Goal: Task Accomplishment & Management: Use online tool/utility

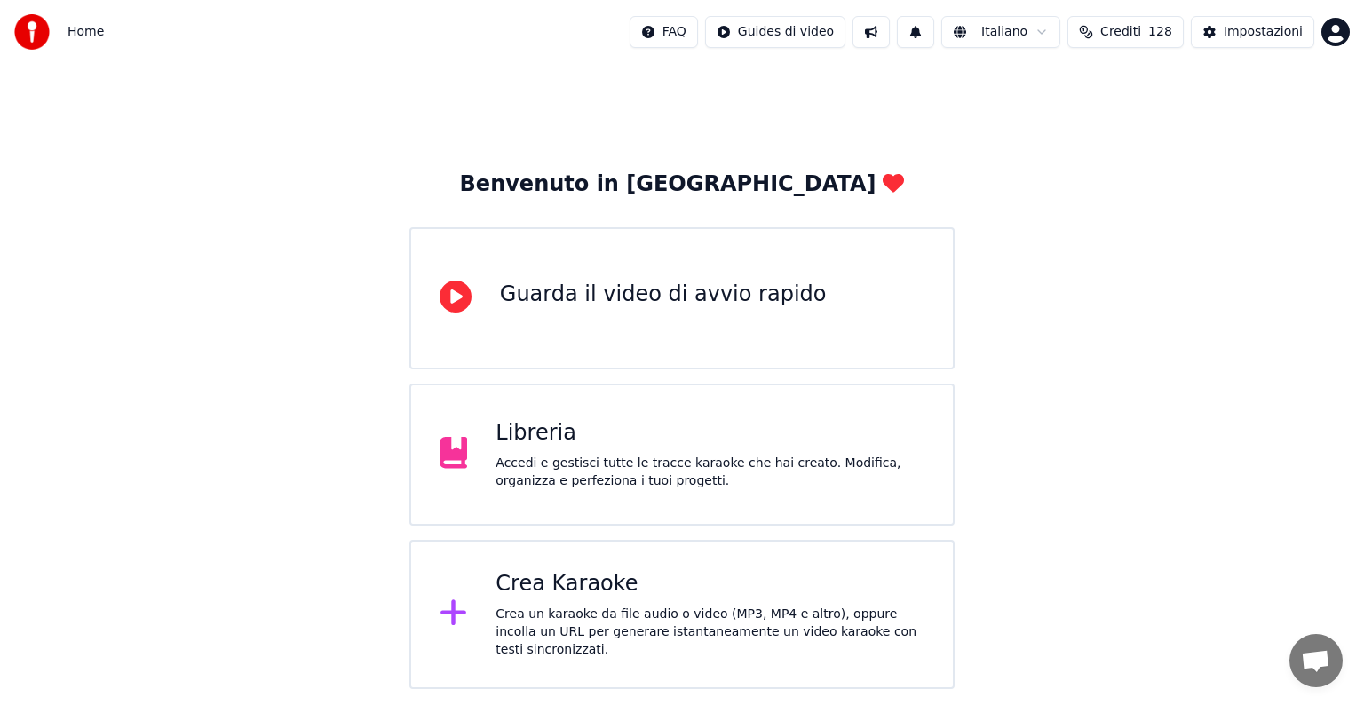
click at [643, 579] on div "Crea Karaoke" at bounding box center [710, 584] width 429 height 28
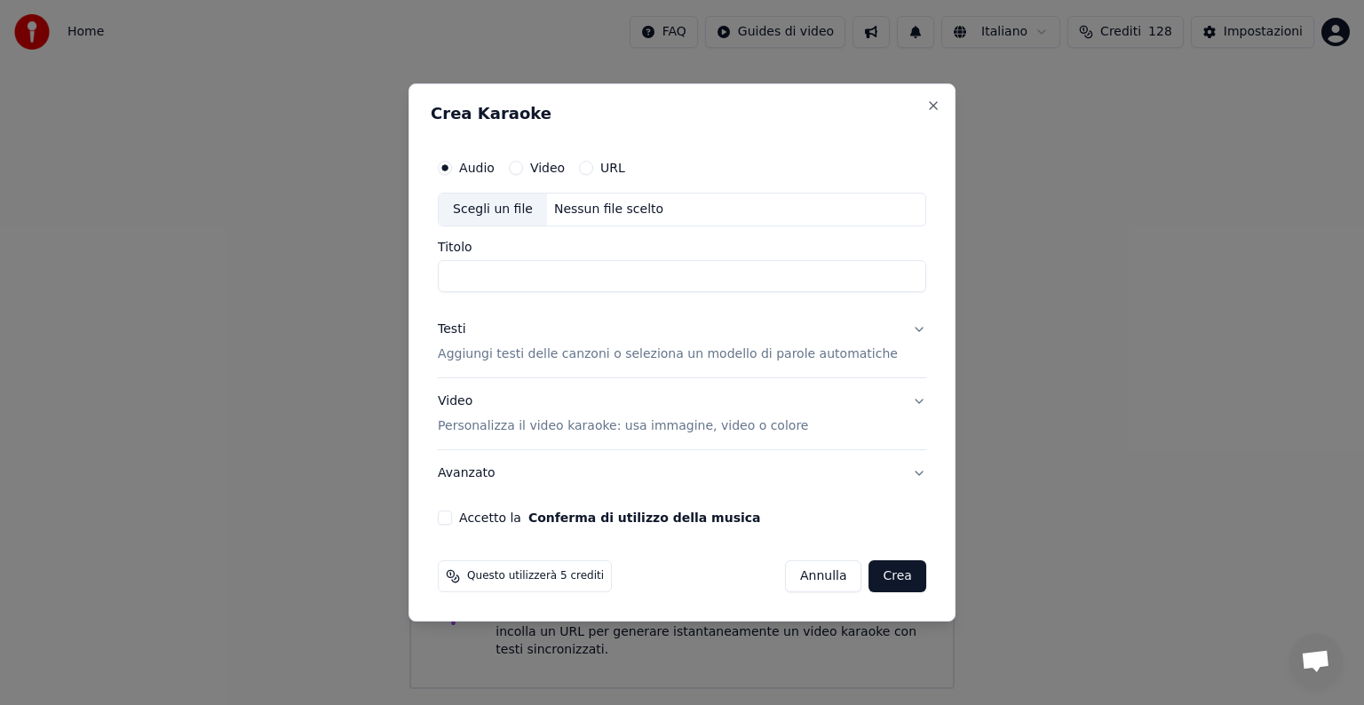
click at [593, 210] on div "Nessun file scelto" at bounding box center [608, 210] width 123 height 18
type input "**********"
click at [899, 329] on button "Testi Aggiungi testi delle canzoni o seleziona un modello di parole automatiche" at bounding box center [682, 341] width 488 height 71
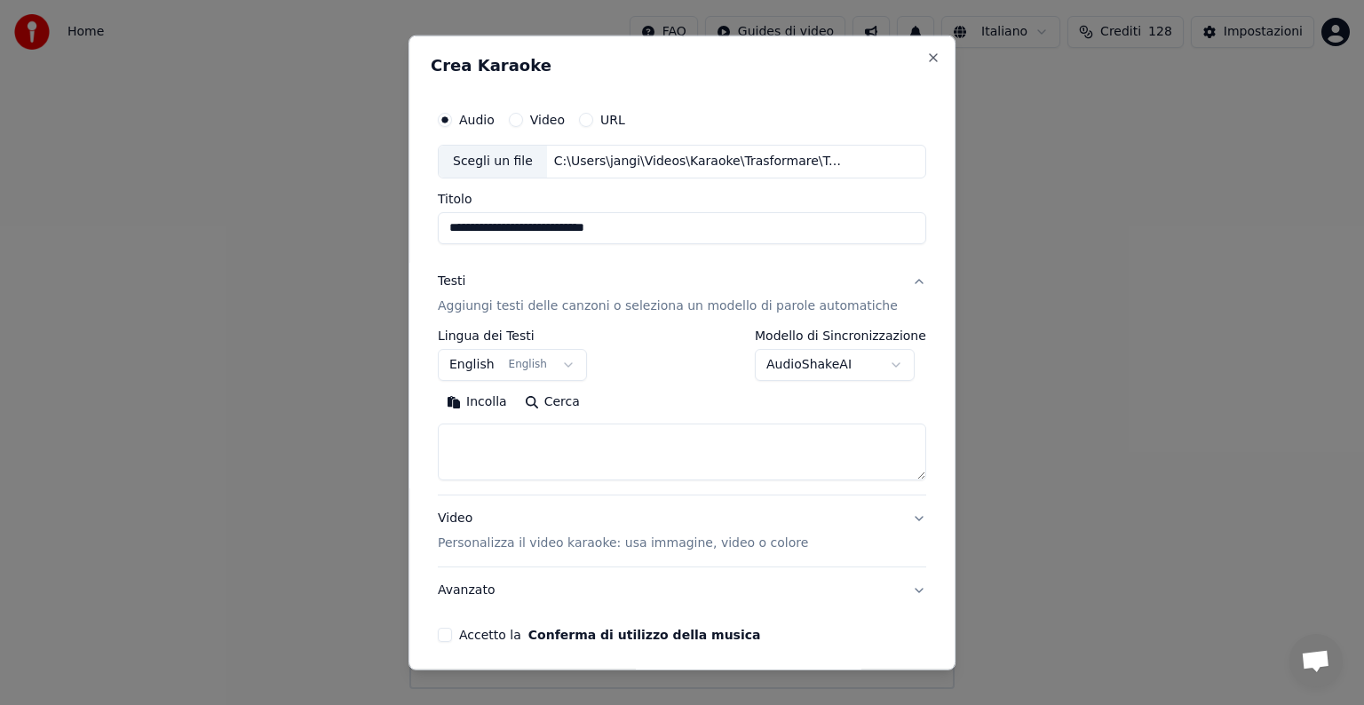
click at [571, 364] on button "English English" at bounding box center [512, 365] width 149 height 32
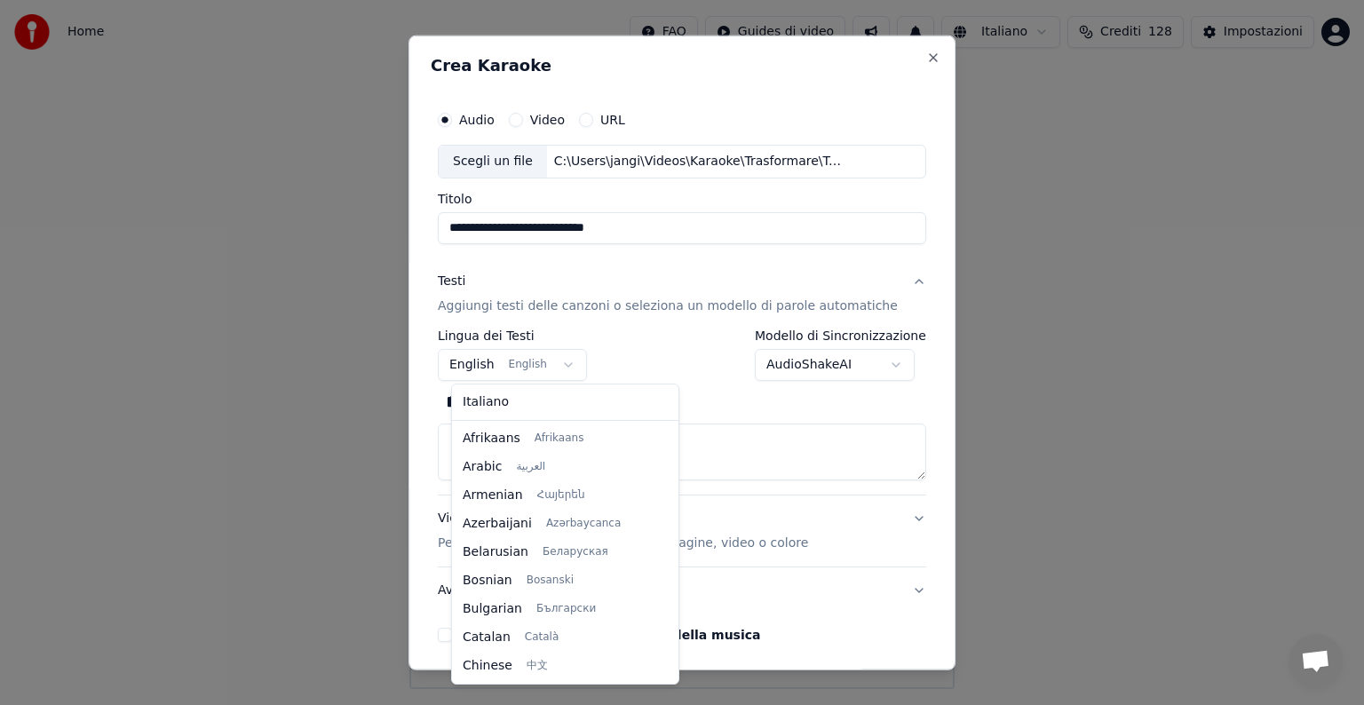
scroll to position [142, 0]
select select "**"
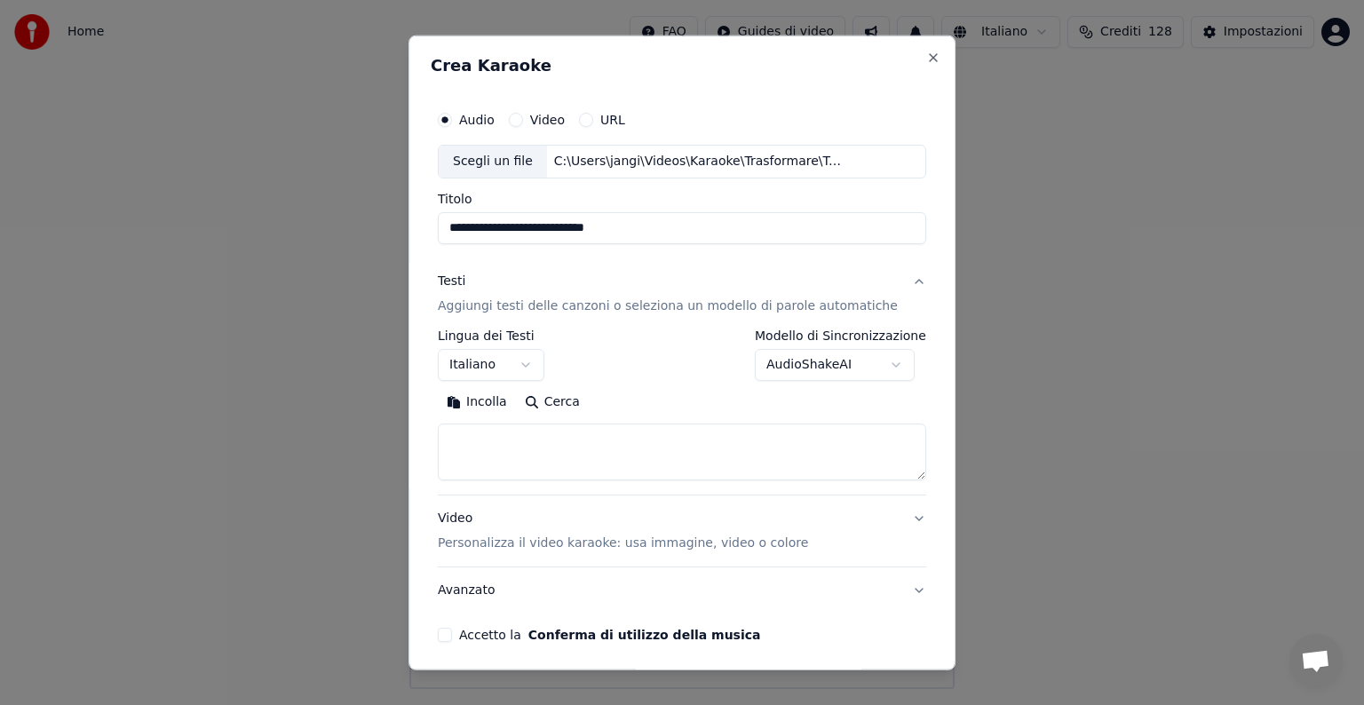
click at [501, 445] on textarea at bounding box center [682, 452] width 488 height 57
click at [490, 400] on button "Incolla" at bounding box center [477, 402] width 78 height 28
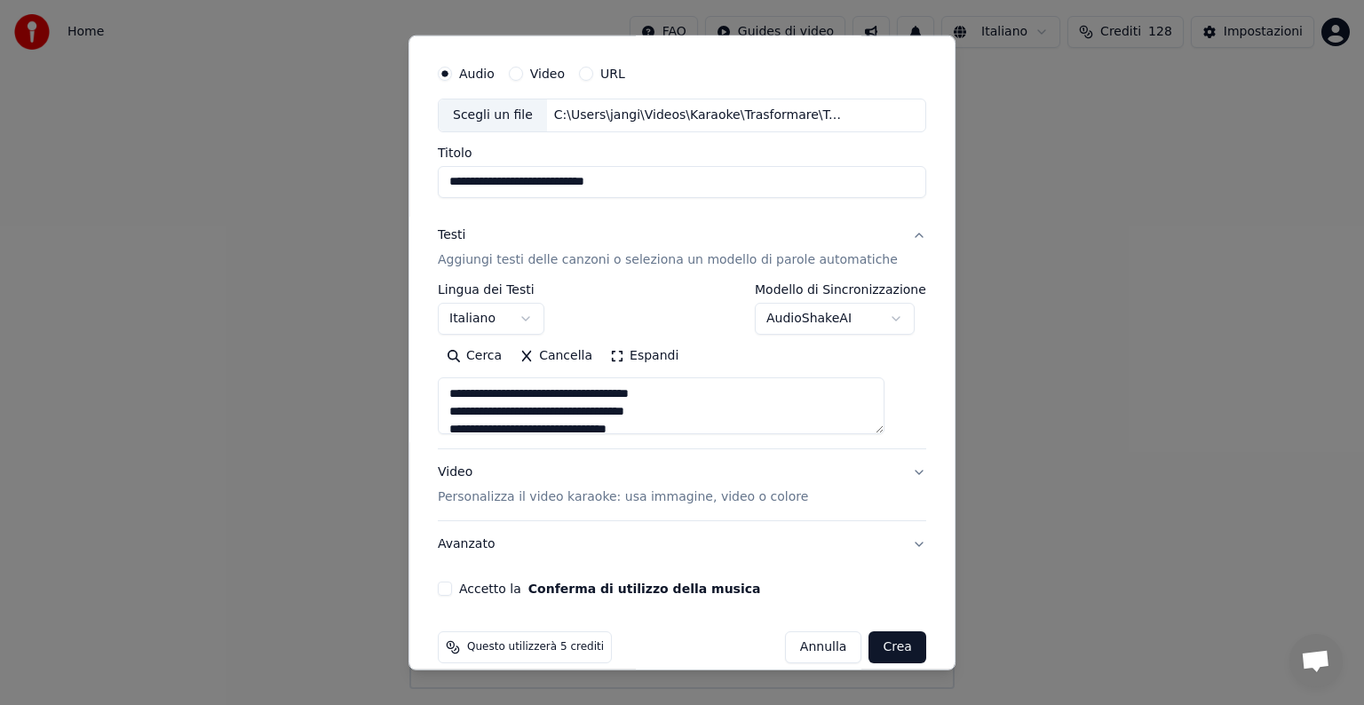
scroll to position [67, 0]
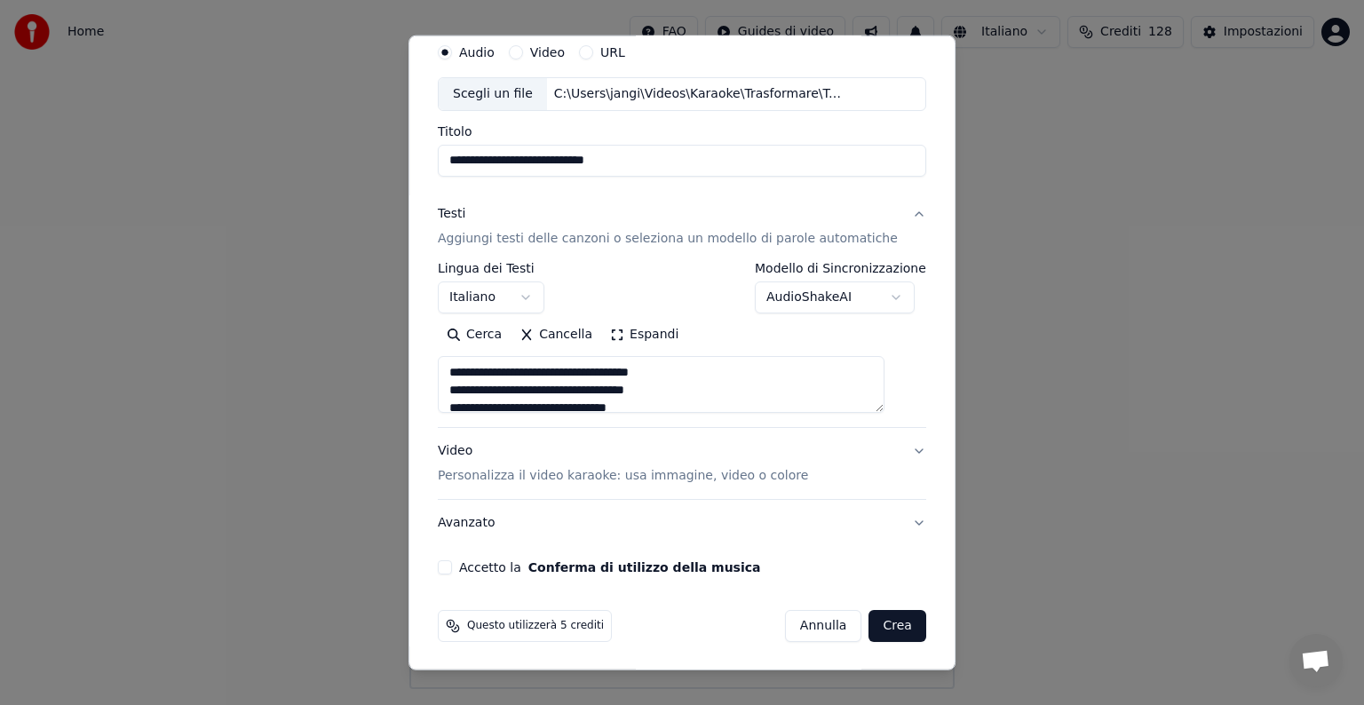
click at [892, 453] on button "Video Personalizza il video karaoke: usa immagine, video o colore" at bounding box center [682, 463] width 488 height 71
type textarea "**********"
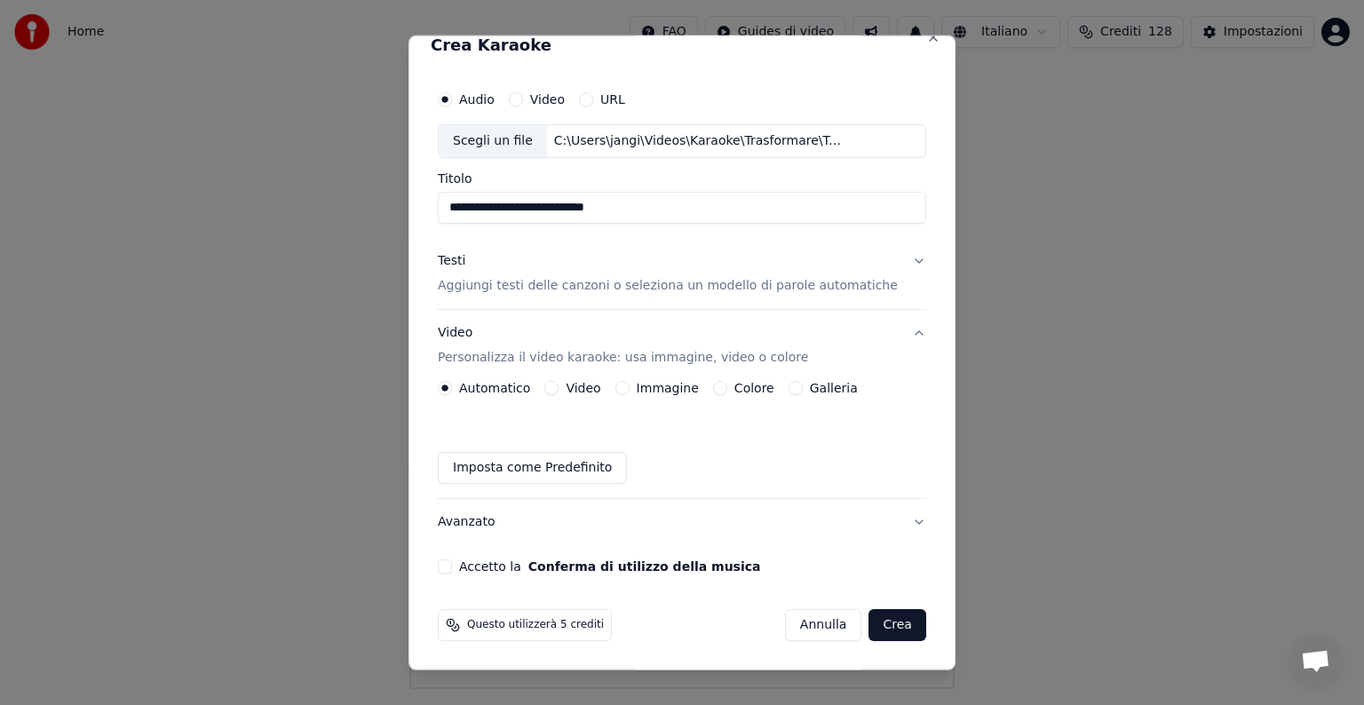
scroll to position [20, 0]
click at [629, 387] on button "Immagine" at bounding box center [622, 389] width 14 height 14
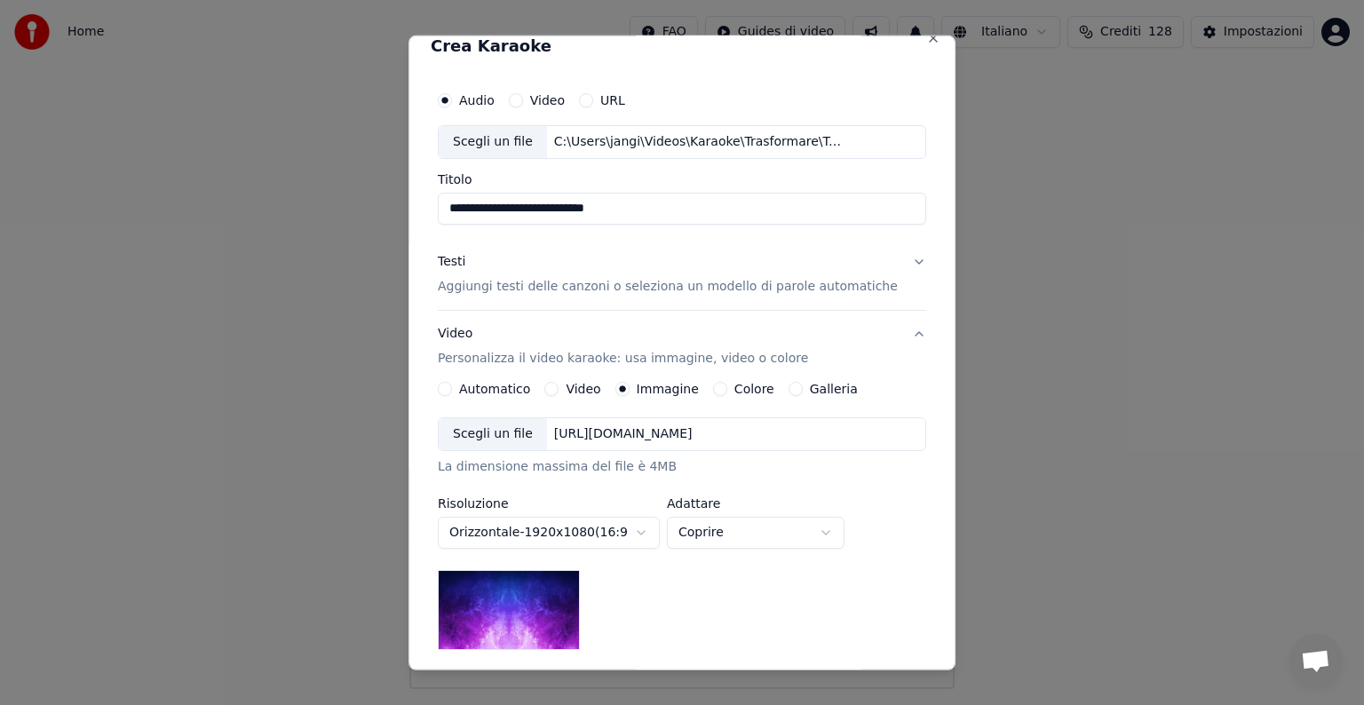
click at [660, 428] on div "[URL][DOMAIN_NAME]" at bounding box center [623, 434] width 153 height 18
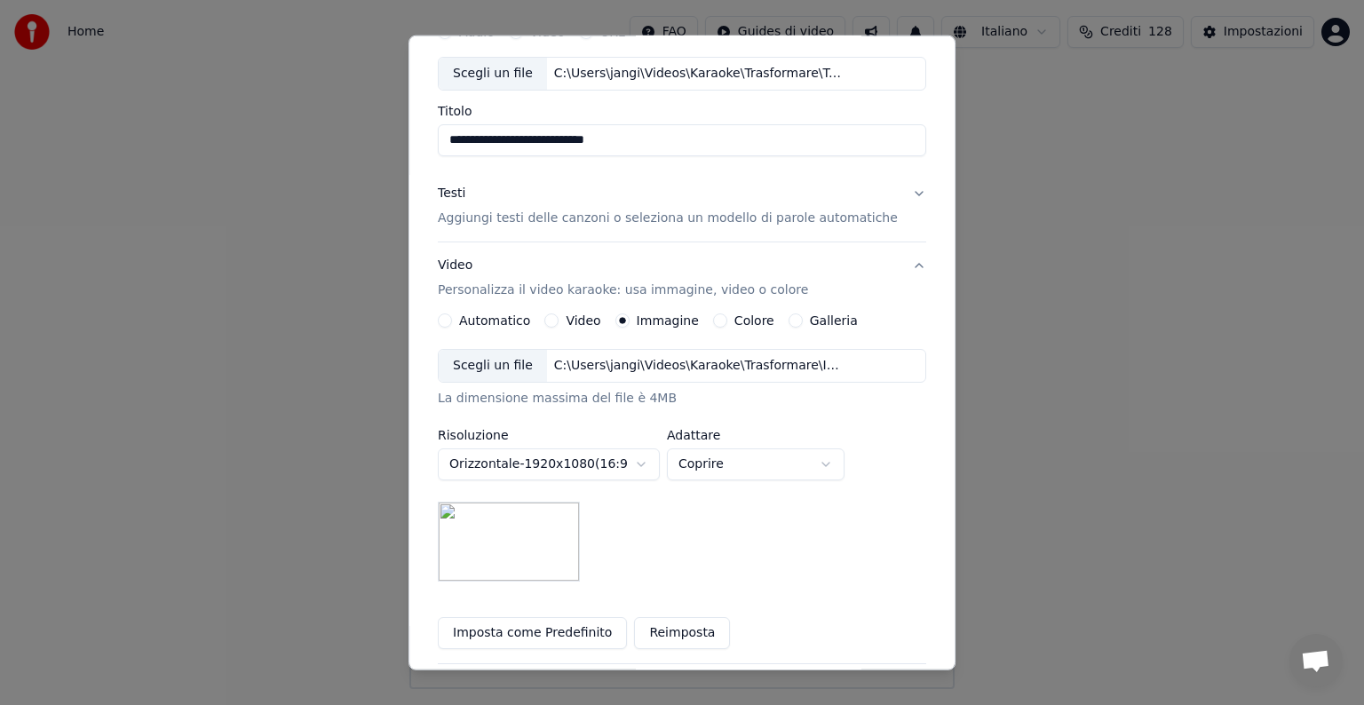
scroll to position [197, 0]
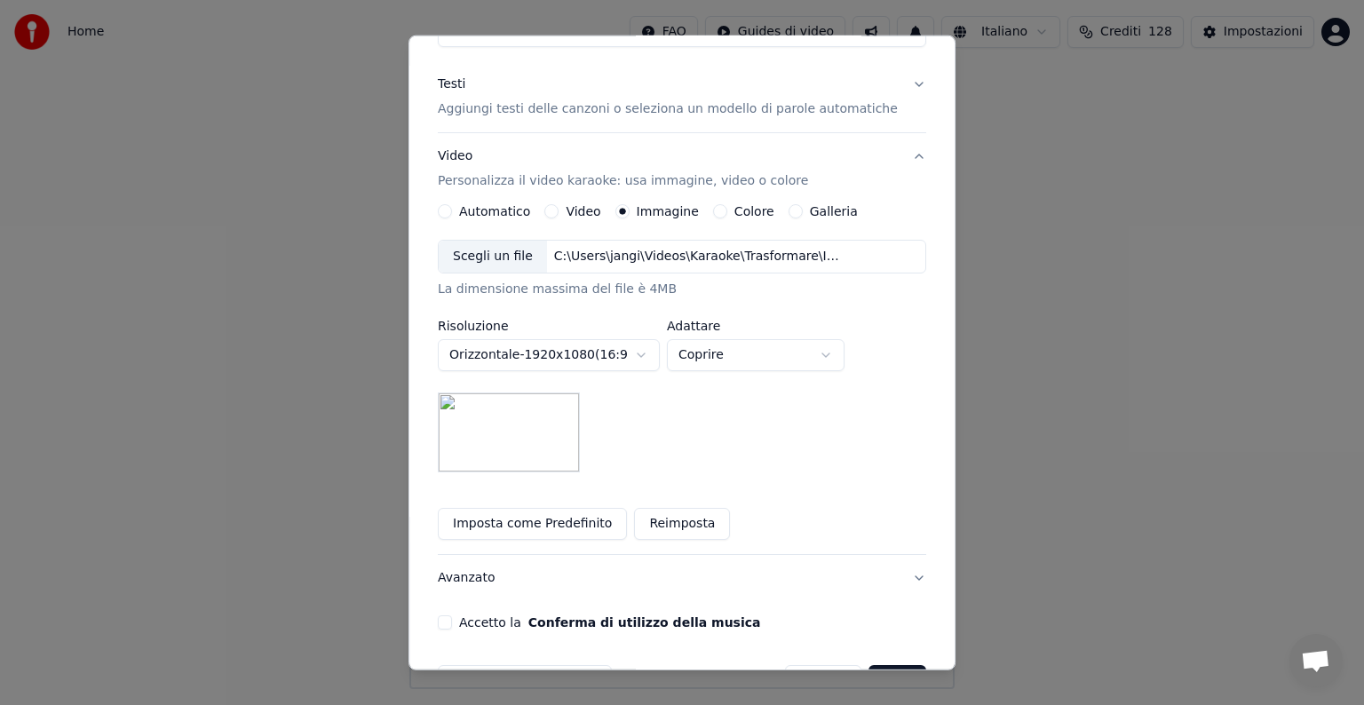
click at [844, 353] on body "**********" at bounding box center [682, 344] width 1364 height 689
click at [845, 358] on body "**********" at bounding box center [682, 344] width 1364 height 689
click at [845, 345] on body "**********" at bounding box center [682, 344] width 1364 height 689
select select "*****"
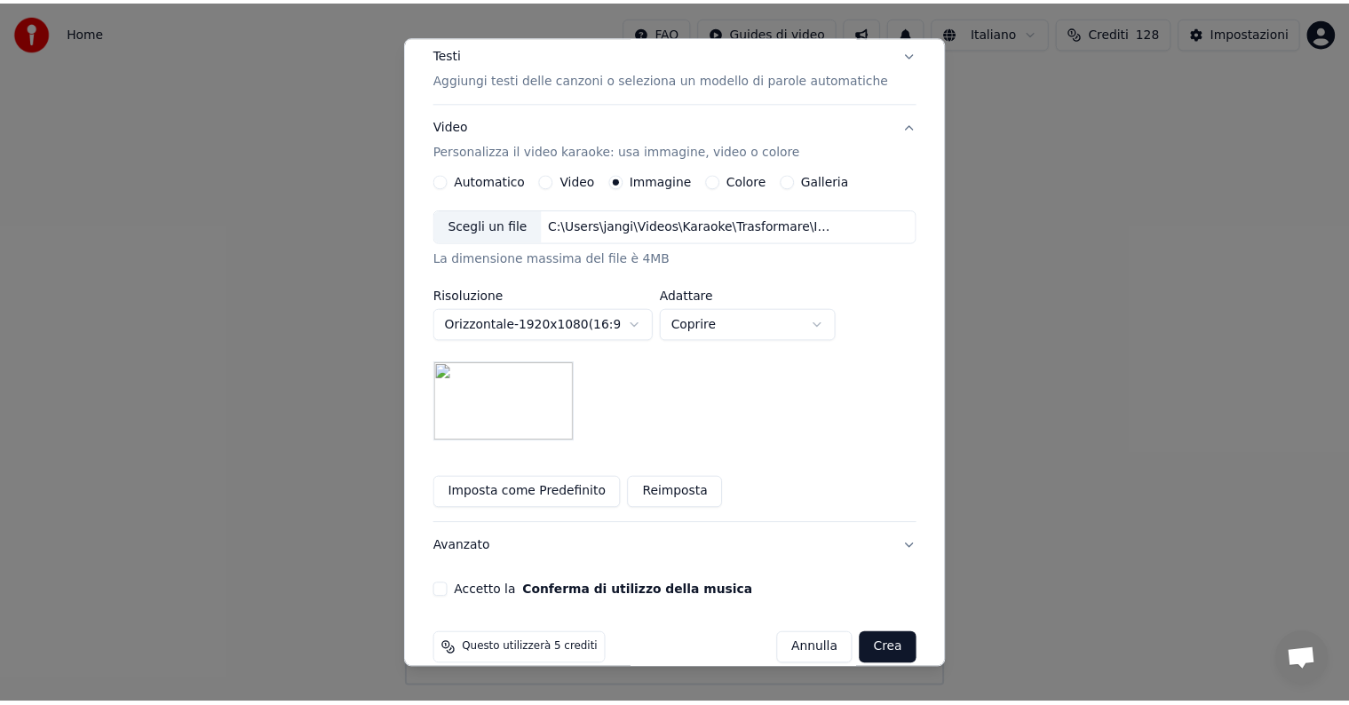
scroll to position [252, 0]
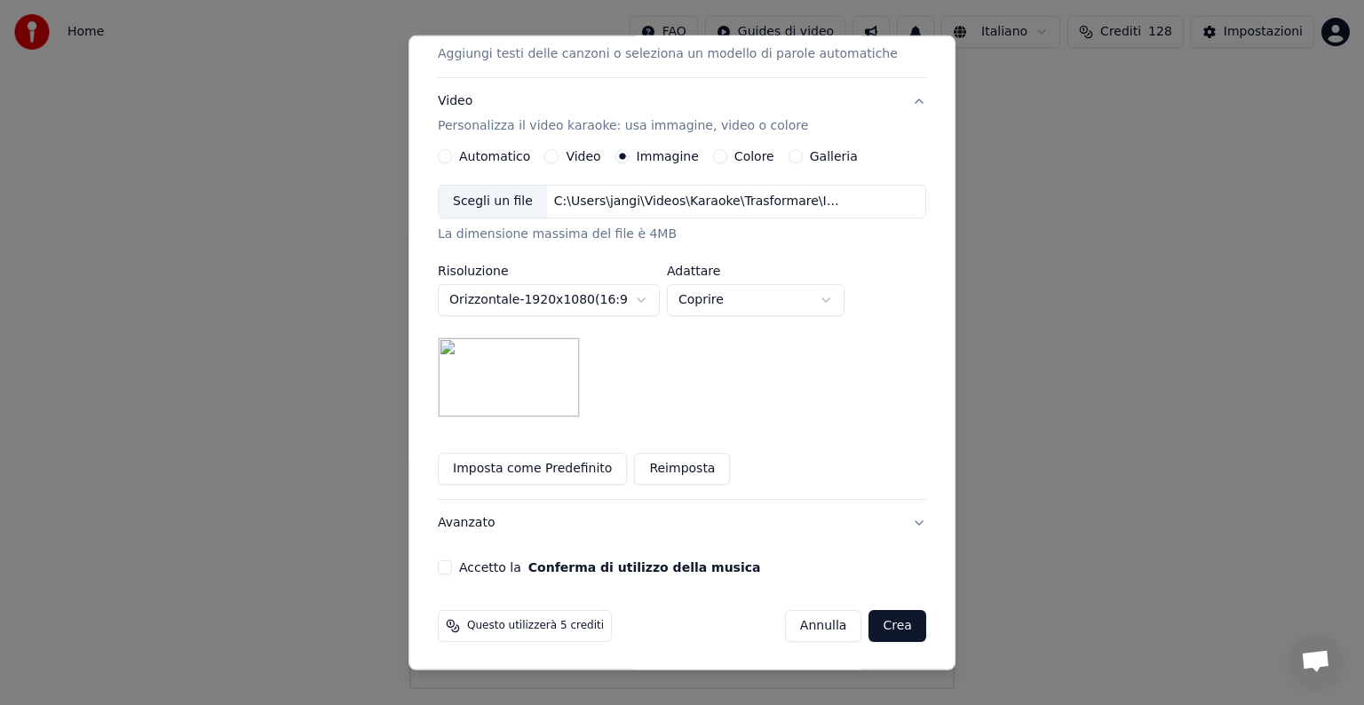
click at [452, 562] on button "Accetto la Conferma di utilizzo della musica" at bounding box center [445, 567] width 14 height 14
click at [869, 632] on button "Crea" at bounding box center [897, 626] width 57 height 32
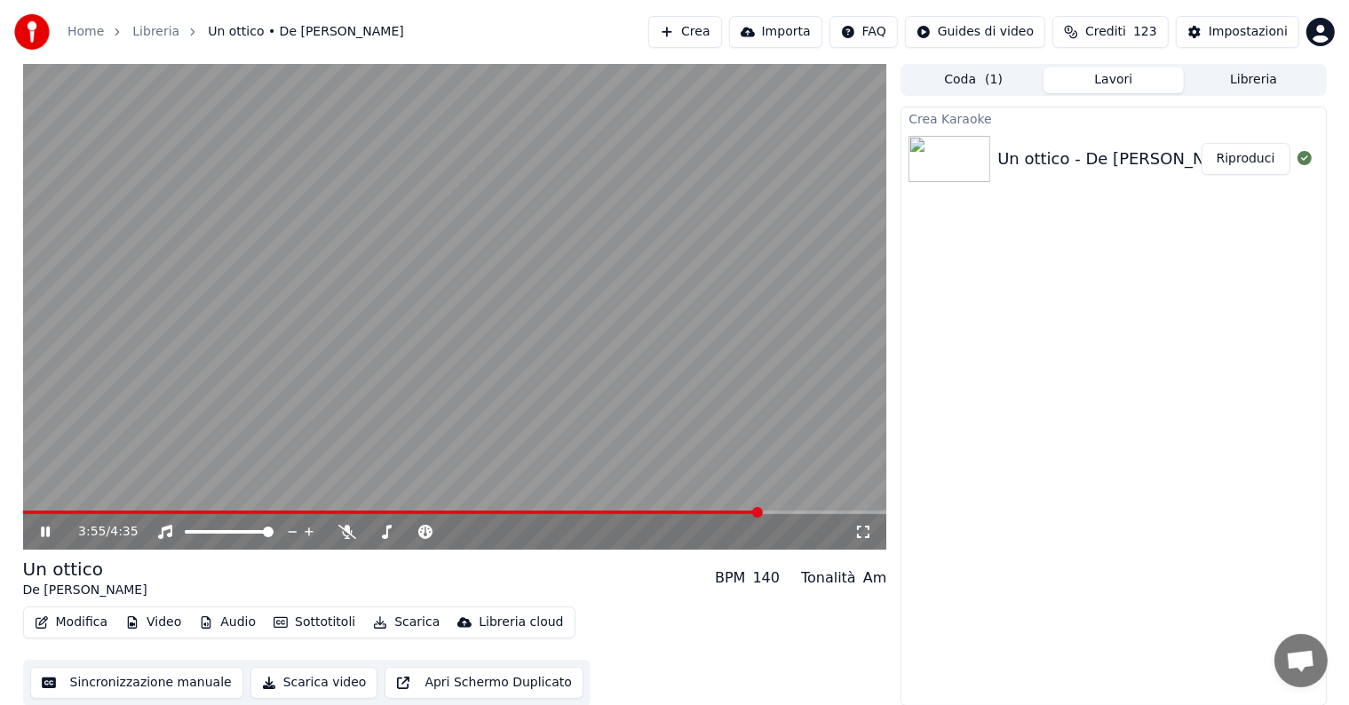
click at [51, 532] on icon at bounding box center [58, 532] width 42 height 14
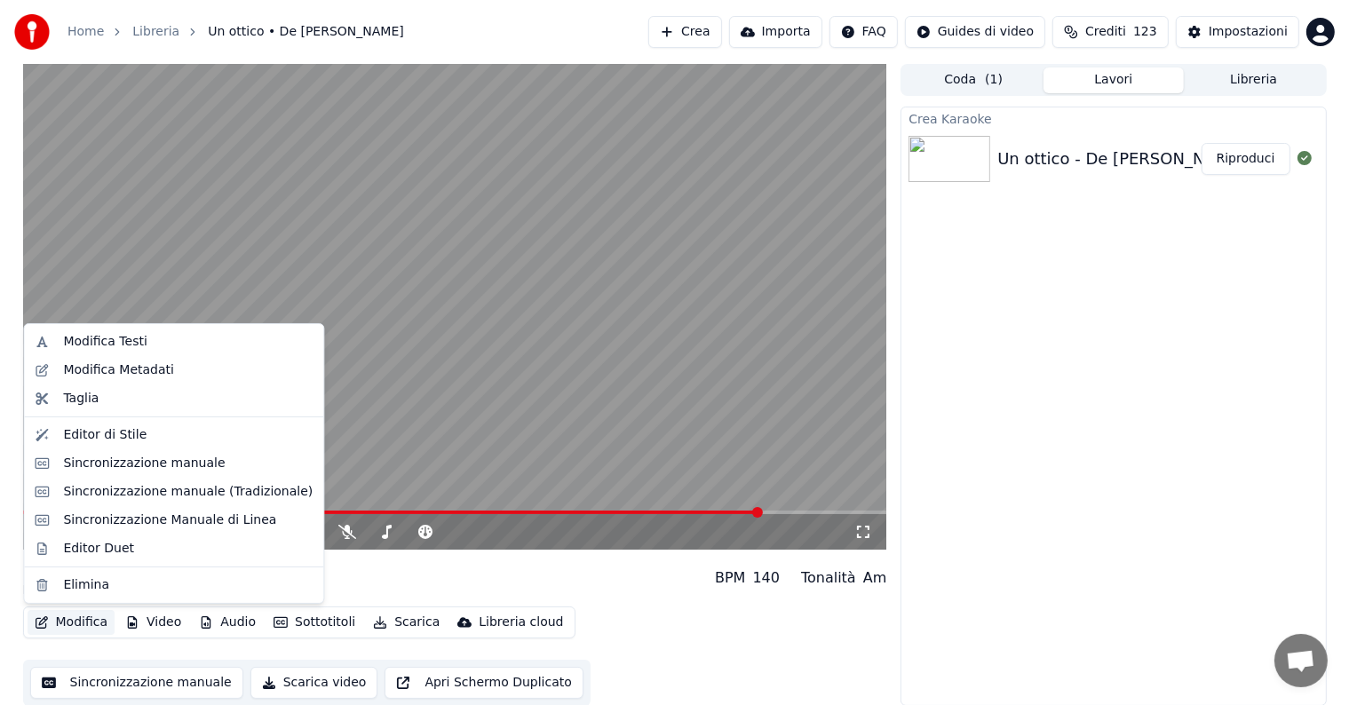
click at [79, 625] on button "Modifica" at bounding box center [72, 622] width 88 height 25
click at [140, 465] on div "Sincronizzazione manuale" at bounding box center [144, 464] width 162 height 18
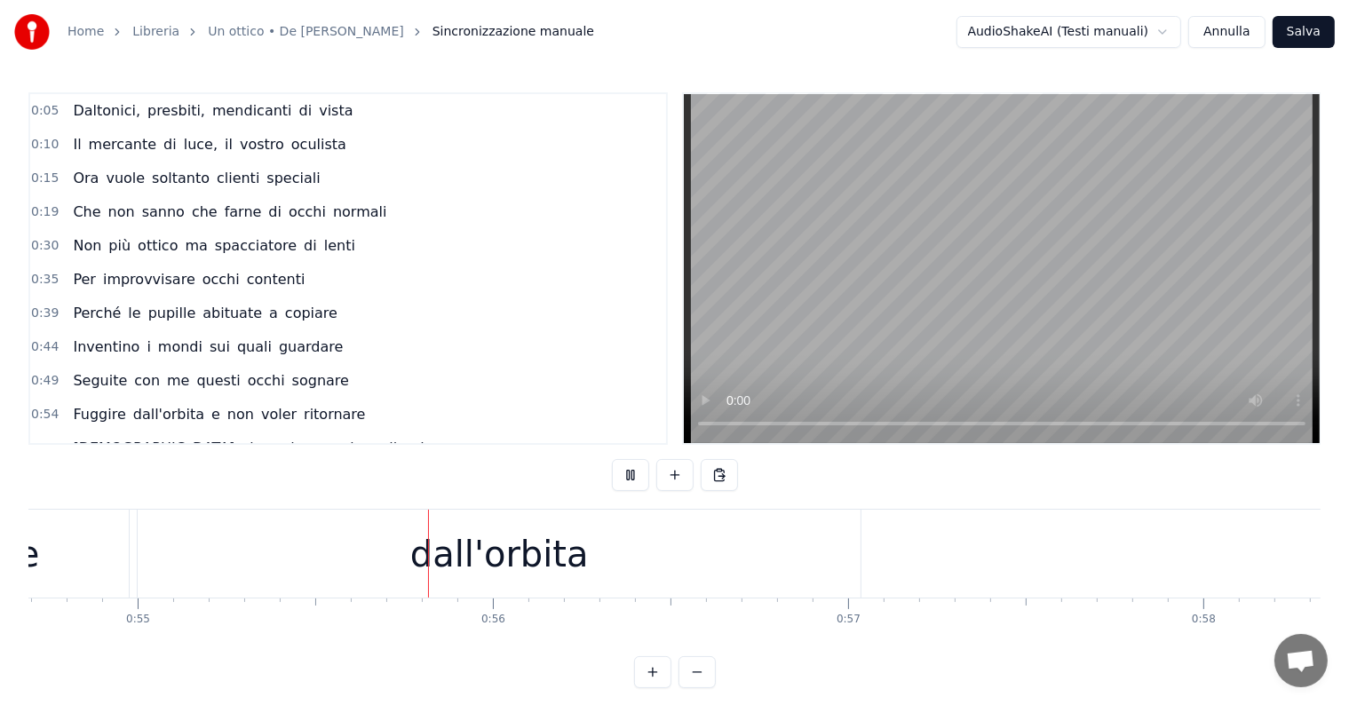
scroll to position [0, 19535]
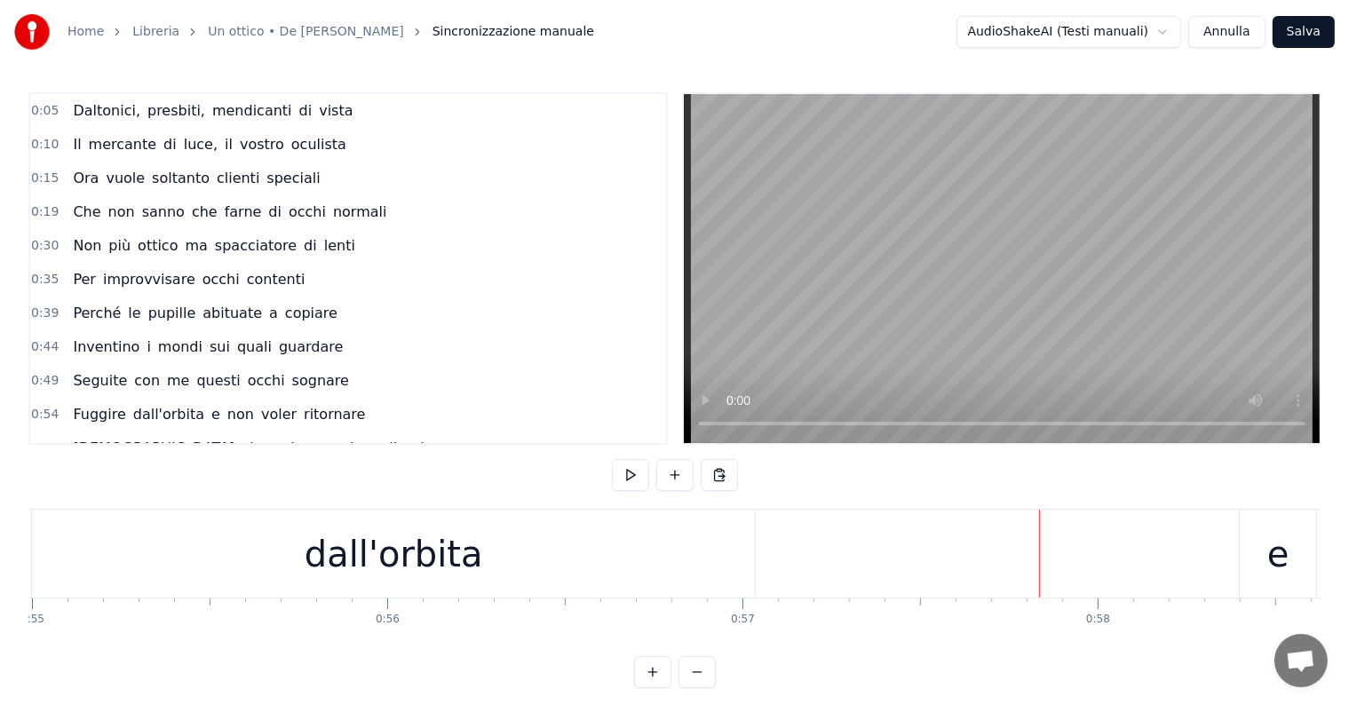
click at [429, 570] on div "dall'orbita" at bounding box center [394, 554] width 179 height 53
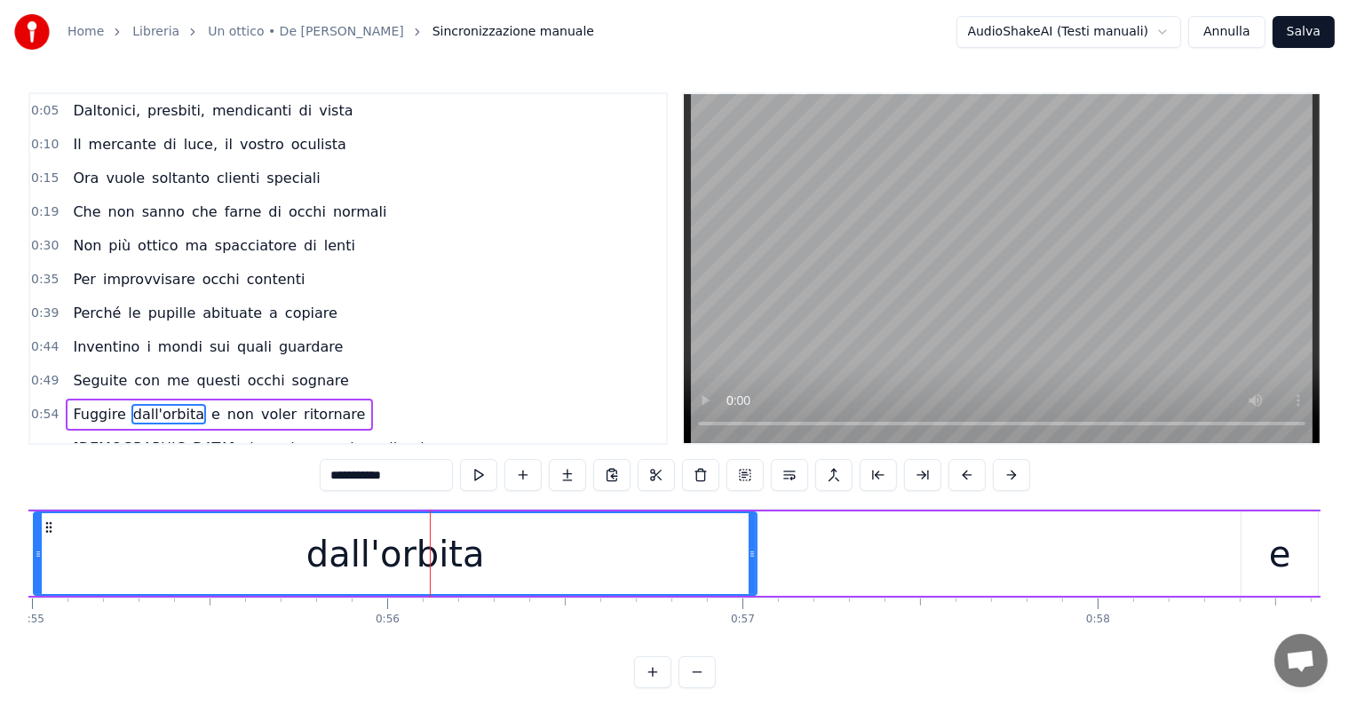
scroll to position [135, 0]
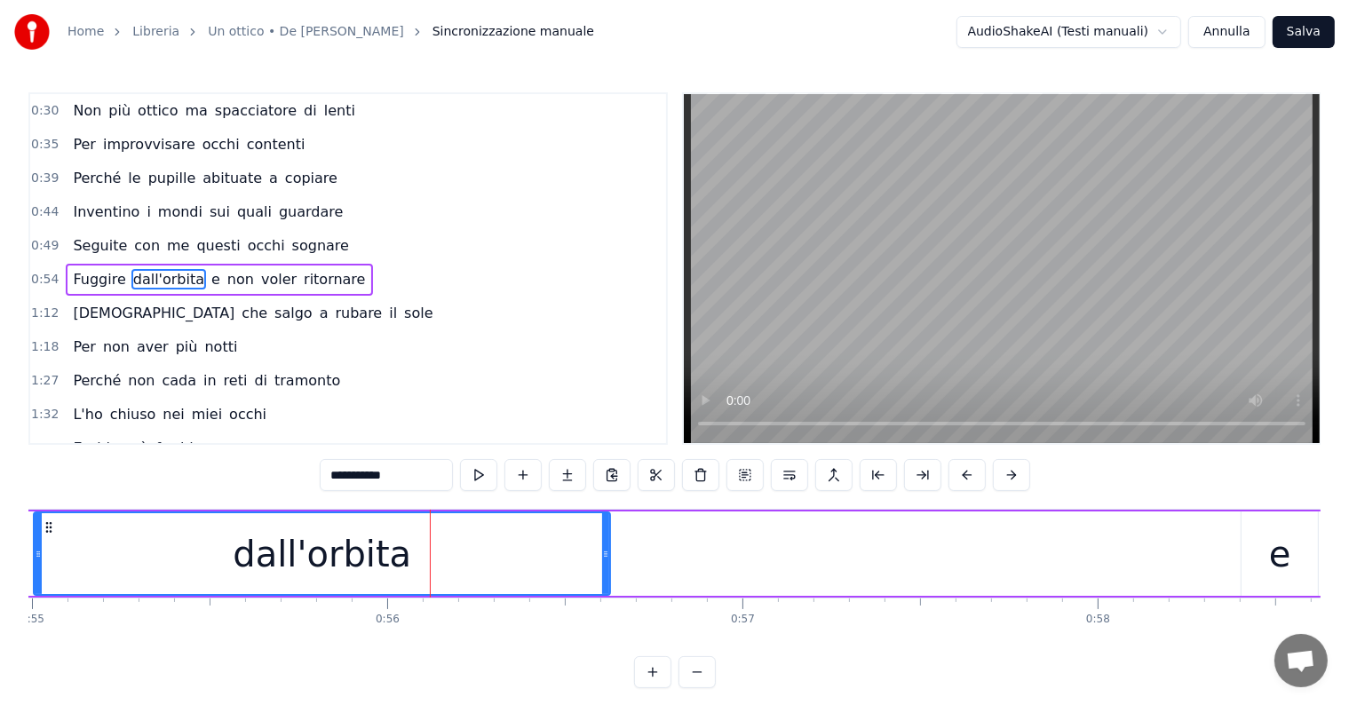
drag, startPoint x: 753, startPoint y: 540, endPoint x: 607, endPoint y: 540, distance: 146.5
click at [607, 540] on div at bounding box center [605, 553] width 7 height 81
click at [66, 279] on div "Fuggire dall'orbita e non voler ritornare" at bounding box center [219, 280] width 306 height 32
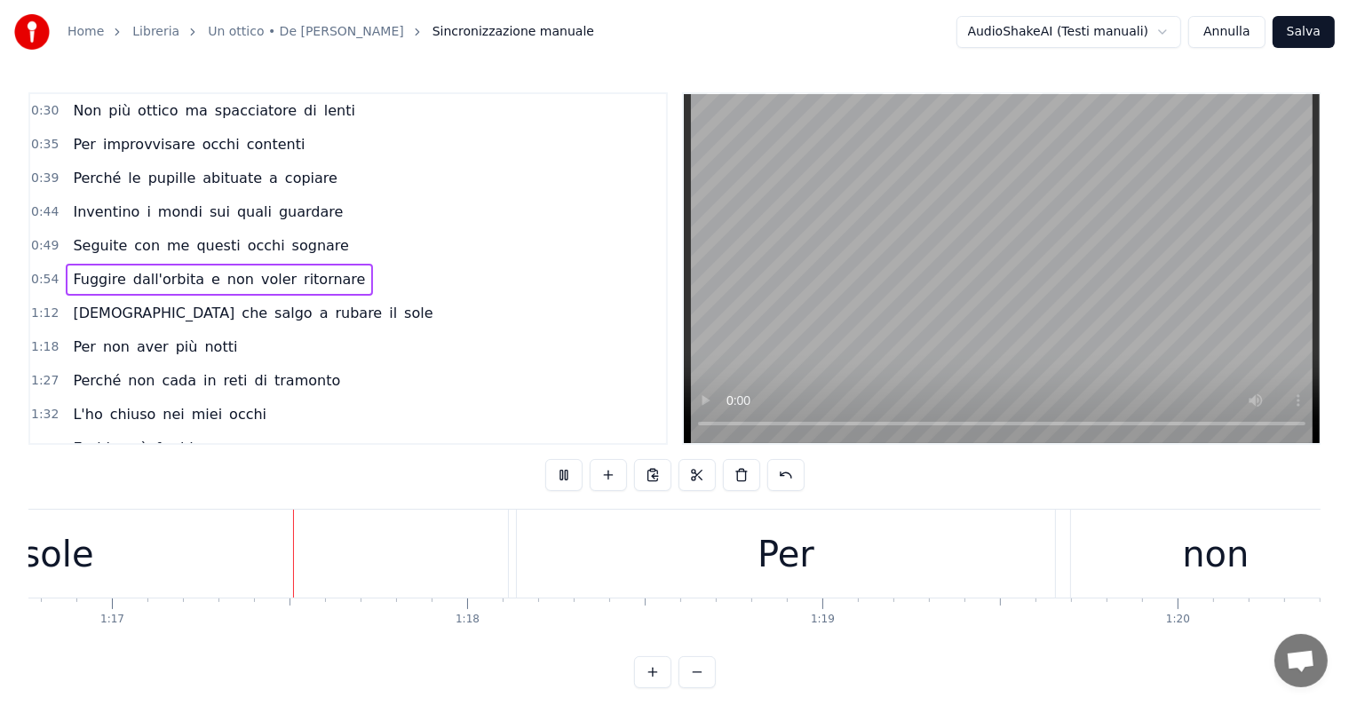
scroll to position [0, 27300]
click at [79, 313] on div "[DEMOGRAPHIC_DATA] che salgo a rubare il sole" at bounding box center [253, 314] width 374 height 32
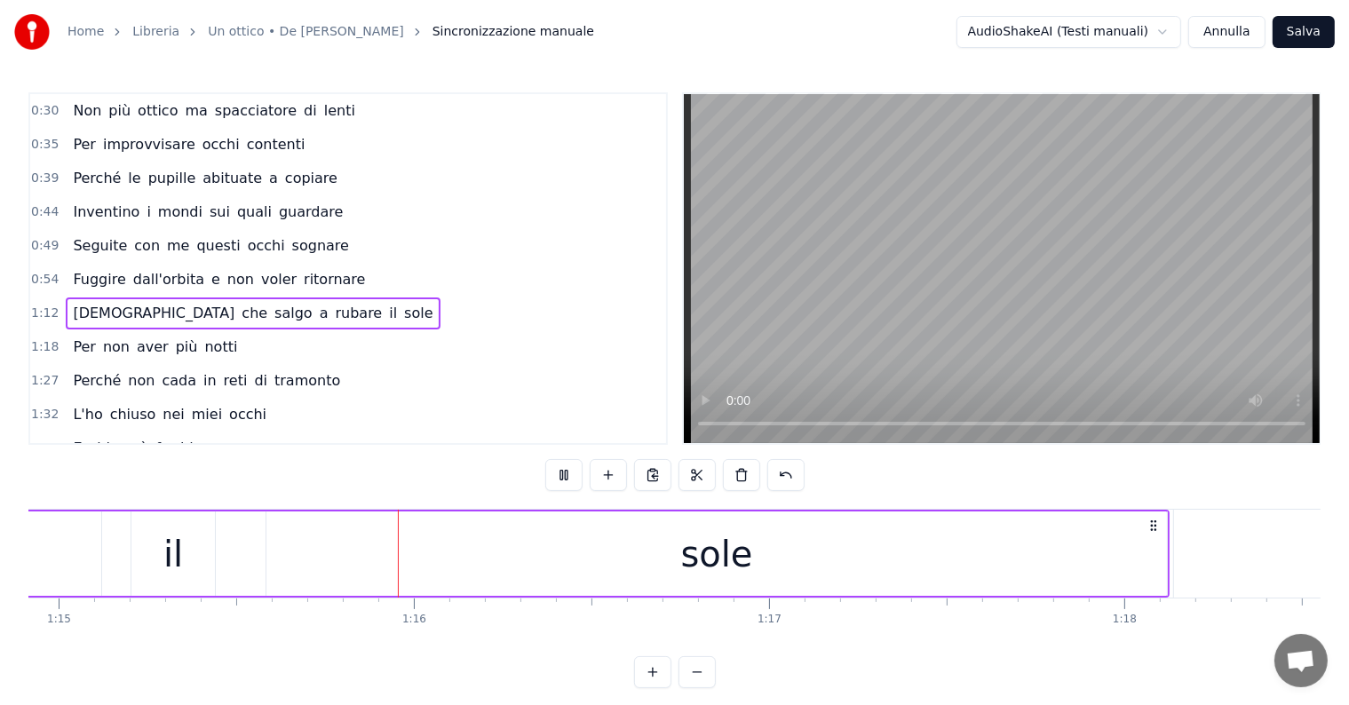
scroll to position [0, 26690]
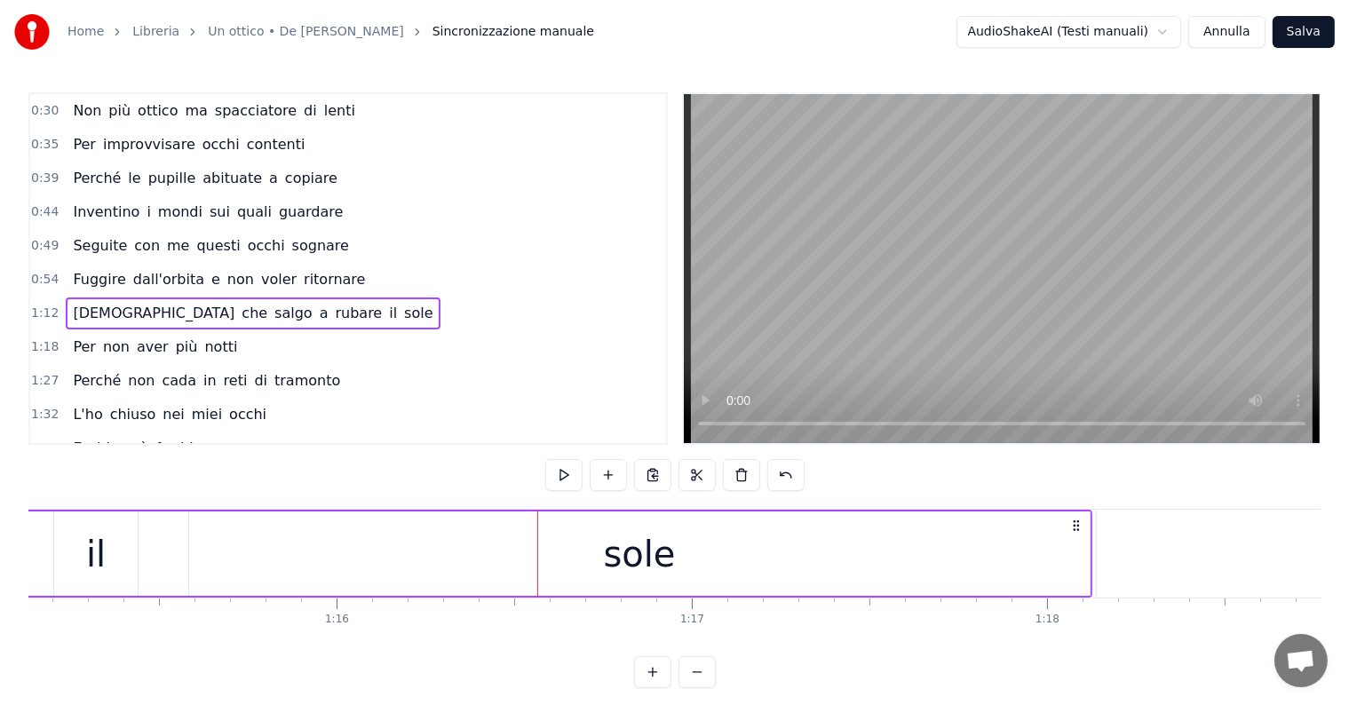
click at [654, 559] on div "sole" at bounding box center [640, 554] width 72 height 53
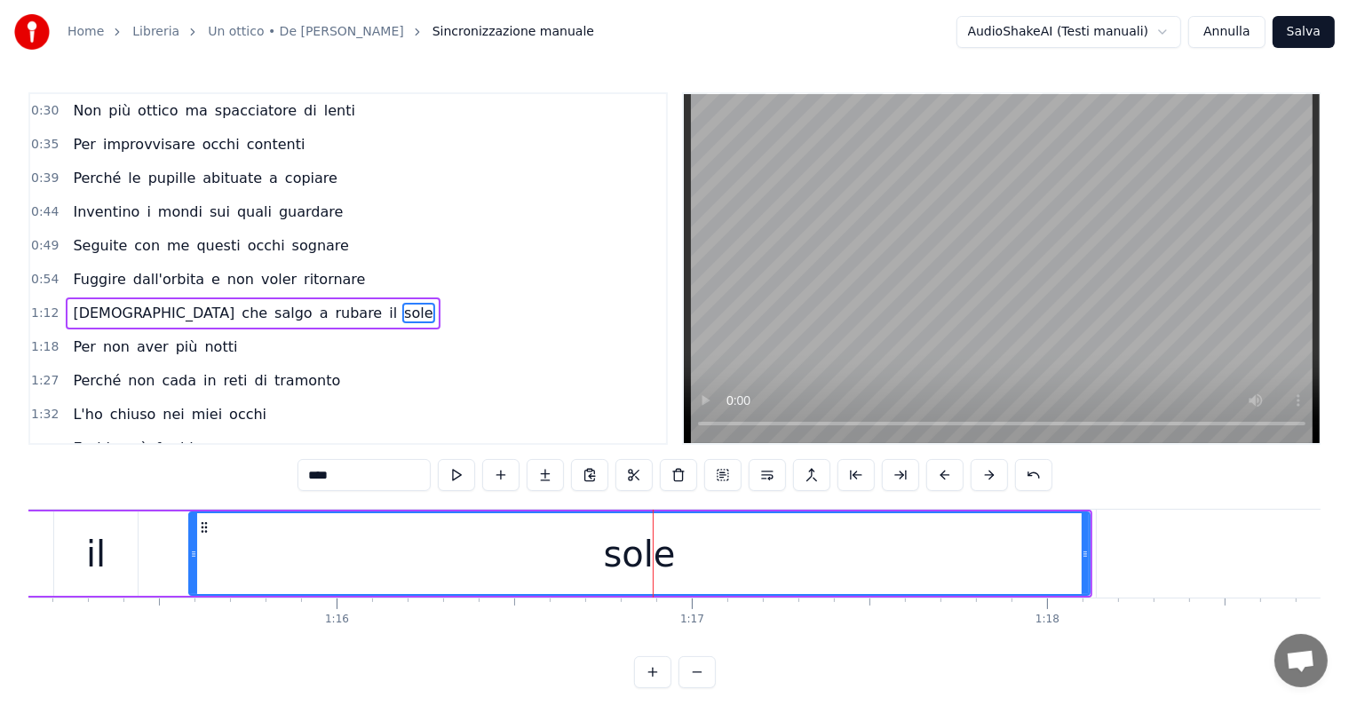
scroll to position [168, 0]
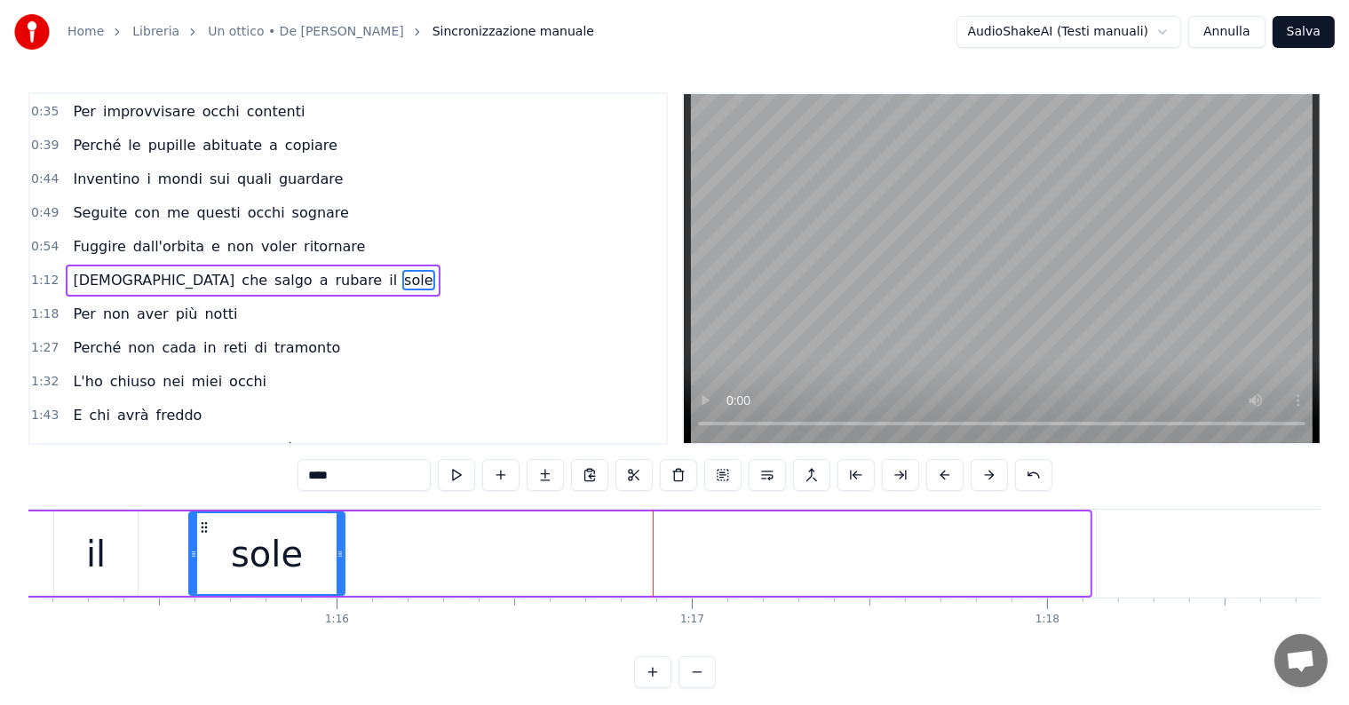
drag, startPoint x: 1087, startPoint y: 540, endPoint x: 342, endPoint y: 523, distance: 745.3
click at [342, 523] on div at bounding box center [340, 553] width 7 height 81
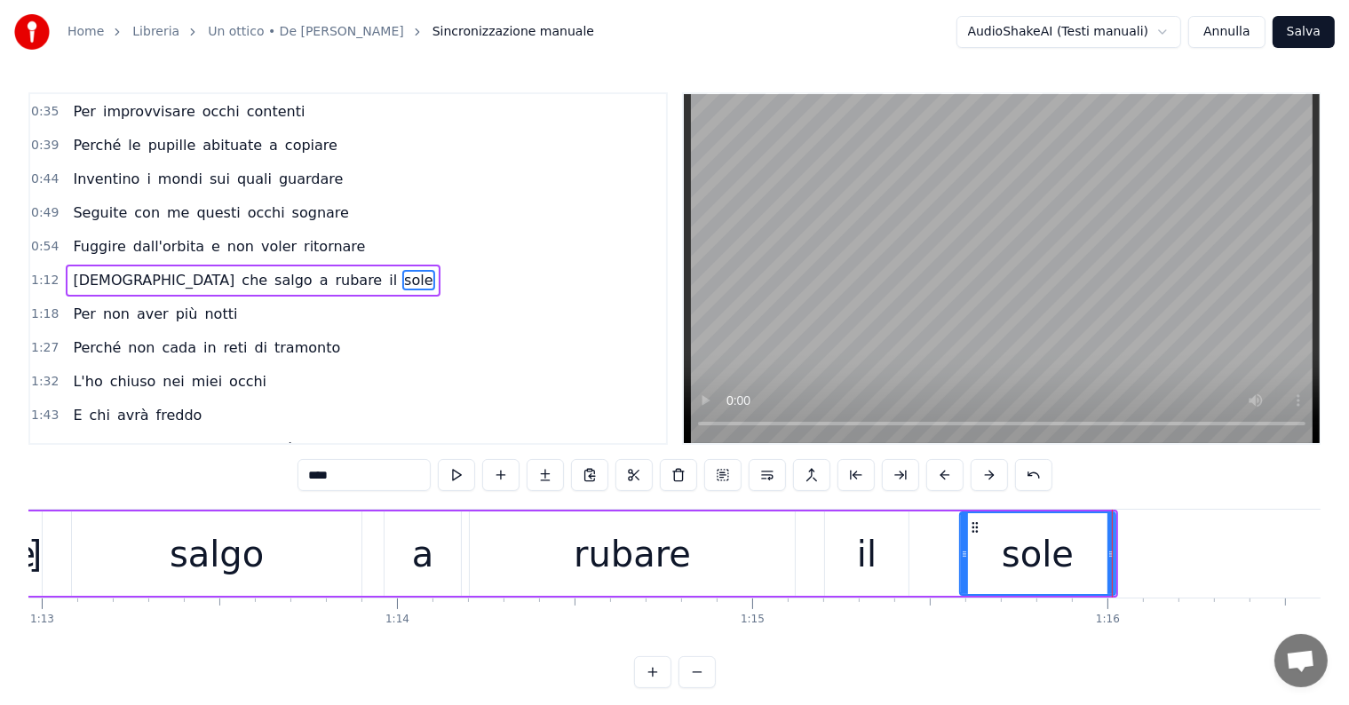
scroll to position [0, 26361]
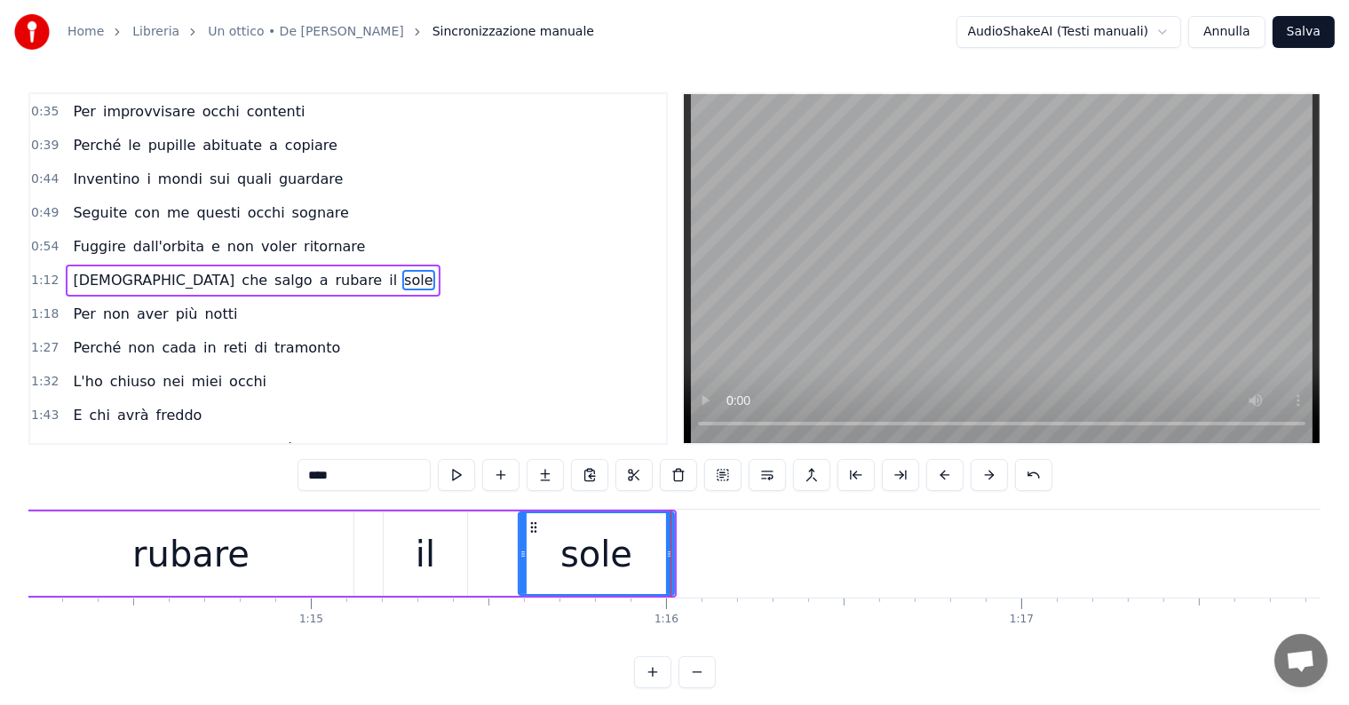
click at [117, 280] on div "[DEMOGRAPHIC_DATA] che salgo a rubare il sole" at bounding box center [253, 281] width 374 height 32
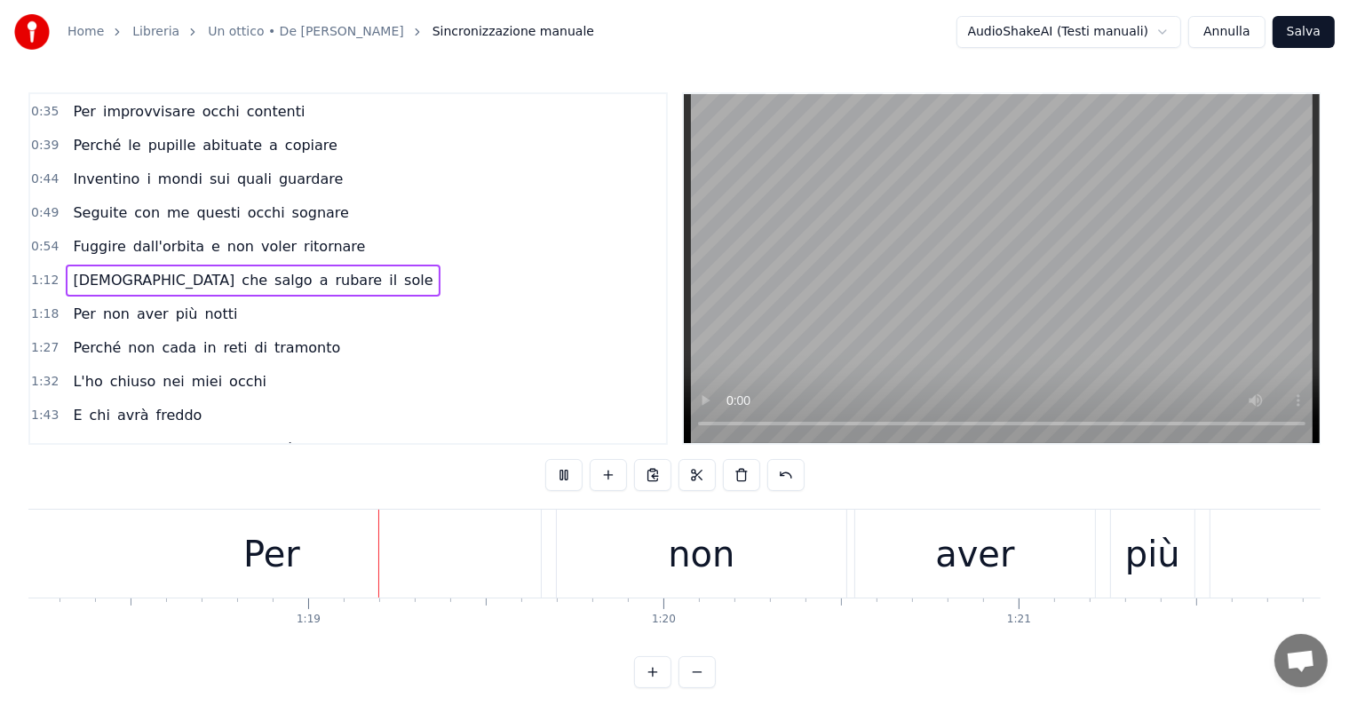
scroll to position [0, 27881]
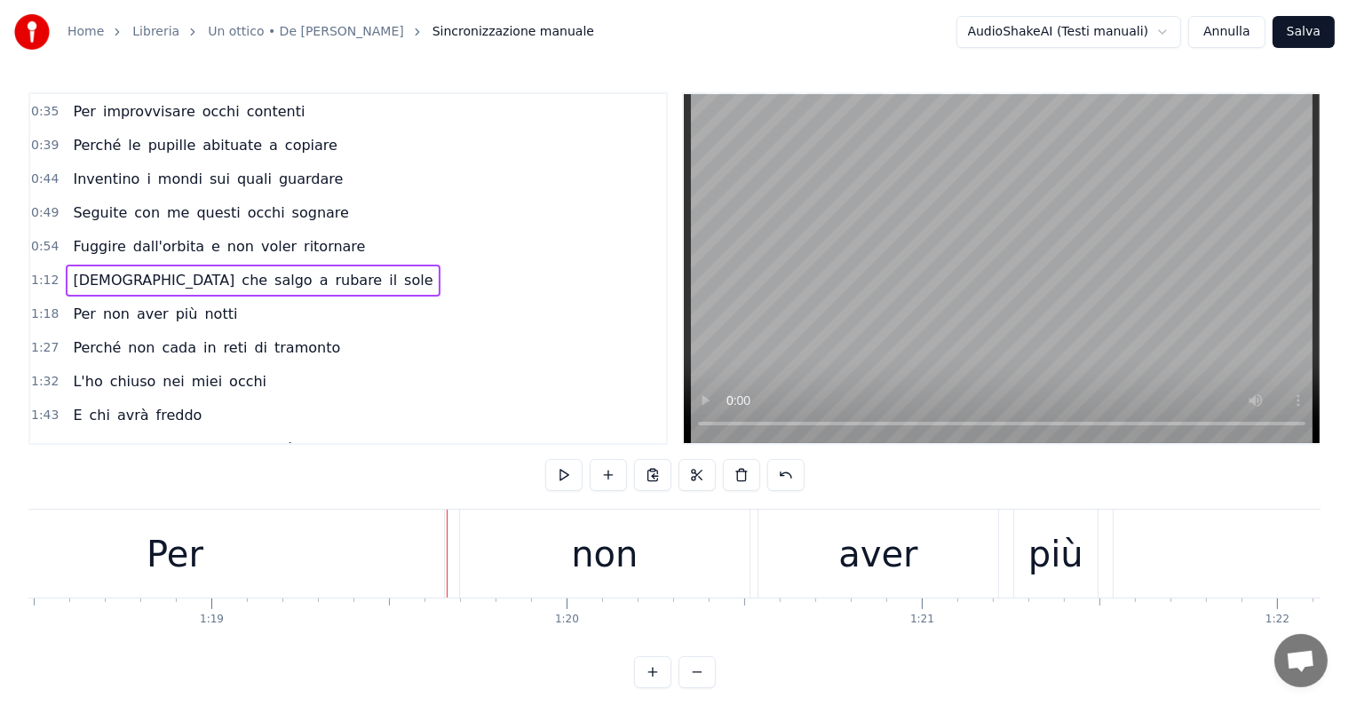
click at [277, 535] on div "Per" at bounding box center [175, 554] width 538 height 88
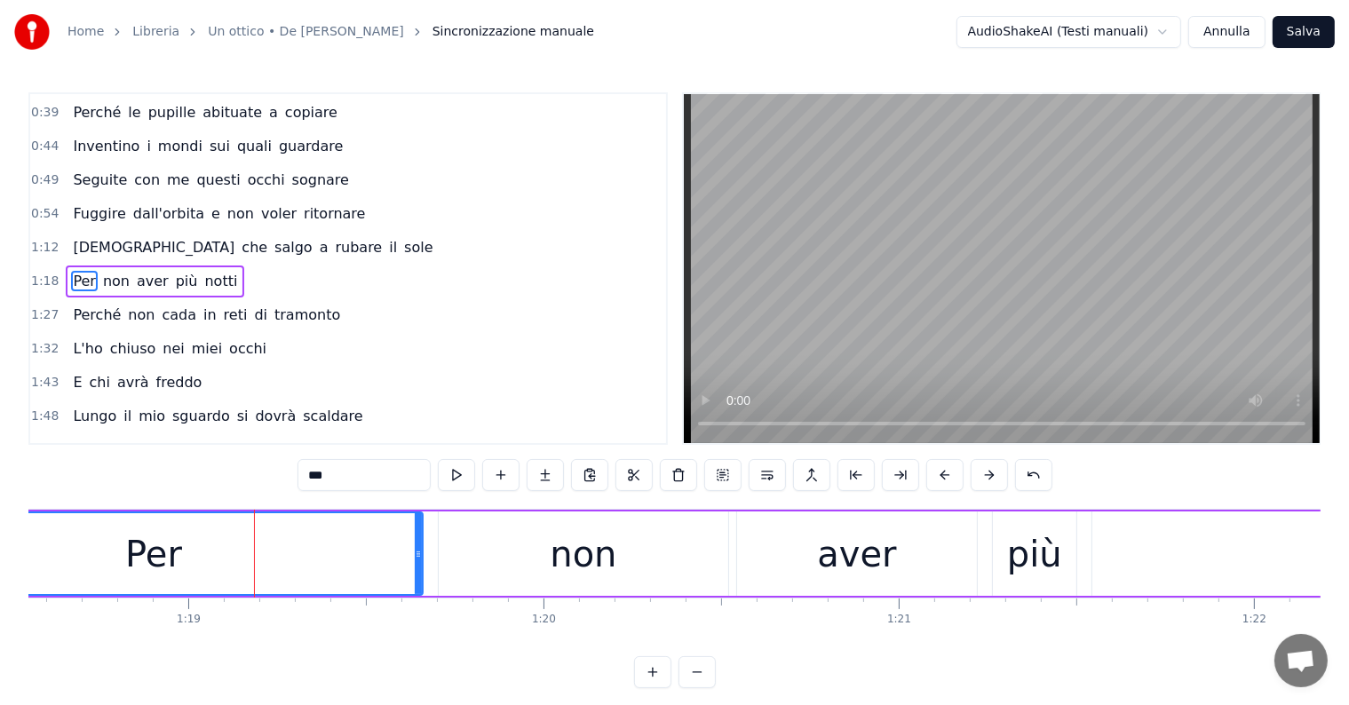
scroll to position [0, 27464]
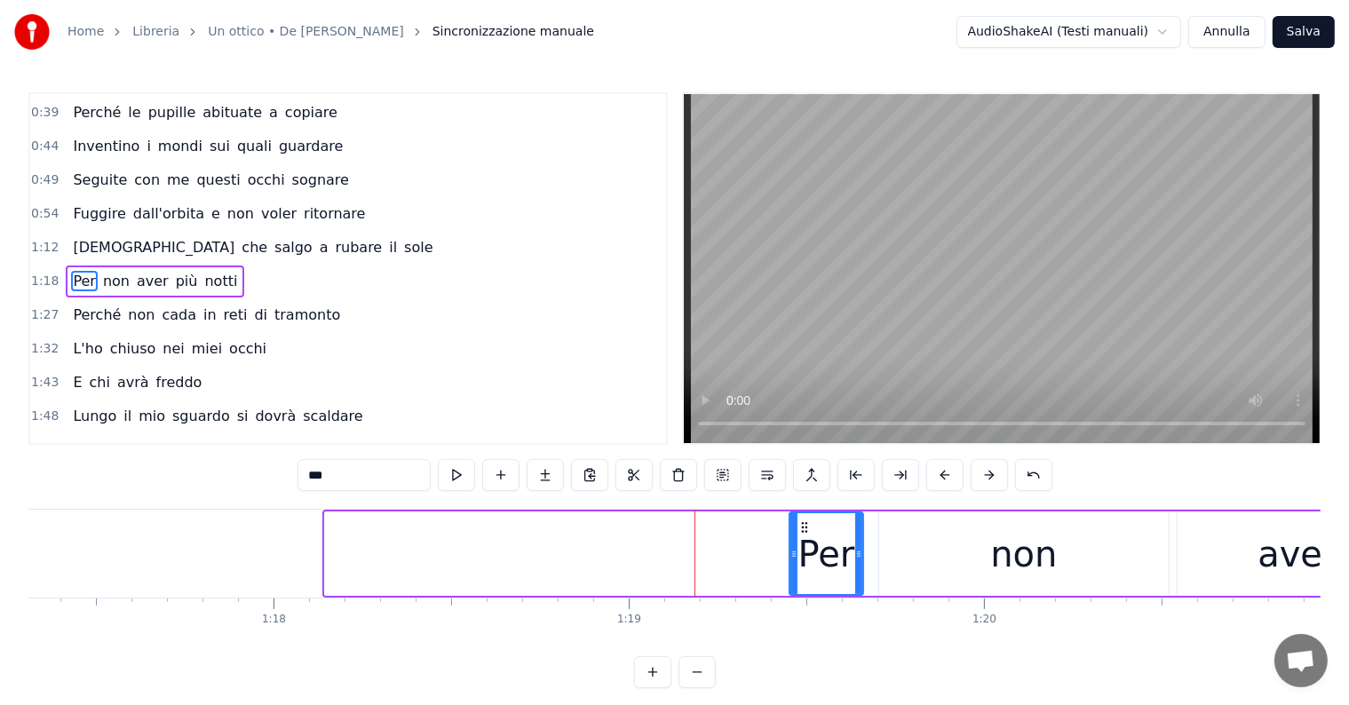
drag, startPoint x: 328, startPoint y: 565, endPoint x: 792, endPoint y: 570, distance: 464.5
click at [792, 570] on div at bounding box center [793, 553] width 7 height 81
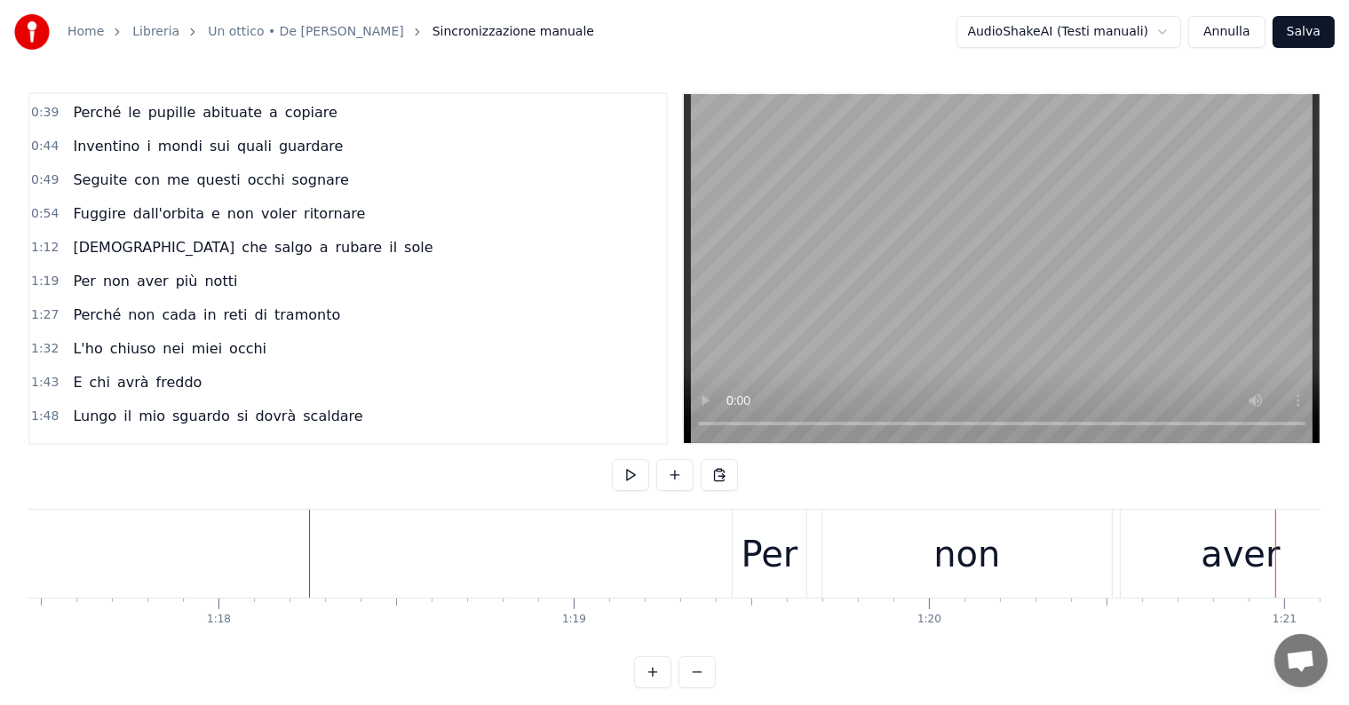
scroll to position [0, 27188]
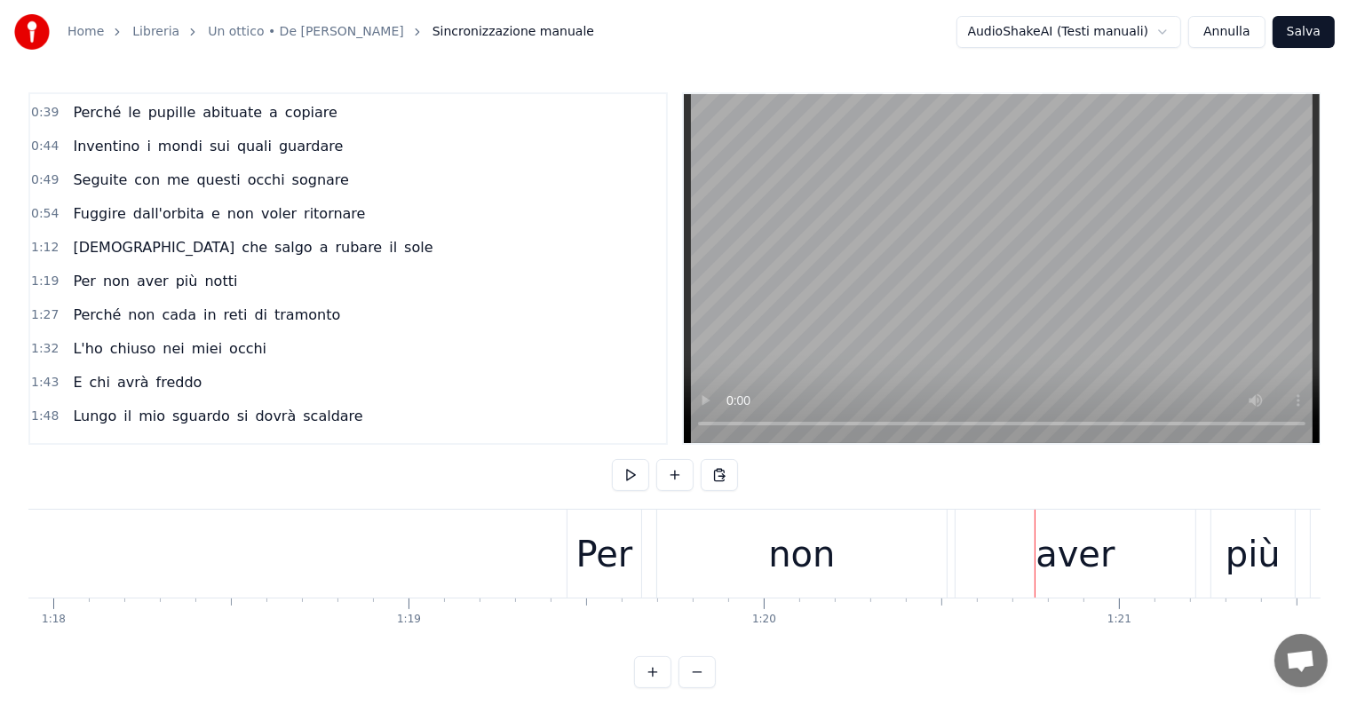
scroll to position [0, 27629]
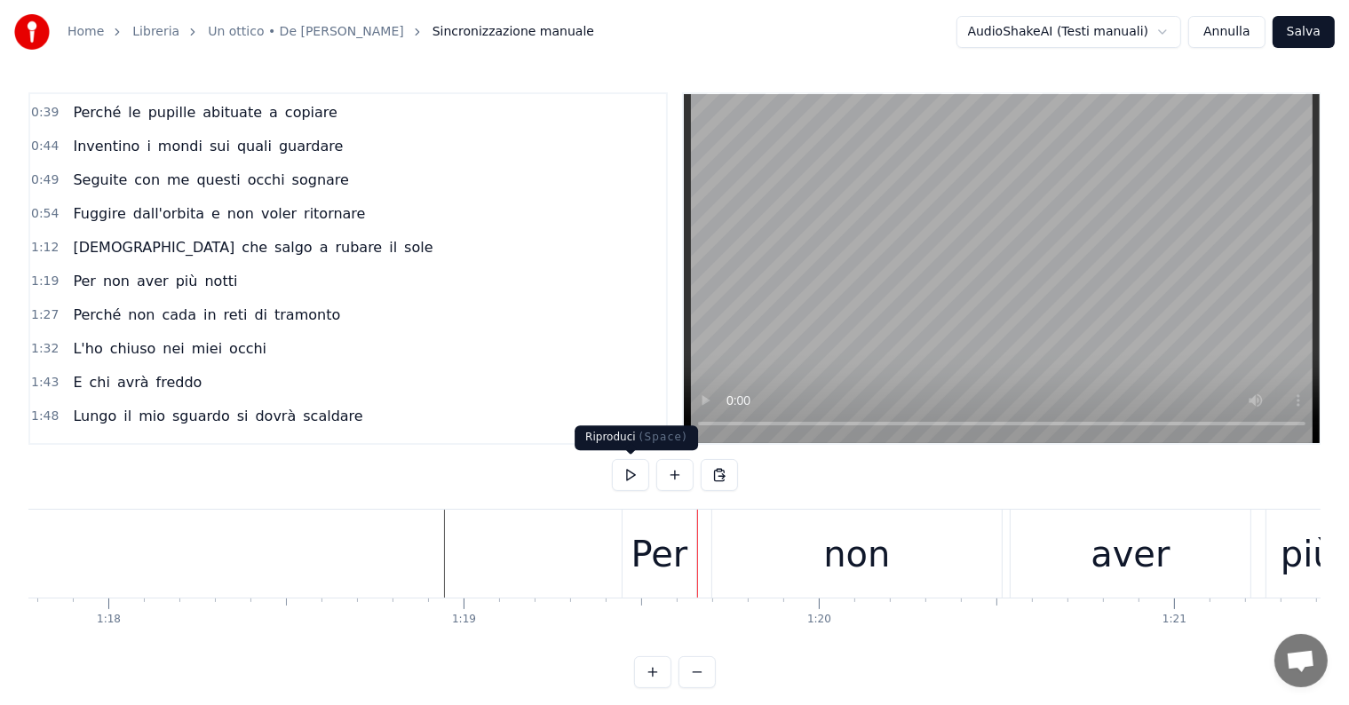
click at [639, 534] on div "Per" at bounding box center [659, 554] width 57 height 53
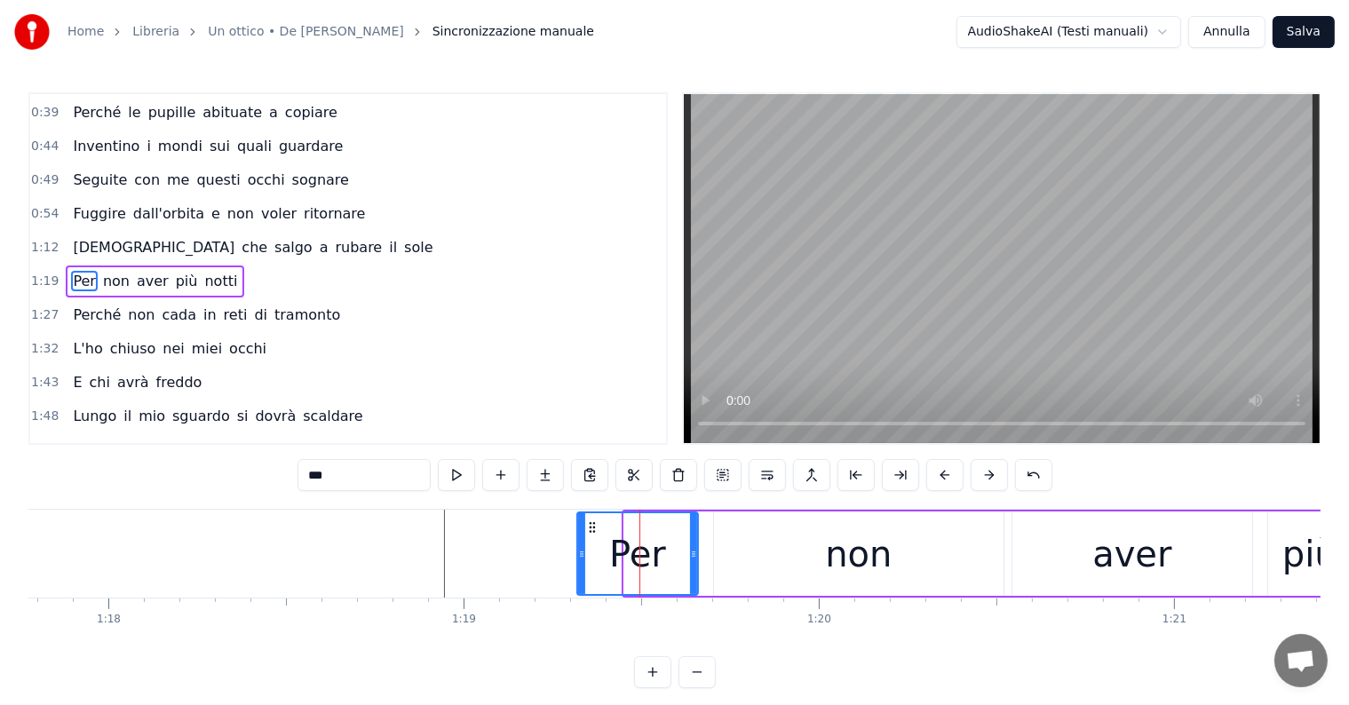
drag, startPoint x: 625, startPoint y: 551, endPoint x: 576, endPoint y: 544, distance: 49.2
click at [578, 544] on div at bounding box center [581, 553] width 7 height 81
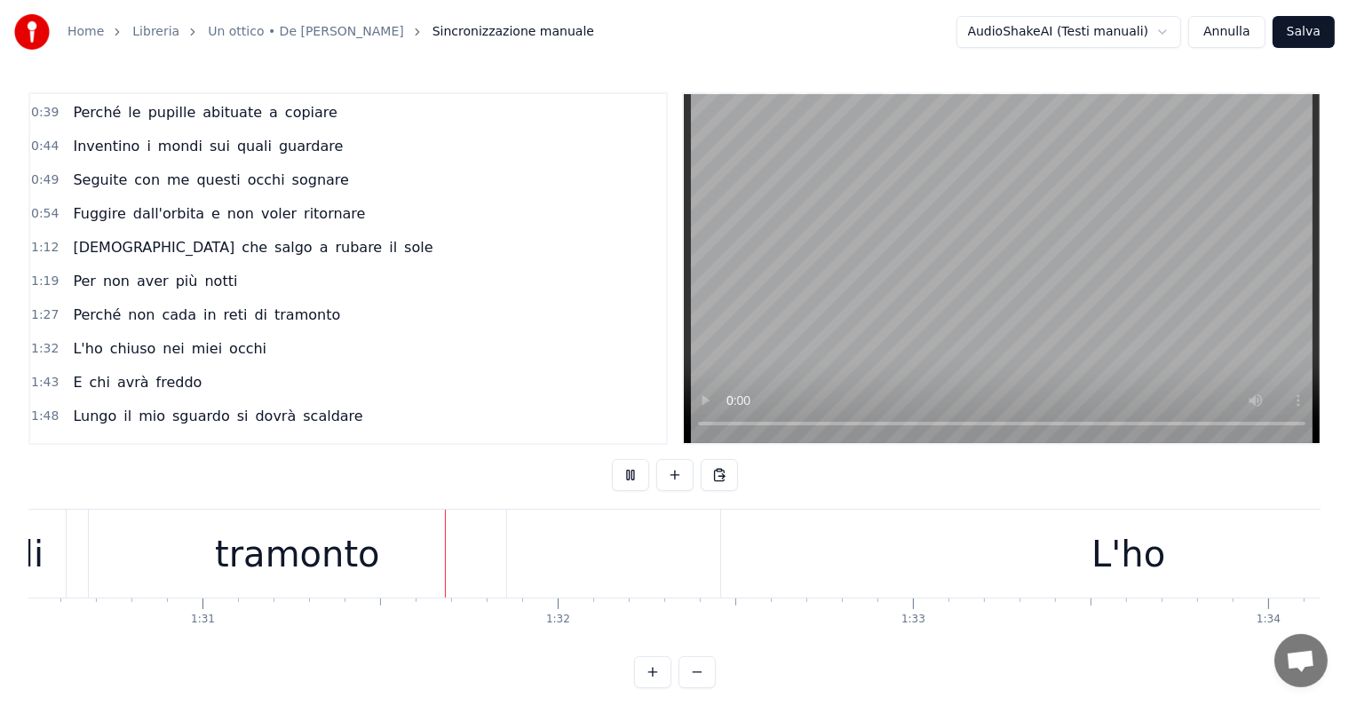
scroll to position [0, 32211]
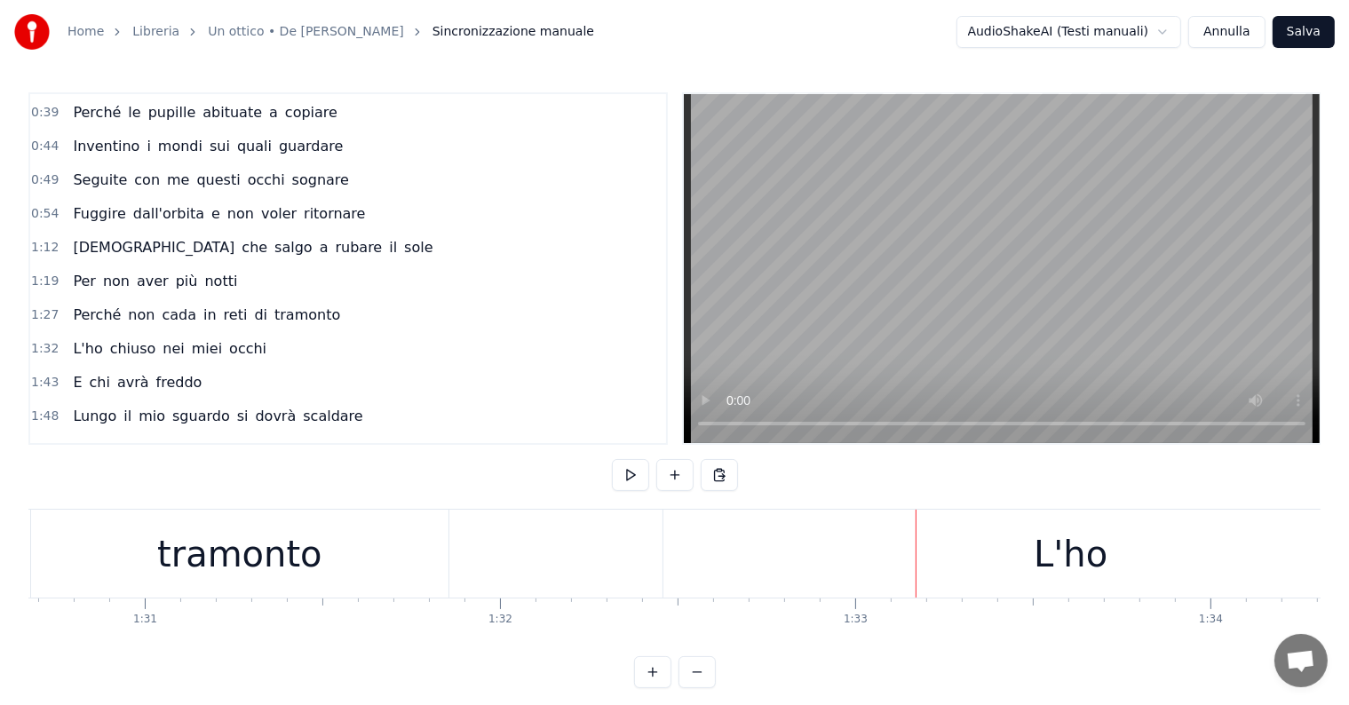
click at [1101, 569] on div "L'ho" at bounding box center [1071, 554] width 74 height 53
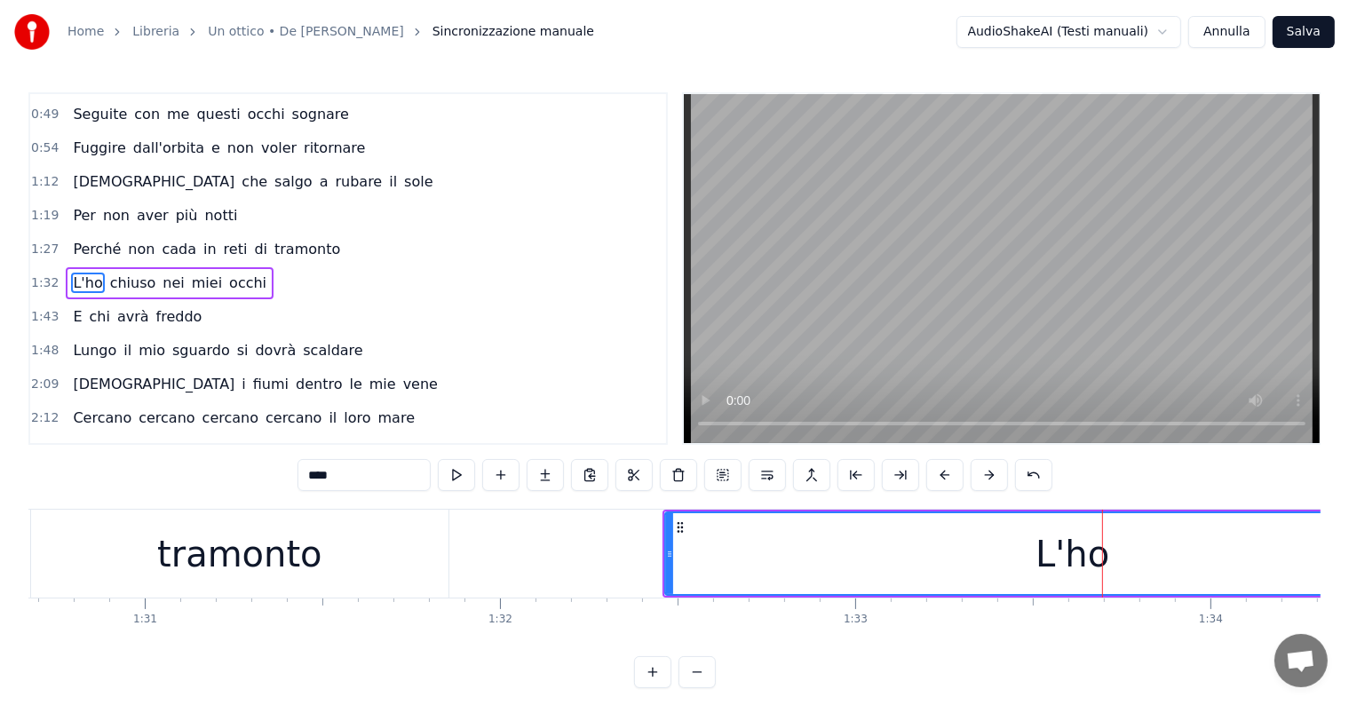
scroll to position [0, 32703]
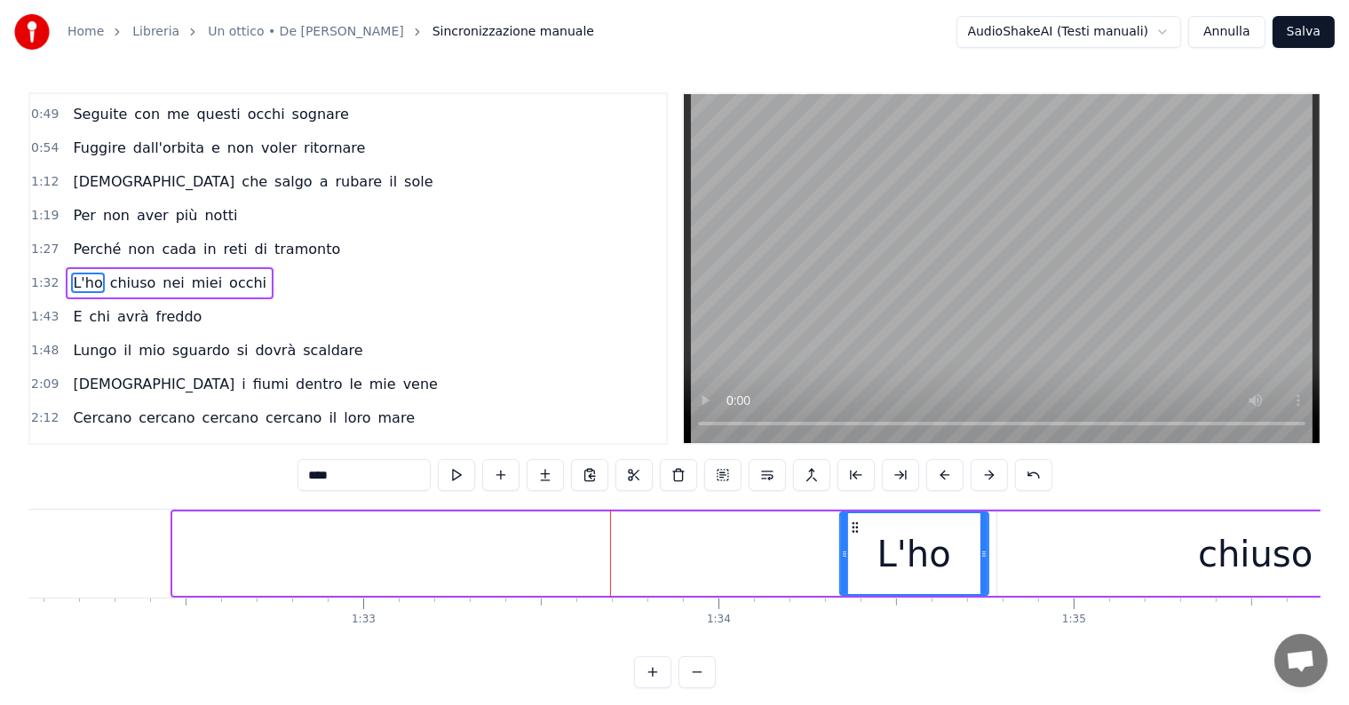
drag, startPoint x: 174, startPoint y: 536, endPoint x: 841, endPoint y: 545, distance: 667.0
click at [841, 545] on div at bounding box center [844, 553] width 7 height 81
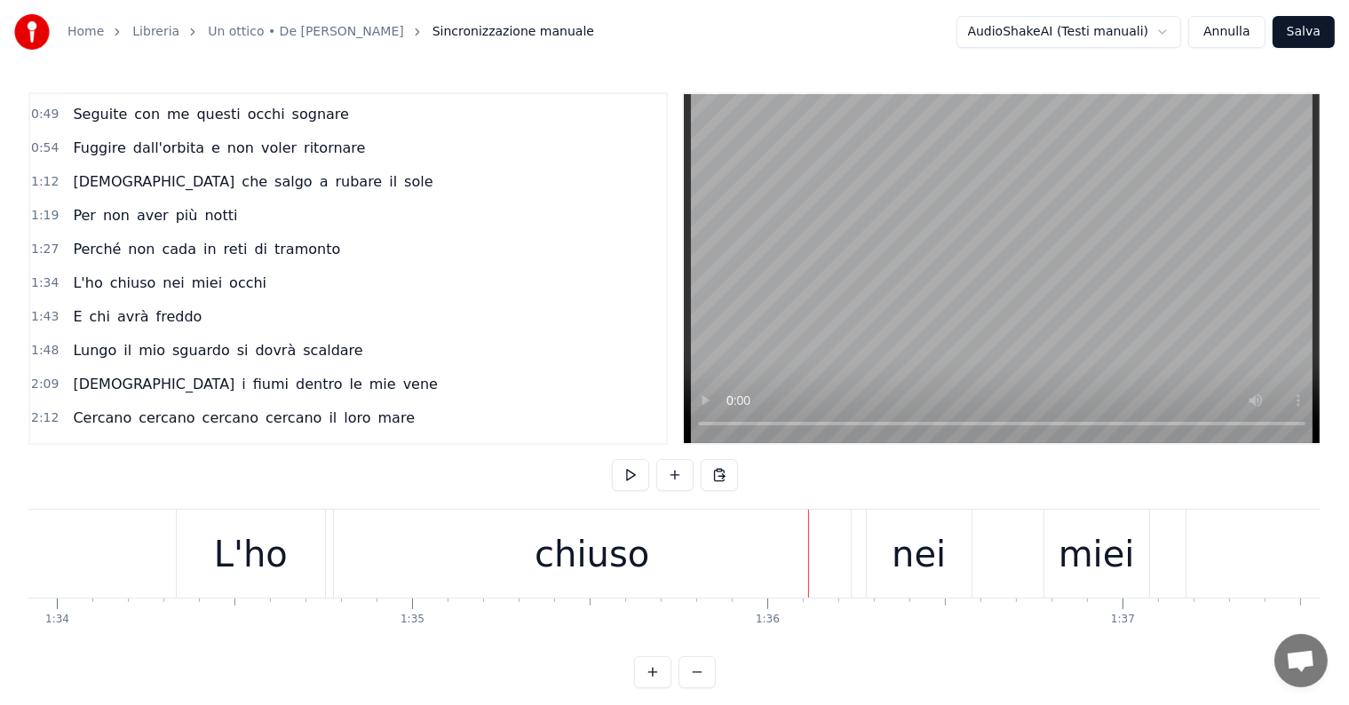
scroll to position [0, 33254]
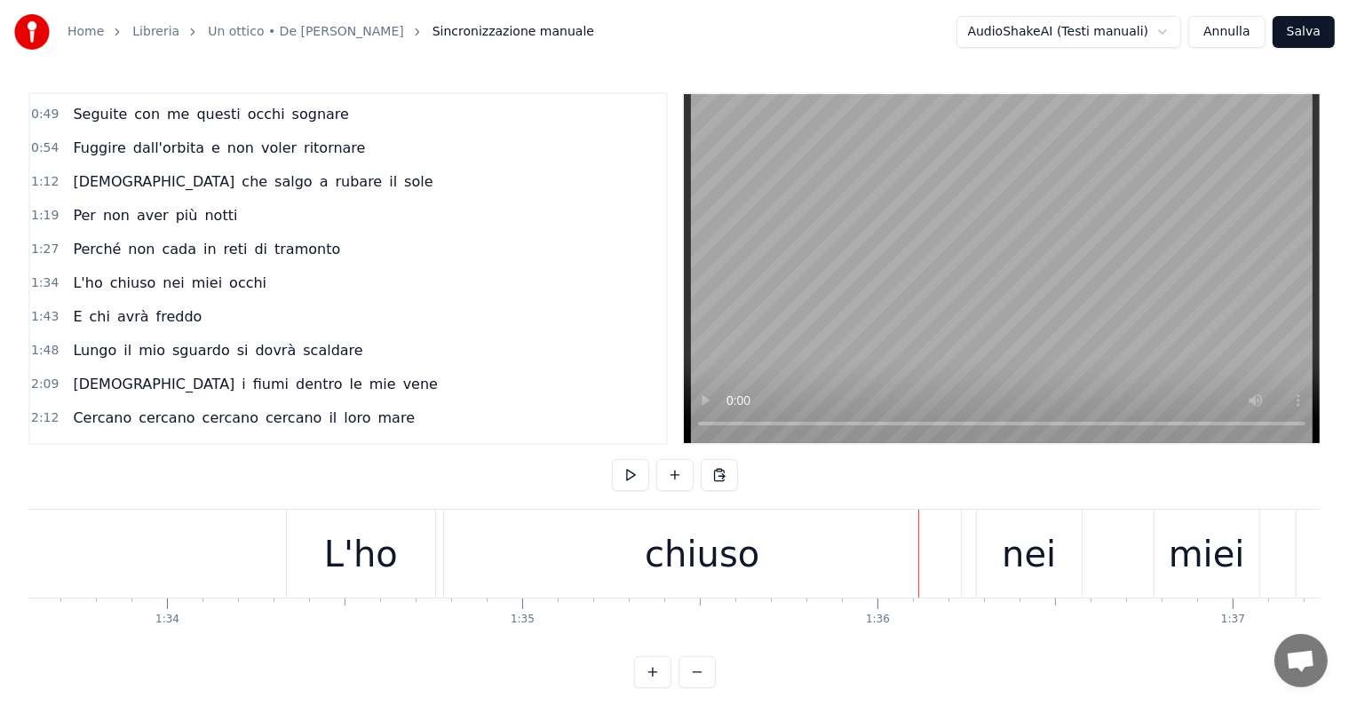
click at [561, 564] on div "chiuso" at bounding box center [702, 554] width 517 height 88
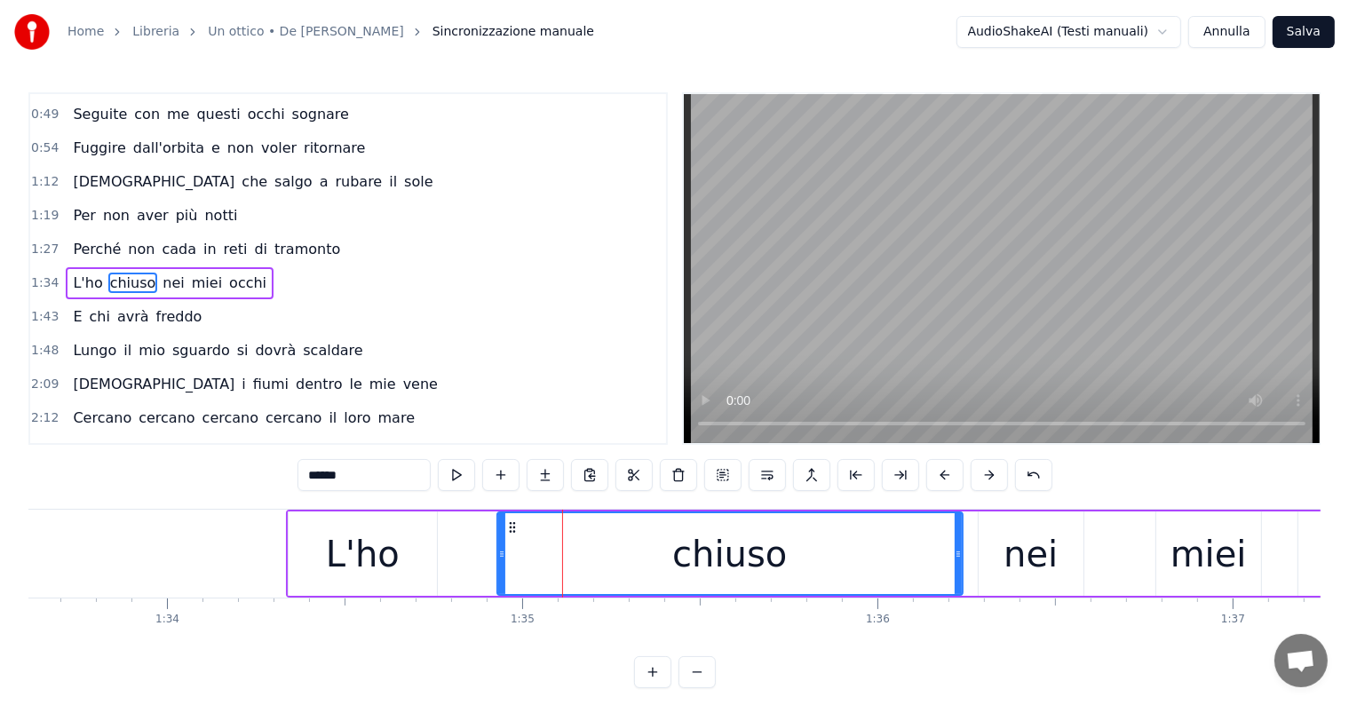
drag, startPoint x: 449, startPoint y: 552, endPoint x: 501, endPoint y: 552, distance: 51.5
click at [501, 552] on icon at bounding box center [501, 554] width 7 height 14
click at [356, 566] on div "L'ho" at bounding box center [363, 554] width 74 height 53
type input "****"
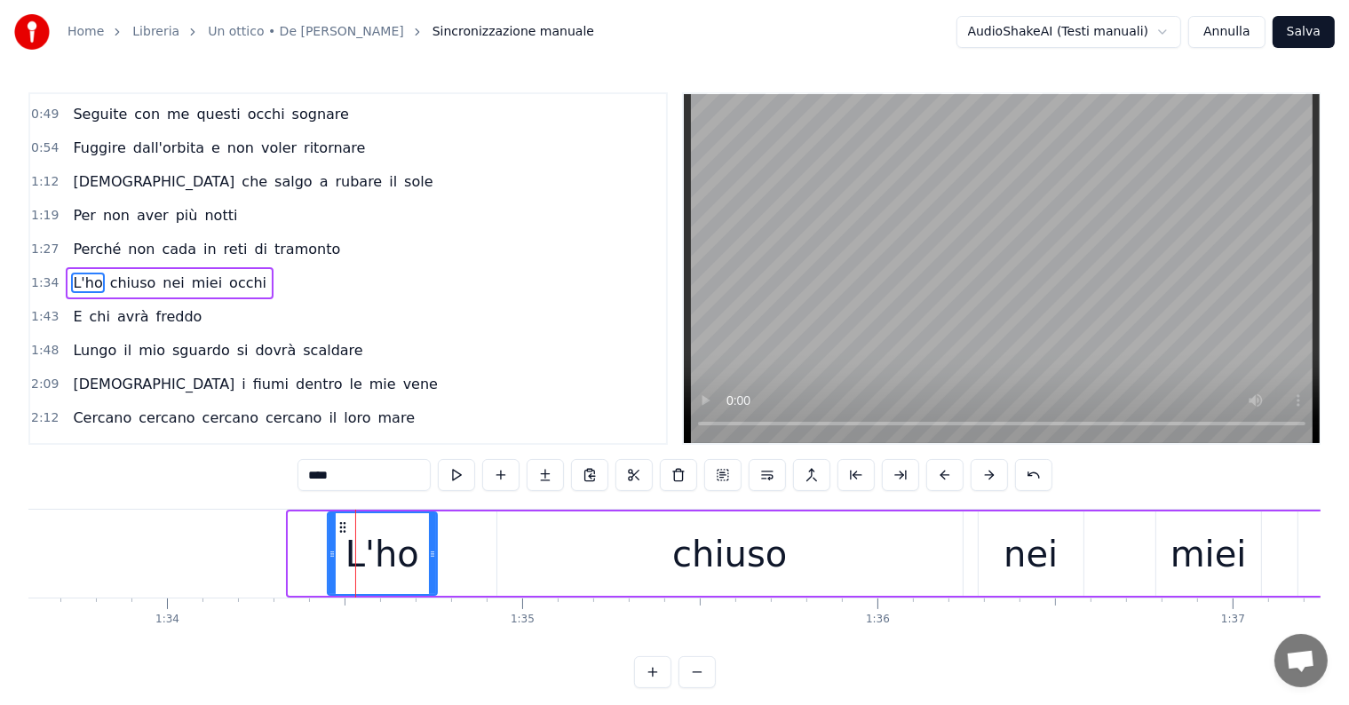
drag, startPoint x: 291, startPoint y: 552, endPoint x: 331, endPoint y: 556, distance: 40.1
click at [331, 556] on icon at bounding box center [332, 554] width 7 height 14
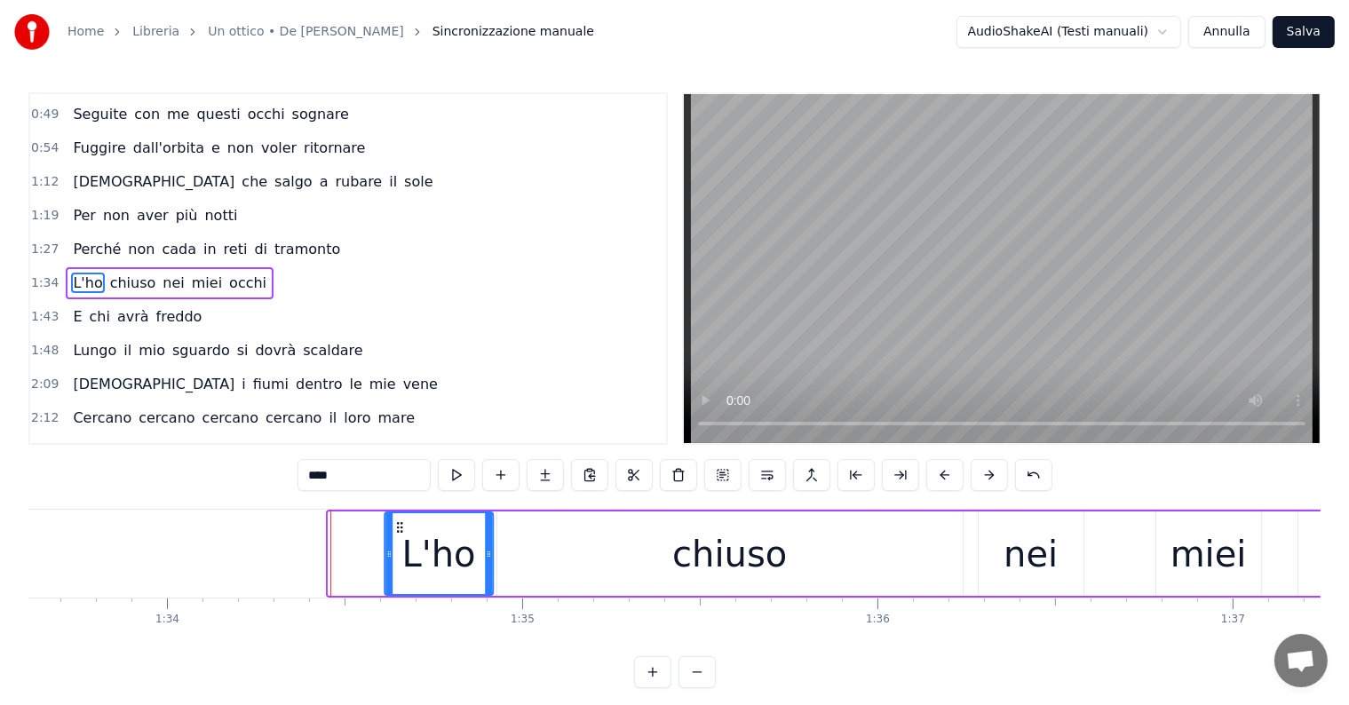
drag, startPoint x: 341, startPoint y: 525, endPoint x: 398, endPoint y: 528, distance: 56.9
click at [398, 528] on icon at bounding box center [400, 527] width 14 height 14
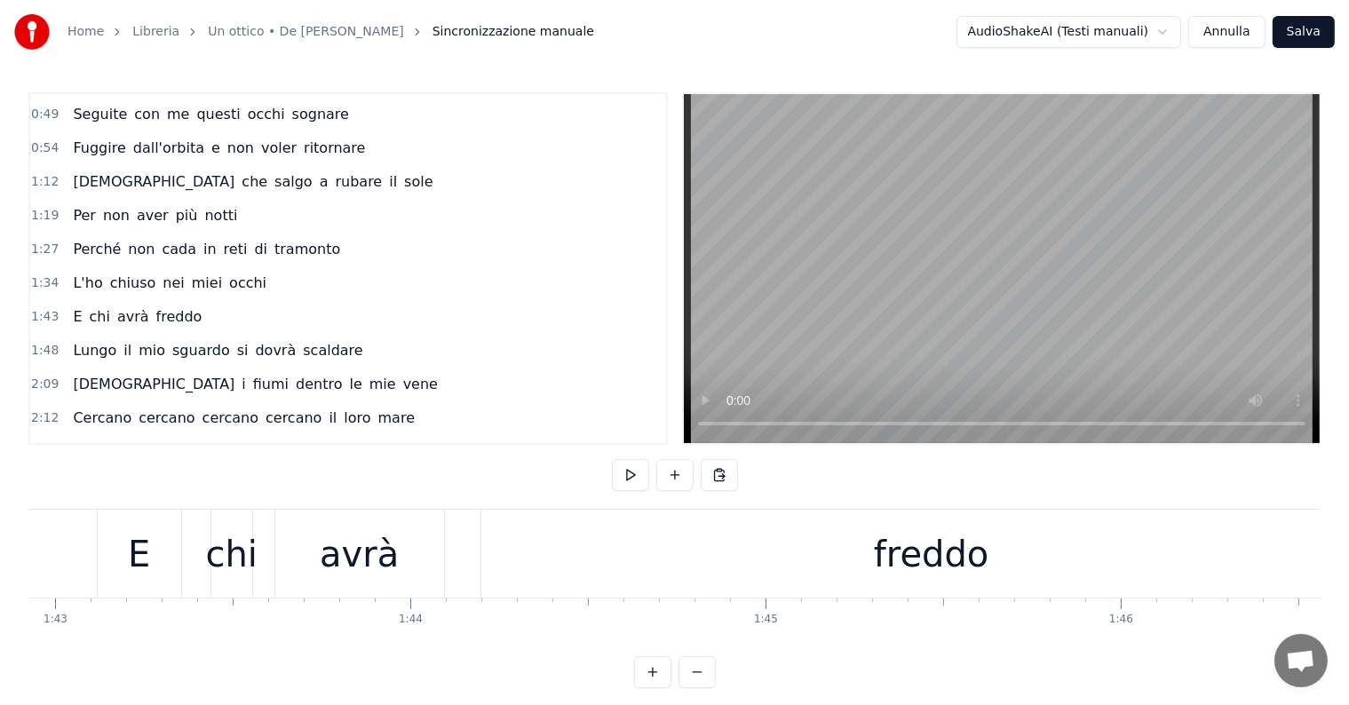
scroll to position [0, 36398]
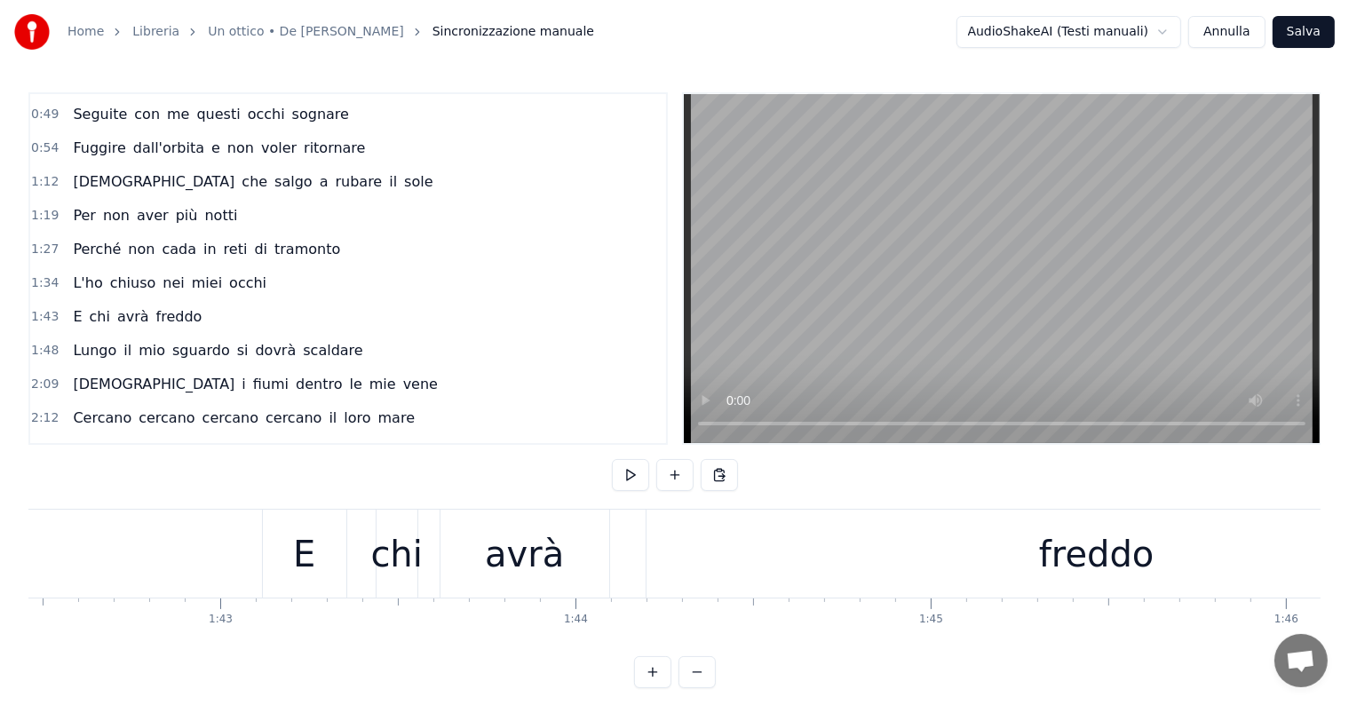
click at [688, 569] on div "freddo" at bounding box center [1097, 554] width 901 height 88
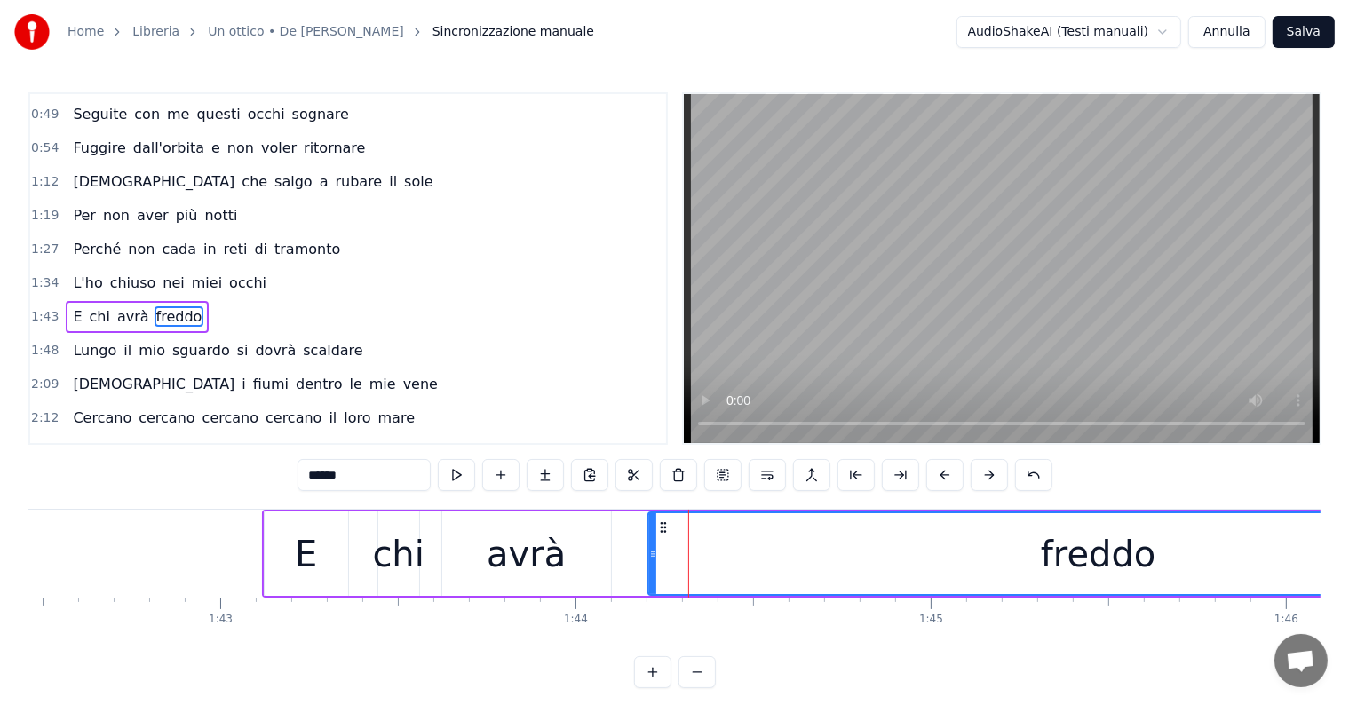
scroll to position [298, 0]
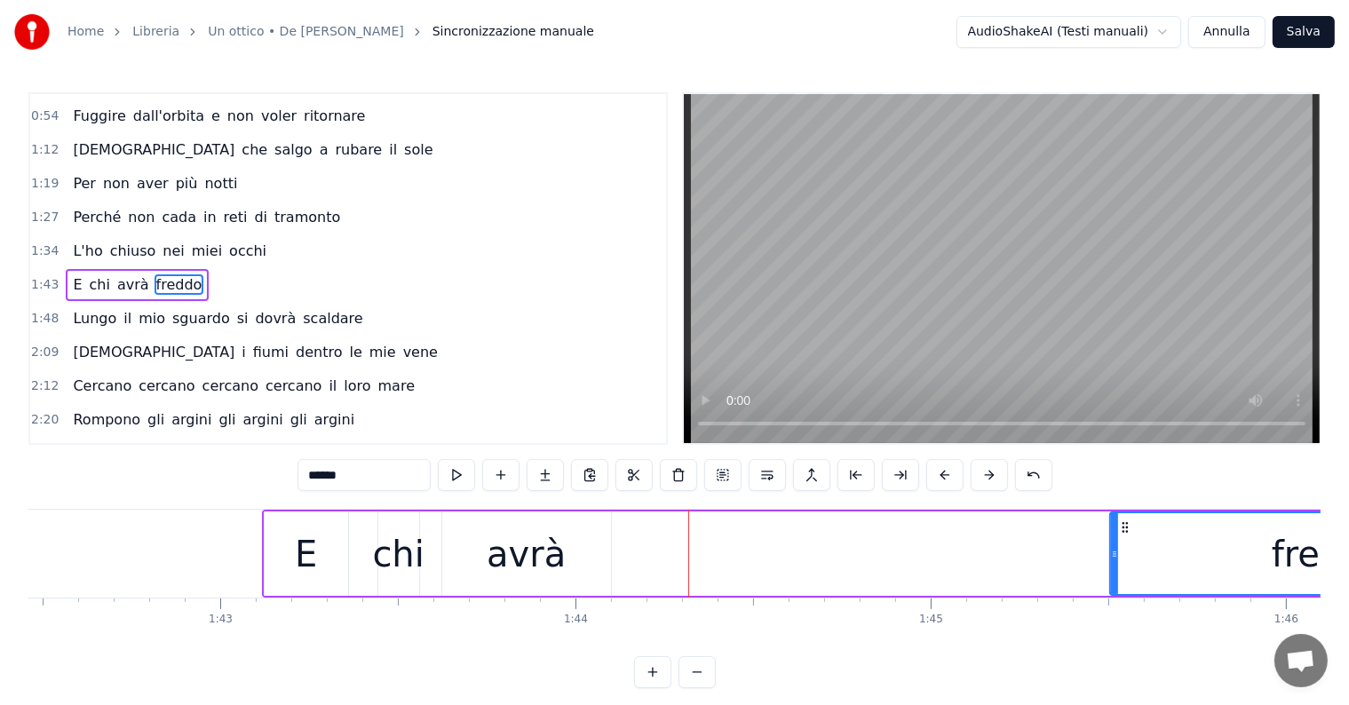
drag, startPoint x: 649, startPoint y: 551, endPoint x: 1111, endPoint y: 555, distance: 461.8
click at [1111, 555] on icon at bounding box center [1114, 554] width 7 height 14
click at [554, 565] on div "avrà" at bounding box center [526, 554] width 79 height 53
type input "****"
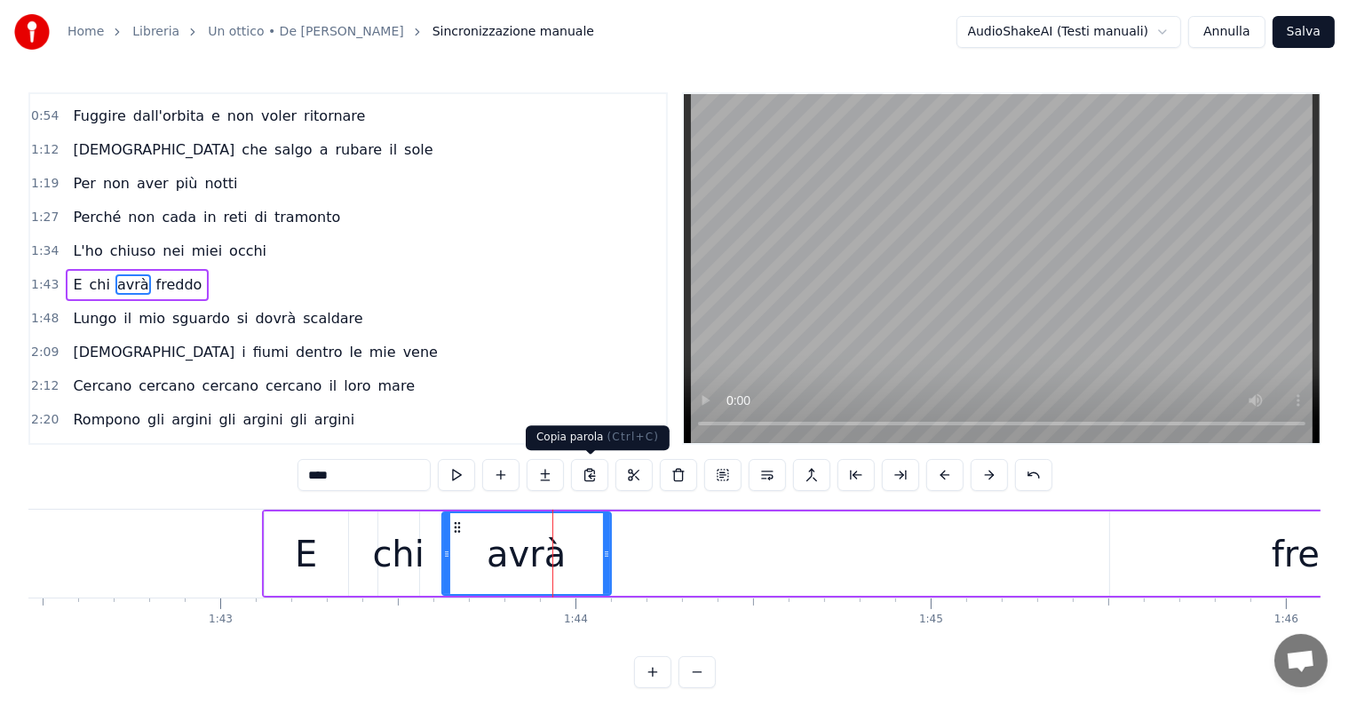
click at [591, 478] on button at bounding box center [589, 475] width 37 height 32
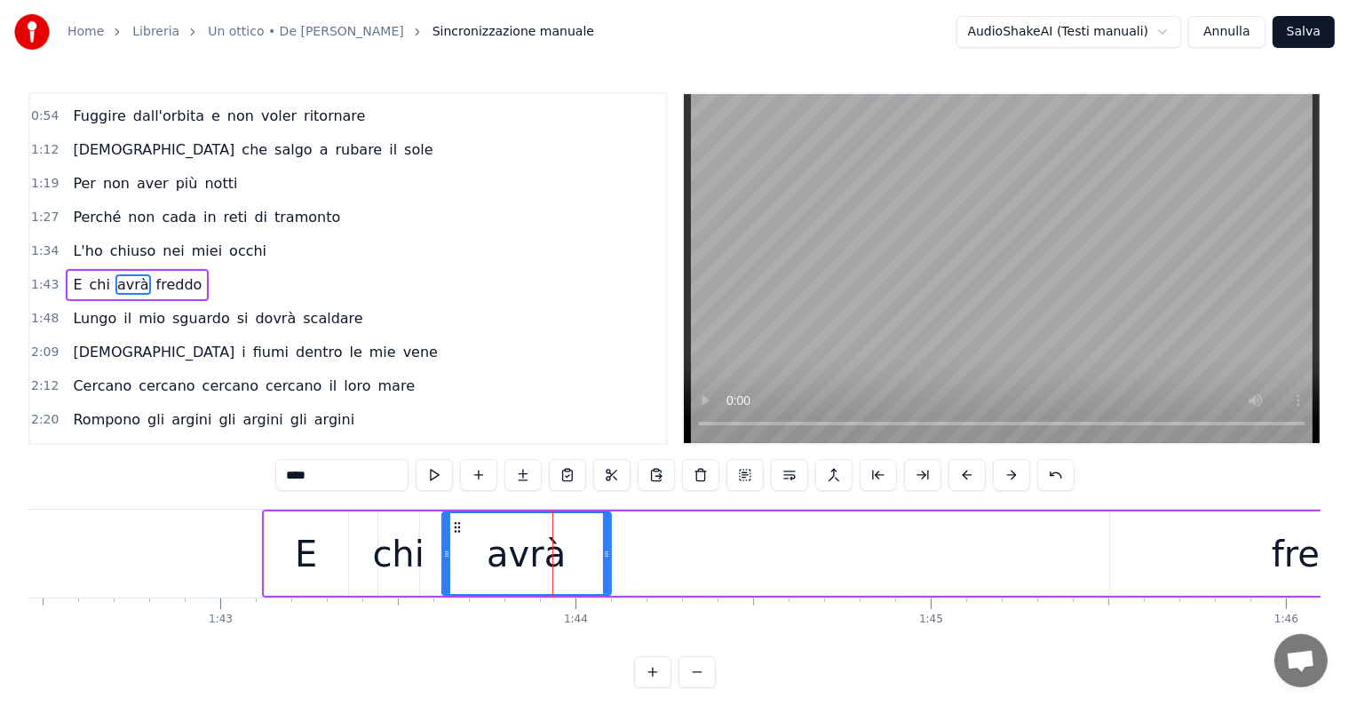
click at [647, 555] on div "E chi avrà freddo" at bounding box center [907, 554] width 1290 height 88
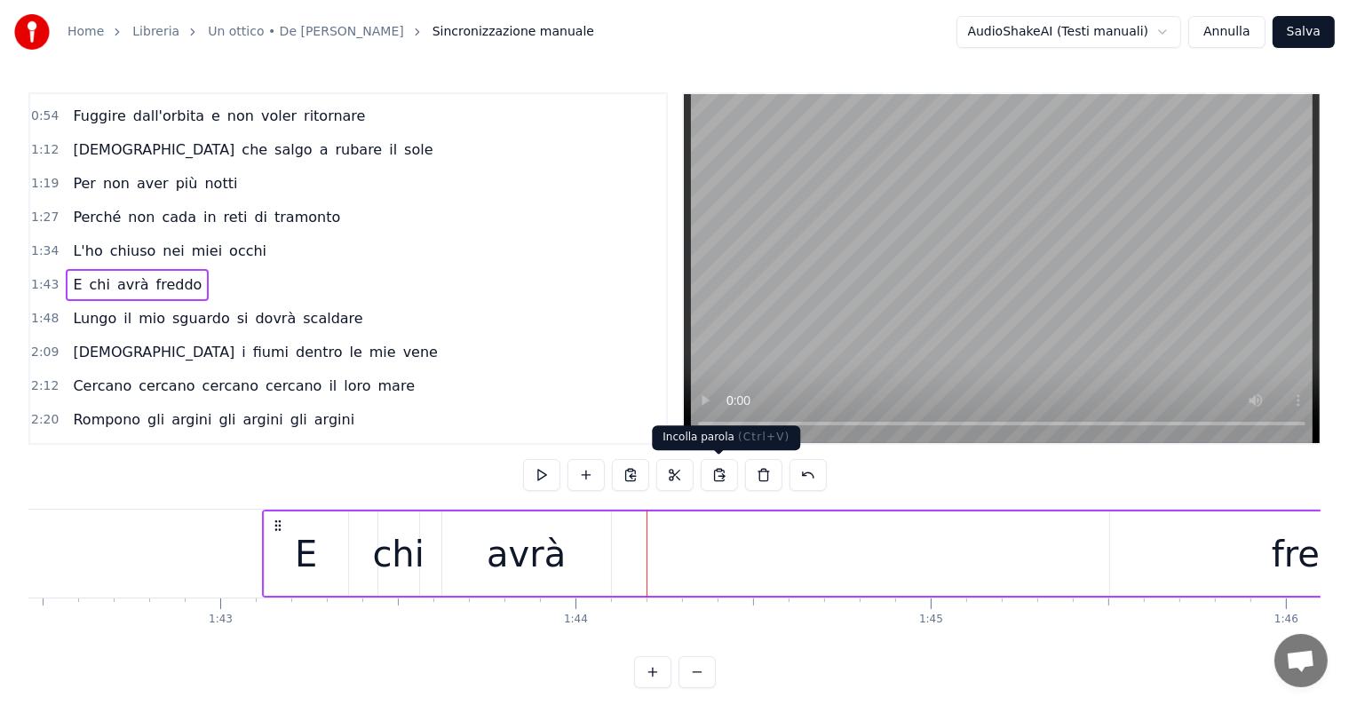
click at [718, 474] on button at bounding box center [719, 475] width 37 height 32
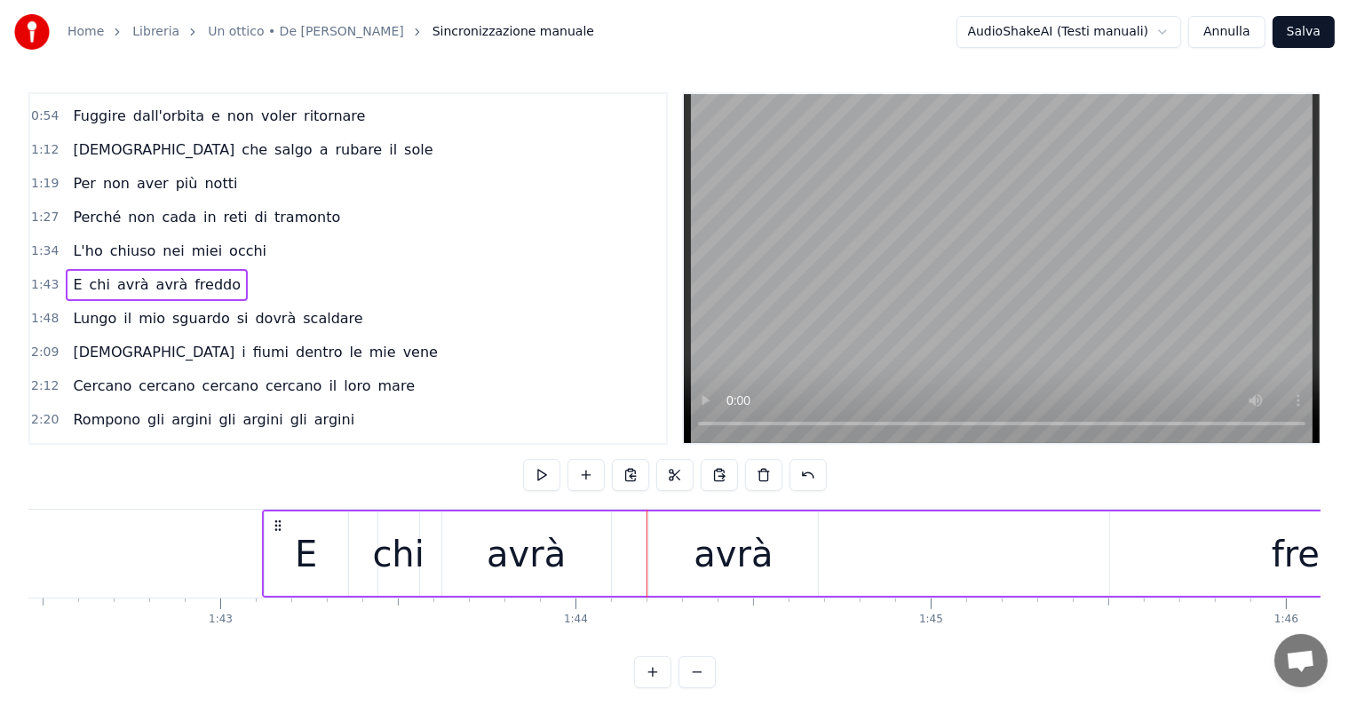
click at [676, 546] on div "avrà" at bounding box center [733, 554] width 169 height 84
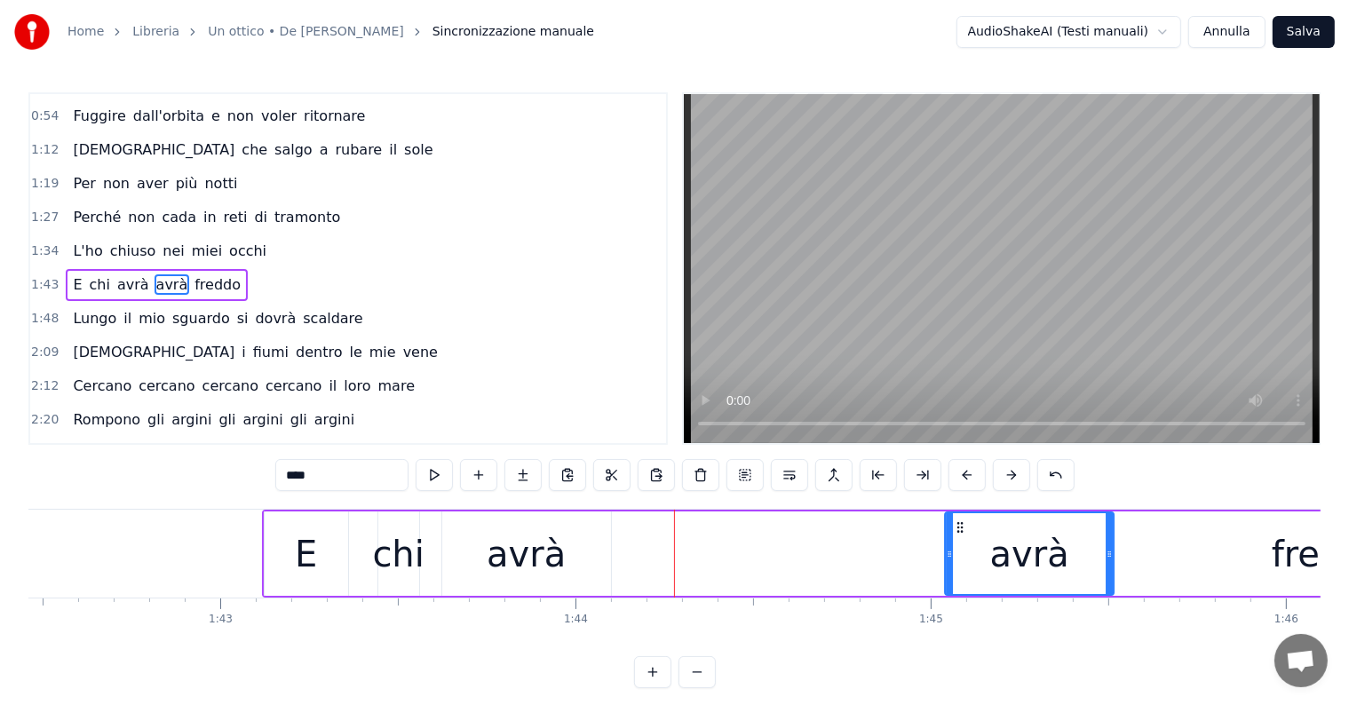
drag, startPoint x: 664, startPoint y: 527, endPoint x: 960, endPoint y: 526, distance: 295.7
click at [960, 526] on icon at bounding box center [961, 527] width 14 height 14
click at [405, 572] on div "chi" at bounding box center [398, 554] width 52 height 53
type input "***"
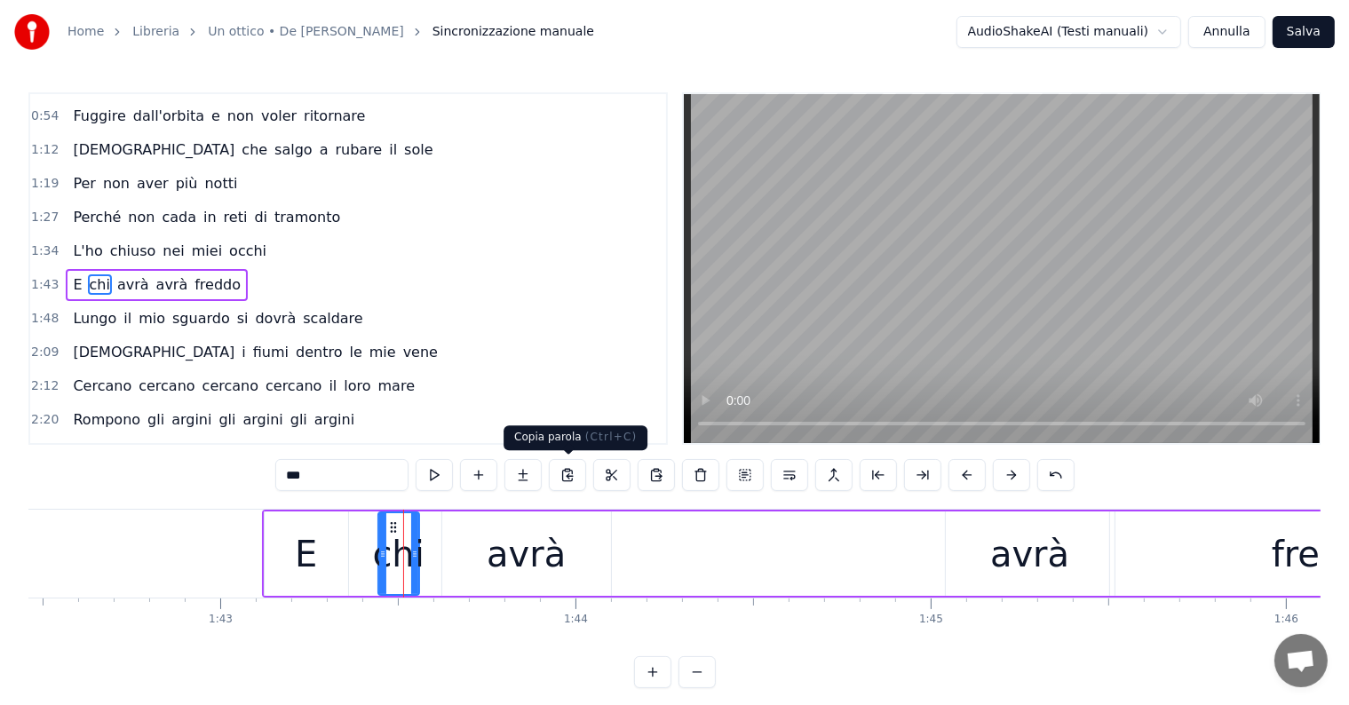
click at [573, 475] on button at bounding box center [567, 475] width 37 height 32
click at [700, 529] on div "E chi avrà avrà freddo" at bounding box center [907, 554] width 1290 height 88
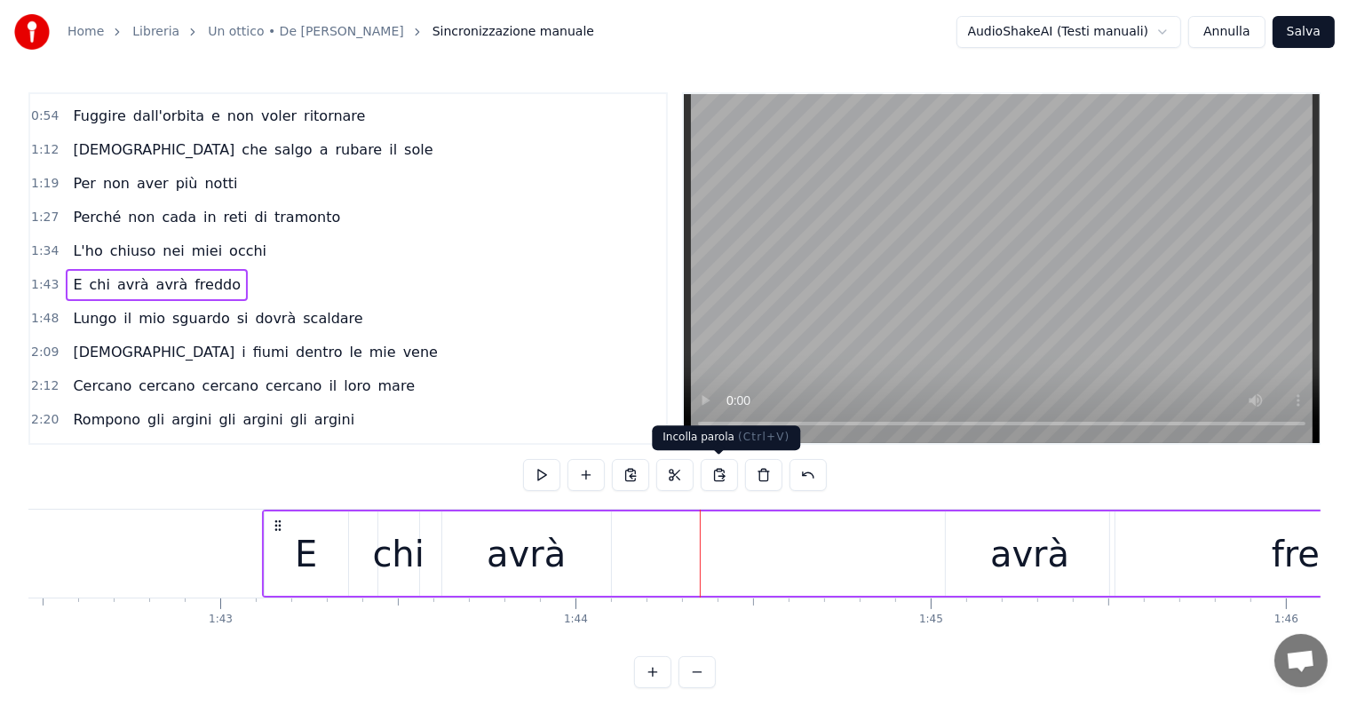
click at [719, 472] on button at bounding box center [719, 475] width 37 height 32
click at [716, 528] on div "chi" at bounding box center [723, 554] width 52 height 53
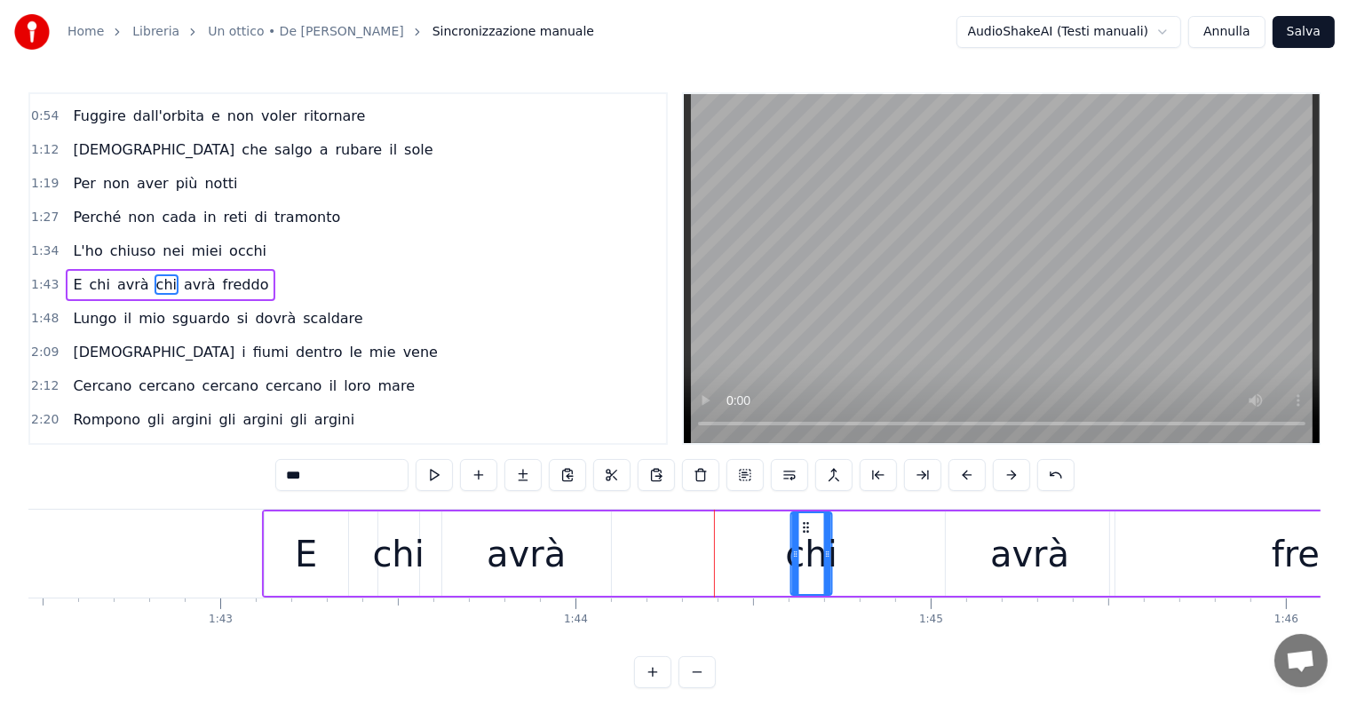
drag, startPoint x: 718, startPoint y: 522, endPoint x: 810, endPoint y: 528, distance: 91.7
click at [810, 528] on icon at bounding box center [806, 527] width 14 height 14
click at [313, 563] on div "E" at bounding box center [306, 554] width 22 height 53
type input "*"
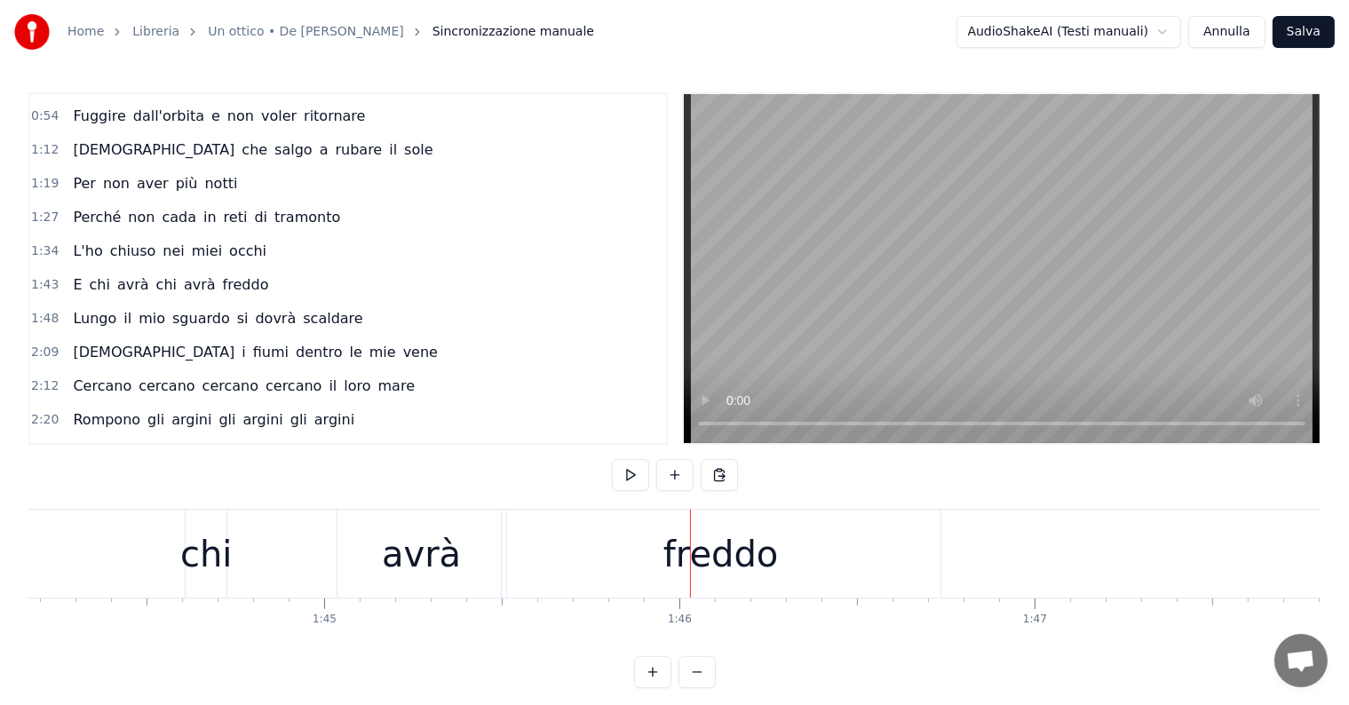
scroll to position [0, 36508]
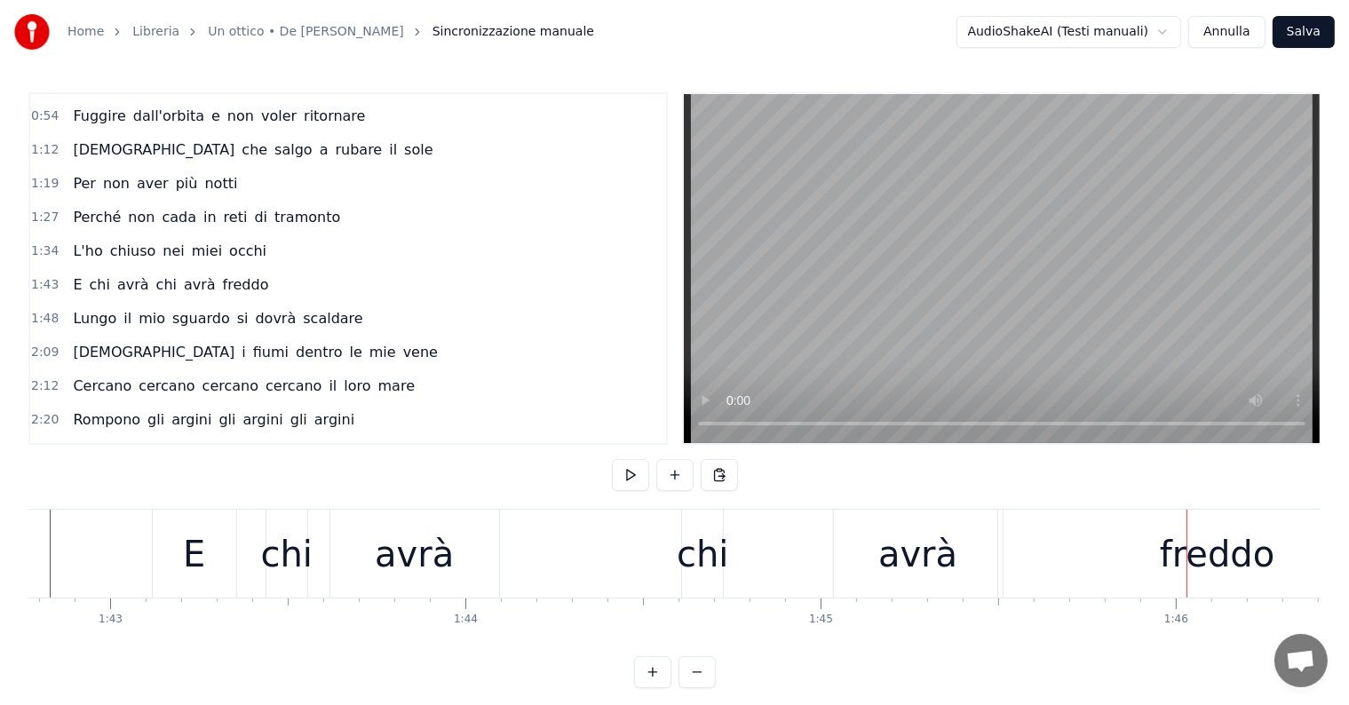
click at [455, 561] on div "avrà" at bounding box center [414, 554] width 169 height 88
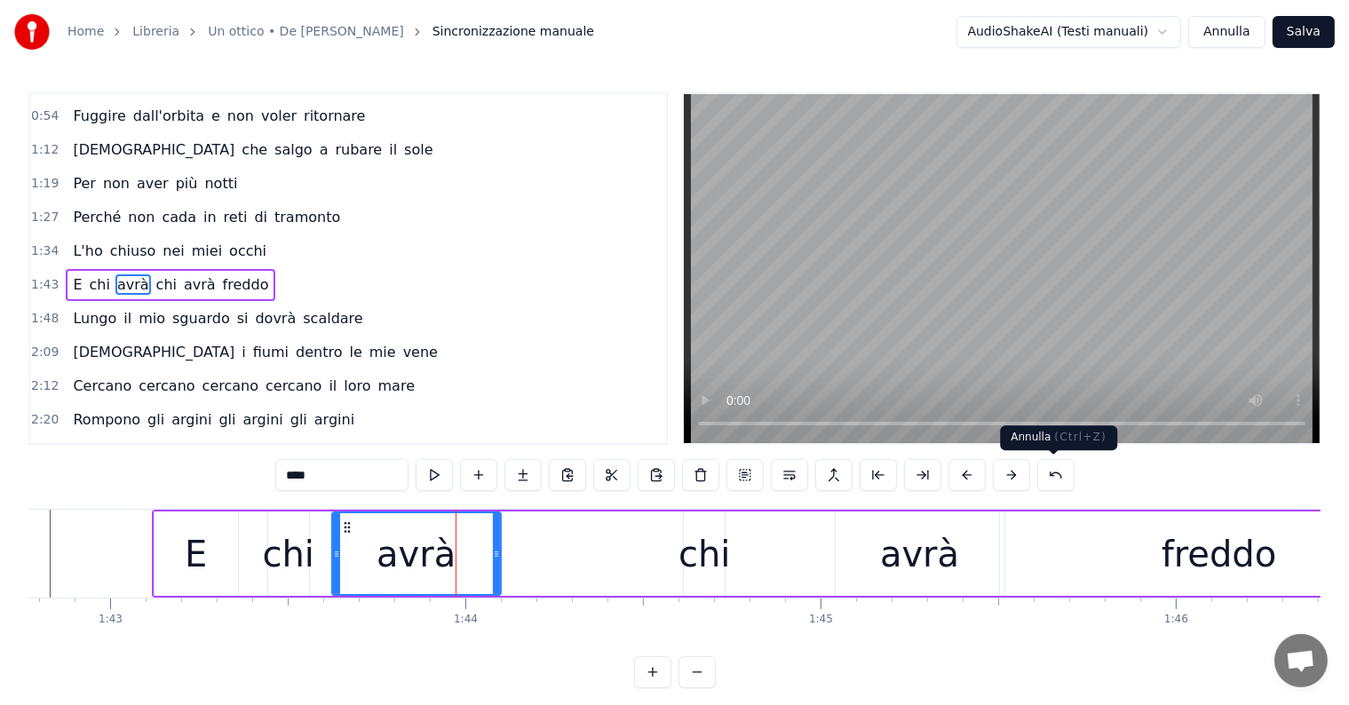
click at [1052, 479] on button at bounding box center [1055, 475] width 37 height 32
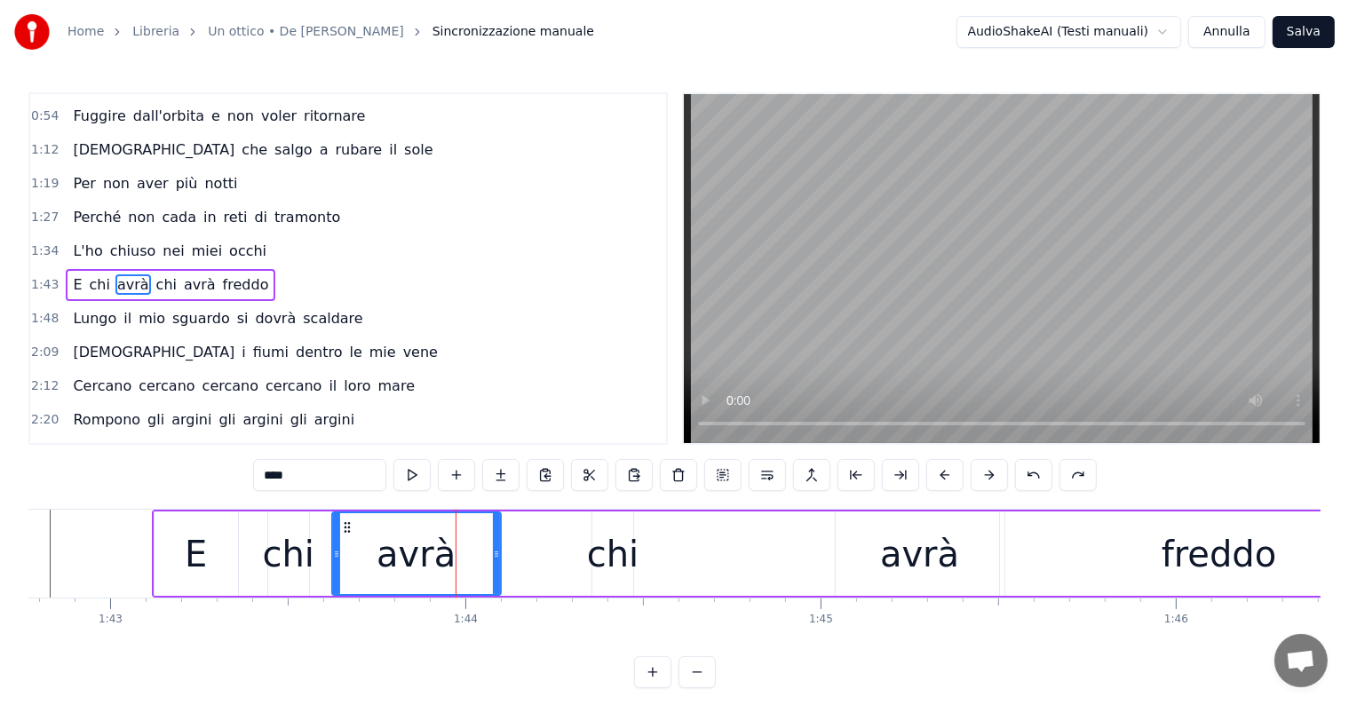
click at [1052, 479] on div "****" at bounding box center [675, 475] width 844 height 32
click at [1028, 480] on button at bounding box center [1033, 475] width 37 height 32
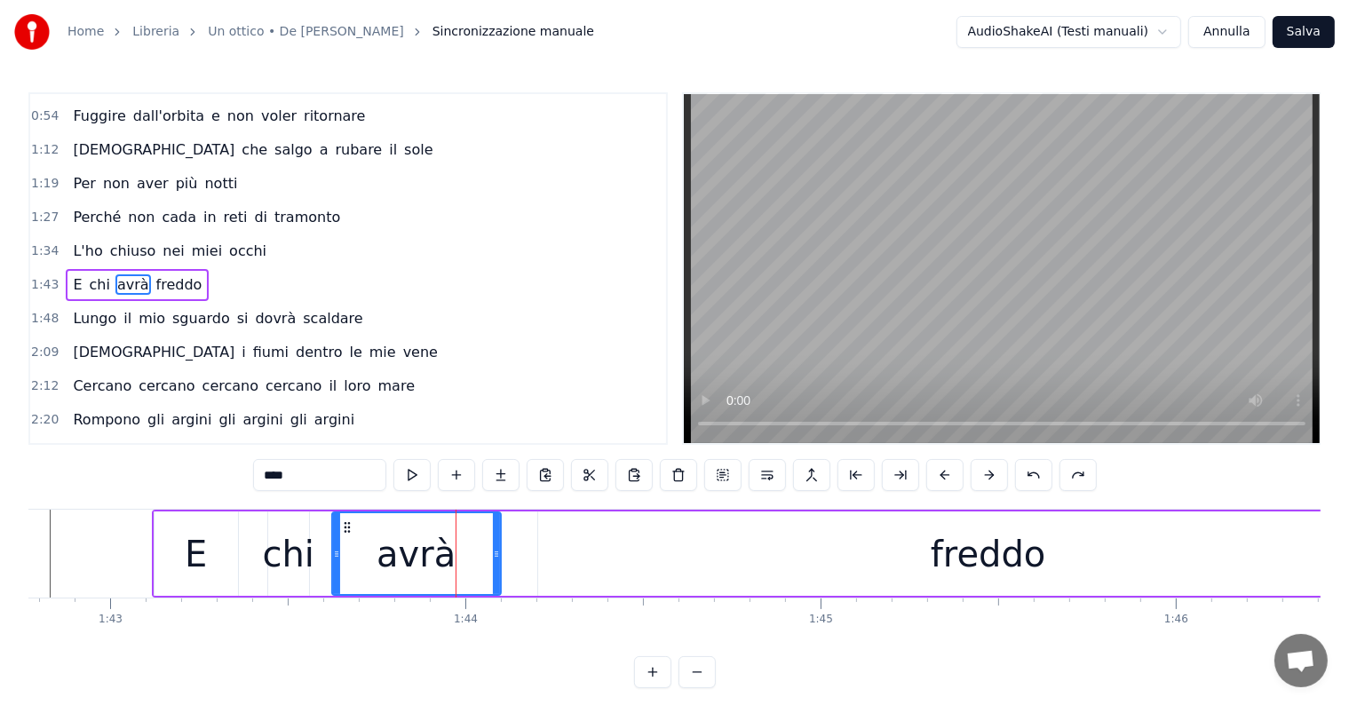
click at [964, 558] on div "freddo" at bounding box center [988, 554] width 115 height 53
type input "******"
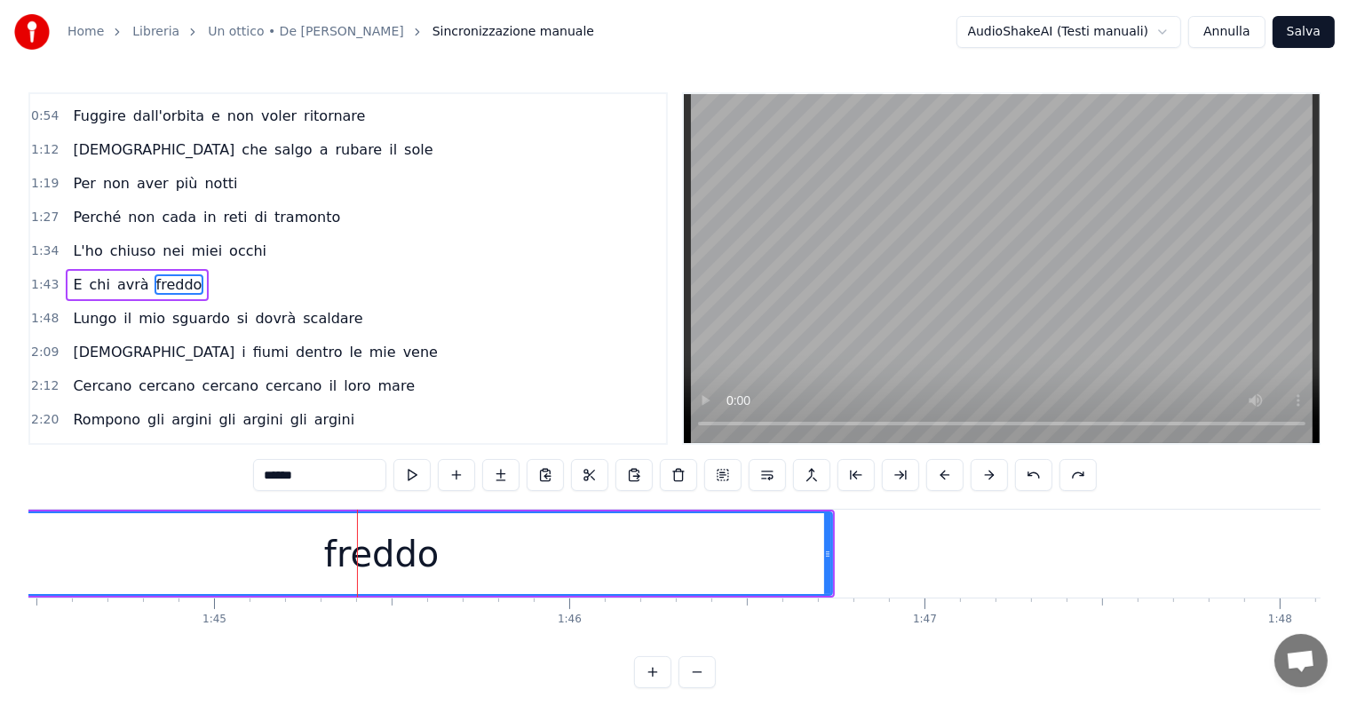
scroll to position [0, 36839]
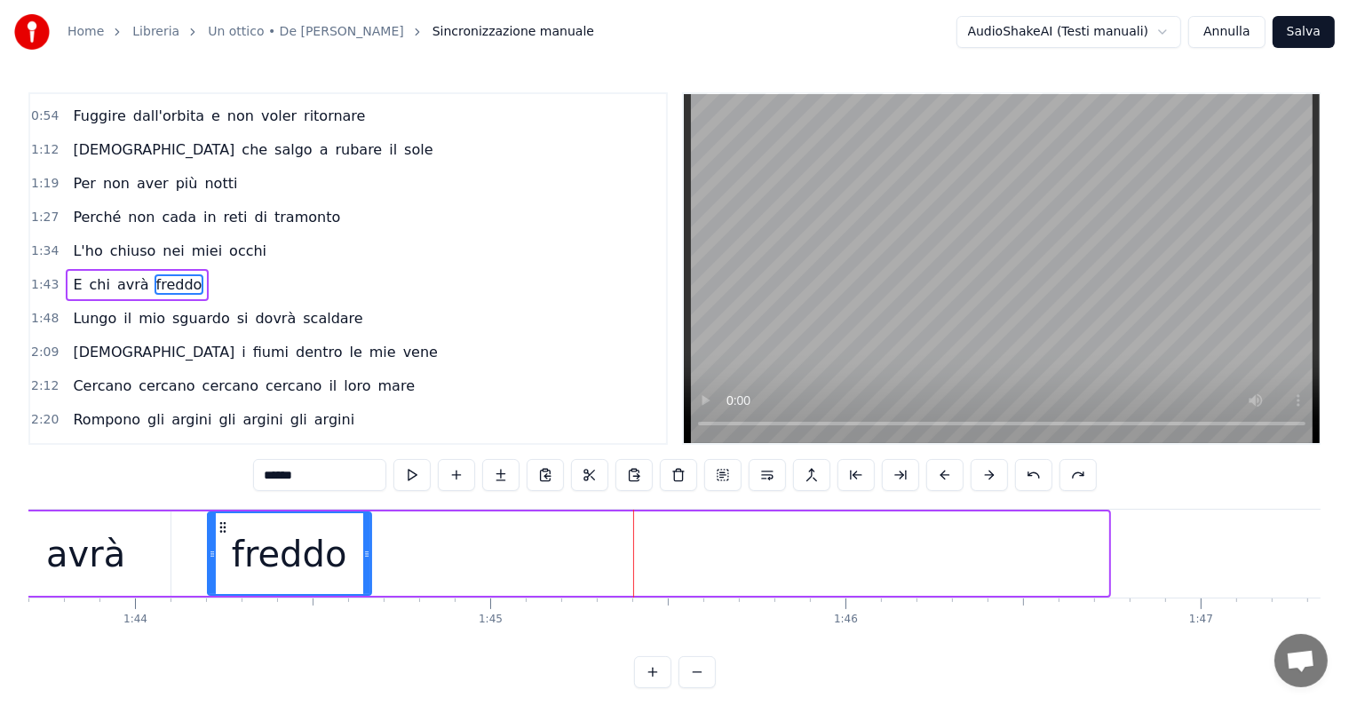
drag, startPoint x: 1101, startPoint y: 525, endPoint x: 364, endPoint y: 543, distance: 737.3
click at [364, 543] on div at bounding box center [366, 553] width 7 height 81
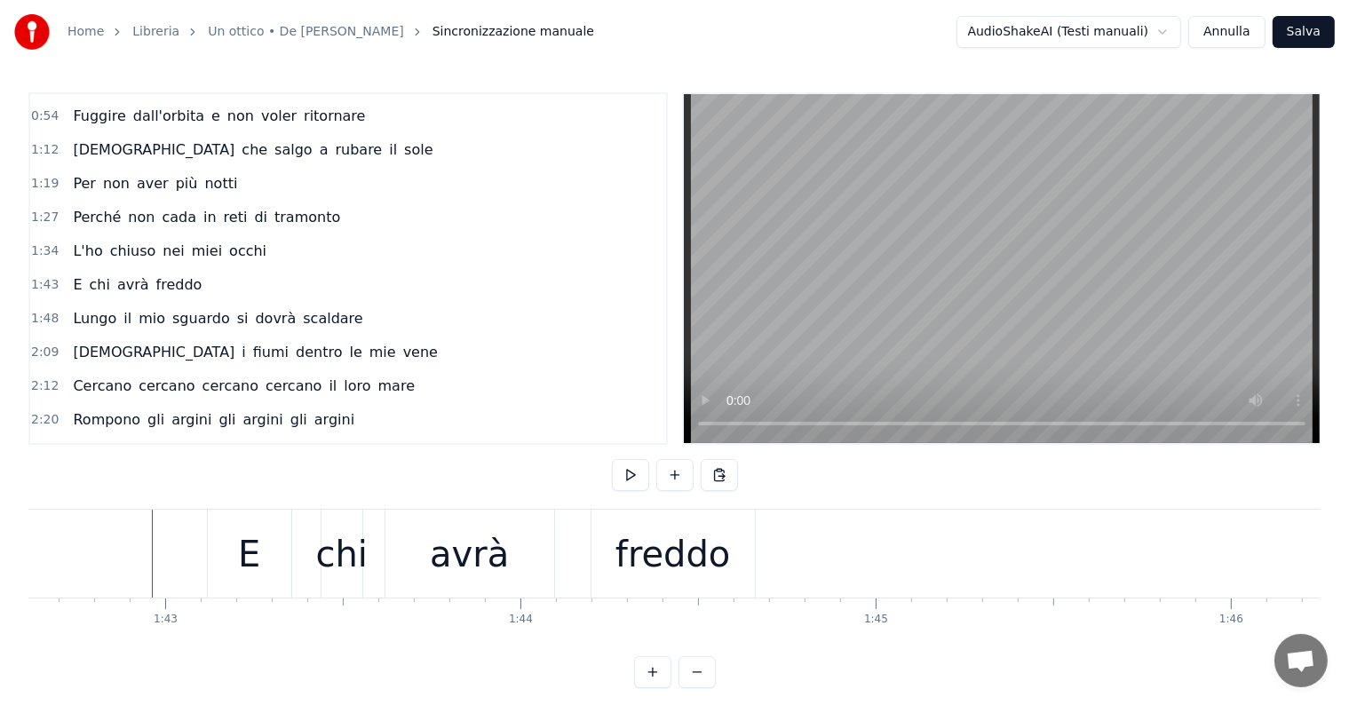
scroll to position [0, 36288]
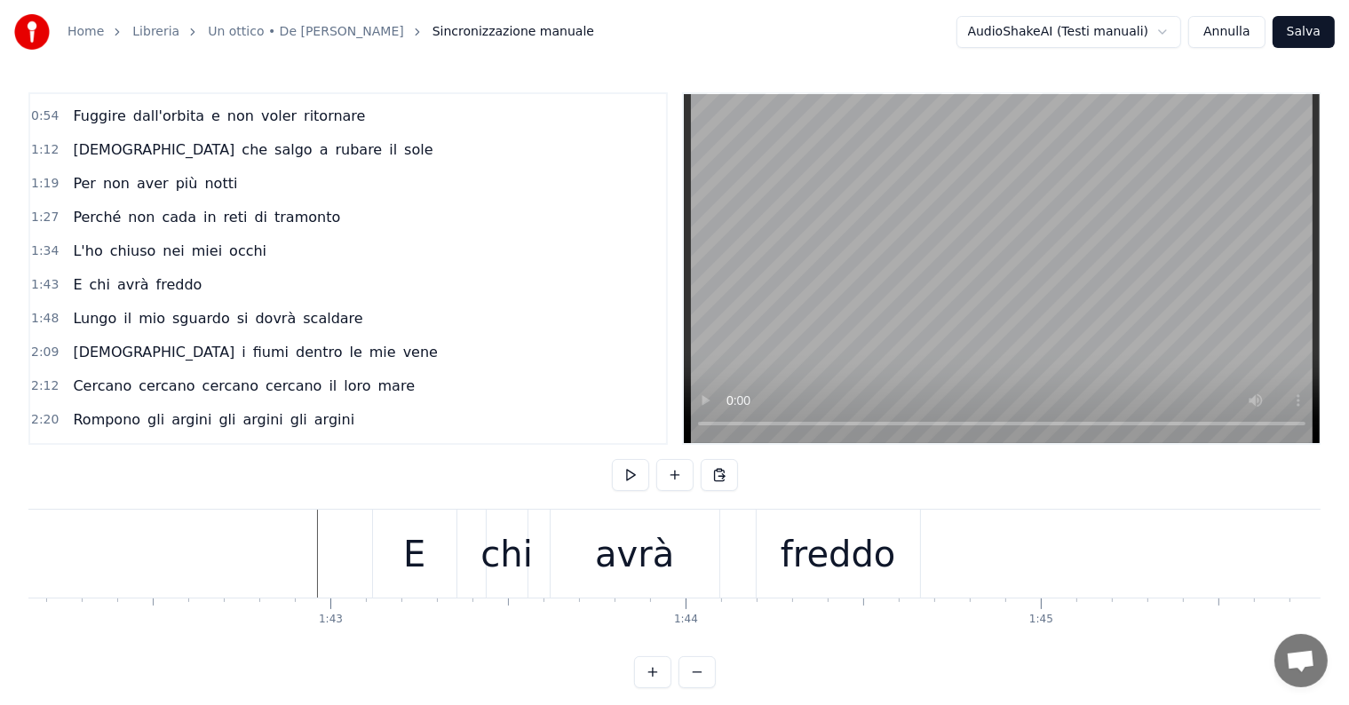
click at [146, 282] on div "E chi avrà freddo" at bounding box center [137, 285] width 143 height 32
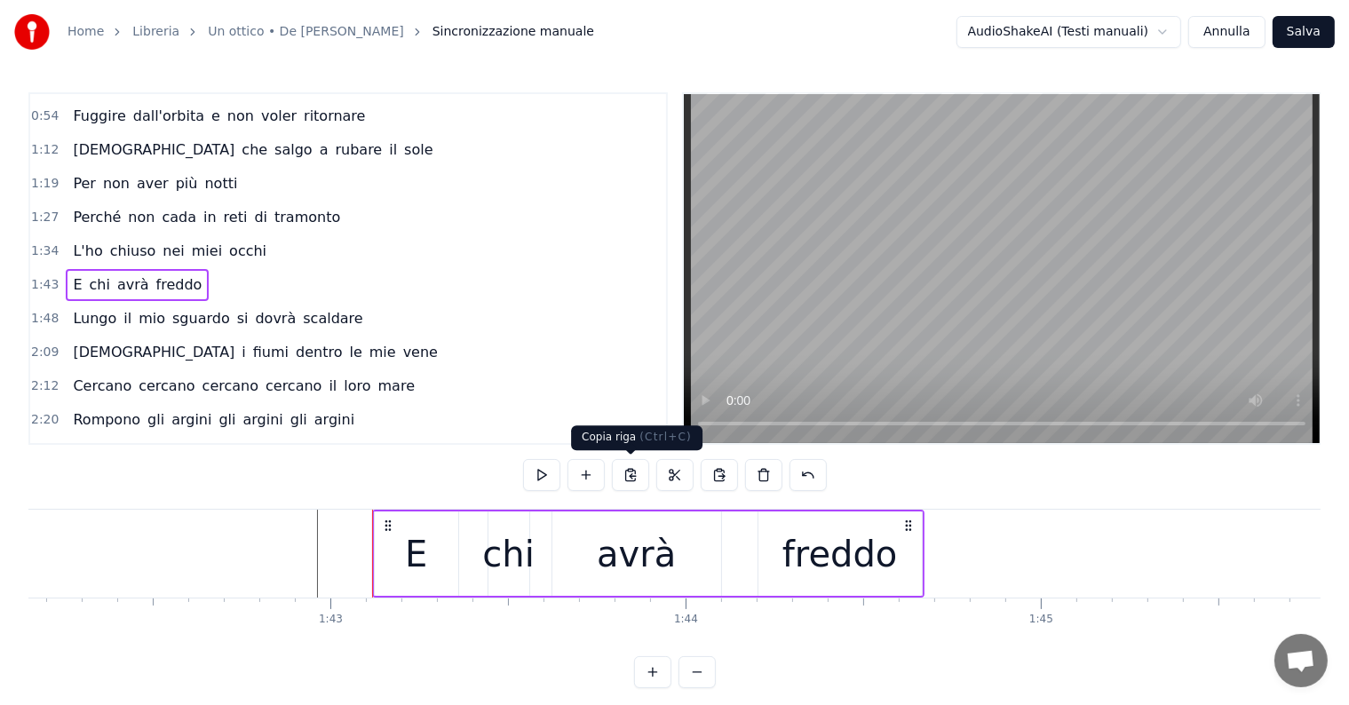
click at [625, 479] on button at bounding box center [630, 475] width 37 height 32
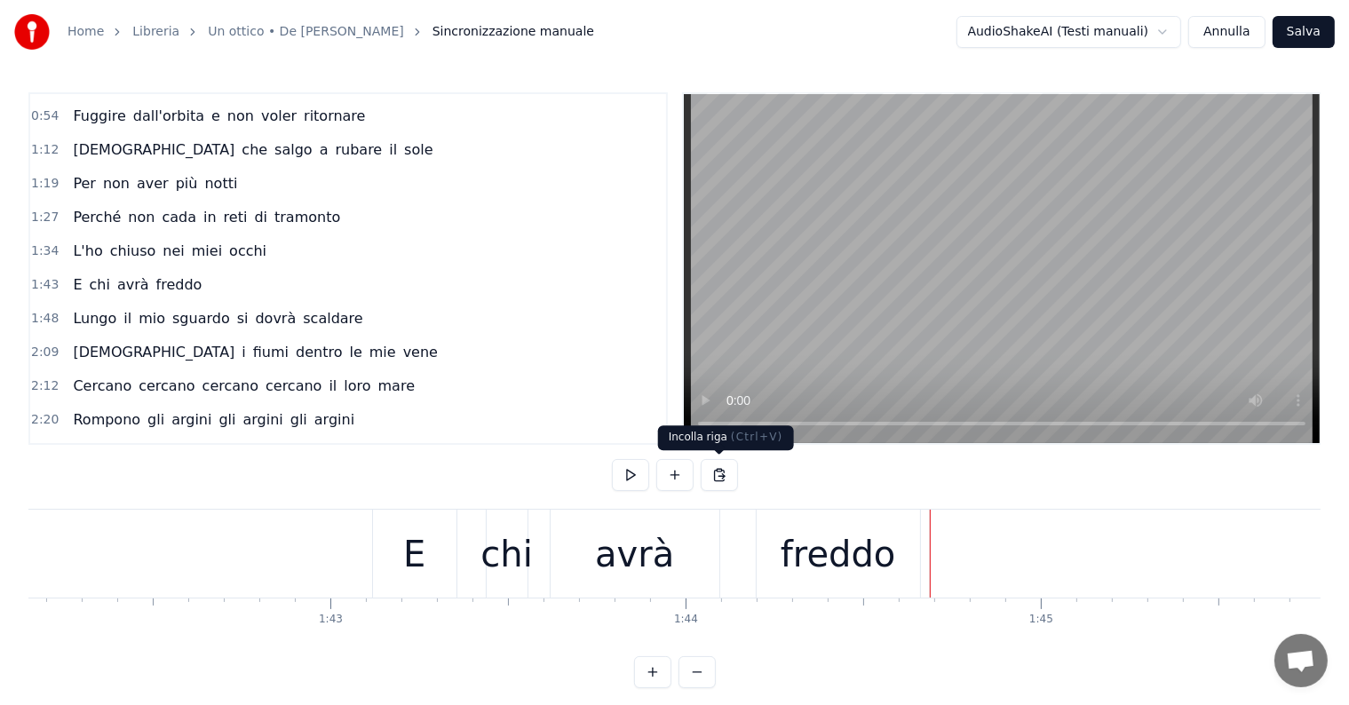
click at [721, 471] on button at bounding box center [719, 475] width 37 height 32
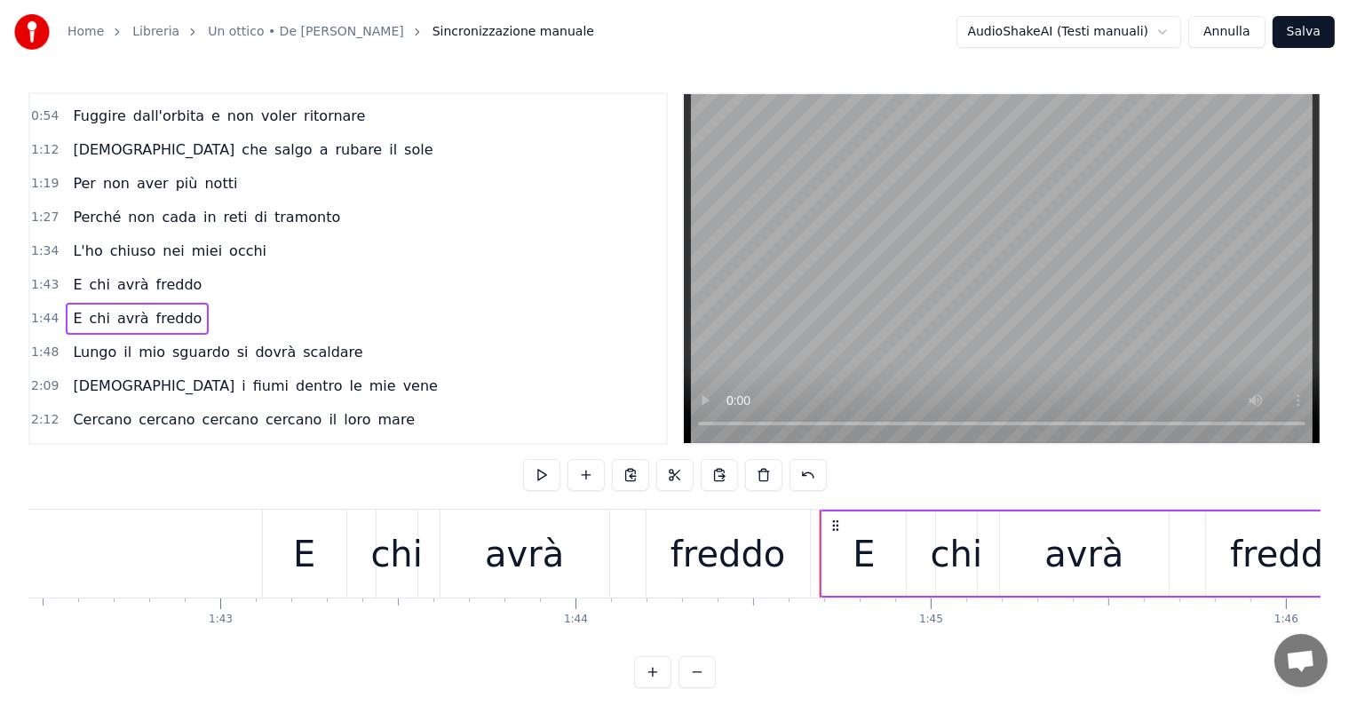
scroll to position [0, 36453]
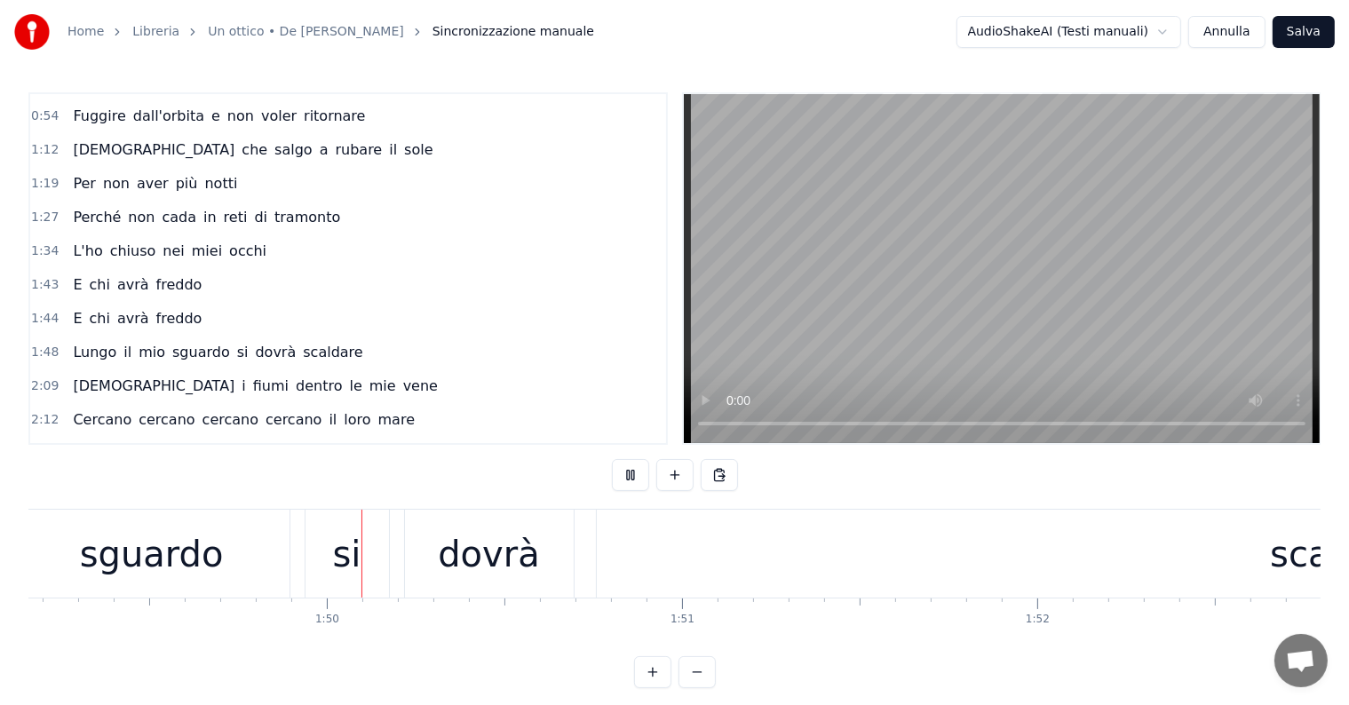
scroll to position [0, 38779]
click at [941, 568] on div "scaldare" at bounding box center [1344, 554] width 1497 height 88
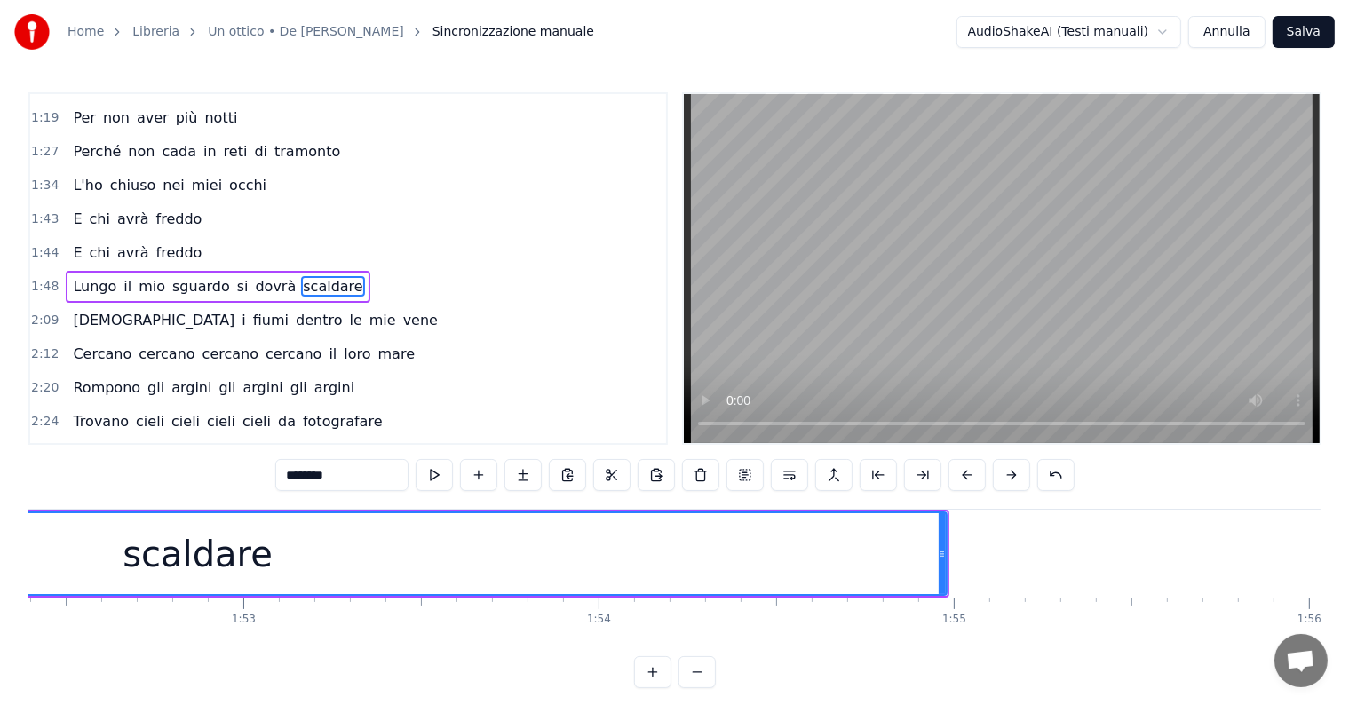
scroll to position [0, 40148]
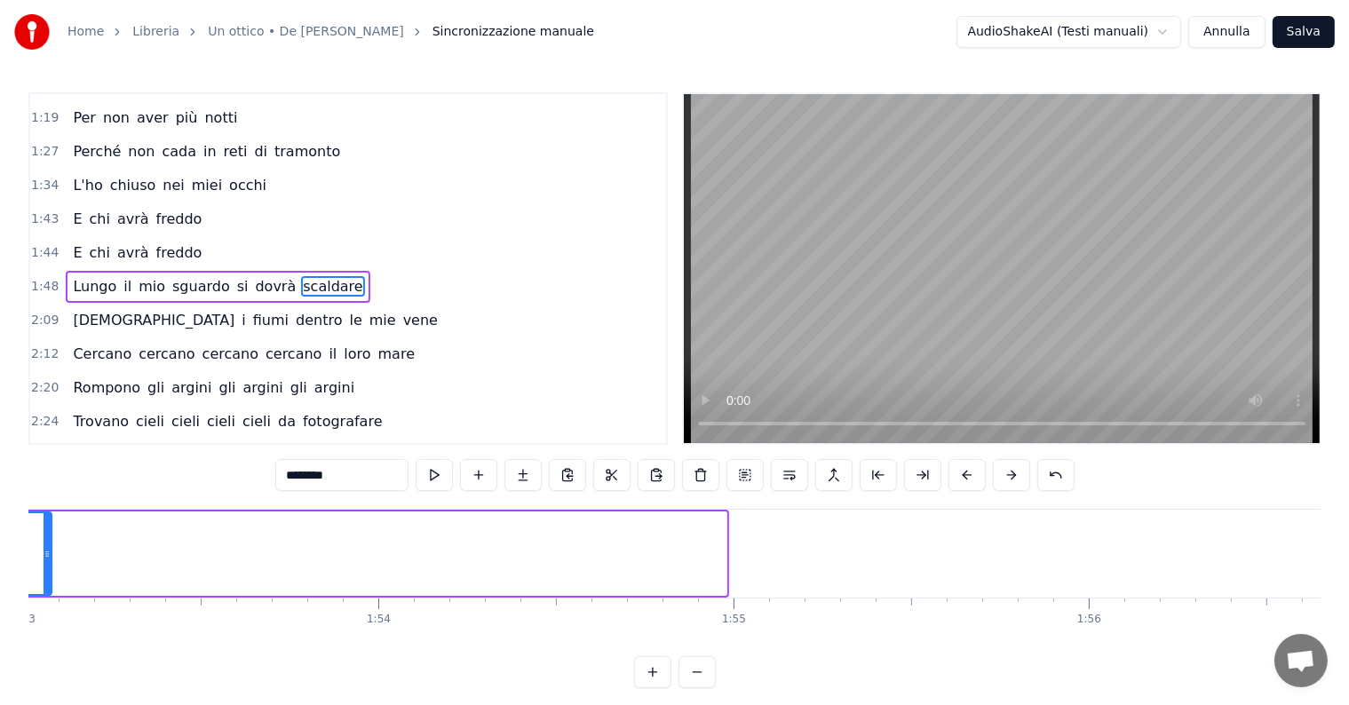
drag, startPoint x: 719, startPoint y: 536, endPoint x: 44, endPoint y: 536, distance: 675.0
click at [44, 536] on div at bounding box center [47, 553] width 7 height 81
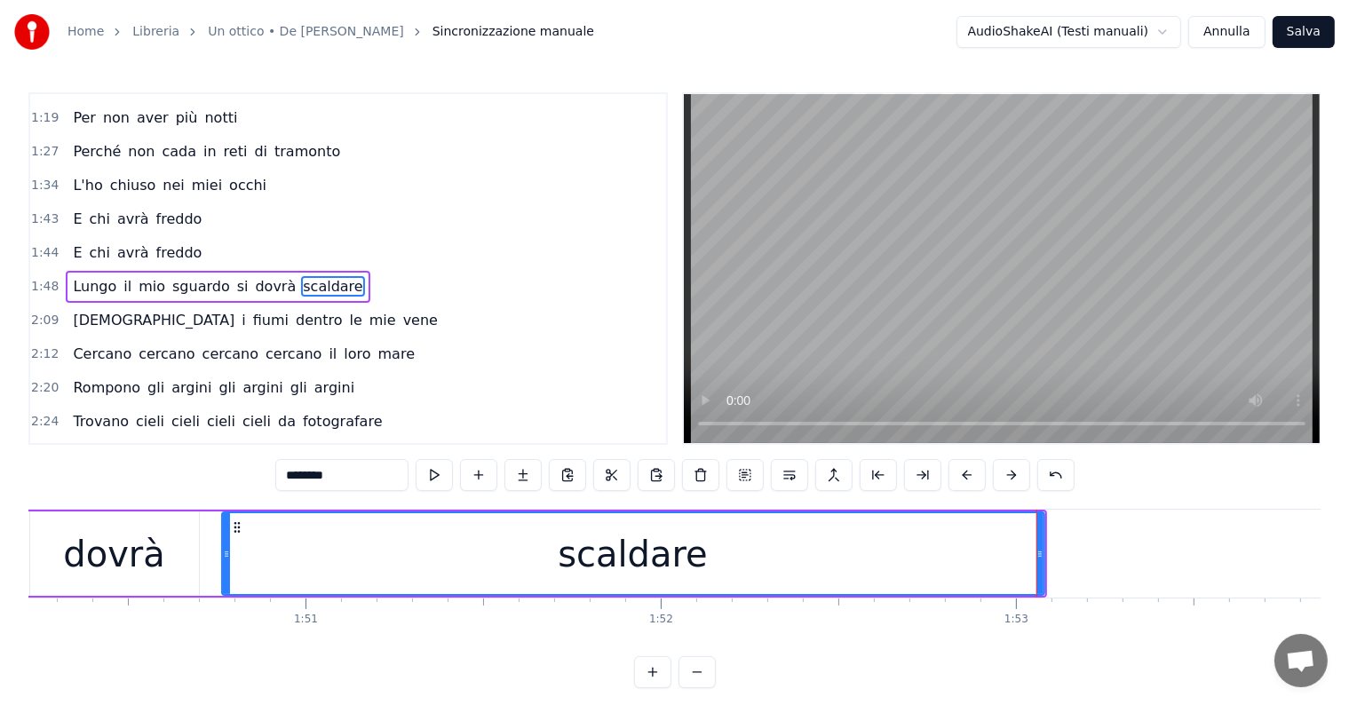
scroll to position [0, 38991]
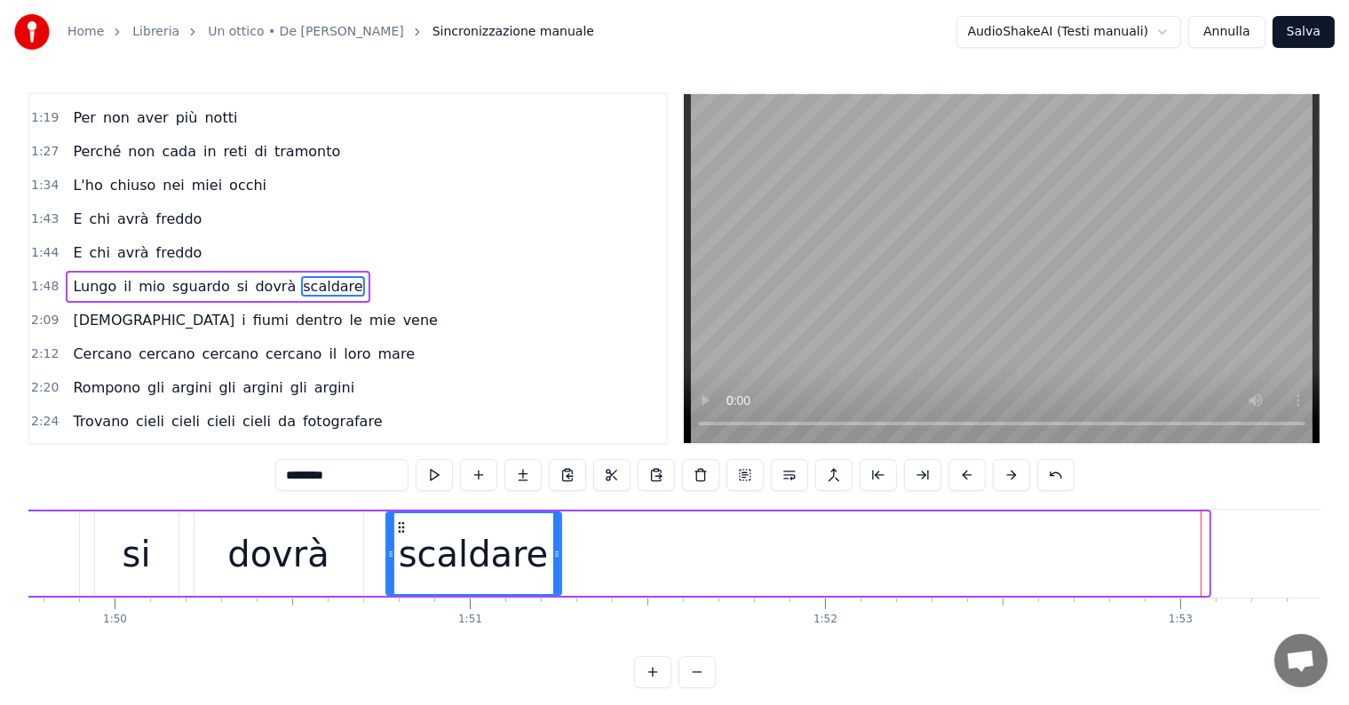
drag, startPoint x: 1202, startPoint y: 528, endPoint x: 555, endPoint y: 531, distance: 647.4
click at [555, 531] on div at bounding box center [556, 553] width 7 height 81
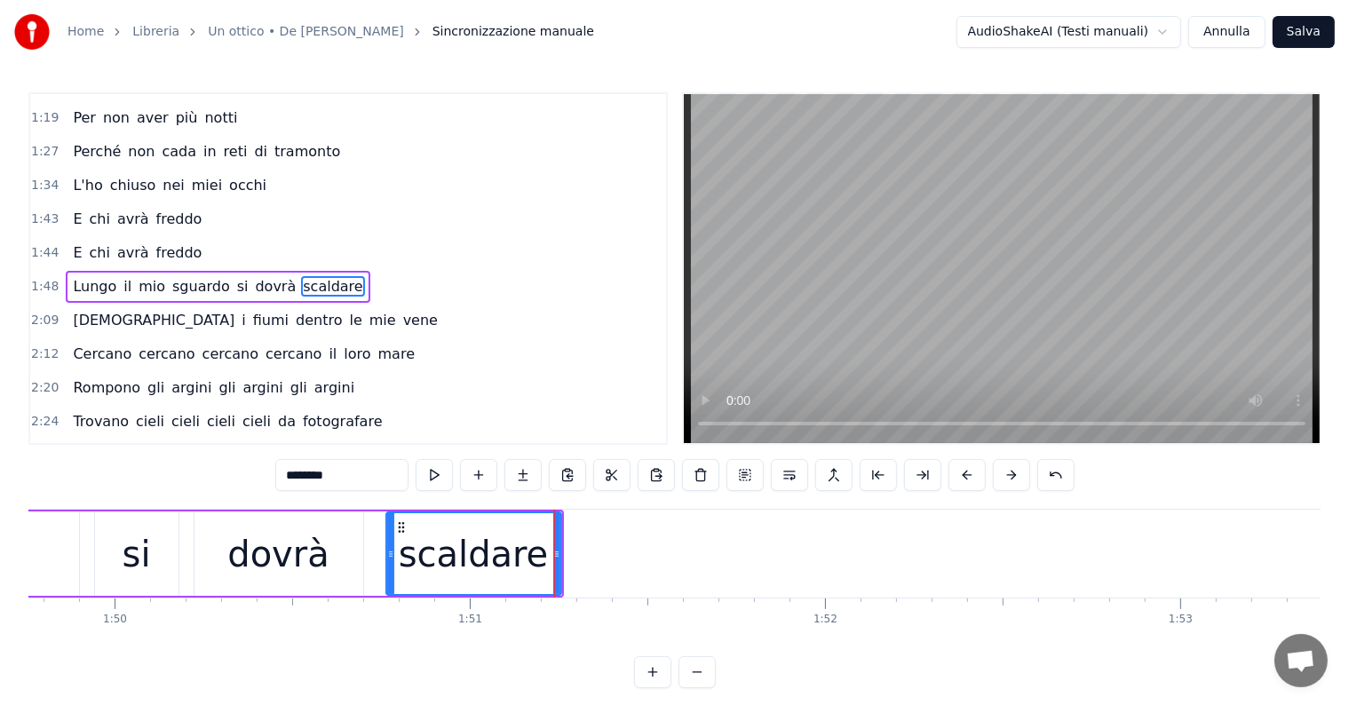
click at [355, 469] on input "********" at bounding box center [341, 475] width 133 height 32
type input "*******"
click at [524, 471] on button at bounding box center [522, 475] width 37 height 32
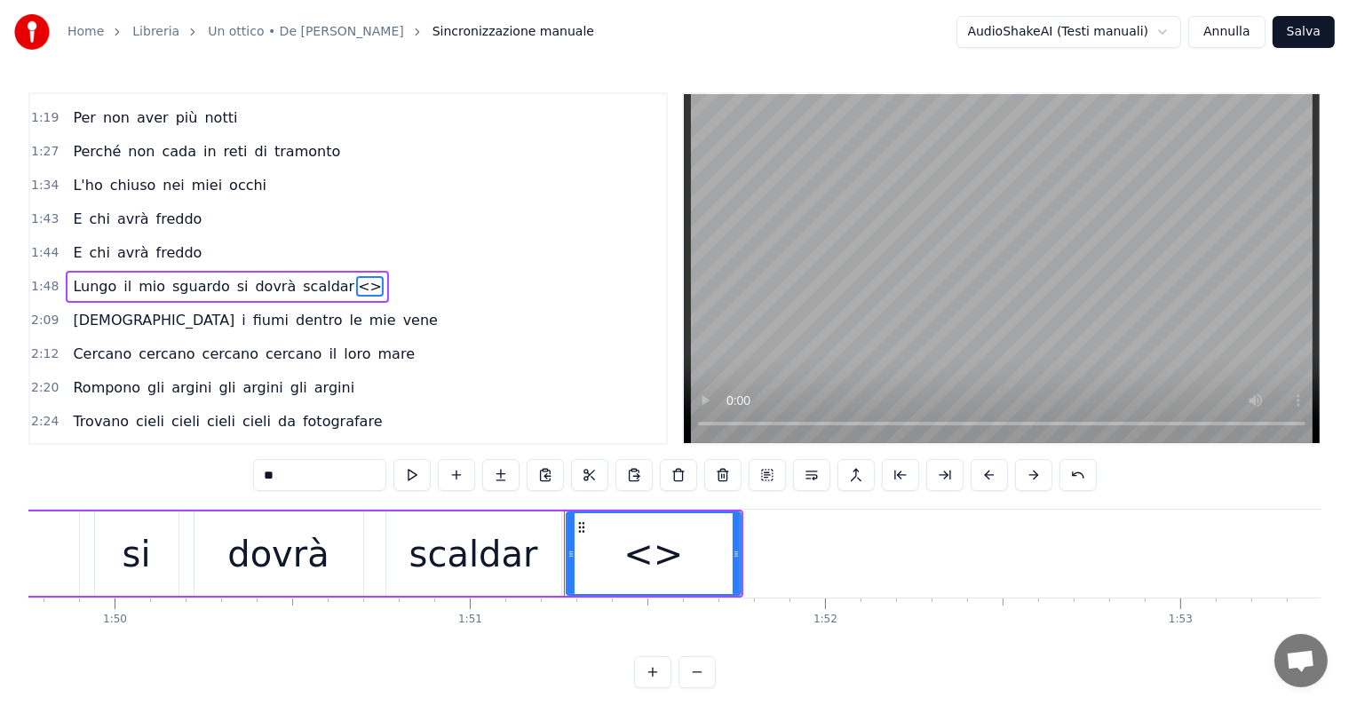
click at [302, 477] on input "**" at bounding box center [319, 475] width 133 height 32
type input "*"
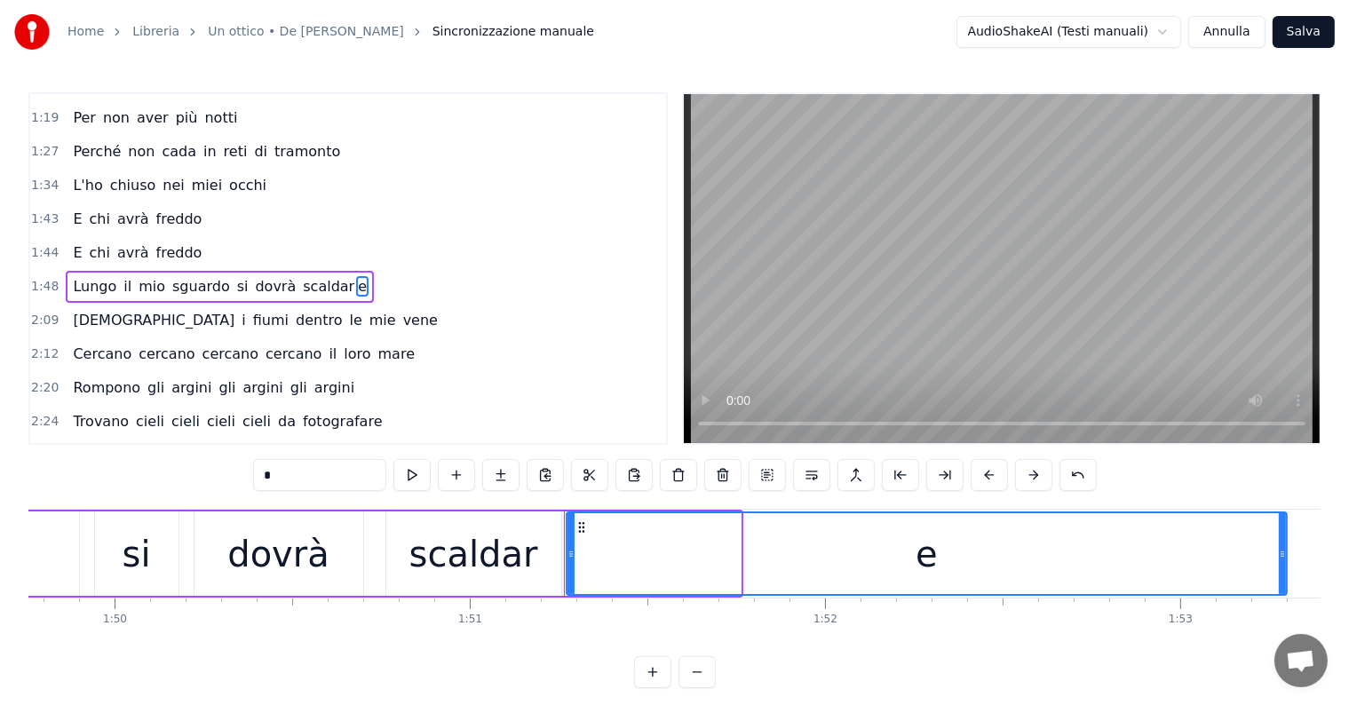
drag, startPoint x: 735, startPoint y: 533, endPoint x: 1282, endPoint y: 537, distance: 546.2
click at [1282, 537] on div at bounding box center [1282, 553] width 7 height 81
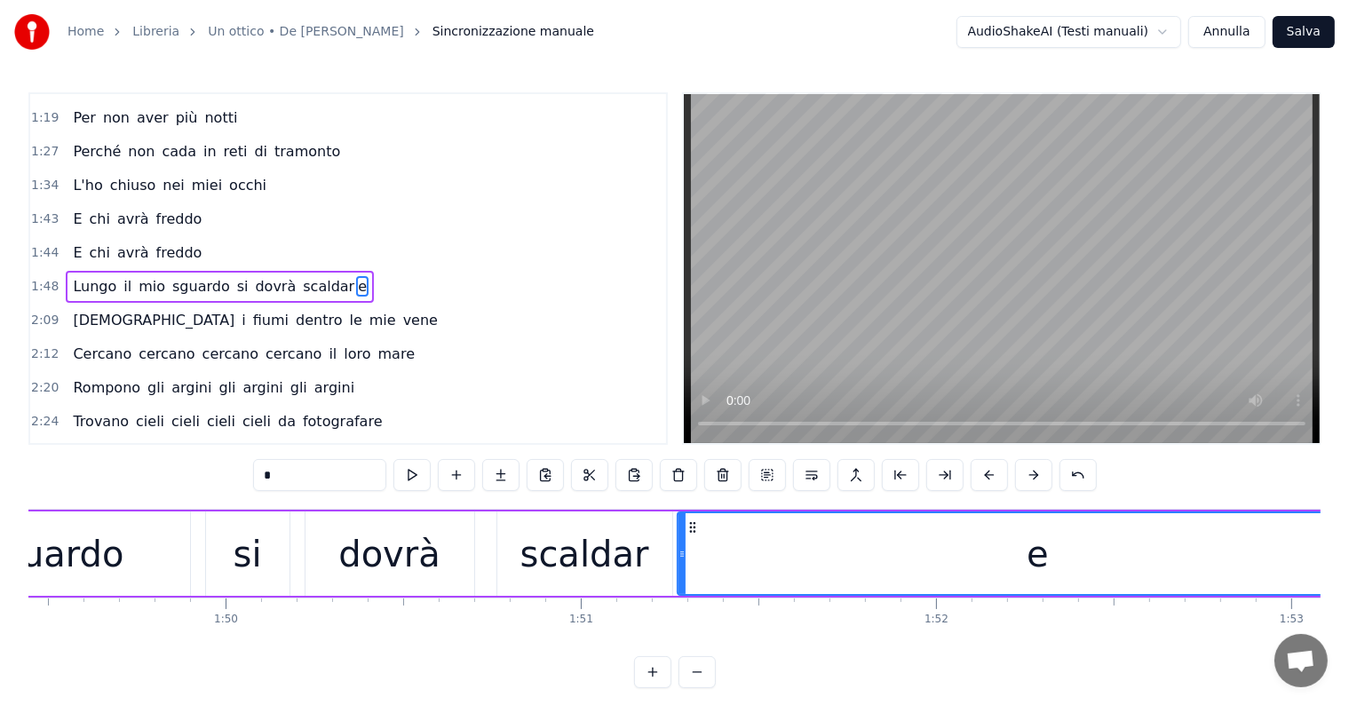
scroll to position [0, 38714]
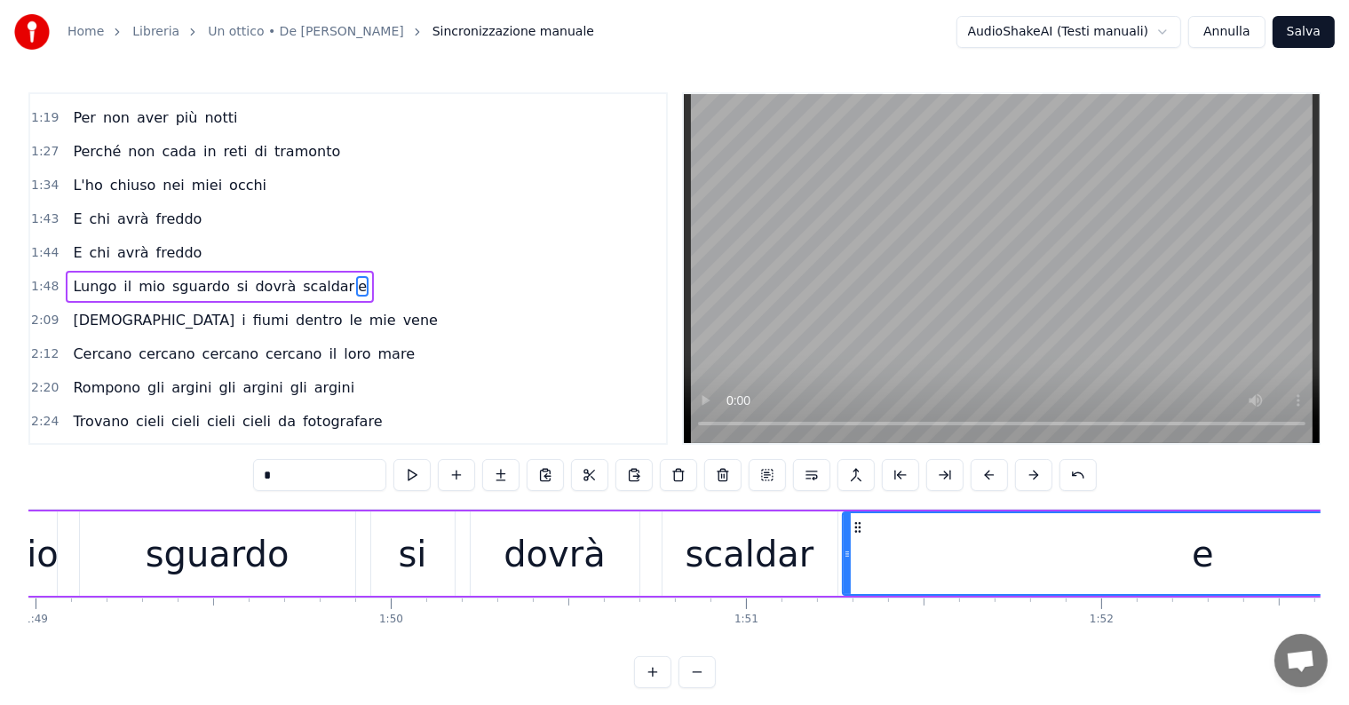
click at [218, 552] on div "sguardo" at bounding box center [218, 554] width 144 height 53
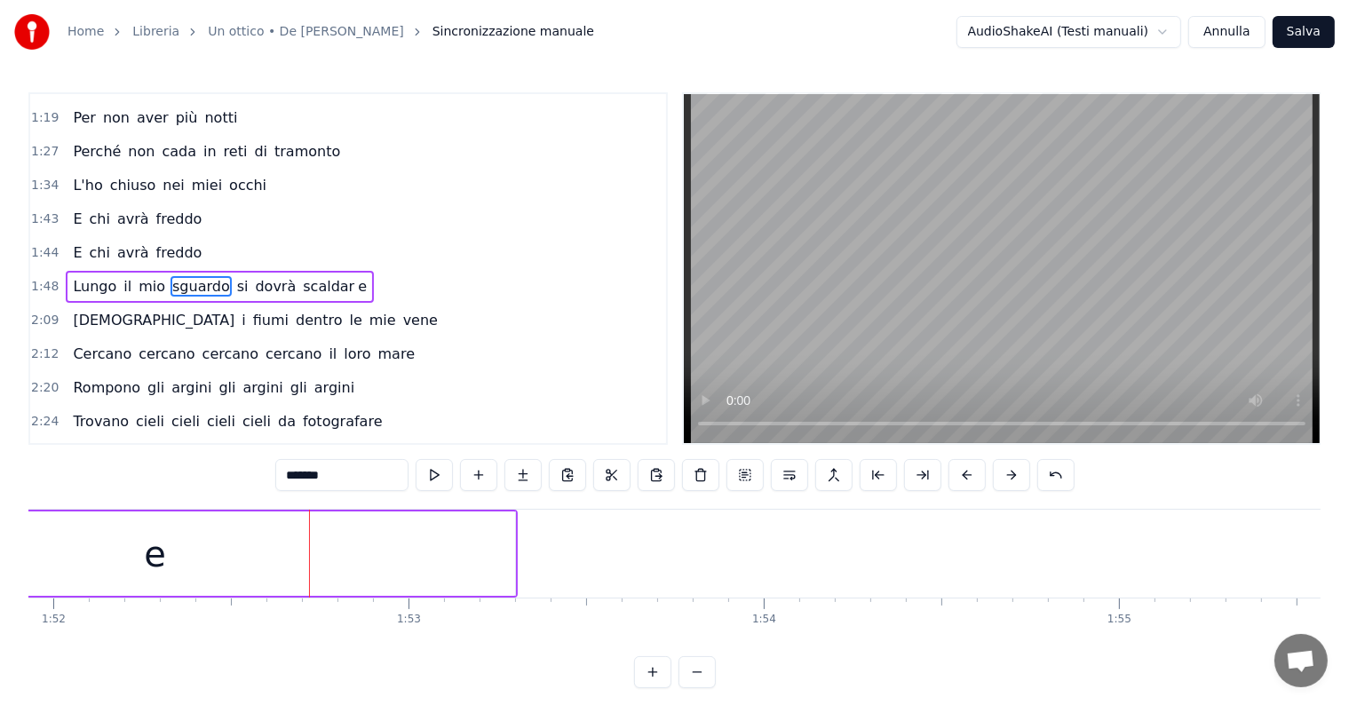
scroll to position [0, 39954]
click at [171, 276] on span "sguardo" at bounding box center [201, 286] width 61 height 20
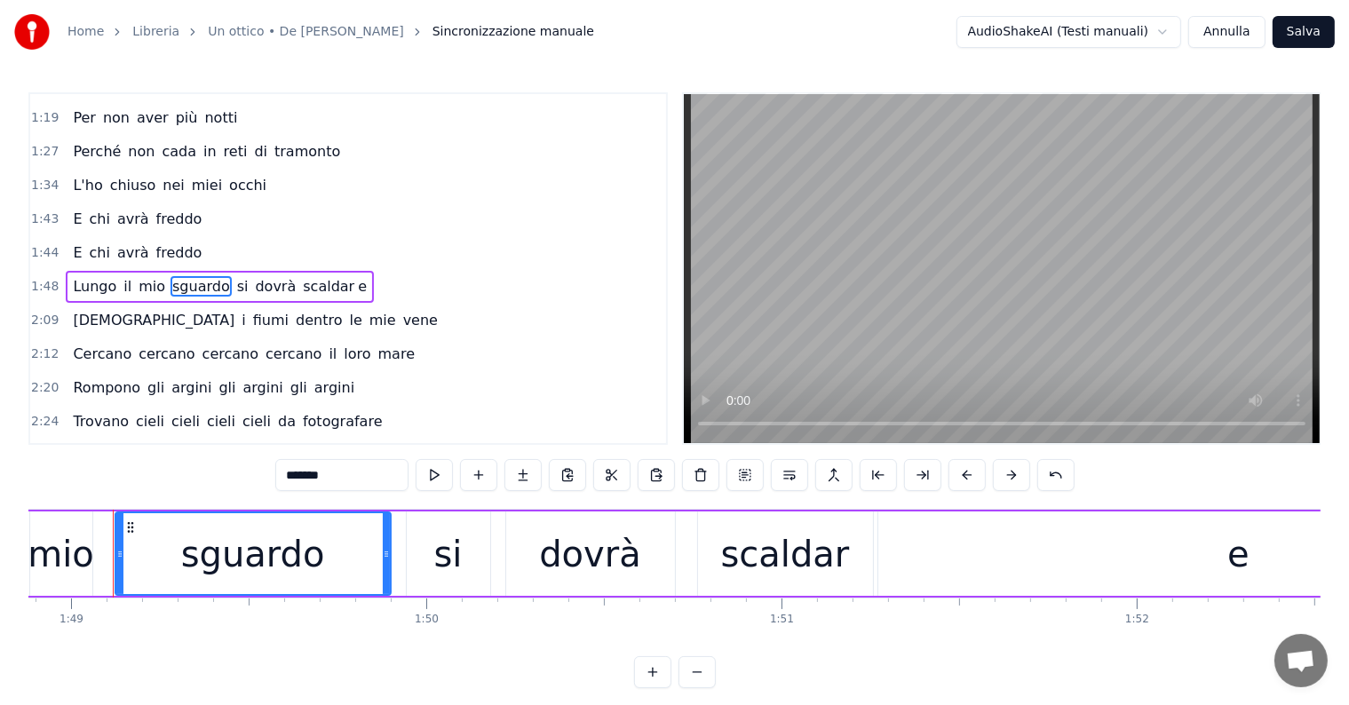
scroll to position [0, 38674]
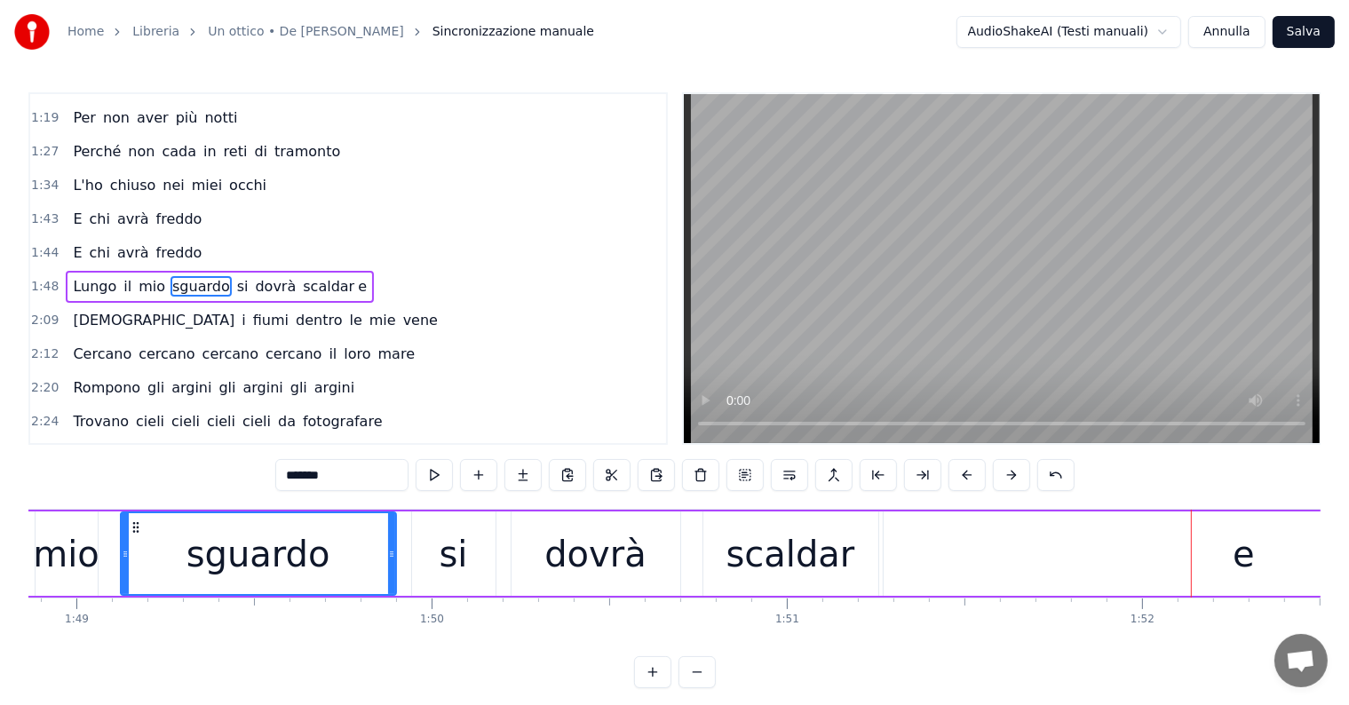
click at [1044, 561] on div "e" at bounding box center [1244, 554] width 721 height 84
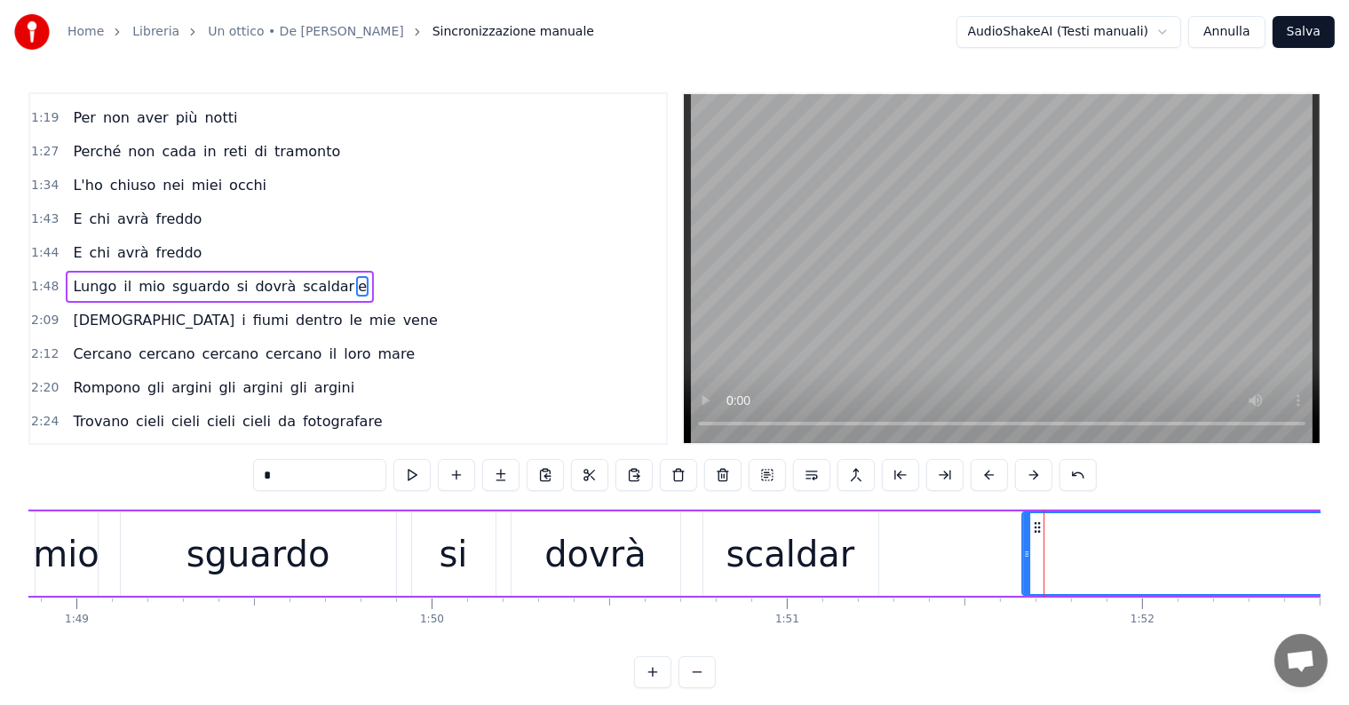
drag, startPoint x: 897, startPoint y: 521, endPoint x: 1037, endPoint y: 526, distance: 140.4
click at [1037, 526] on icon at bounding box center [1037, 527] width 14 height 14
click at [835, 558] on div "scaldar" at bounding box center [790, 554] width 129 height 53
type input "*******"
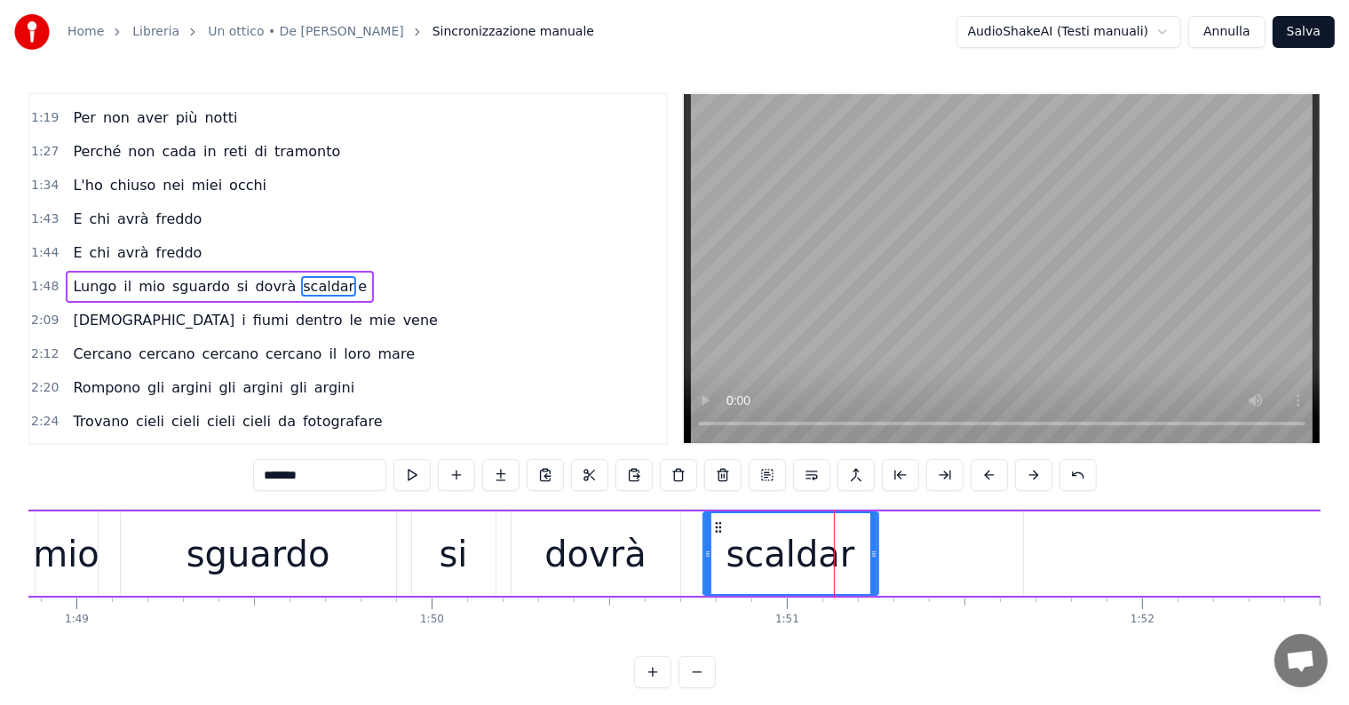
drag, startPoint x: 877, startPoint y: 551, endPoint x: 971, endPoint y: 551, distance: 93.3
click at [971, 551] on div "scaldar e" at bounding box center [1224, 554] width 1044 height 84
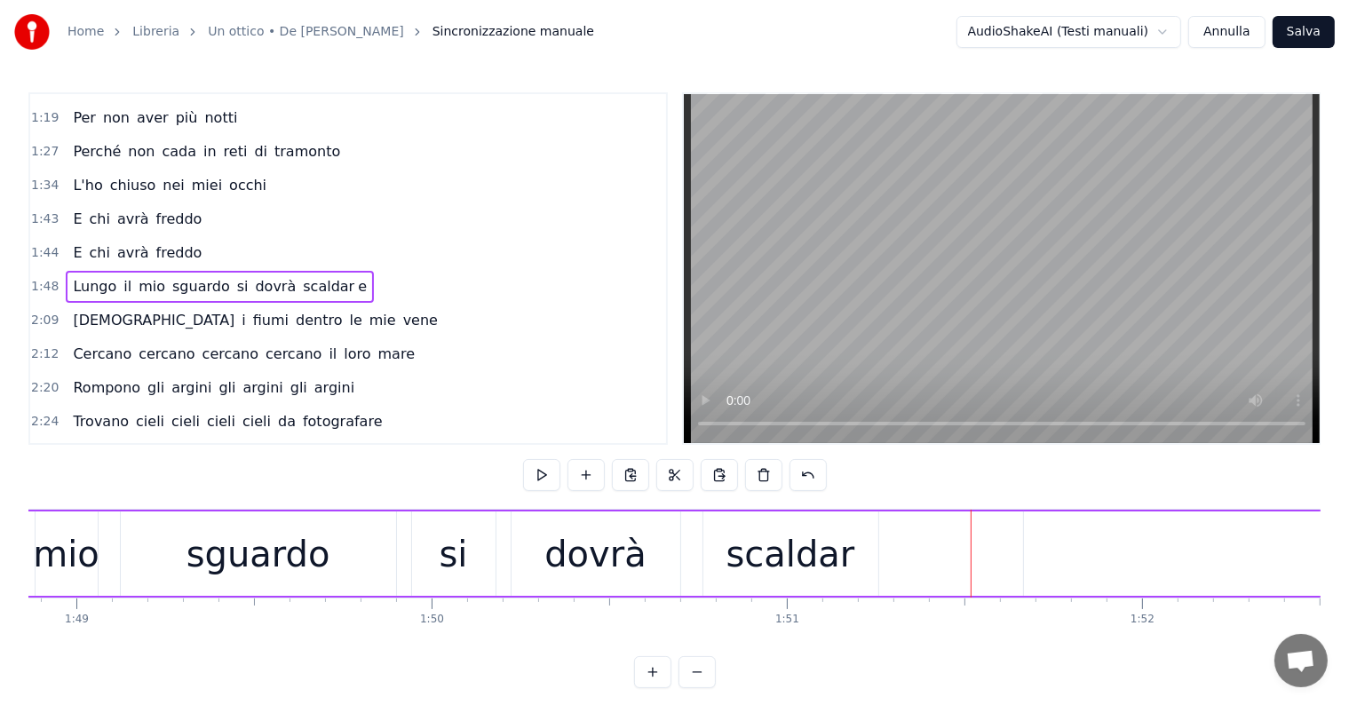
click at [757, 551] on div "scaldar" at bounding box center [790, 554] width 129 height 53
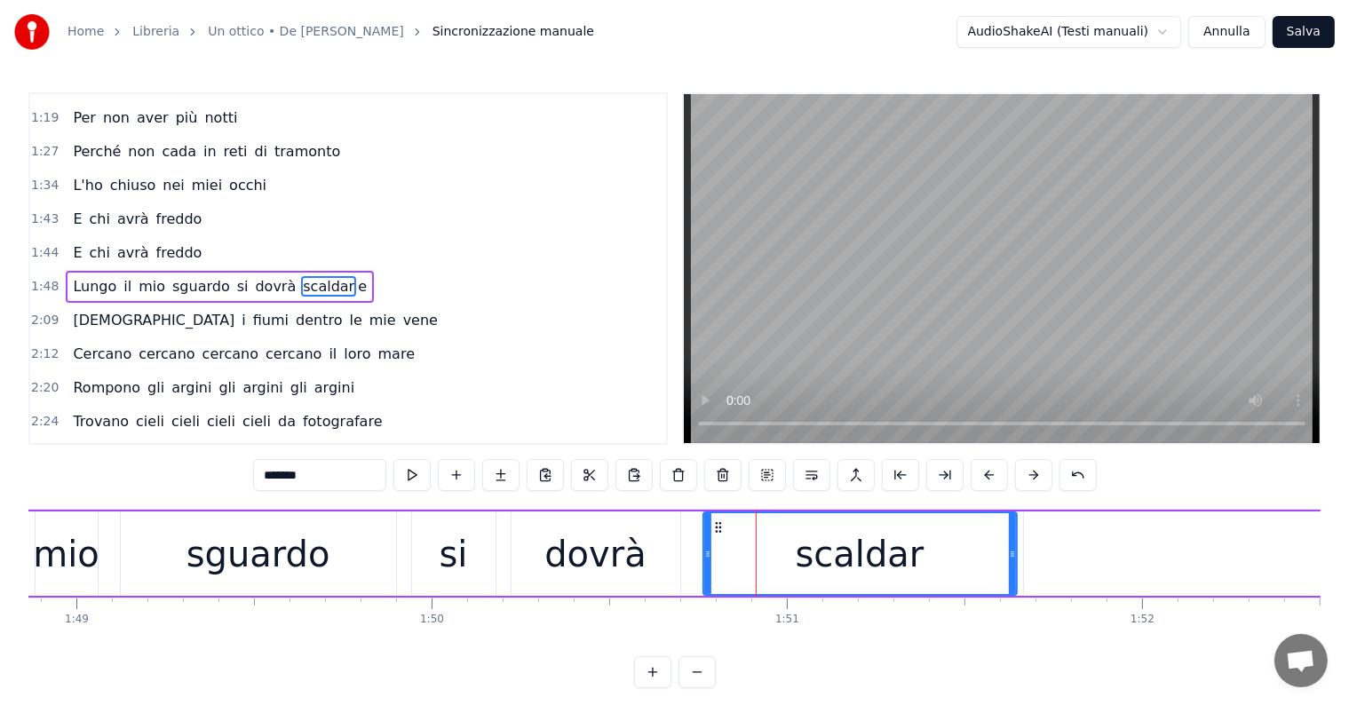
drag, startPoint x: 874, startPoint y: 552, endPoint x: 1012, endPoint y: 554, distance: 138.6
click at [1012, 554] on icon at bounding box center [1012, 554] width 7 height 14
click at [186, 276] on span "sguardo" at bounding box center [201, 286] width 61 height 20
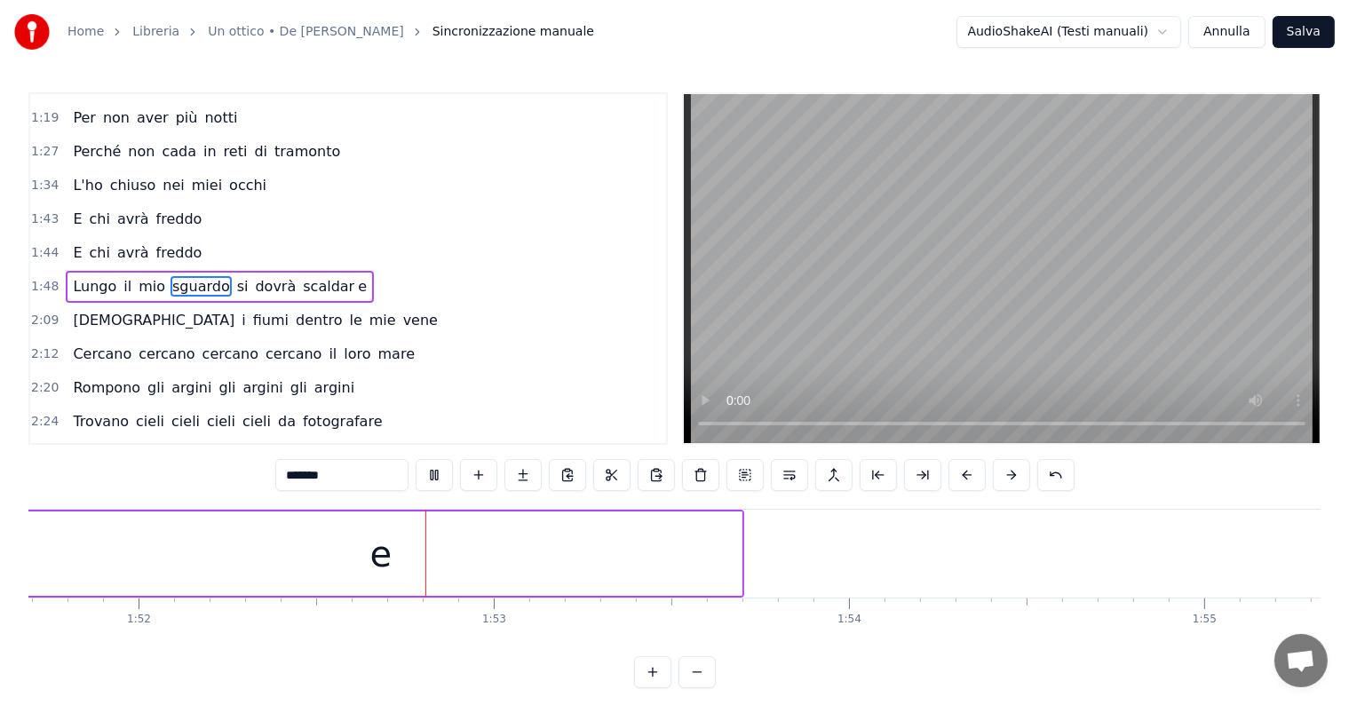
scroll to position [0, 39842]
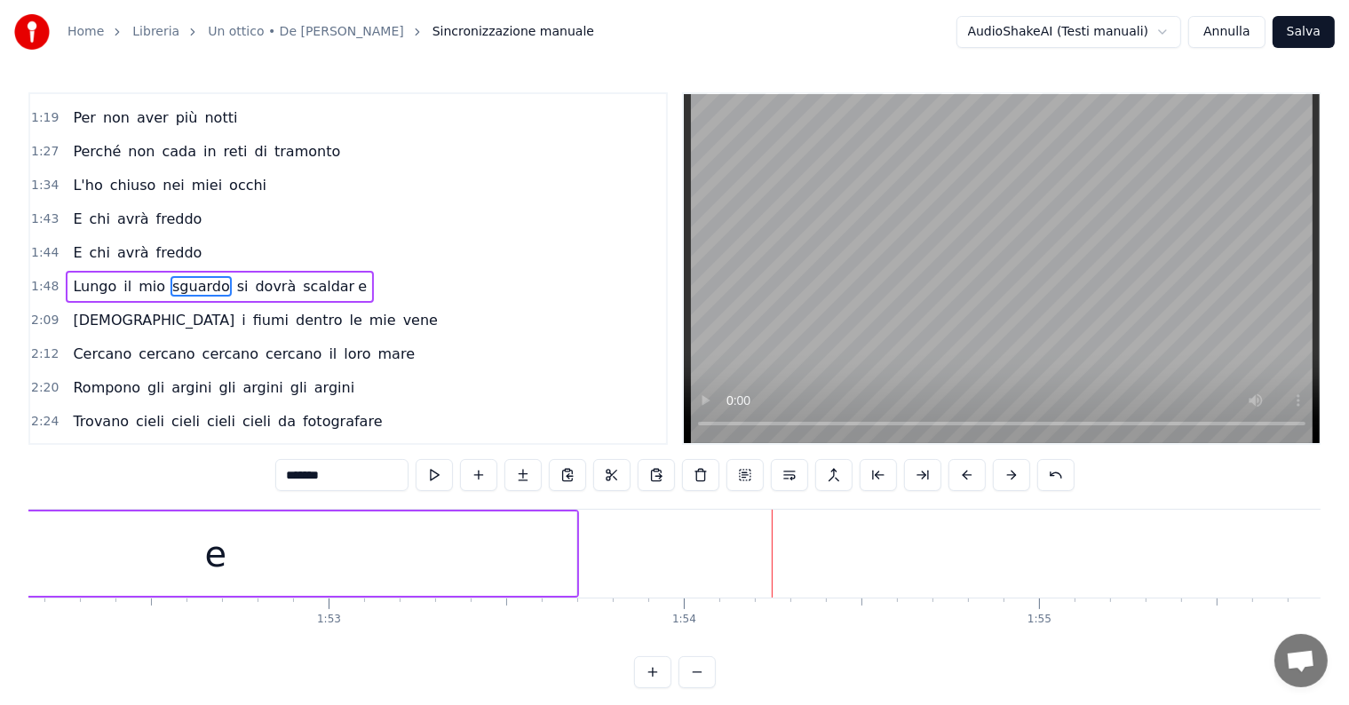
click at [514, 546] on div "e" at bounding box center [215, 554] width 721 height 84
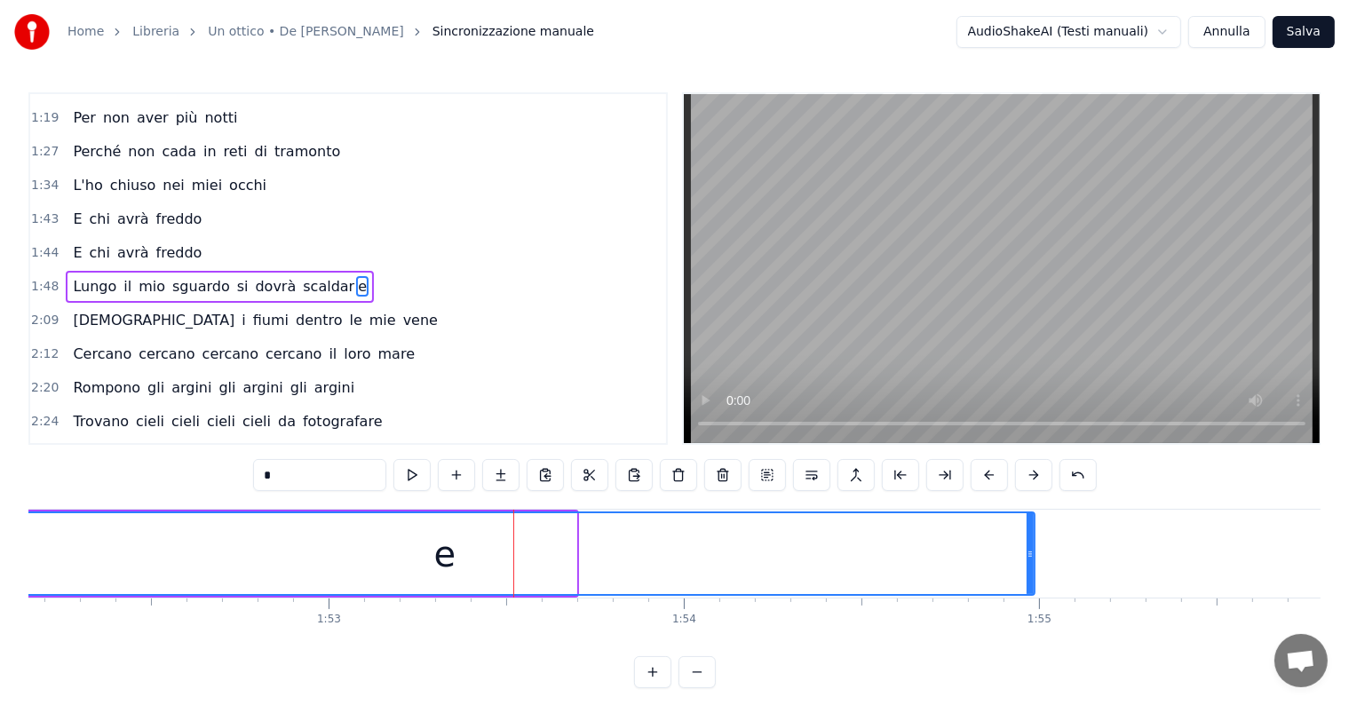
drag, startPoint x: 571, startPoint y: 547, endPoint x: 1029, endPoint y: 536, distance: 458.4
click at [1029, 536] on div at bounding box center [1030, 553] width 7 height 81
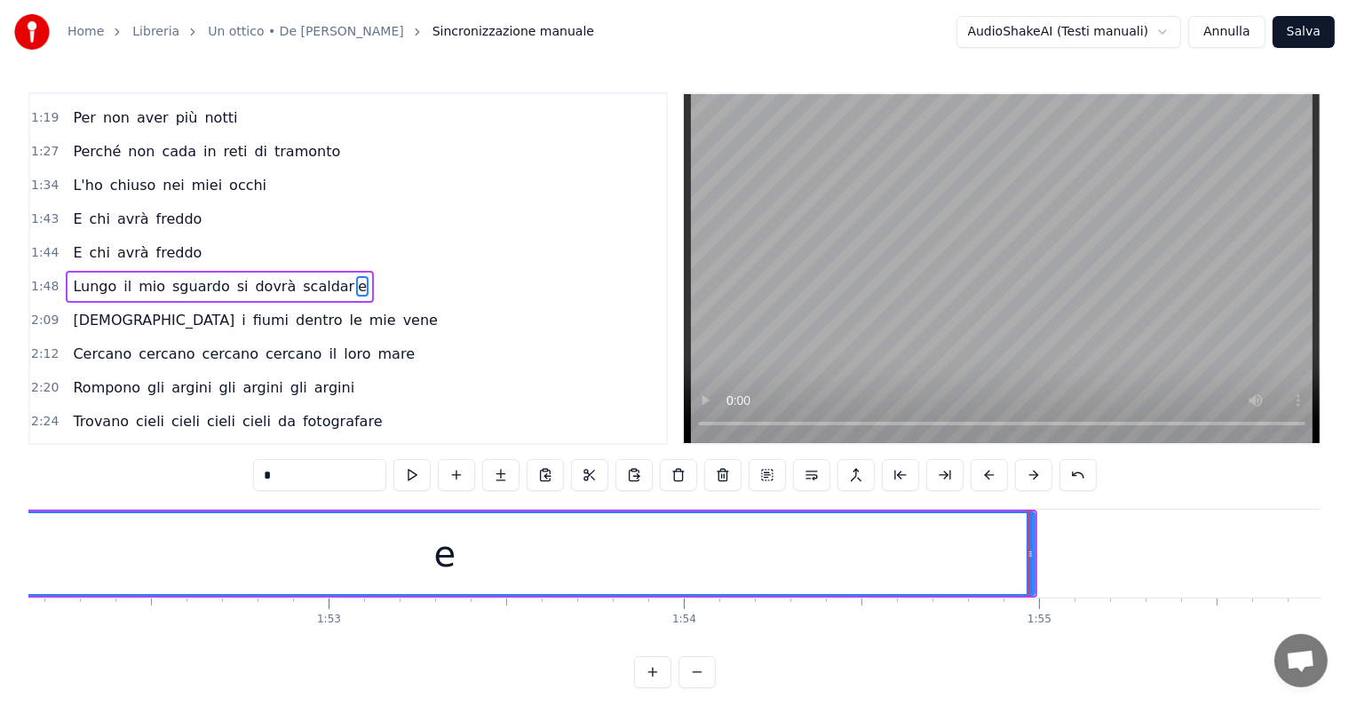
click at [180, 276] on span "sguardo" at bounding box center [201, 286] width 61 height 20
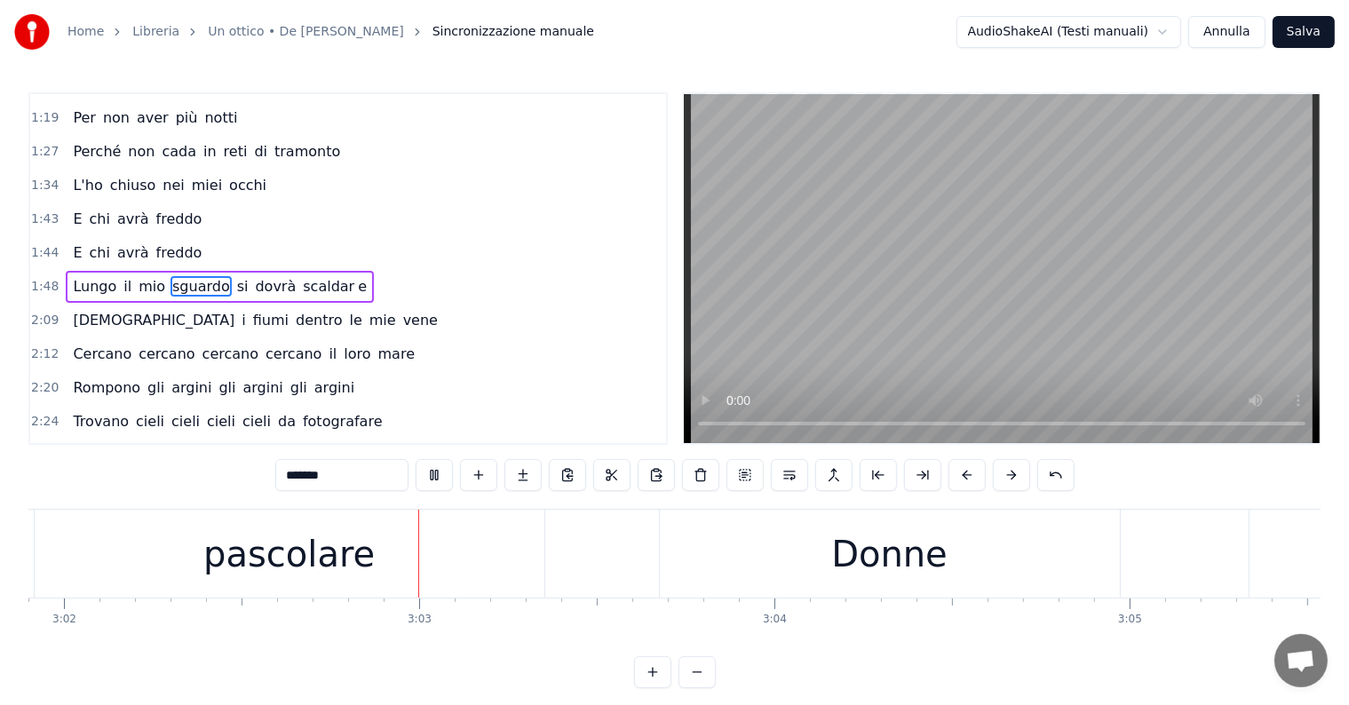
scroll to position [0, 64652]
click at [253, 575] on div "pascolare" at bounding box center [256, 554] width 171 height 53
type input "*********"
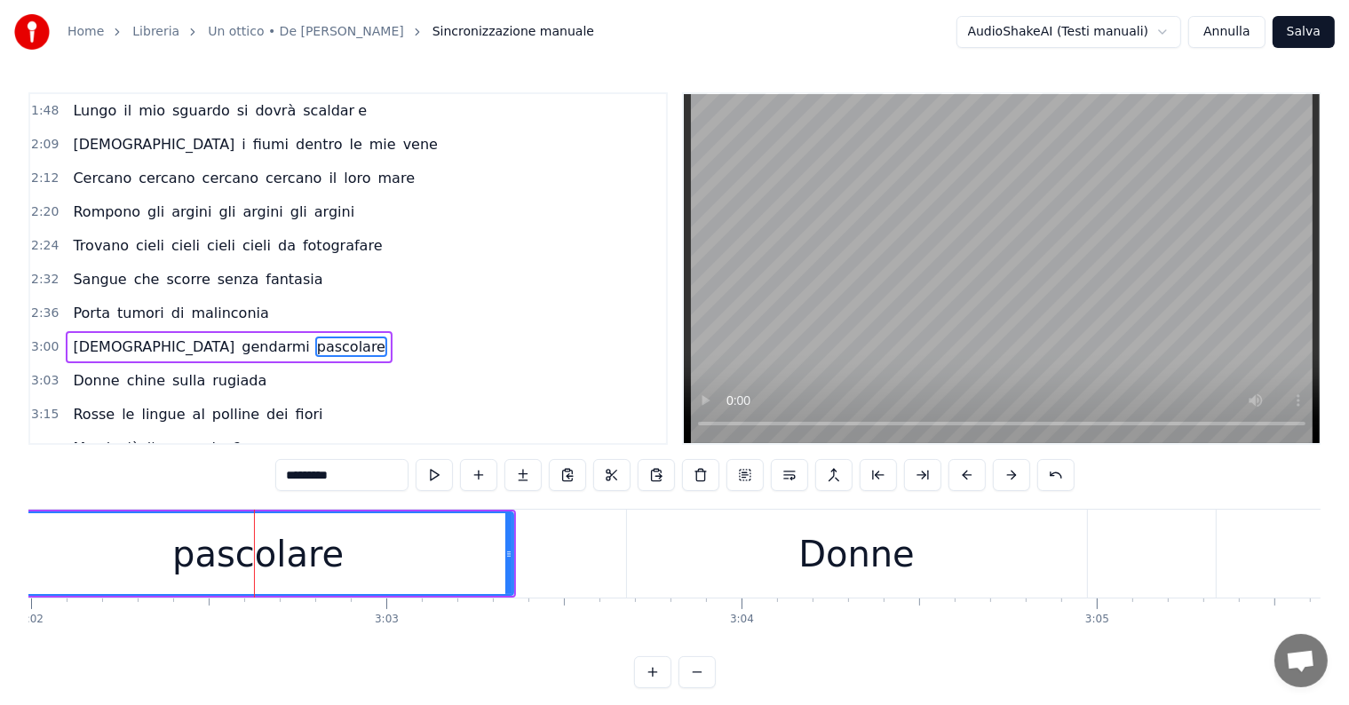
scroll to position [593, 0]
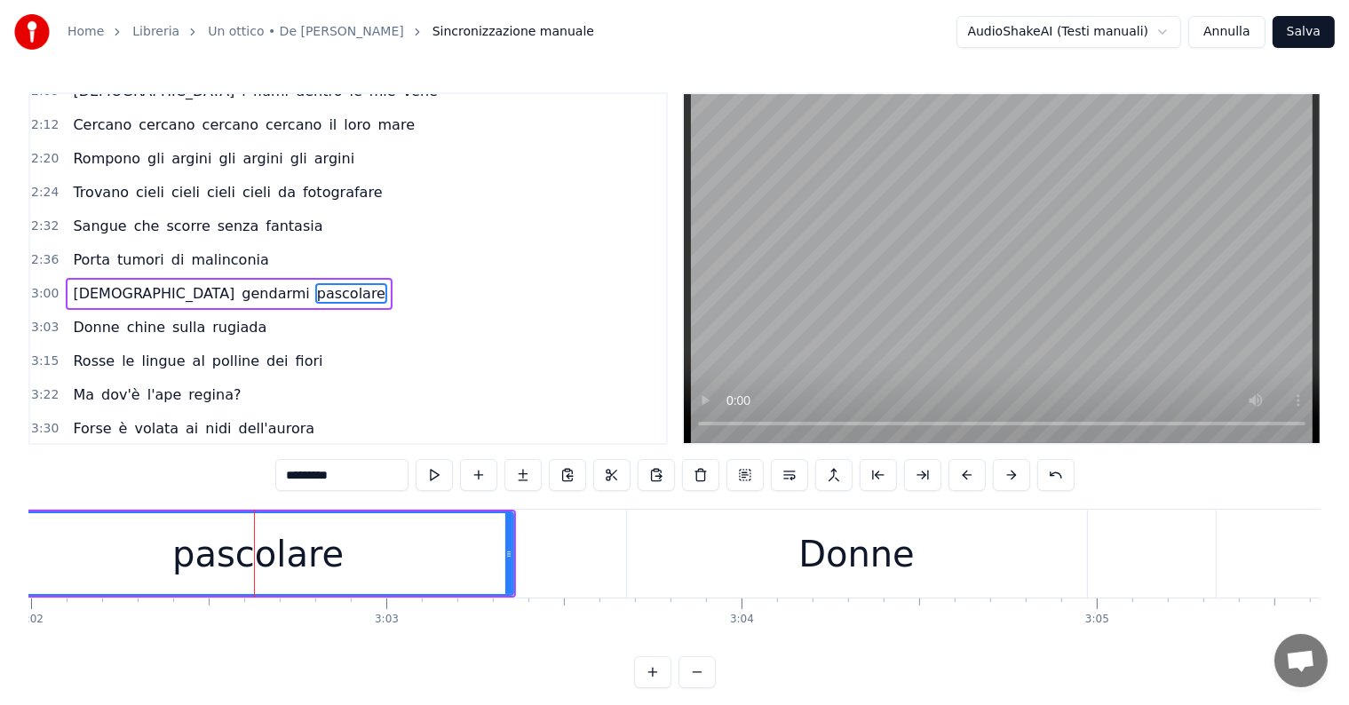
click at [75, 282] on div "Vedo gendarmi pascolare" at bounding box center [229, 294] width 327 height 32
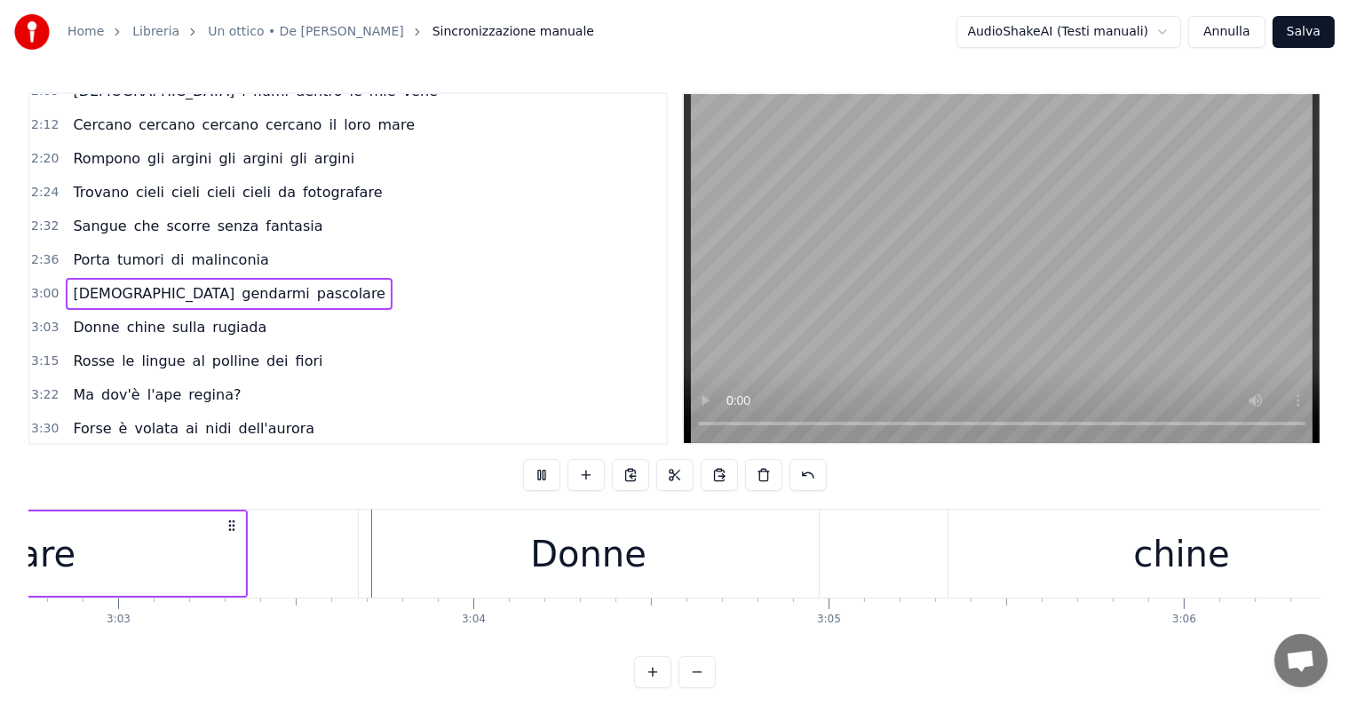
scroll to position [0, 65020]
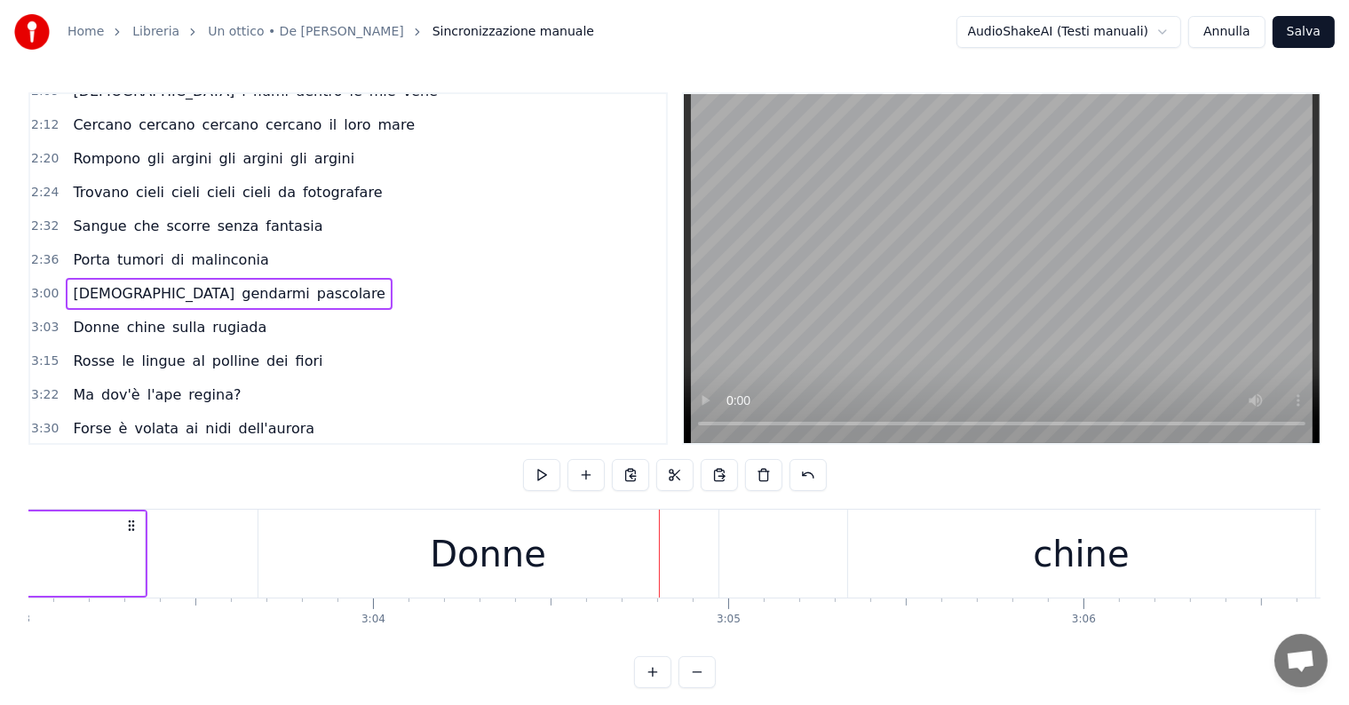
click at [514, 581] on div "Donne" at bounding box center [488, 554] width 460 height 88
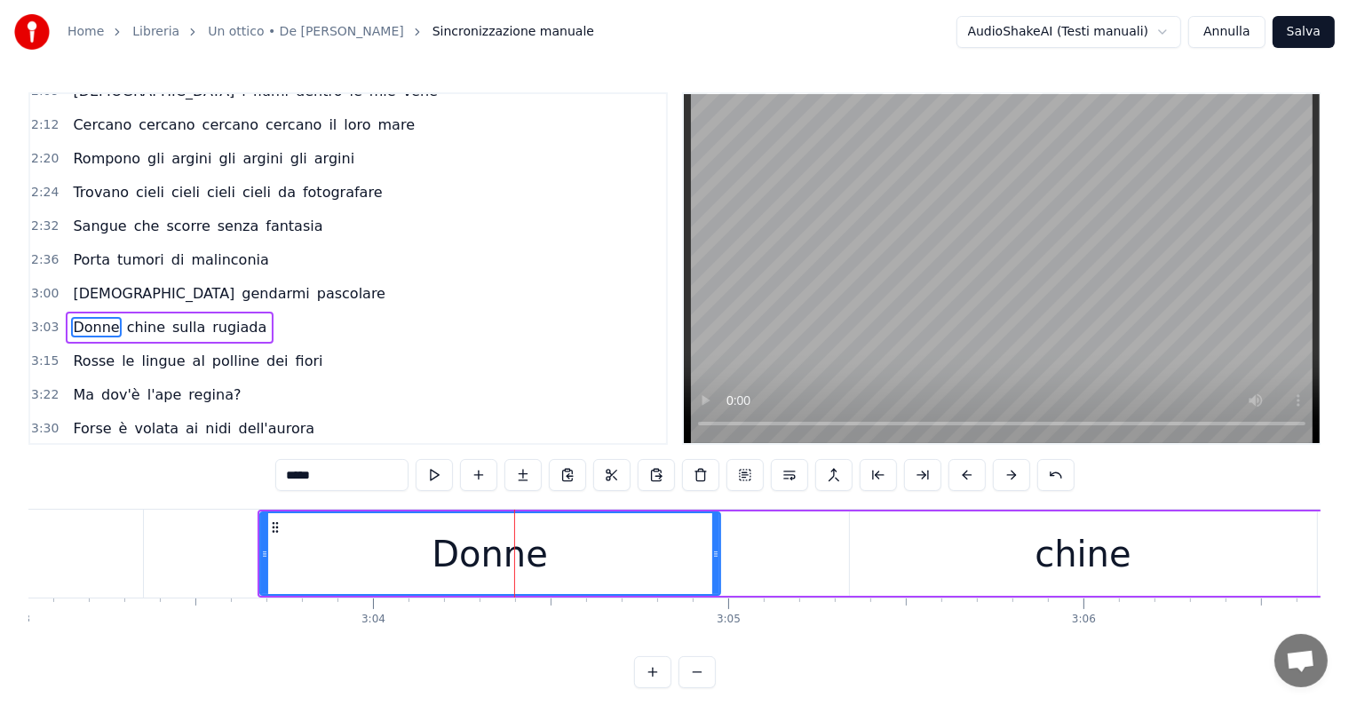
scroll to position [625, 0]
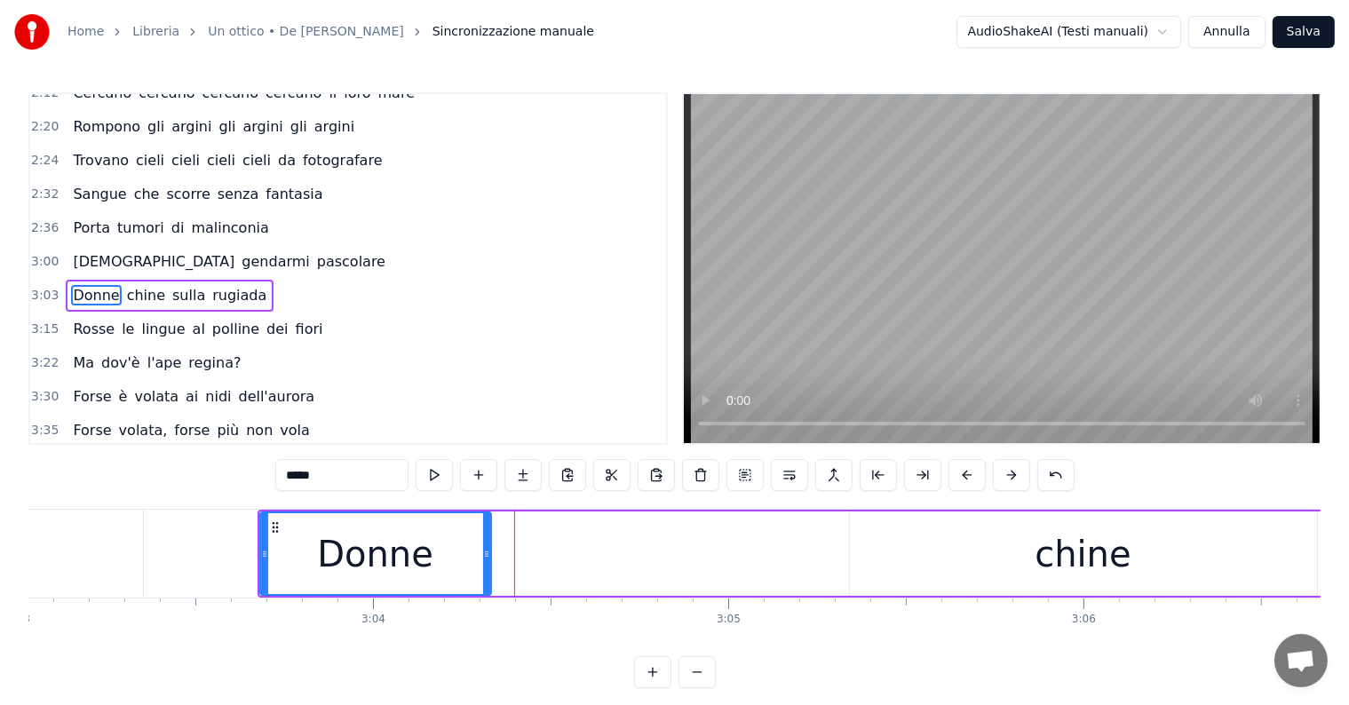
drag, startPoint x: 714, startPoint y: 544, endPoint x: 485, endPoint y: 540, distance: 229.2
click at [485, 540] on div at bounding box center [486, 553] width 7 height 81
click at [1010, 542] on div "chine" at bounding box center [1083, 554] width 467 height 84
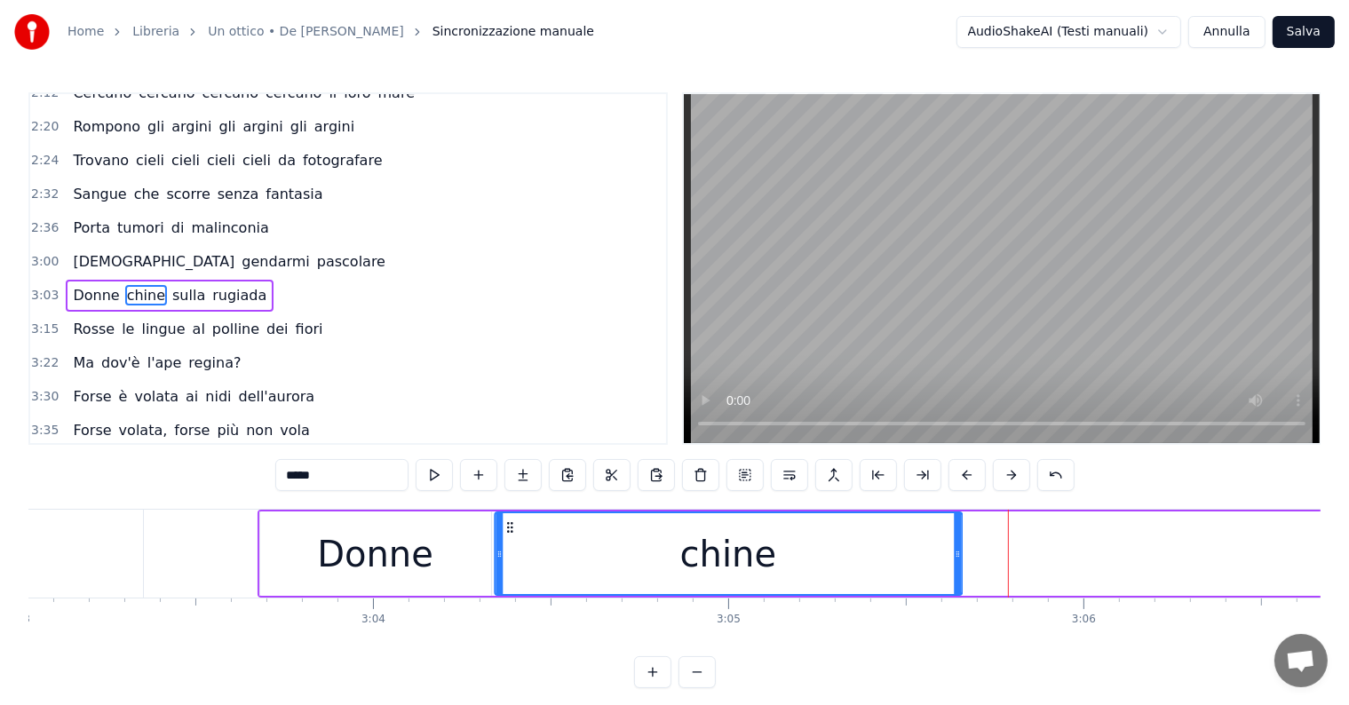
drag, startPoint x: 867, startPoint y: 524, endPoint x: 512, endPoint y: 536, distance: 355.5
click at [512, 536] on div "chine" at bounding box center [728, 553] width 465 height 81
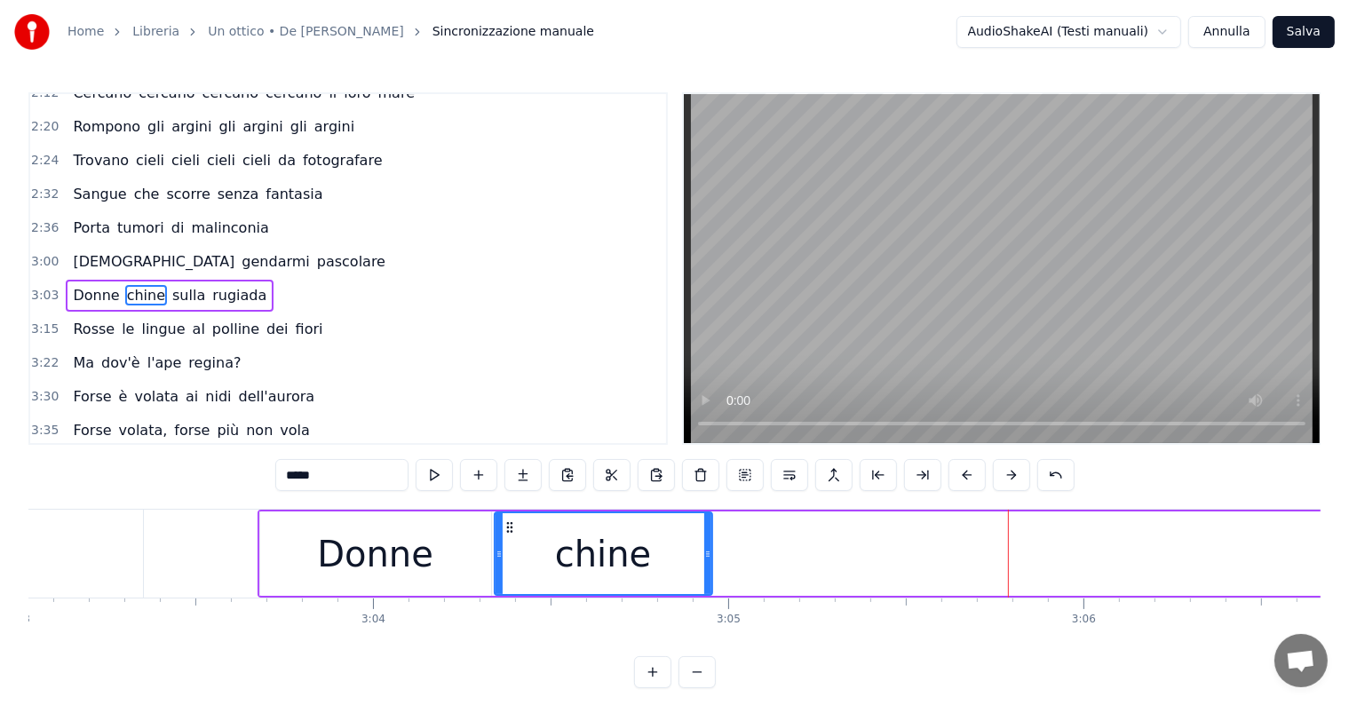
drag, startPoint x: 958, startPoint y: 535, endPoint x: 709, endPoint y: 544, distance: 249.7
click at [709, 544] on div at bounding box center [707, 553] width 7 height 81
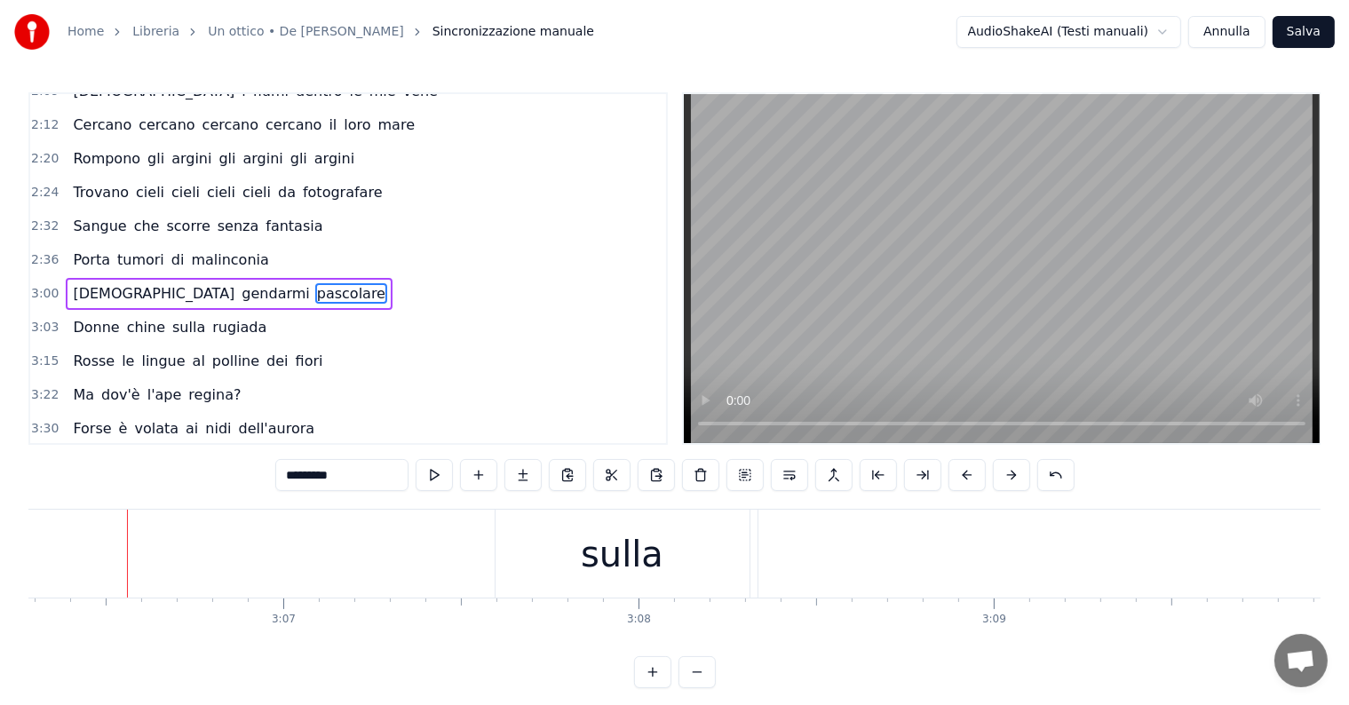
scroll to position [0, 66185]
click at [592, 544] on div "sulla" at bounding box center [613, 554] width 83 height 53
type input "*****"
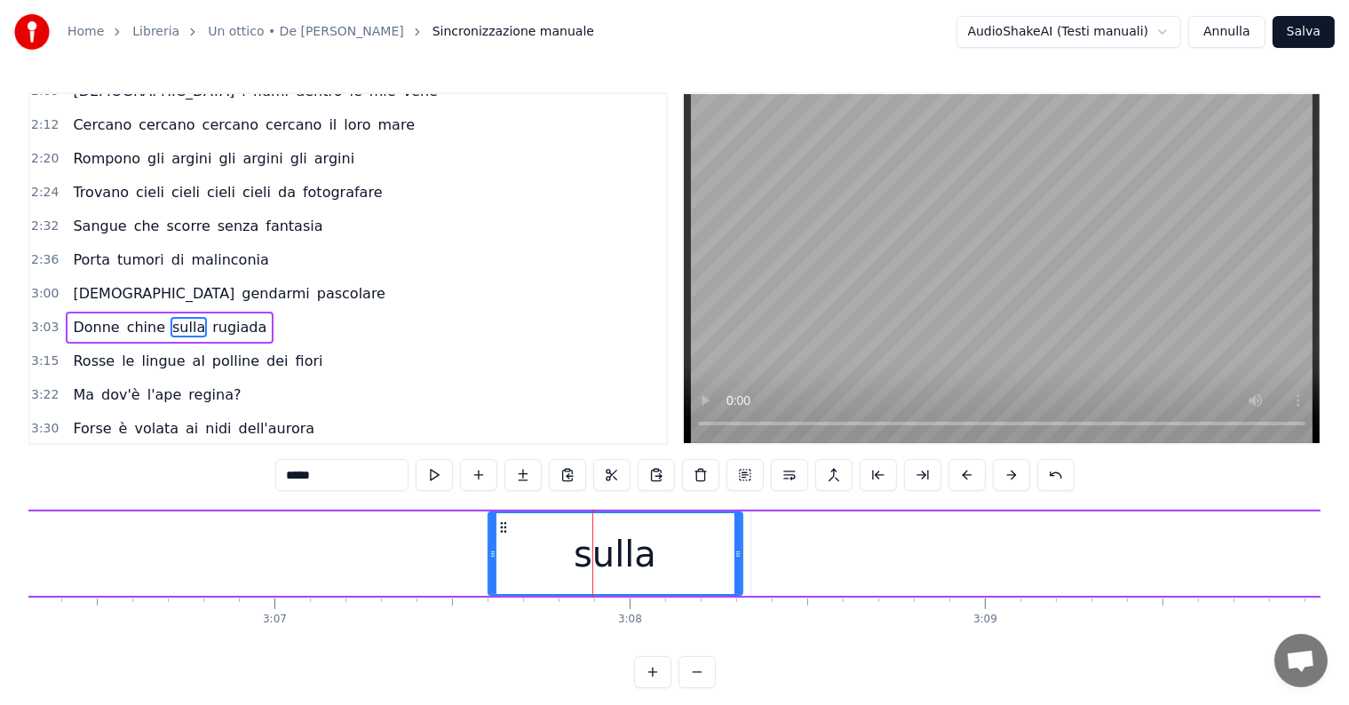
scroll to position [625, 0]
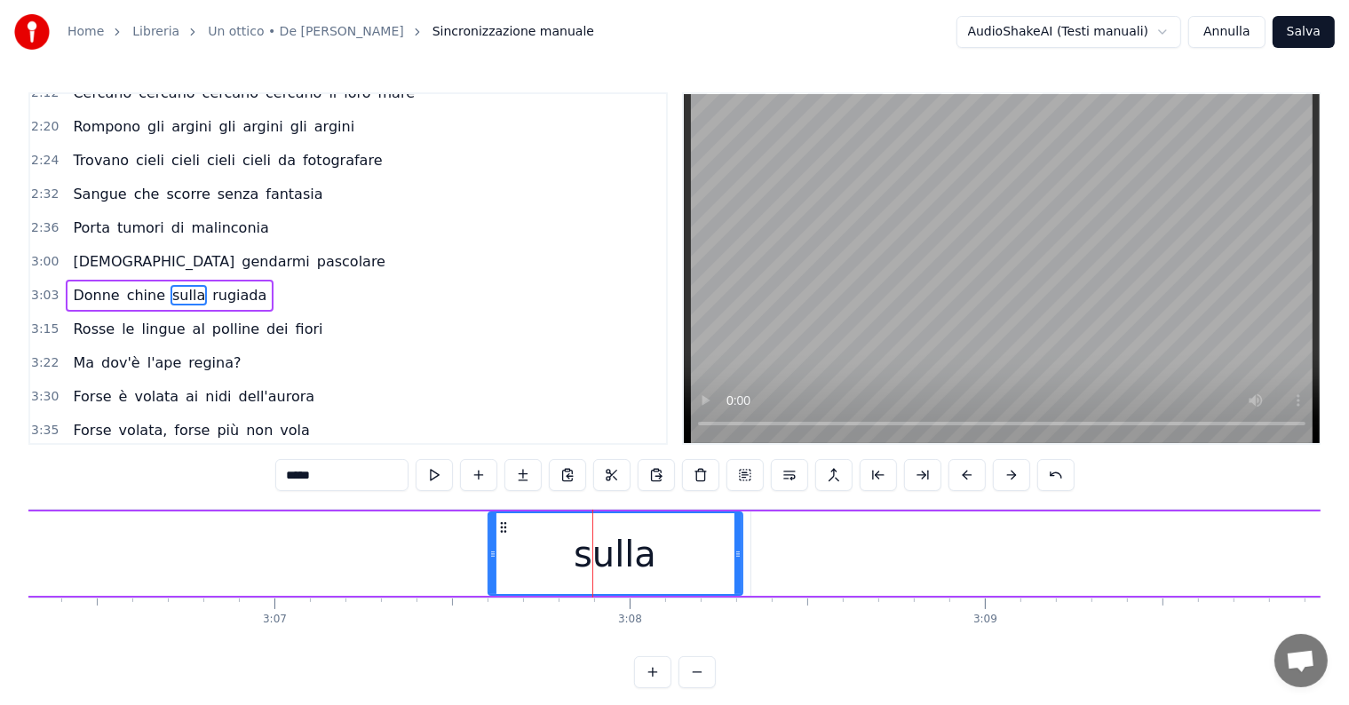
click at [83, 280] on div "Donne chine sulla rugiada" at bounding box center [170, 296] width 208 height 32
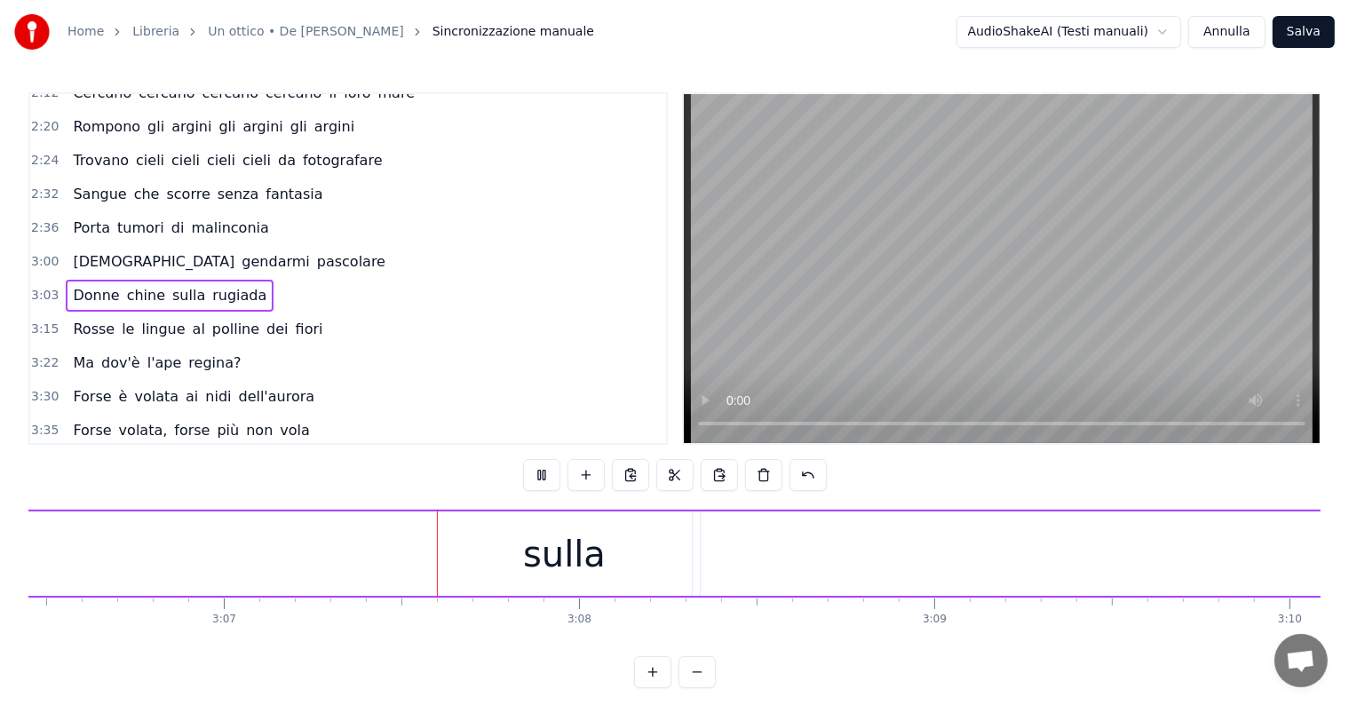
scroll to position [0, 66352]
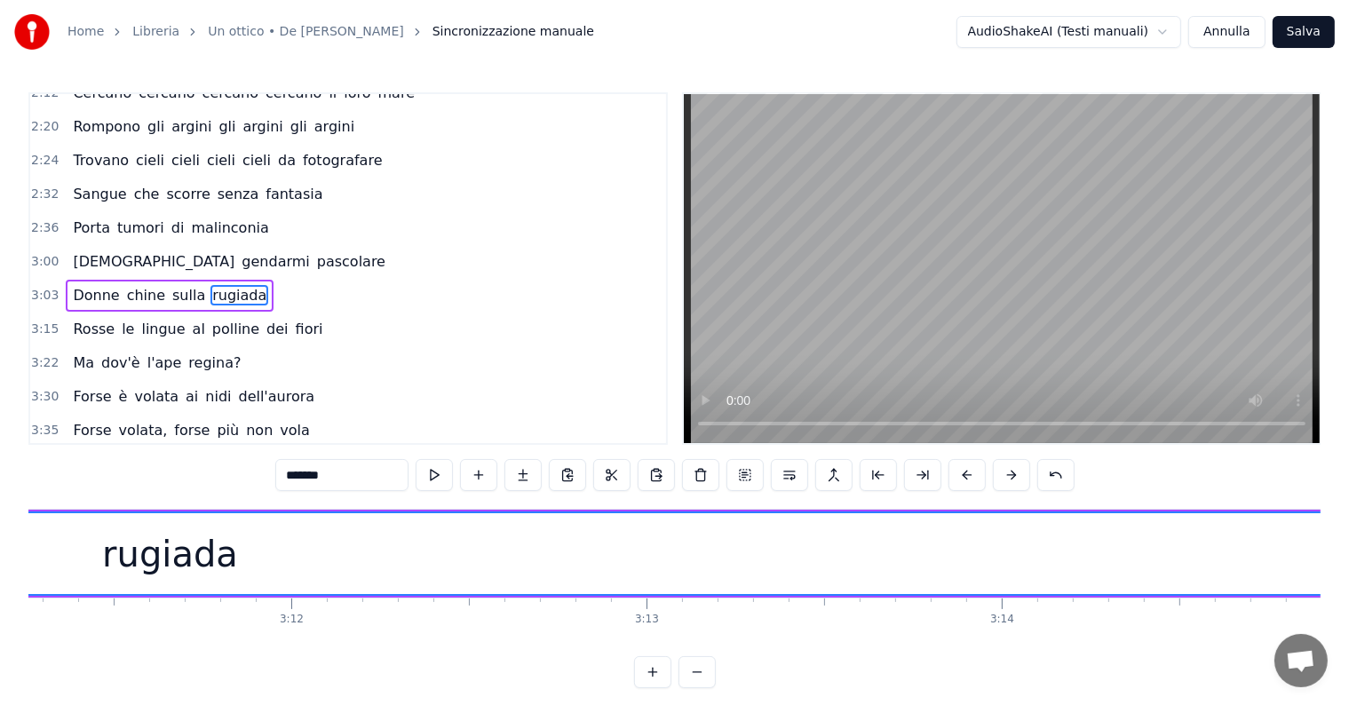
scroll to position [0, 68329]
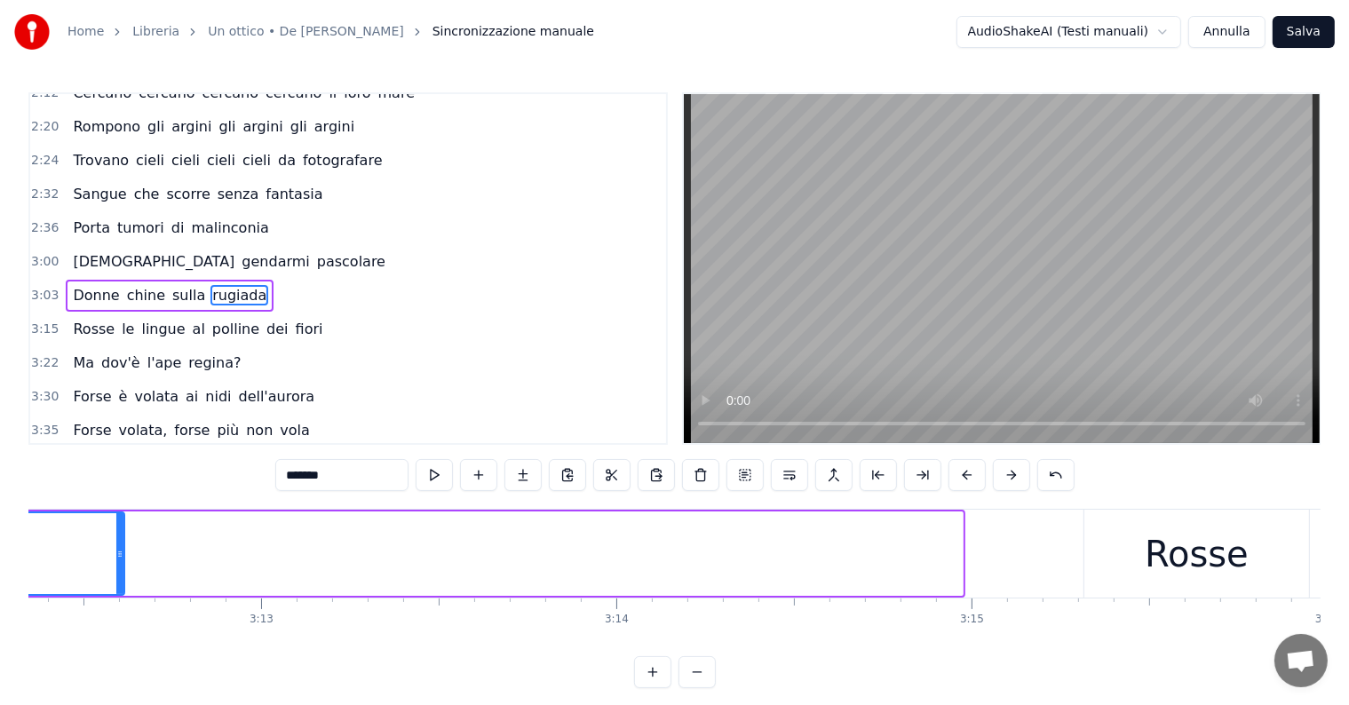
drag, startPoint x: 959, startPoint y: 535, endPoint x: 110, endPoint y: 532, distance: 849.0
click at [116, 532] on div at bounding box center [119, 553] width 7 height 81
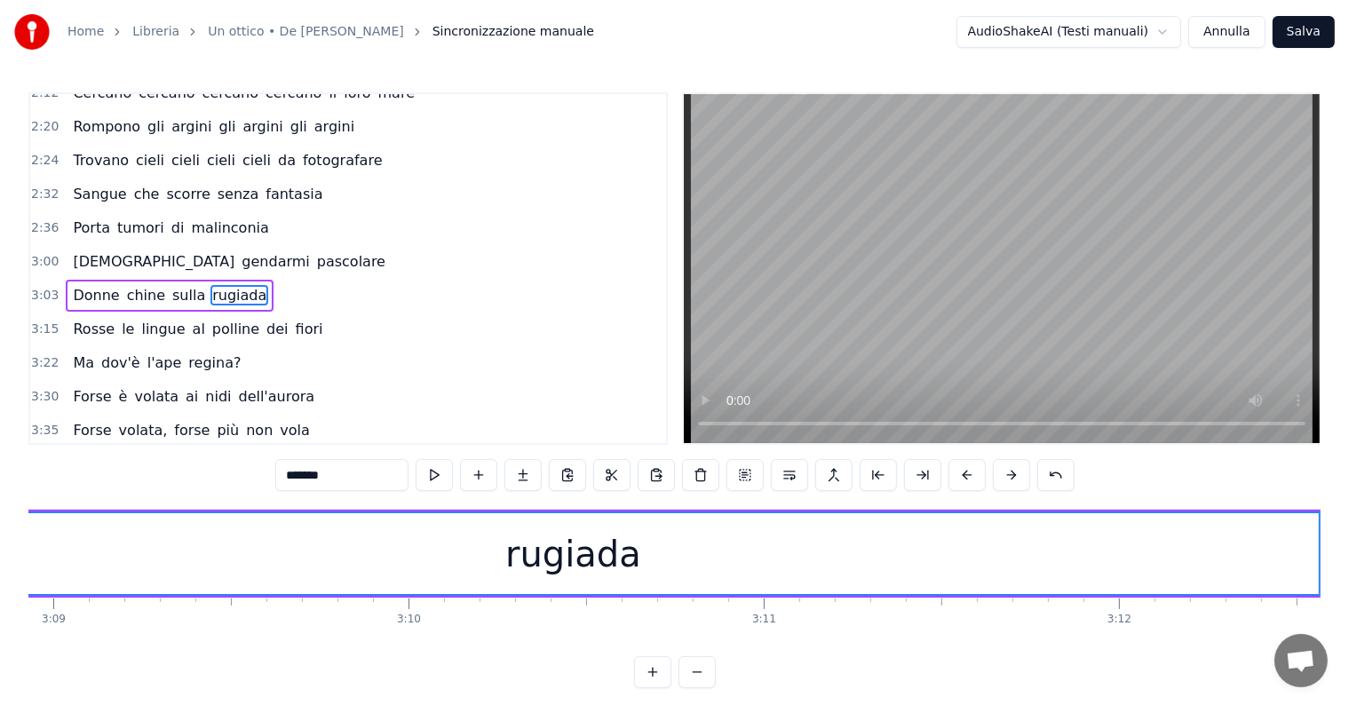
scroll to position [0, 67226]
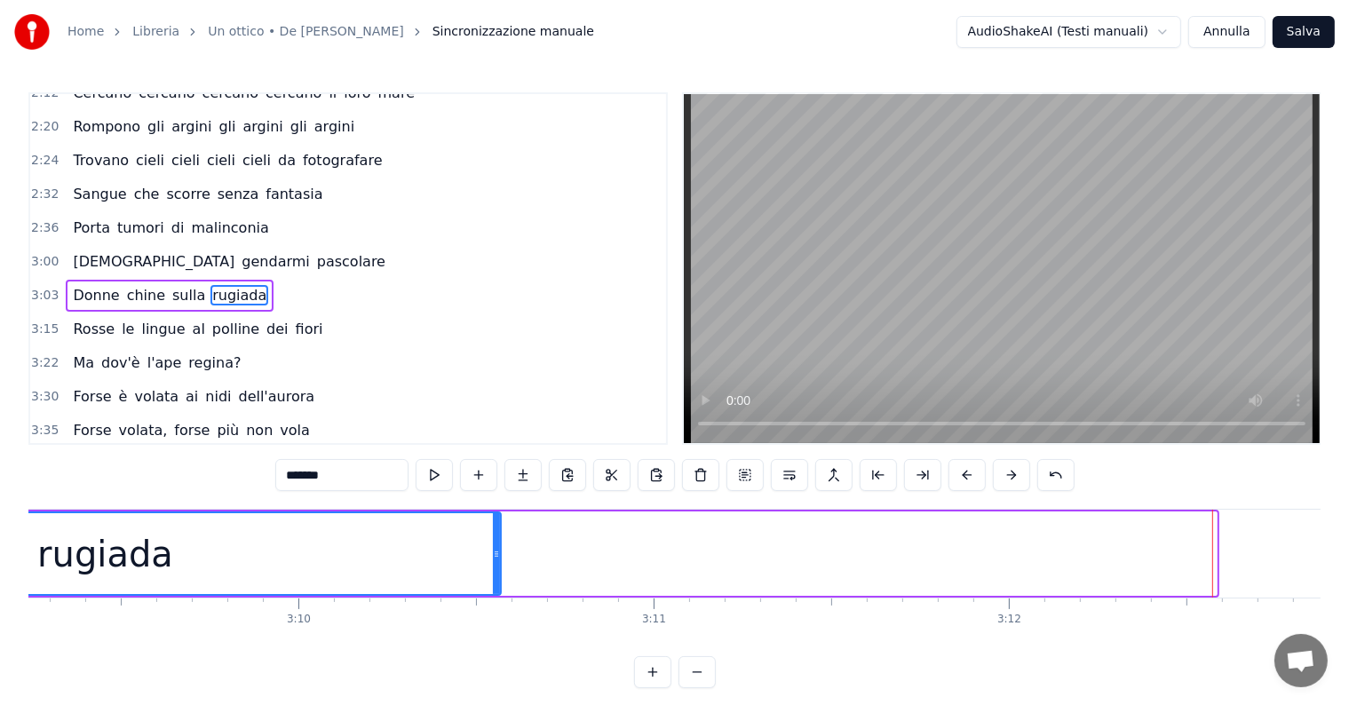
drag, startPoint x: 1210, startPoint y: 528, endPoint x: 494, endPoint y: 552, distance: 716.2
click at [494, 552] on div at bounding box center [496, 553] width 7 height 81
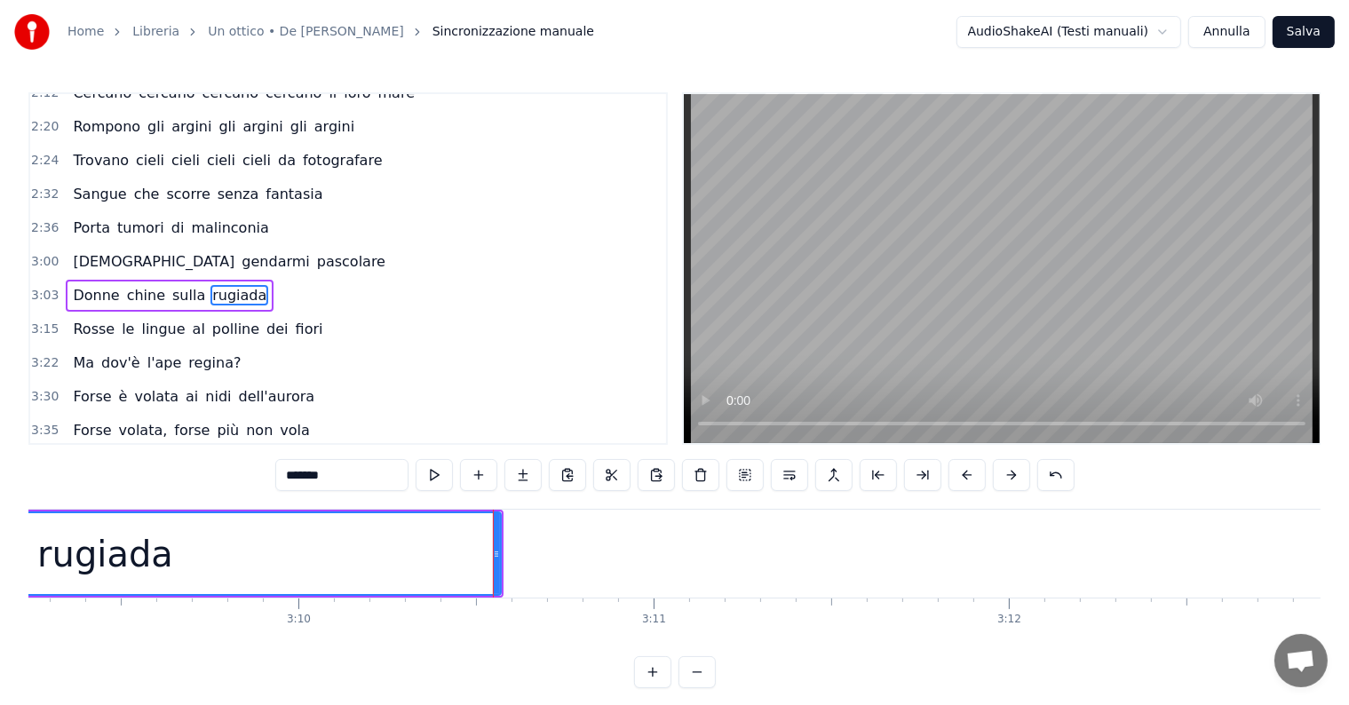
scroll to position [0, 66675]
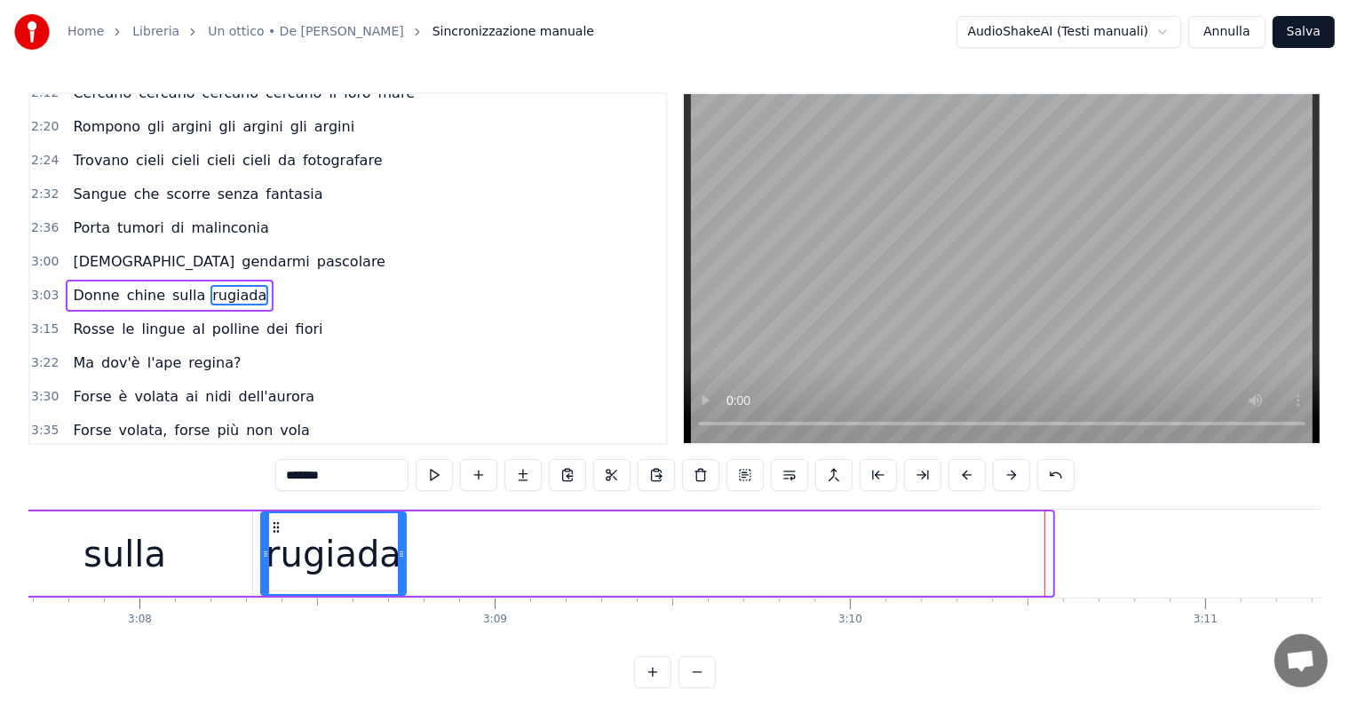
drag, startPoint x: 1050, startPoint y: 532, endPoint x: 404, endPoint y: 544, distance: 645.8
click at [404, 544] on div at bounding box center [401, 553] width 7 height 81
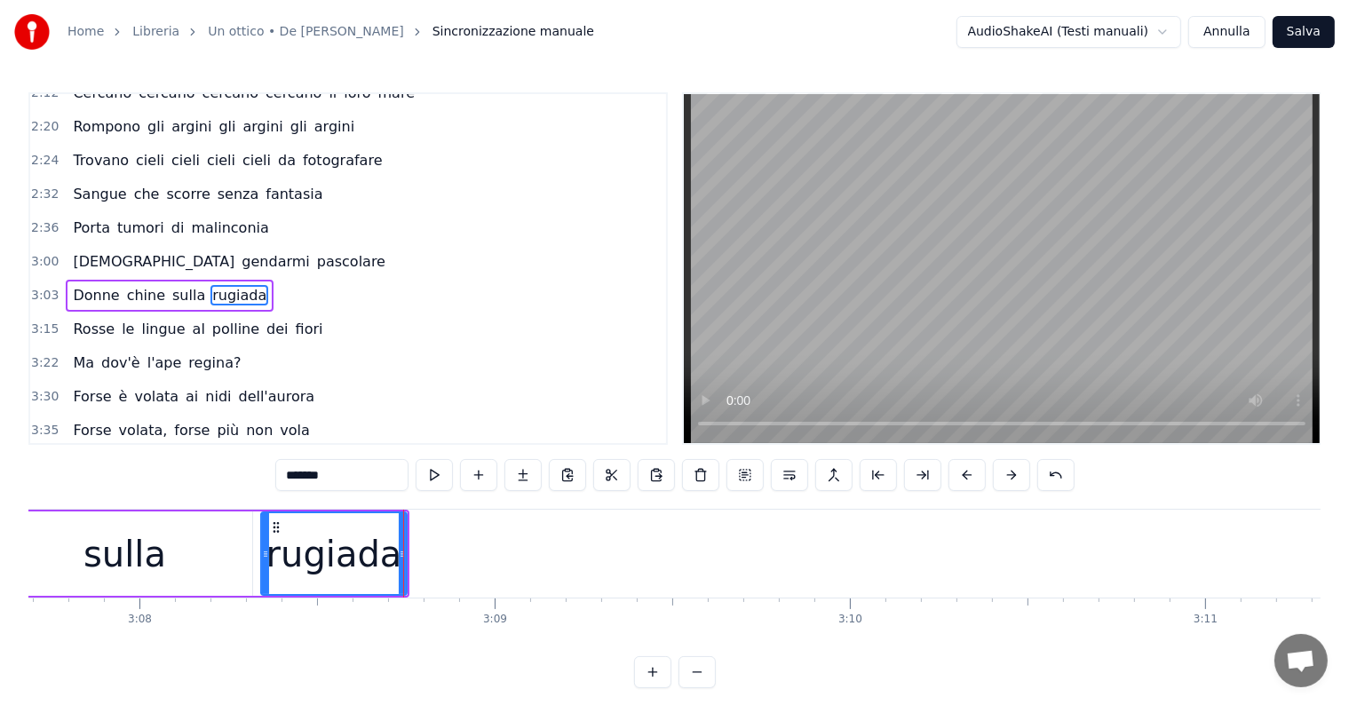
click at [356, 473] on input "*******" at bounding box center [341, 475] width 133 height 32
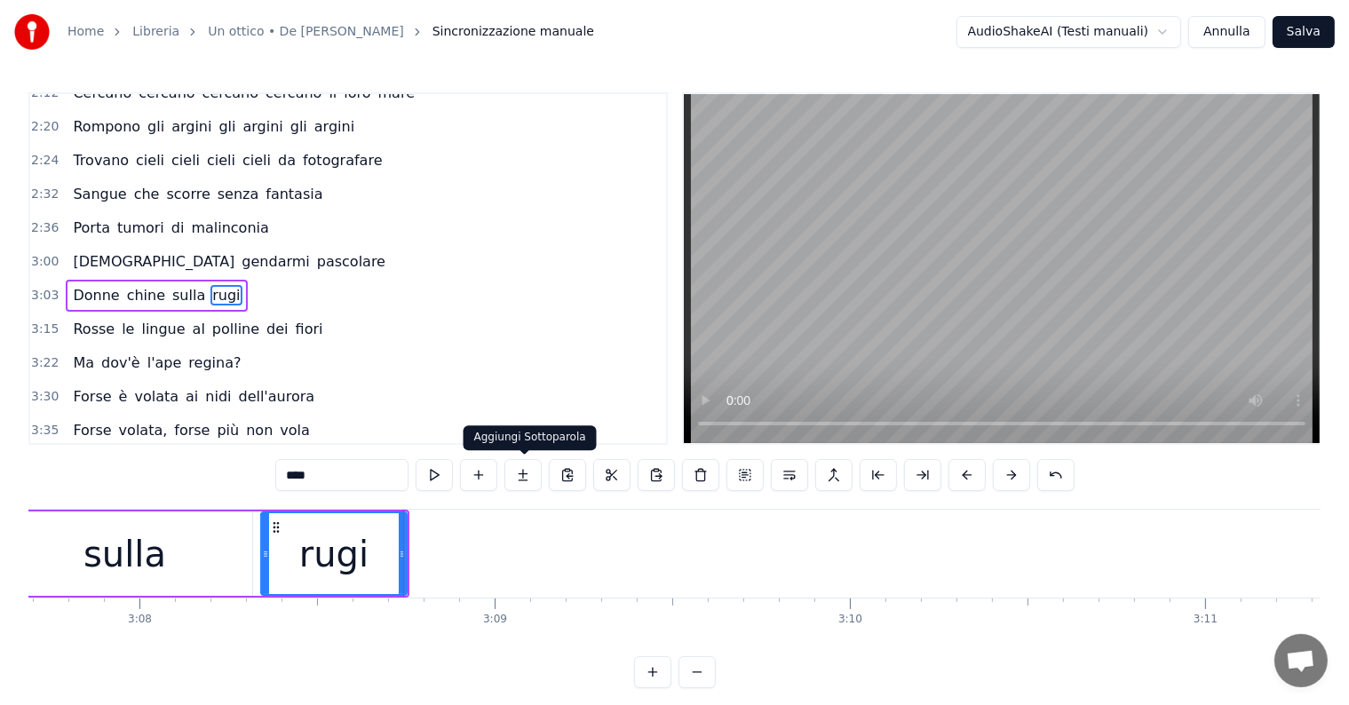
type input "****"
click at [527, 467] on button at bounding box center [522, 475] width 37 height 32
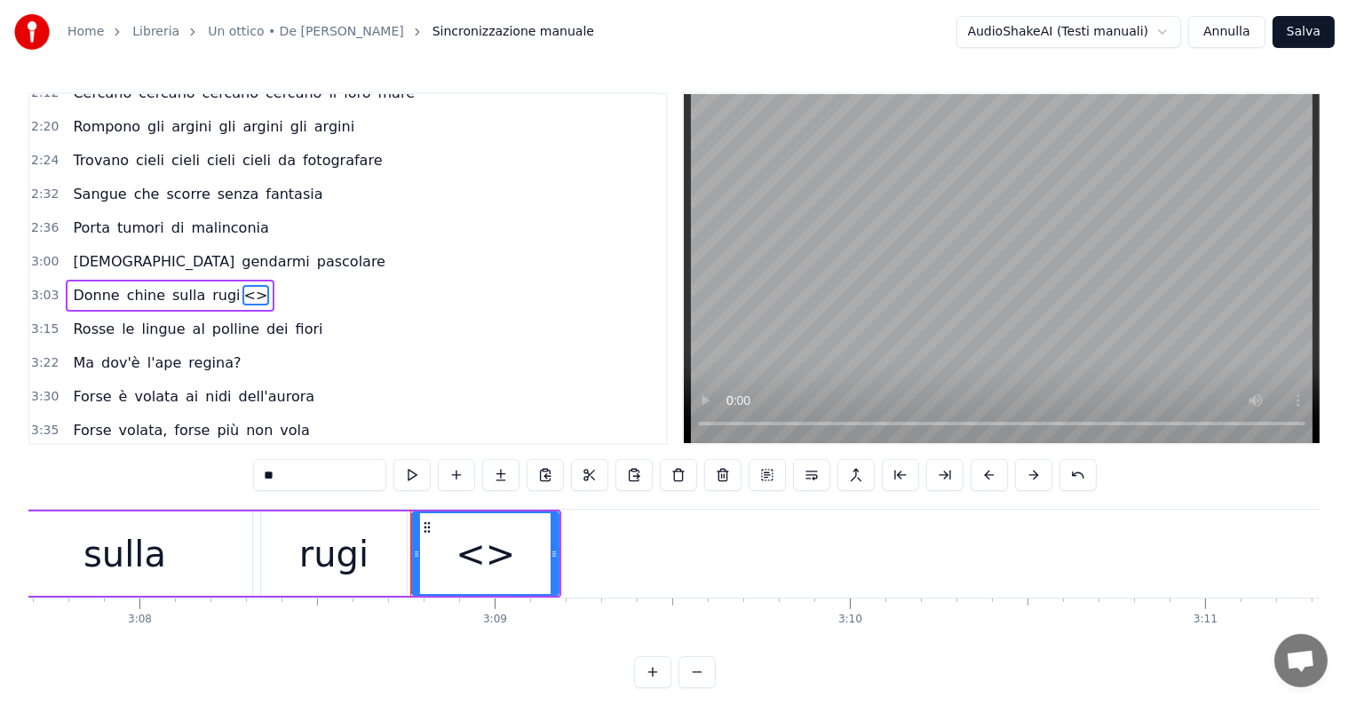
click at [322, 470] on input "**" at bounding box center [319, 475] width 133 height 32
type input "*"
click at [505, 469] on button at bounding box center [500, 475] width 37 height 32
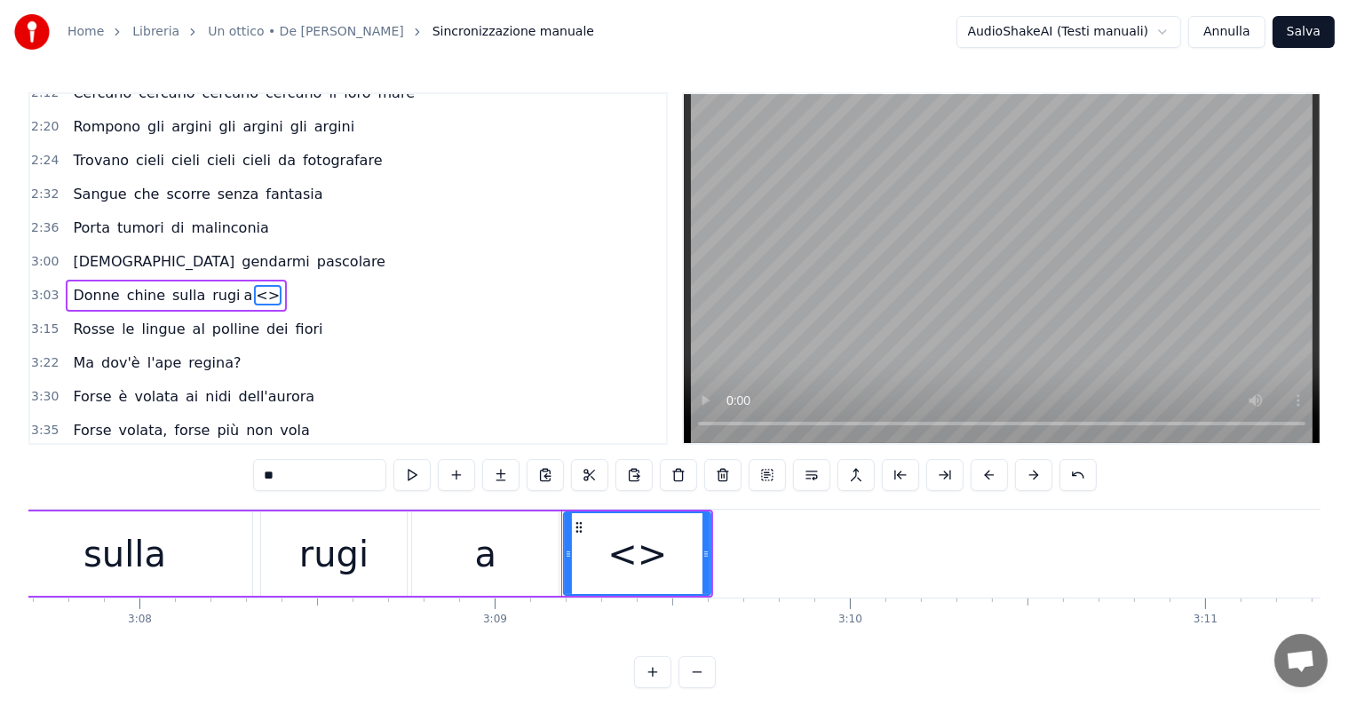
click at [322, 478] on input "**" at bounding box center [319, 475] width 133 height 32
type input "*"
type input "**"
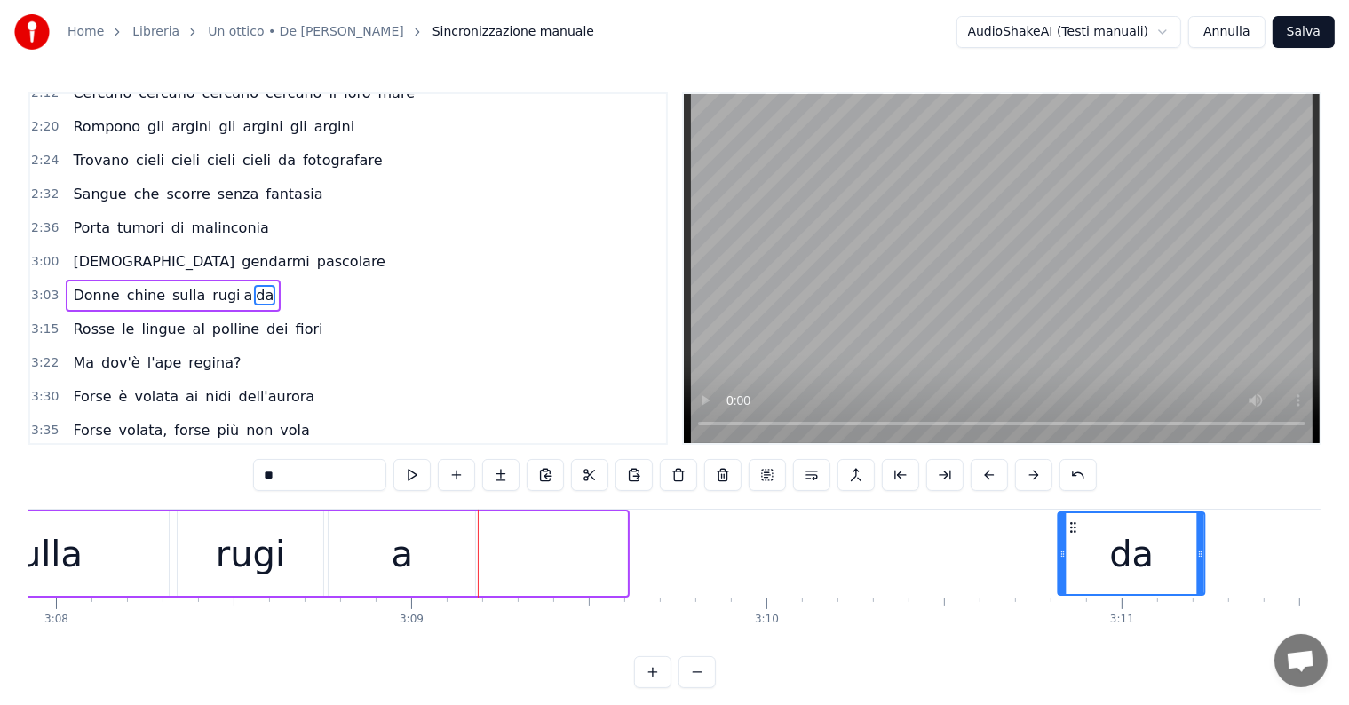
drag, startPoint x: 581, startPoint y: 528, endPoint x: 1120, endPoint y: 551, distance: 539.6
click at [1120, 551] on div "da" at bounding box center [1132, 553] width 145 height 81
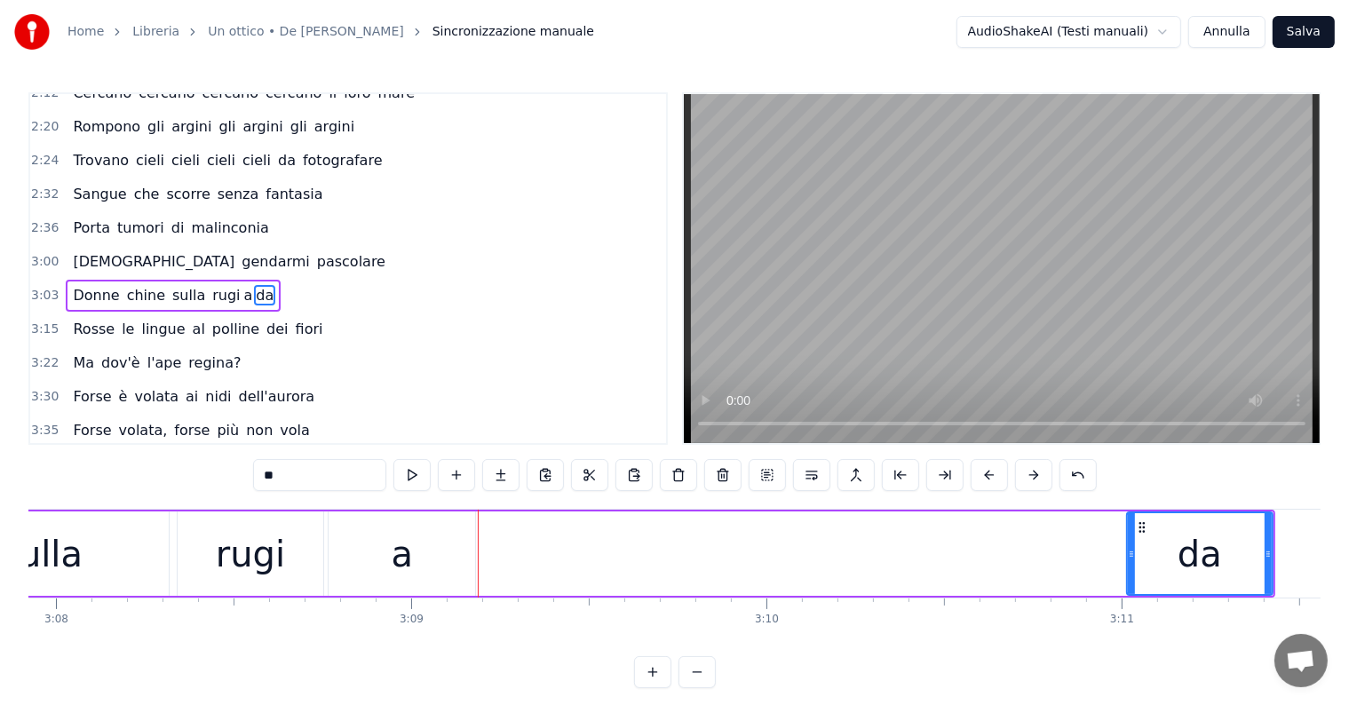
scroll to position [0, 66781]
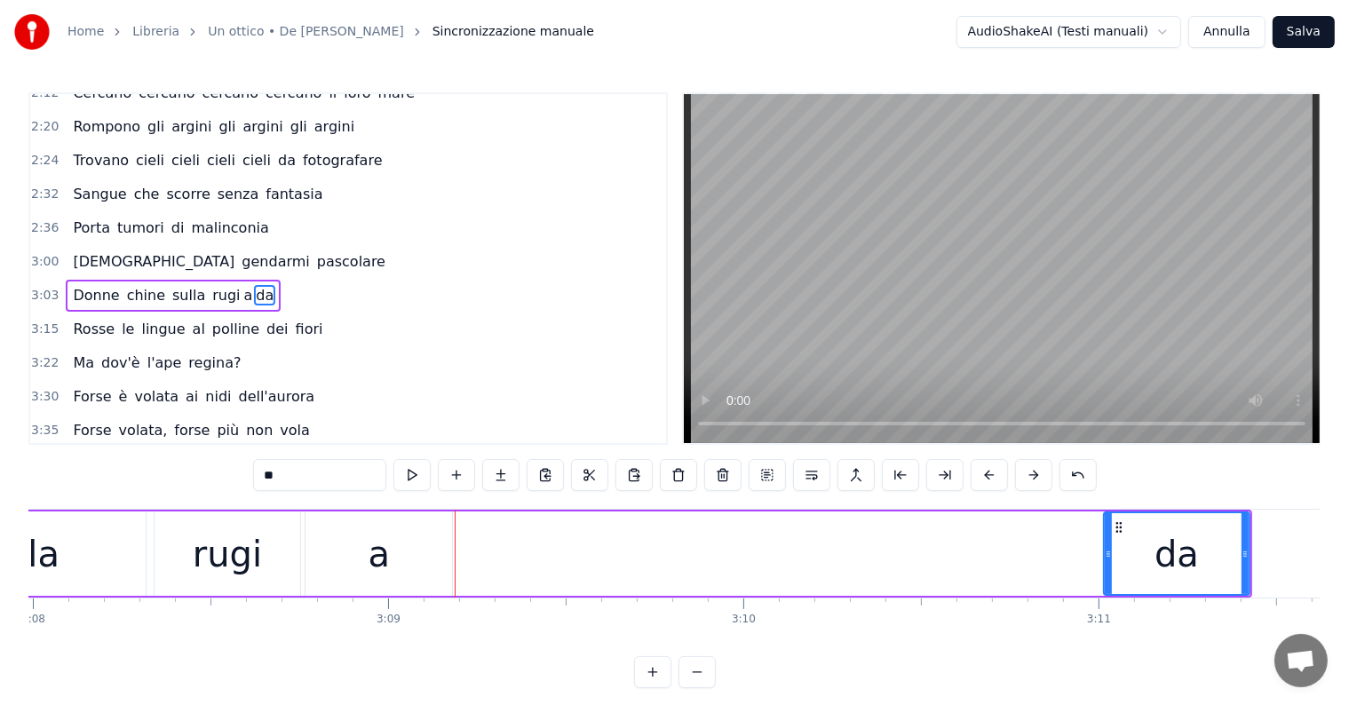
drag, startPoint x: 1084, startPoint y: 546, endPoint x: 1068, endPoint y: 547, distance: 16.9
click at [1068, 547] on div "rugi a da" at bounding box center [703, 554] width 1098 height 84
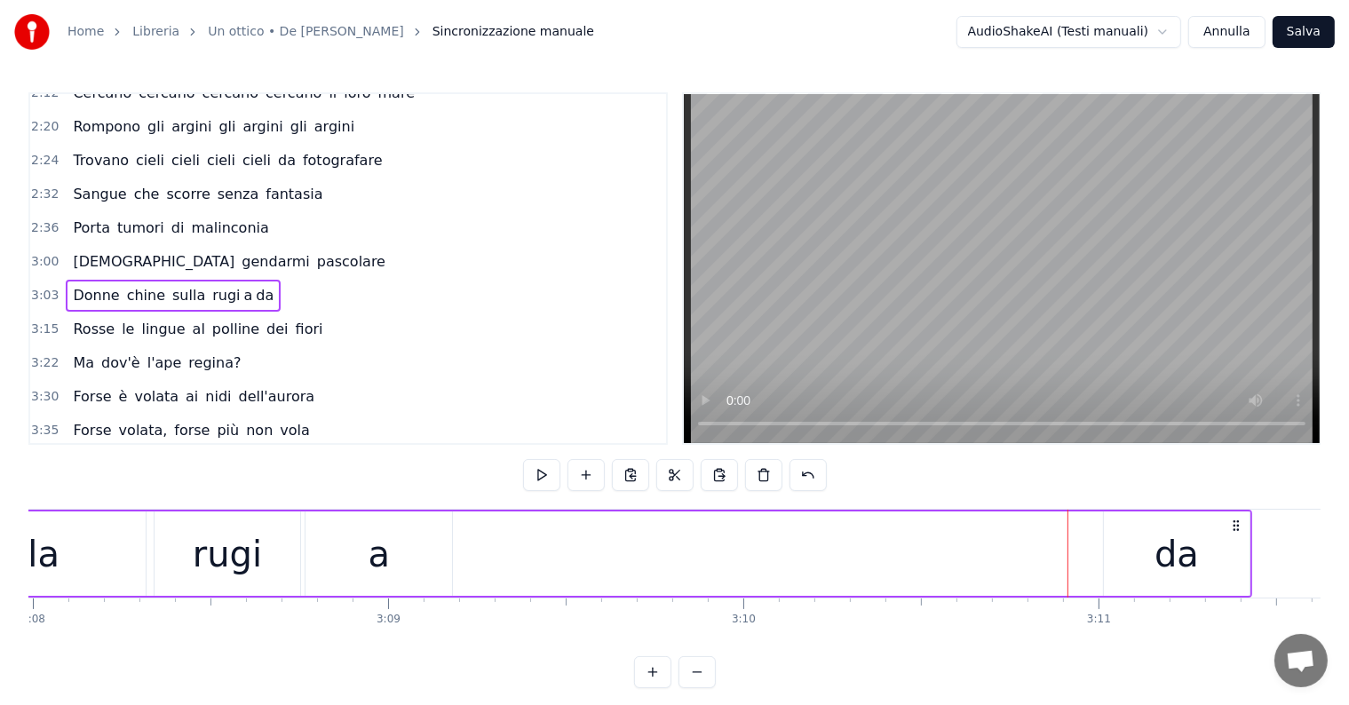
click at [375, 561] on div "a" at bounding box center [380, 554] width 22 height 53
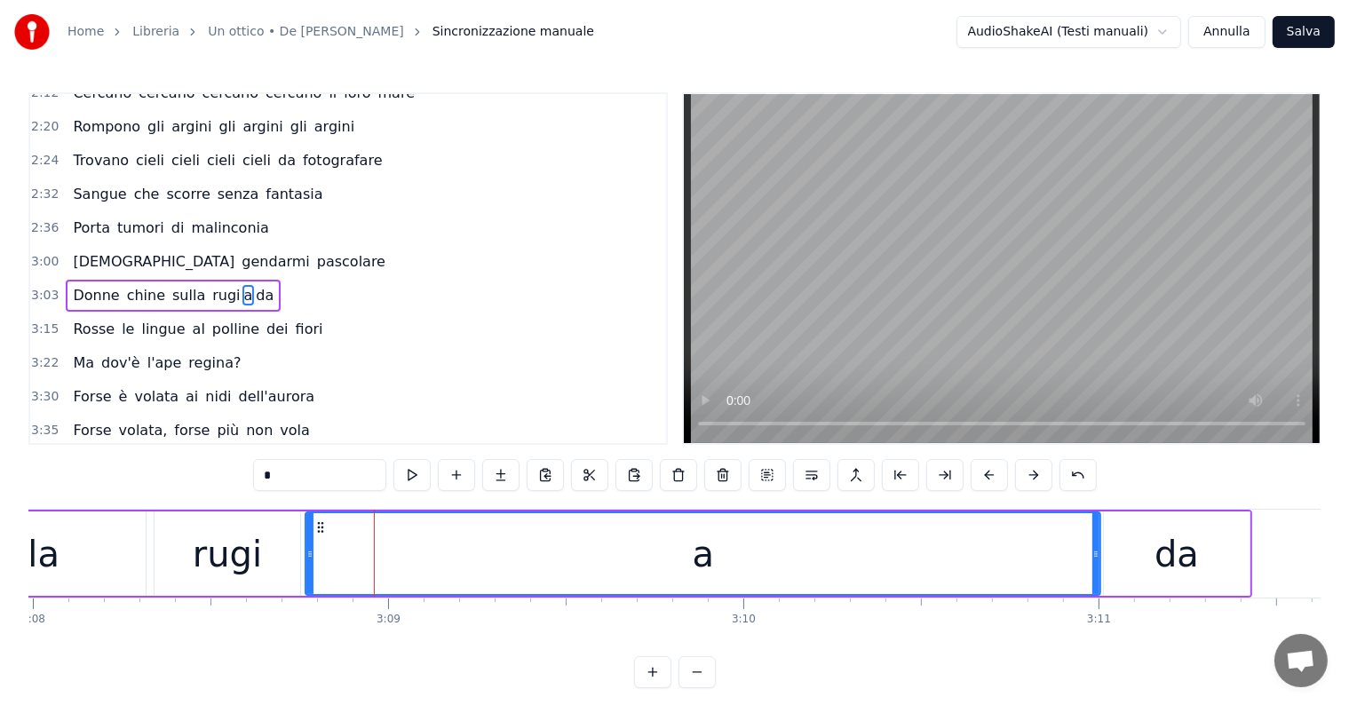
drag, startPoint x: 448, startPoint y: 549, endPoint x: 1096, endPoint y: 554, distance: 648.3
click at [1096, 554] on icon at bounding box center [1095, 554] width 7 height 14
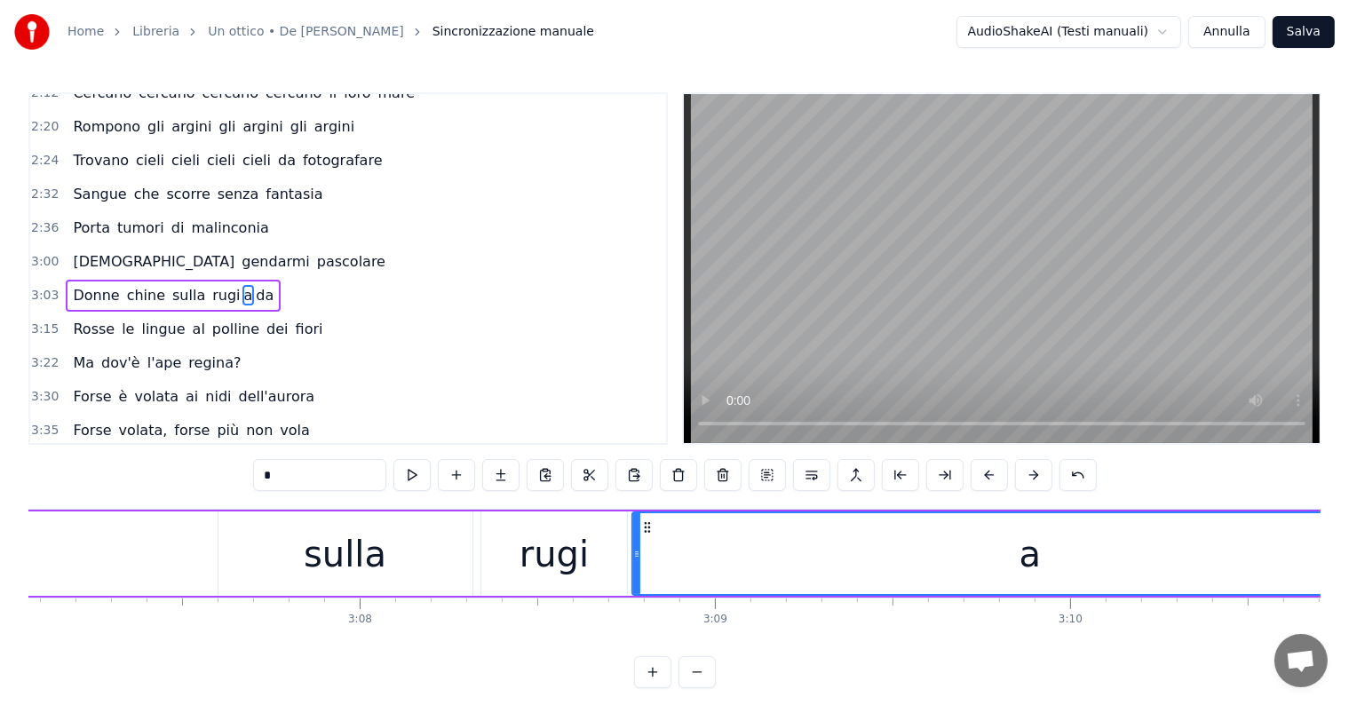
scroll to position [0, 66288]
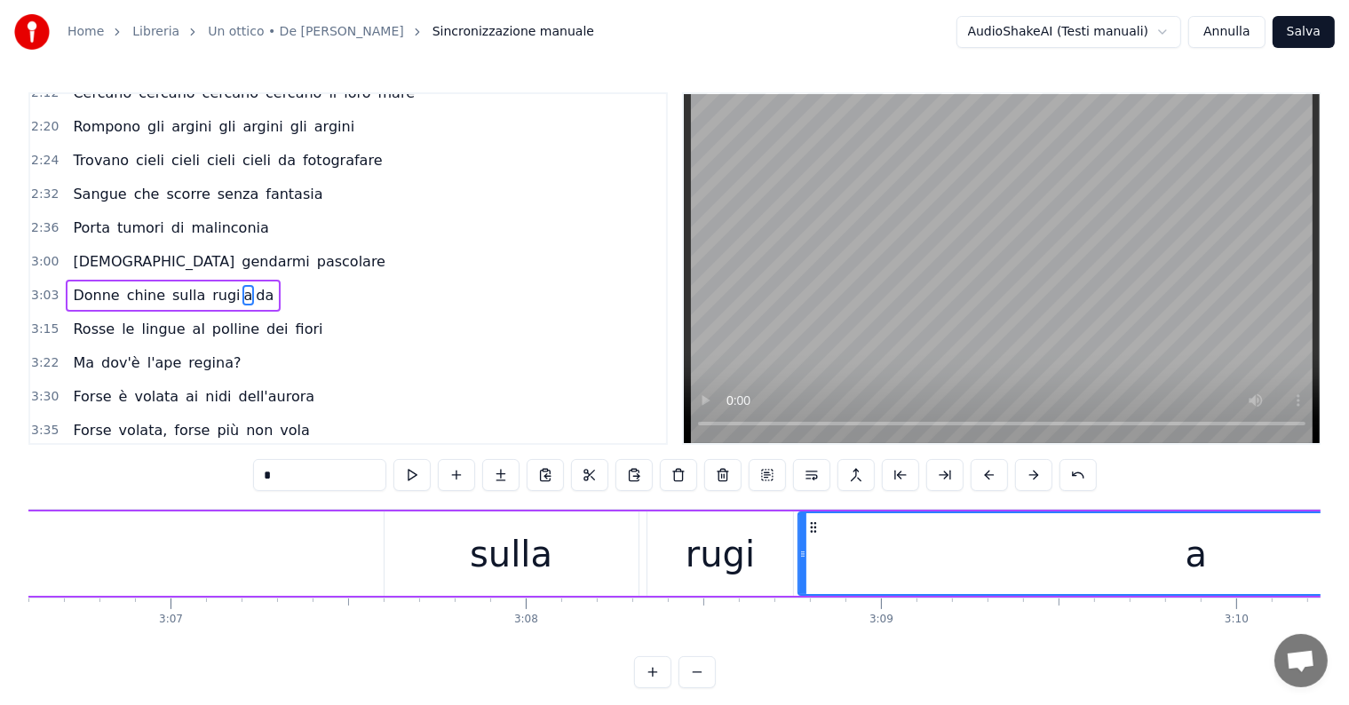
click at [82, 282] on div "Donne chine sulla rugi a da" at bounding box center [173, 296] width 215 height 32
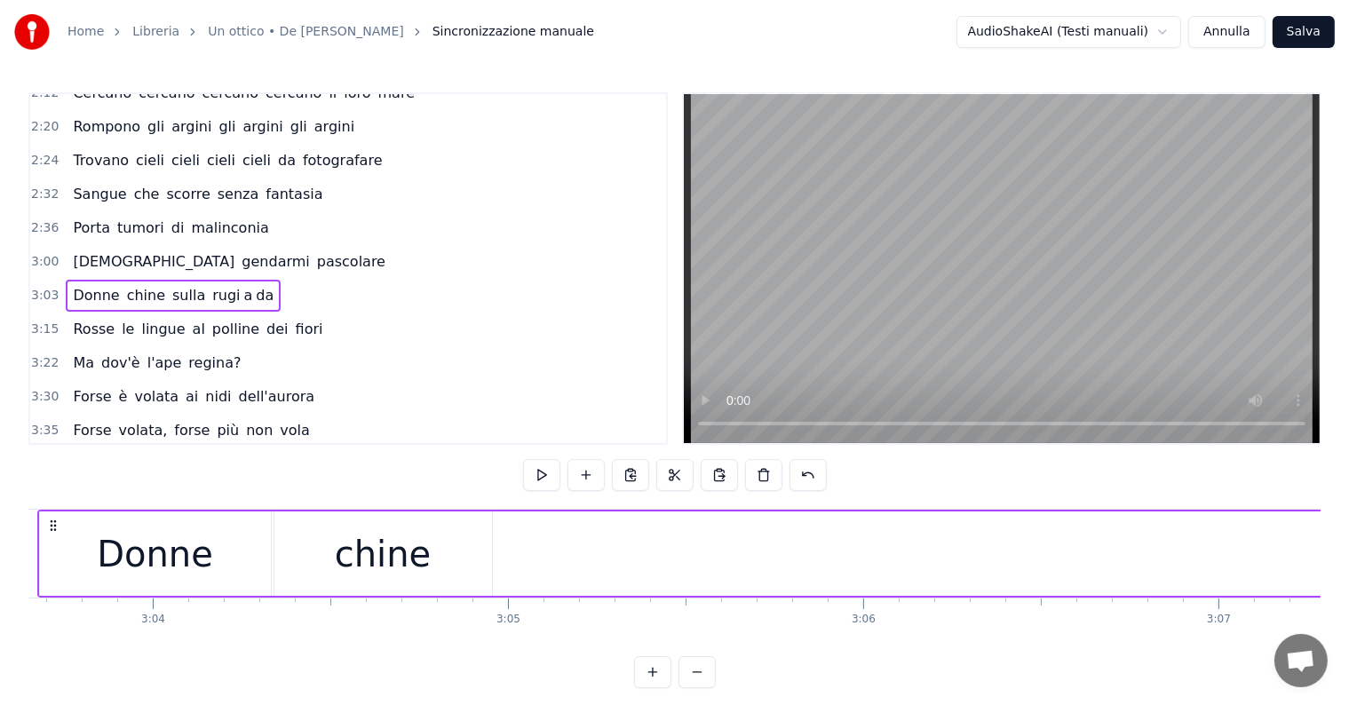
scroll to position [0, 64855]
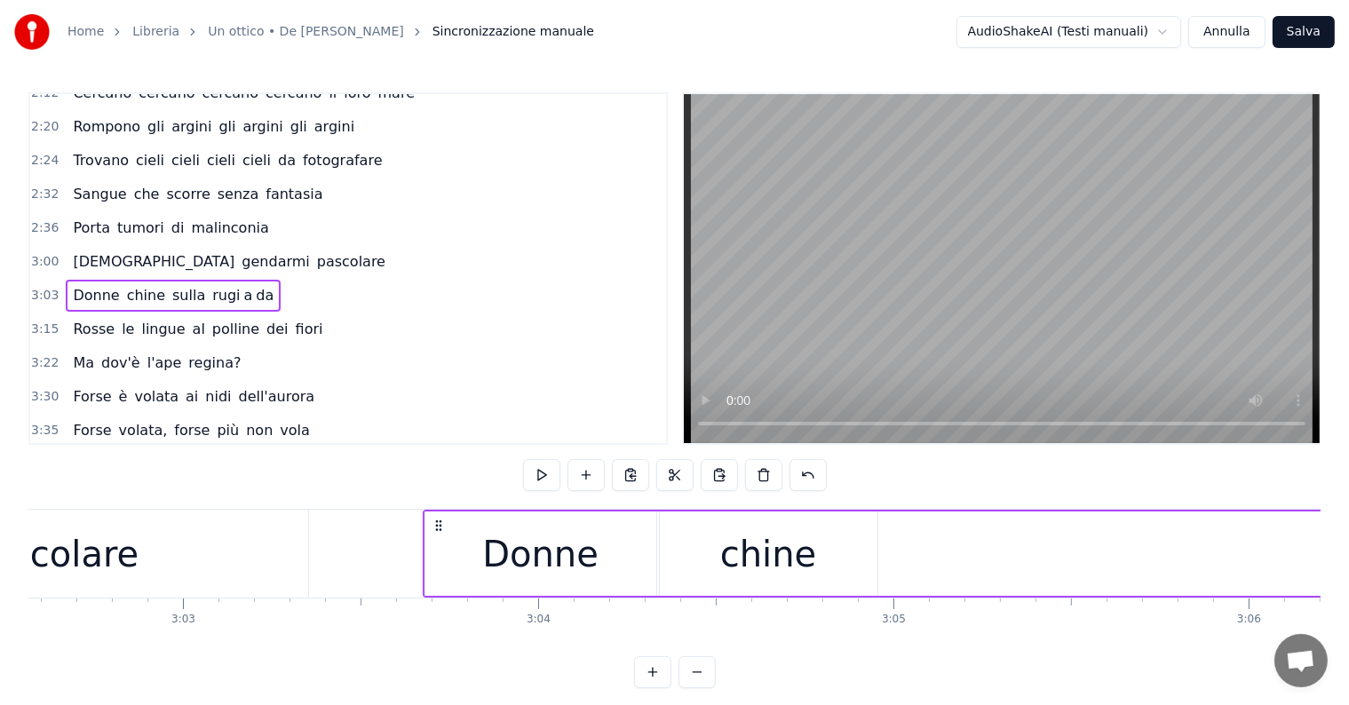
click at [794, 565] on div "chine" at bounding box center [768, 554] width 96 height 53
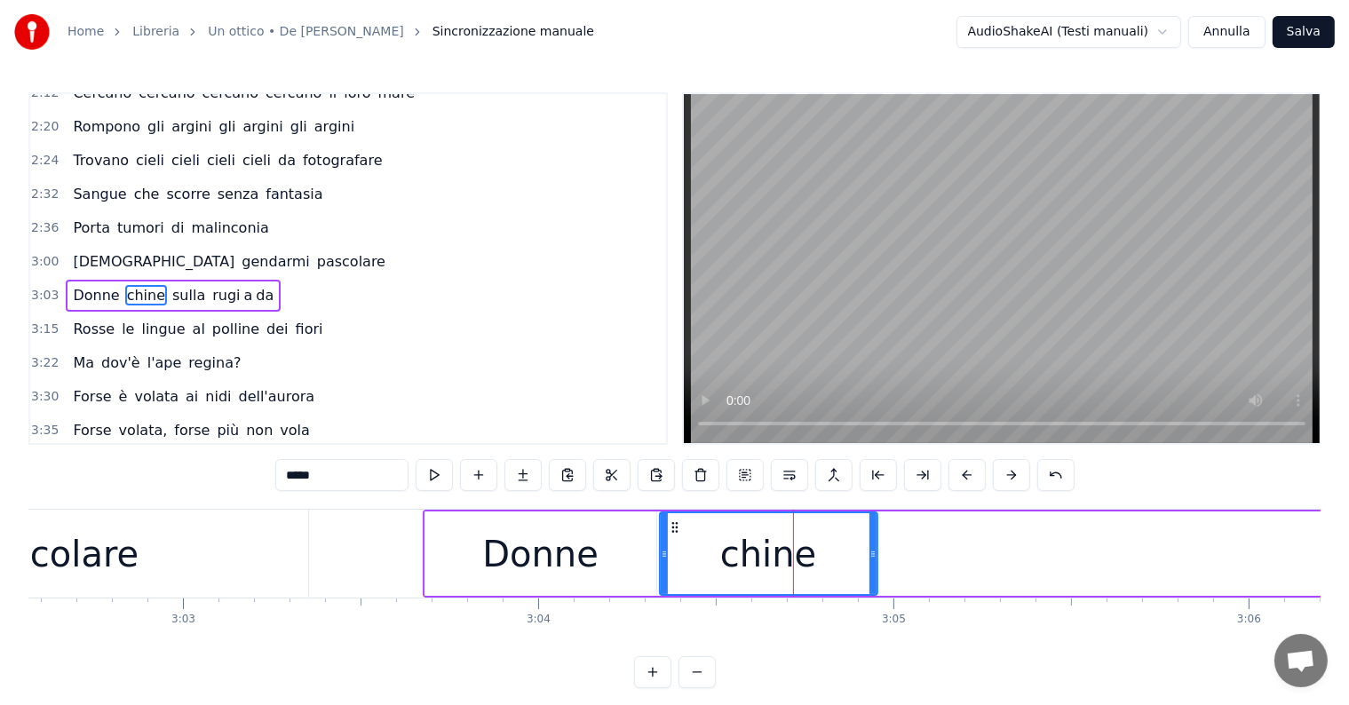
click at [515, 558] on div "Donne" at bounding box center [540, 554] width 116 height 53
type input "*****"
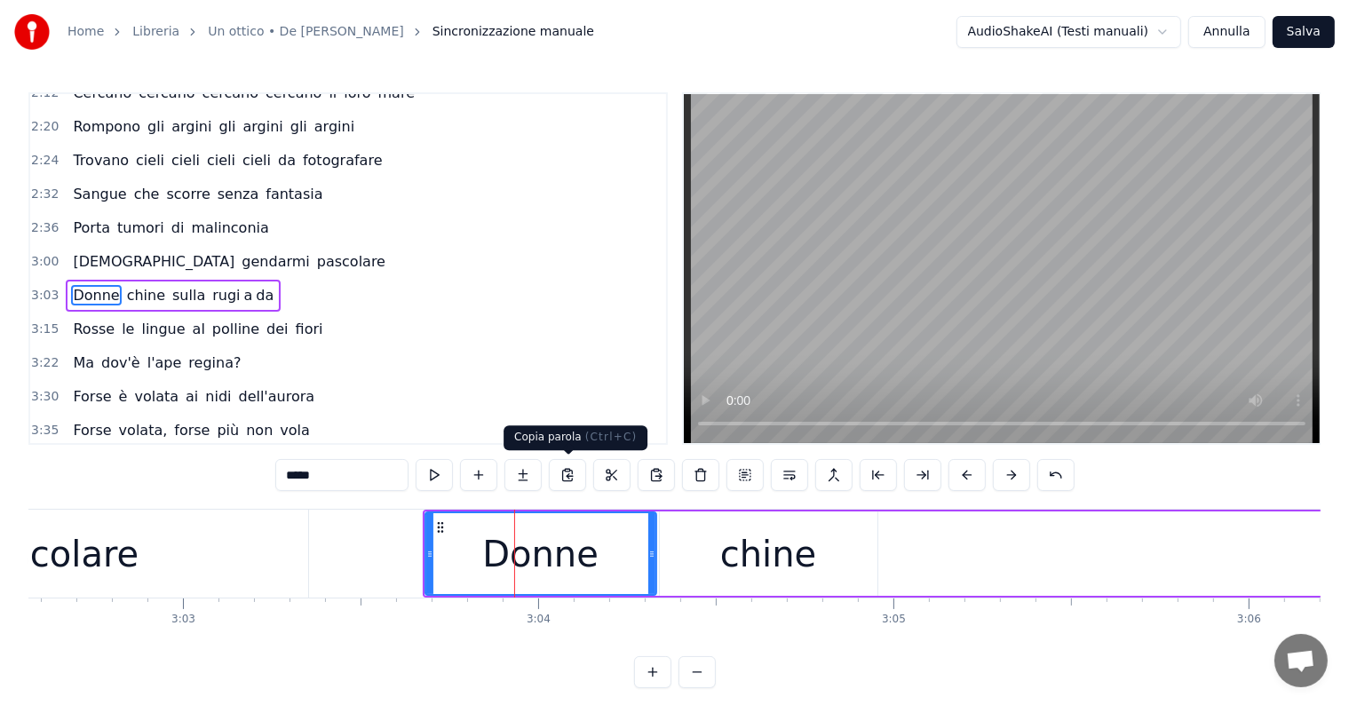
click at [561, 478] on button at bounding box center [567, 475] width 37 height 32
drag, startPoint x: 439, startPoint y: 522, endPoint x: 437, endPoint y: 540, distance: 17.9
click at [437, 540] on div "Donne" at bounding box center [538, 553] width 229 height 81
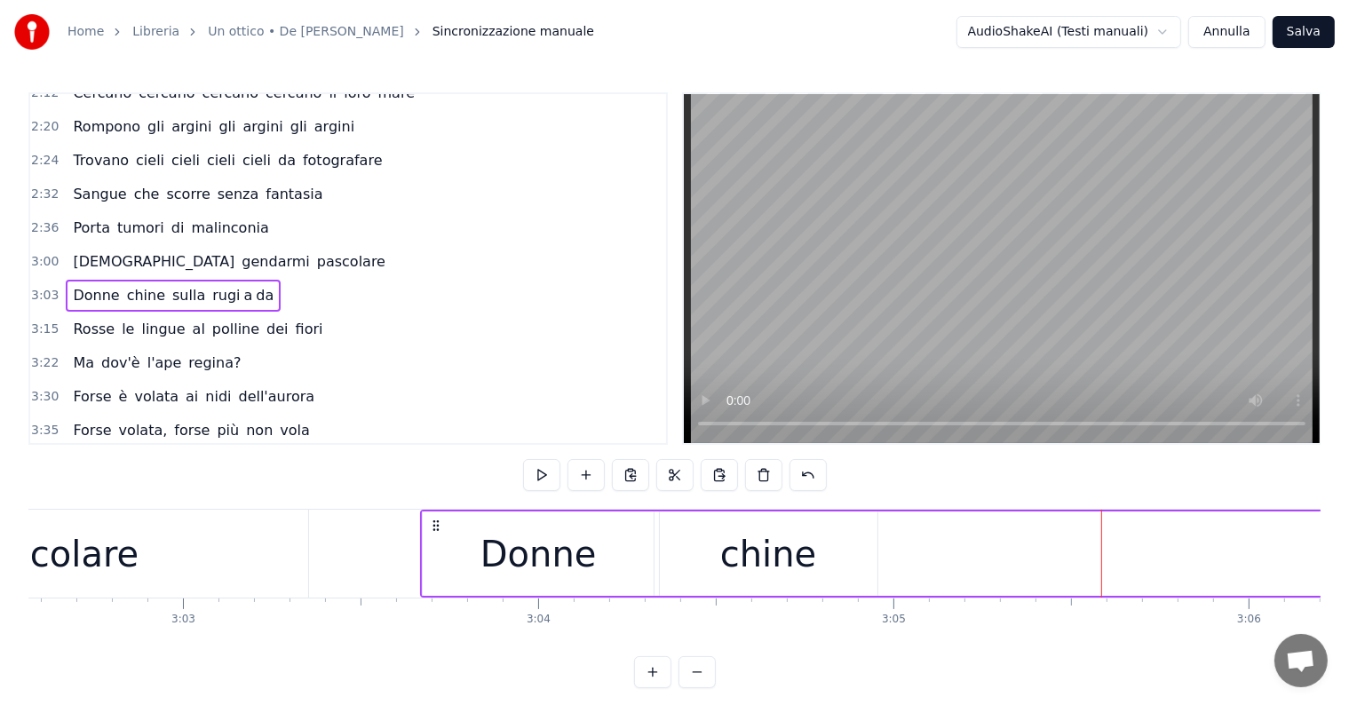
click at [718, 483] on button at bounding box center [719, 475] width 37 height 32
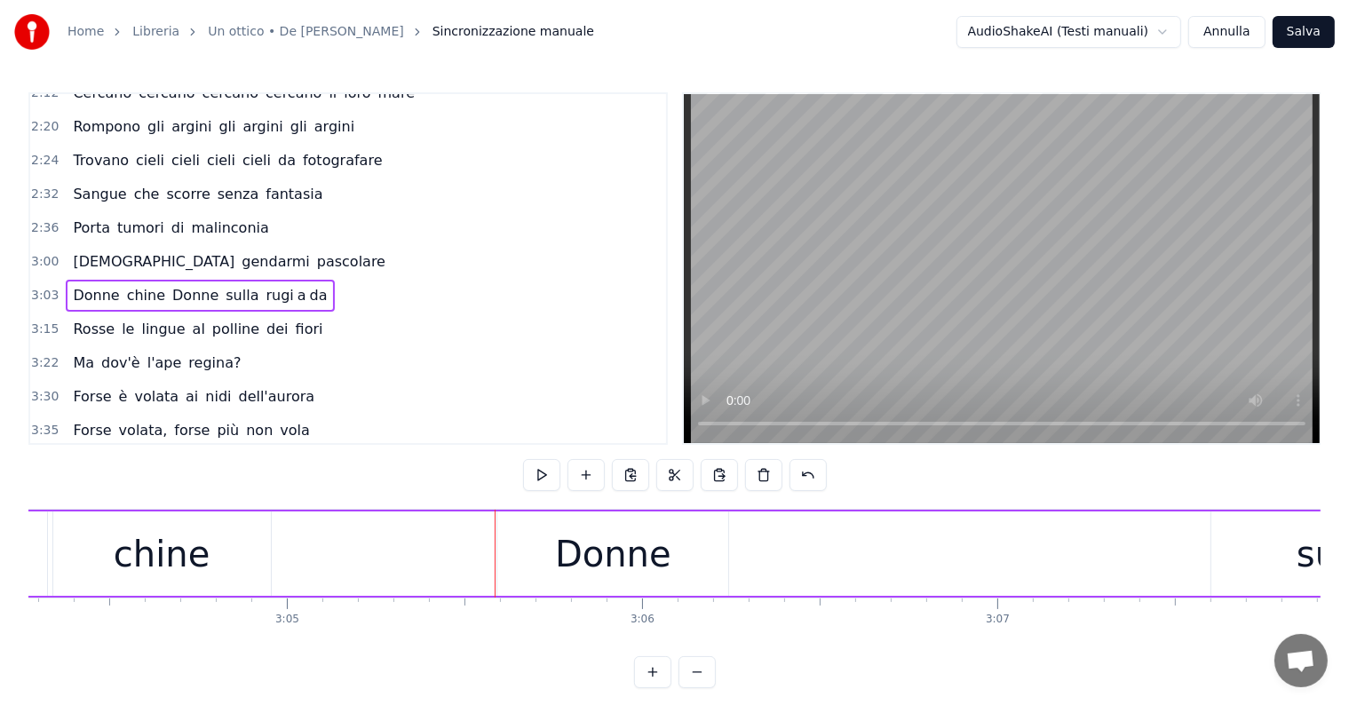
scroll to position [0, 65240]
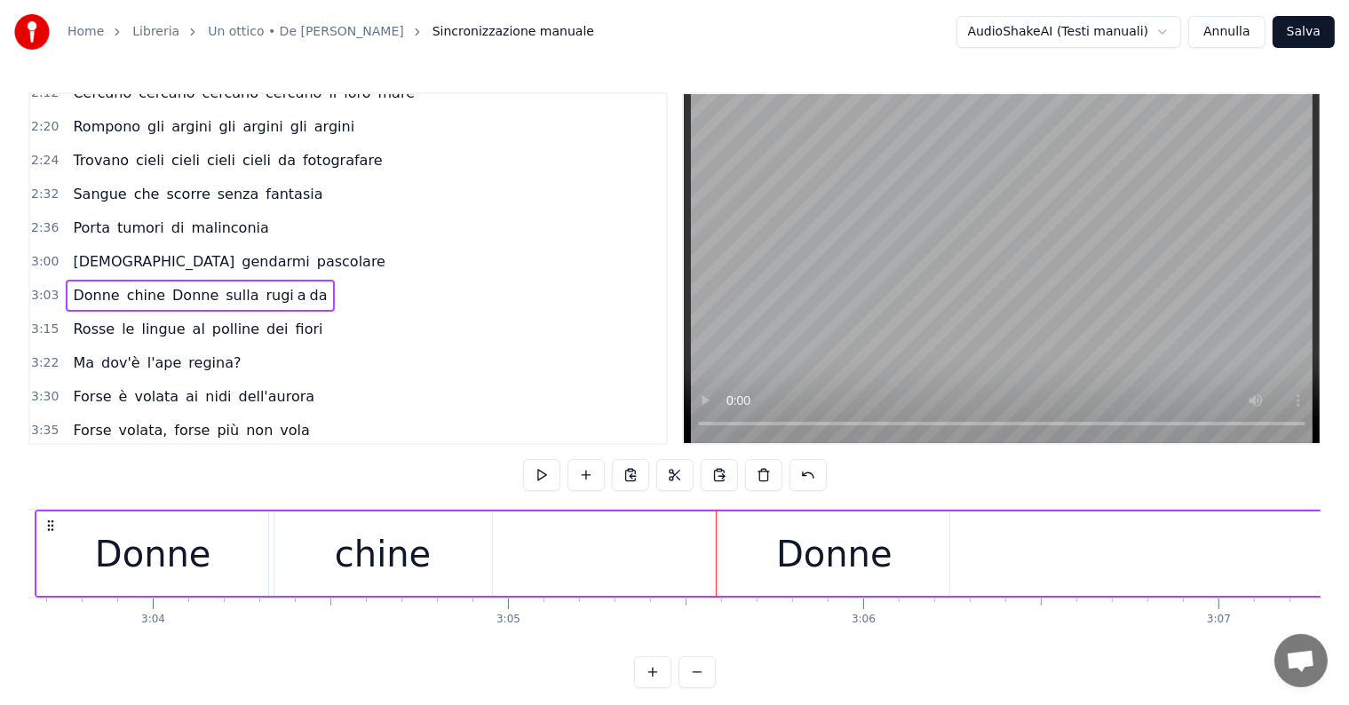
click at [362, 544] on div "chine" at bounding box center [383, 554] width 96 height 53
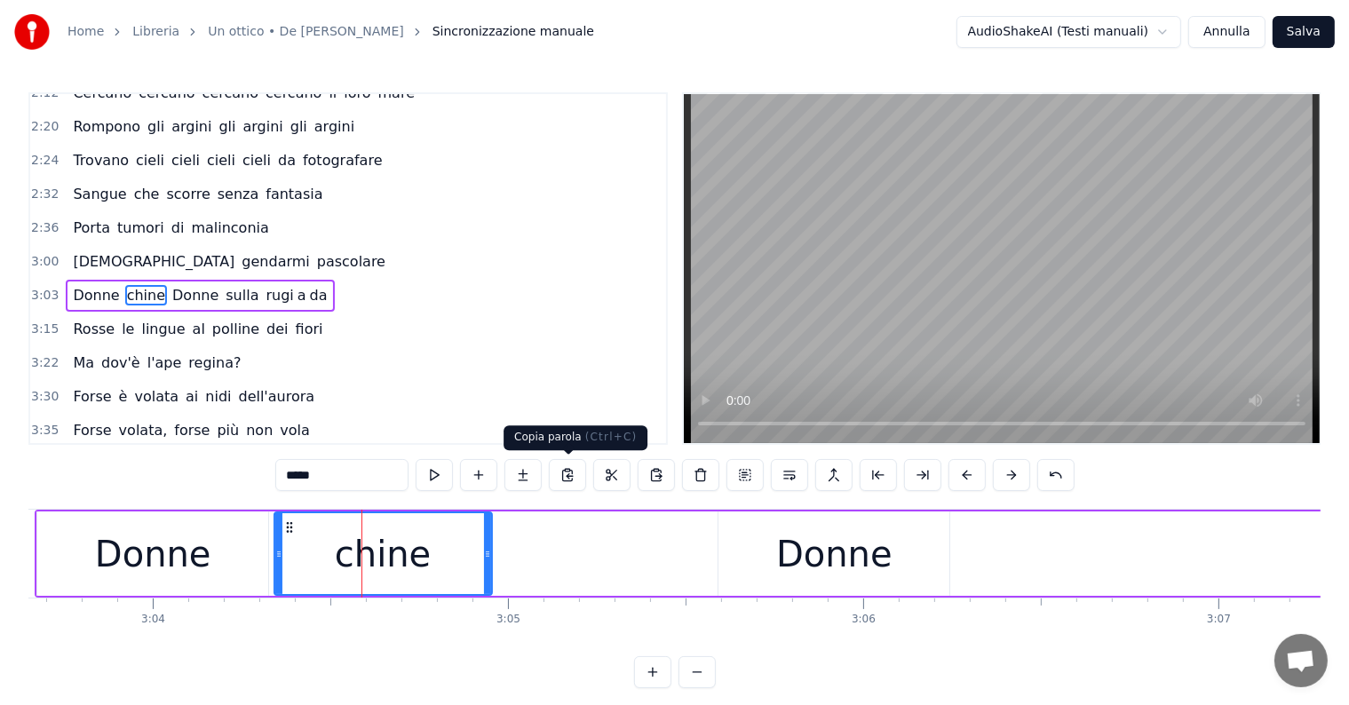
click at [568, 468] on button at bounding box center [567, 475] width 37 height 32
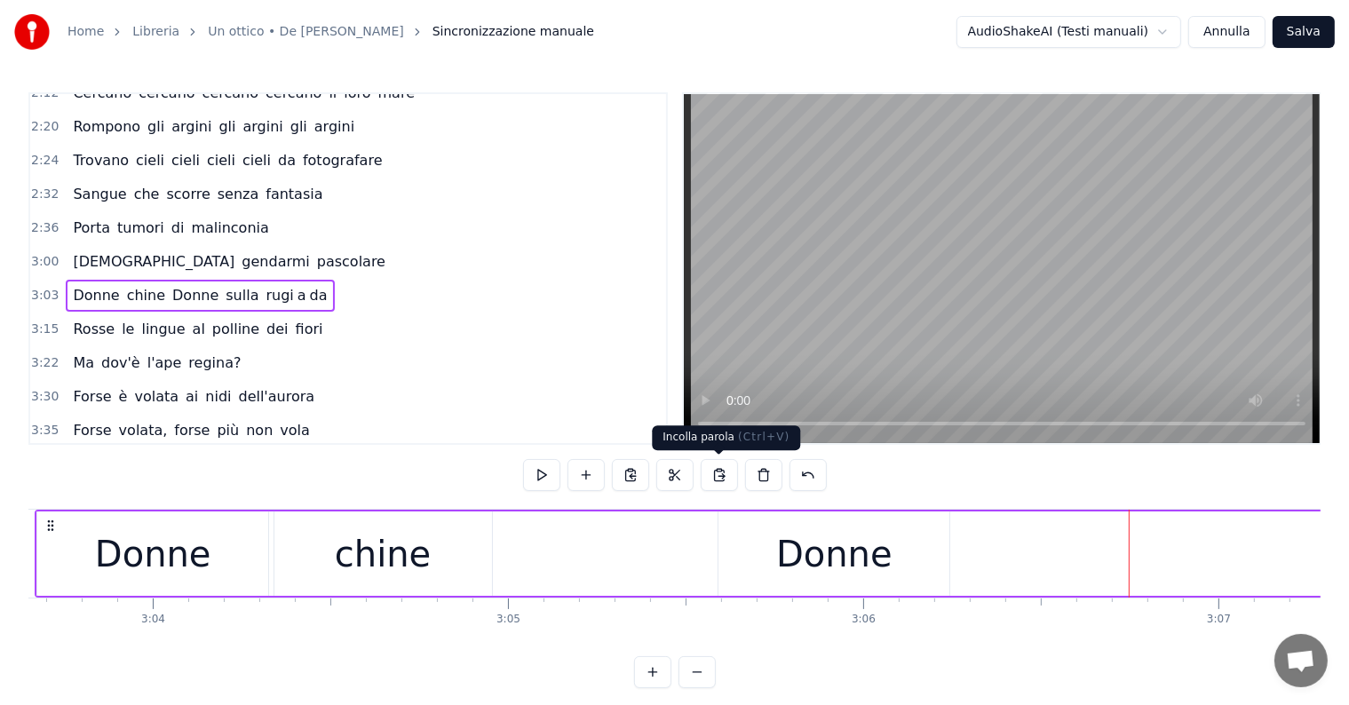
click at [721, 480] on button at bounding box center [719, 475] width 37 height 32
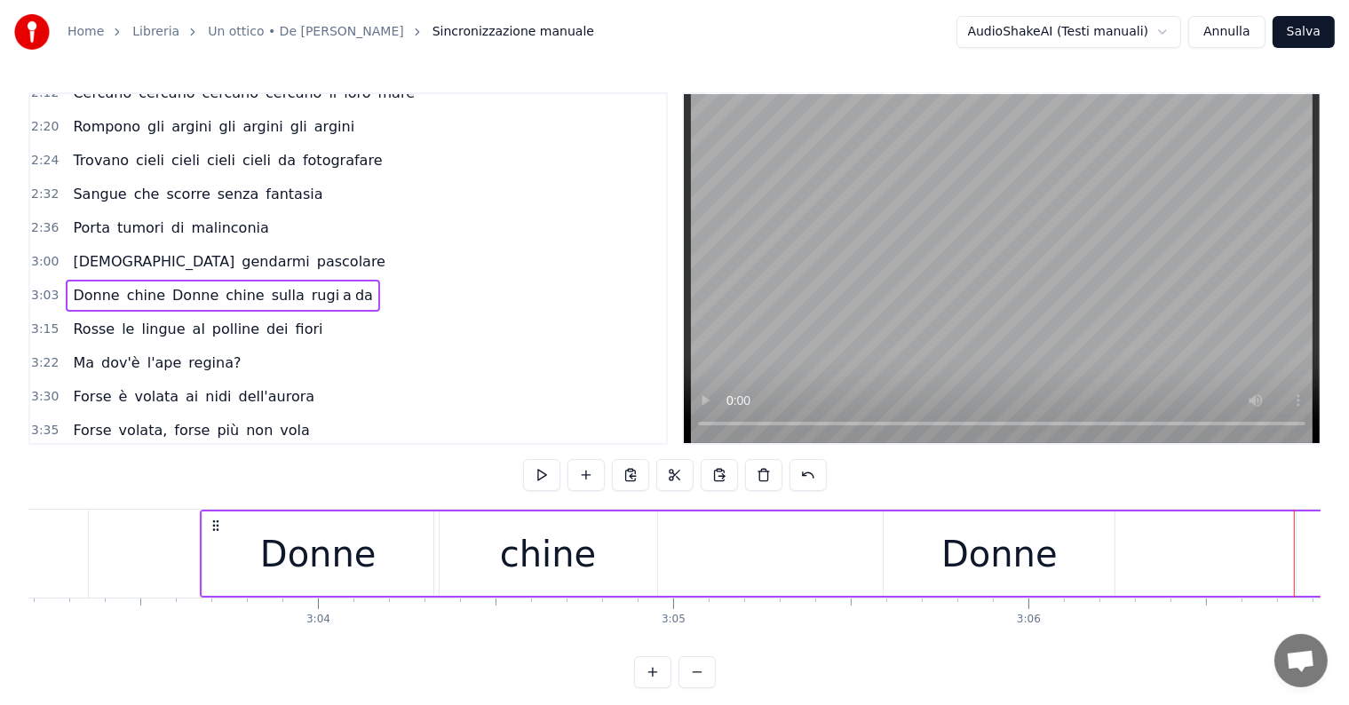
scroll to position [0, 64690]
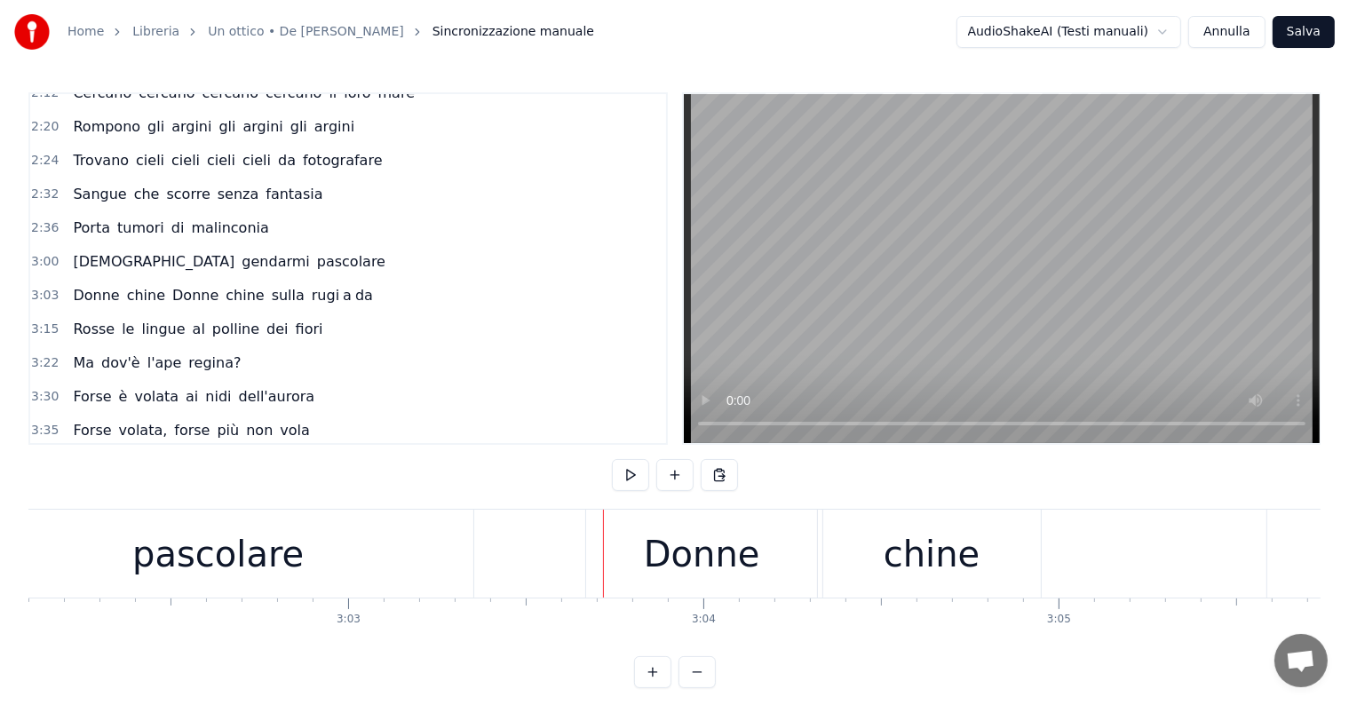
click at [78, 281] on div "Donne chine Donne chine sulla rugi a da" at bounding box center [223, 296] width 314 height 32
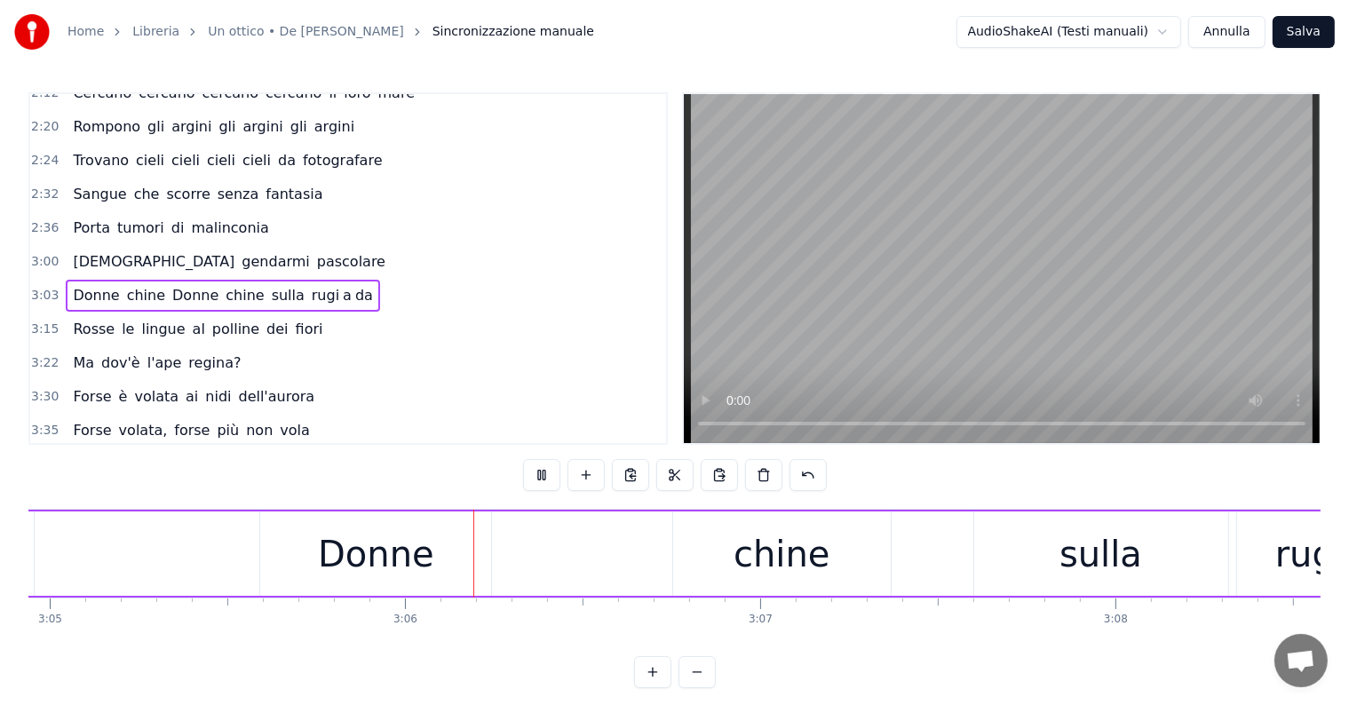
scroll to position [0, 65810]
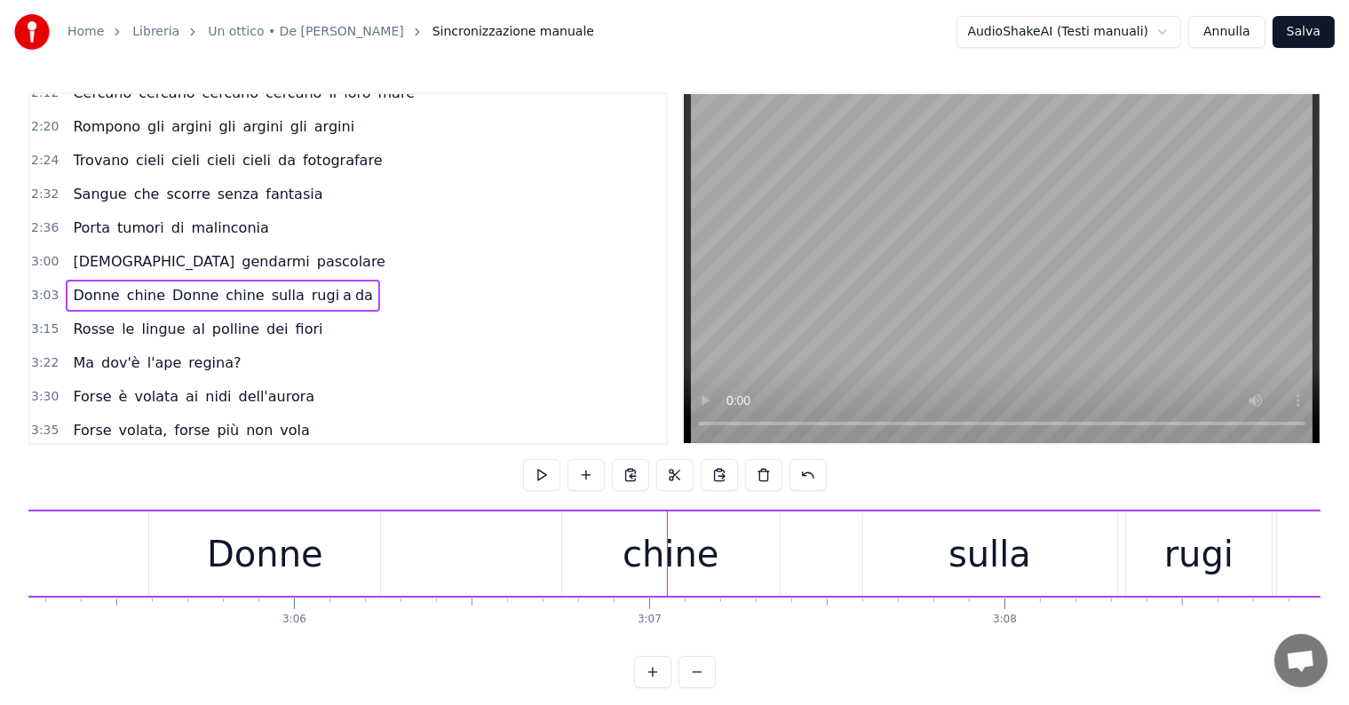
click at [626, 568] on div "chine" at bounding box center [671, 554] width 218 height 84
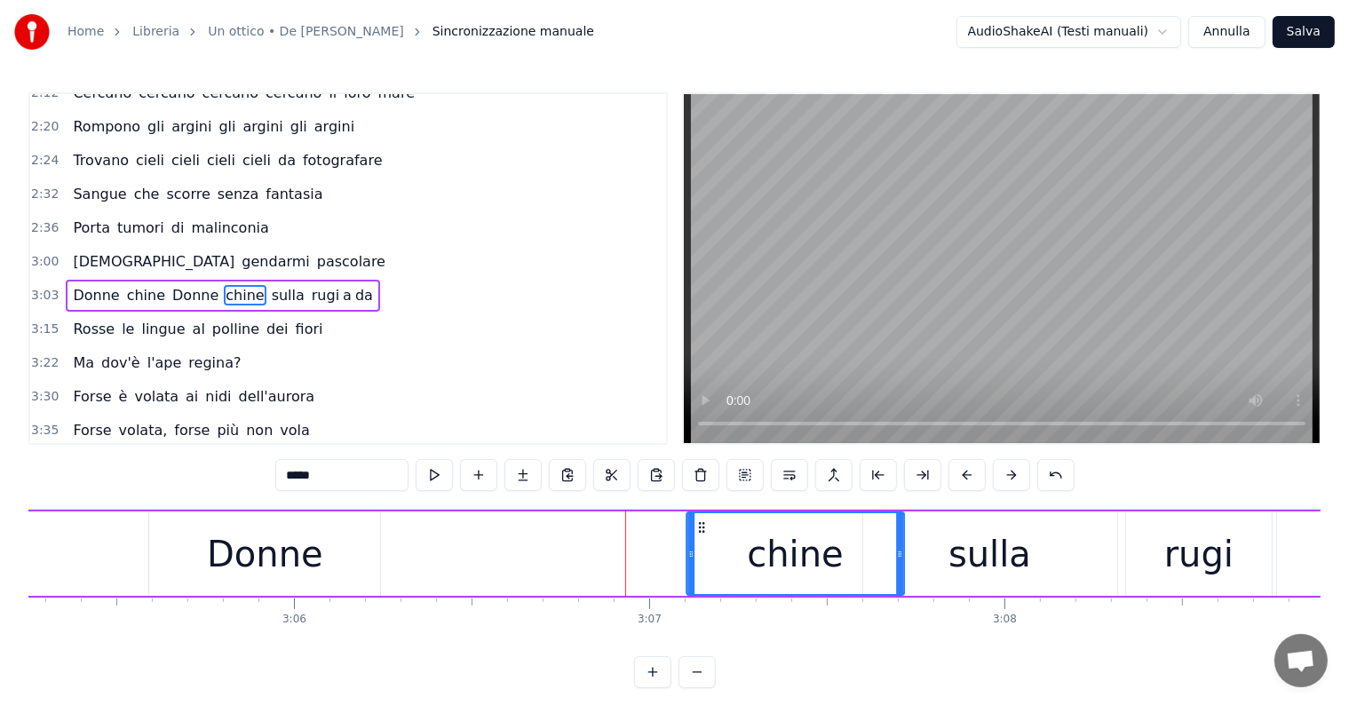
drag, startPoint x: 572, startPoint y: 523, endPoint x: 696, endPoint y: 532, distance: 124.7
click at [696, 532] on icon at bounding box center [702, 527] width 14 height 14
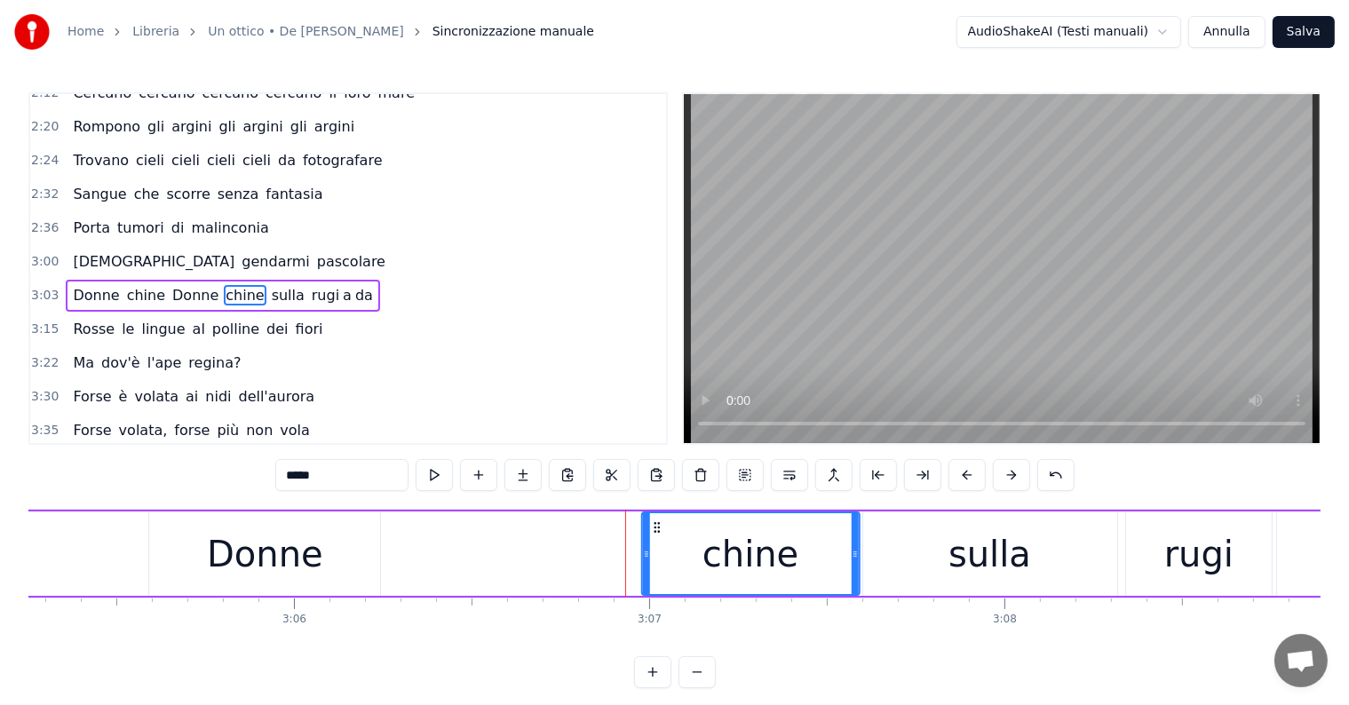
drag, startPoint x: 702, startPoint y: 522, endPoint x: 657, endPoint y: 522, distance: 45.3
click at [658, 523] on circle at bounding box center [658, 523] width 1 height 1
click at [267, 549] on div "Donne" at bounding box center [265, 554] width 116 height 53
type input "*****"
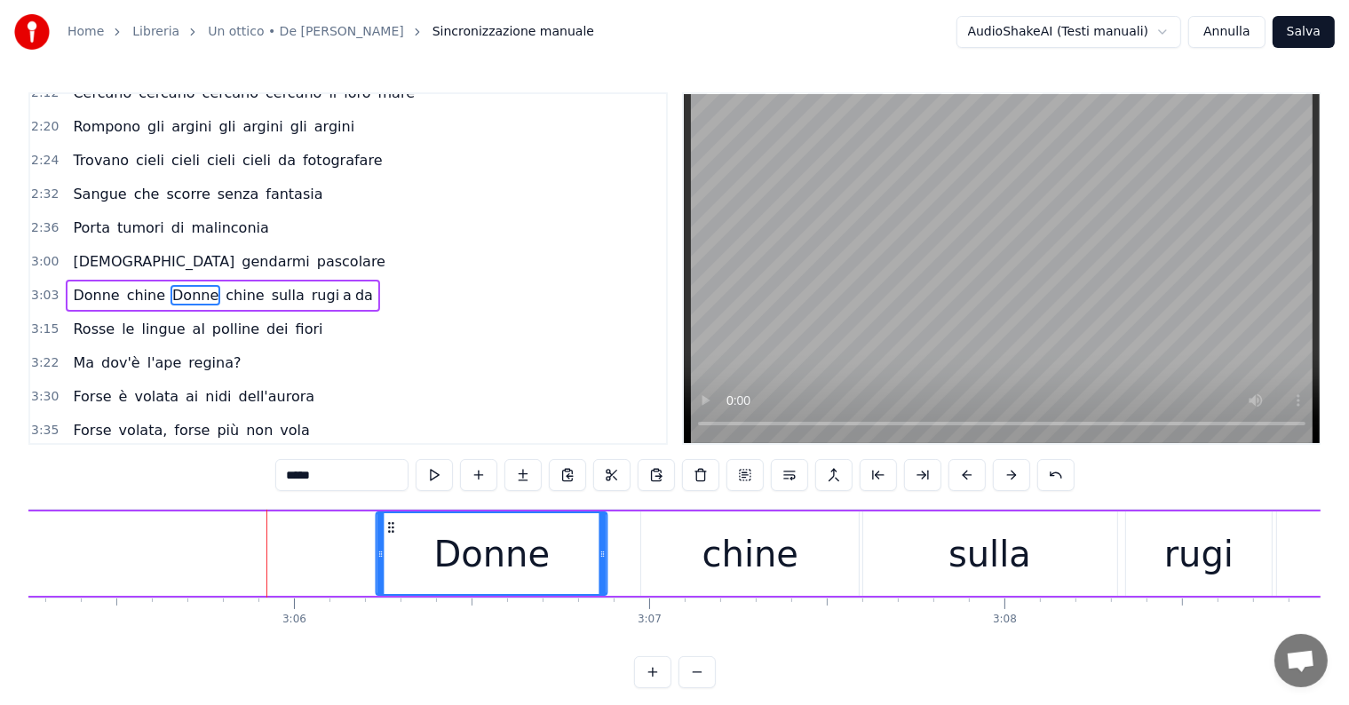
drag, startPoint x: 163, startPoint y: 525, endPoint x: 390, endPoint y: 525, distance: 226.5
click at [390, 525] on icon at bounding box center [392, 527] width 14 height 14
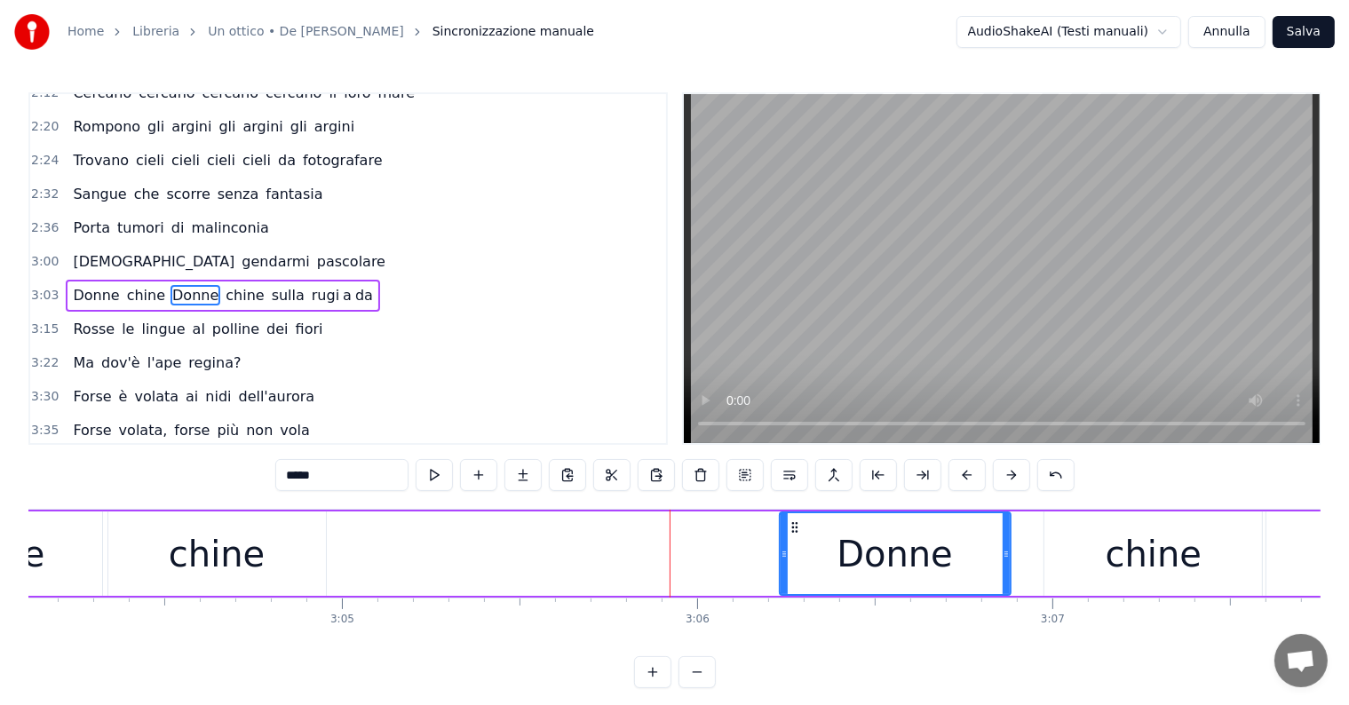
scroll to position [0, 65240]
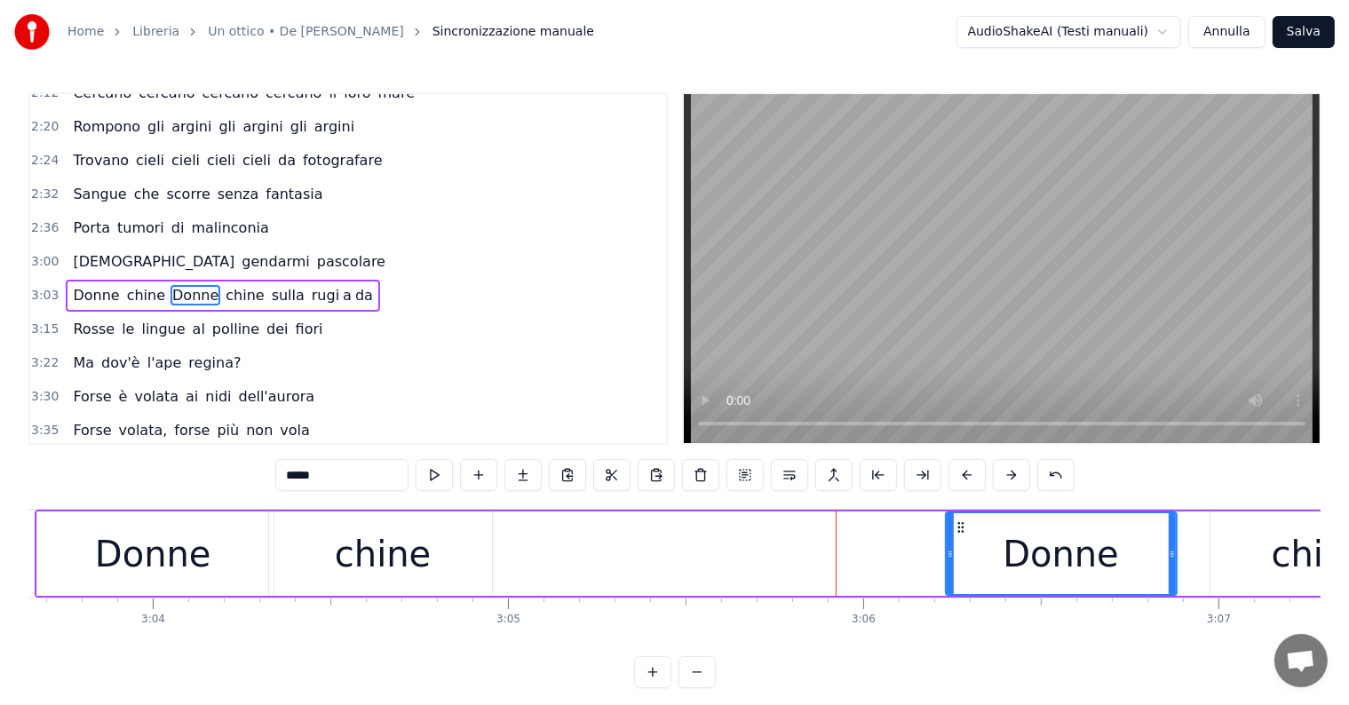
click at [100, 284] on div "3:03 Donne chine Donne chine sulla rugi a da" at bounding box center [348, 296] width 636 height 34
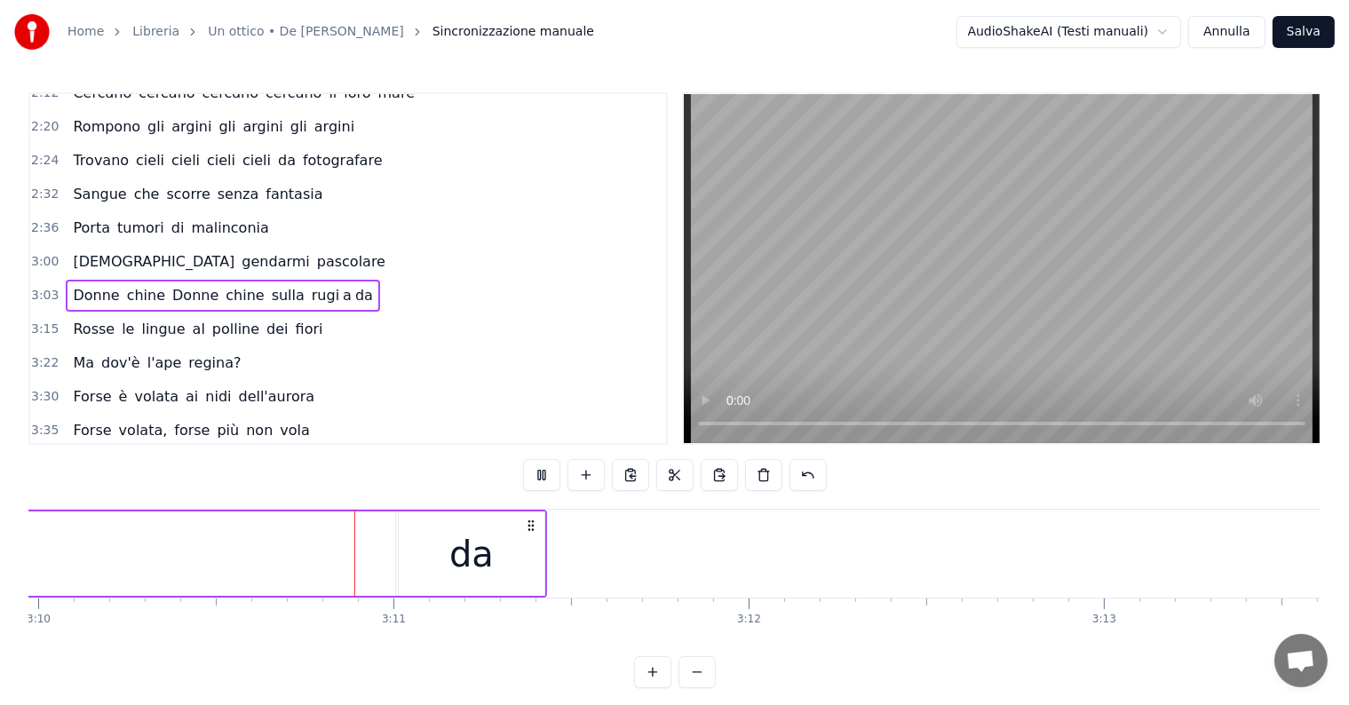
scroll to position [0, 67503]
click at [508, 539] on div "da" at bounding box center [455, 554] width 147 height 84
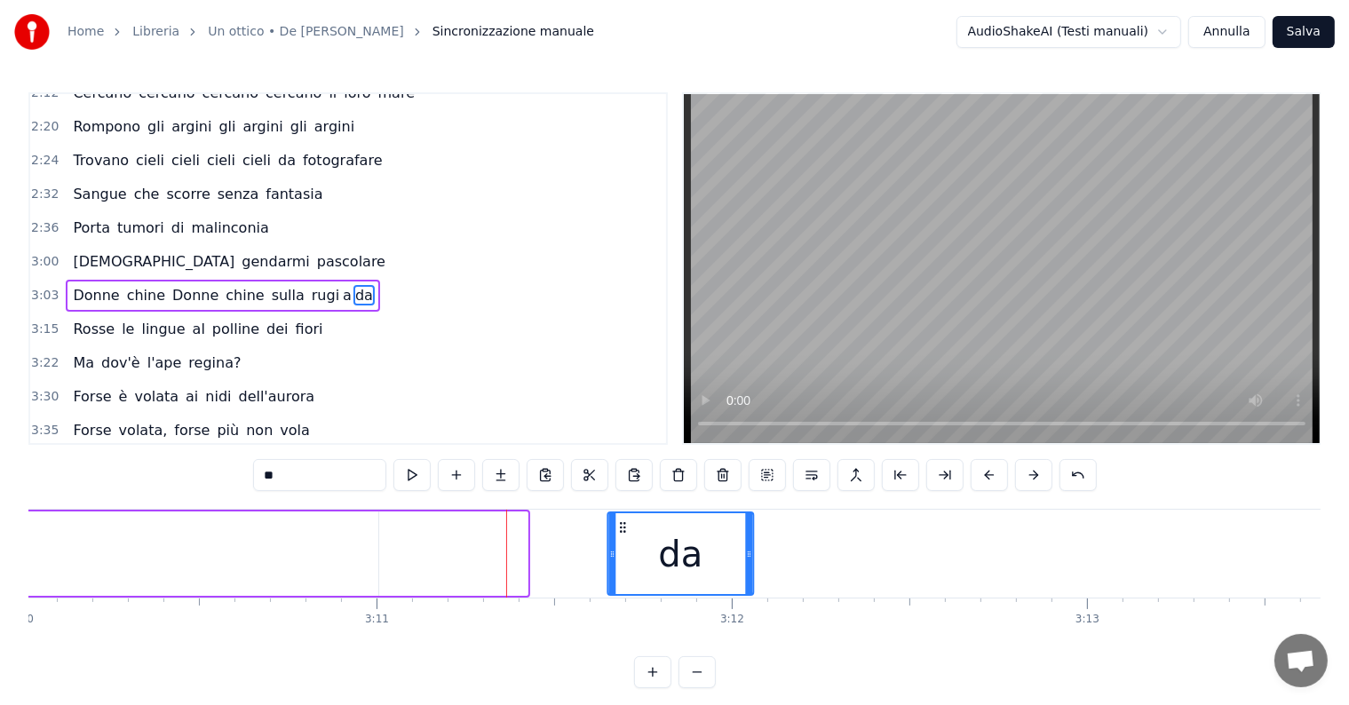
drag, startPoint x: 393, startPoint y: 522, endPoint x: 619, endPoint y: 527, distance: 225.6
click at [619, 527] on icon at bounding box center [622, 527] width 14 height 14
type input "*"
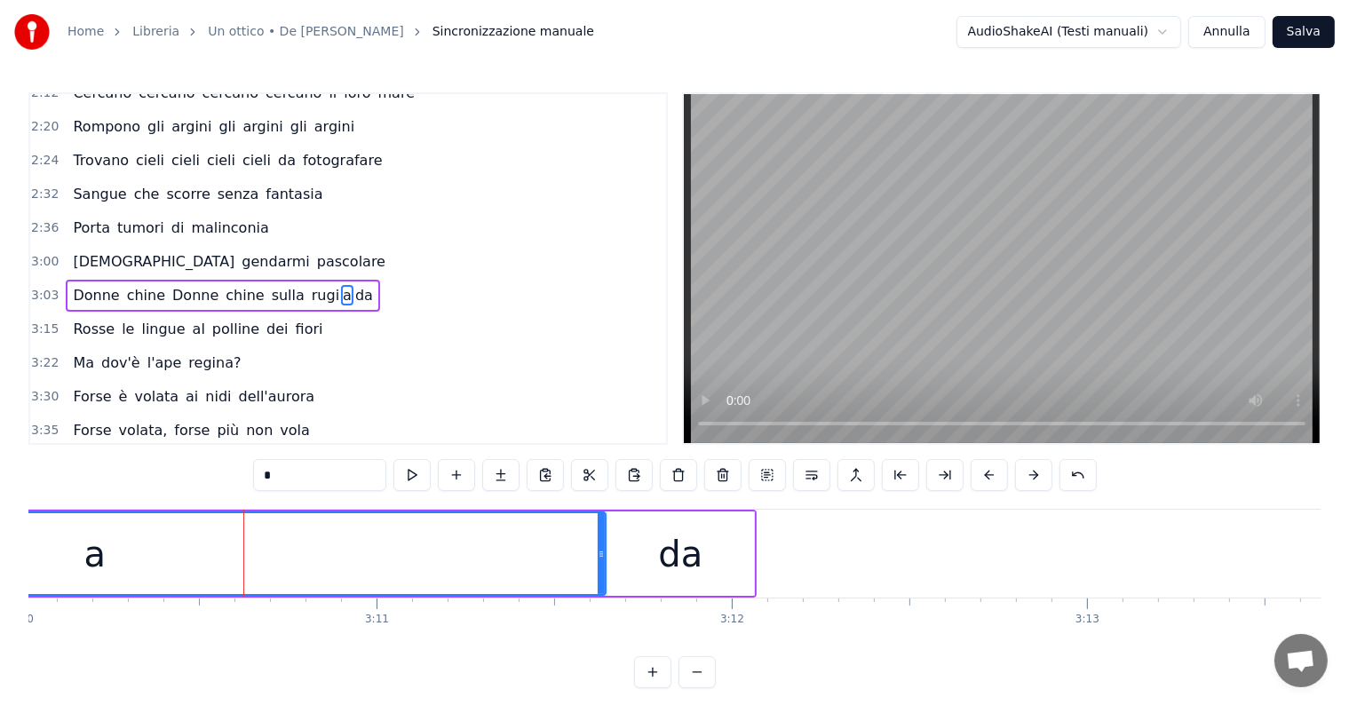
drag, startPoint x: 377, startPoint y: 537, endPoint x: 604, endPoint y: 536, distance: 227.4
click at [604, 536] on div at bounding box center [601, 553] width 7 height 81
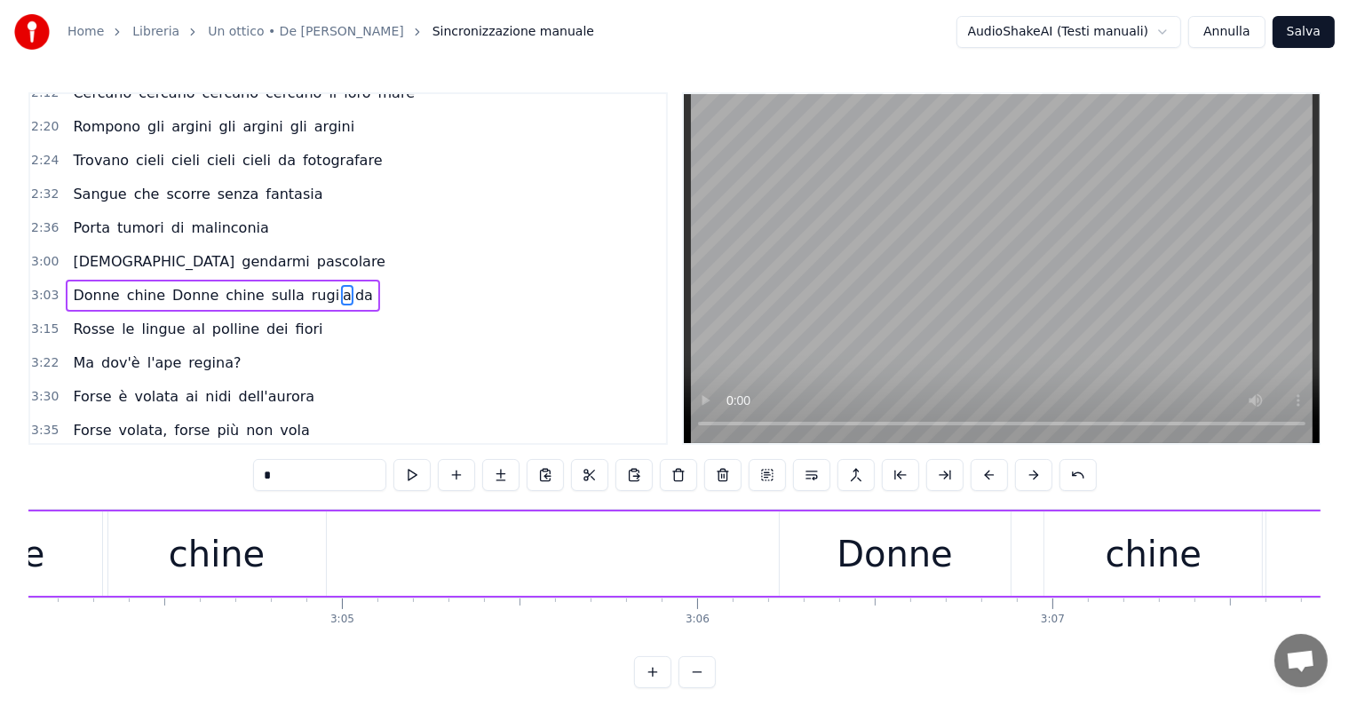
scroll to position [0, 65075]
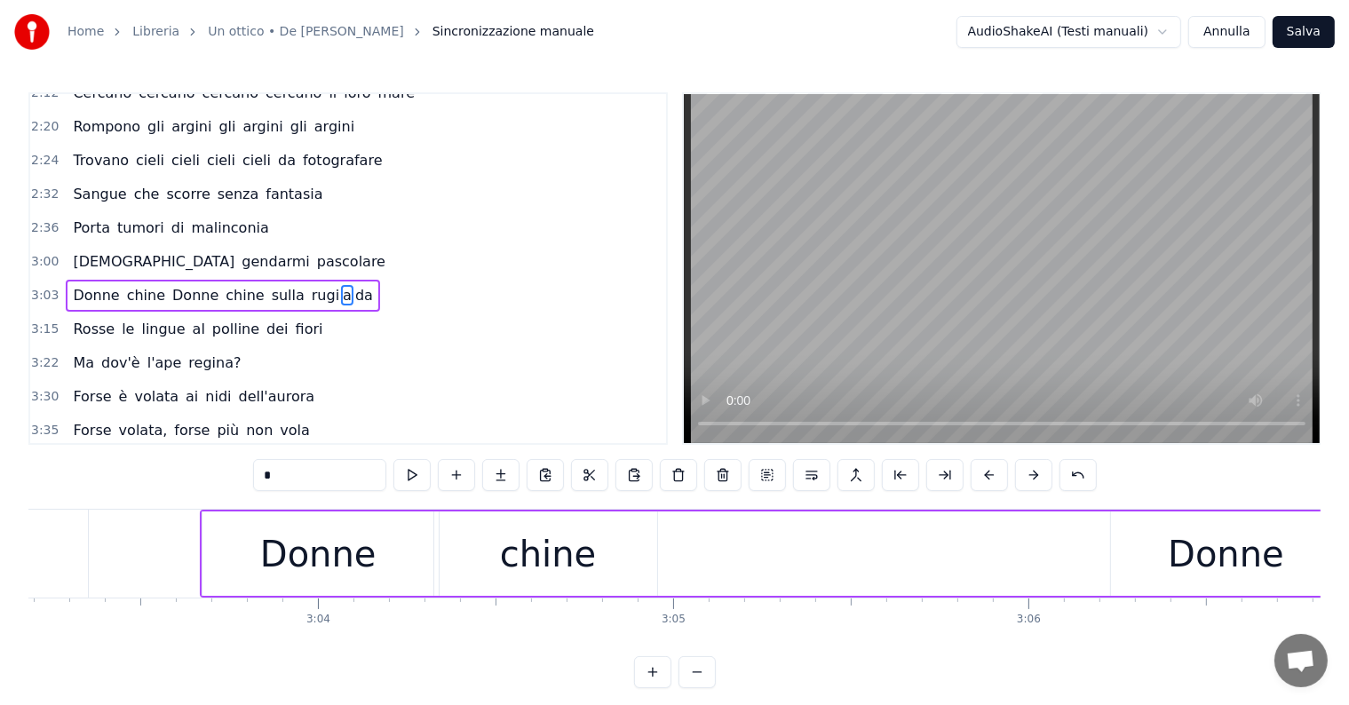
click at [90, 250] on div "Vedo gendarmi pascolare" at bounding box center [229, 262] width 327 height 32
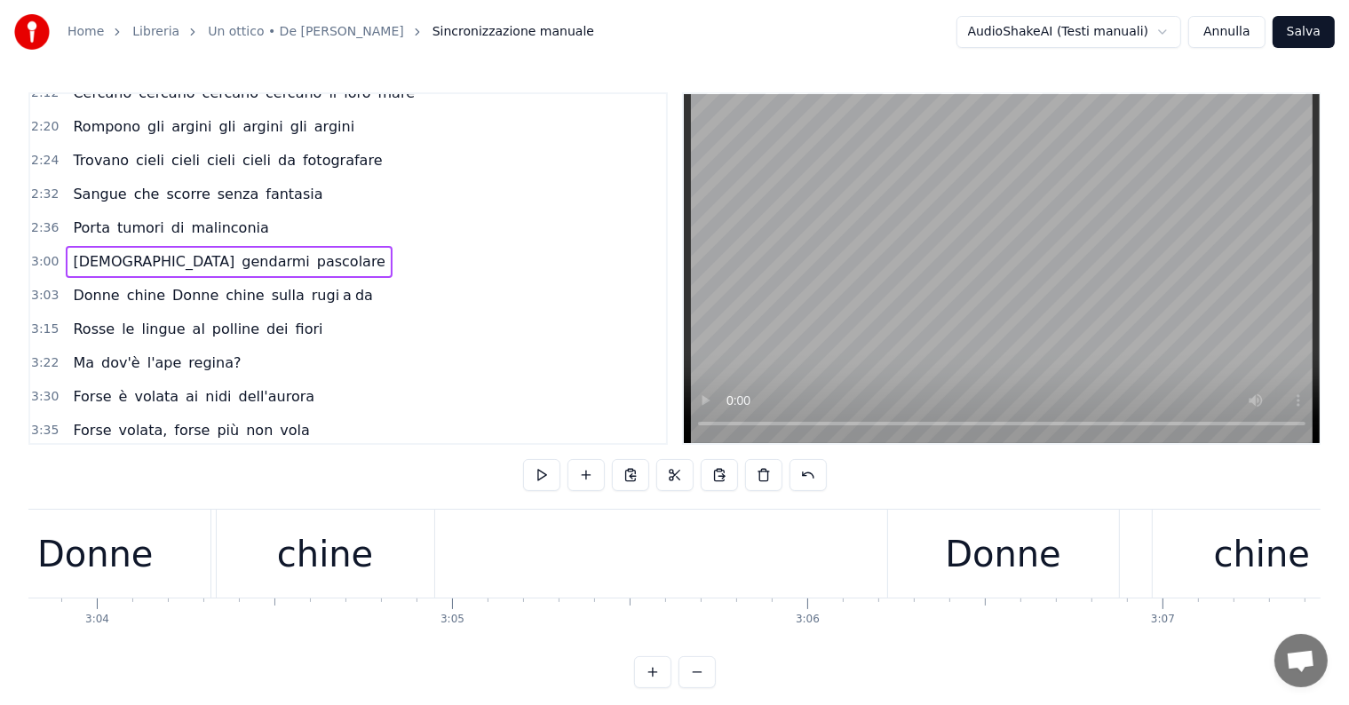
scroll to position [0, 65240]
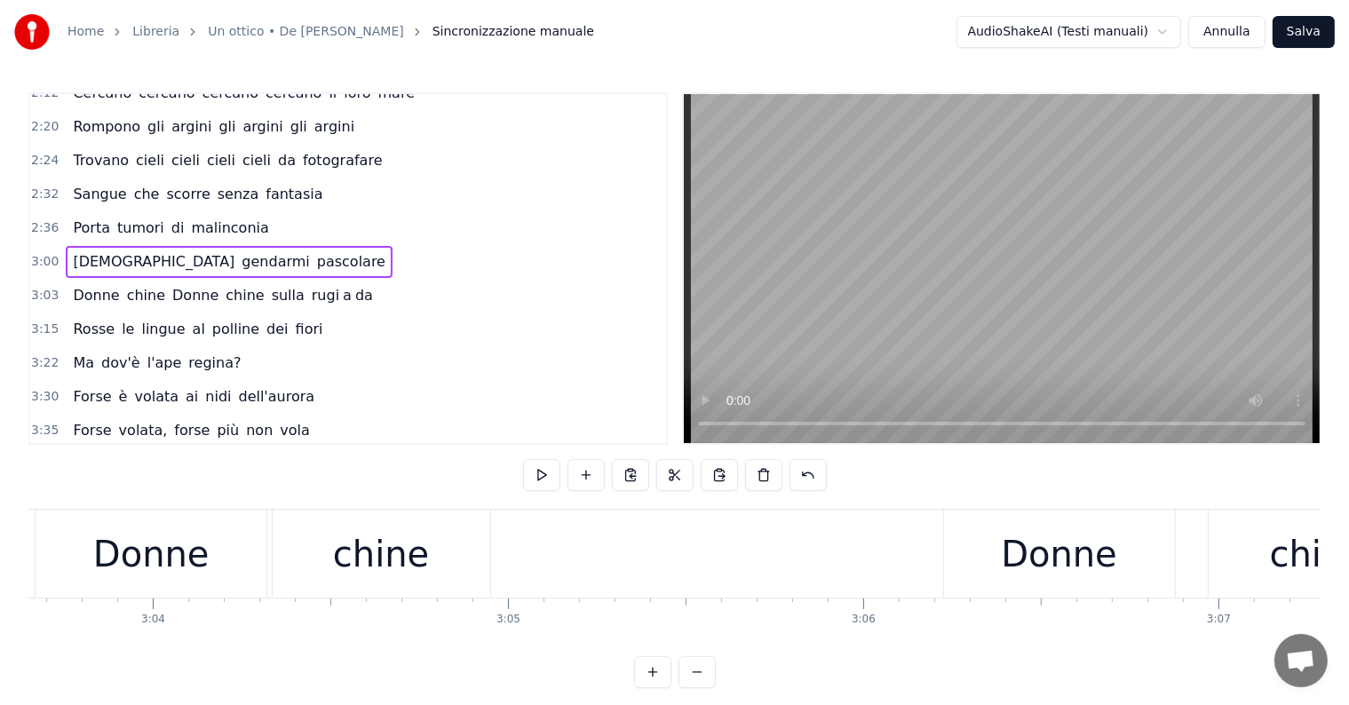
click at [75, 247] on div "Vedo gendarmi pascolare" at bounding box center [229, 262] width 327 height 32
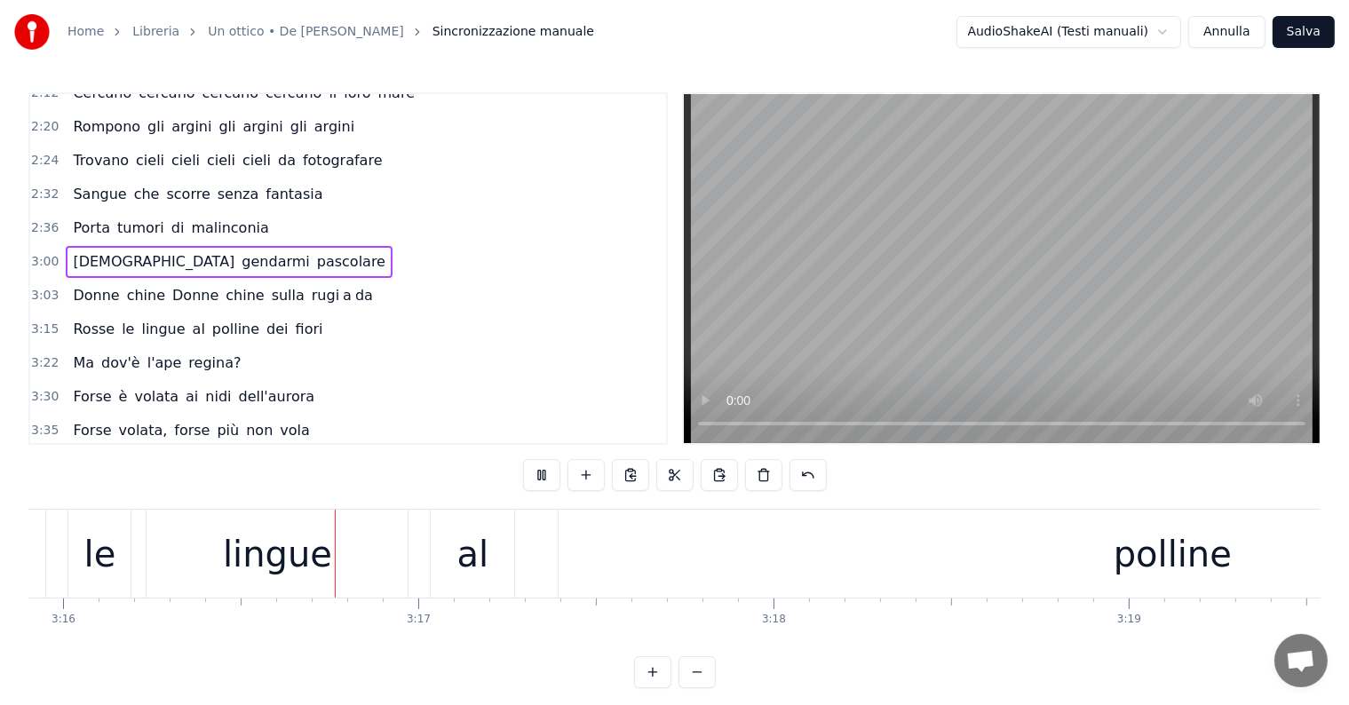
scroll to position [0, 69620]
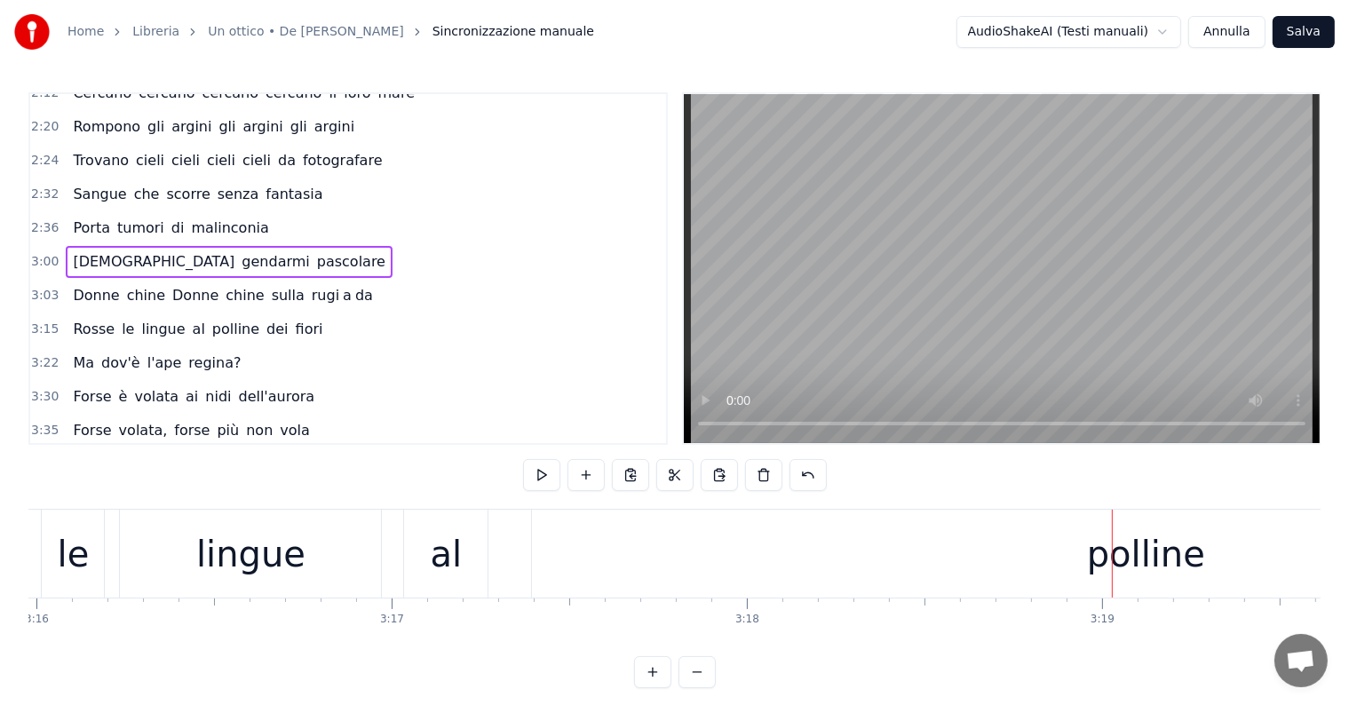
click at [1028, 562] on div "polline" at bounding box center [1145, 554] width 1227 height 88
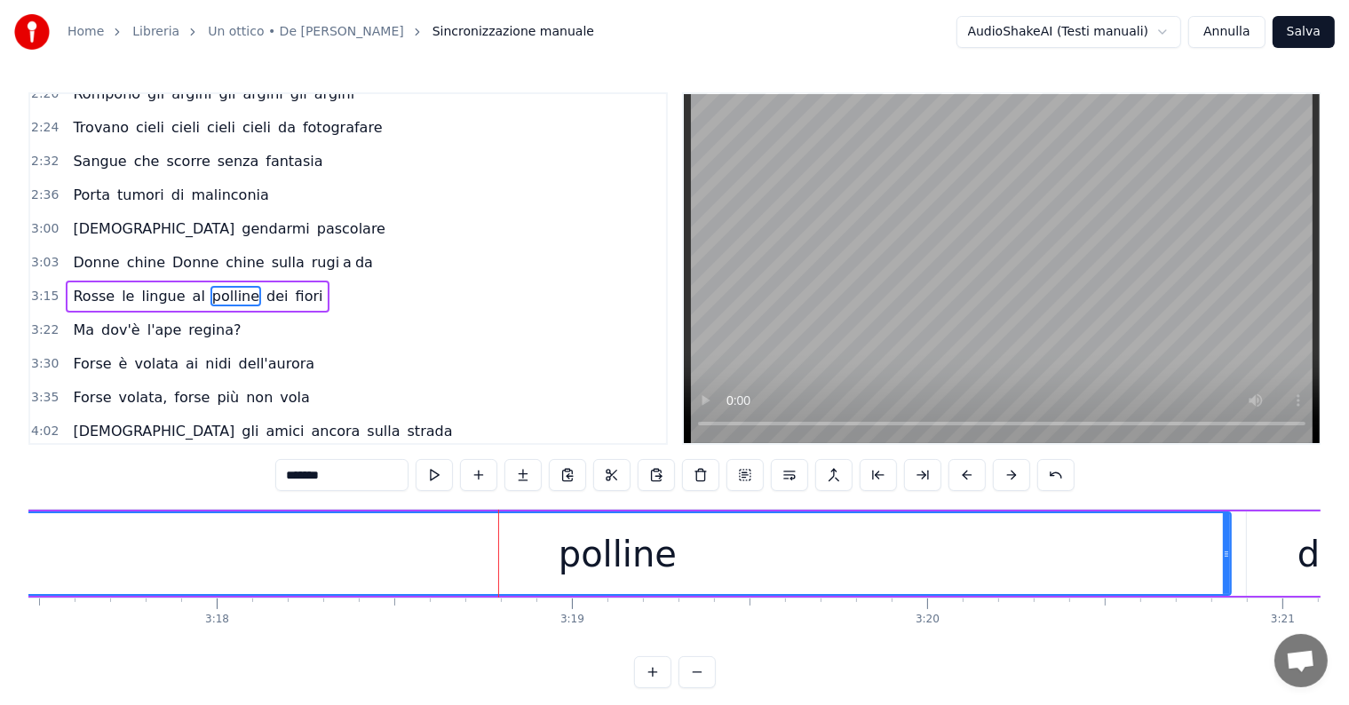
scroll to position [0, 70204]
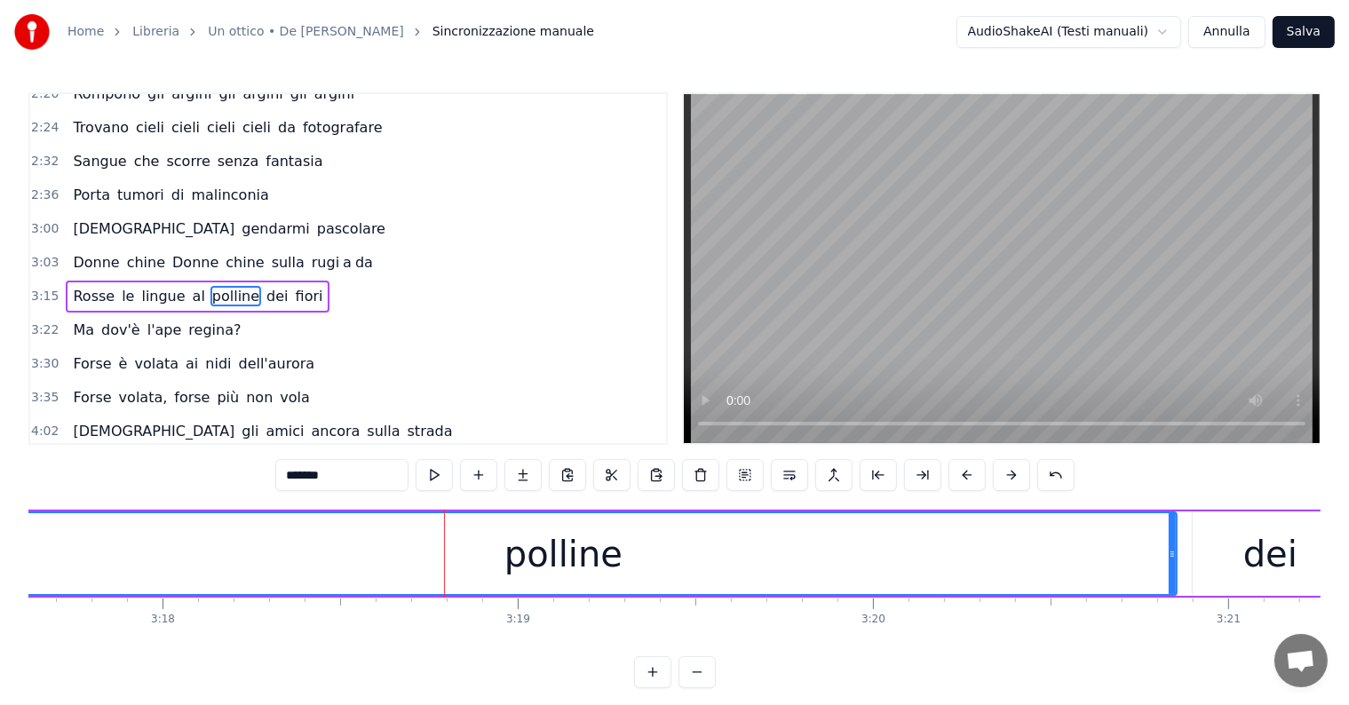
click at [1169, 534] on div at bounding box center [1172, 553] width 7 height 81
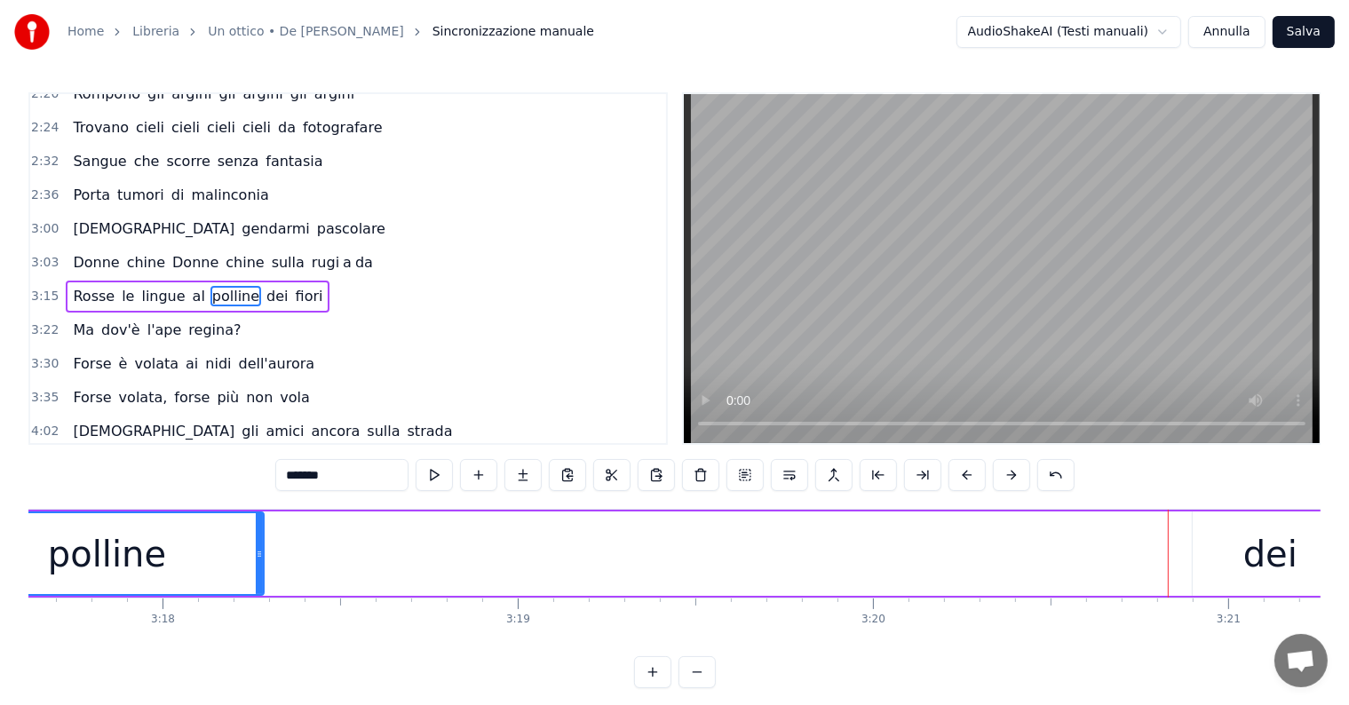
drag, startPoint x: 1171, startPoint y: 534, endPoint x: 258, endPoint y: 550, distance: 913.1
click at [258, 550] on div at bounding box center [259, 553] width 7 height 81
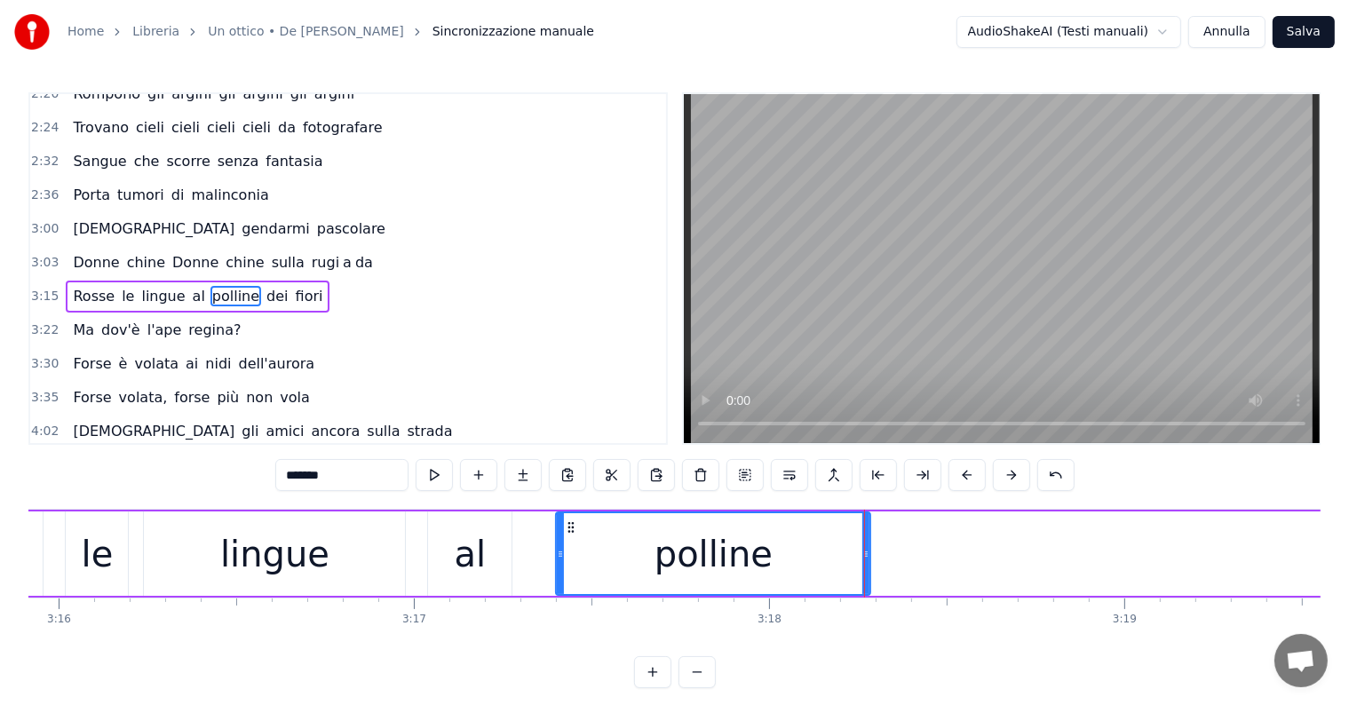
scroll to position [0, 69487]
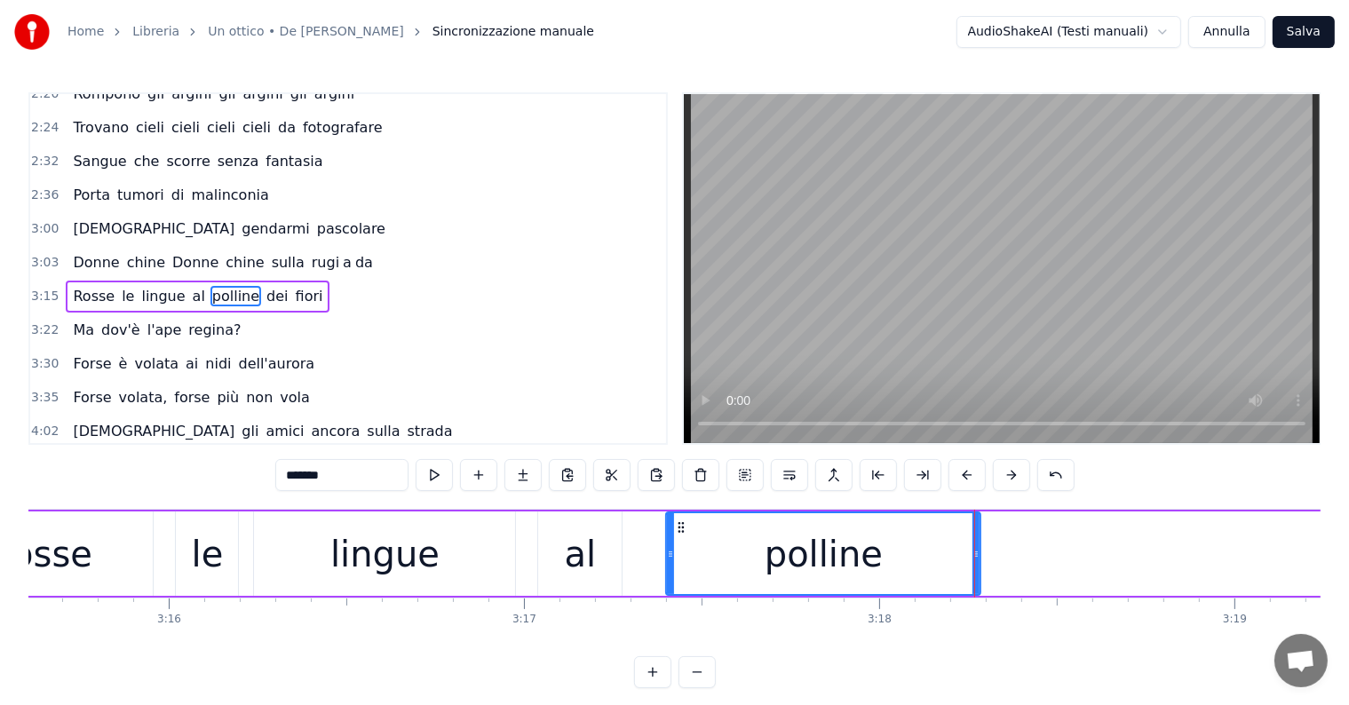
click at [69, 281] on div "Rosse le lingue al polline dei fiori" at bounding box center [198, 297] width 264 height 32
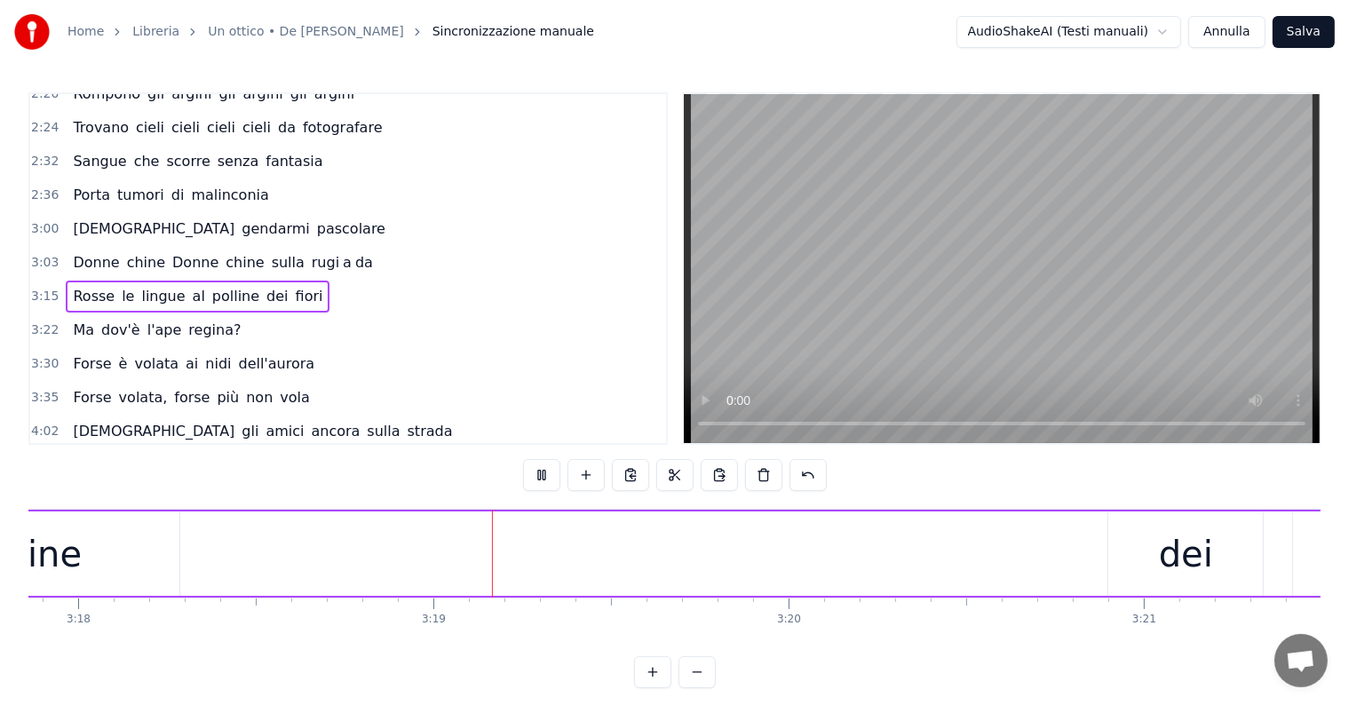
scroll to position [0, 70441]
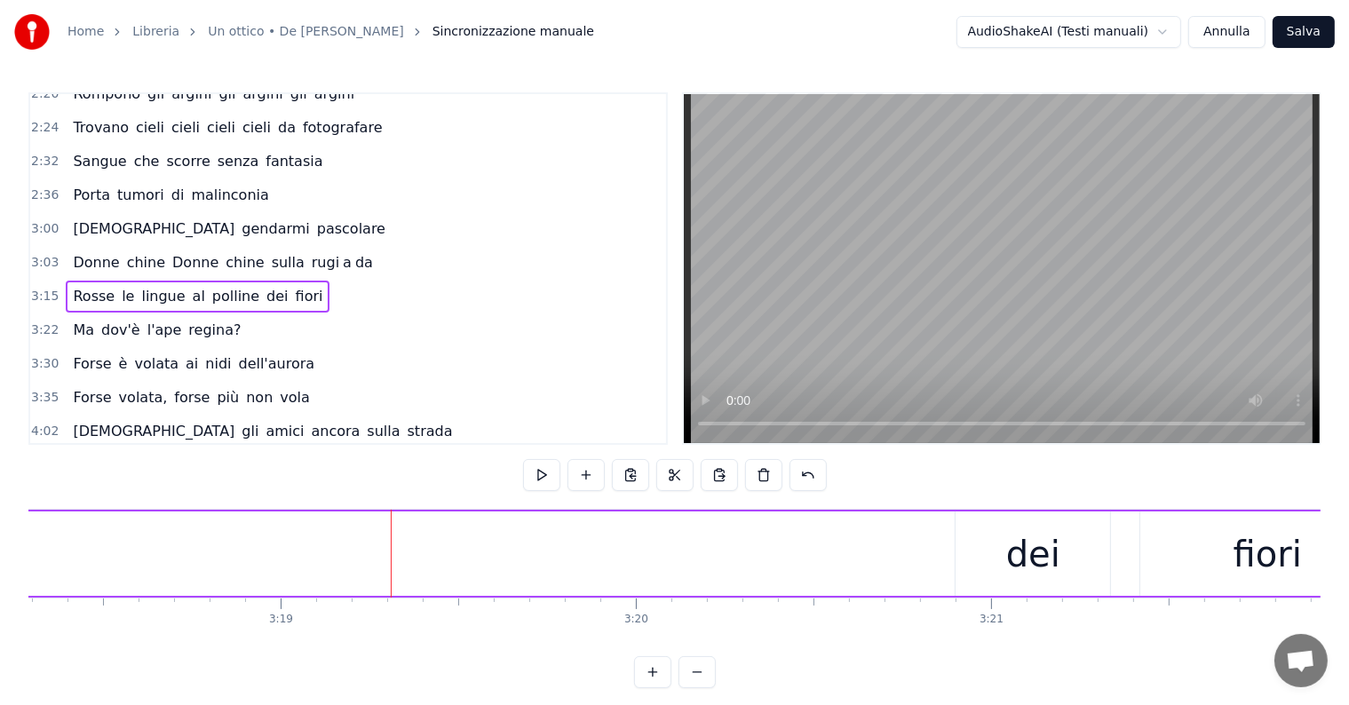
click at [1052, 558] on div "dei" at bounding box center [1033, 554] width 54 height 53
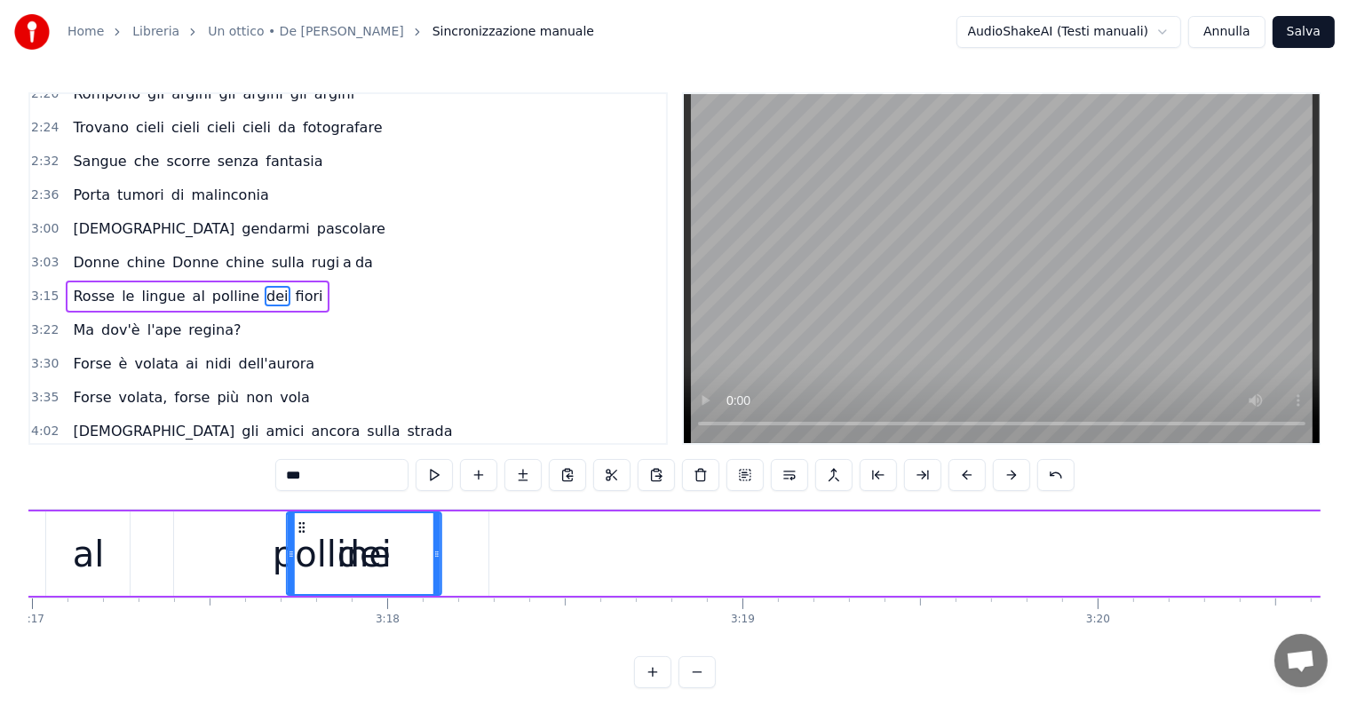
scroll to position [0, 69978]
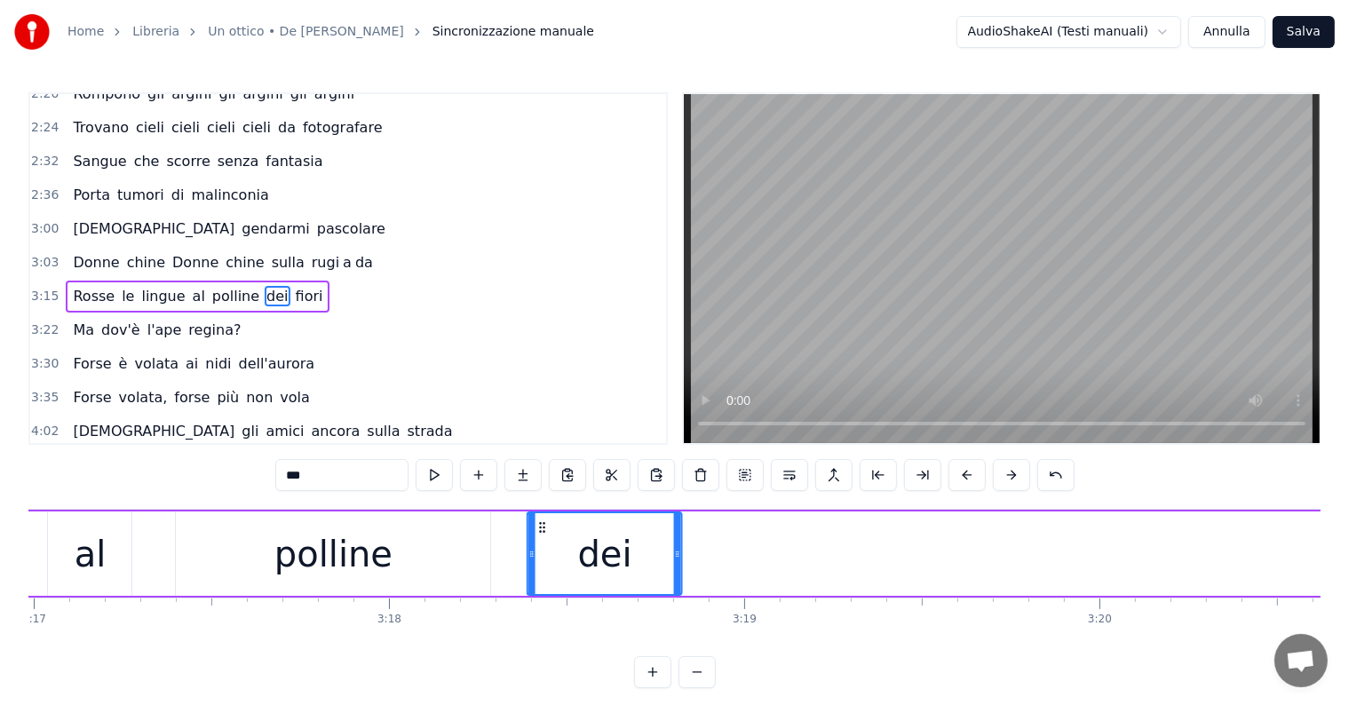
drag, startPoint x: 965, startPoint y: 523, endPoint x: 537, endPoint y: 545, distance: 428.6
click at [537, 545] on div "dei" at bounding box center [604, 553] width 153 height 81
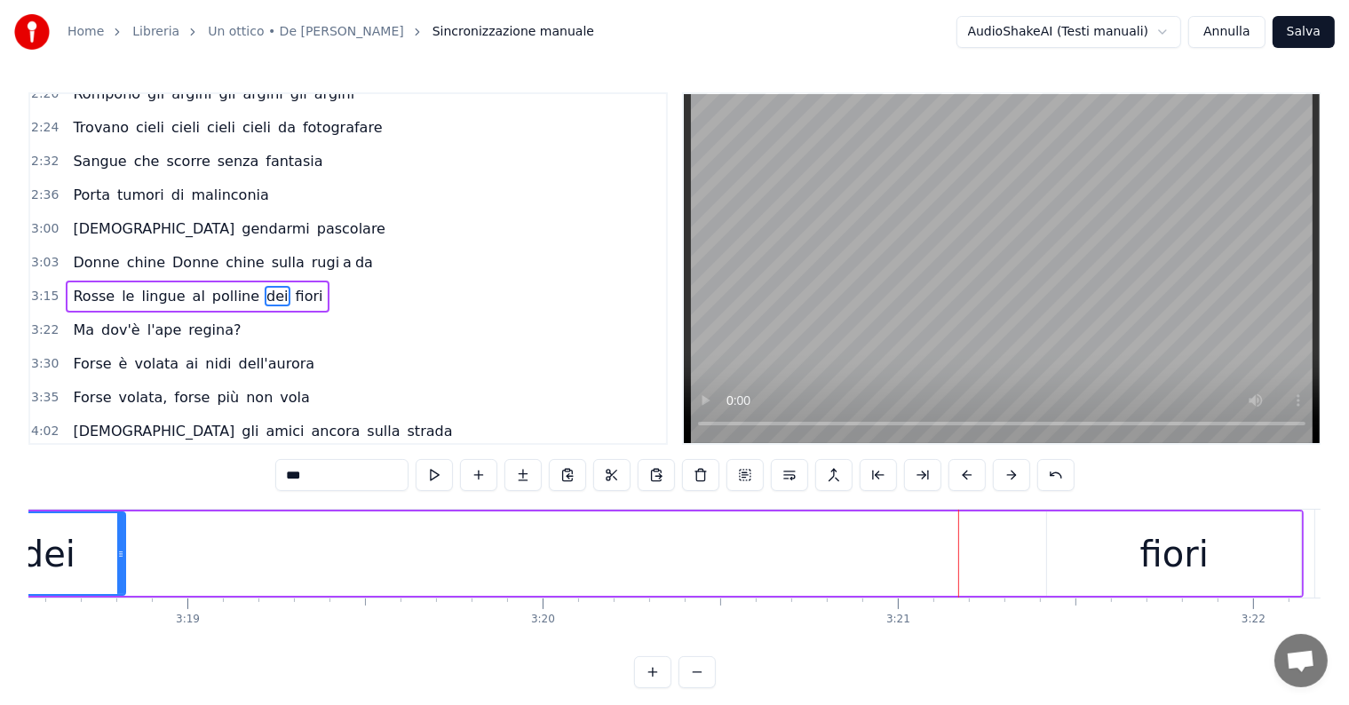
scroll to position [0, 70756]
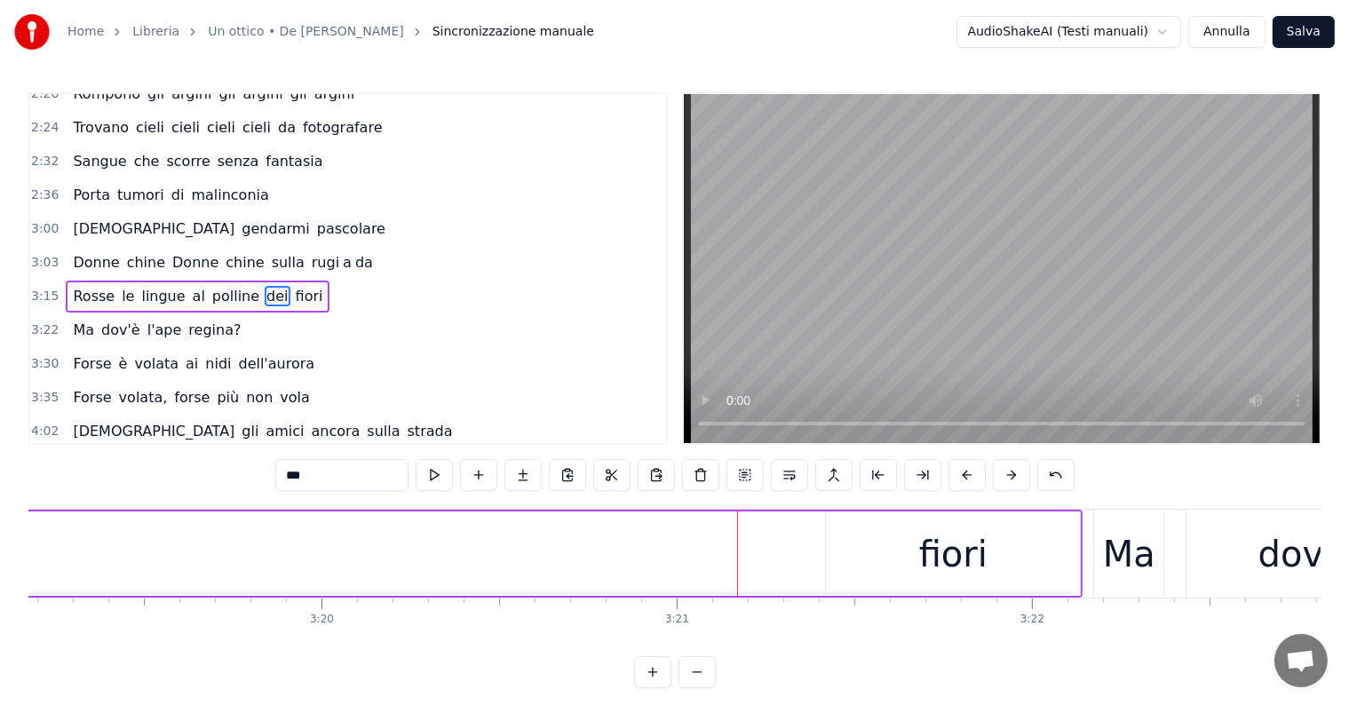
click at [952, 579] on div "fiori" at bounding box center [953, 554] width 68 height 53
type input "*****"
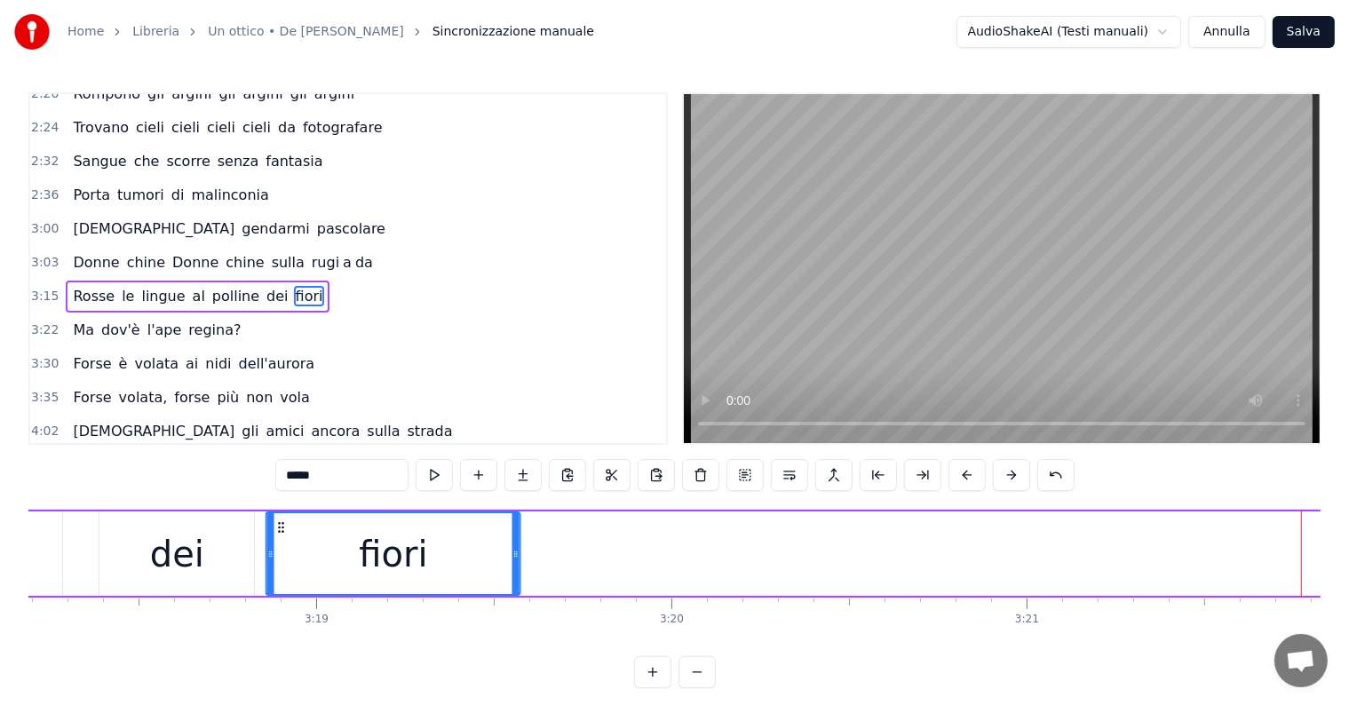
drag, startPoint x: 842, startPoint y: 529, endPoint x: 279, endPoint y: 527, distance: 563.1
click at [279, 527] on icon at bounding box center [281, 527] width 14 height 14
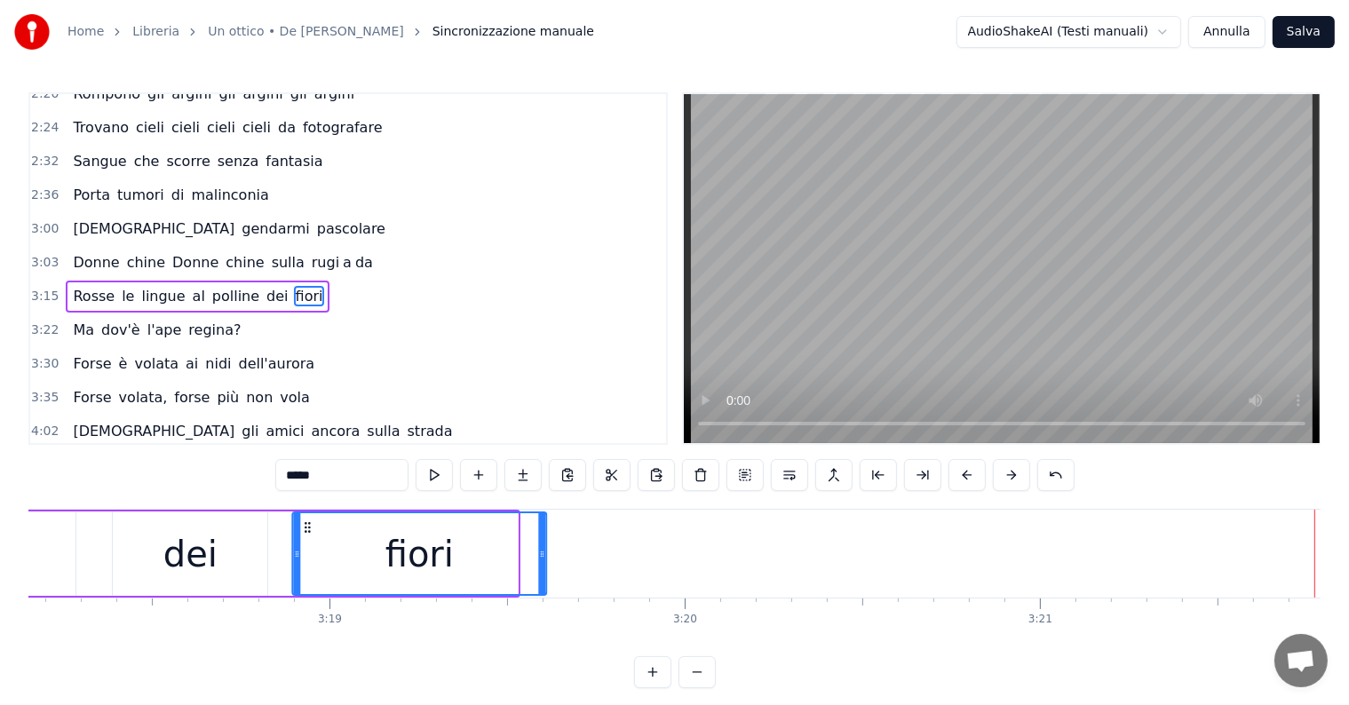
drag, startPoint x: 279, startPoint y: 525, endPoint x: 308, endPoint y: 526, distance: 29.3
click at [308, 526] on icon at bounding box center [308, 527] width 14 height 14
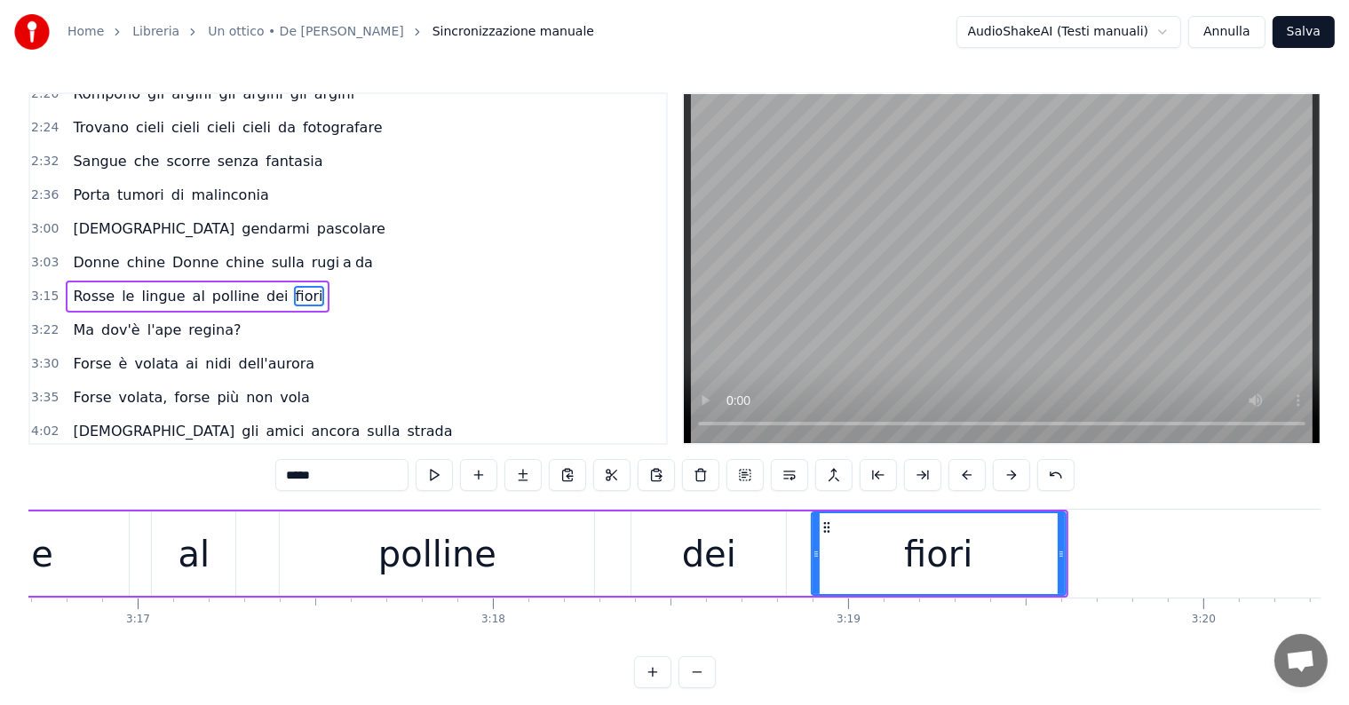
scroll to position [0, 69763]
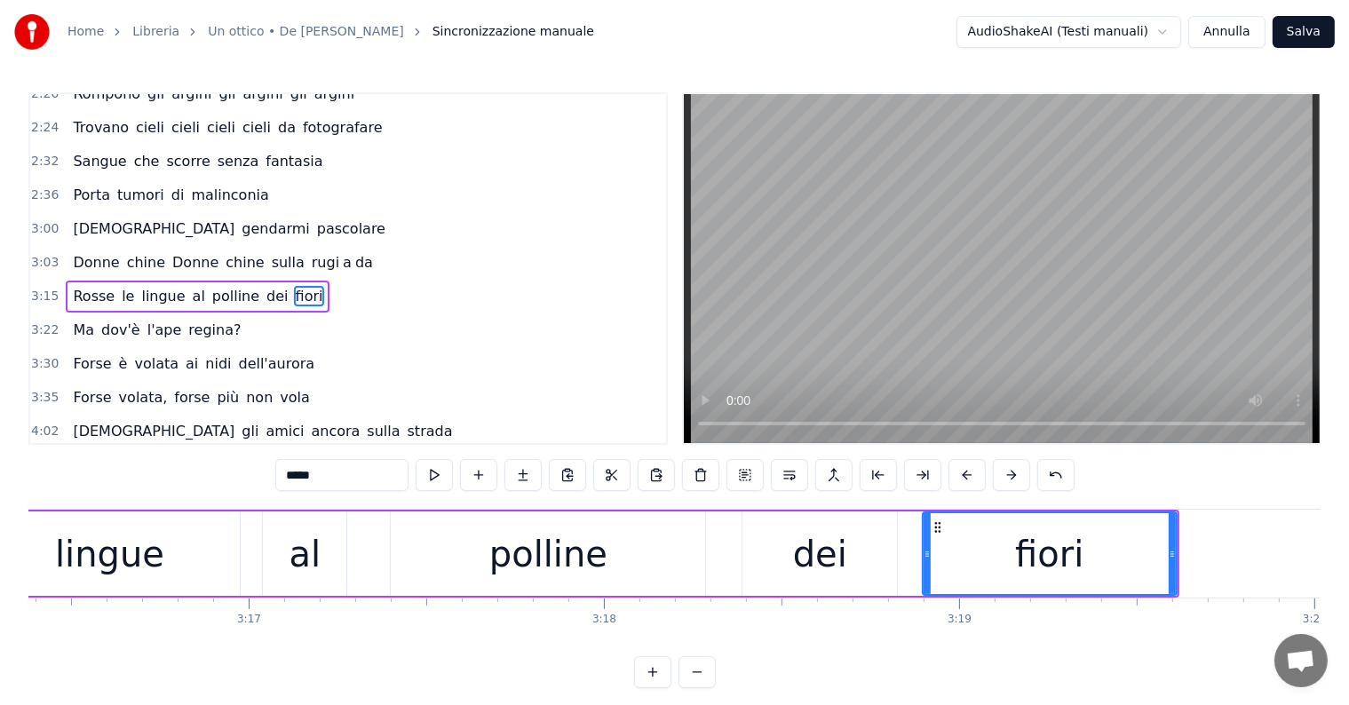
click at [66, 281] on div "Rosse le lingue al polline dei fiori" at bounding box center [198, 297] width 264 height 32
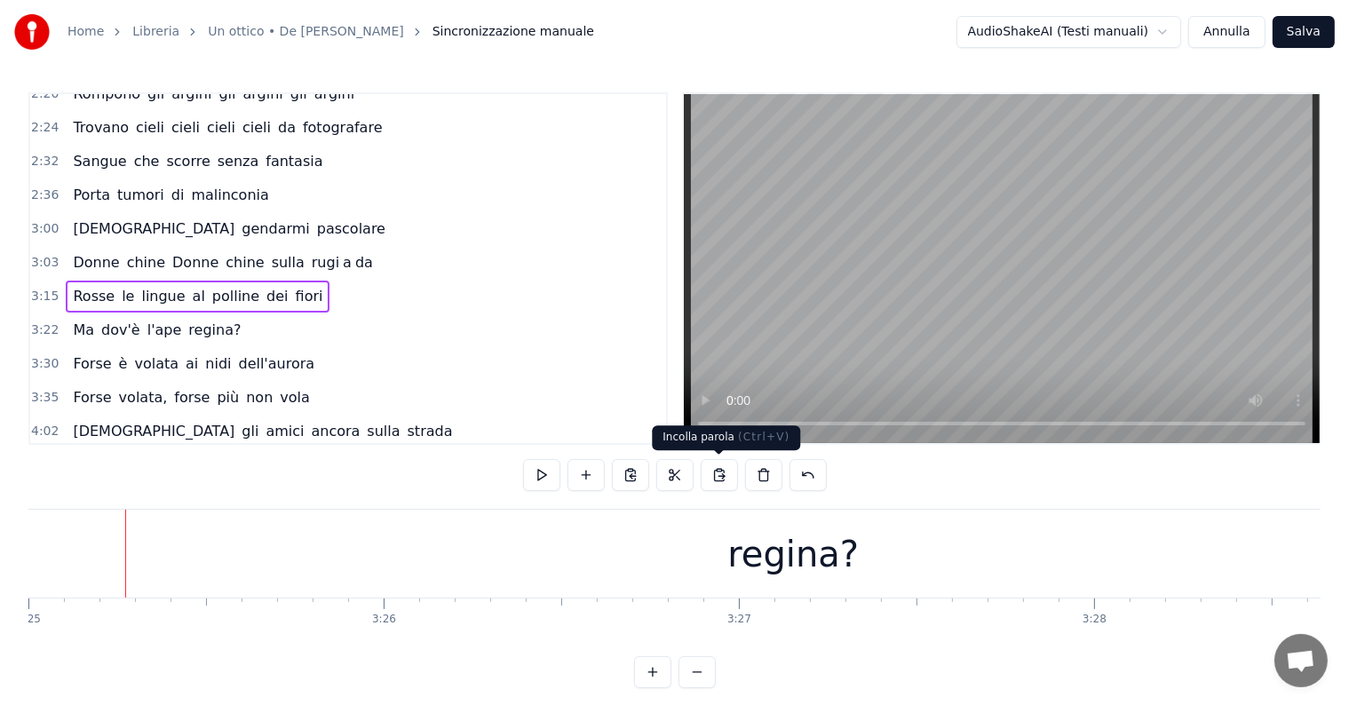
scroll to position [0, 72832]
click at [631, 576] on div "regina?" at bounding box center [786, 554] width 2400 height 88
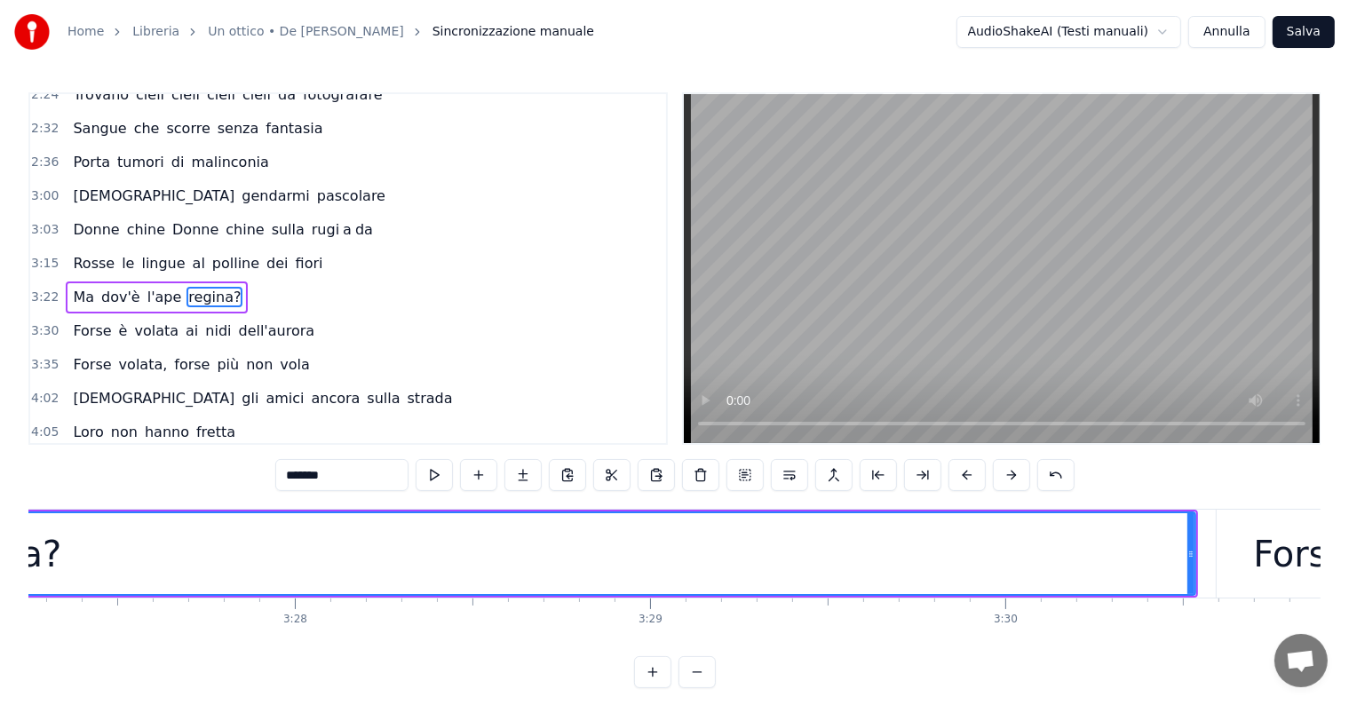
scroll to position [0, 73734]
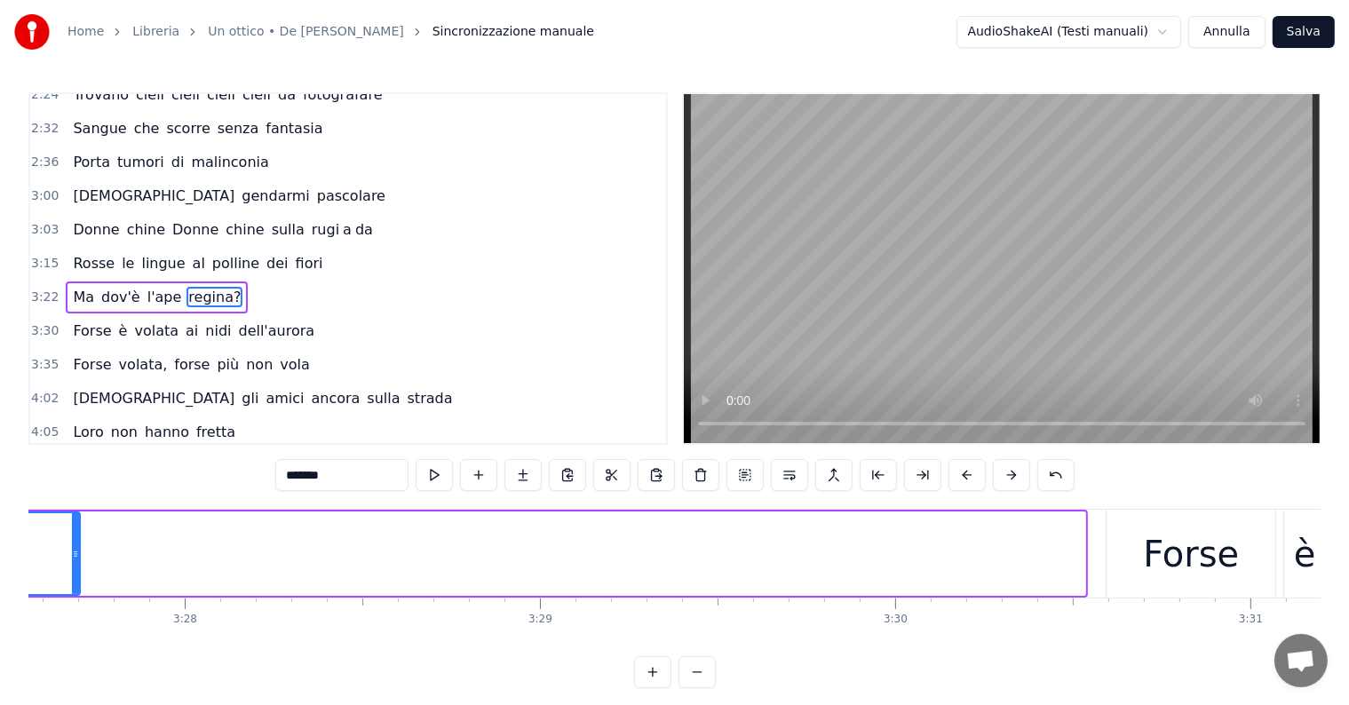
drag, startPoint x: 1080, startPoint y: 530, endPoint x: 75, endPoint y: 552, distance: 1005.6
click at [75, 552] on div at bounding box center [75, 553] width 7 height 81
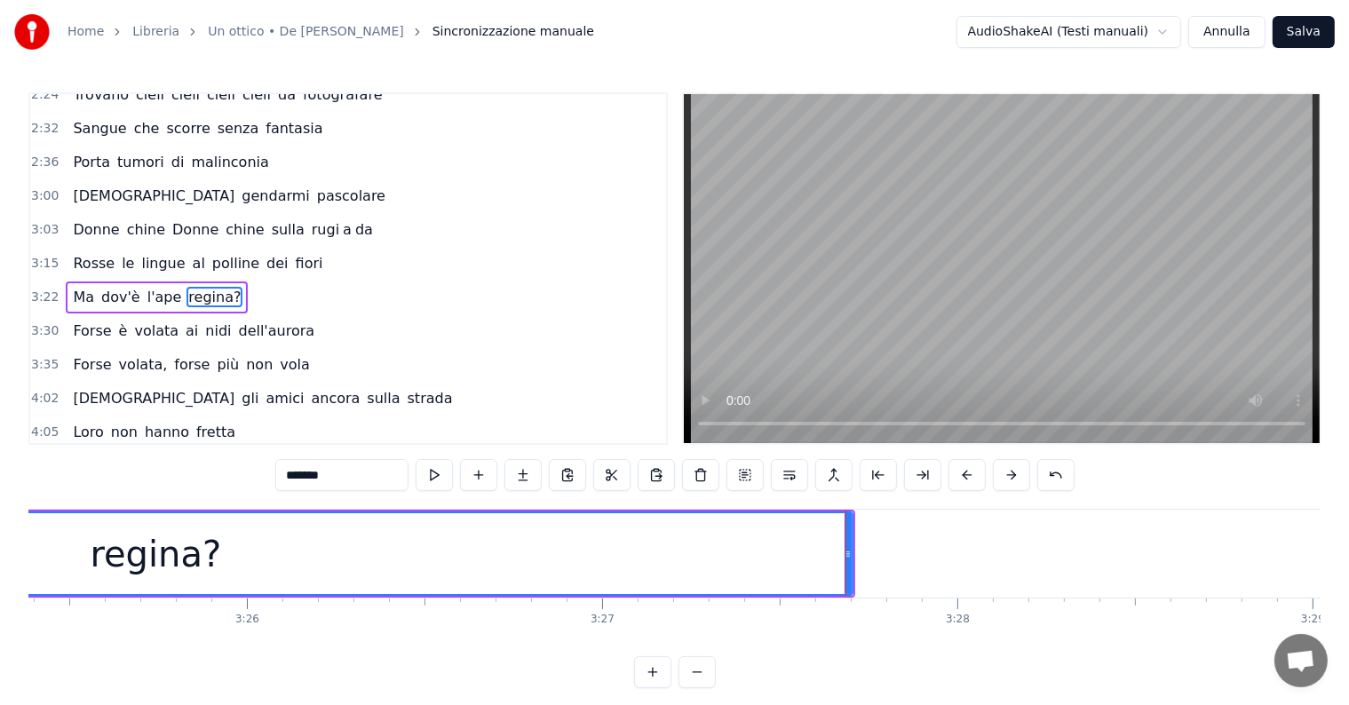
scroll to position [0, 72796]
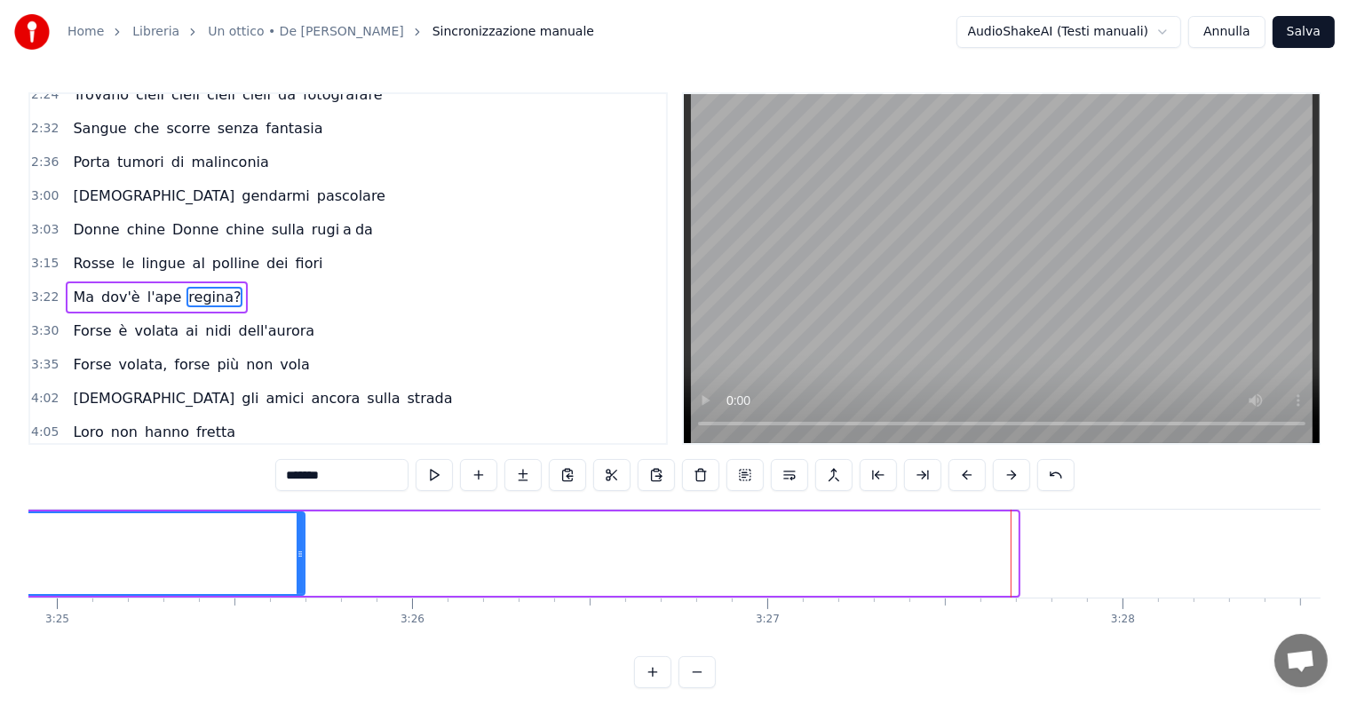
drag, startPoint x: 1014, startPoint y: 538, endPoint x: 299, endPoint y: 568, distance: 715.6
click at [299, 568] on div at bounding box center [300, 553] width 7 height 81
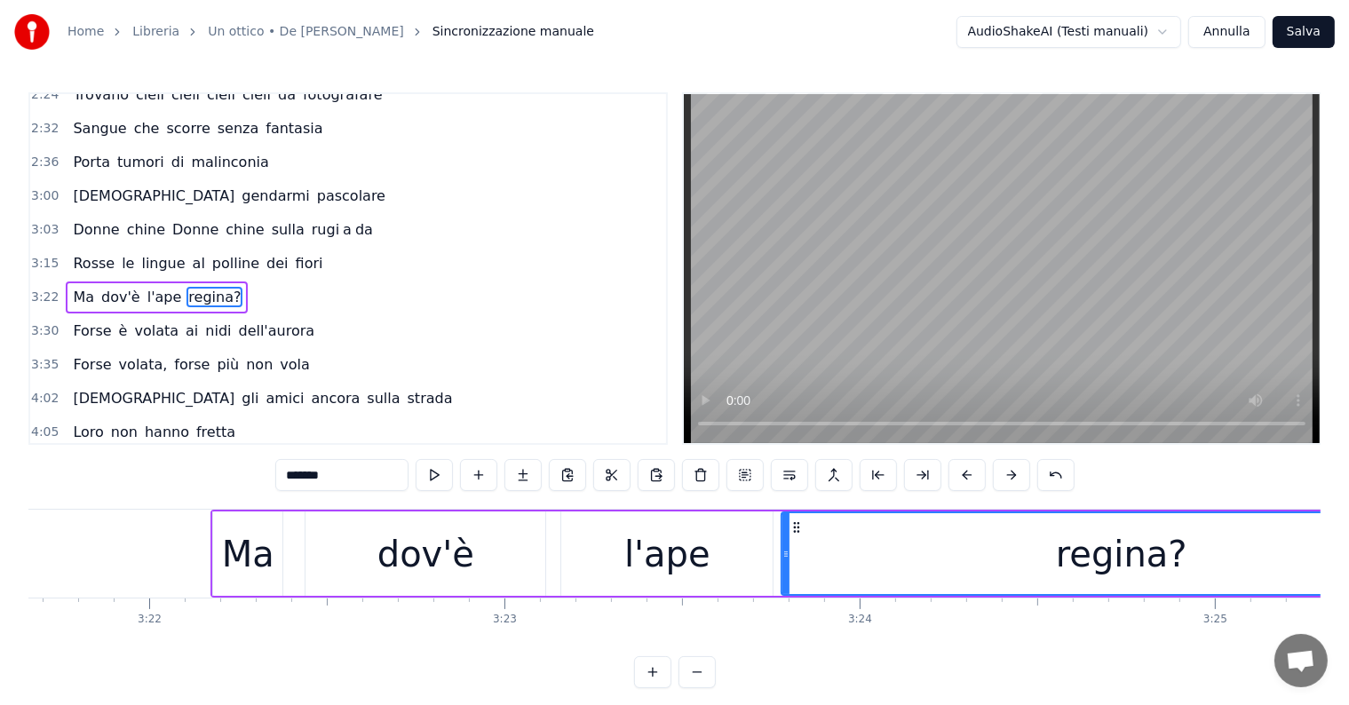
scroll to position [0, 71859]
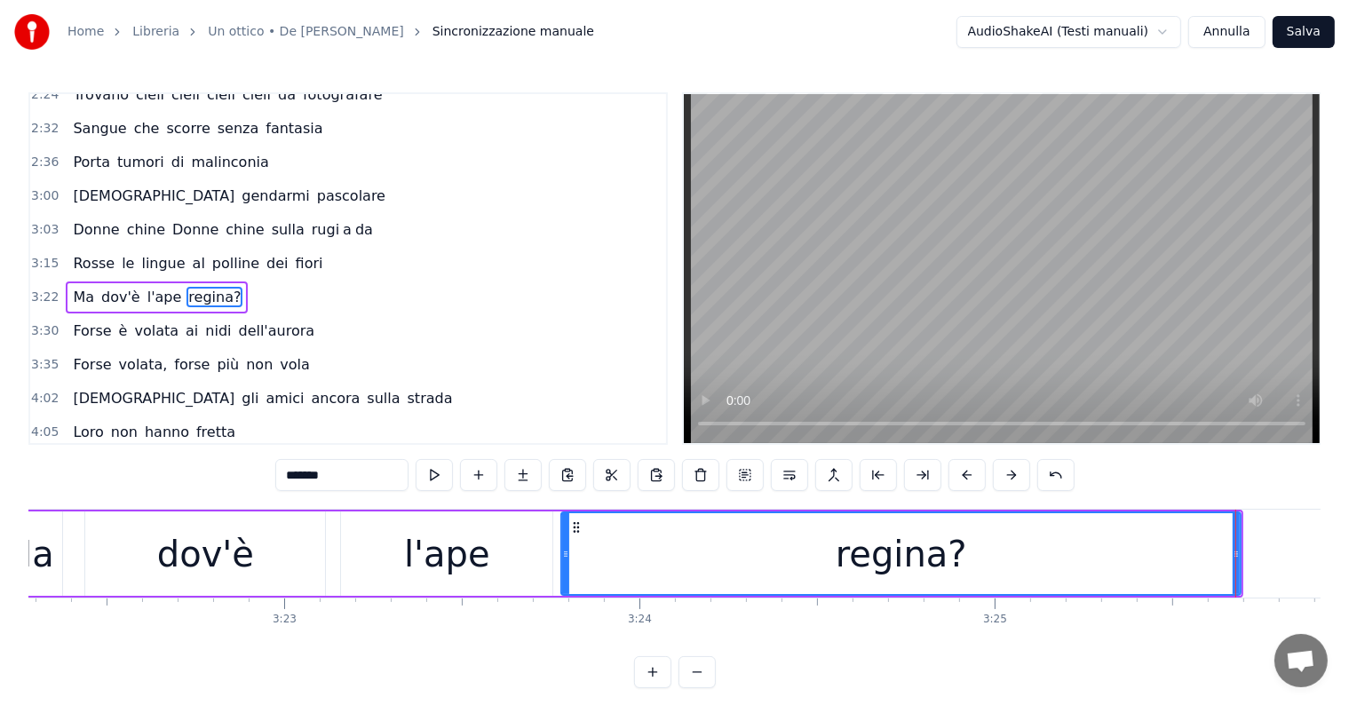
click at [231, 543] on div "dov'è" at bounding box center [205, 554] width 97 height 53
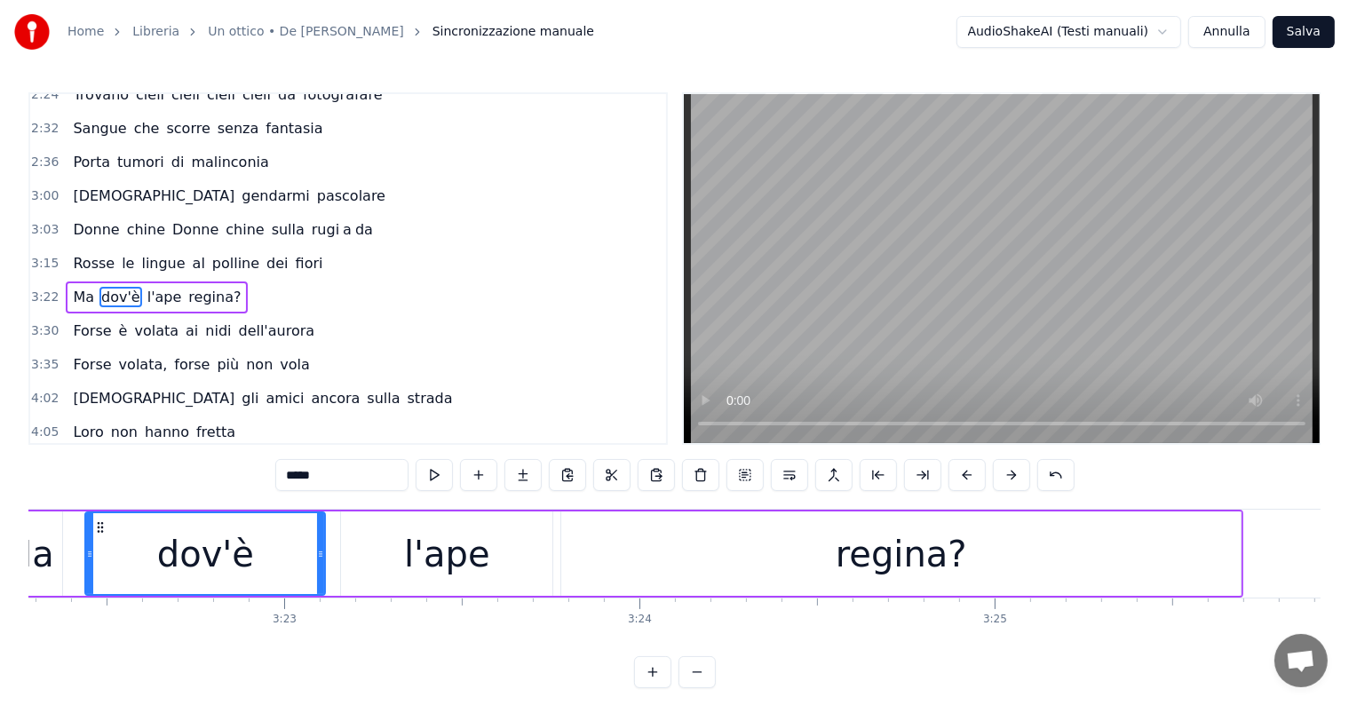
click at [934, 536] on div "regina?" at bounding box center [901, 554] width 131 height 53
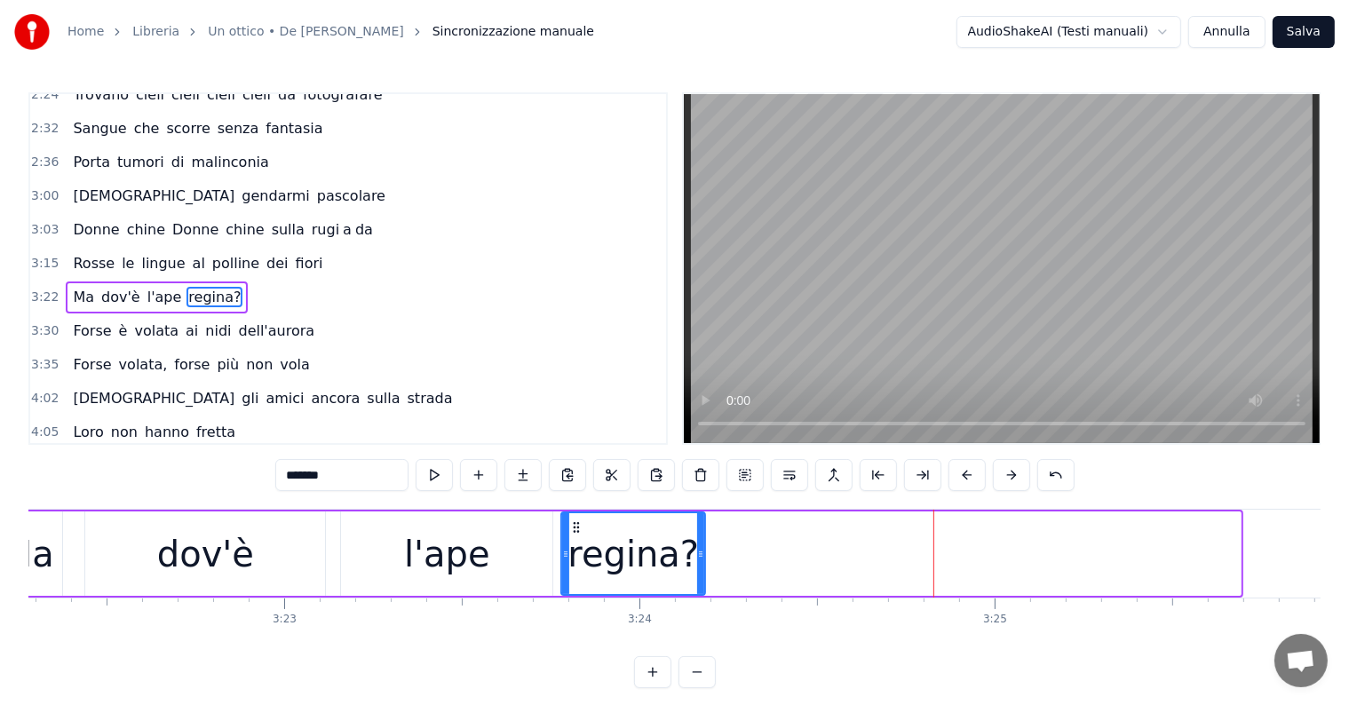
drag, startPoint x: 1235, startPoint y: 535, endPoint x: 700, endPoint y: 540, distance: 535.6
click at [700, 540] on div at bounding box center [700, 553] width 7 height 81
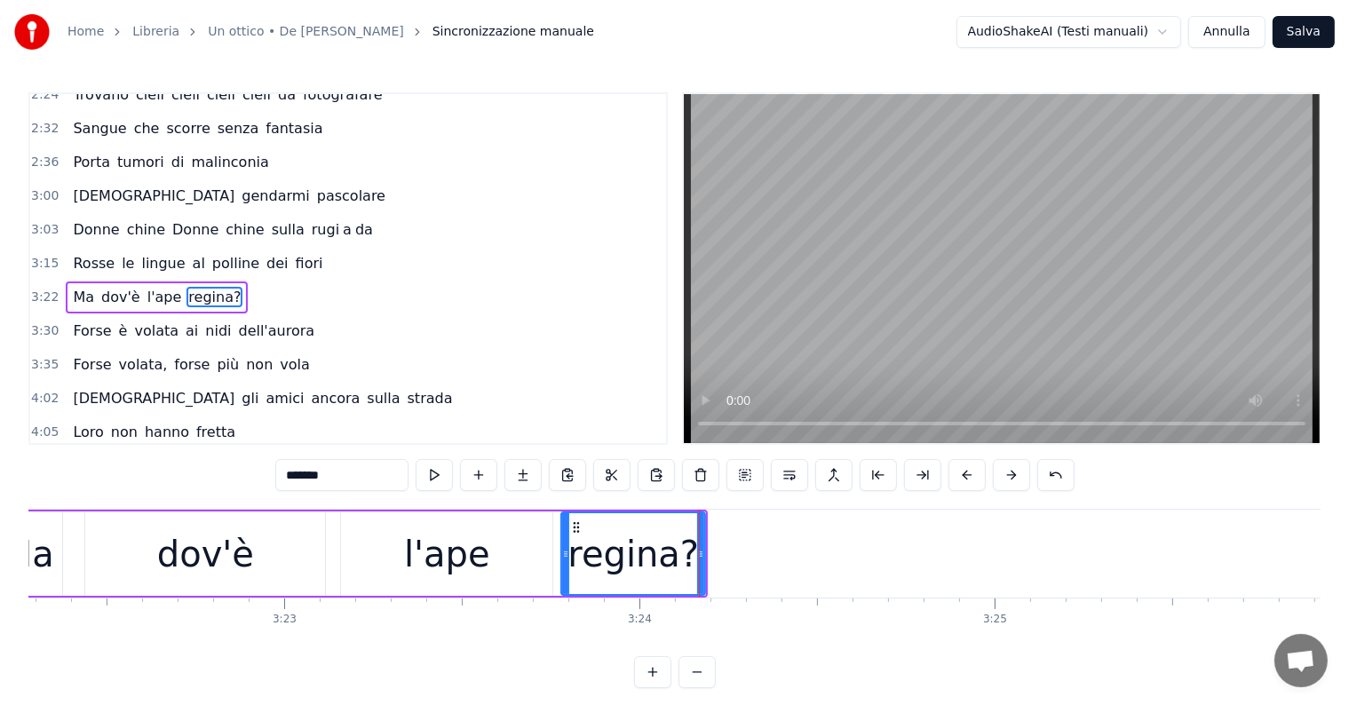
click at [355, 472] on input "*******" at bounding box center [341, 475] width 133 height 32
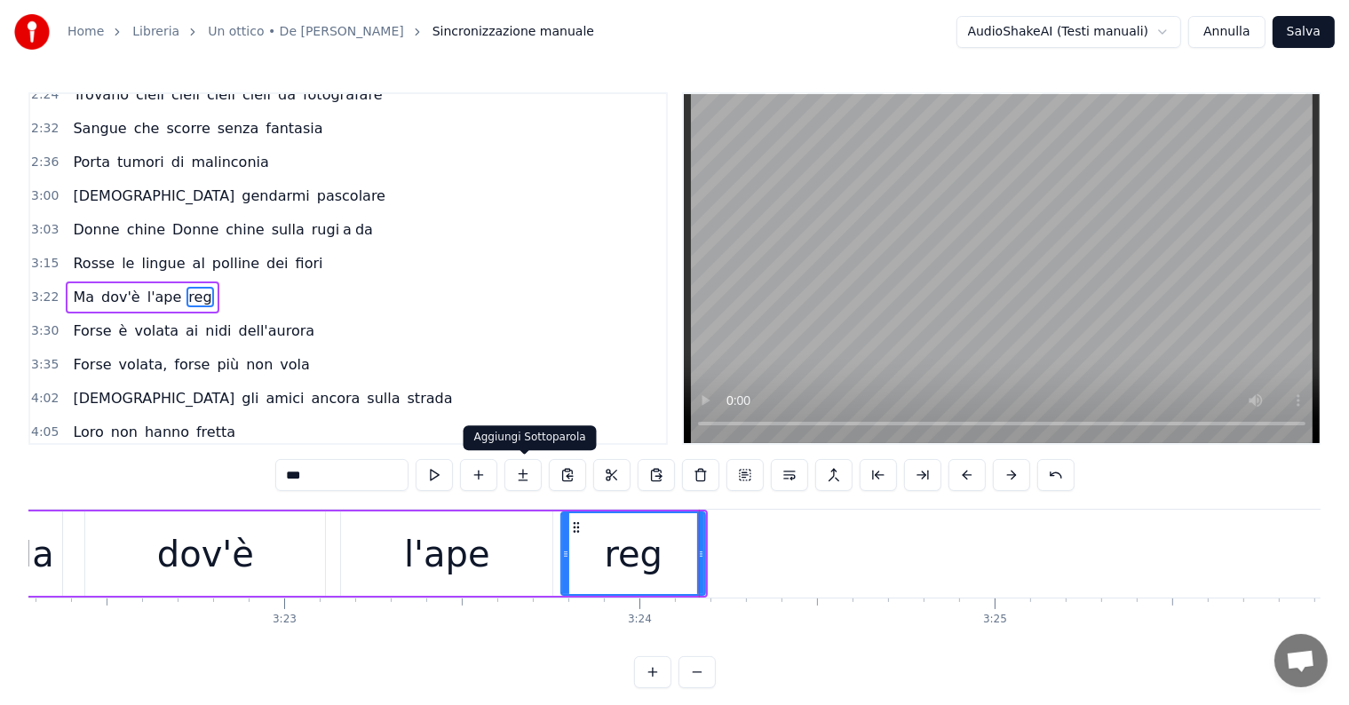
type input "***"
click at [521, 472] on button at bounding box center [522, 475] width 37 height 32
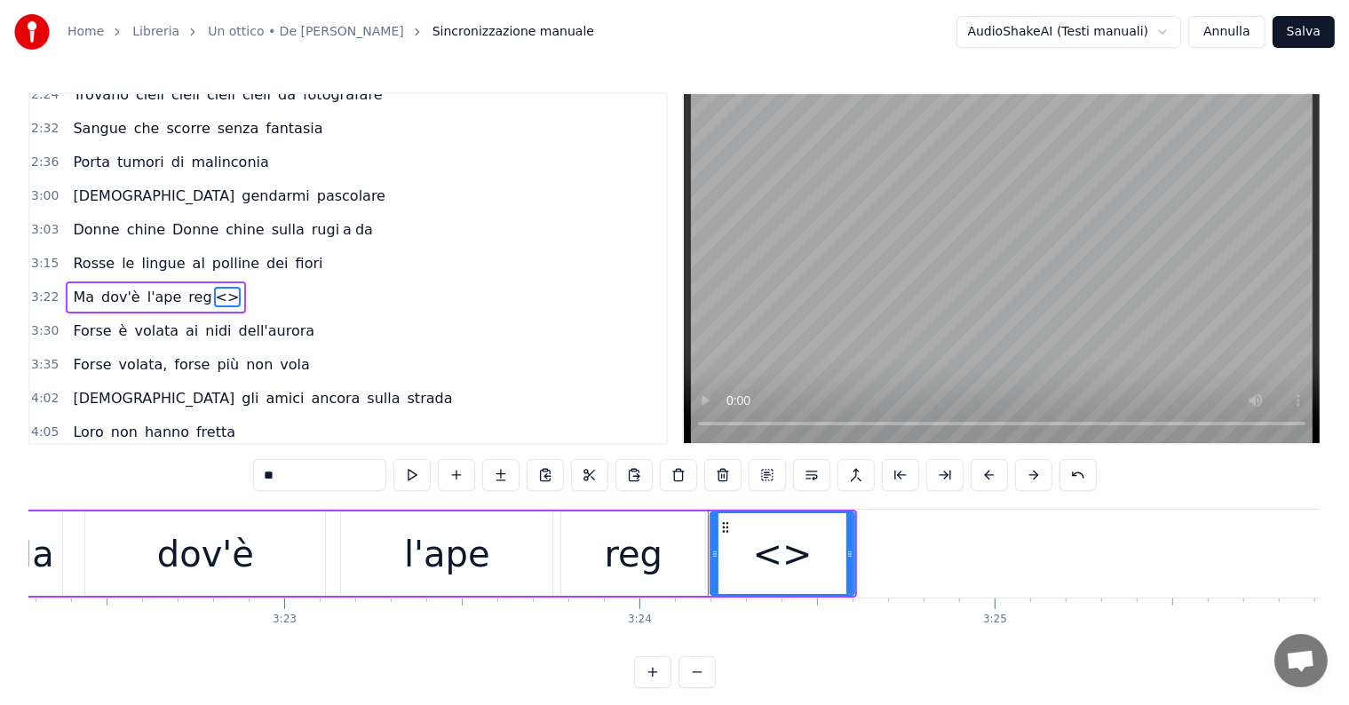
click at [341, 482] on input "**" at bounding box center [319, 475] width 133 height 32
type input "*"
click at [493, 472] on button at bounding box center [500, 475] width 37 height 32
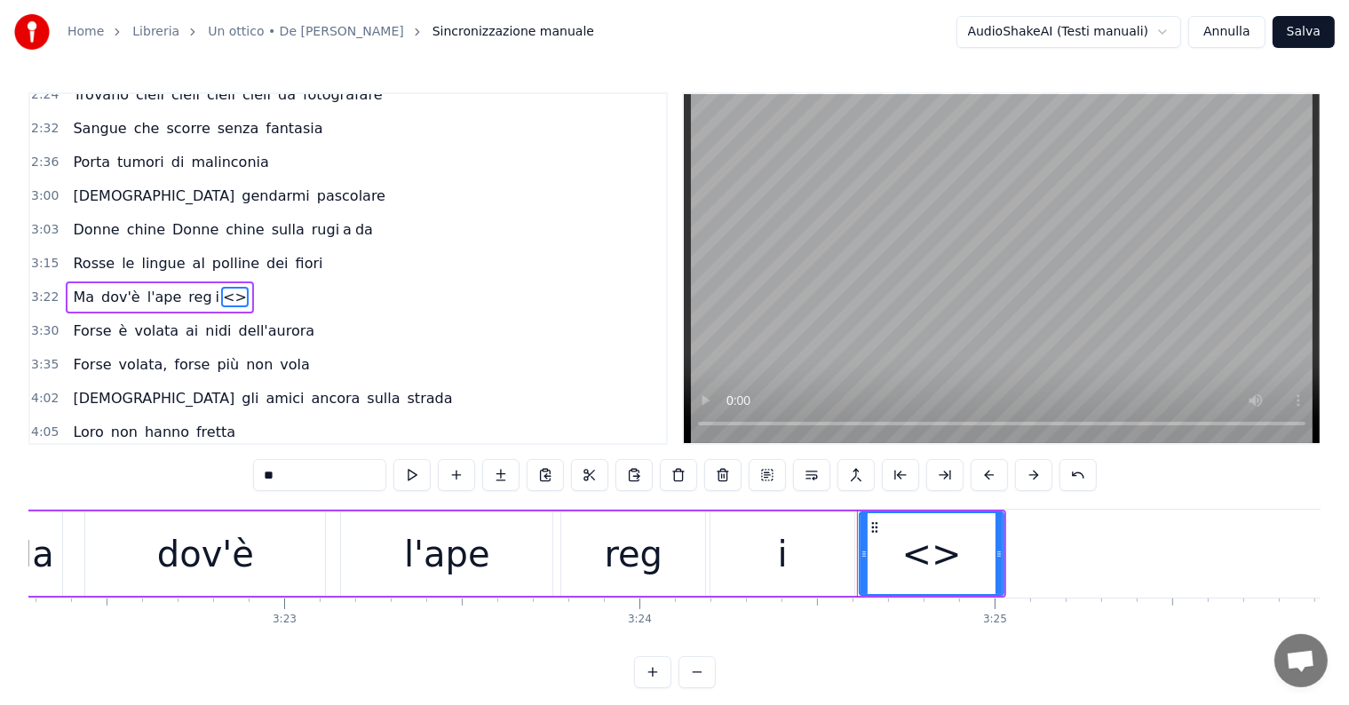
click at [348, 483] on input "**" at bounding box center [319, 475] width 133 height 32
type input "*"
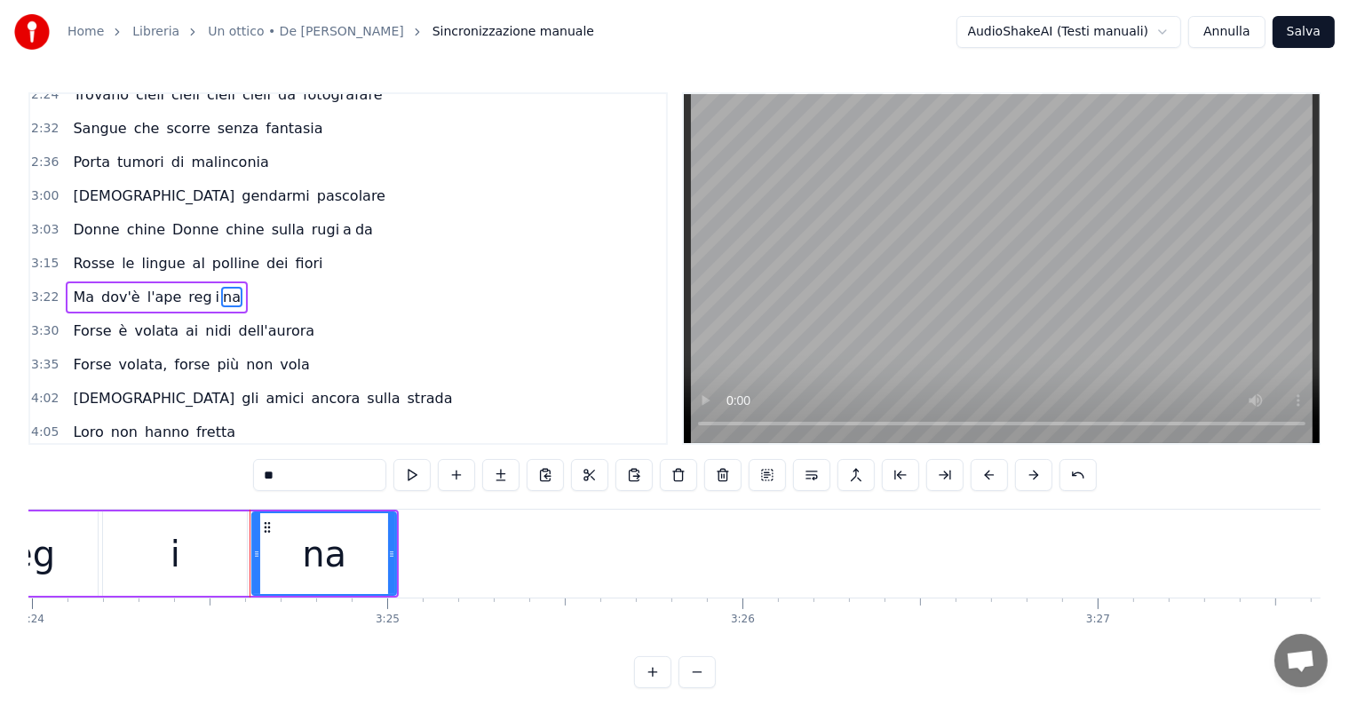
scroll to position [0, 72576]
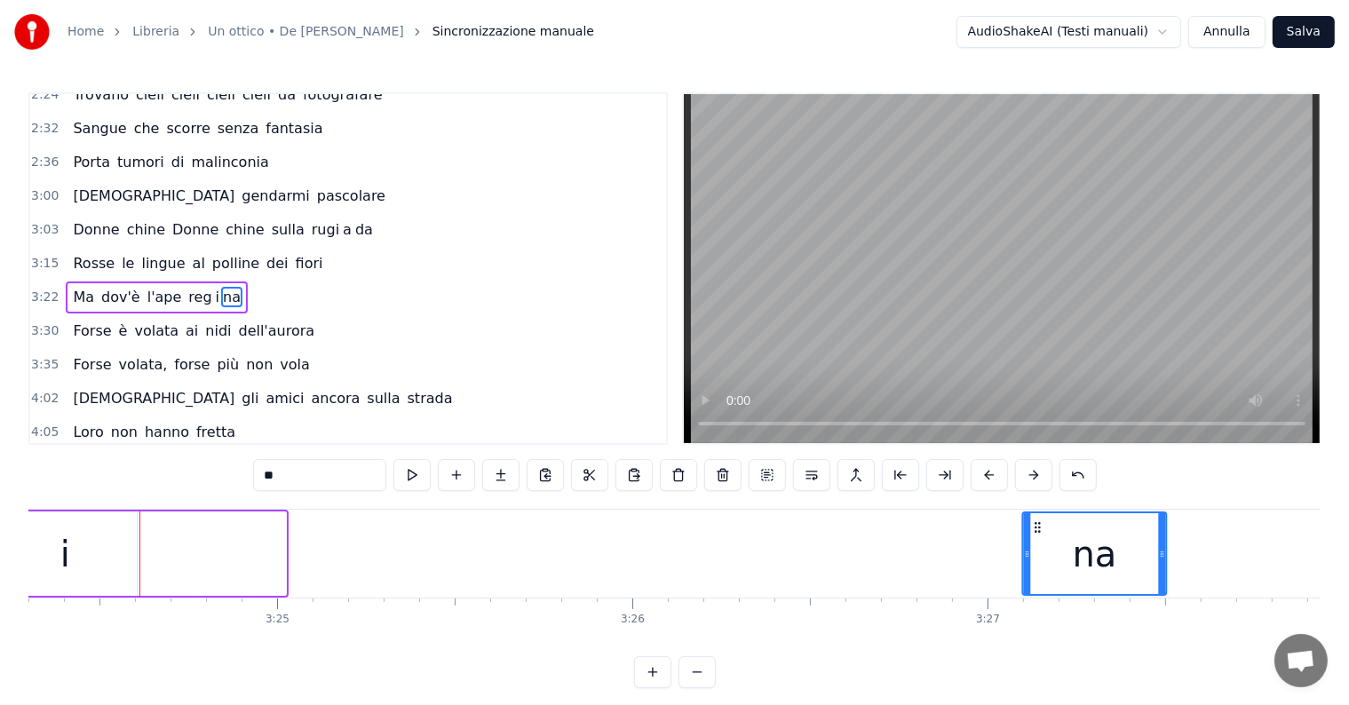
drag, startPoint x: 158, startPoint y: 526, endPoint x: 1038, endPoint y: 544, distance: 880.3
click at [1038, 544] on div "na" at bounding box center [1094, 553] width 142 height 81
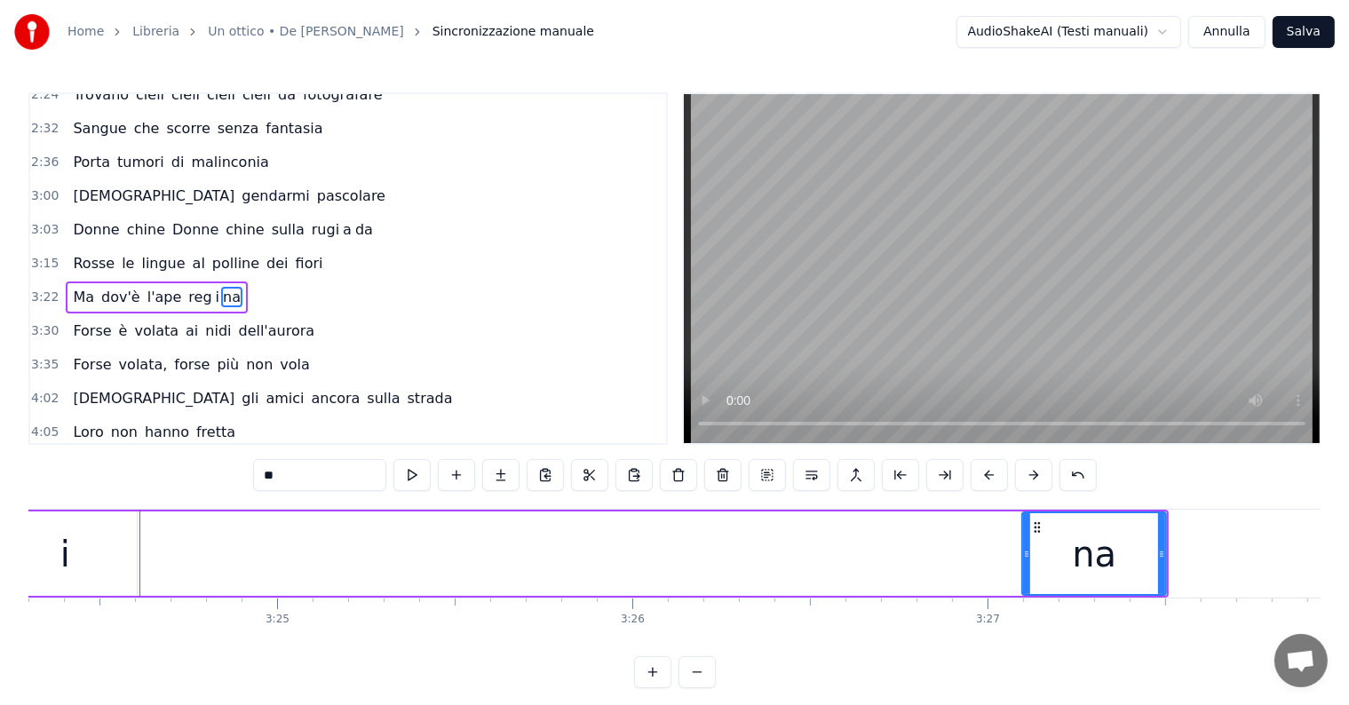
click at [74, 542] on div "i" at bounding box center [65, 554] width 144 height 84
type input "*"
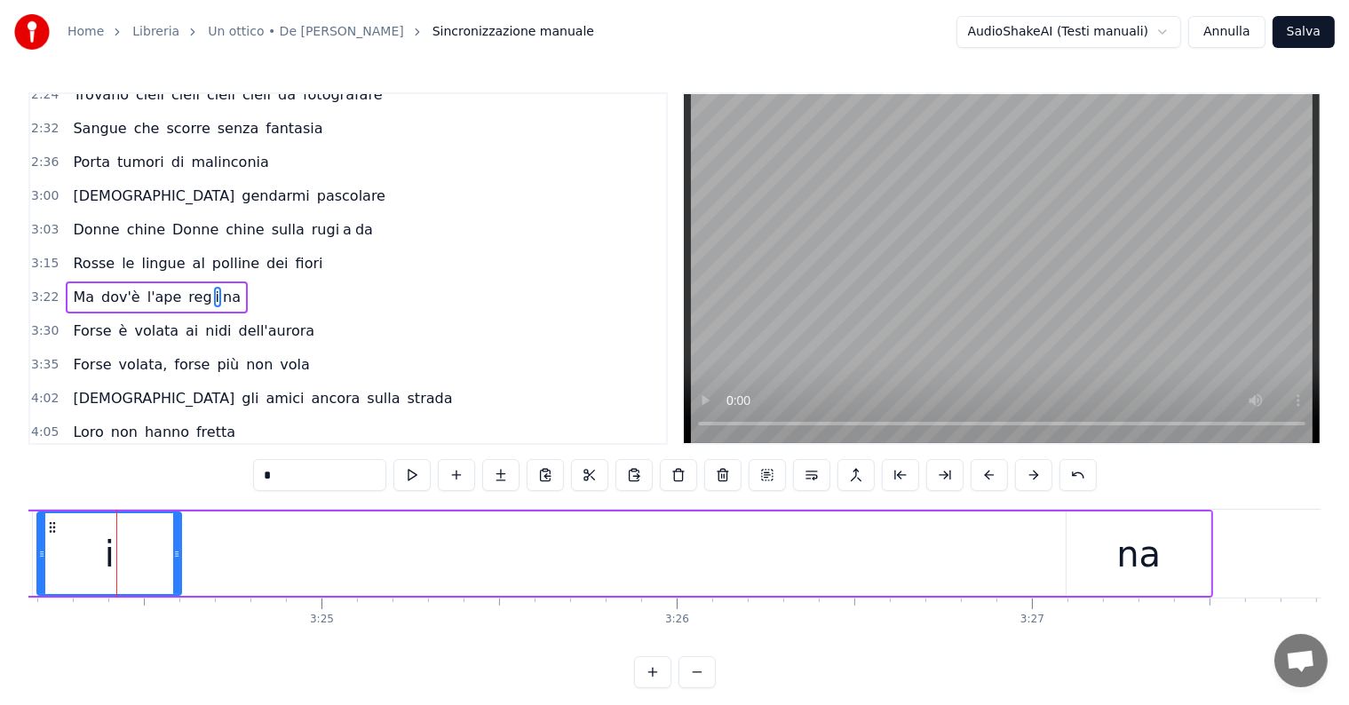
scroll to position [0, 72530]
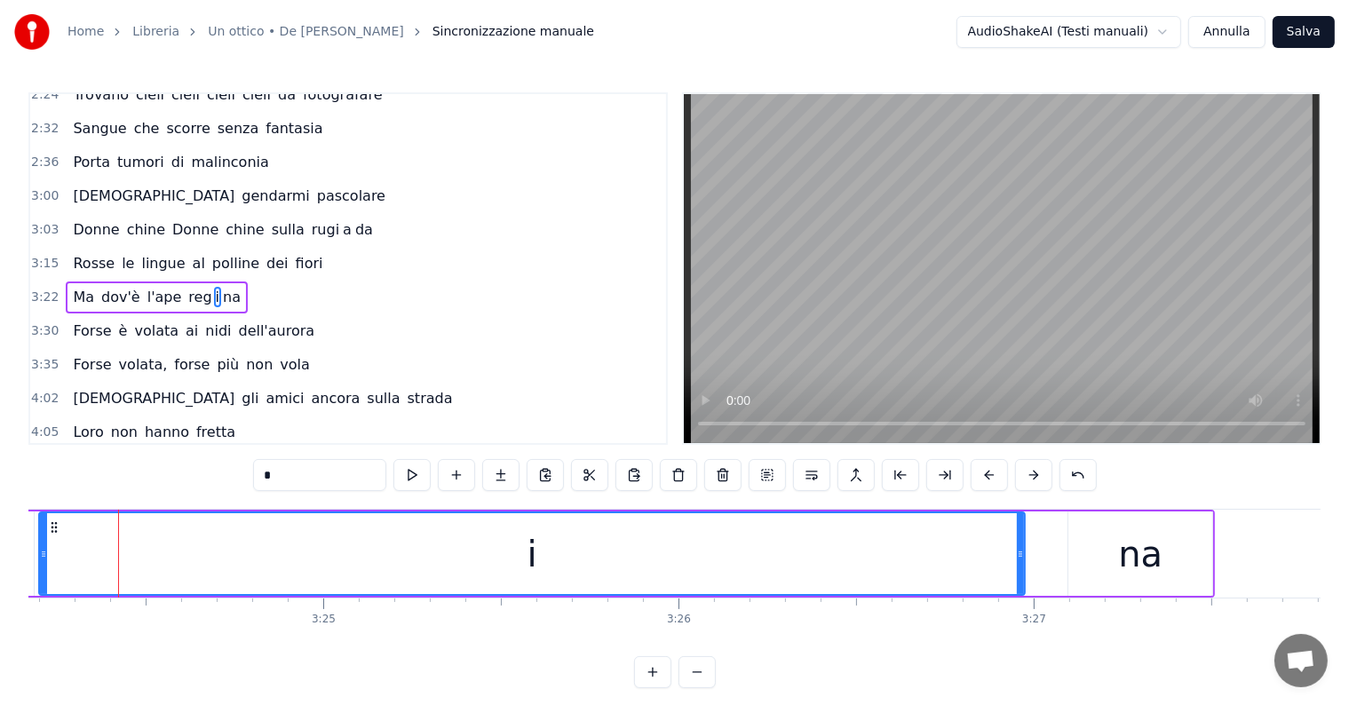
drag, startPoint x: 181, startPoint y: 551, endPoint x: 1023, endPoint y: 562, distance: 842.0
click at [1023, 562] on div at bounding box center [1020, 553] width 7 height 81
drag, startPoint x: 1017, startPoint y: 529, endPoint x: 1058, endPoint y: 528, distance: 40.9
click at [1058, 528] on div at bounding box center [1061, 553] width 7 height 81
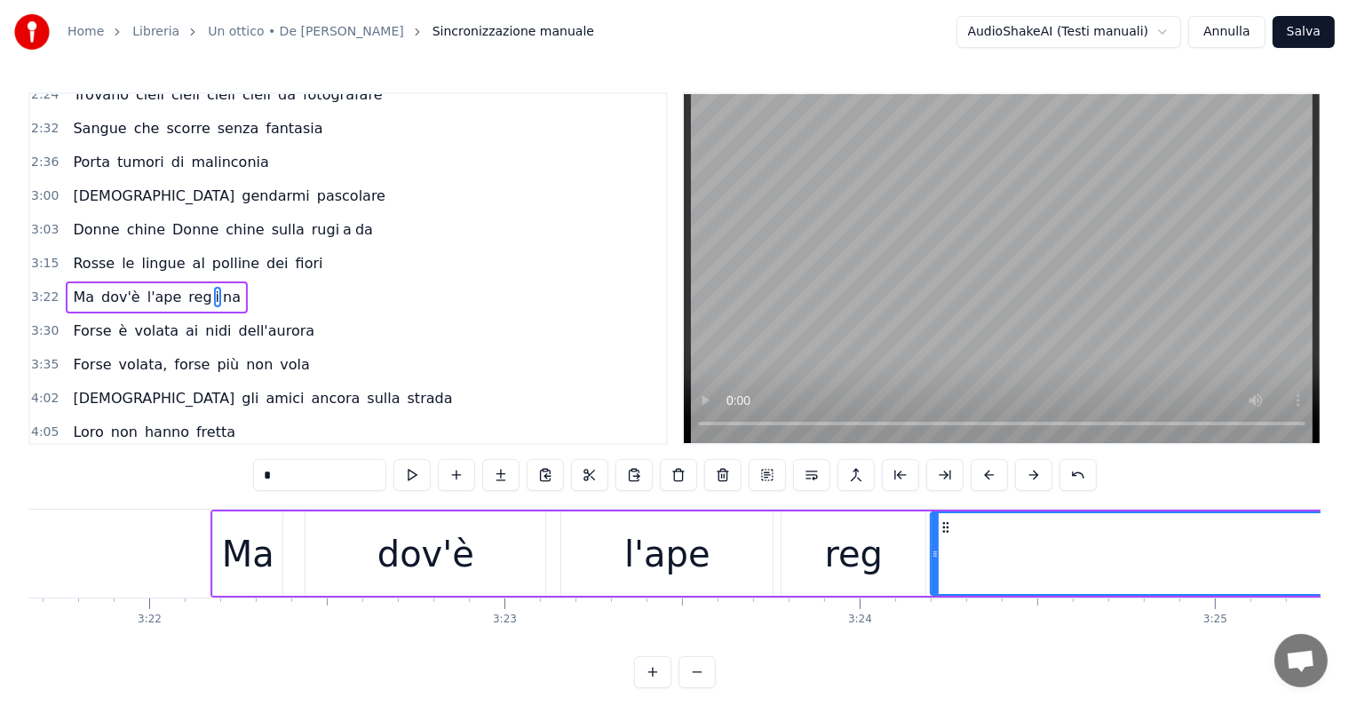
click at [75, 282] on div "Ma dov'è l'ape reg i na" at bounding box center [157, 298] width 182 height 32
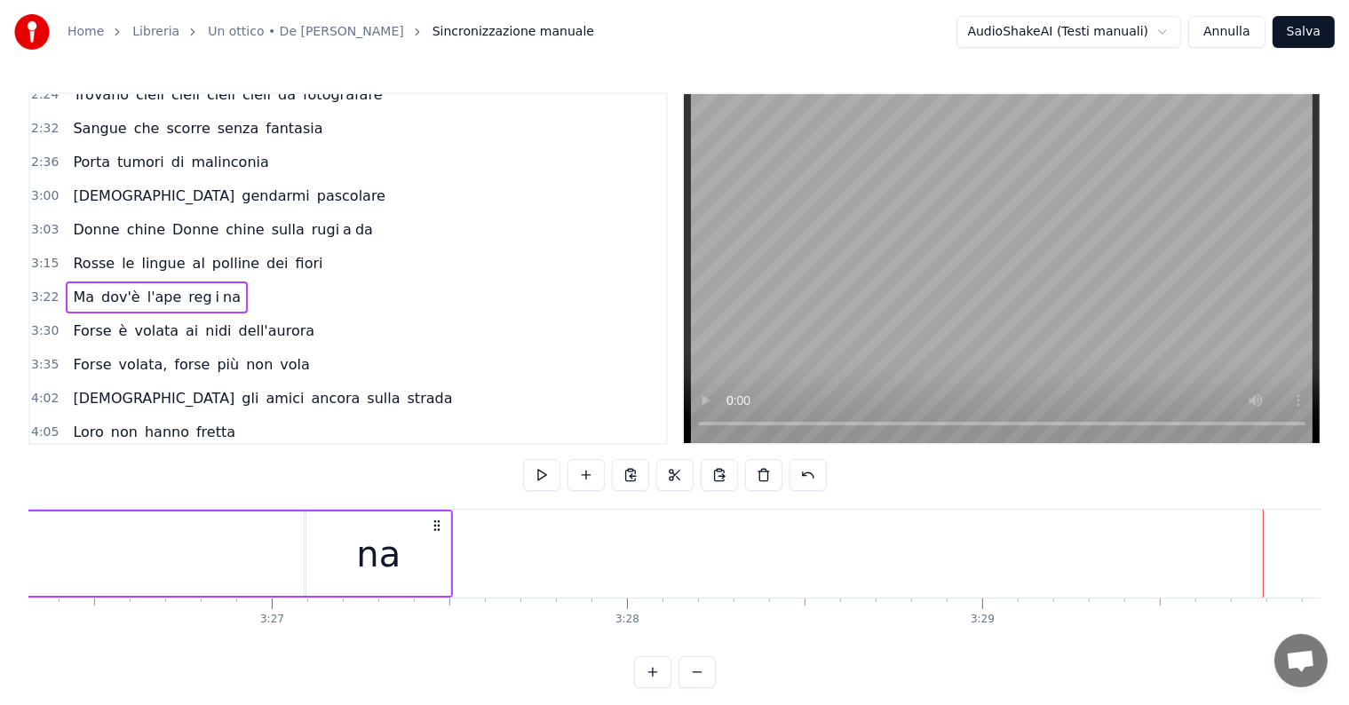
scroll to position [0, 73183]
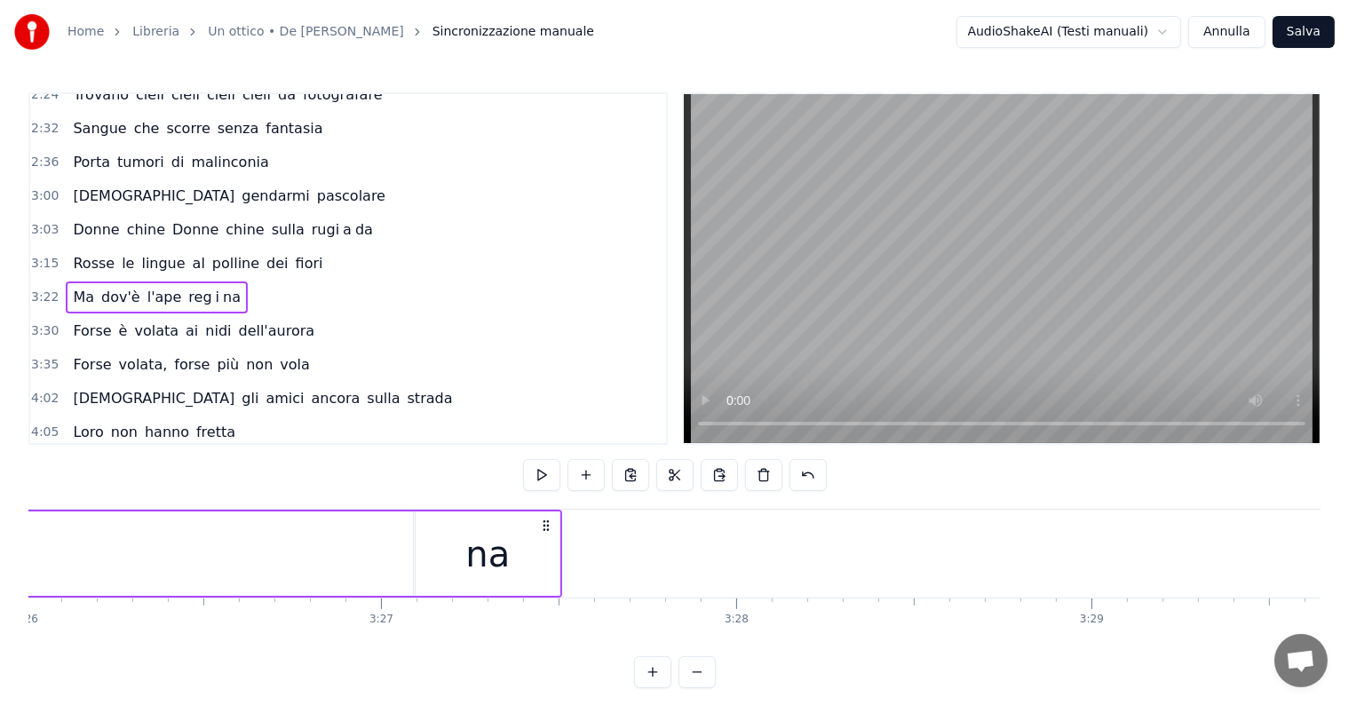
click at [476, 544] on div "na" at bounding box center [487, 554] width 44 height 53
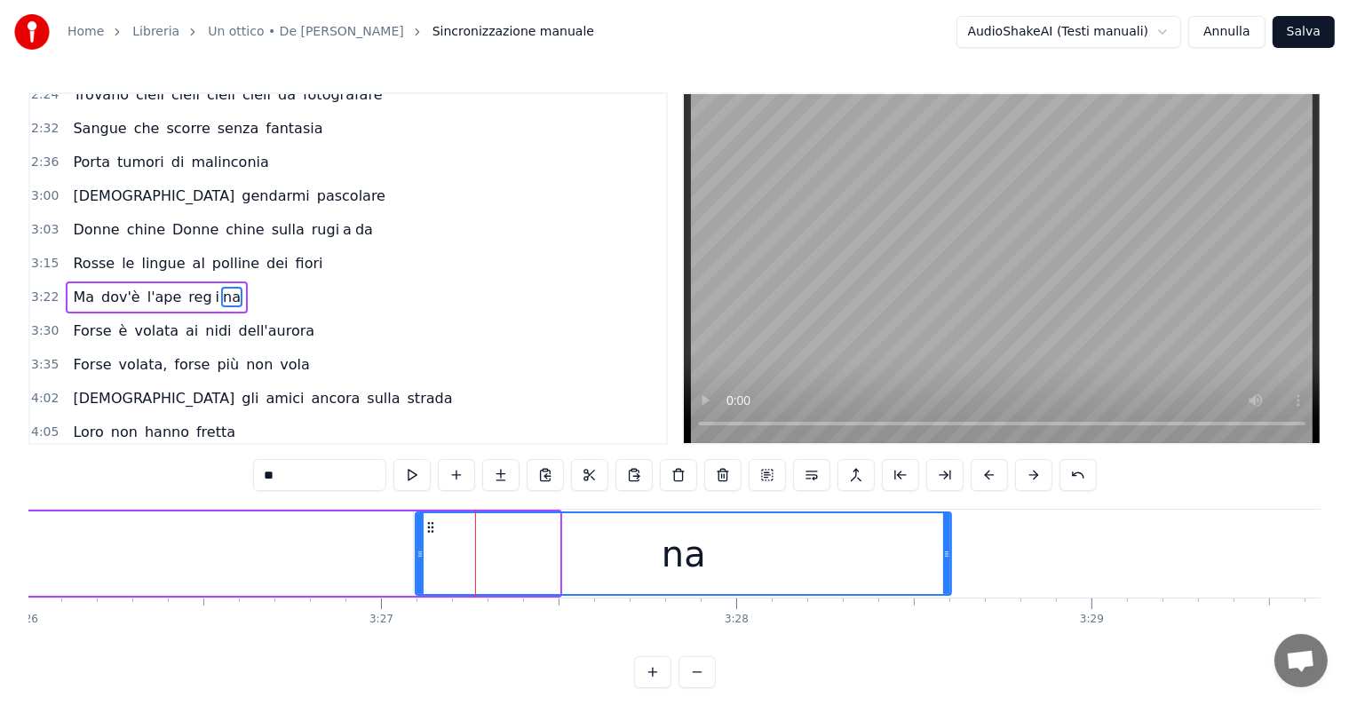
click at [948, 540] on div at bounding box center [946, 553] width 7 height 81
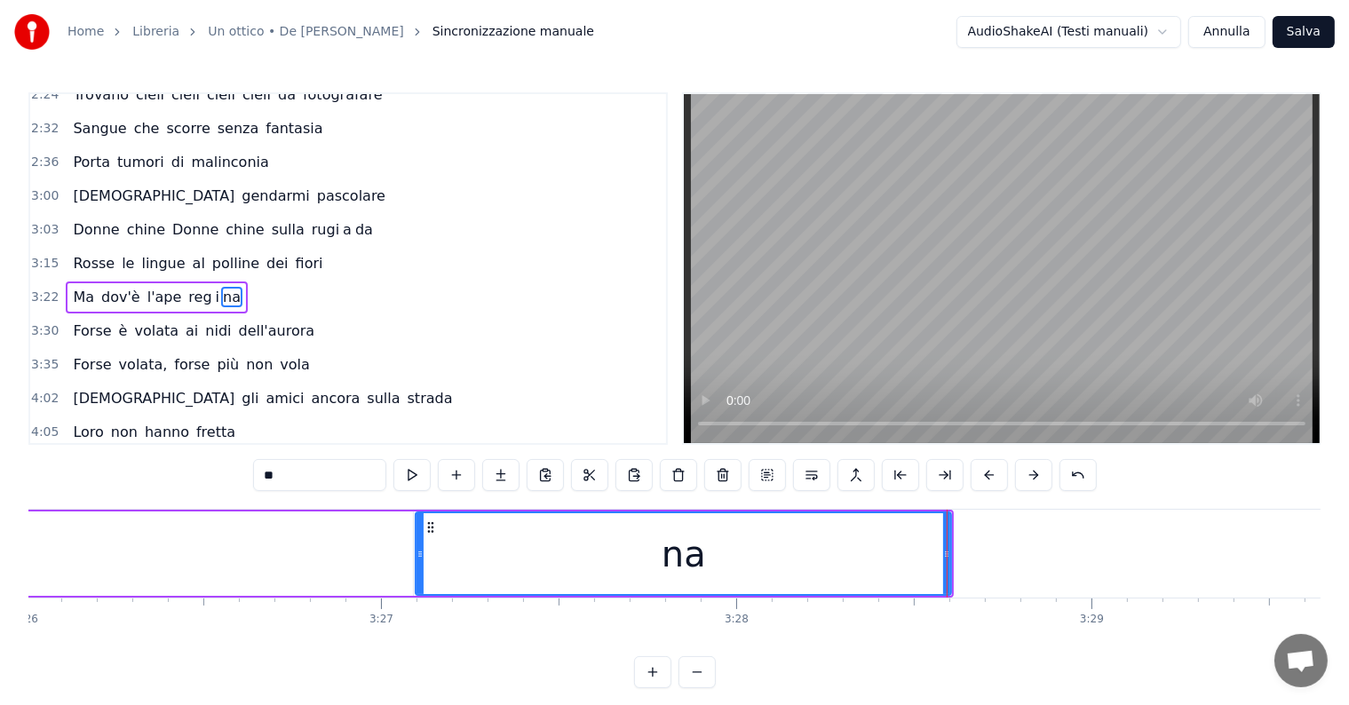
click at [82, 282] on div "Ma dov'è l'ape reg i na" at bounding box center [157, 298] width 182 height 32
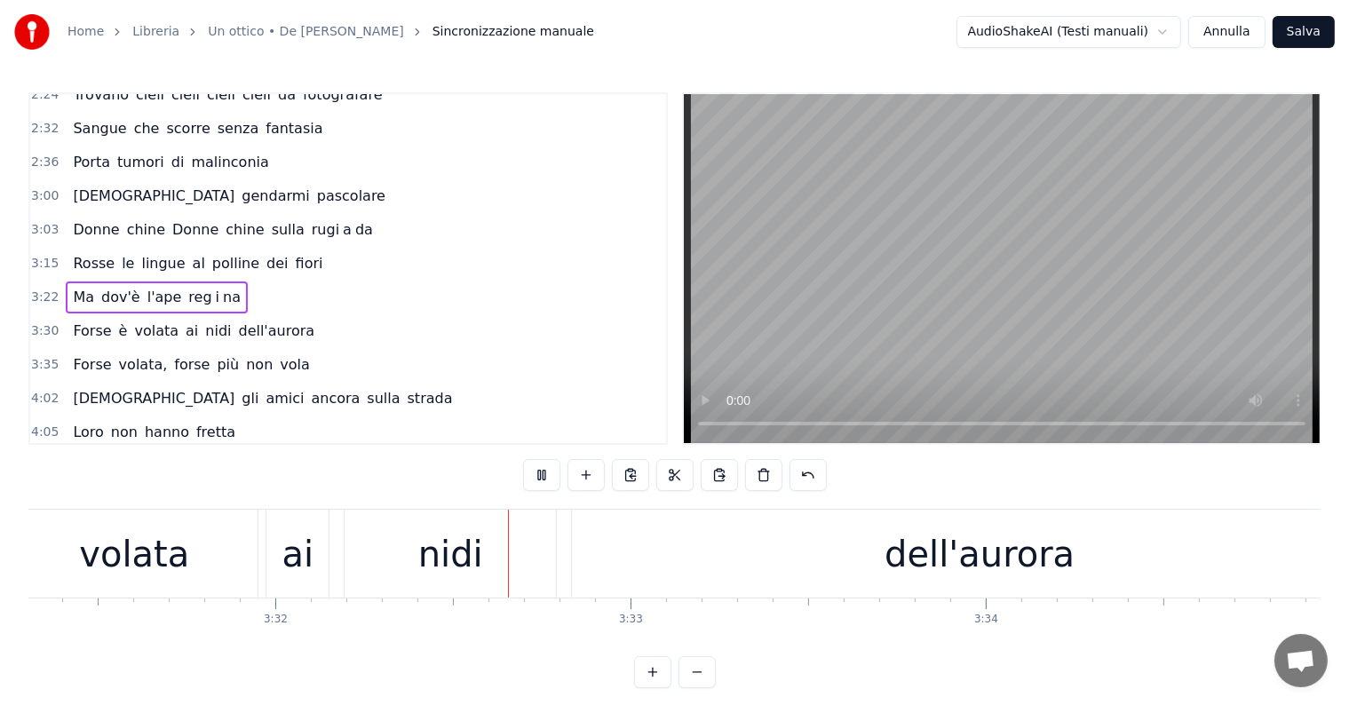
scroll to position [0, 75231]
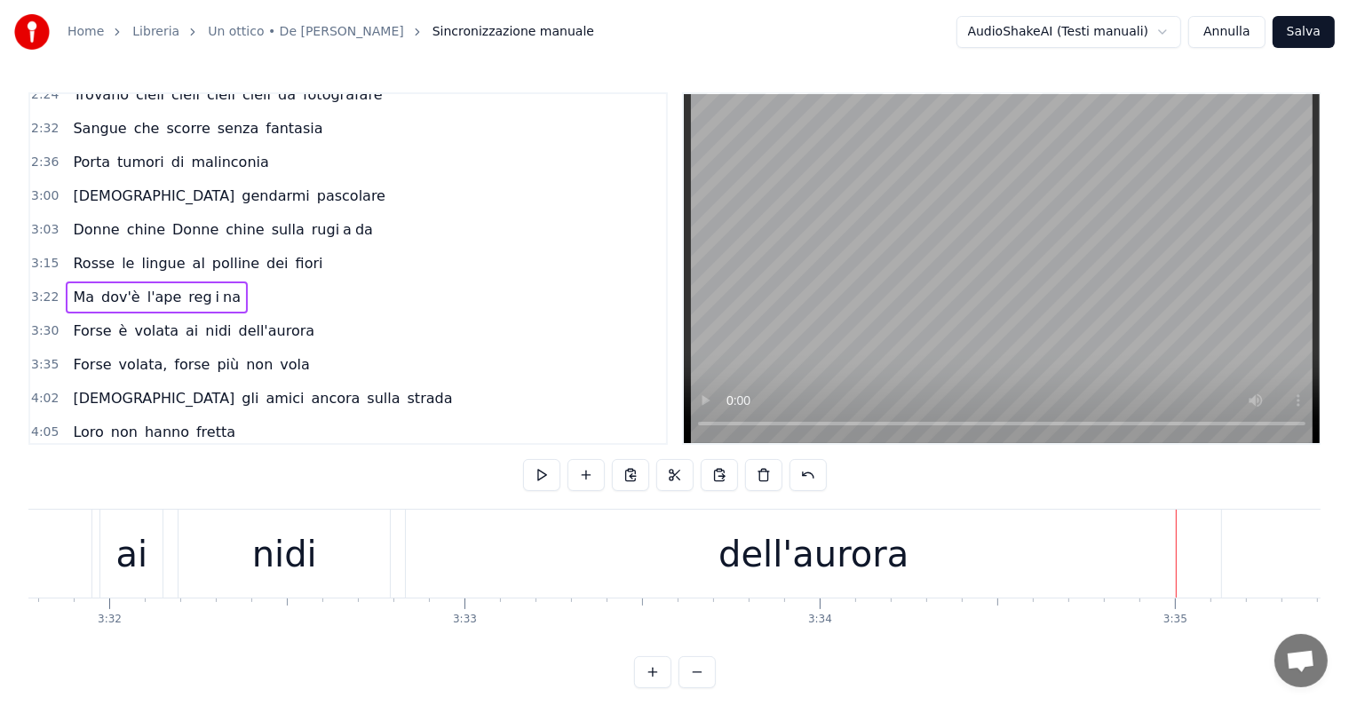
click at [762, 532] on div "dell'aurora" at bounding box center [813, 554] width 190 height 53
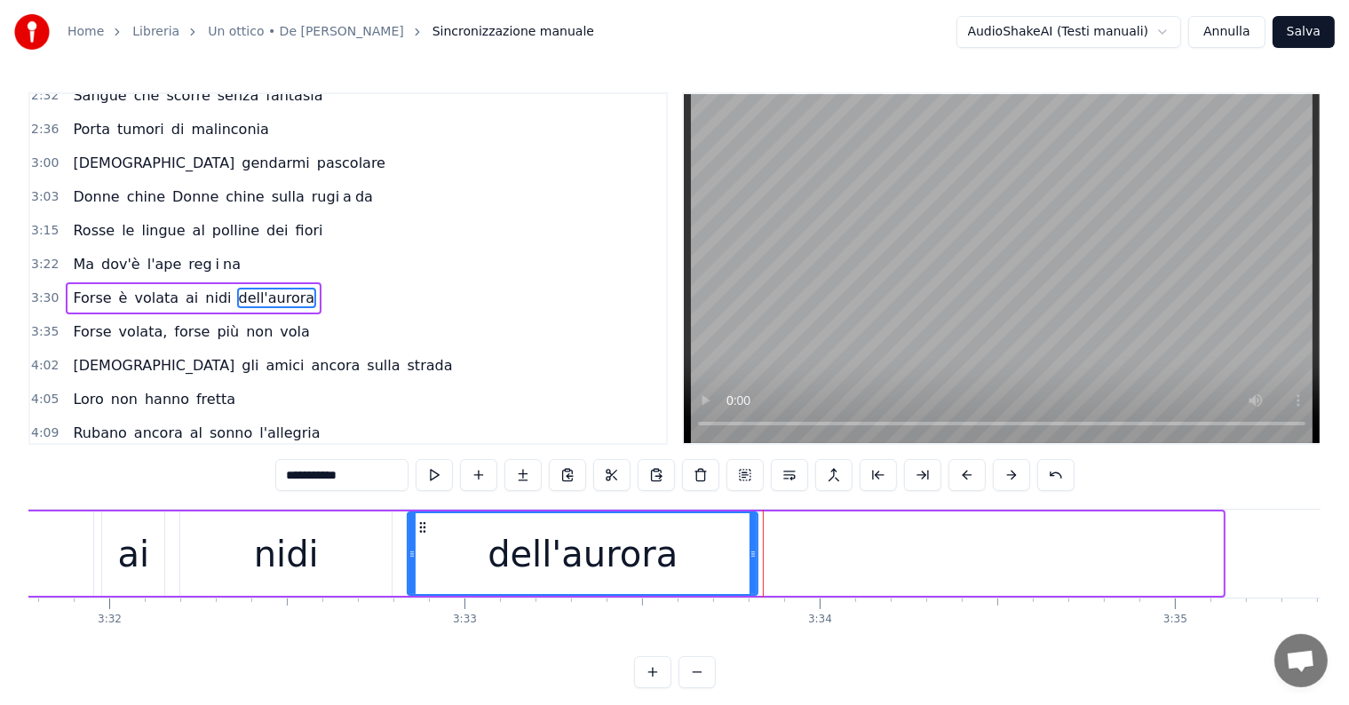
drag, startPoint x: 1219, startPoint y: 536, endPoint x: 754, endPoint y: 529, distance: 465.4
click at [754, 529] on div at bounding box center [753, 553] width 7 height 81
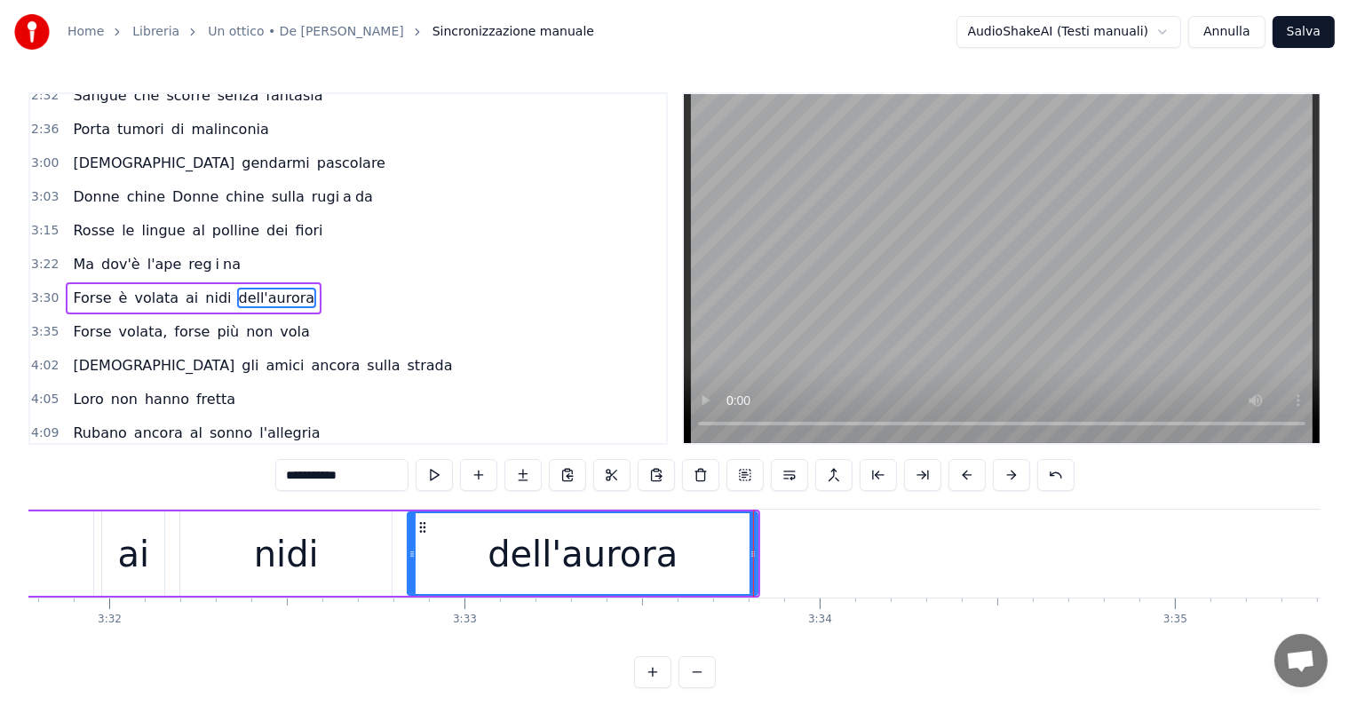
click at [89, 283] on div "Forse è volata ai nidi dell'aurora" at bounding box center [194, 298] width 256 height 32
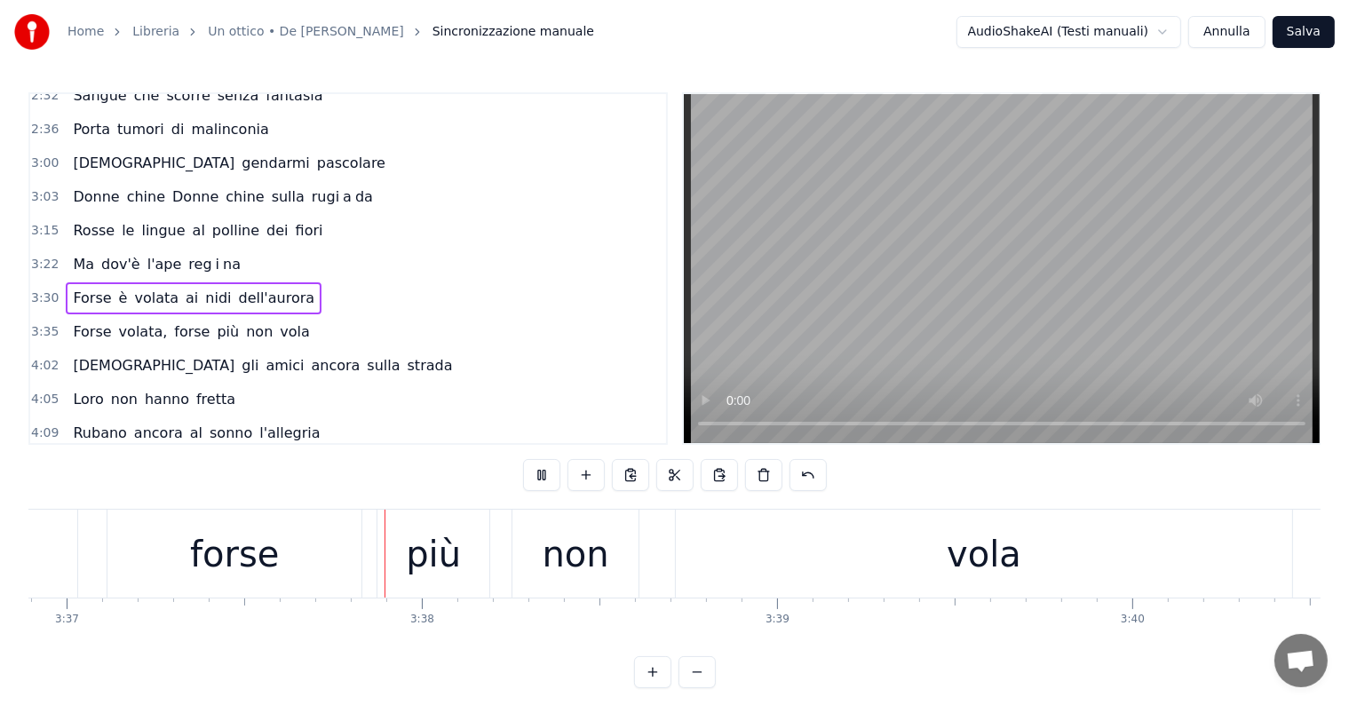
scroll to position [0, 77055]
click at [922, 560] on div "vola" at bounding box center [979, 554] width 616 height 88
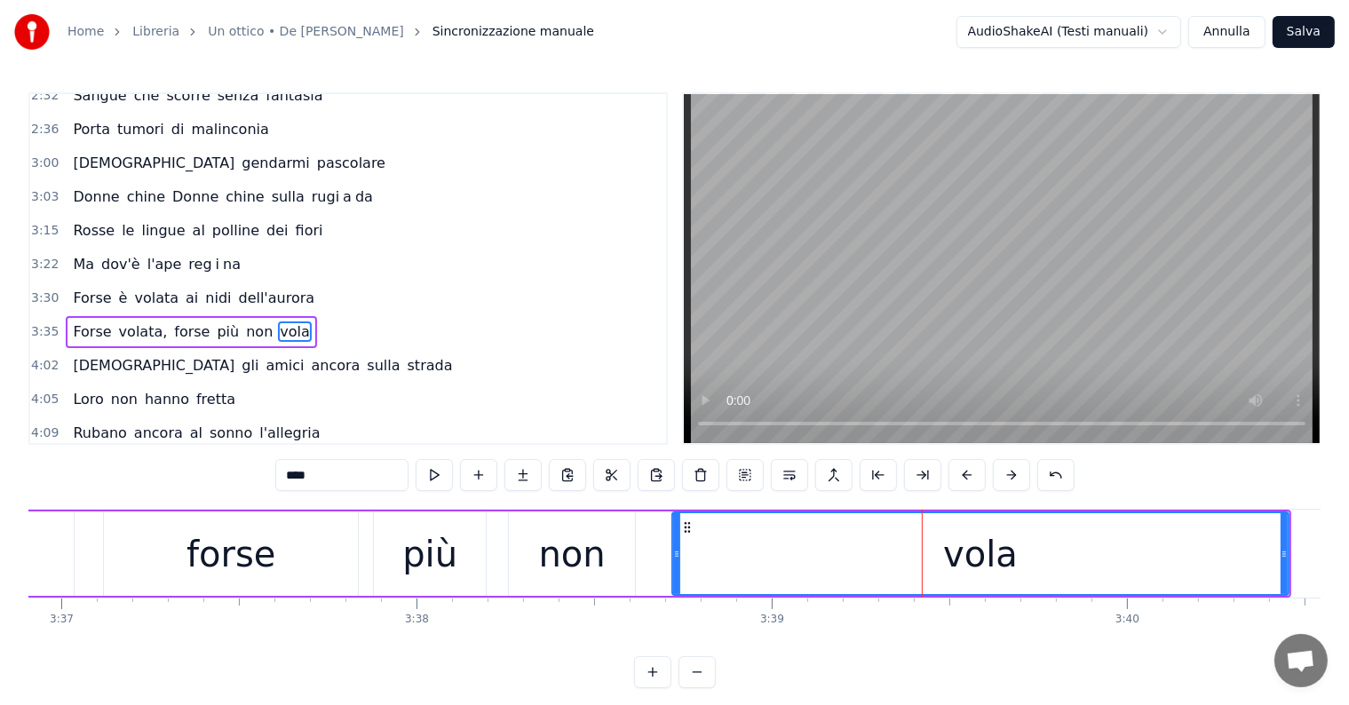
scroll to position [757, 0]
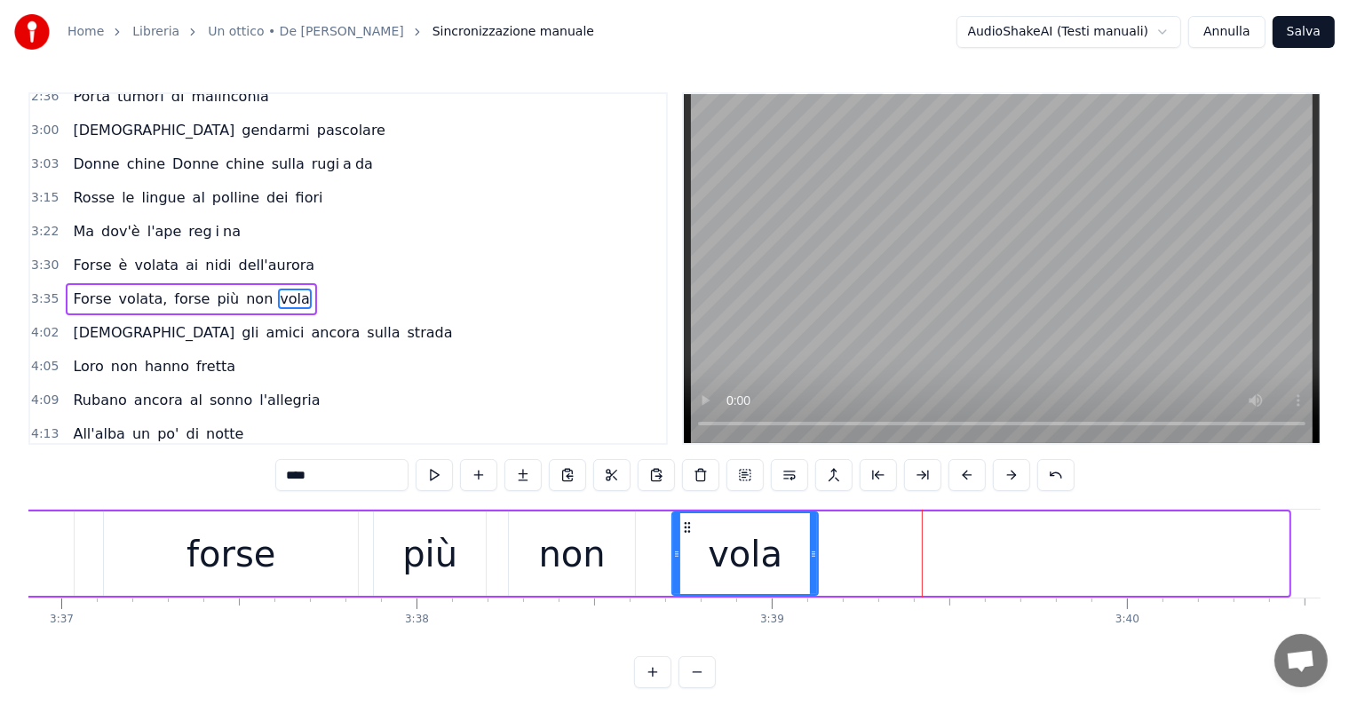
drag, startPoint x: 1284, startPoint y: 533, endPoint x: 814, endPoint y: 543, distance: 470.8
click at [814, 543] on div at bounding box center [813, 553] width 7 height 81
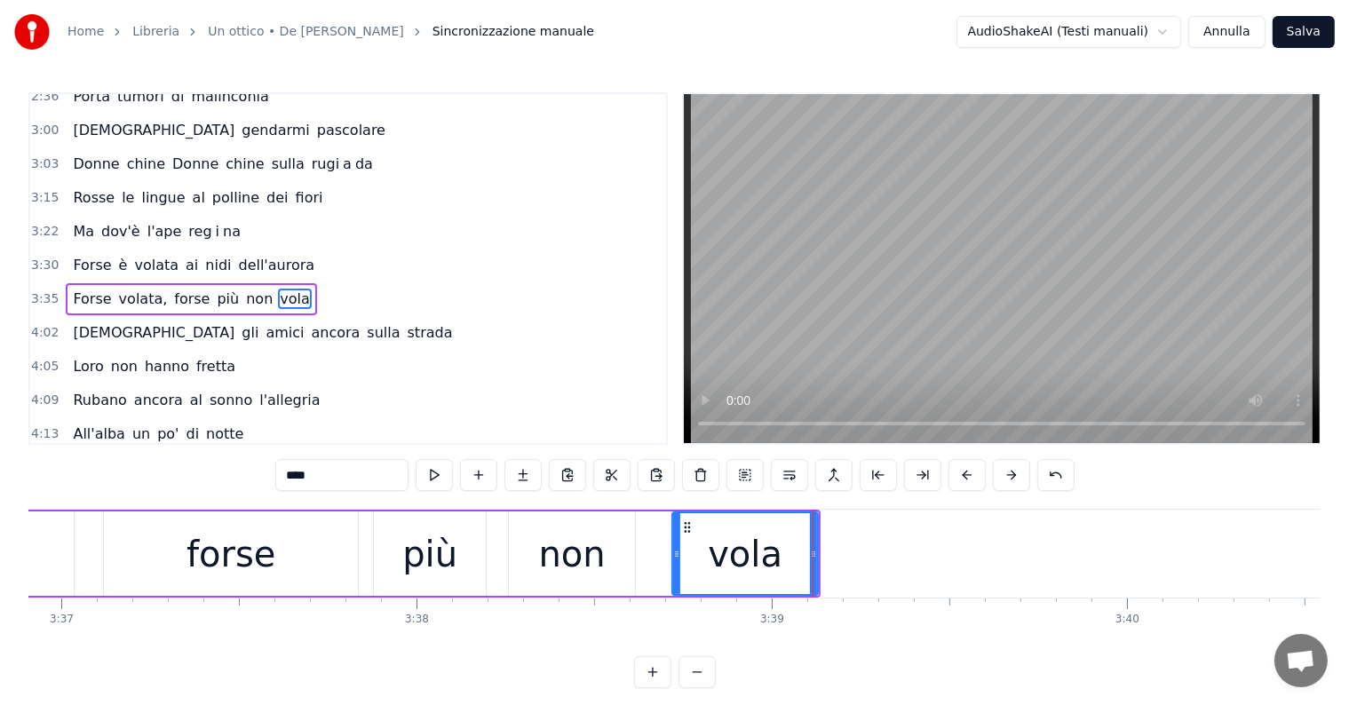
click at [336, 473] on input "****" at bounding box center [341, 475] width 133 height 32
type input "***"
click at [533, 472] on button at bounding box center [522, 475] width 37 height 32
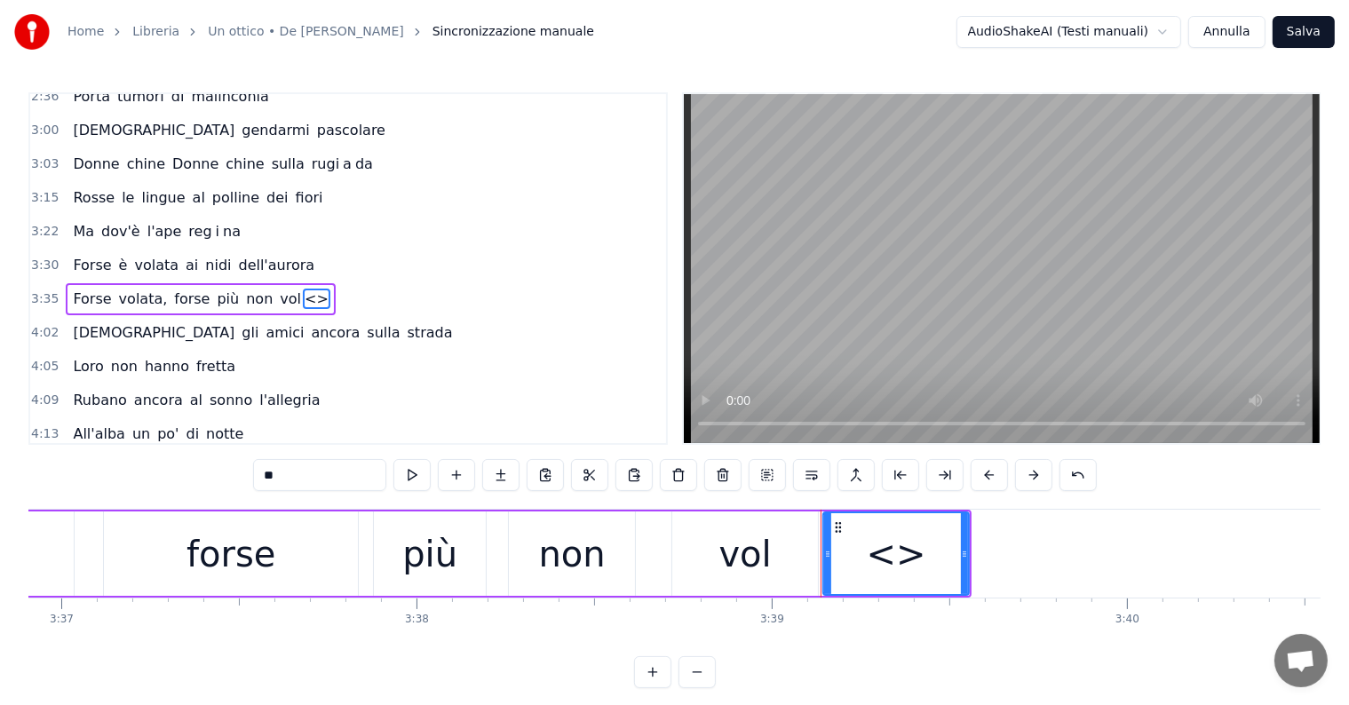
click at [320, 483] on input "**" at bounding box center [319, 475] width 133 height 32
type input "*"
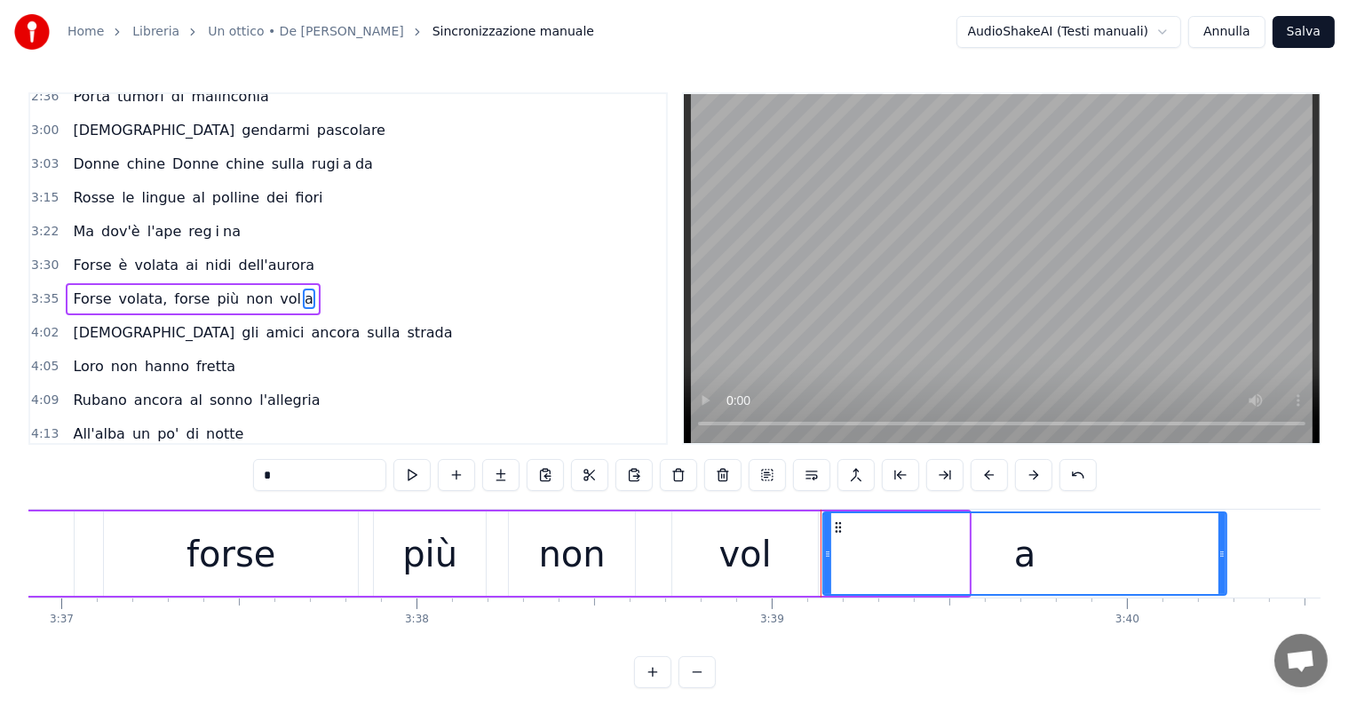
drag, startPoint x: 966, startPoint y: 544, endPoint x: 1224, endPoint y: 543, distance: 257.6
click at [1224, 543] on div at bounding box center [1221, 553] width 7 height 81
click at [121, 549] on div "forse" at bounding box center [231, 554] width 254 height 84
type input "*****"
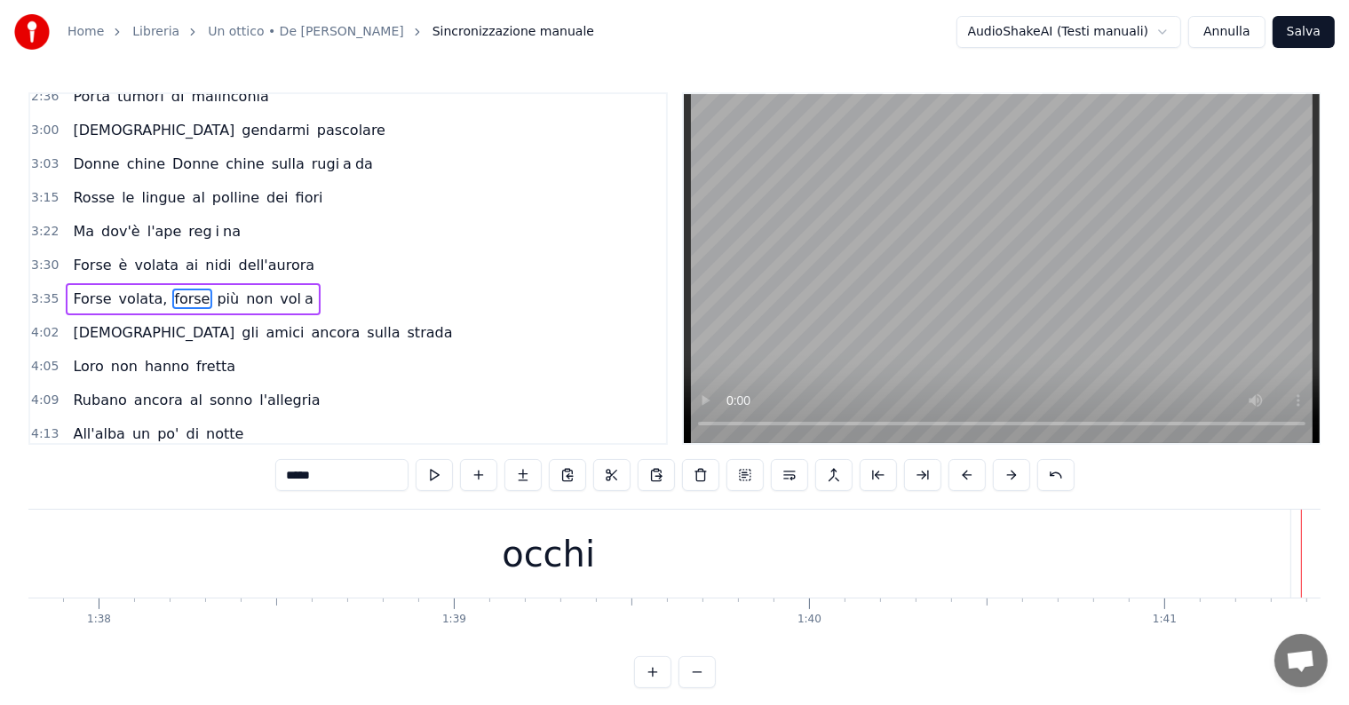
scroll to position [0, 34578]
click at [594, 554] on div "occhi" at bounding box center [714, 554] width 1483 height 88
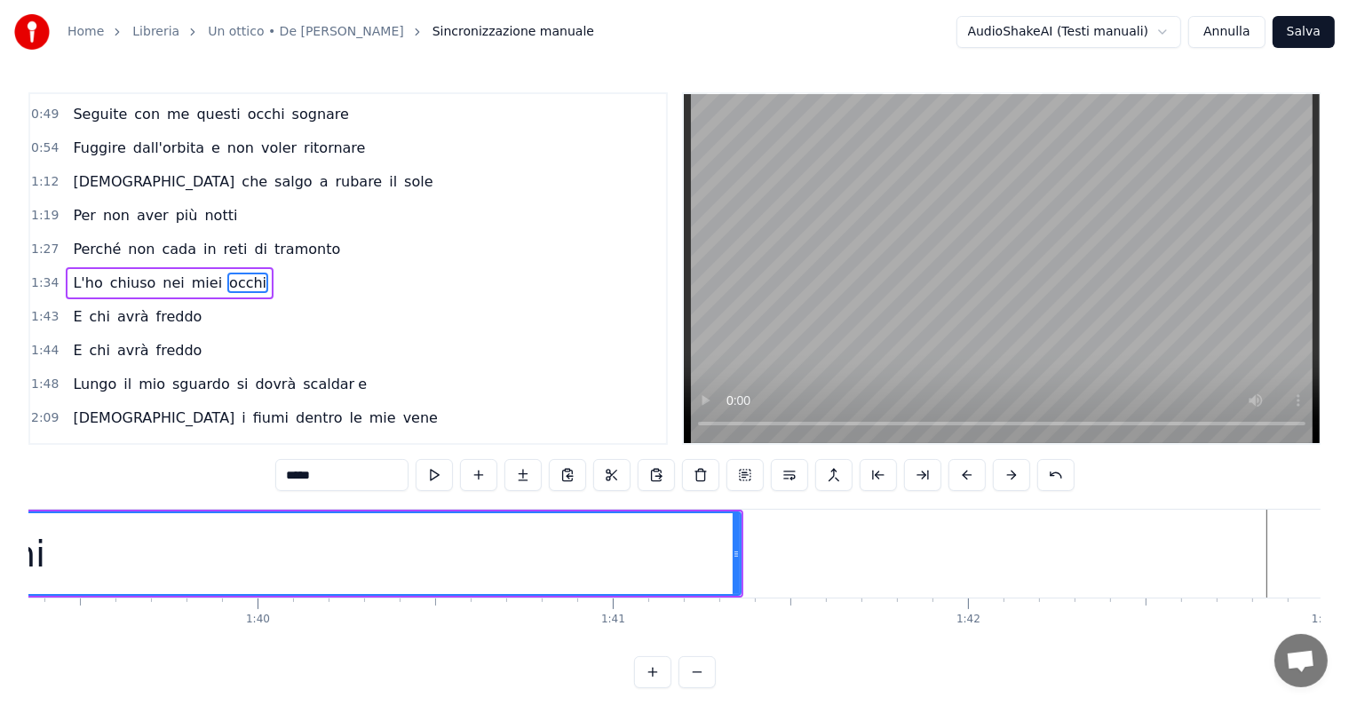
scroll to position [0, 35515]
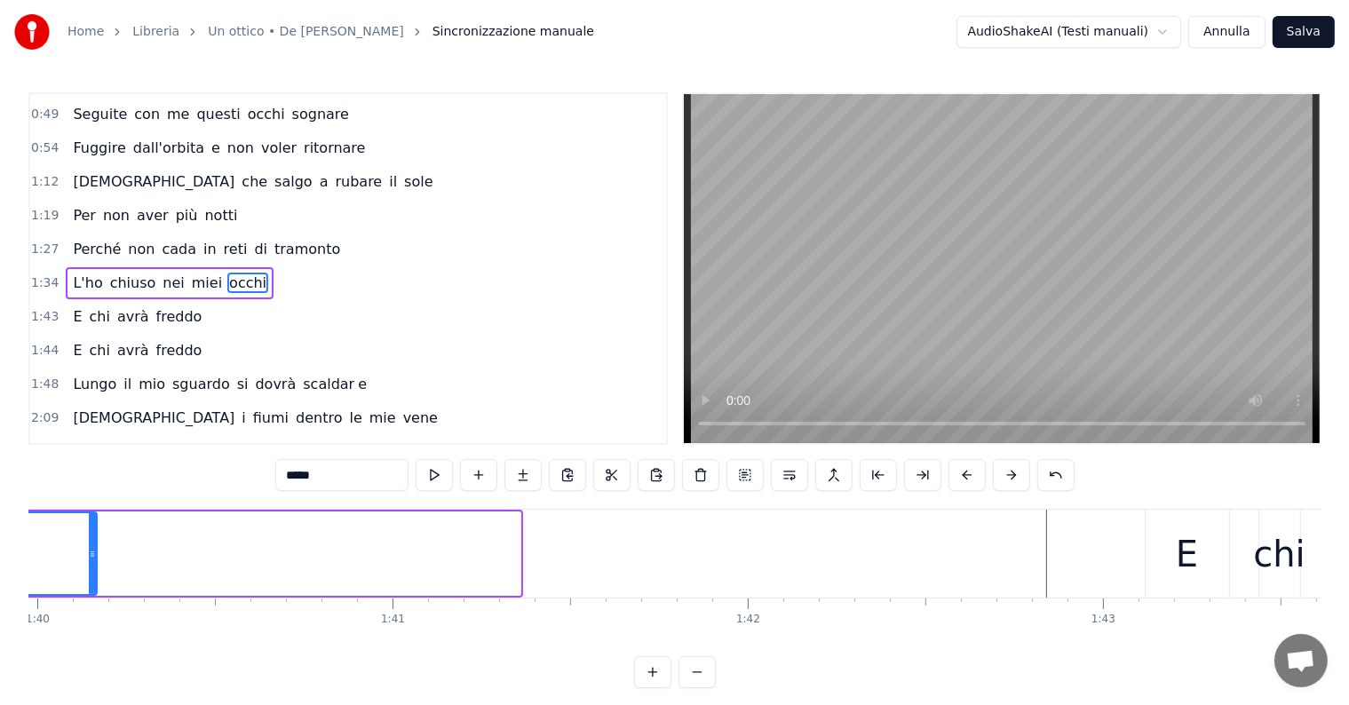
drag, startPoint x: 515, startPoint y: 533, endPoint x: 91, endPoint y: 553, distance: 424.1
click at [91, 553] on div at bounding box center [92, 553] width 7 height 81
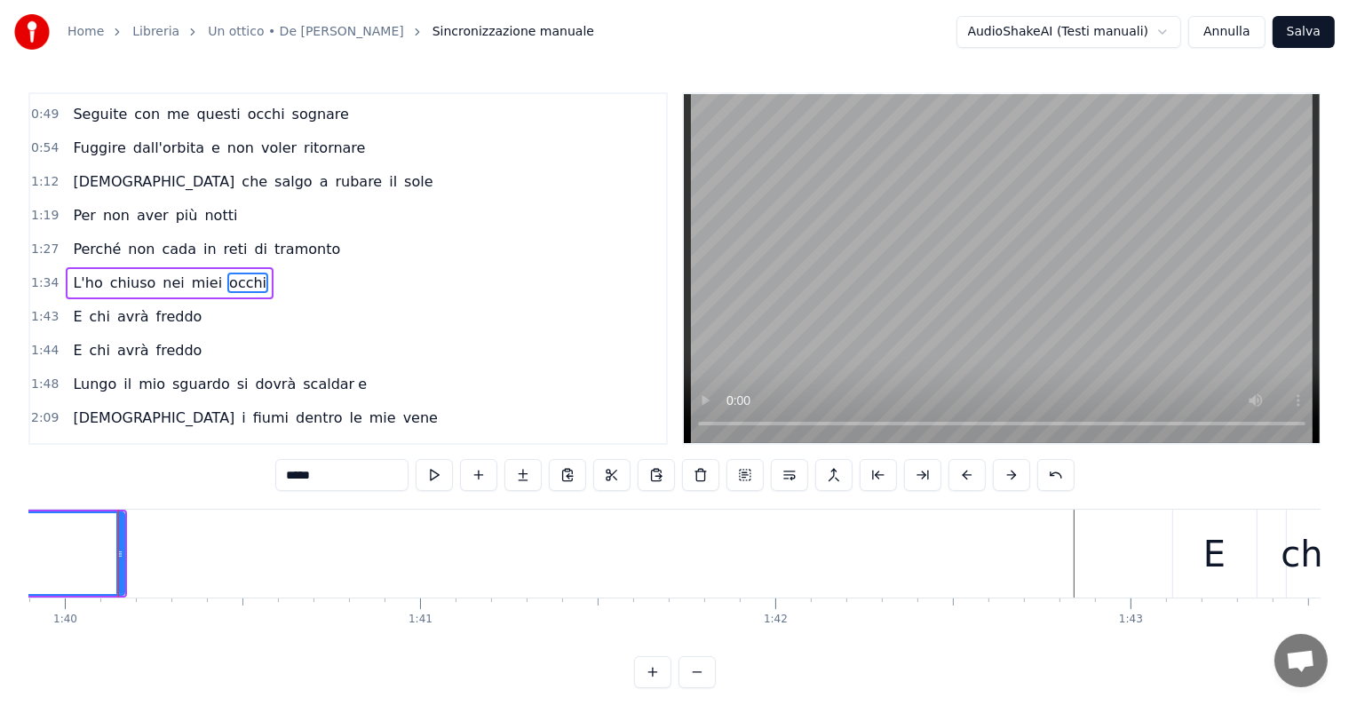
scroll to position [0, 34467]
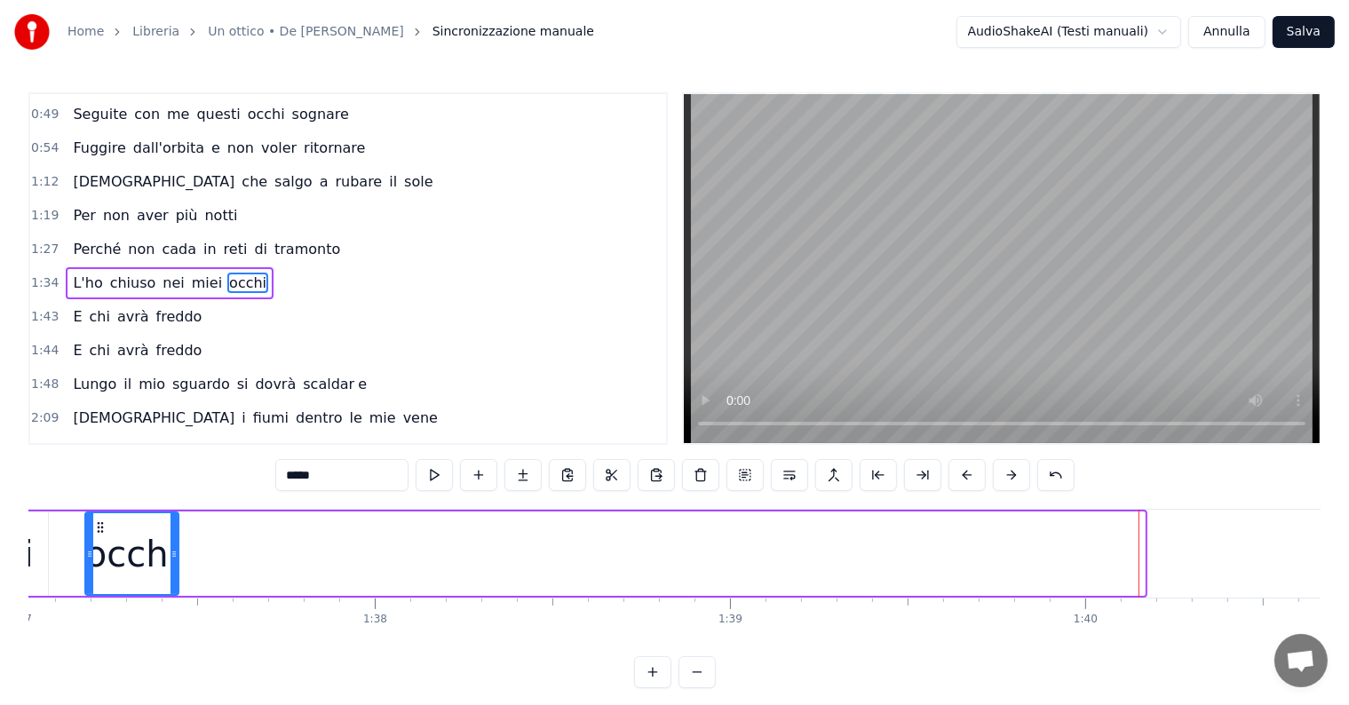
drag, startPoint x: 1142, startPoint y: 538, endPoint x: 176, endPoint y: 544, distance: 966.3
click at [176, 544] on div at bounding box center [174, 553] width 7 height 81
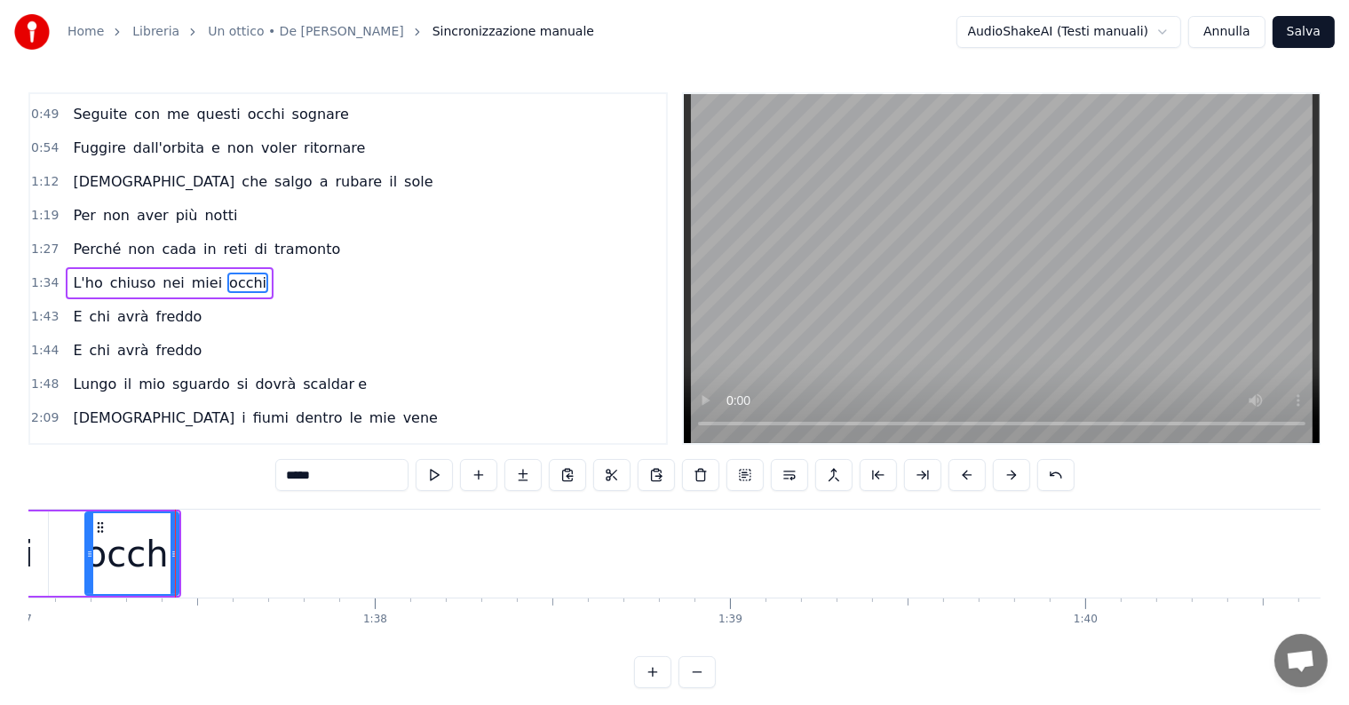
click at [333, 479] on input "*****" at bounding box center [341, 475] width 133 height 32
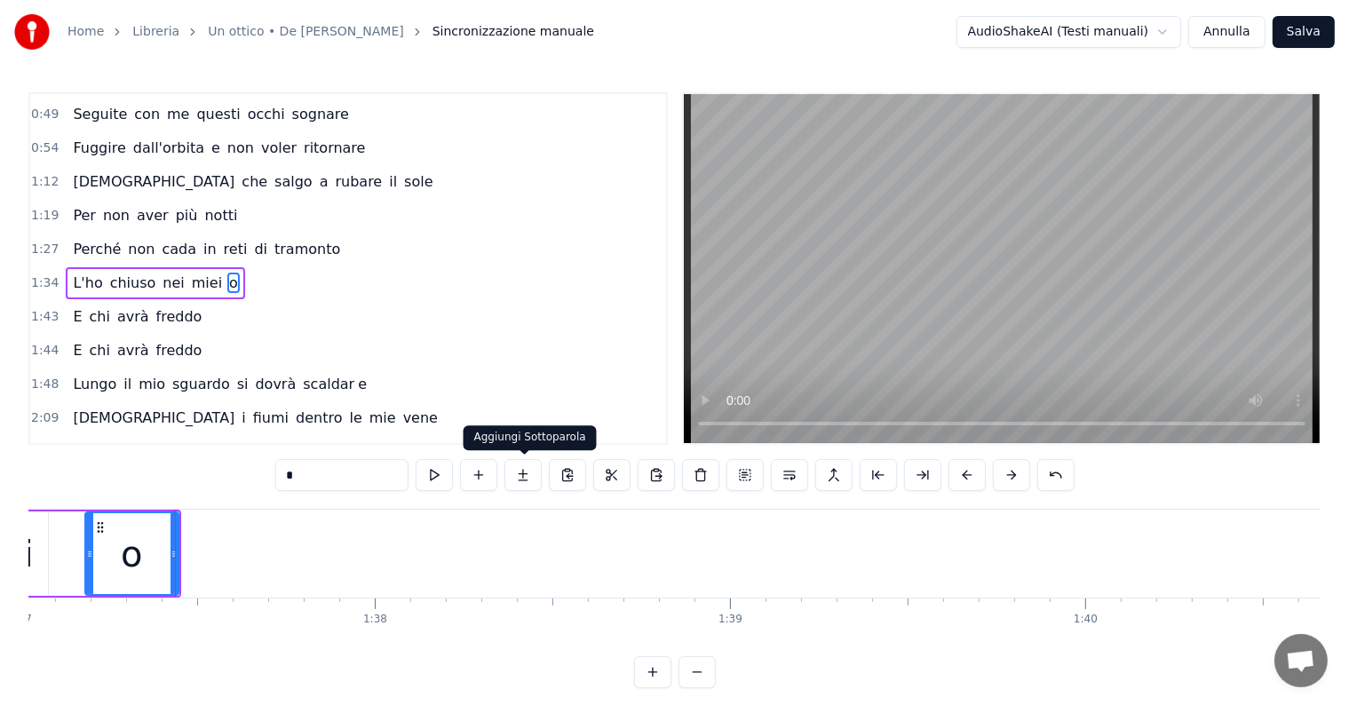
type input "*"
click at [512, 473] on button at bounding box center [522, 475] width 37 height 32
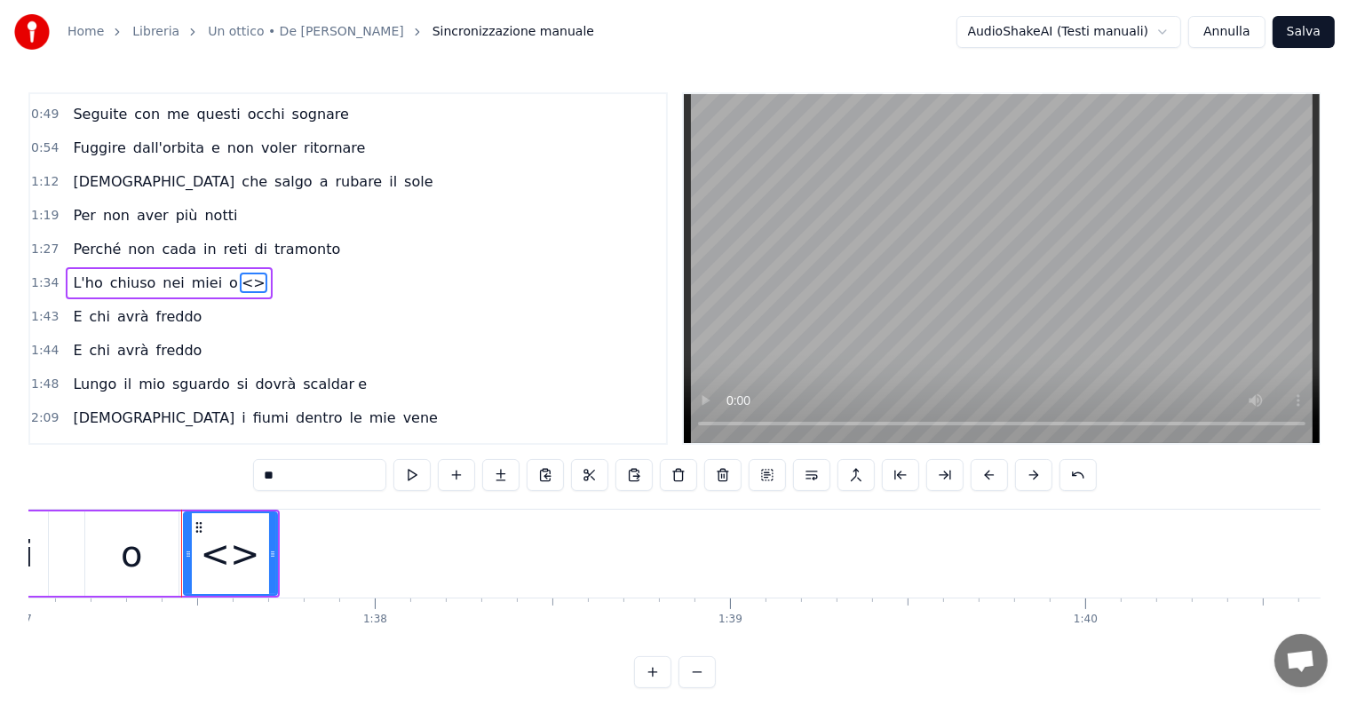
click at [303, 475] on input "**" at bounding box center [319, 475] width 133 height 32
type input "*"
click at [285, 628] on div "Daltonici, presbiti, mendicanti di vista Il mercante di luce, il vostro oculist…" at bounding box center [674, 575] width 1292 height 133
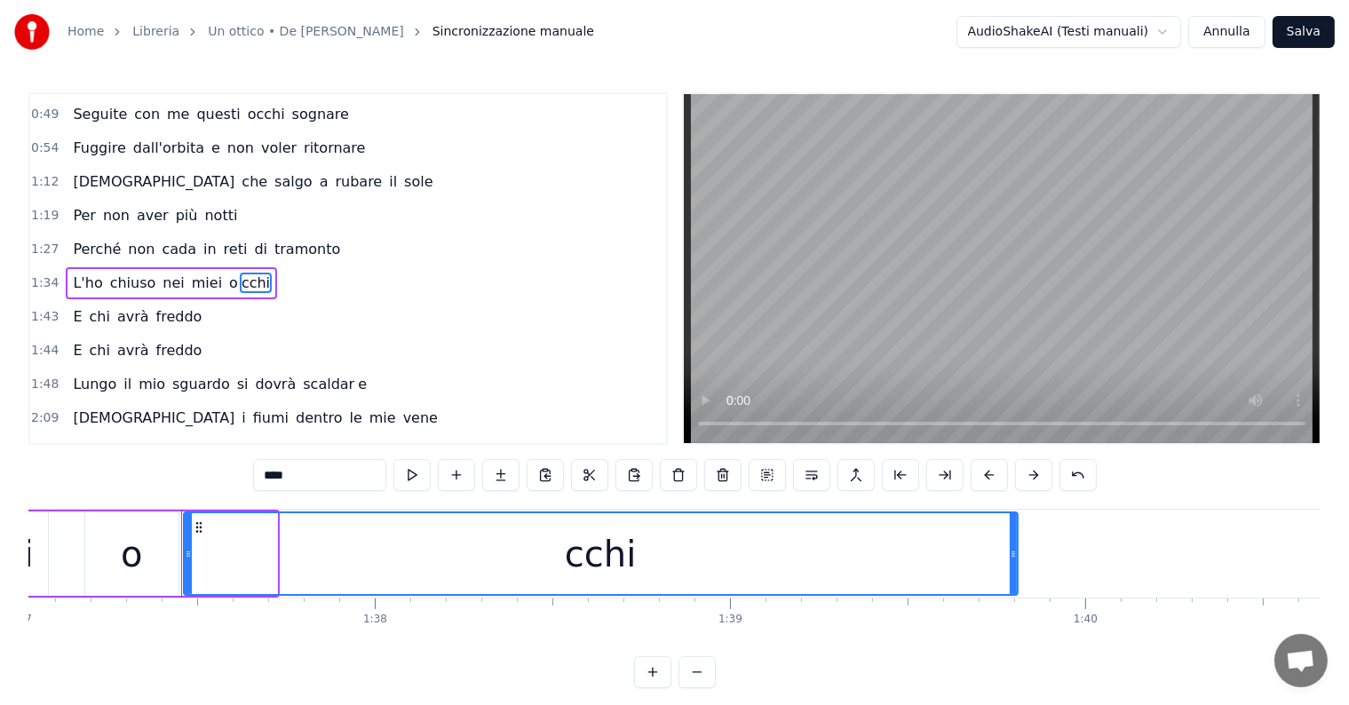
drag, startPoint x: 274, startPoint y: 540, endPoint x: 1016, endPoint y: 583, distance: 743.7
click at [1016, 583] on div at bounding box center [1013, 553] width 7 height 81
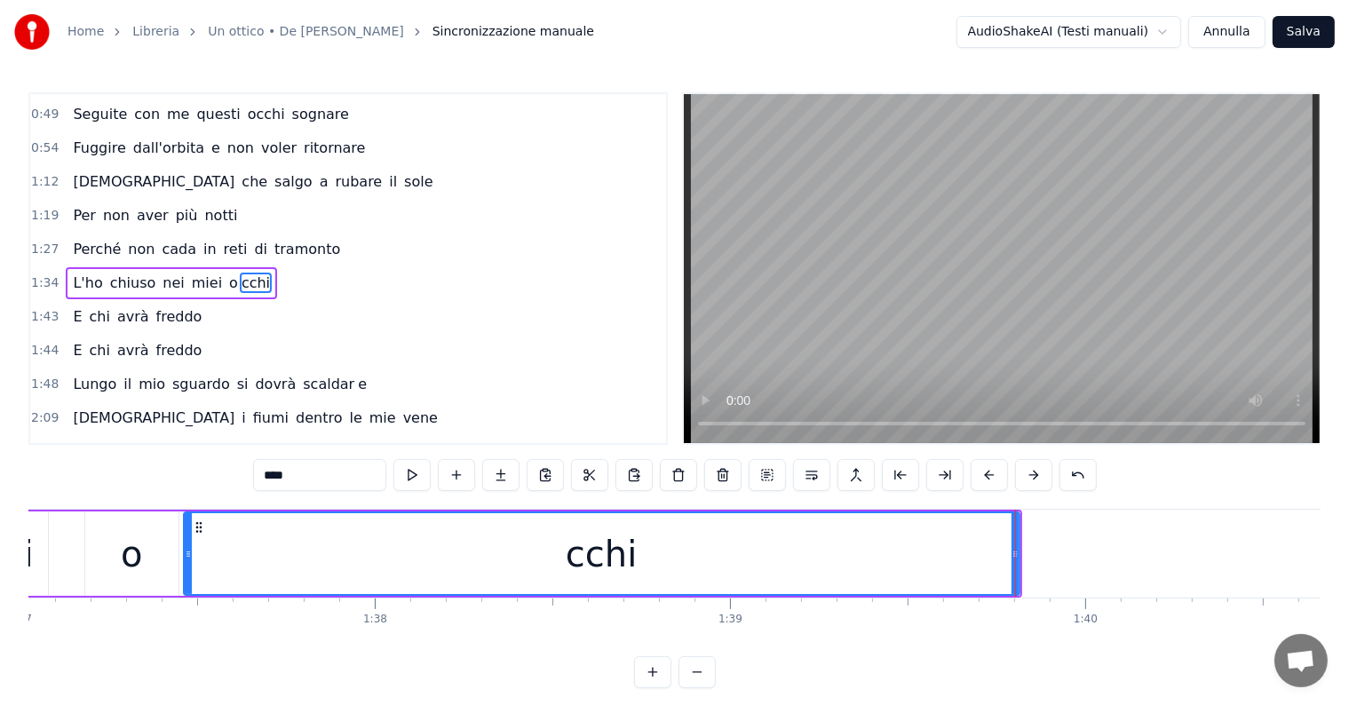
scroll to position [0, 34357]
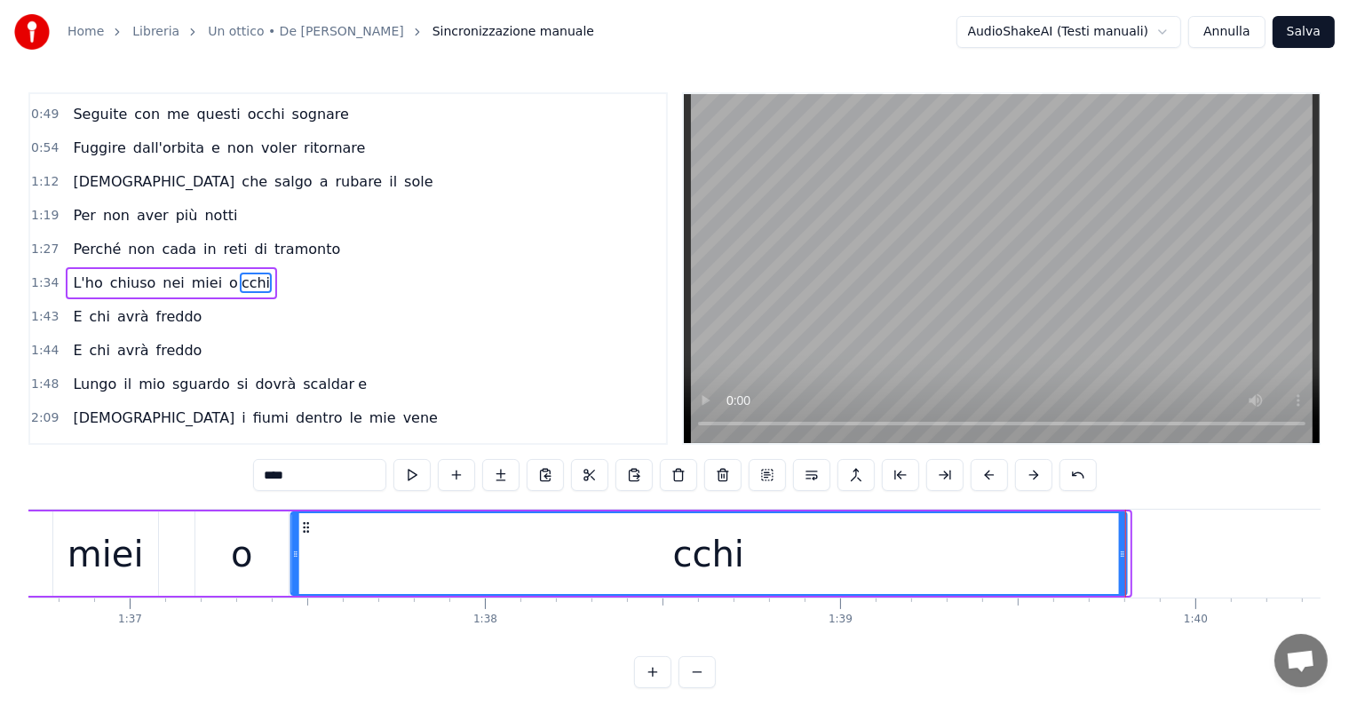
click at [307, 527] on circle at bounding box center [307, 527] width 1 height 1
click at [117, 581] on div "miei" at bounding box center [105, 554] width 105 height 84
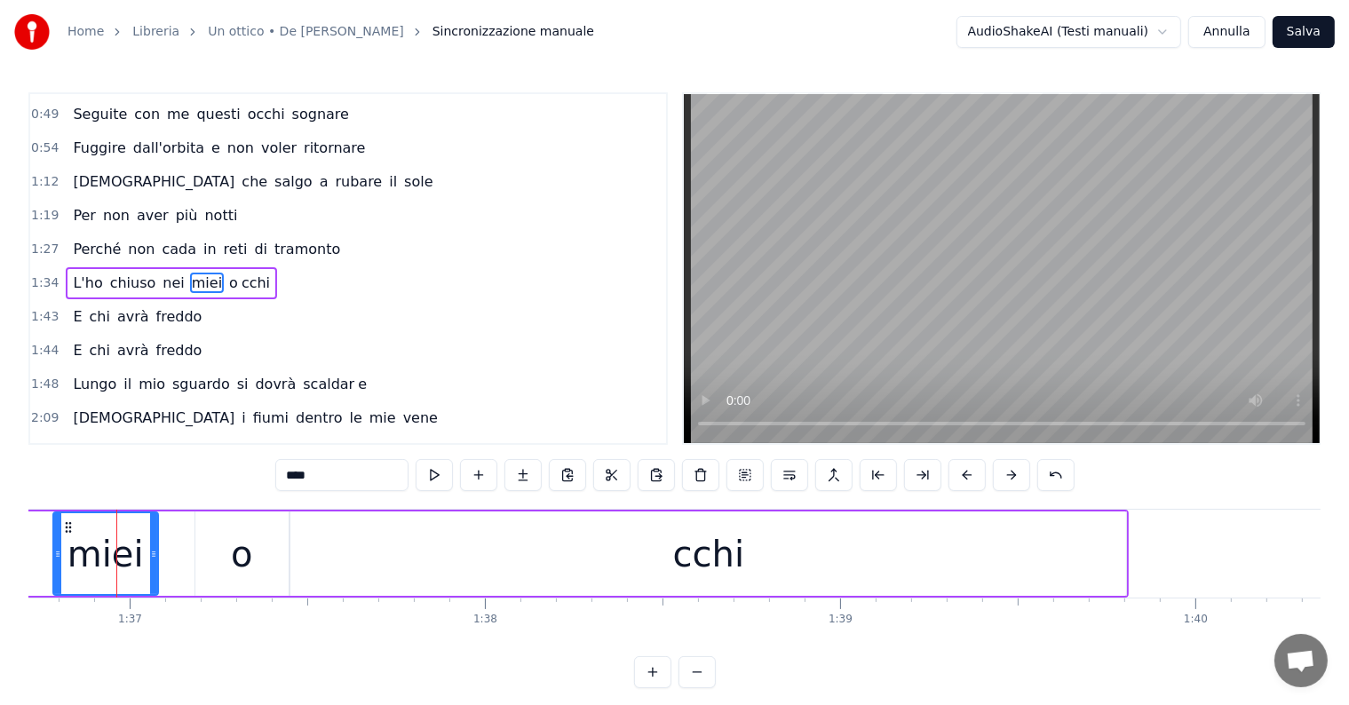
scroll to position [0, 34356]
click at [1005, 548] on div "cchi" at bounding box center [710, 554] width 836 height 84
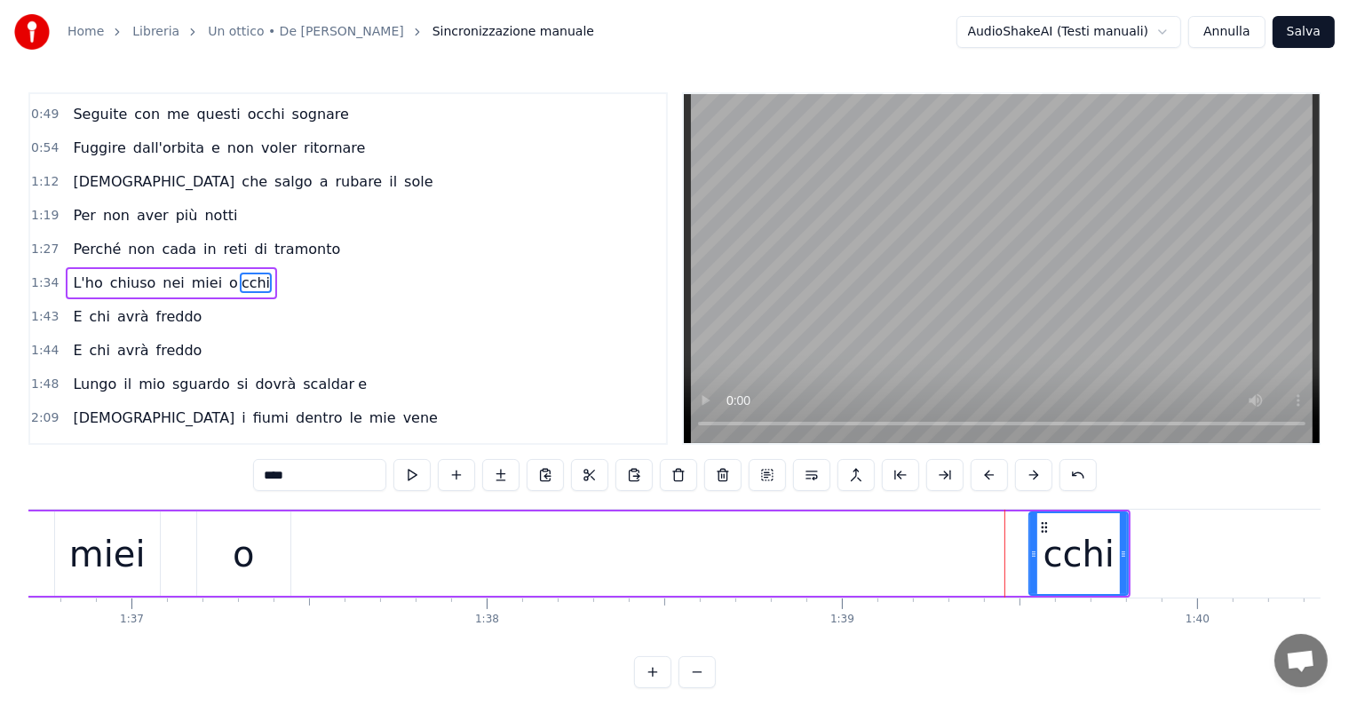
drag, startPoint x: 293, startPoint y: 553, endPoint x: 1030, endPoint y: 542, distance: 737.2
click at [1030, 542] on div at bounding box center [1033, 553] width 7 height 81
click at [257, 565] on div "o" at bounding box center [243, 554] width 93 height 84
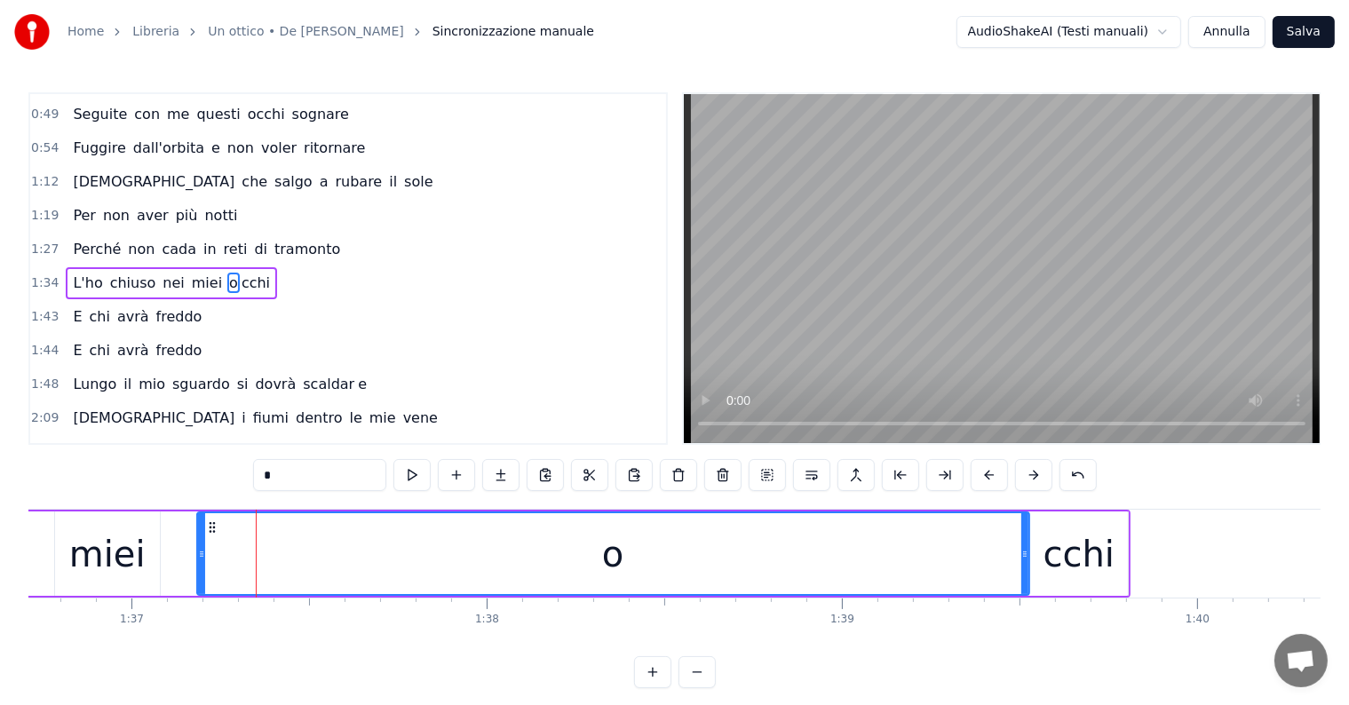
drag, startPoint x: 284, startPoint y: 546, endPoint x: 1023, endPoint y: 589, distance: 740.1
click at [1023, 589] on div at bounding box center [1024, 553] width 7 height 81
click at [101, 542] on div "miei" at bounding box center [107, 554] width 76 height 53
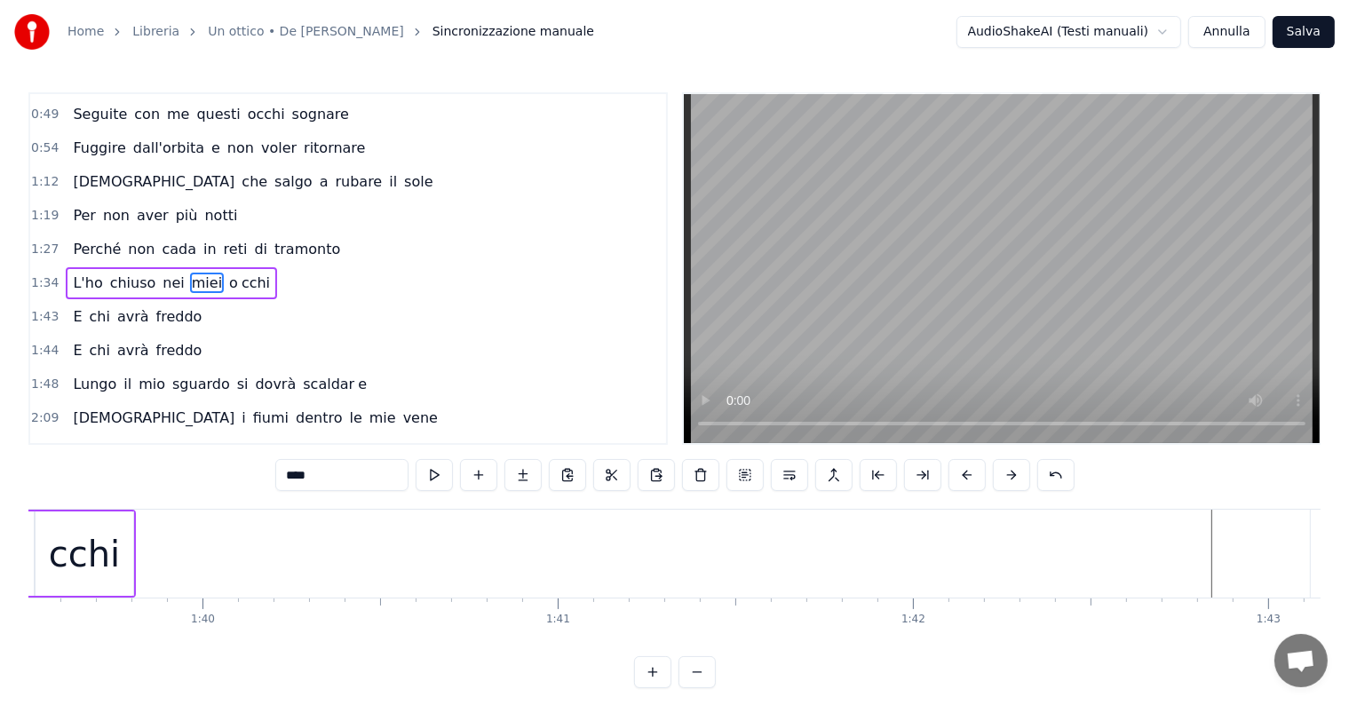
scroll to position [0, 35294]
click at [179, 547] on div "cchi" at bounding box center [140, 554] width 99 height 84
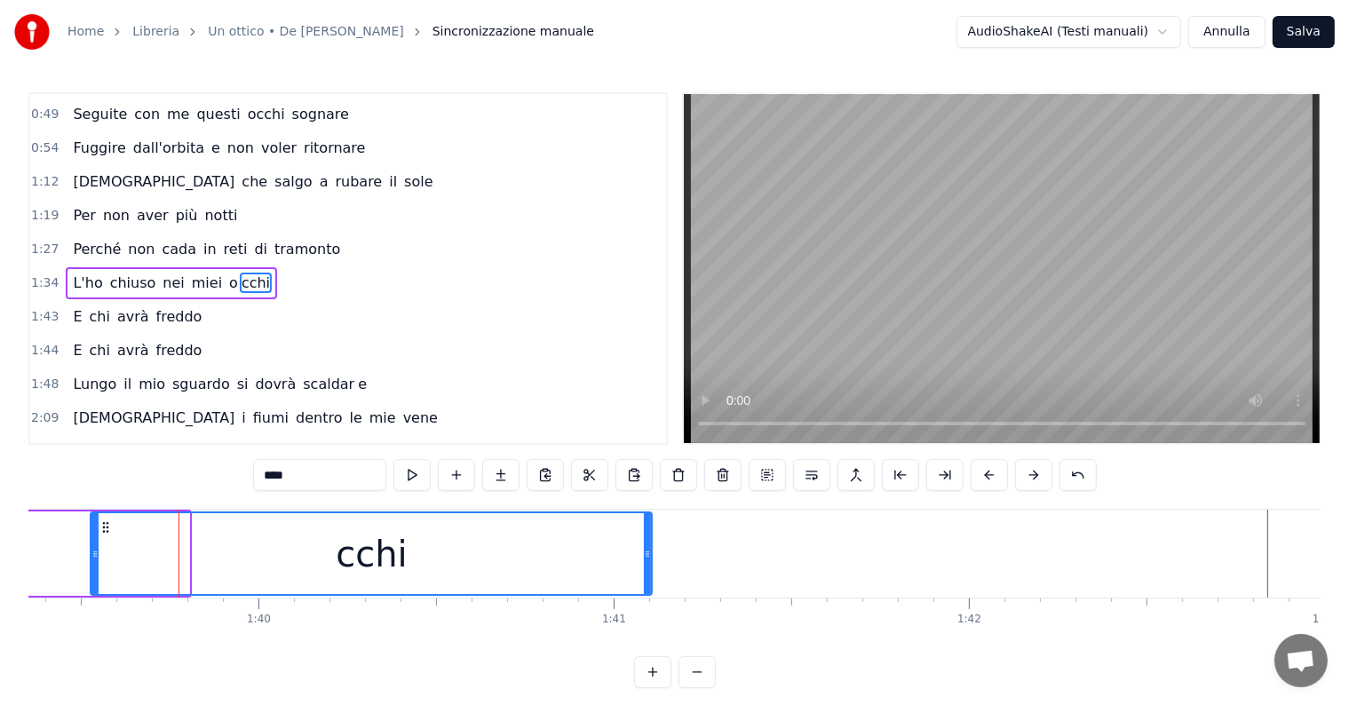
drag, startPoint x: 187, startPoint y: 542, endPoint x: 650, endPoint y: 534, distance: 462.8
click at [650, 534] on div "cchi" at bounding box center [371, 554] width 563 height 84
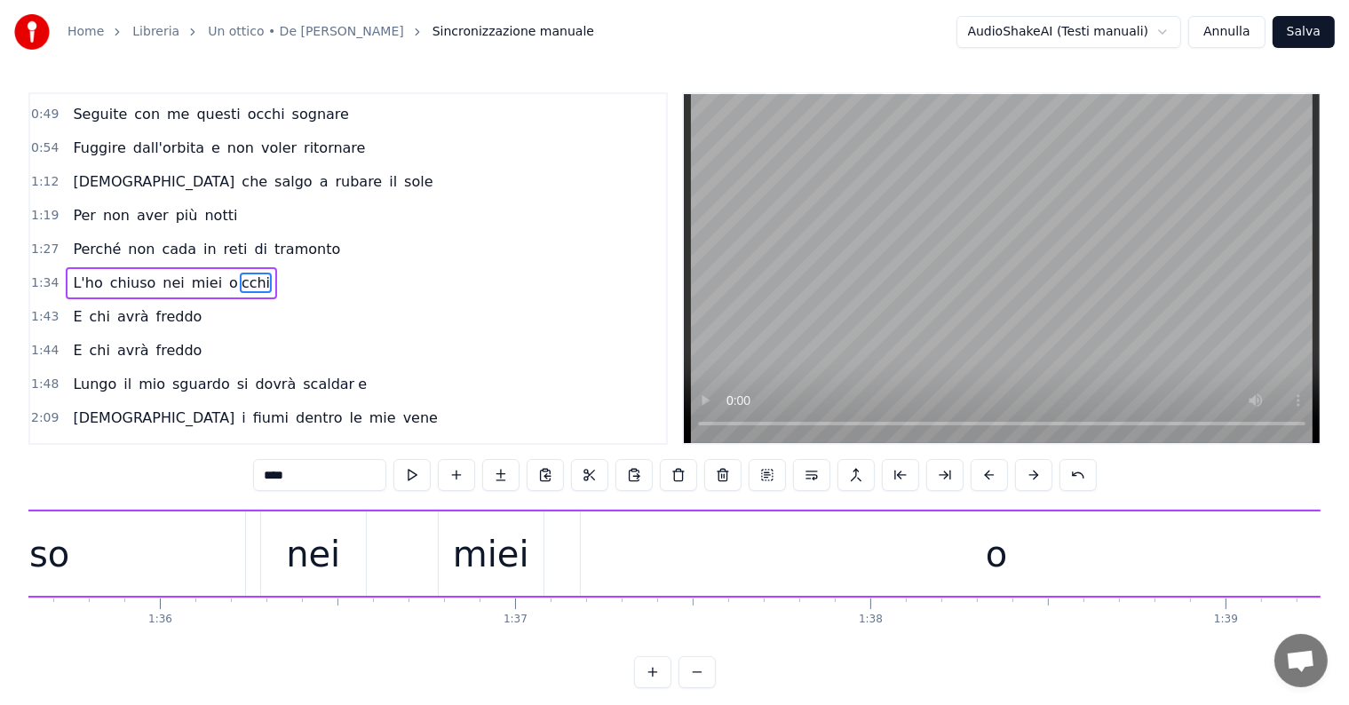
scroll to position [0, 33751]
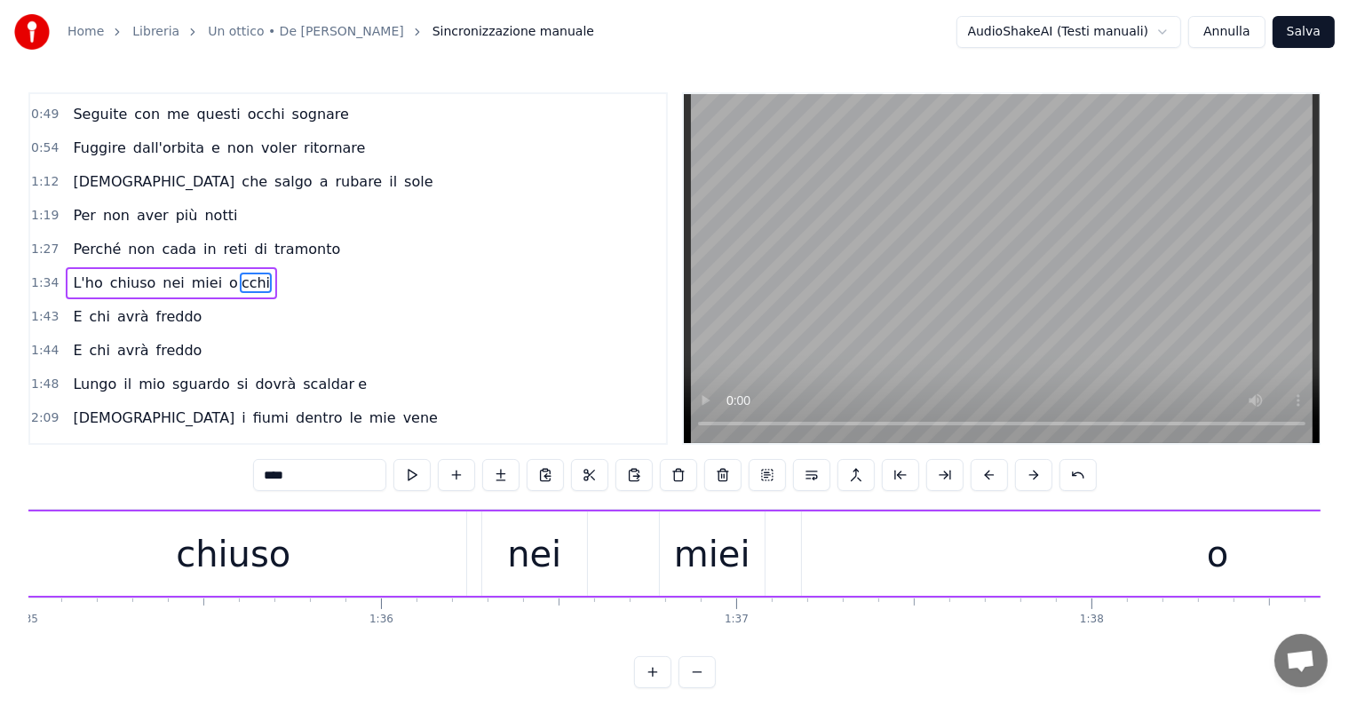
click at [698, 544] on div "miei" at bounding box center [712, 554] width 76 height 53
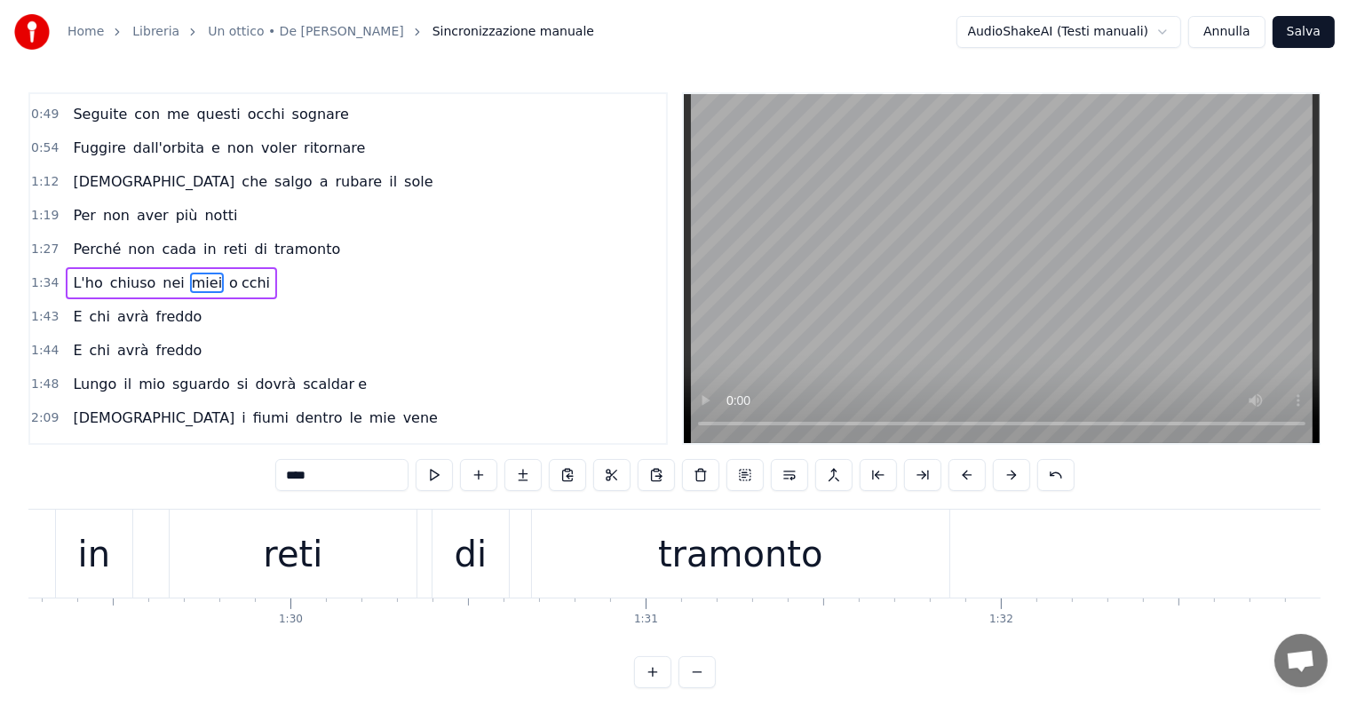
scroll to position [0, 31600]
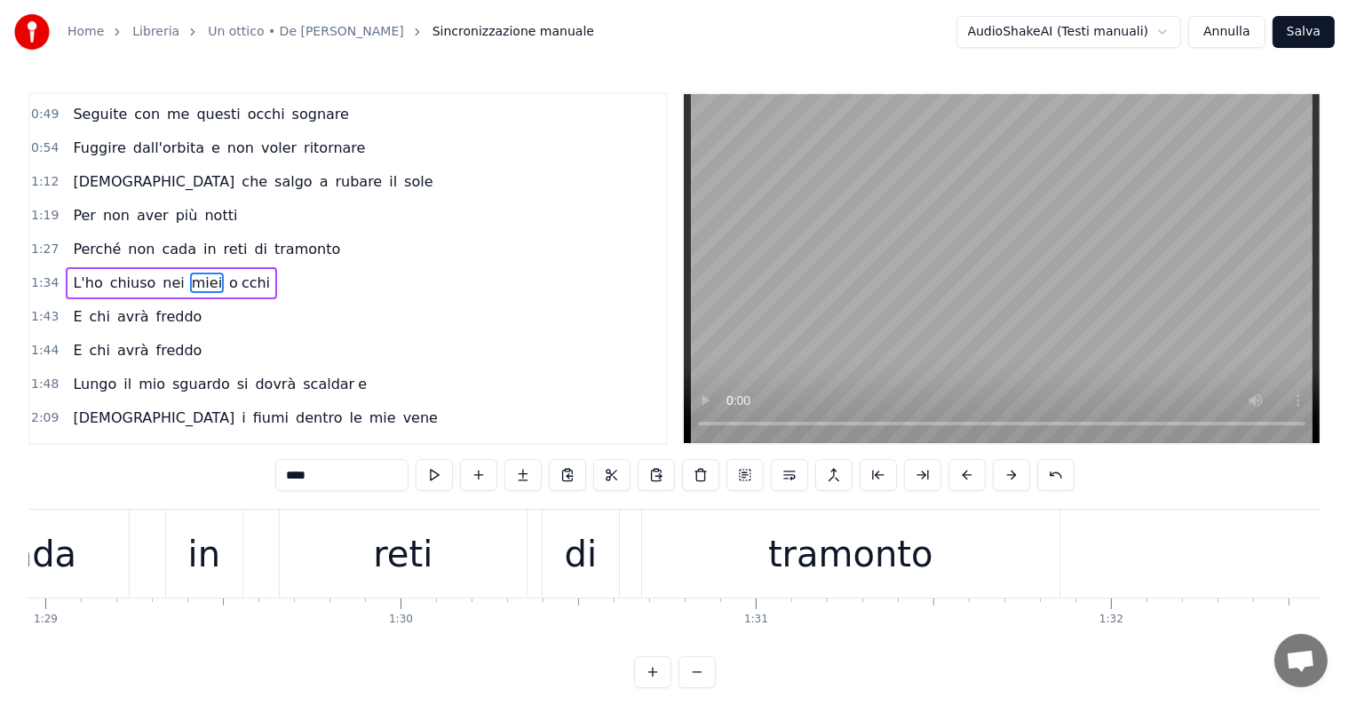
click at [191, 575] on div "in" at bounding box center [204, 554] width 32 height 53
type input "**"
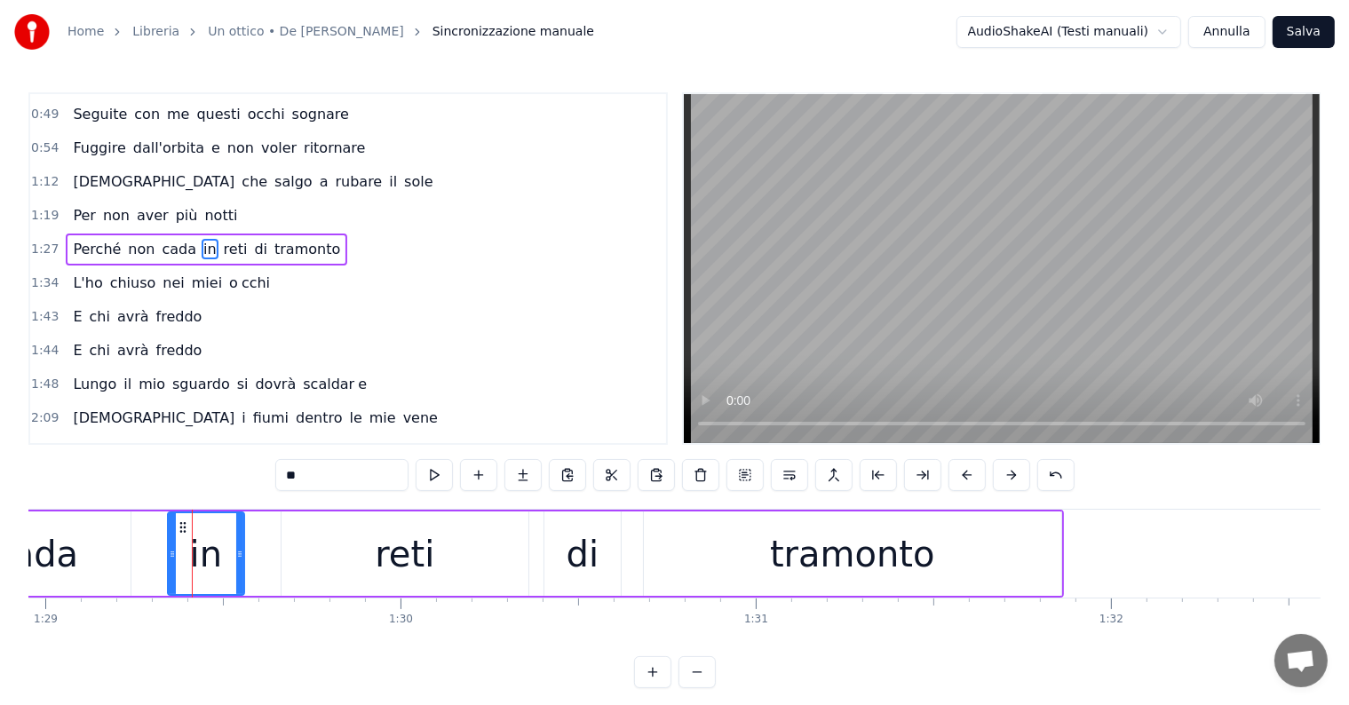
scroll to position [234, 0]
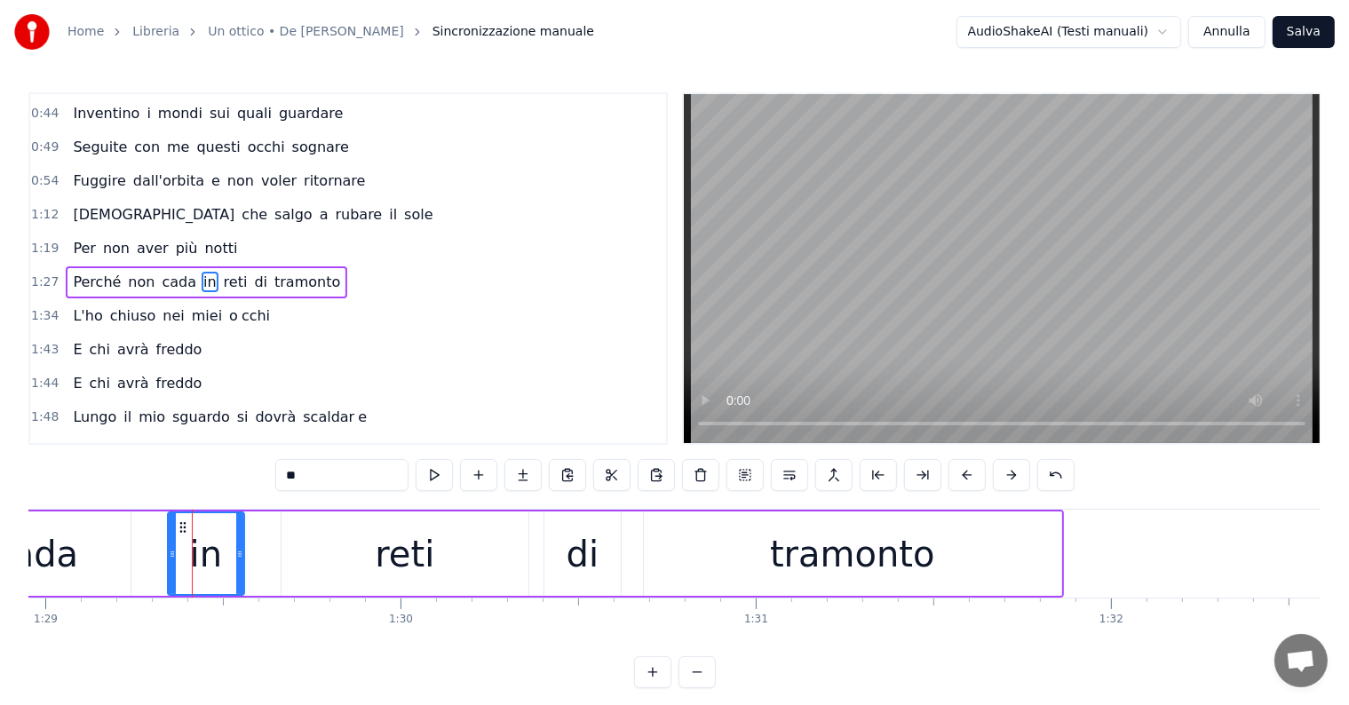
click at [91, 282] on div "Perché non cada in reti di tramonto" at bounding box center [207, 282] width 282 height 32
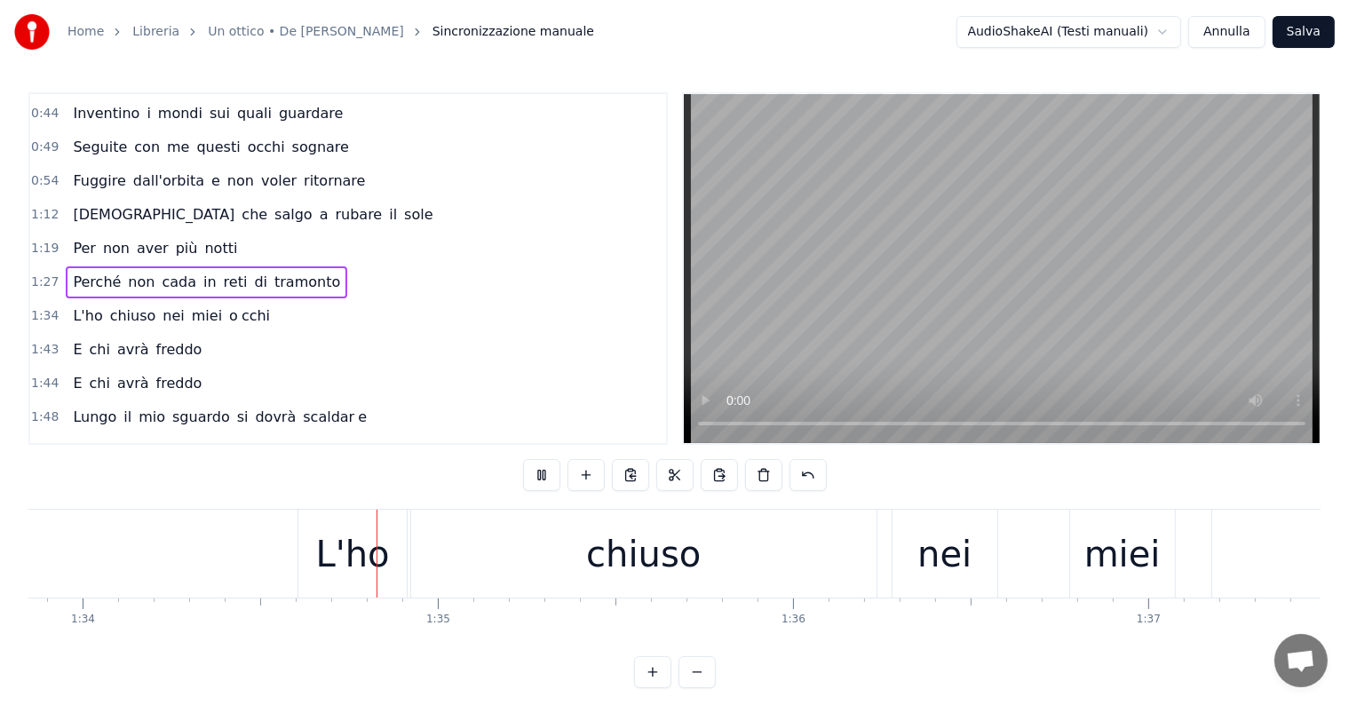
scroll to position [0, 33340]
click at [424, 555] on div "chiuso" at bounding box center [642, 554] width 465 height 88
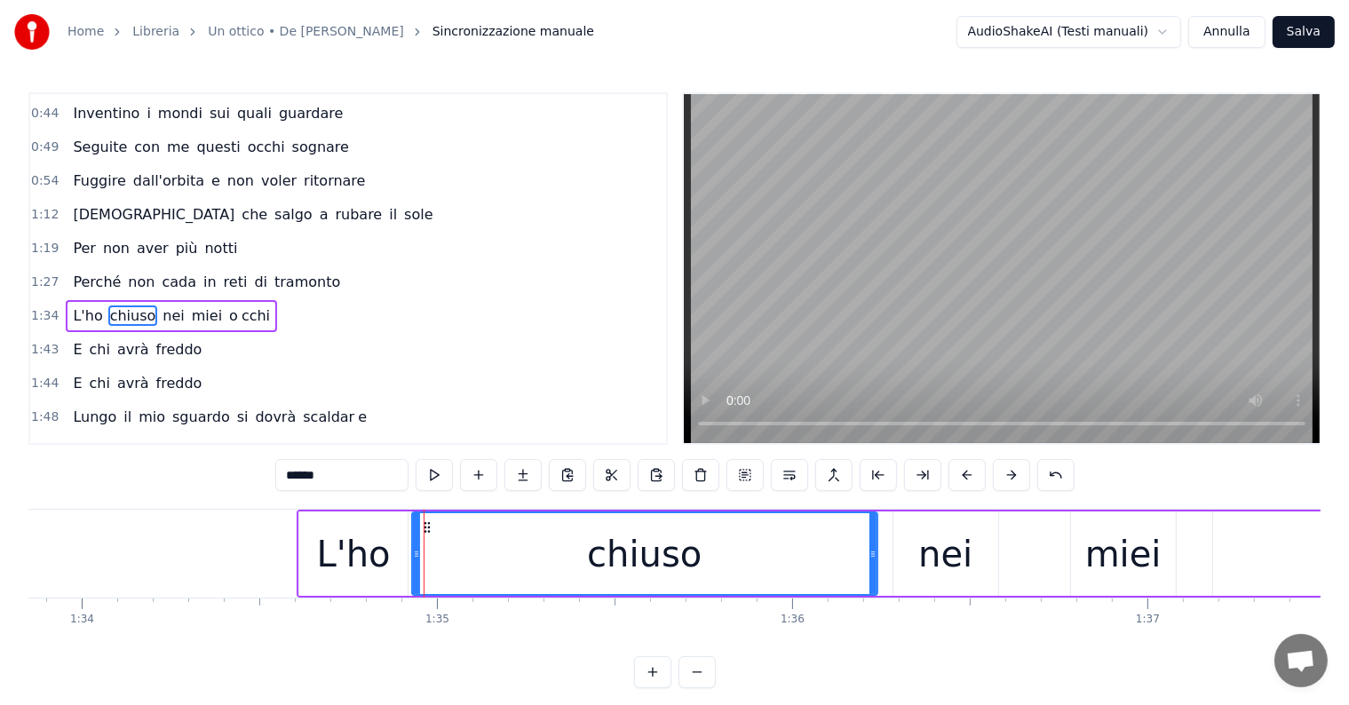
scroll to position [266, 0]
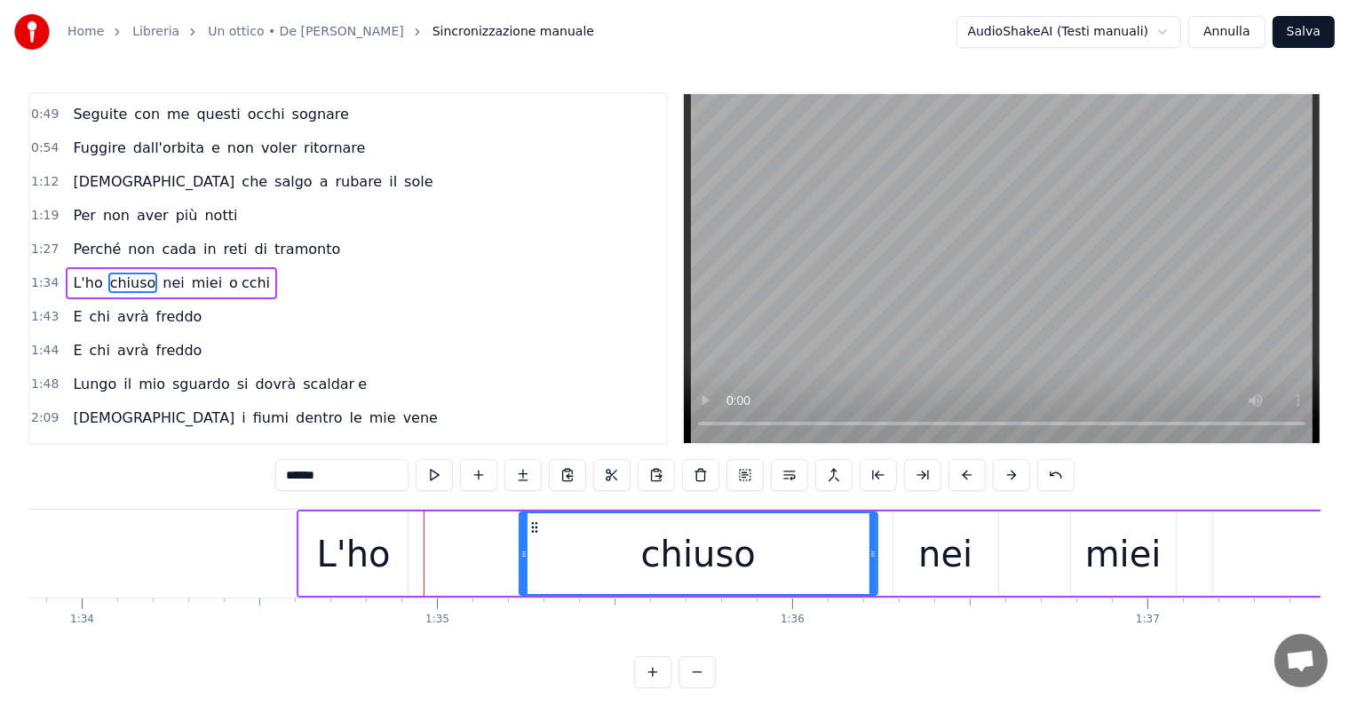
drag, startPoint x: 413, startPoint y: 554, endPoint x: 520, endPoint y: 557, distance: 107.5
click at [520, 557] on icon at bounding box center [523, 554] width 7 height 14
click at [366, 565] on div "L'ho" at bounding box center [353, 554] width 74 height 53
type input "****"
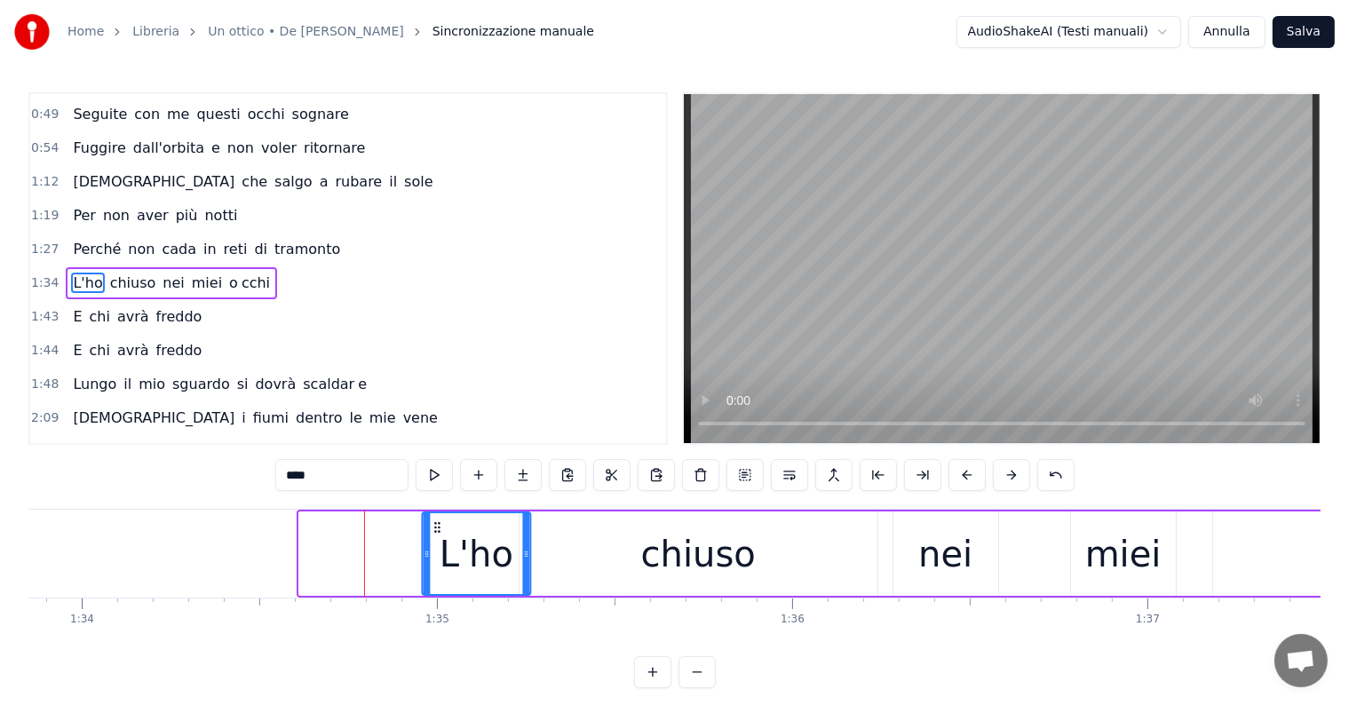
drag, startPoint x: 307, startPoint y: 526, endPoint x: 430, endPoint y: 536, distance: 123.0
click at [430, 536] on div "L'ho" at bounding box center [476, 553] width 107 height 81
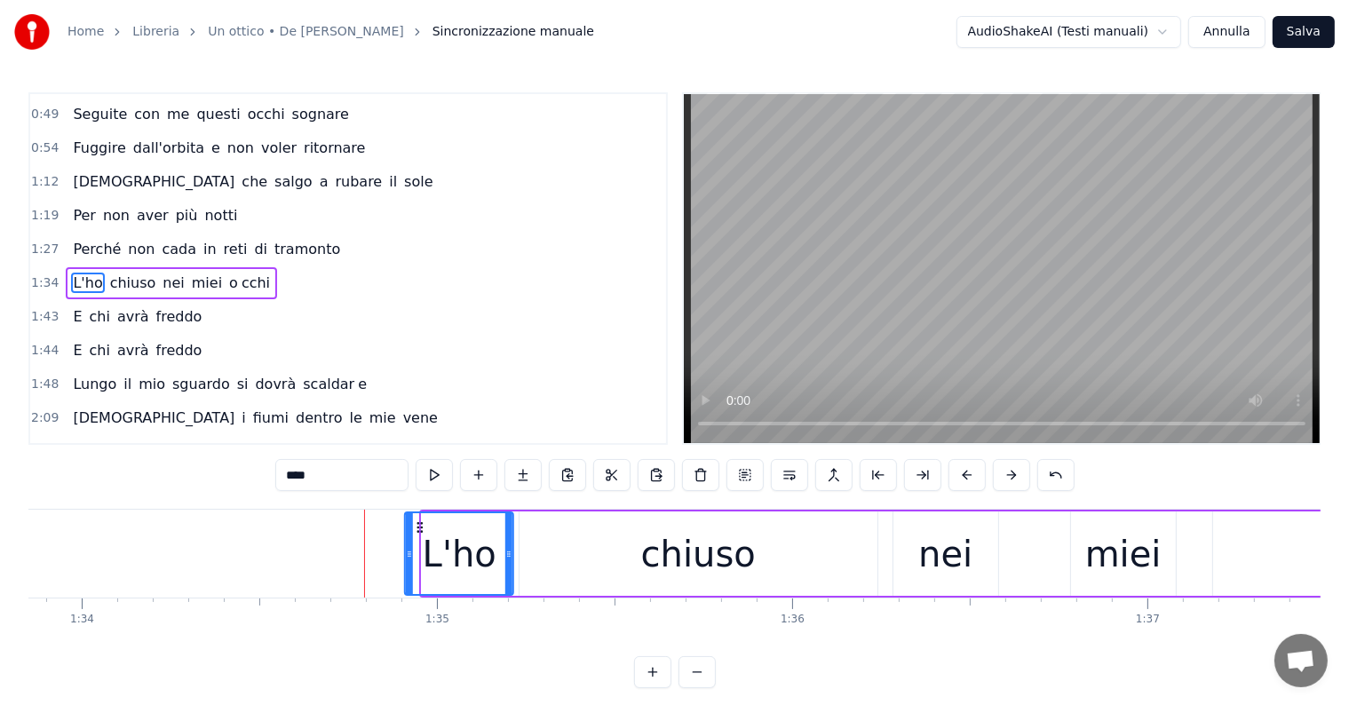
drag, startPoint x: 437, startPoint y: 522, endPoint x: 419, endPoint y: 519, distance: 18.1
click at [419, 520] on icon at bounding box center [420, 527] width 14 height 14
drag, startPoint x: 406, startPoint y: 545, endPoint x: 433, endPoint y: 543, distance: 26.8
click at [433, 543] on div at bounding box center [436, 553] width 7 height 81
click at [73, 248] on div "Perché non cada in reti di tramonto" at bounding box center [207, 250] width 282 height 32
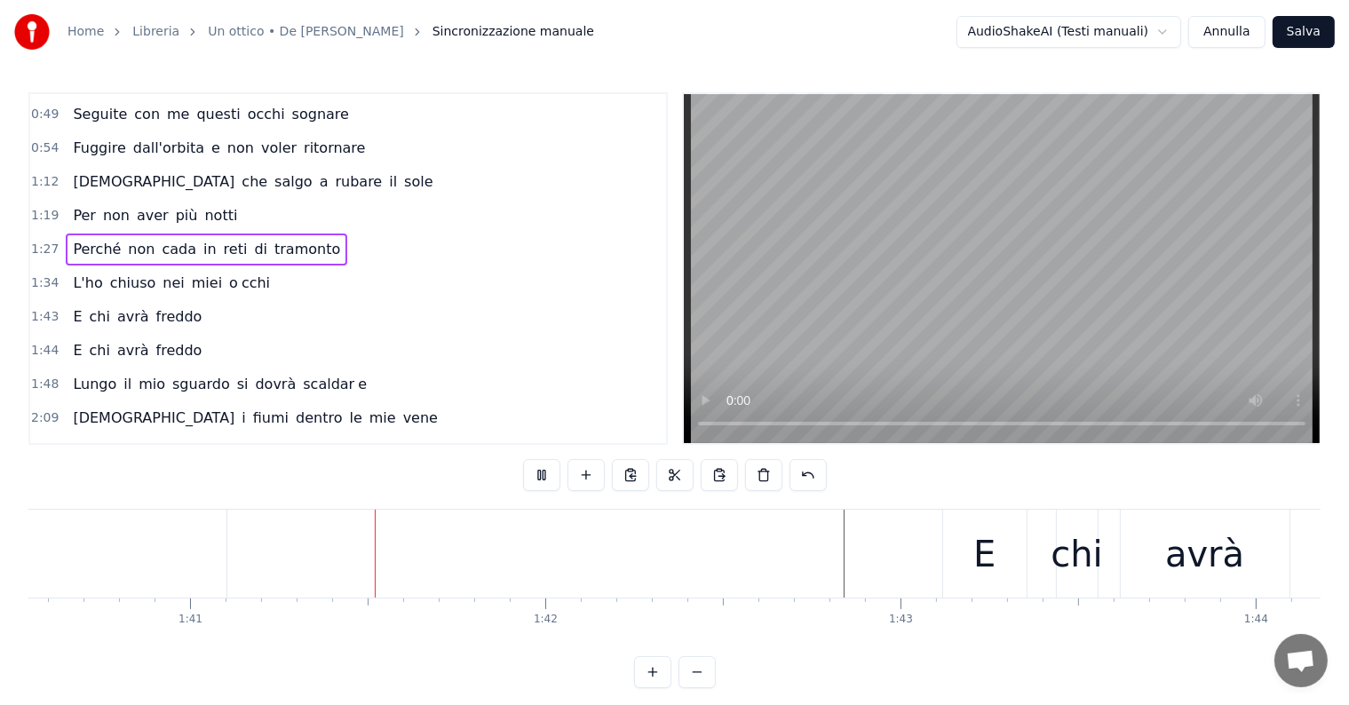
scroll to position [0, 35730]
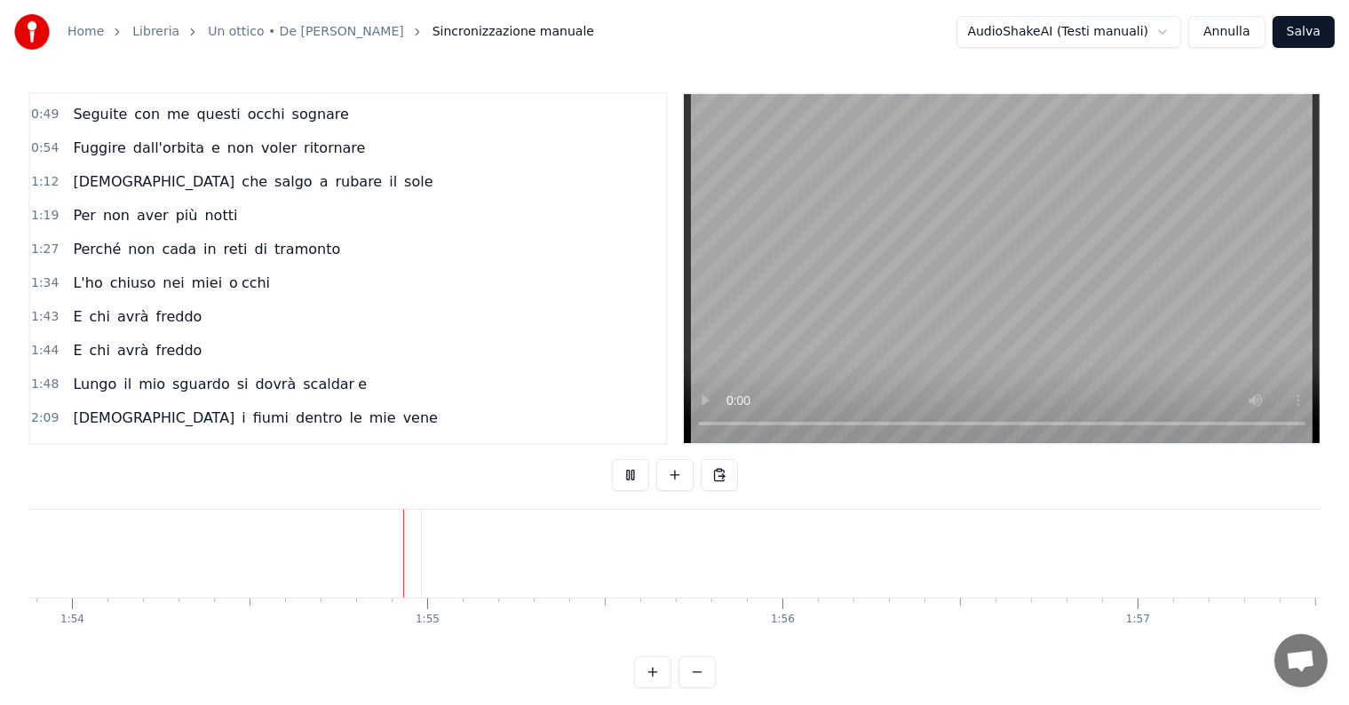
scroll to position [0, 40468]
click at [1294, 32] on button "Salva" at bounding box center [1304, 32] width 62 height 32
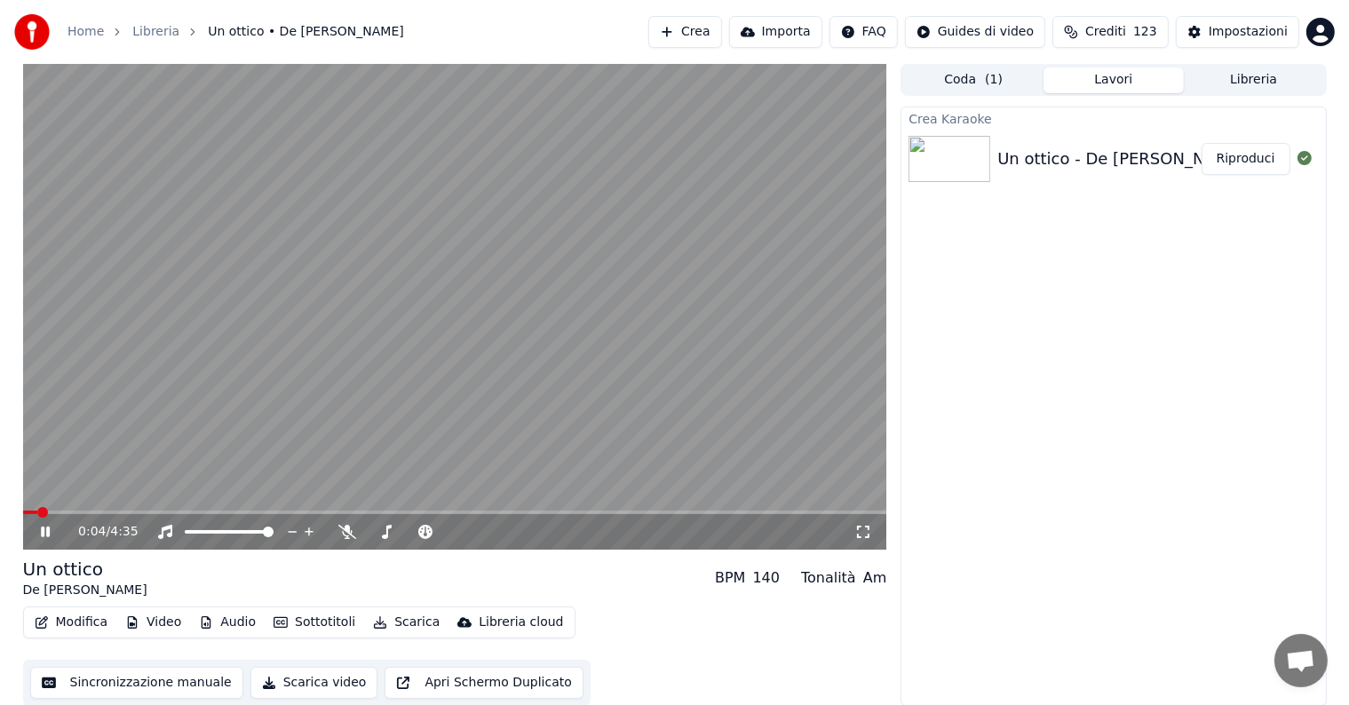
click at [1248, 153] on button "Riproduci" at bounding box center [1246, 159] width 89 height 32
click at [291, 509] on video at bounding box center [455, 307] width 864 height 486
click at [292, 512] on span at bounding box center [455, 513] width 864 height 4
click at [49, 528] on icon at bounding box center [58, 532] width 42 height 14
click at [44, 531] on icon at bounding box center [45, 532] width 9 height 11
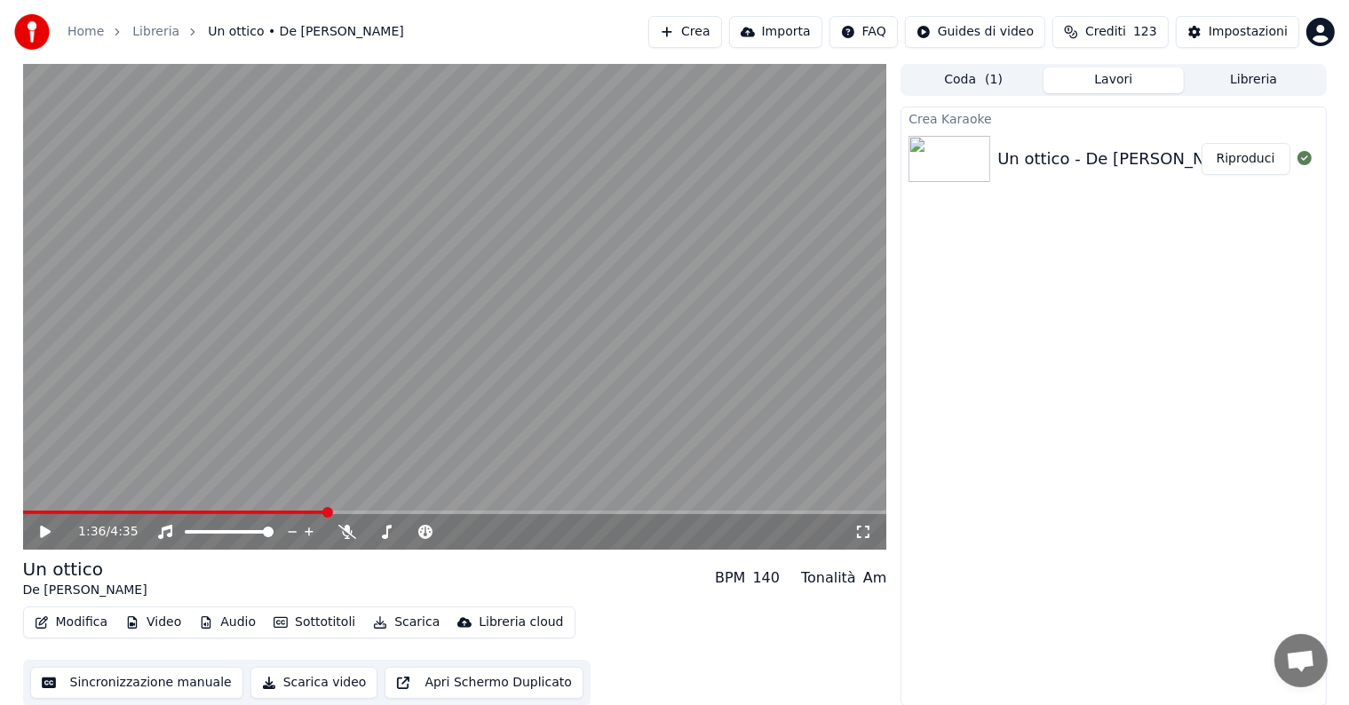
click at [231, 619] on button "Audio" at bounding box center [227, 622] width 71 height 25
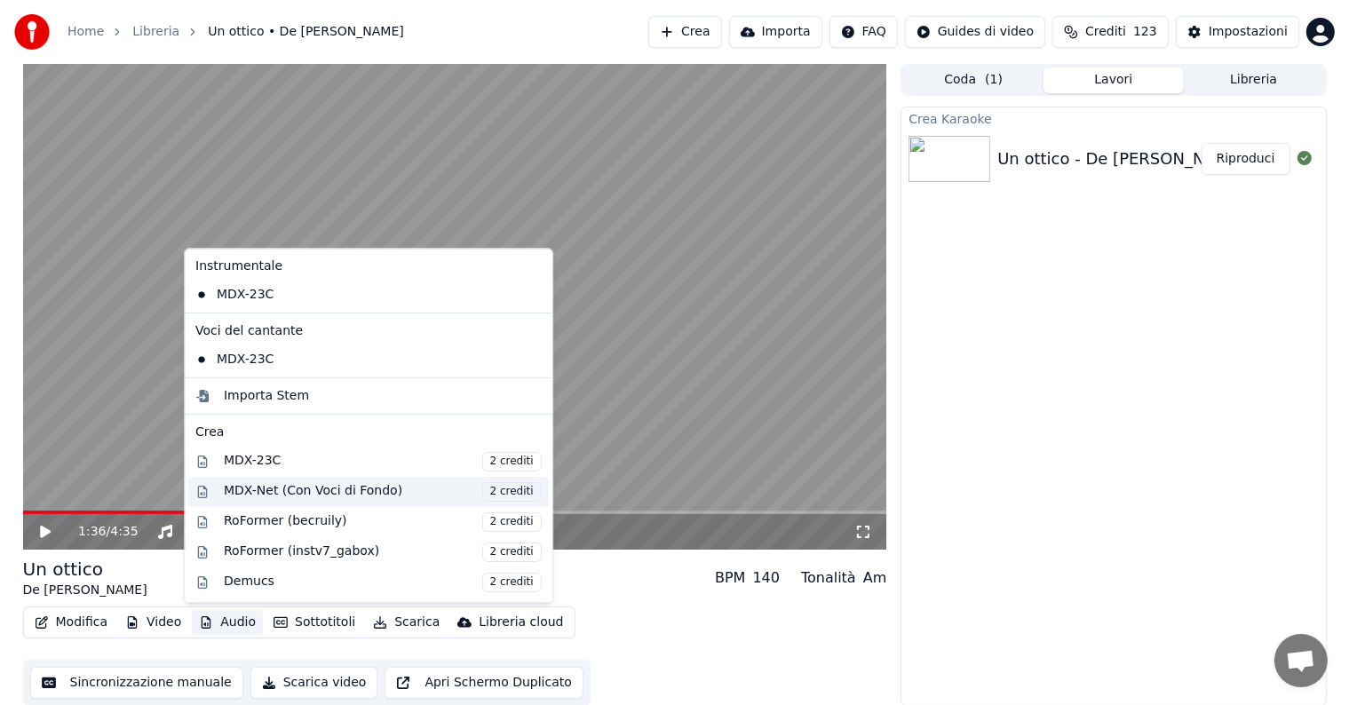
click at [290, 490] on div "MDX-Net (Con Voci di Fondo) 2 crediti" at bounding box center [383, 492] width 318 height 20
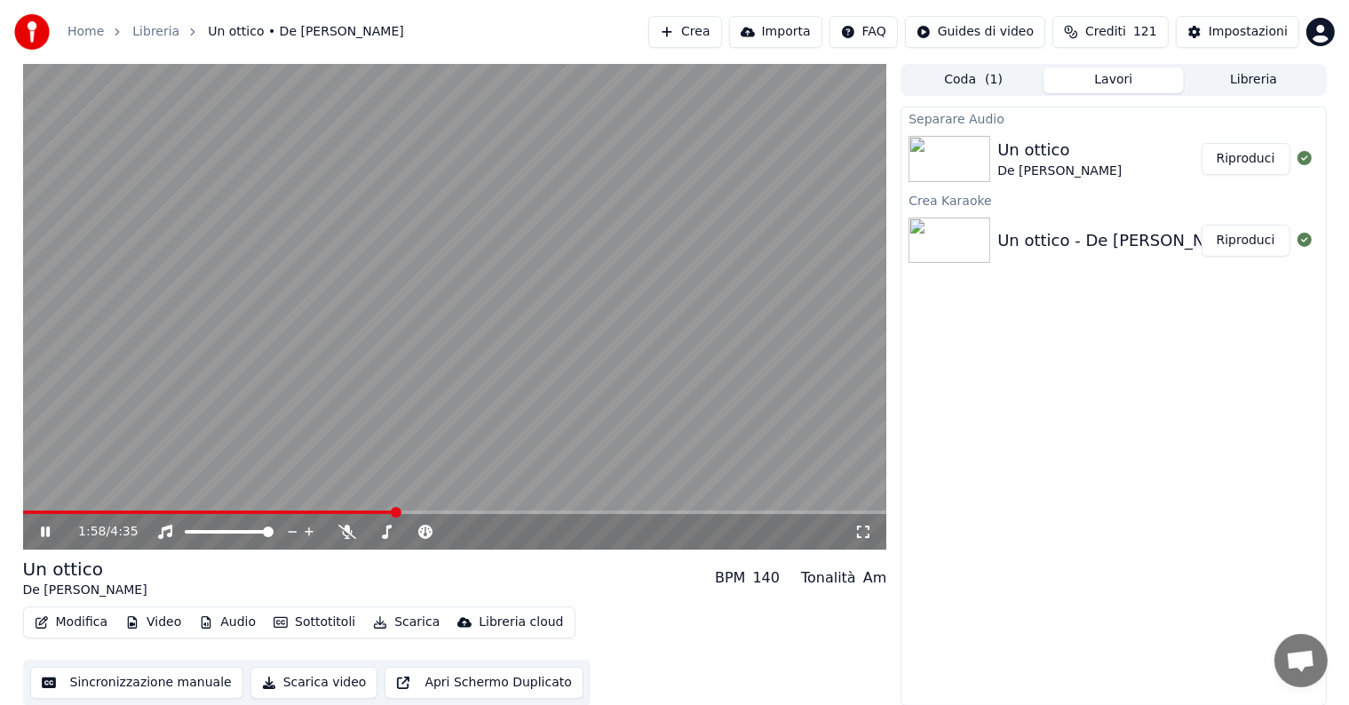
click at [37, 528] on icon at bounding box center [58, 532] width 42 height 14
click at [1261, 157] on button "Riproduci" at bounding box center [1246, 159] width 89 height 32
click at [44, 530] on icon at bounding box center [58, 532] width 42 height 14
click at [228, 619] on button "Audio" at bounding box center [227, 622] width 71 height 25
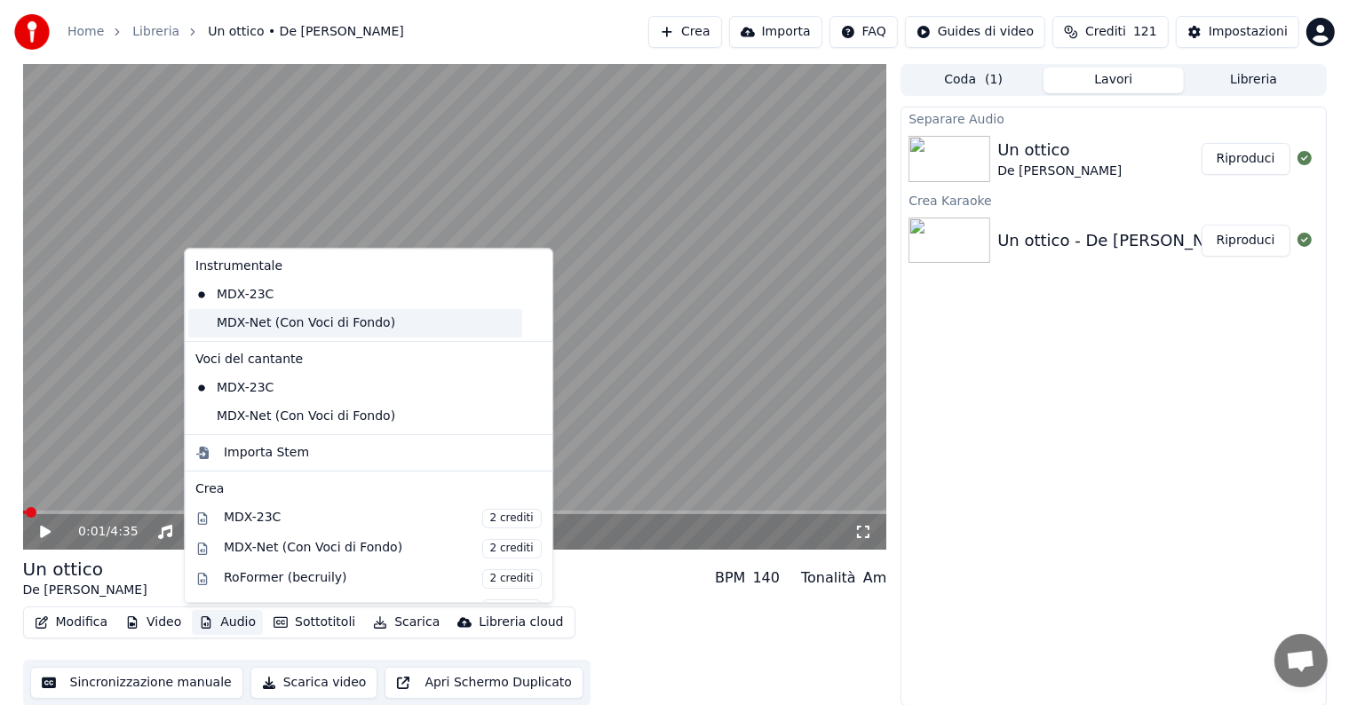
click at [277, 314] on div "MDX-Net (Con Voci di Fondo)" at bounding box center [355, 323] width 334 height 28
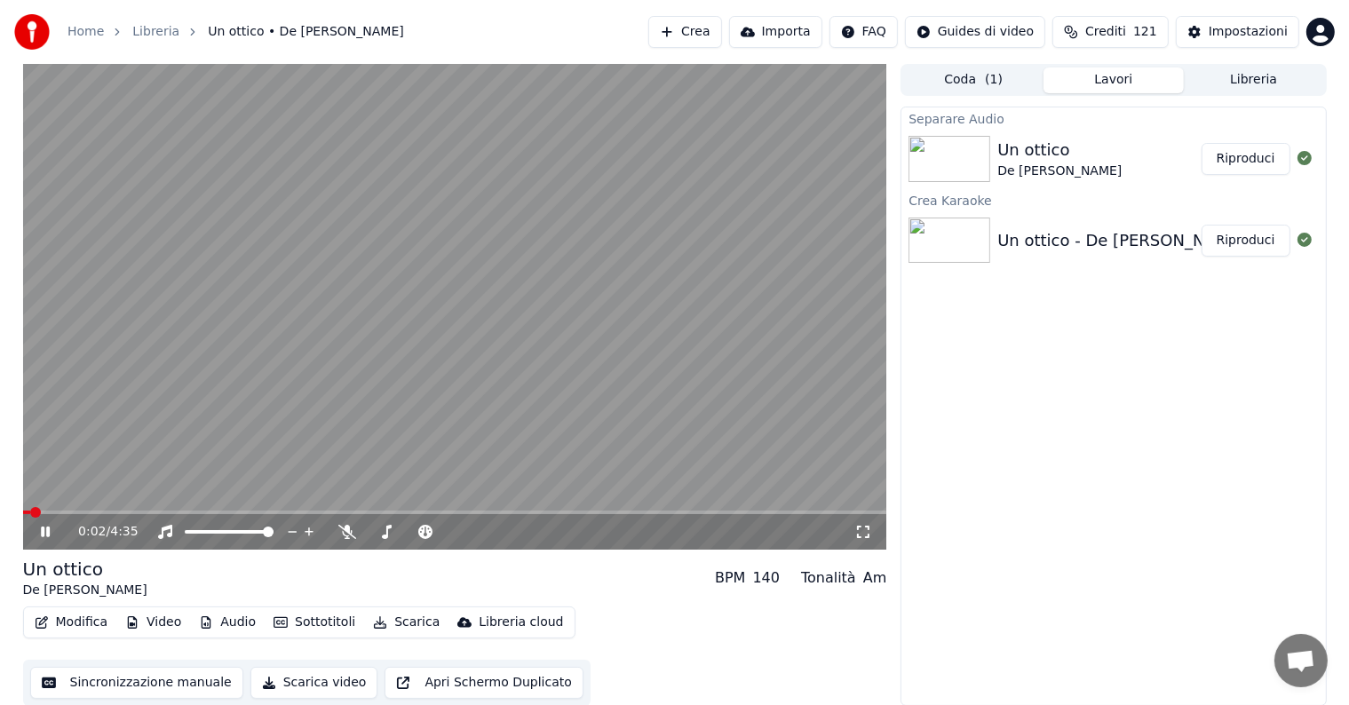
click at [46, 536] on icon at bounding box center [45, 532] width 9 height 11
click at [46, 536] on icon at bounding box center [58, 532] width 42 height 14
click at [46, 529] on icon at bounding box center [45, 532] width 9 height 11
click at [219, 612] on button "Audio" at bounding box center [227, 622] width 71 height 25
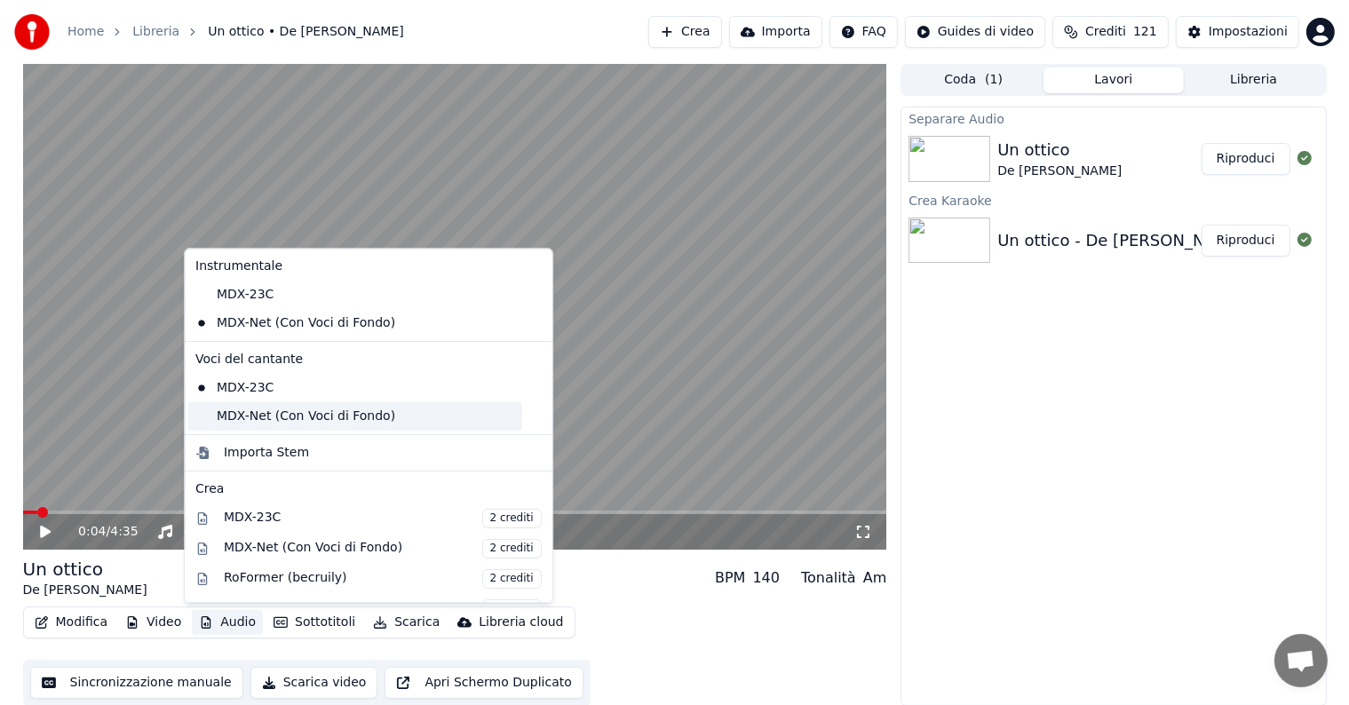
click at [242, 419] on div "MDX-Net (Con Voci di Fondo)" at bounding box center [355, 416] width 334 height 28
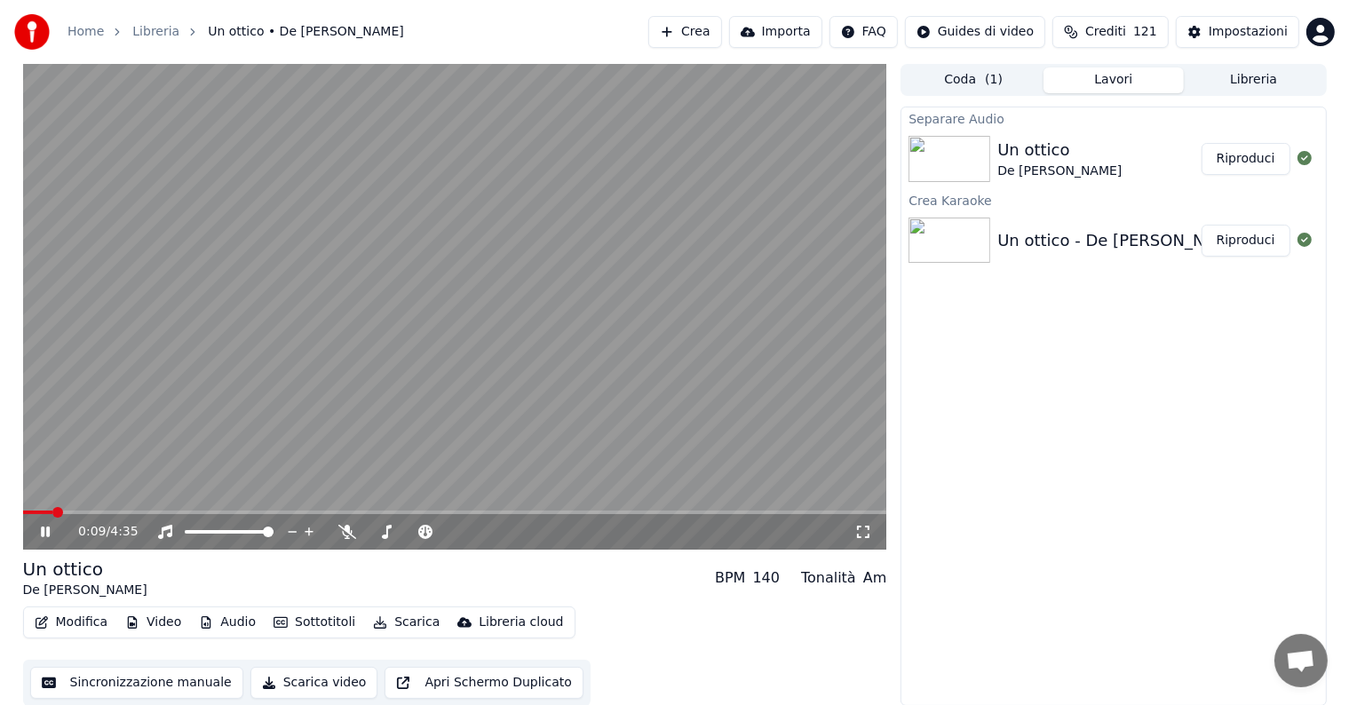
click at [229, 512] on span at bounding box center [455, 513] width 864 height 4
click at [45, 528] on icon at bounding box center [58, 532] width 42 height 14
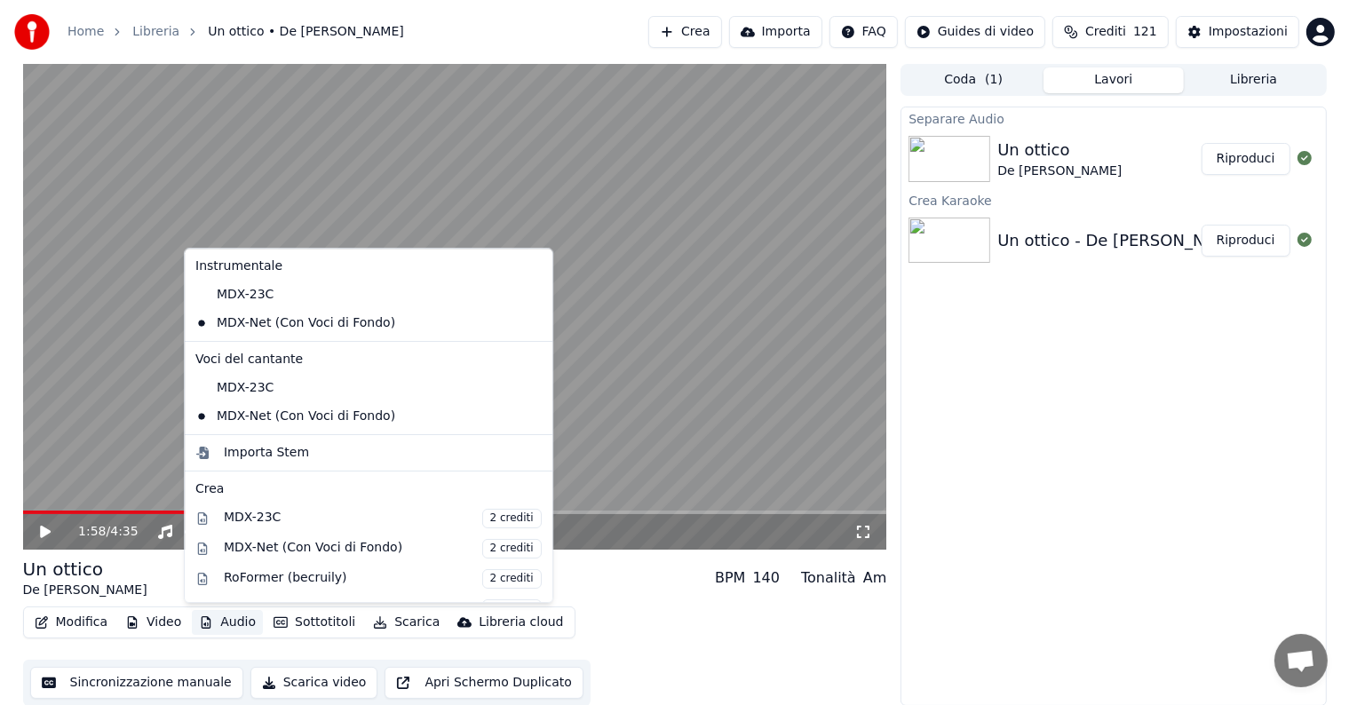
click at [227, 622] on button "Audio" at bounding box center [227, 622] width 71 height 25
click at [237, 386] on div "MDX-23C" at bounding box center [355, 388] width 334 height 28
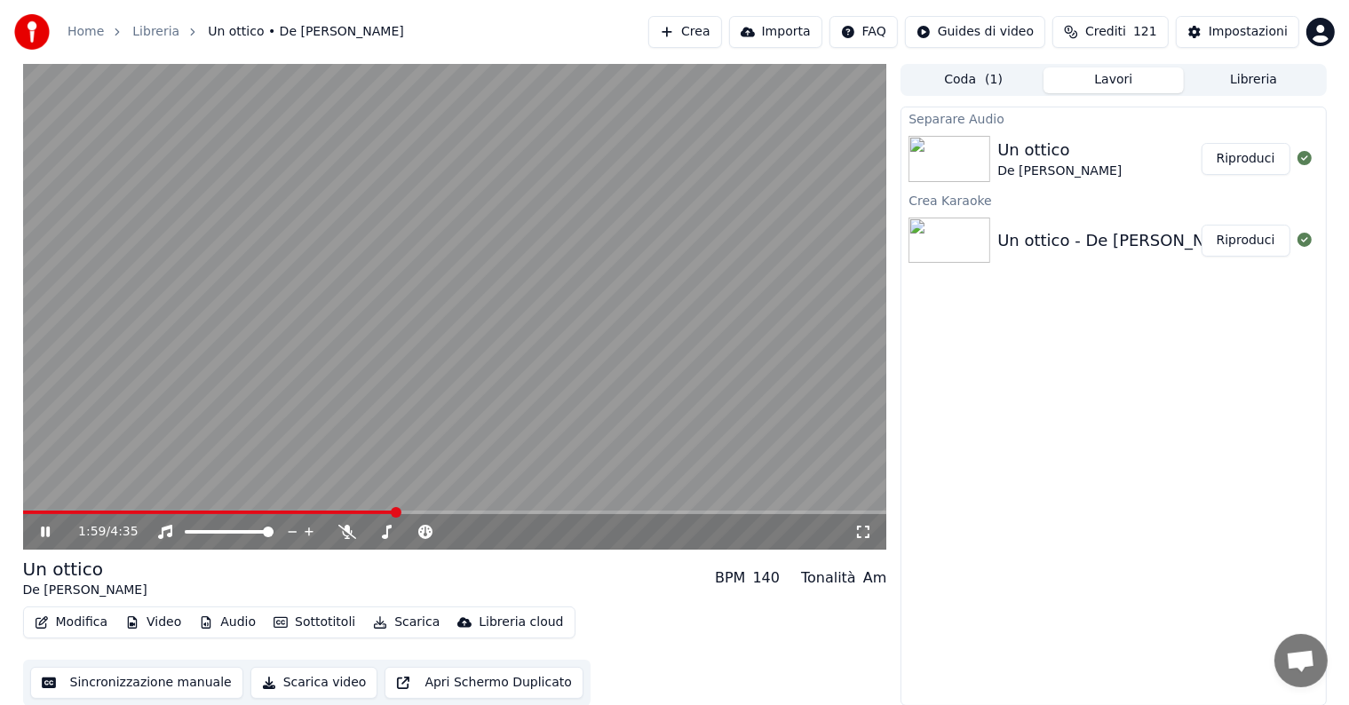
click at [344, 512] on span at bounding box center [209, 513] width 373 height 4
click at [303, 512] on span at bounding box center [190, 513] width 335 height 4
click at [44, 528] on icon at bounding box center [58, 532] width 42 height 14
click at [207, 512] on span at bounding box center [115, 513] width 185 height 4
click at [44, 533] on icon at bounding box center [45, 532] width 11 height 12
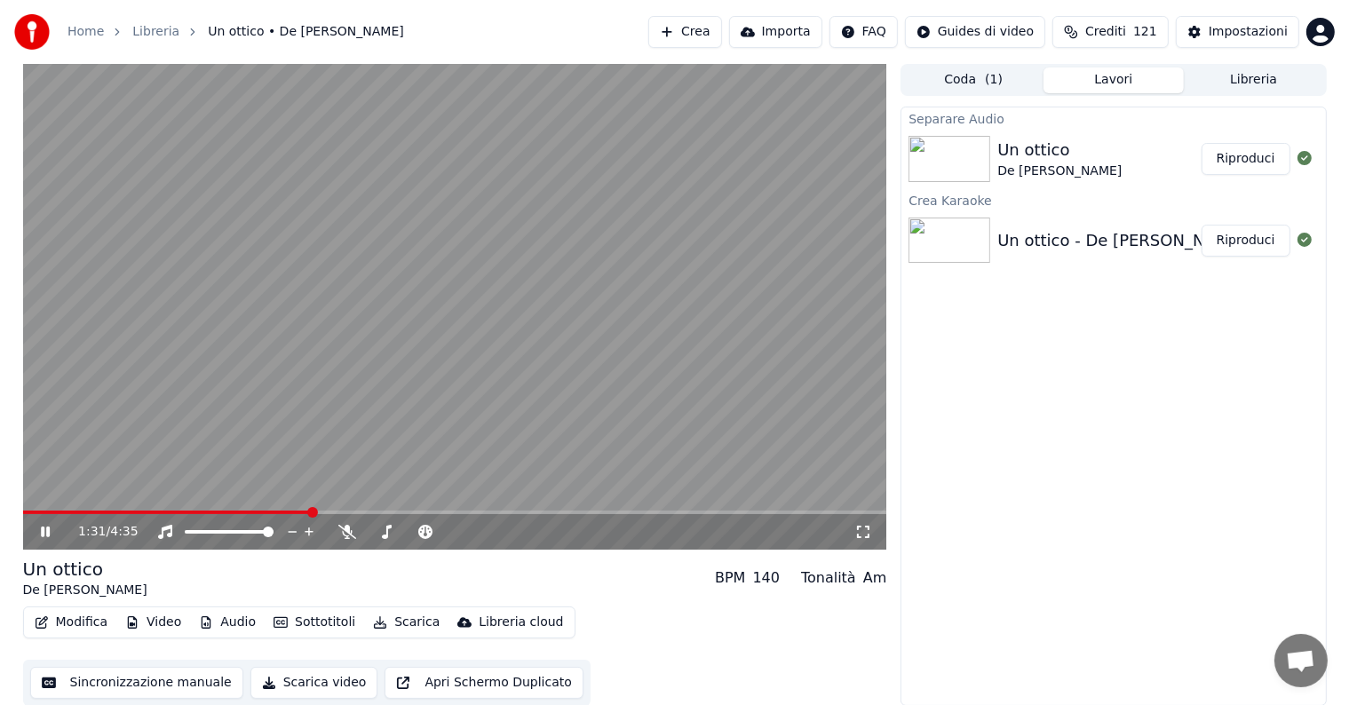
click at [44, 533] on icon at bounding box center [58, 532] width 42 height 14
click at [220, 627] on button "Audio" at bounding box center [227, 622] width 71 height 25
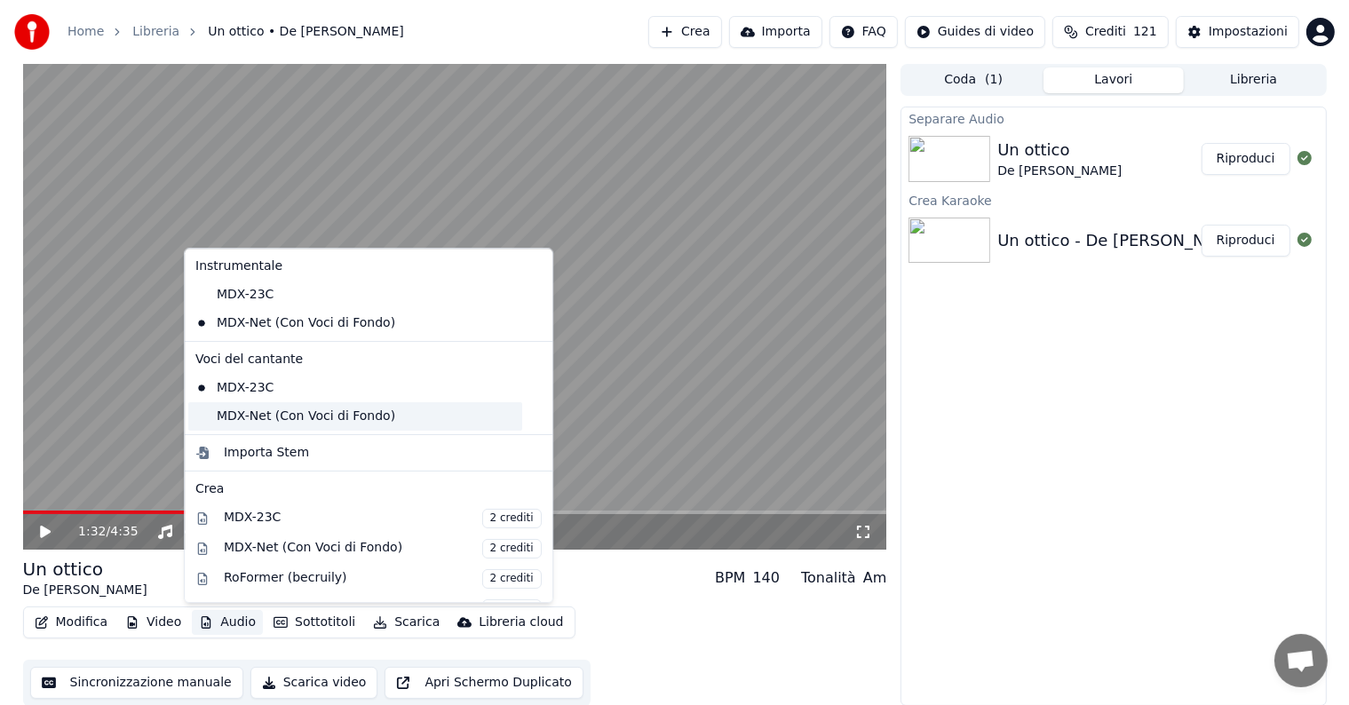
click at [249, 424] on div "MDX-Net (Con Voci di Fondo)" at bounding box center [355, 416] width 334 height 28
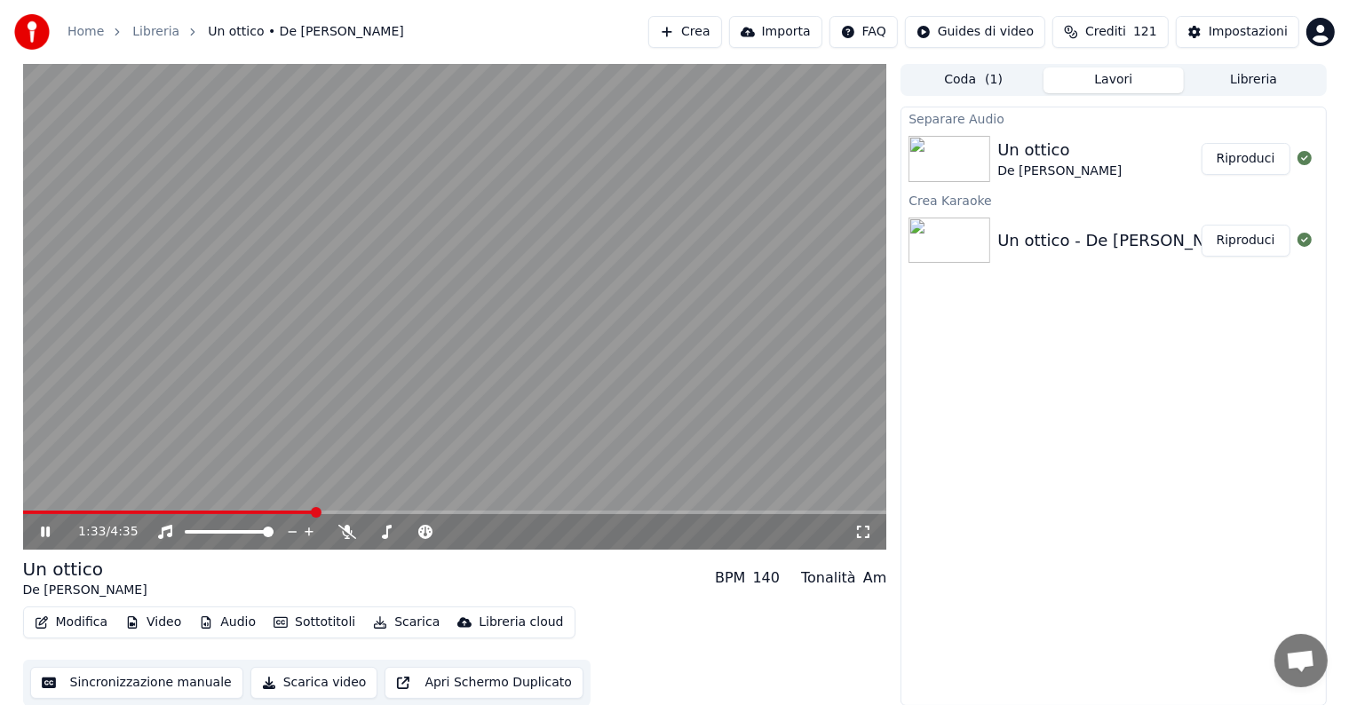
click at [37, 533] on icon at bounding box center [58, 532] width 42 height 14
click at [226, 514] on span at bounding box center [124, 513] width 203 height 4
click at [47, 531] on icon at bounding box center [45, 532] width 11 height 12
click at [44, 529] on icon at bounding box center [58, 532] width 42 height 14
click at [380, 621] on button "Scarica" at bounding box center [406, 622] width 81 height 25
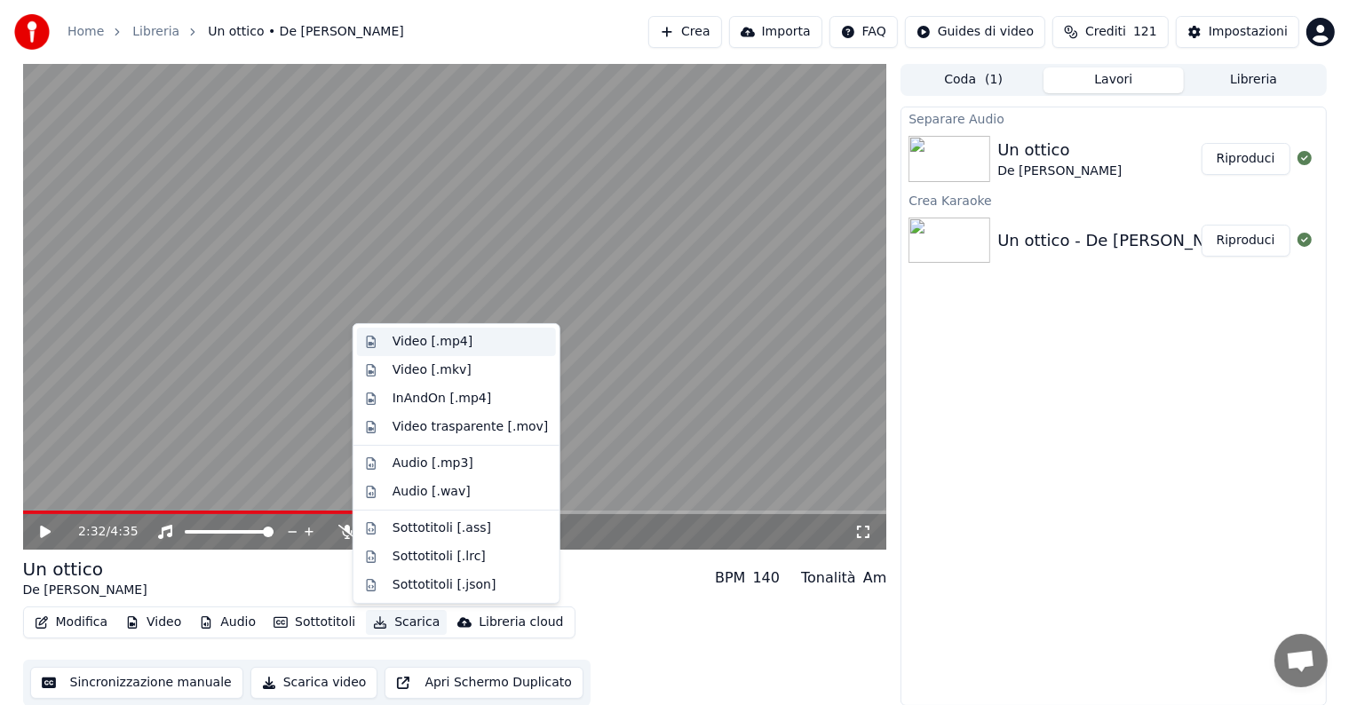
click at [443, 334] on div "Video [.mp4]" at bounding box center [433, 342] width 80 height 18
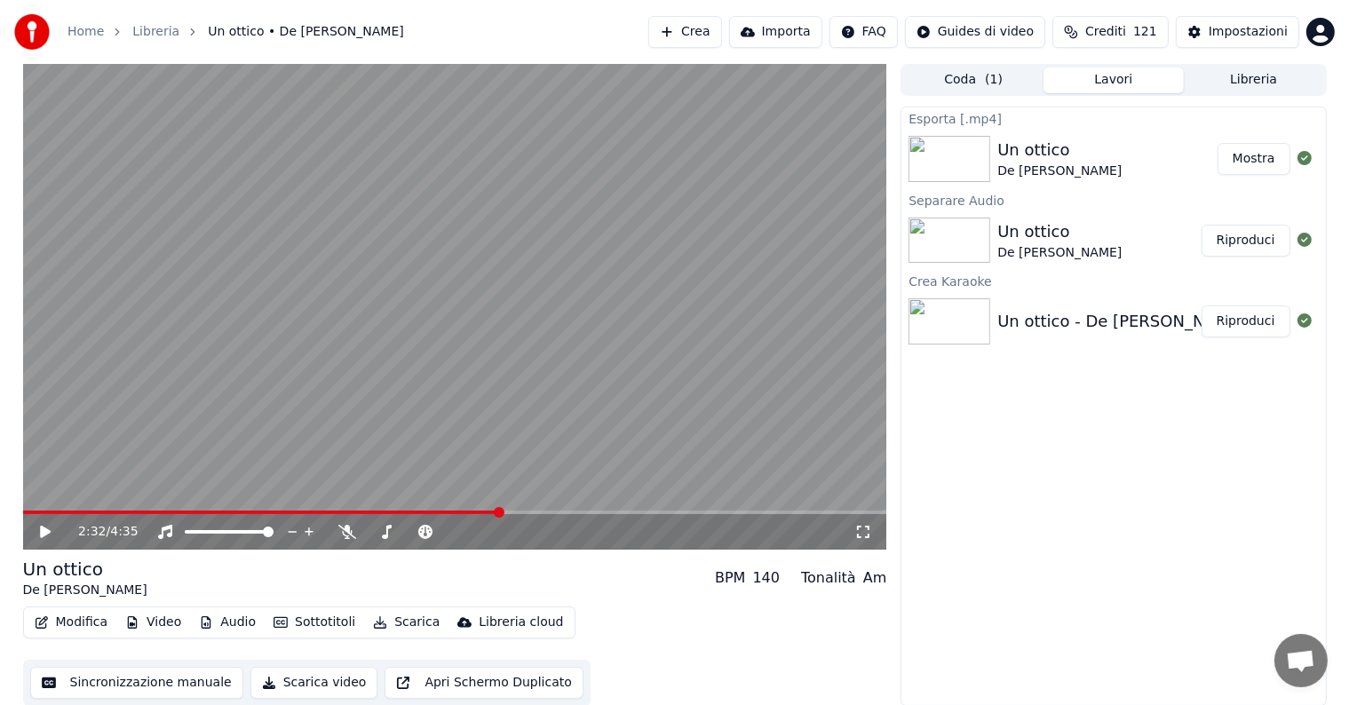
click at [1242, 154] on button "Mostra" at bounding box center [1254, 159] width 73 height 32
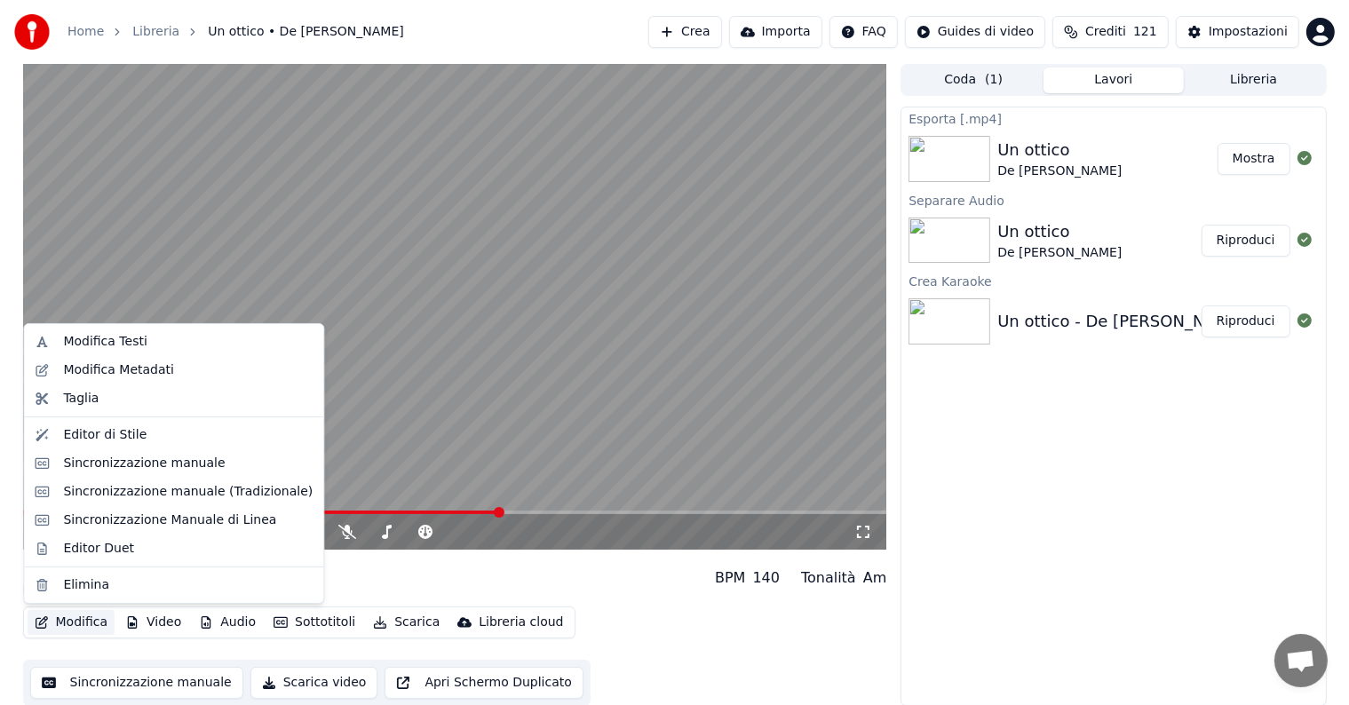
click at [64, 624] on button "Modifica" at bounding box center [72, 622] width 88 height 25
click at [169, 455] on div "Sincronizzazione manuale" at bounding box center [144, 464] width 162 height 18
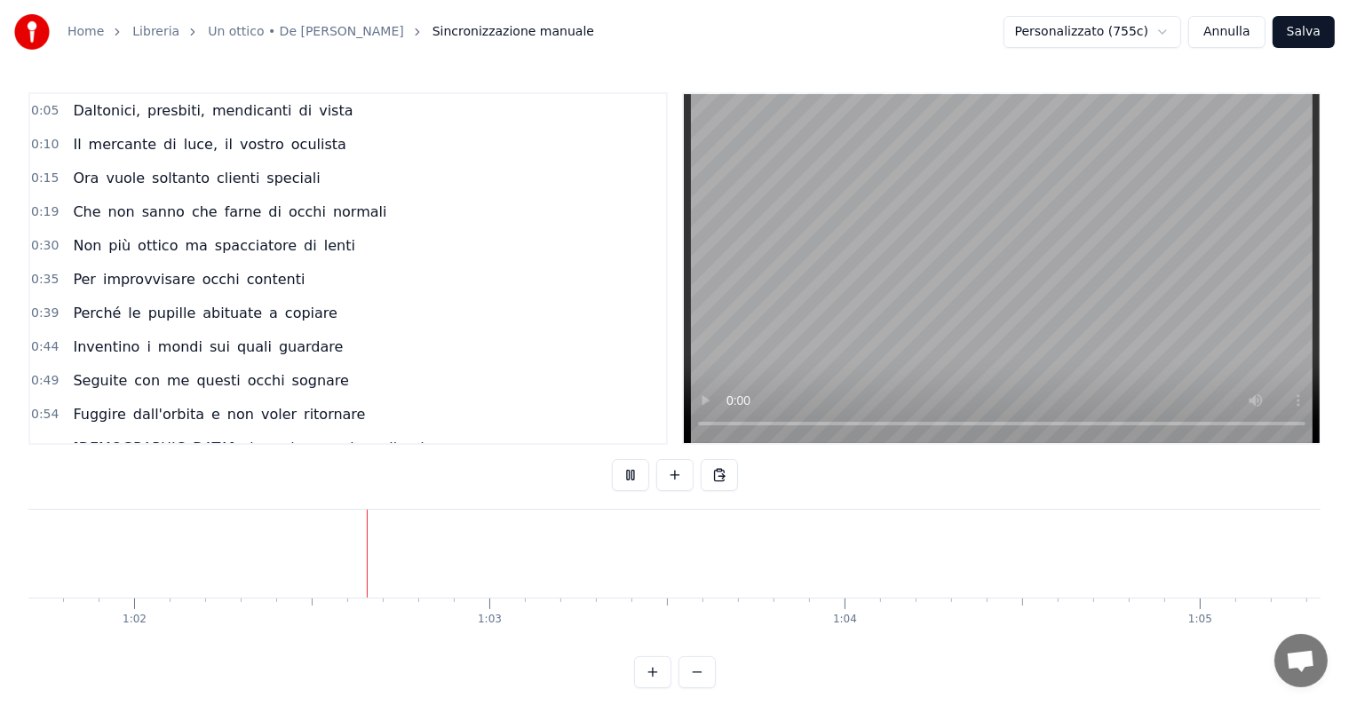
scroll to position [0, 21958]
click at [89, 340] on span "Inventino" at bounding box center [106, 347] width 70 height 20
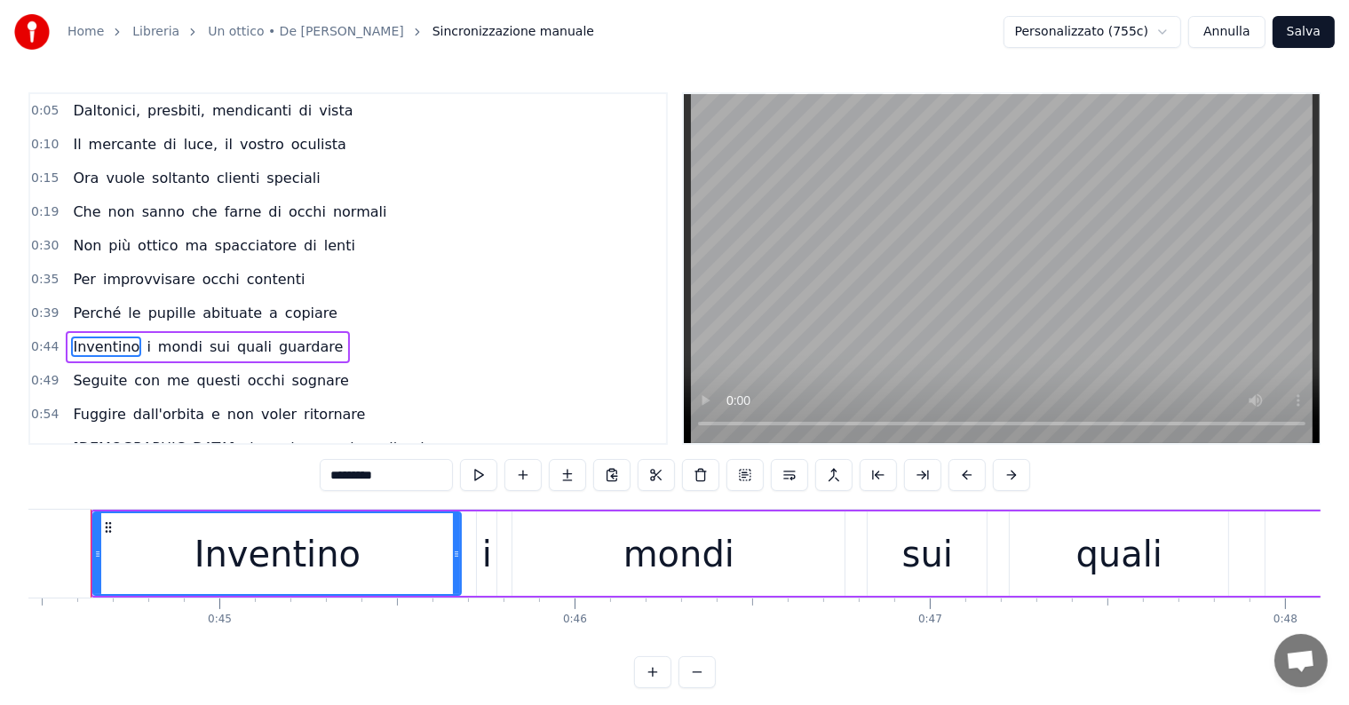
scroll to position [0, 15768]
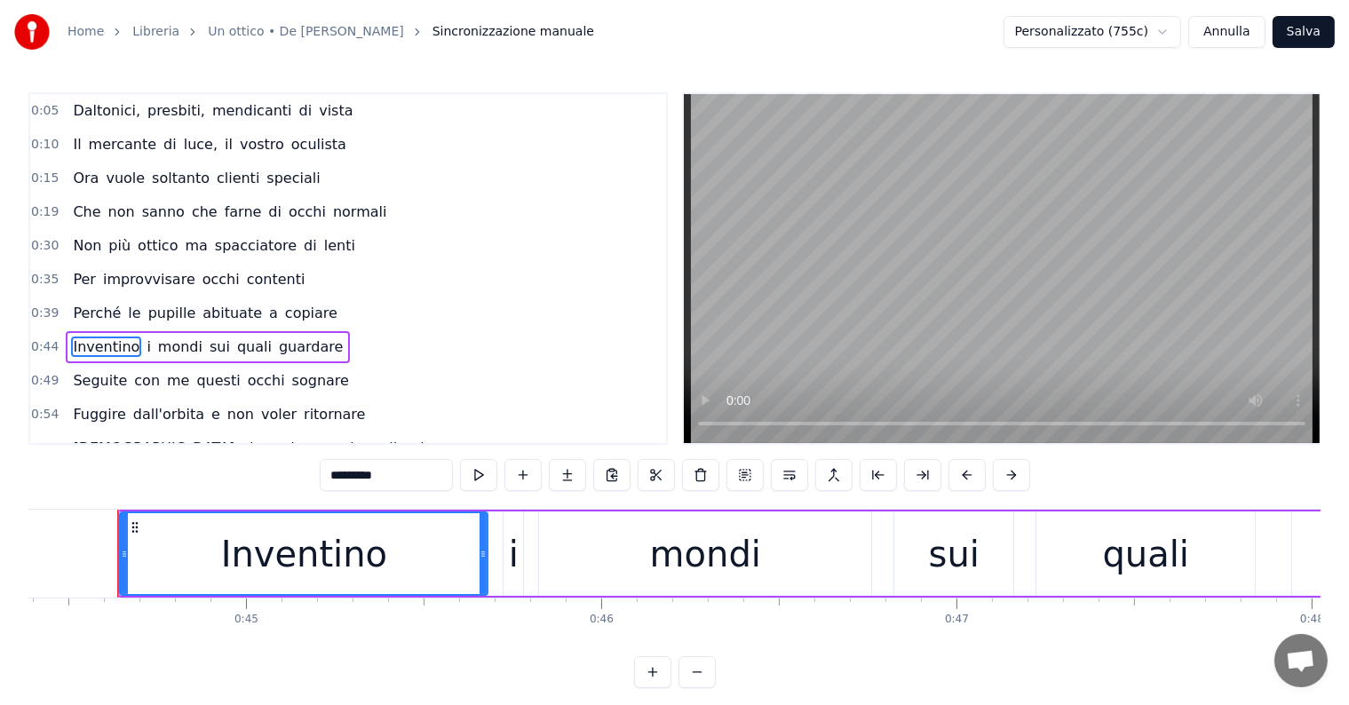
click at [150, 416] on div "Fuggire dall'orbita e non voler ritornare" at bounding box center [219, 415] width 306 height 32
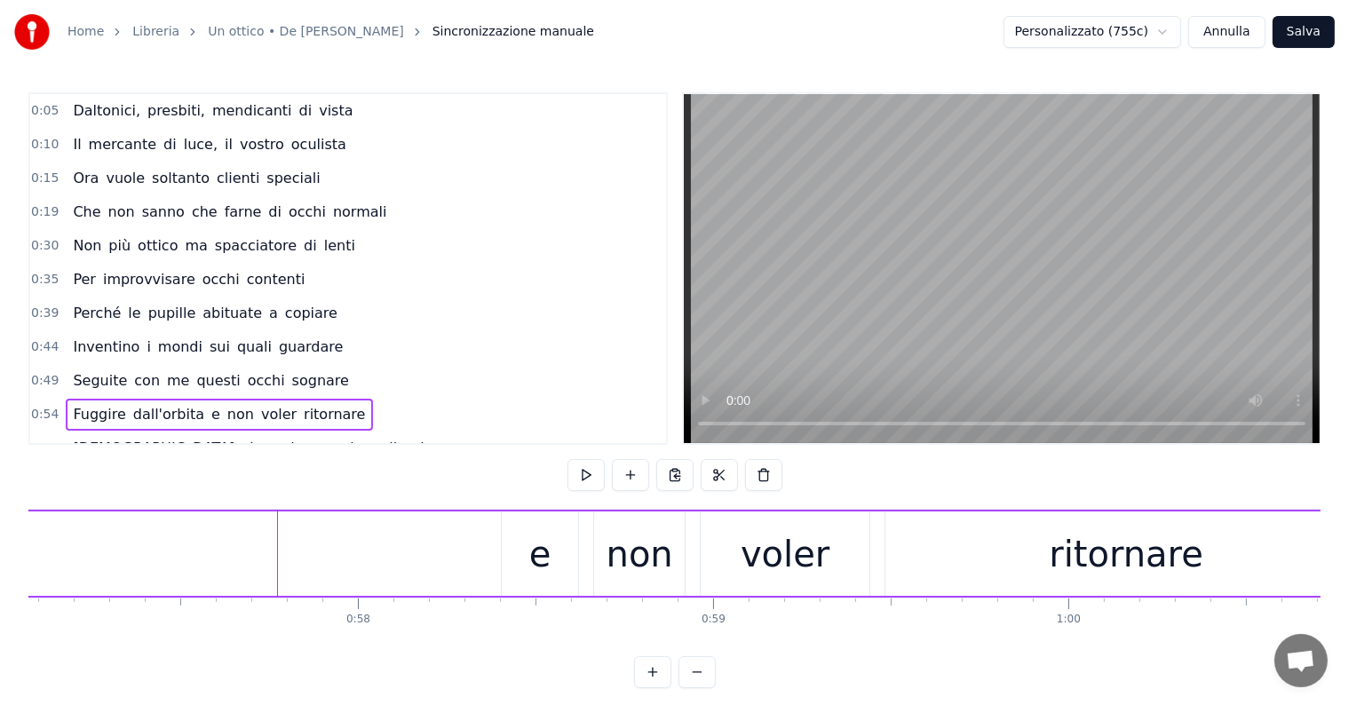
scroll to position [0, 20283]
click at [91, 387] on div "0:49 Seguite con me questi occhi sognare" at bounding box center [348, 381] width 636 height 34
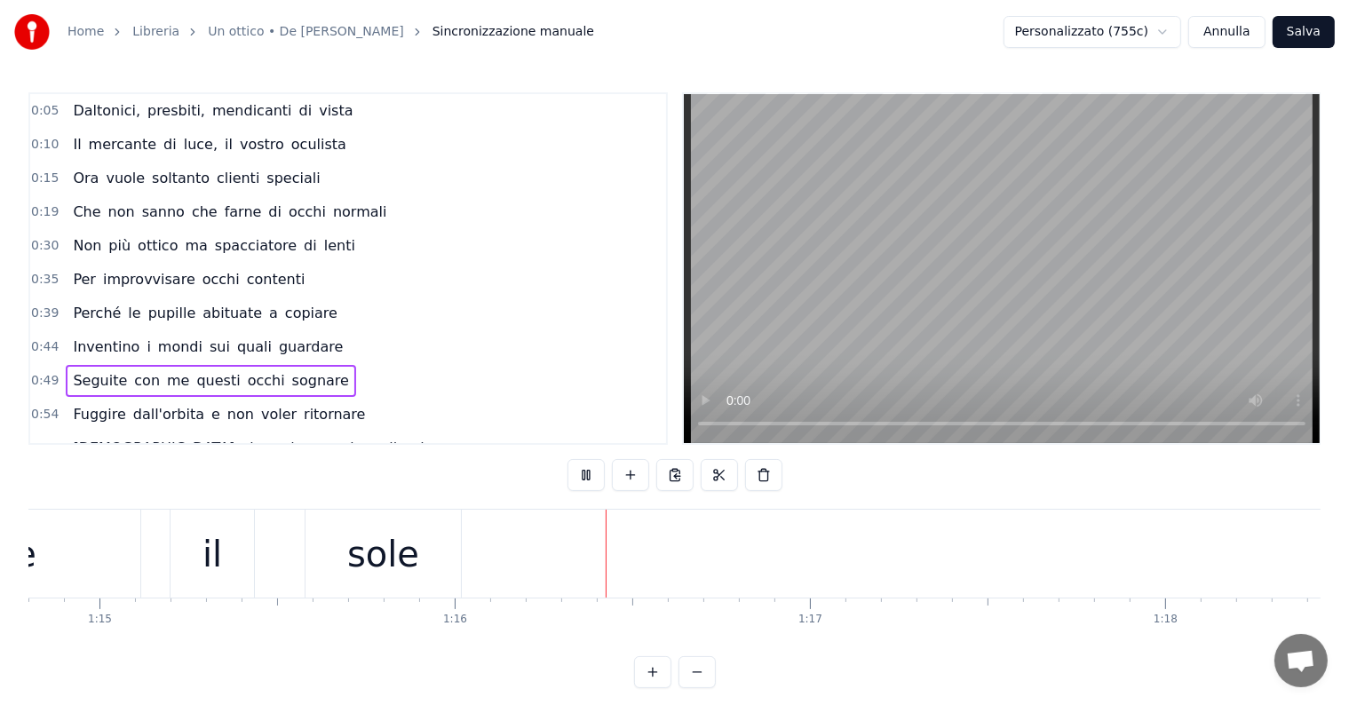
scroll to position [0, 26854]
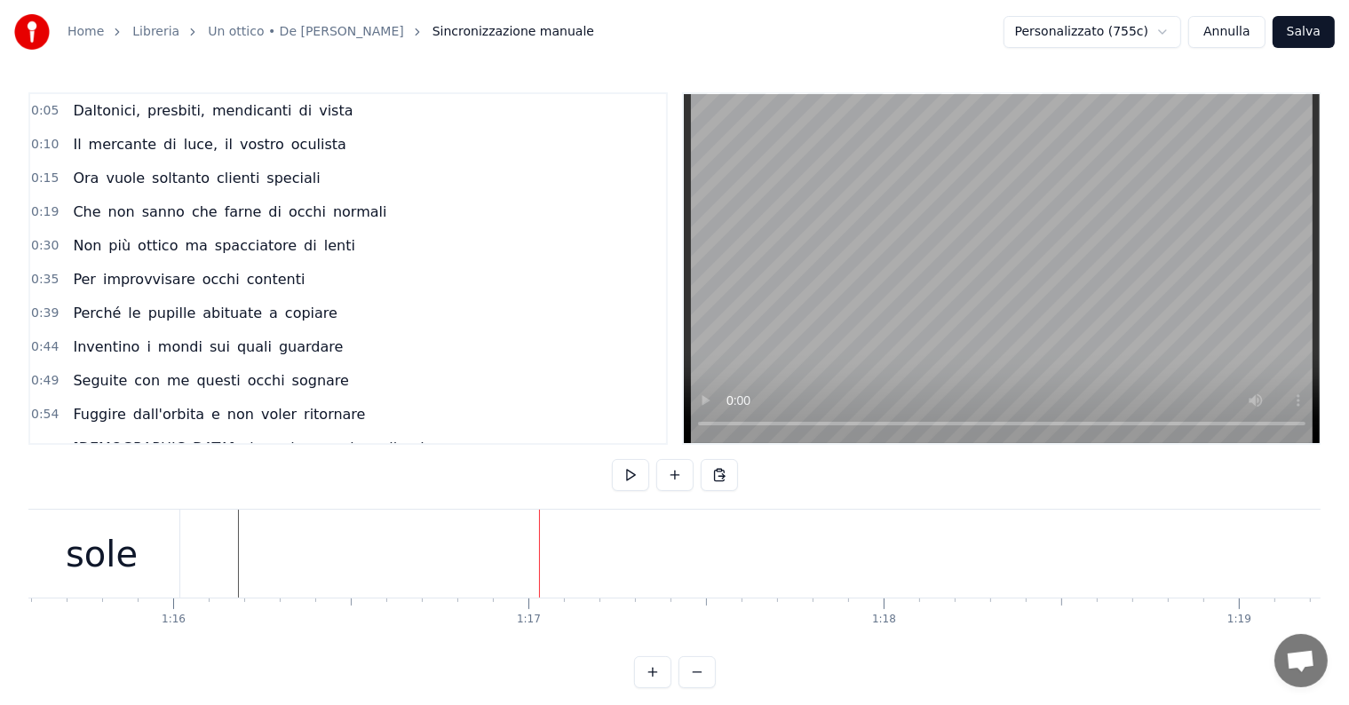
click at [77, 575] on div "sole" at bounding box center [102, 554] width 72 height 53
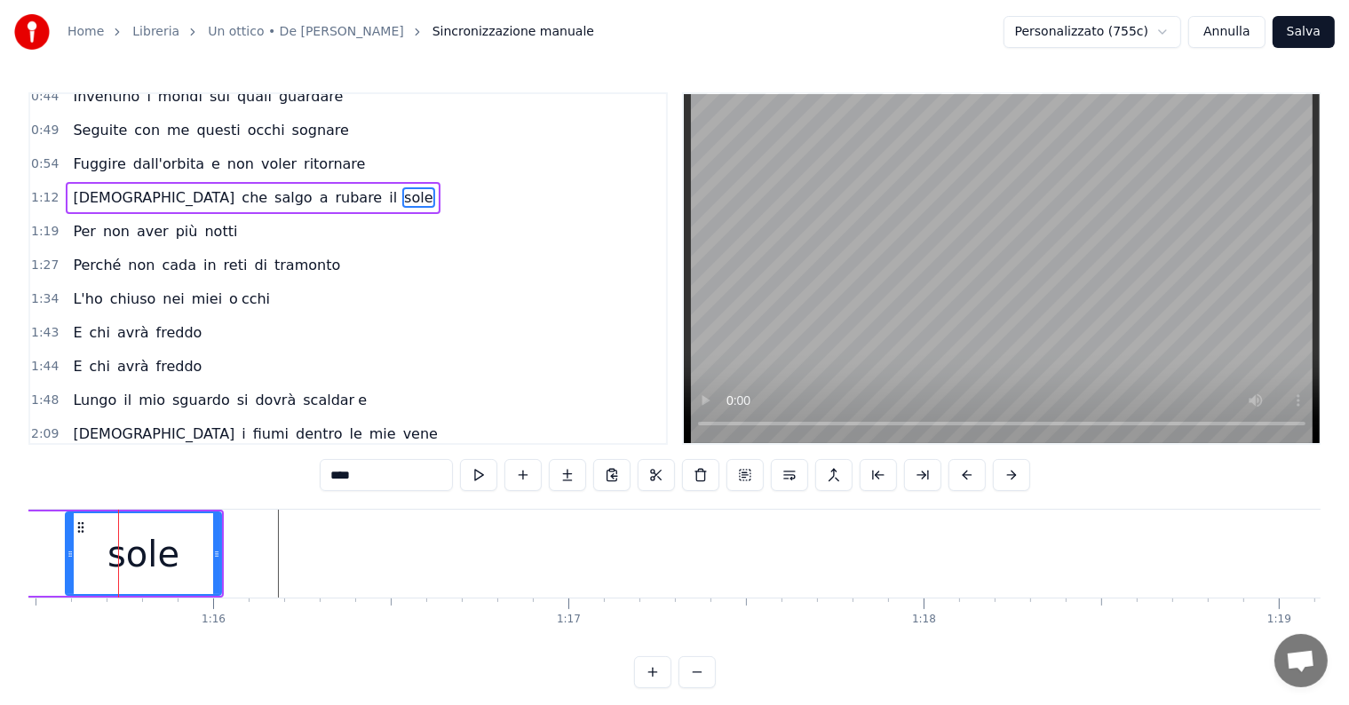
scroll to position [272, 0]
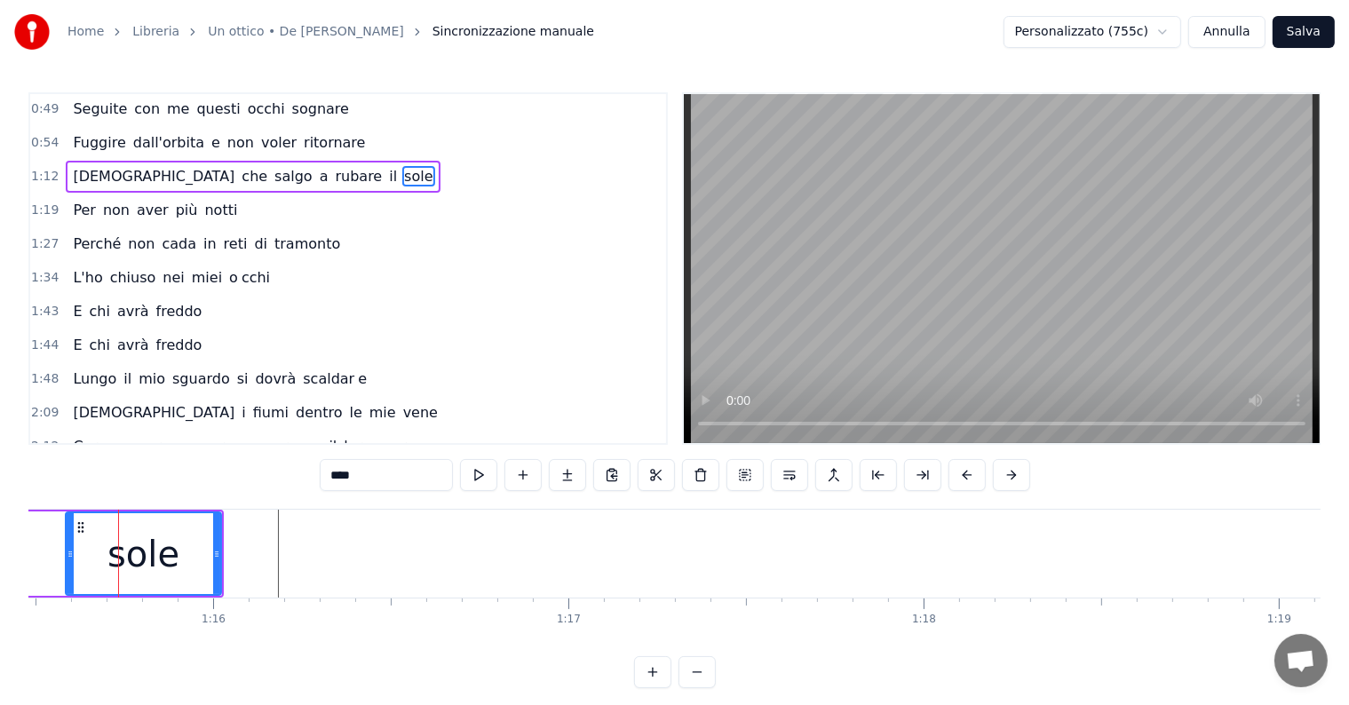
click at [167, 179] on div "[DEMOGRAPHIC_DATA] che salgo a rubare il sole" at bounding box center [253, 177] width 374 height 32
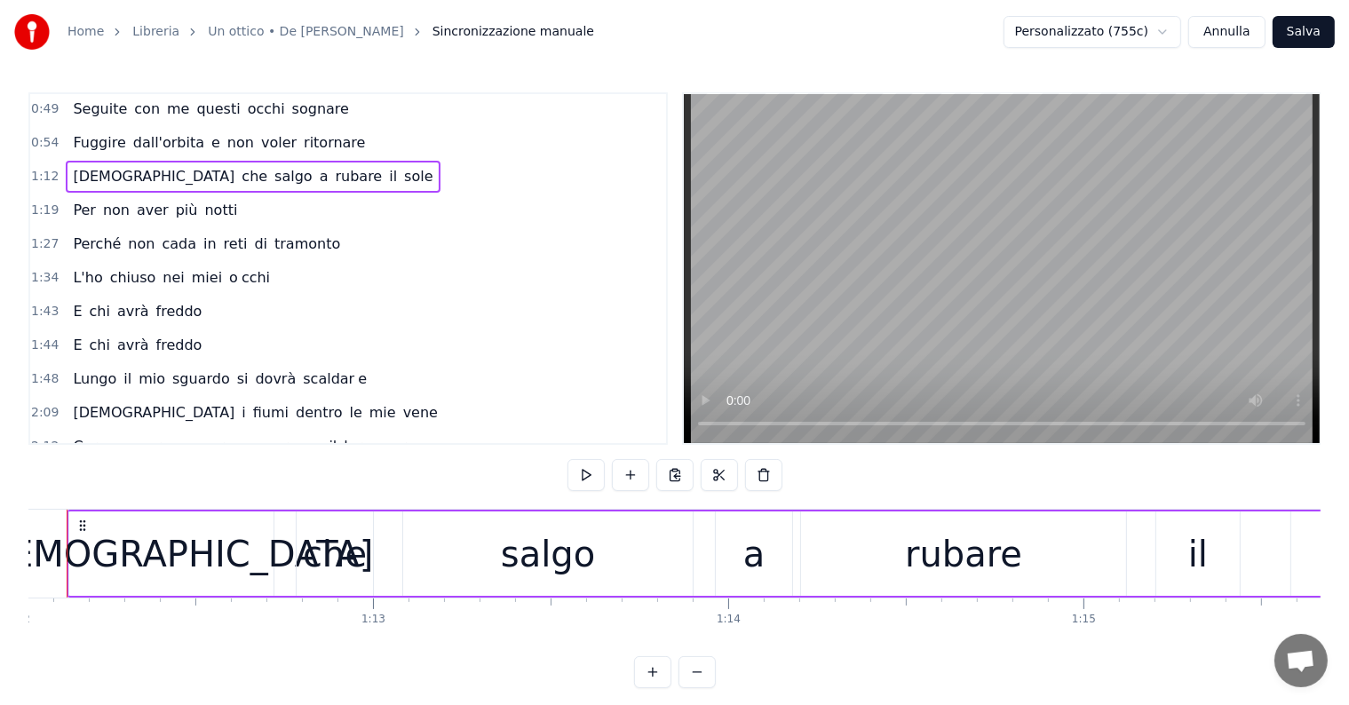
scroll to position [0, 25537]
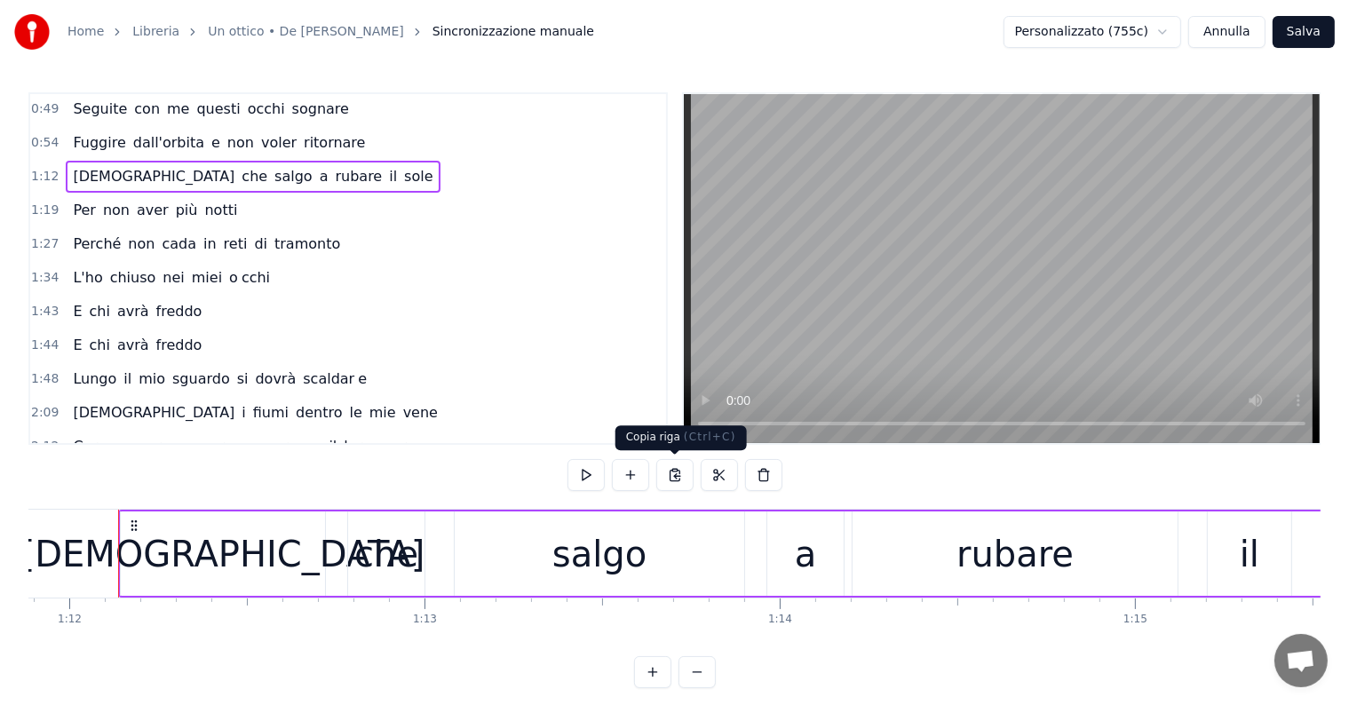
click at [677, 473] on button at bounding box center [674, 475] width 37 height 32
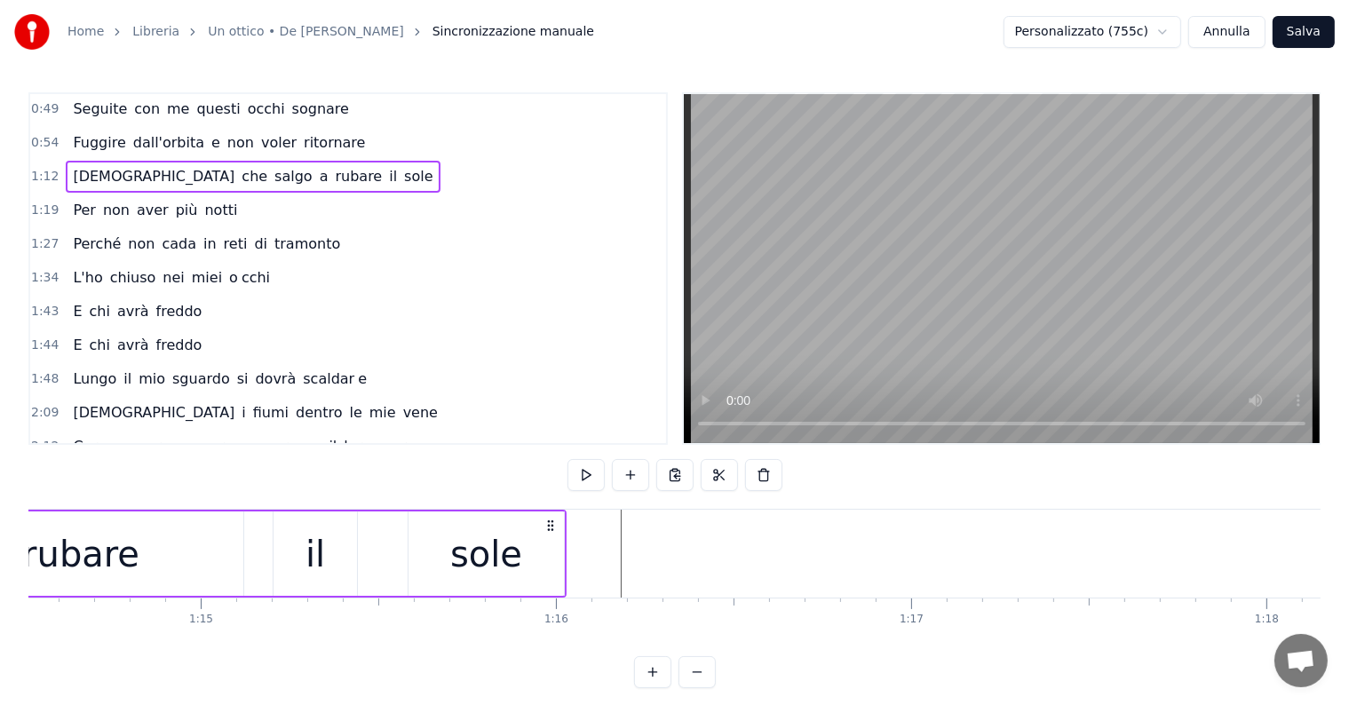
scroll to position [0, 26582]
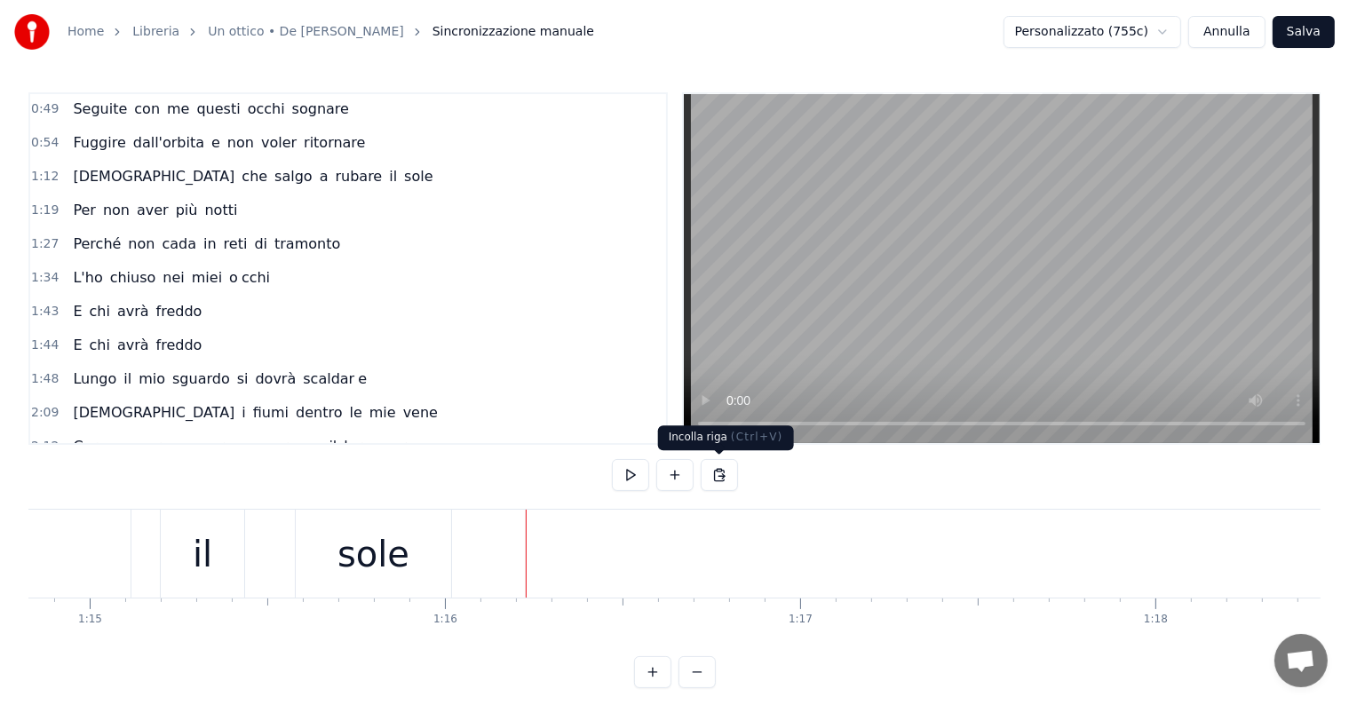
click at [722, 475] on button at bounding box center [719, 475] width 37 height 32
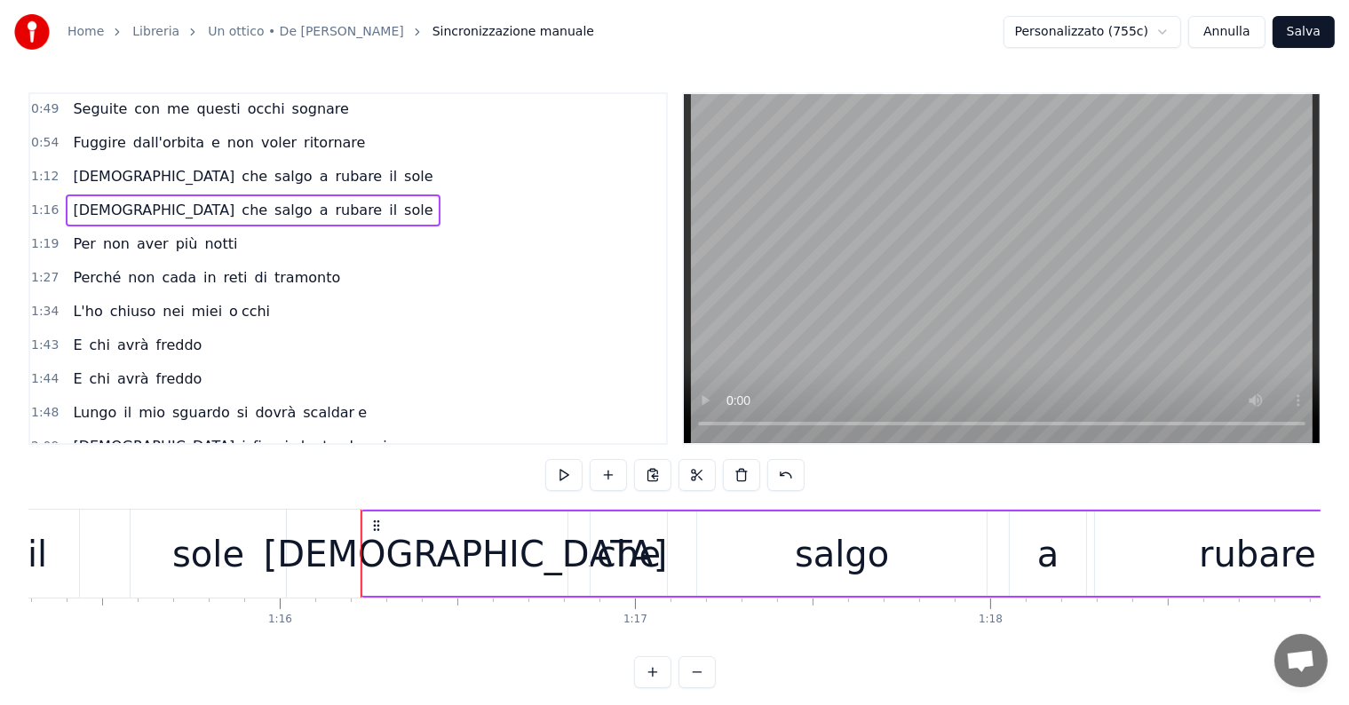
scroll to position [0, 26636]
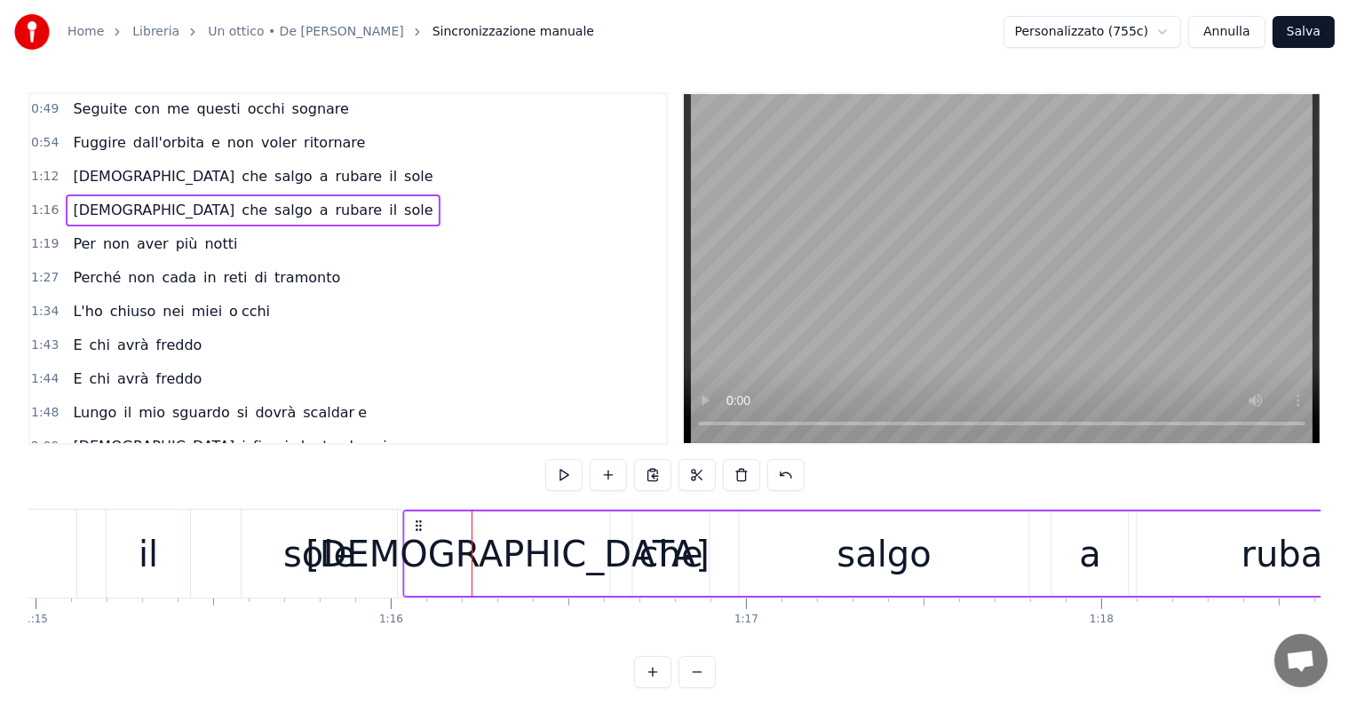
drag, startPoint x: 481, startPoint y: 525, endPoint x: 412, endPoint y: 519, distance: 69.6
click at [412, 519] on icon at bounding box center [419, 526] width 14 height 14
click at [580, 554] on div "[DEMOGRAPHIC_DATA]" at bounding box center [508, 554] width 204 height 84
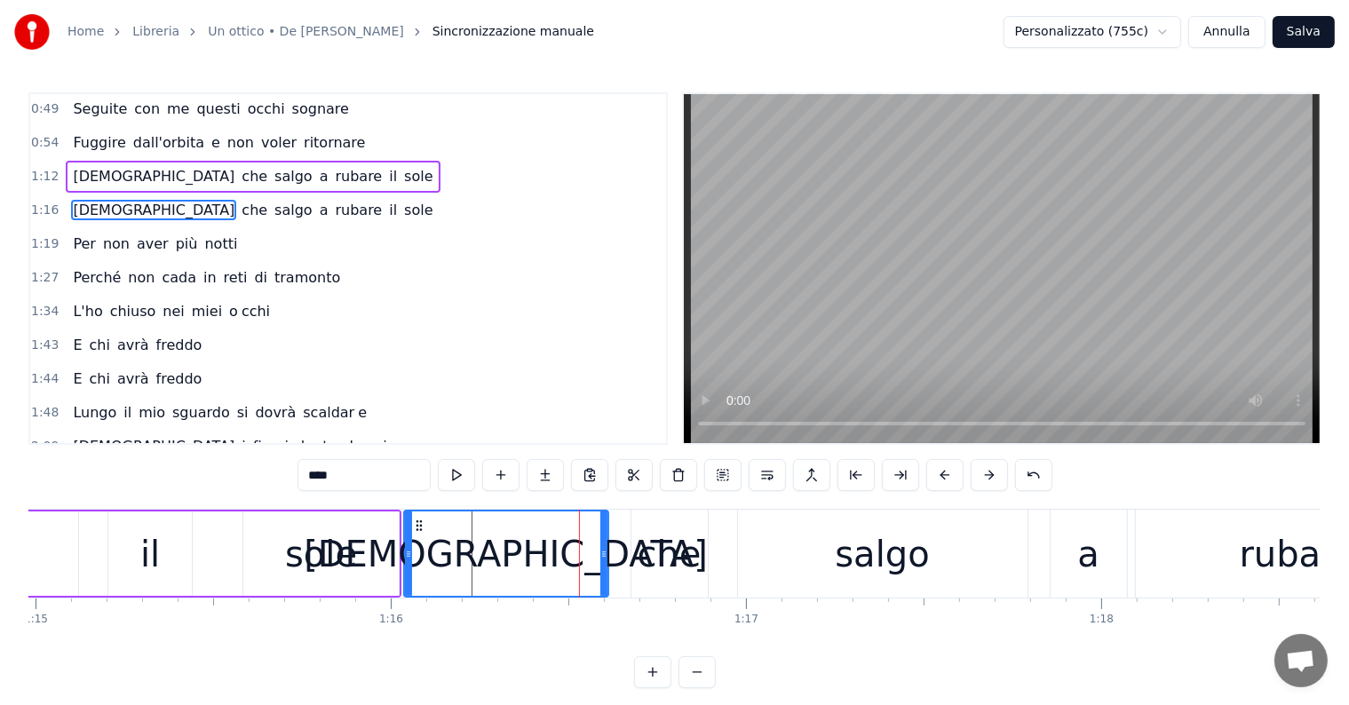
scroll to position [201, 0]
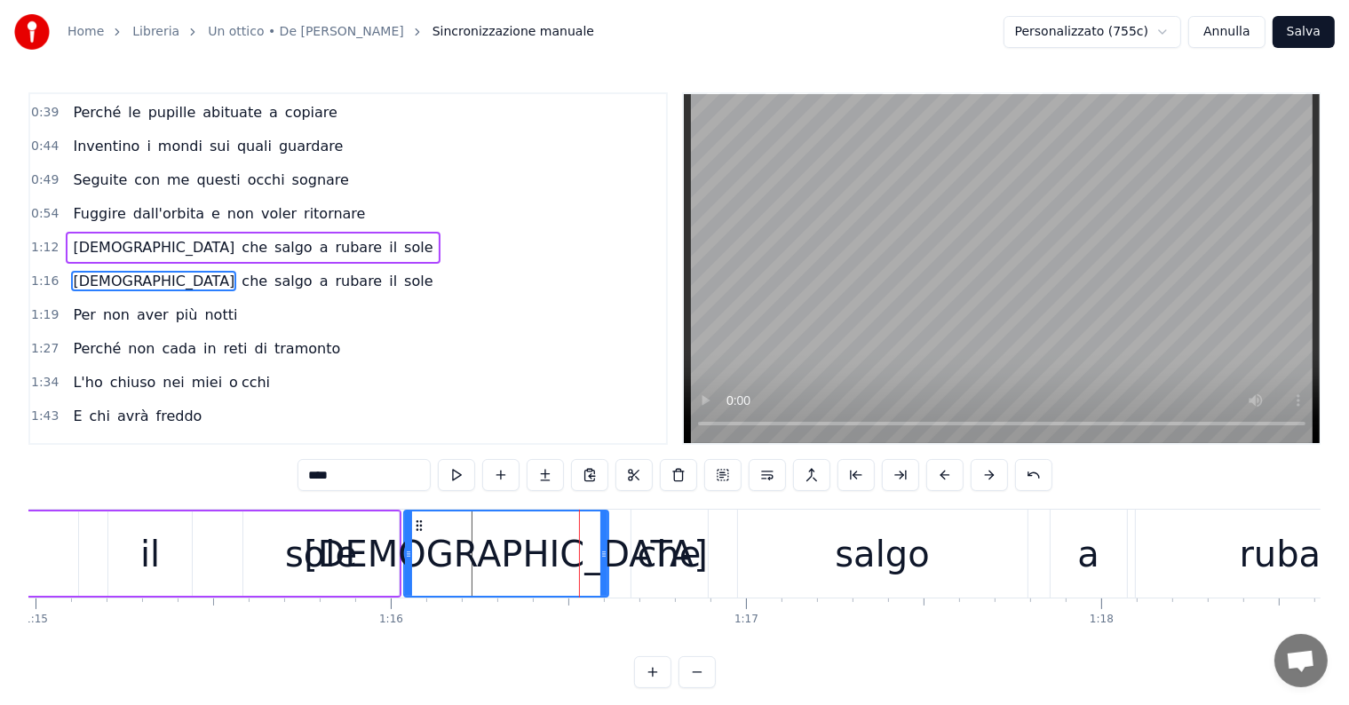
click at [669, 546] on div "che" at bounding box center [670, 554] width 64 height 53
type input "***"
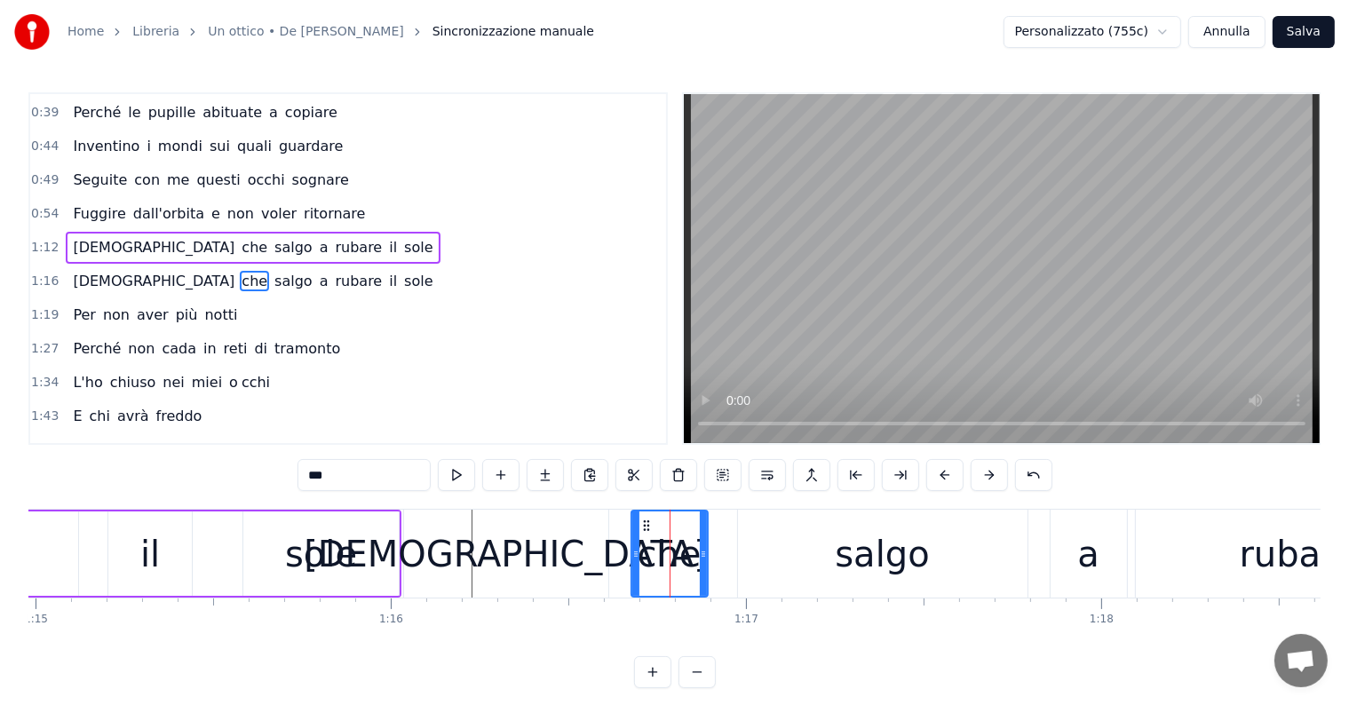
click at [122, 282] on div "[DEMOGRAPHIC_DATA] che salgo a rubare il sole" at bounding box center [253, 282] width 374 height 32
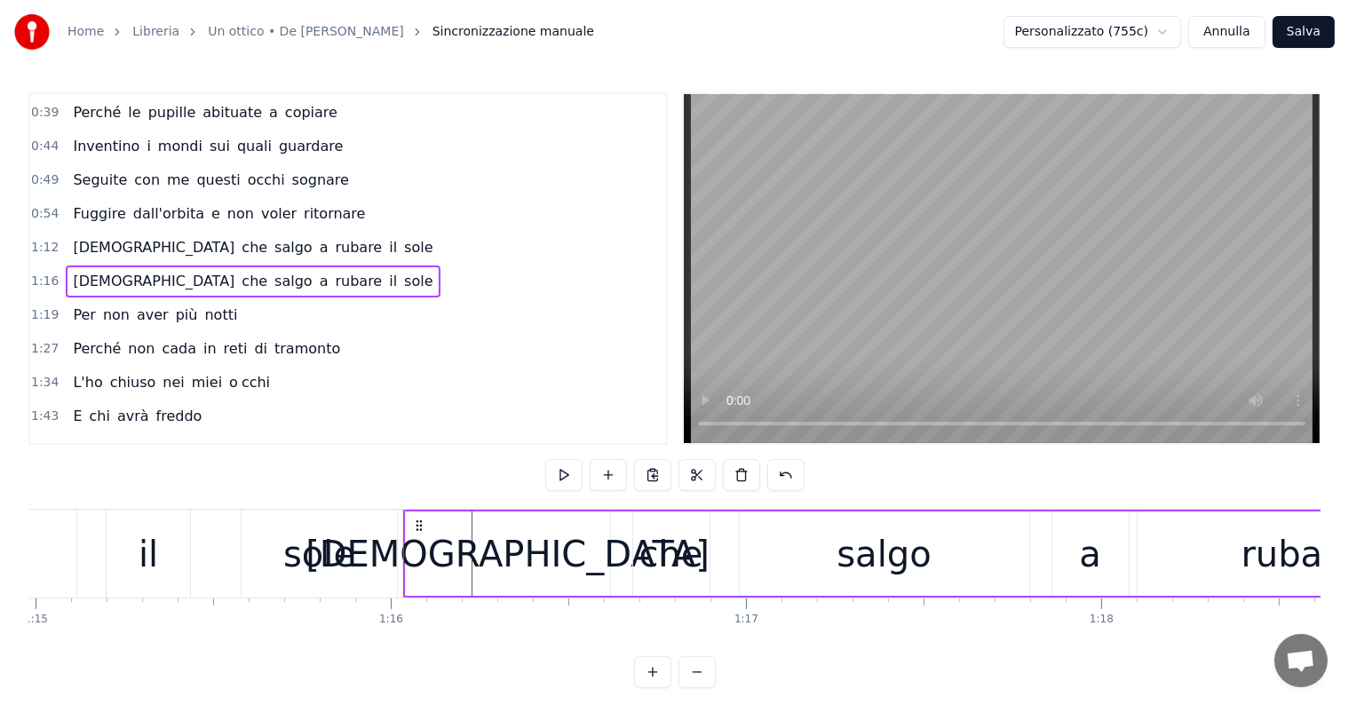
click at [501, 576] on div "[DEMOGRAPHIC_DATA]" at bounding box center [508, 554] width 404 height 53
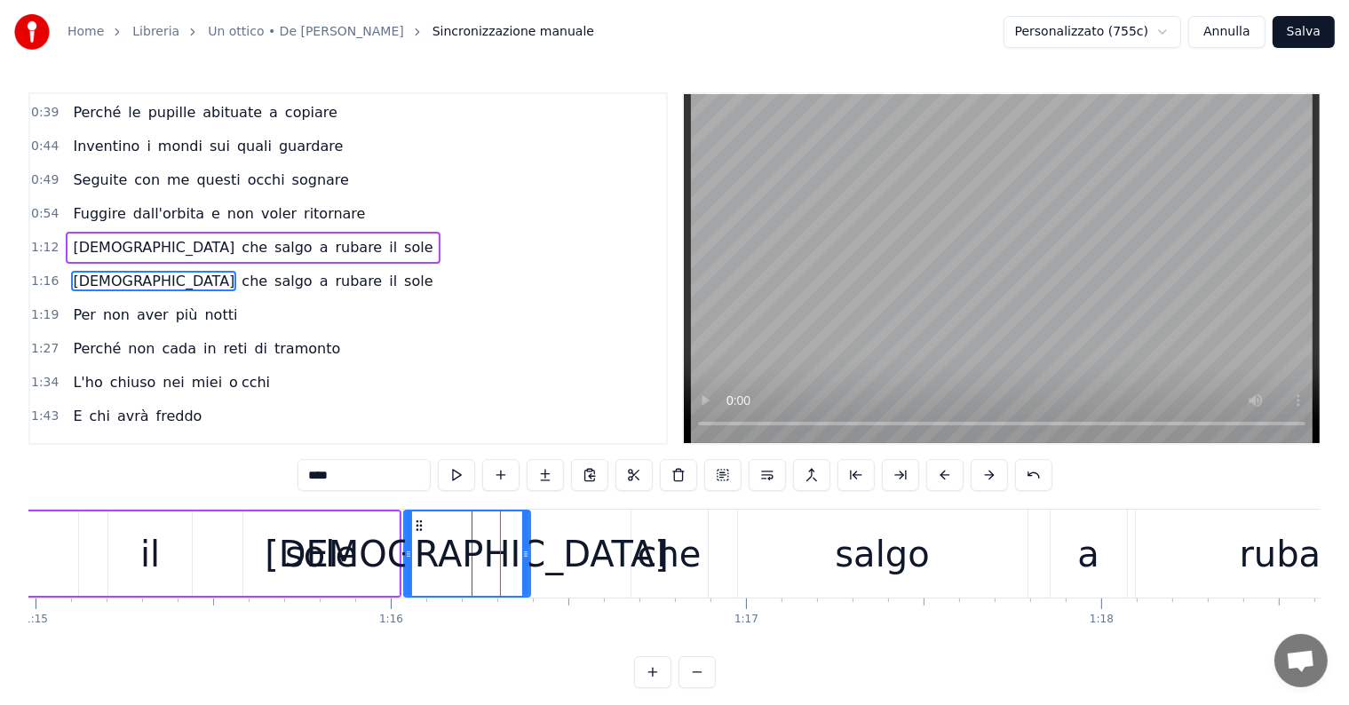
drag, startPoint x: 603, startPoint y: 532, endPoint x: 525, endPoint y: 533, distance: 78.2
click at [525, 533] on div at bounding box center [525, 554] width 7 height 84
click at [661, 581] on div "che" at bounding box center [669, 554] width 76 height 88
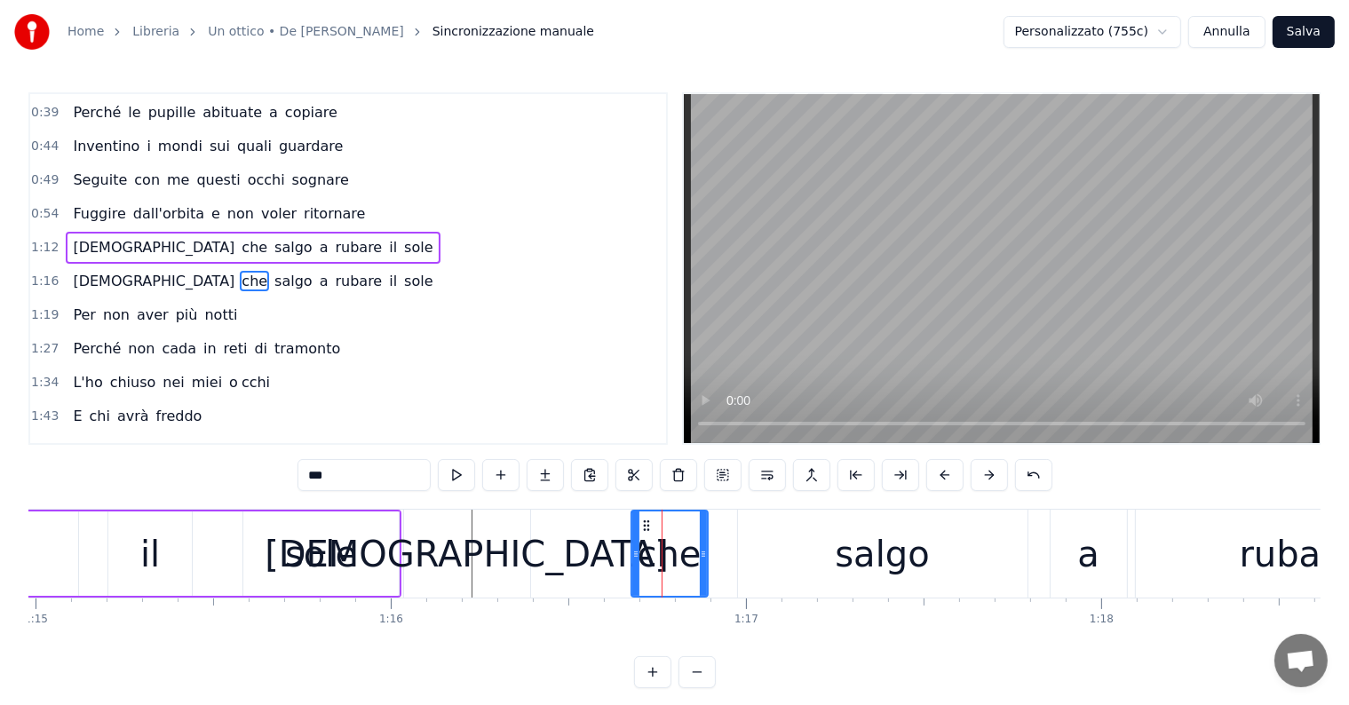
click at [831, 560] on div "salgo" at bounding box center [883, 554] width 290 height 88
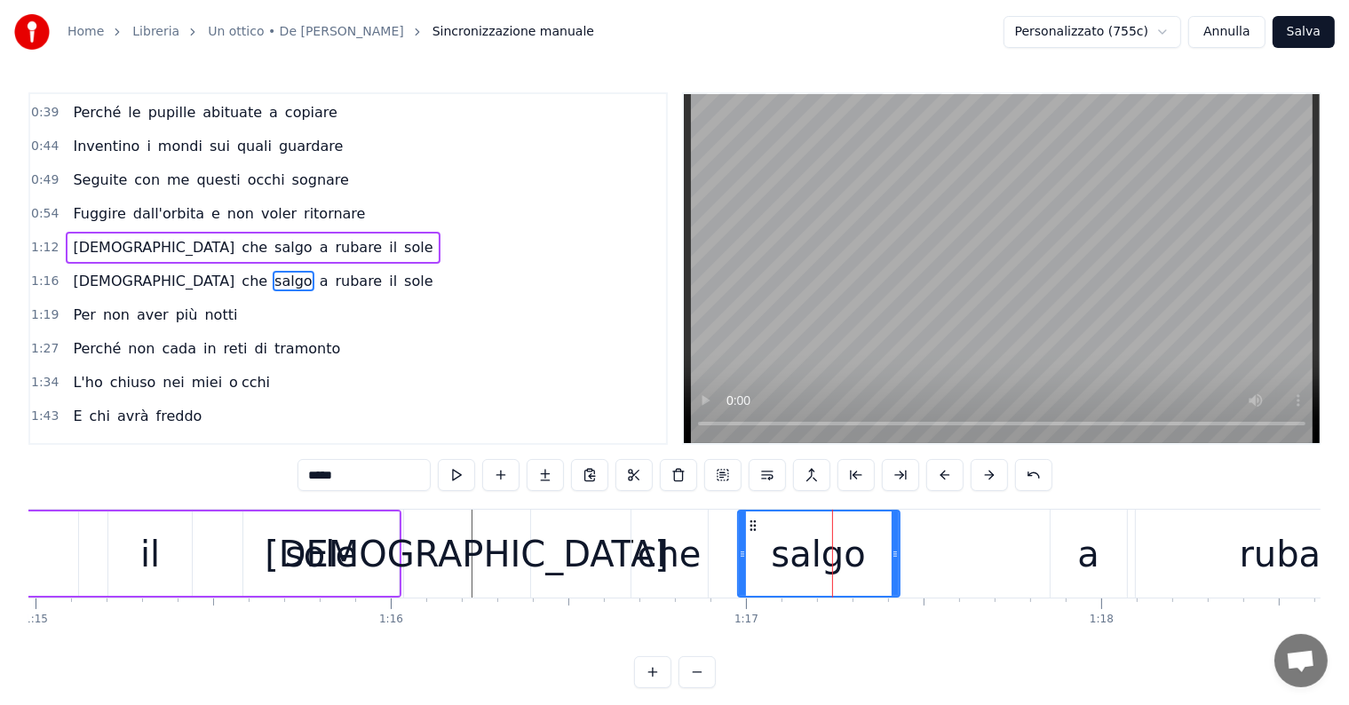
drag, startPoint x: 1019, startPoint y: 541, endPoint x: 891, endPoint y: 549, distance: 128.1
click at [892, 549] on div at bounding box center [895, 554] width 7 height 84
click at [155, 553] on div "il" at bounding box center [150, 554] width 20 height 53
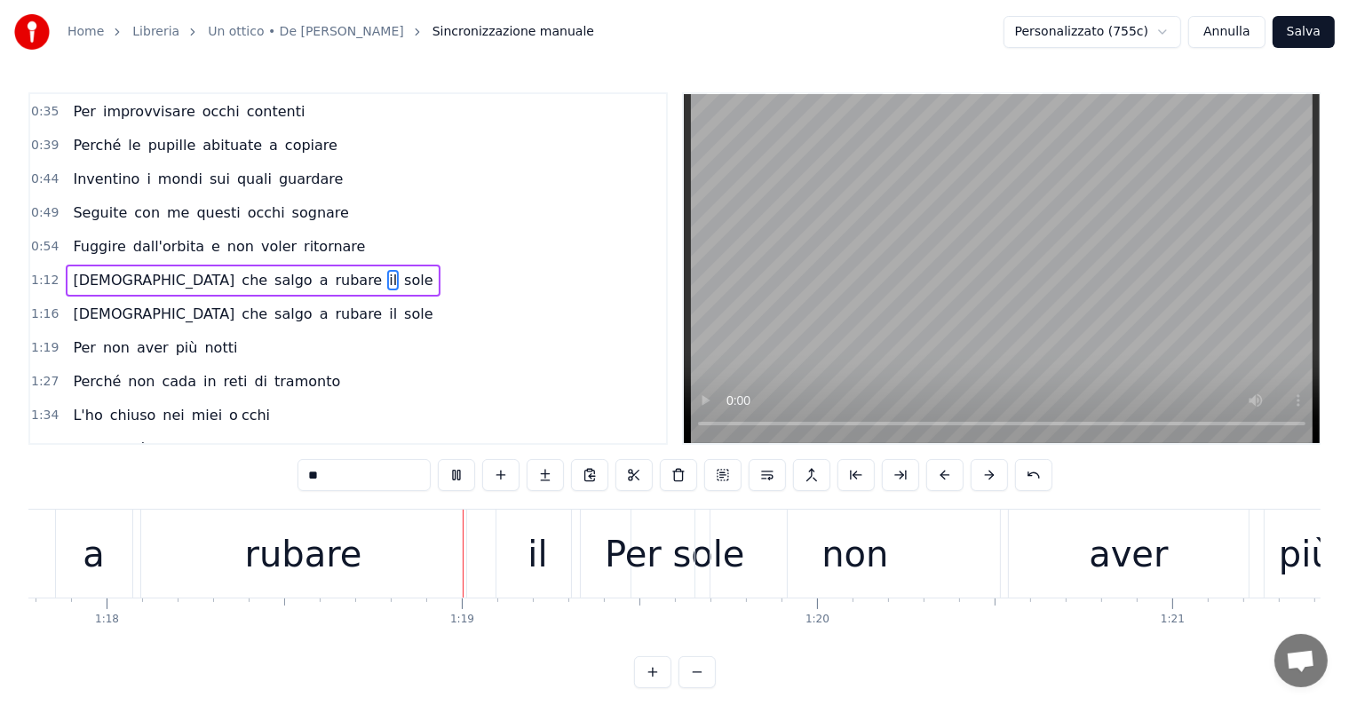
scroll to position [0, 27782]
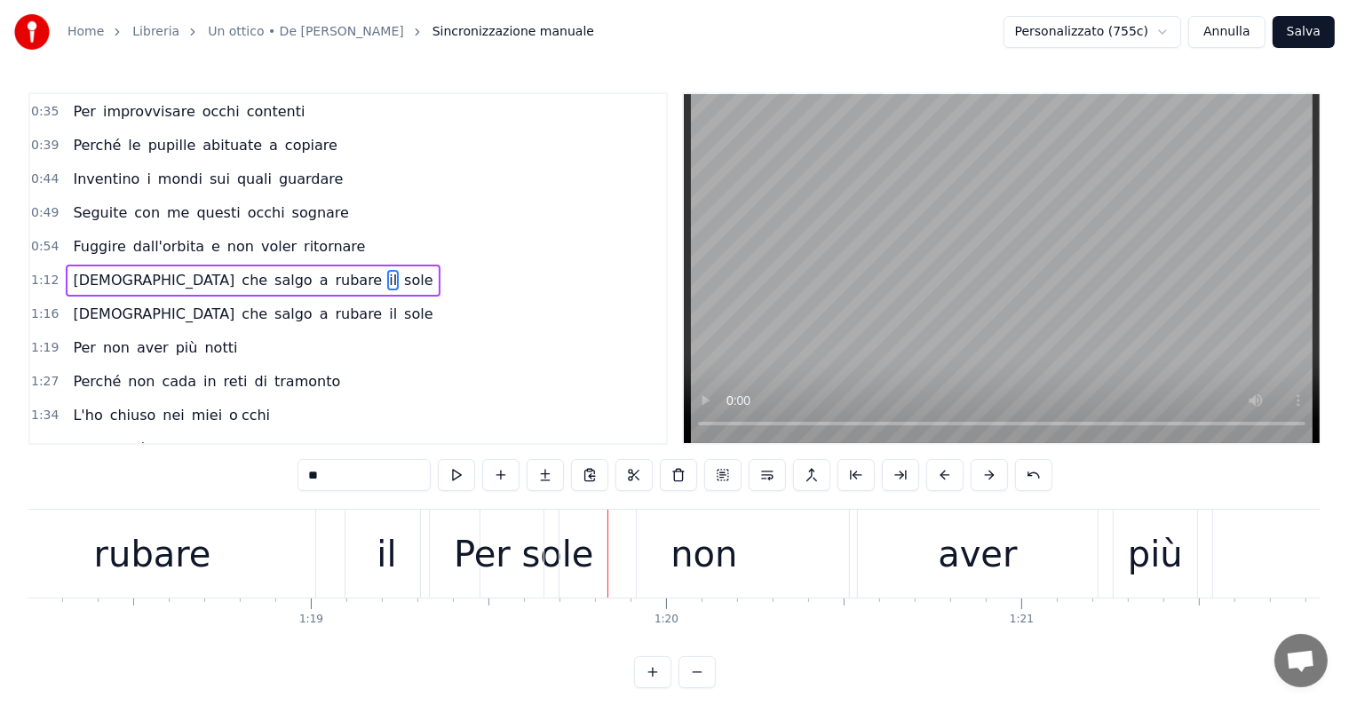
click at [203, 552] on div "rubare" at bounding box center [152, 554] width 325 height 88
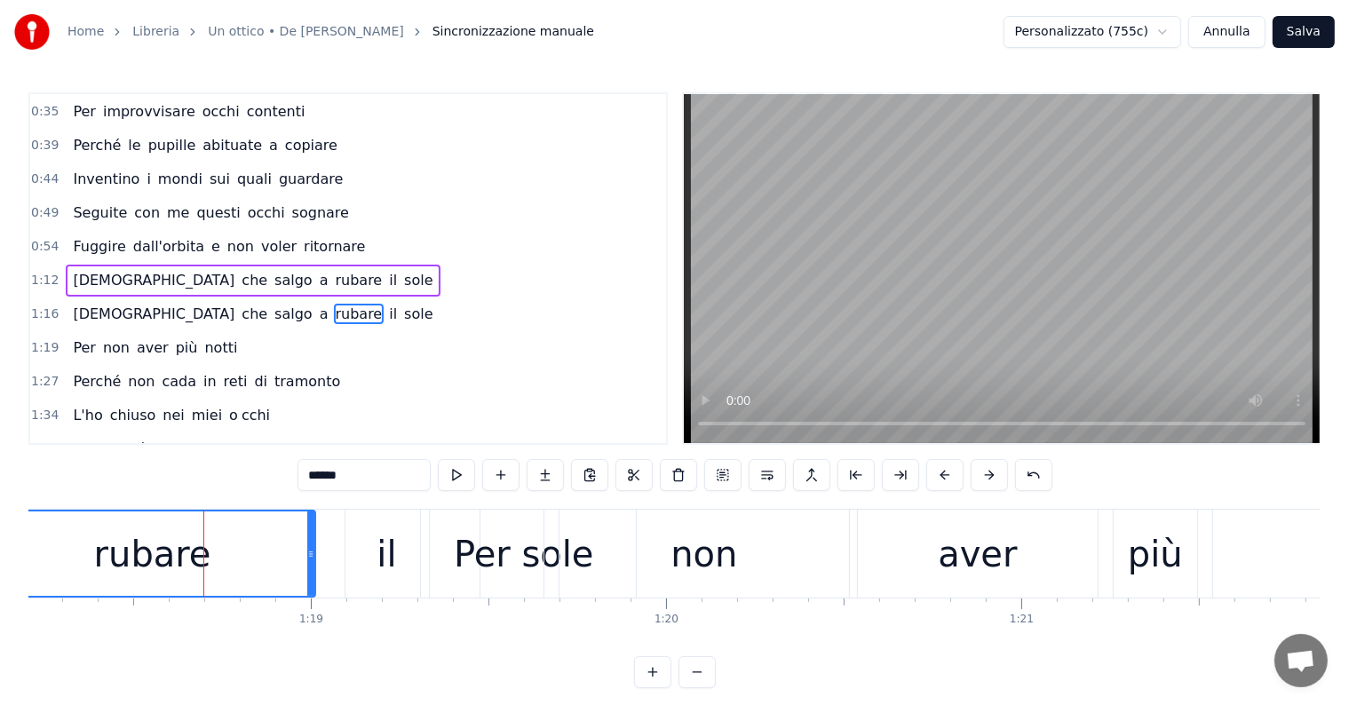
scroll to position [201, 0]
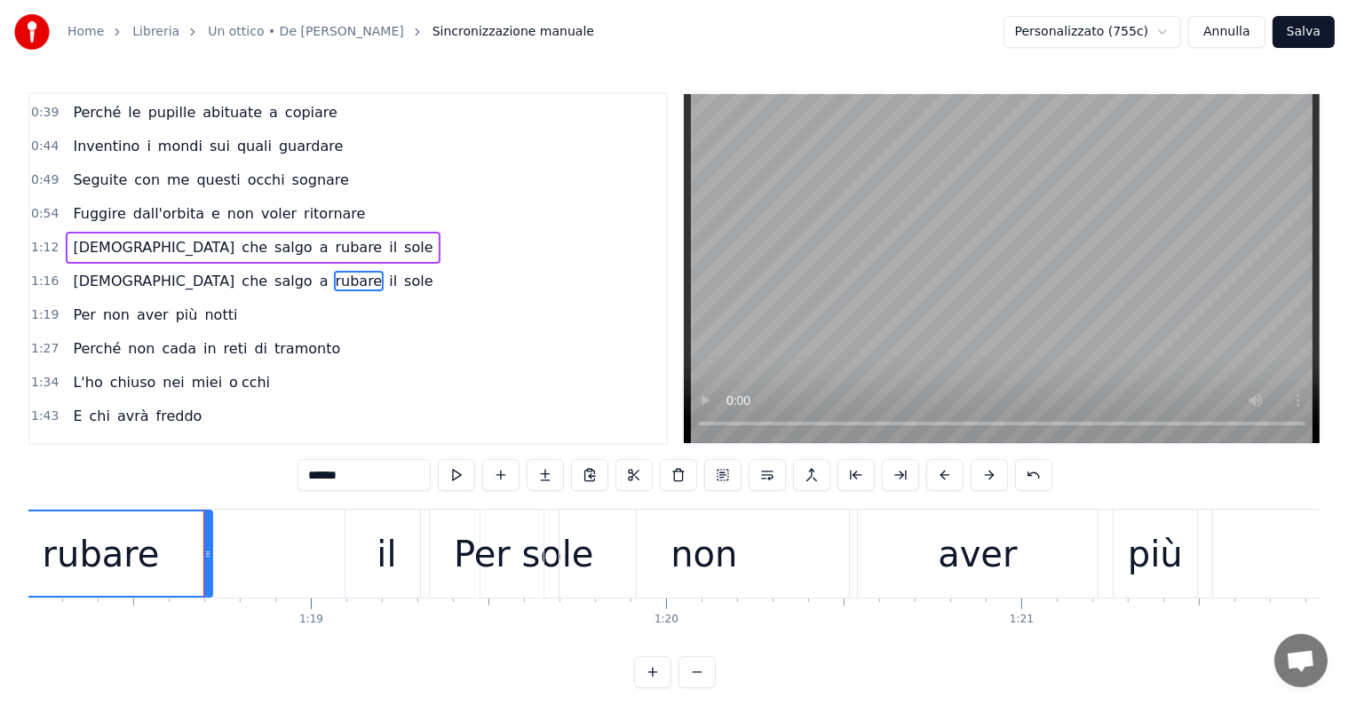
drag, startPoint x: 309, startPoint y: 542, endPoint x: 202, endPoint y: 550, distance: 106.9
click at [204, 550] on div at bounding box center [207, 554] width 7 height 84
click at [373, 573] on div "il" at bounding box center [386, 554] width 83 height 88
type input "**"
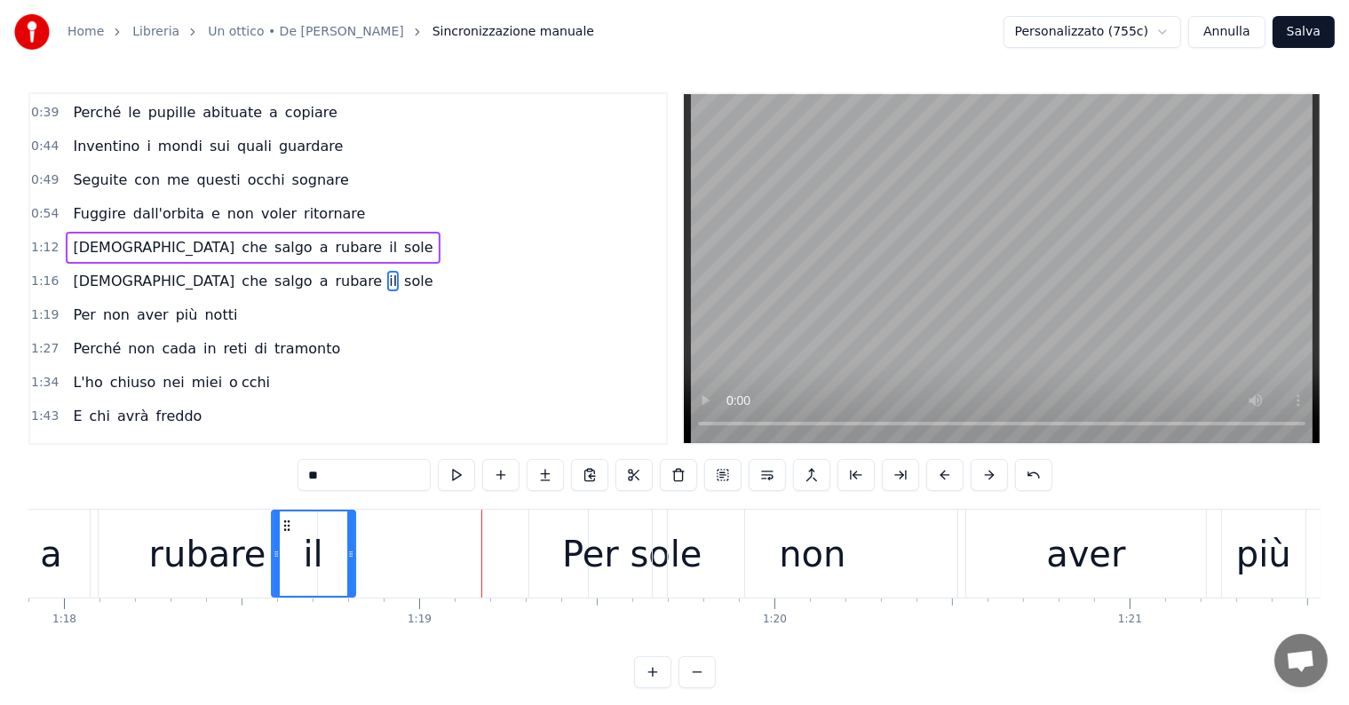
scroll to position [0, 27673]
drag, startPoint x: 359, startPoint y: 524, endPoint x: 341, endPoint y: 531, distance: 19.1
click at [341, 531] on icon at bounding box center [342, 526] width 14 height 14
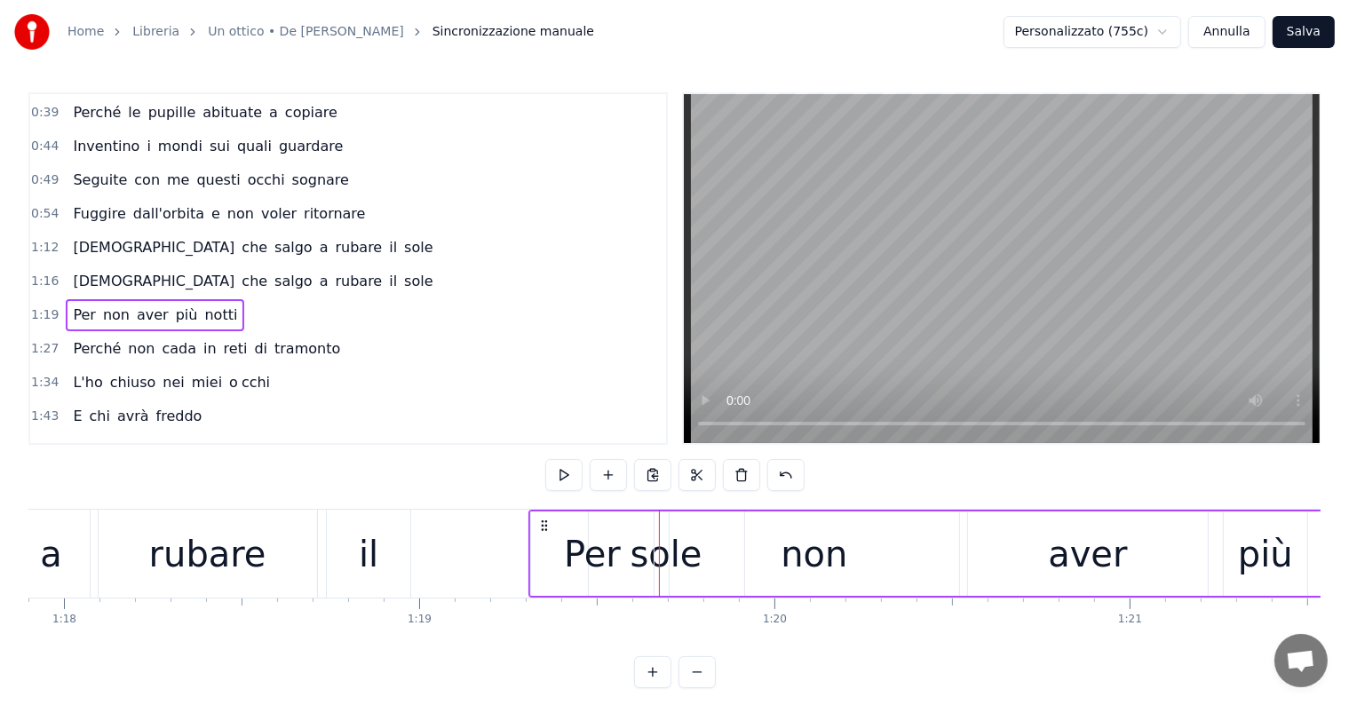
click at [334, 274] on span "rubare" at bounding box center [359, 281] width 51 height 20
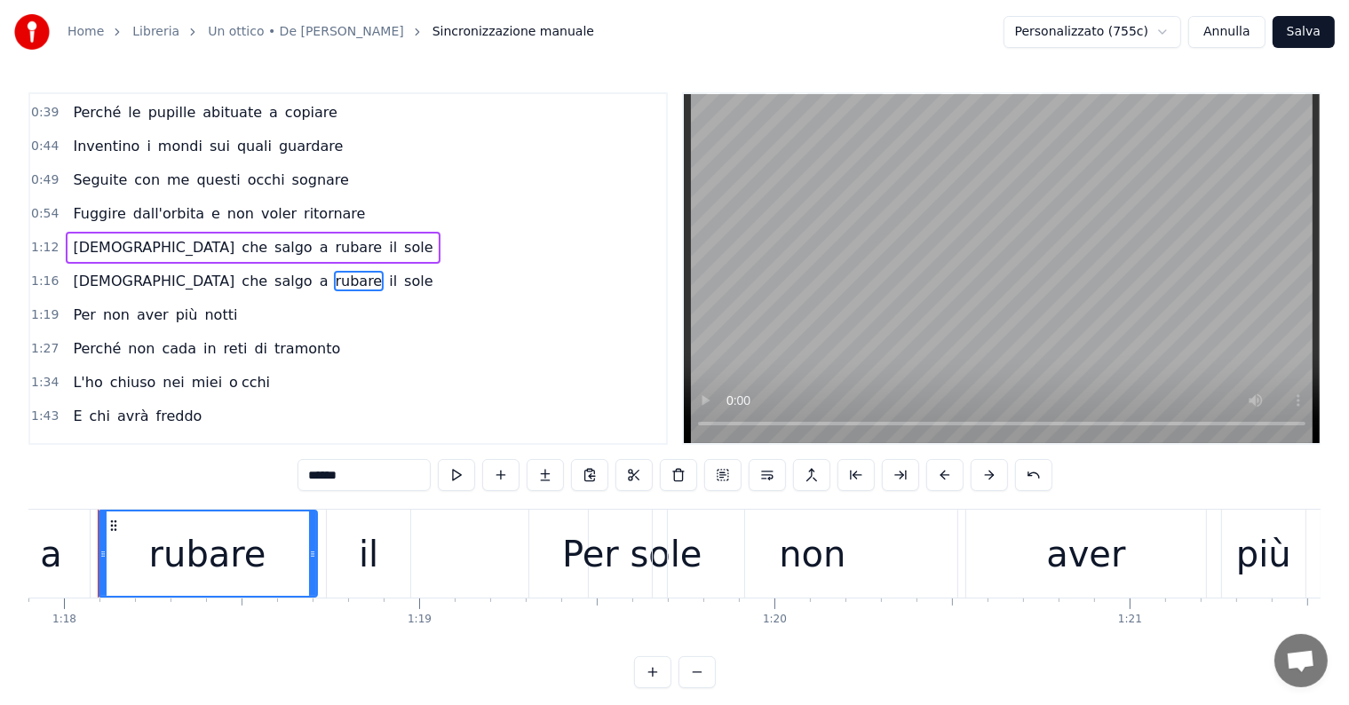
scroll to position [0, 27652]
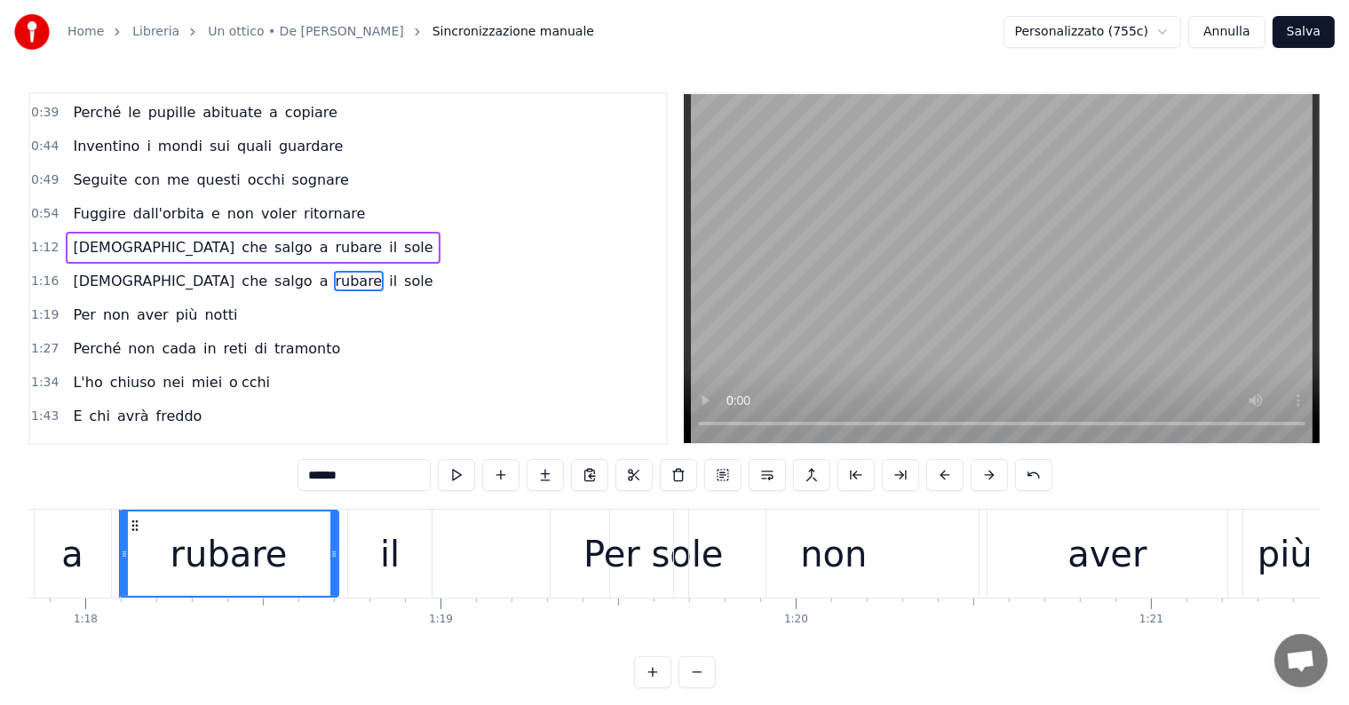
click at [402, 271] on span "sole" at bounding box center [418, 281] width 32 height 20
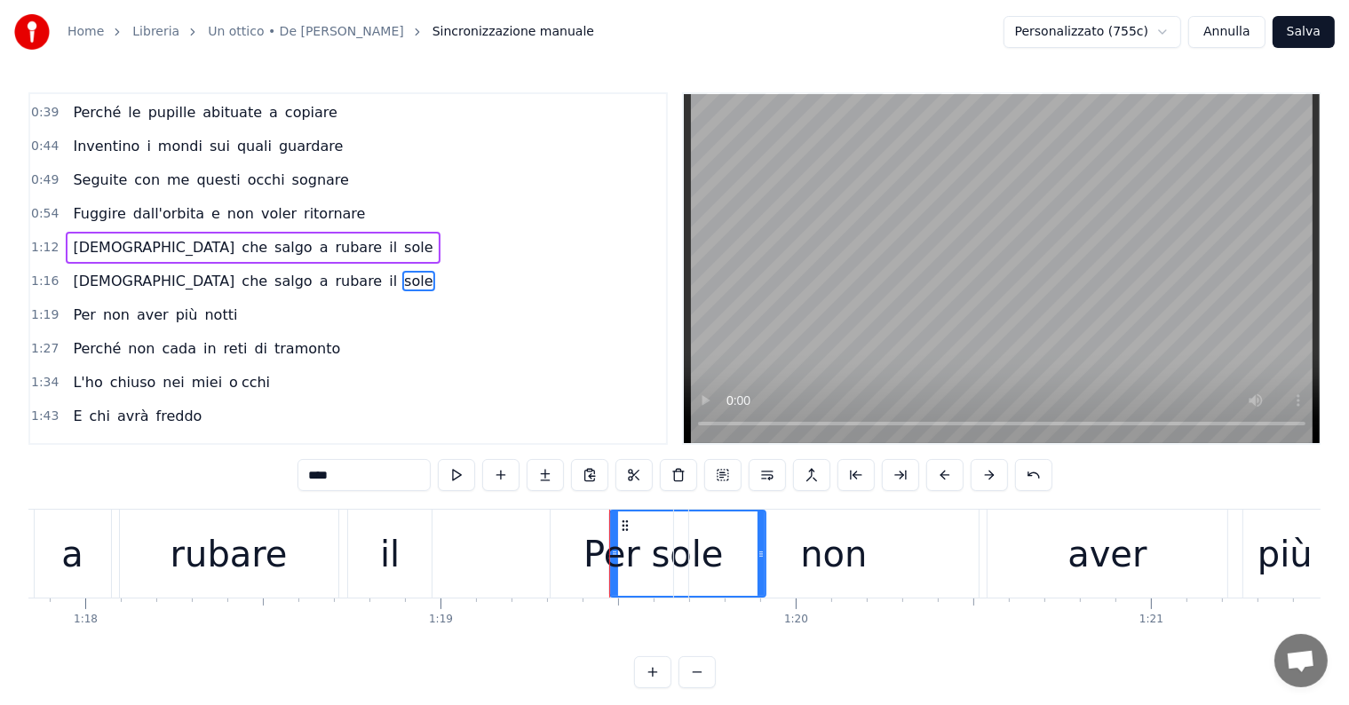
drag, startPoint x: 626, startPoint y: 524, endPoint x: 568, endPoint y: 520, distance: 57.9
click at [568, 520] on div "Per" at bounding box center [612, 554] width 123 height 88
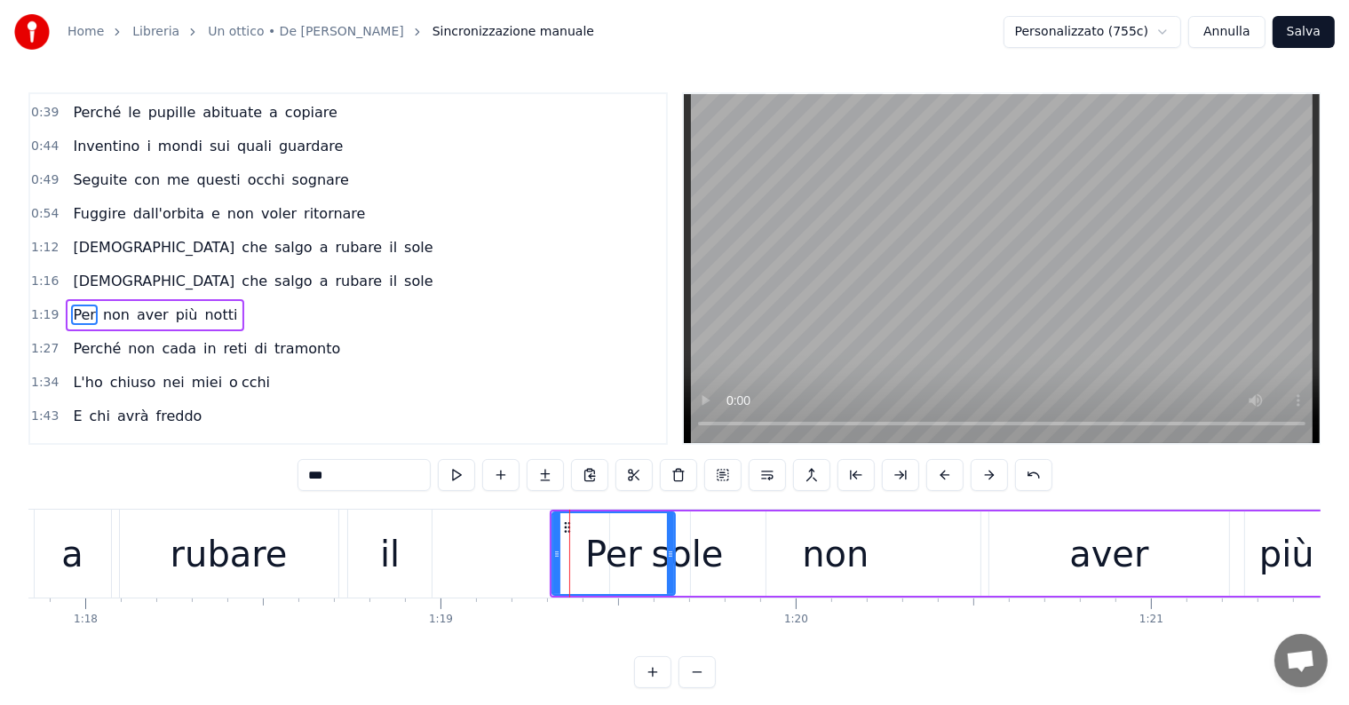
scroll to position [234, 0]
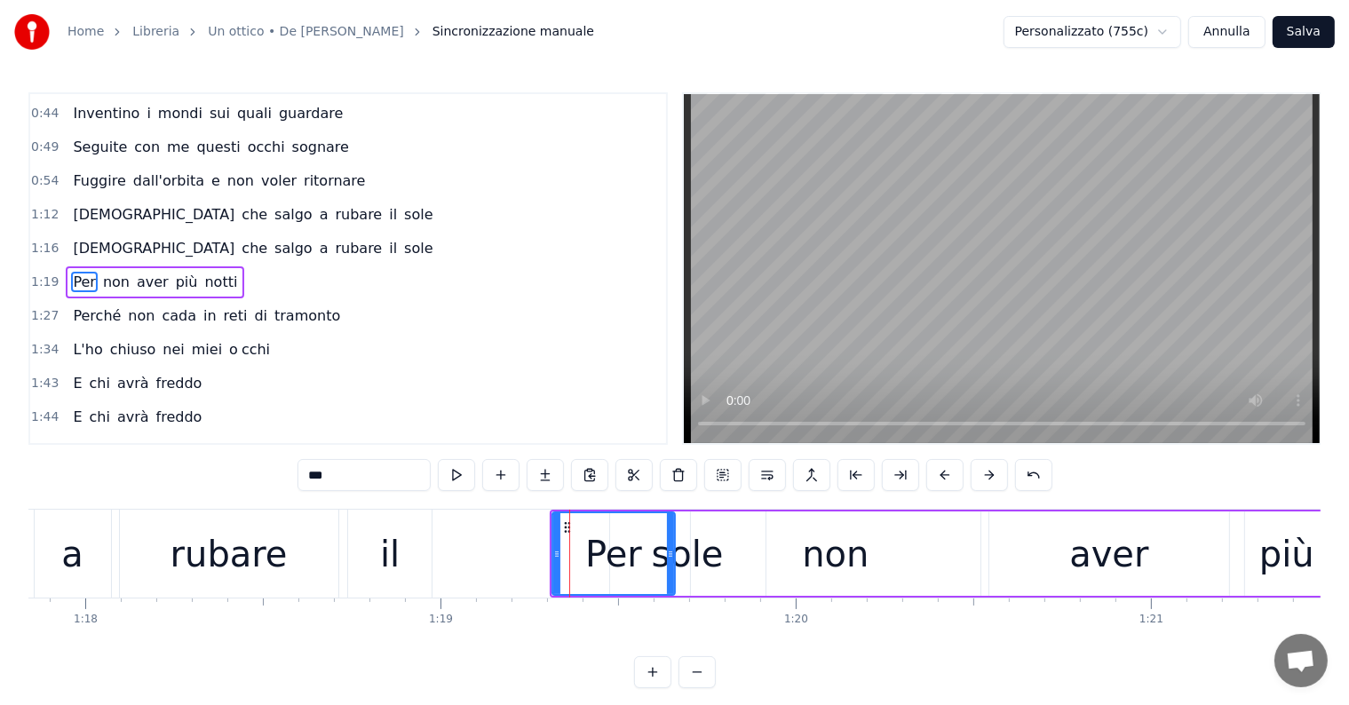
click at [402, 238] on span "sole" at bounding box center [418, 248] width 32 height 20
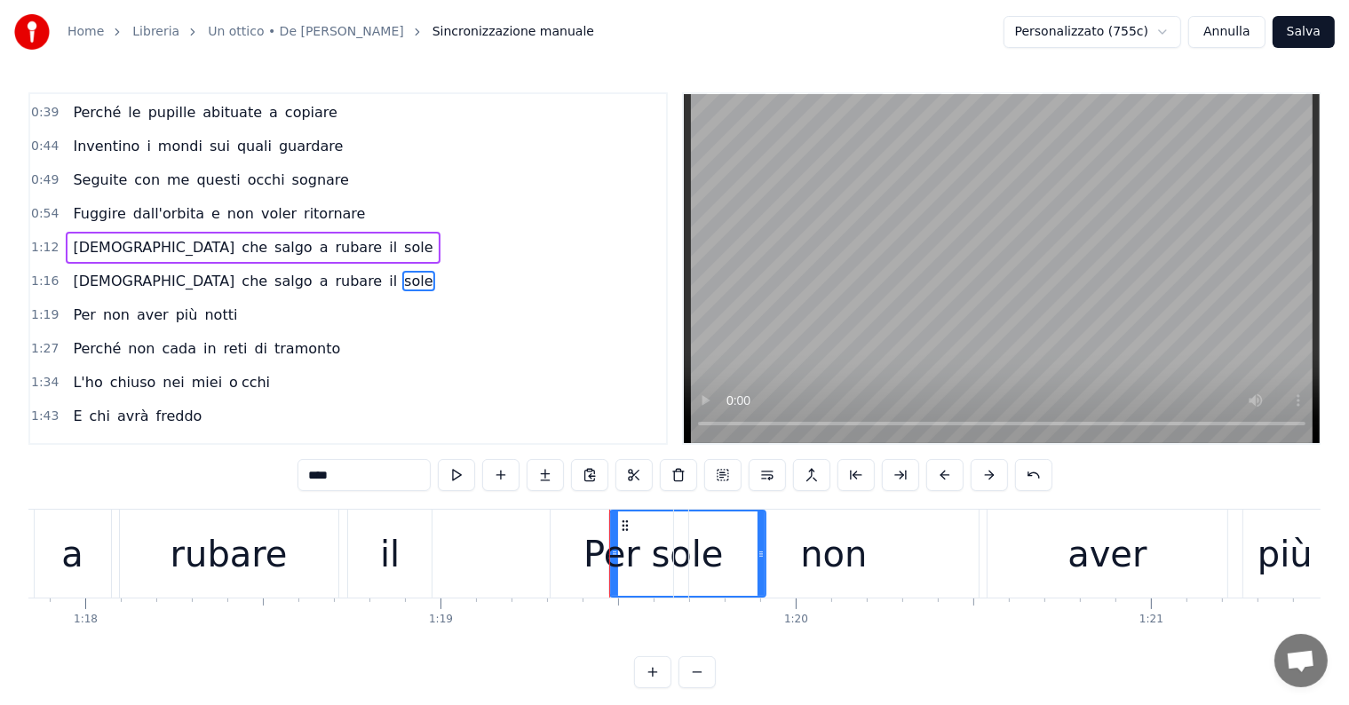
drag, startPoint x: 623, startPoint y: 521, endPoint x: 560, endPoint y: 515, distance: 63.4
click at [560, 515] on div "Per" at bounding box center [612, 554] width 123 height 88
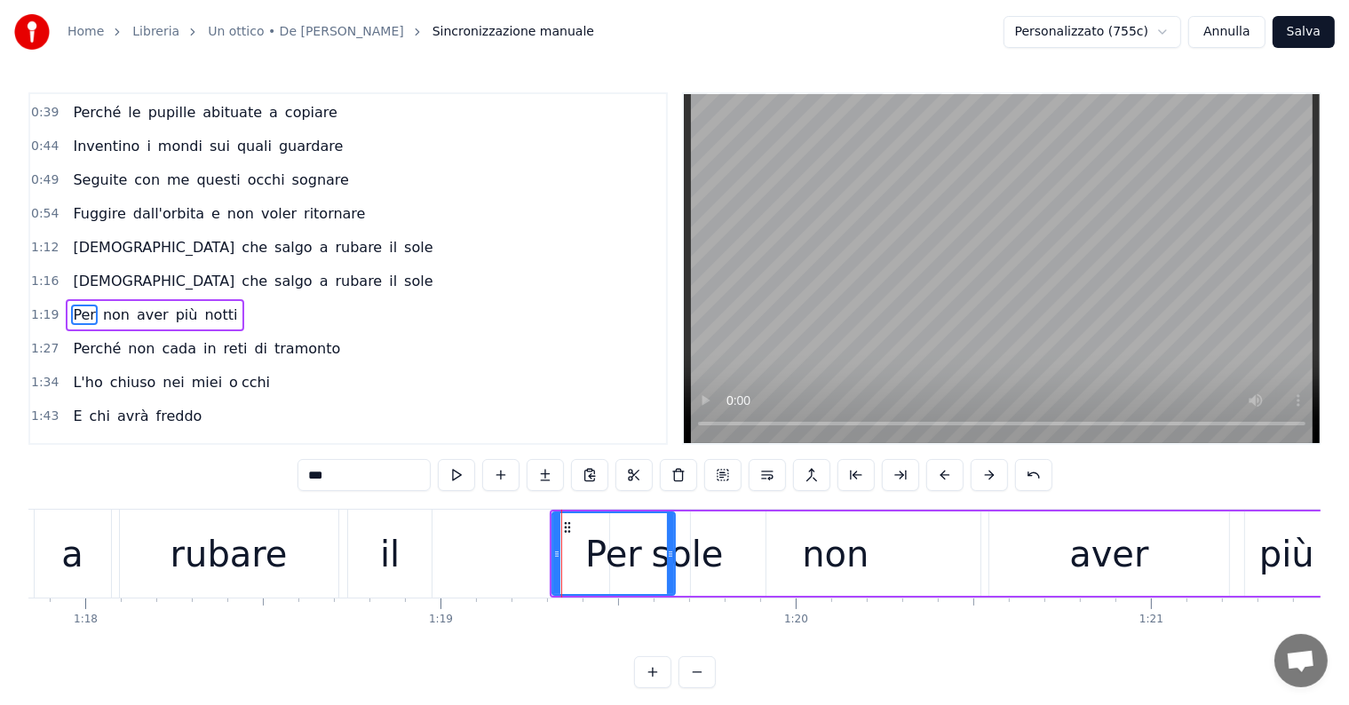
scroll to position [234, 0]
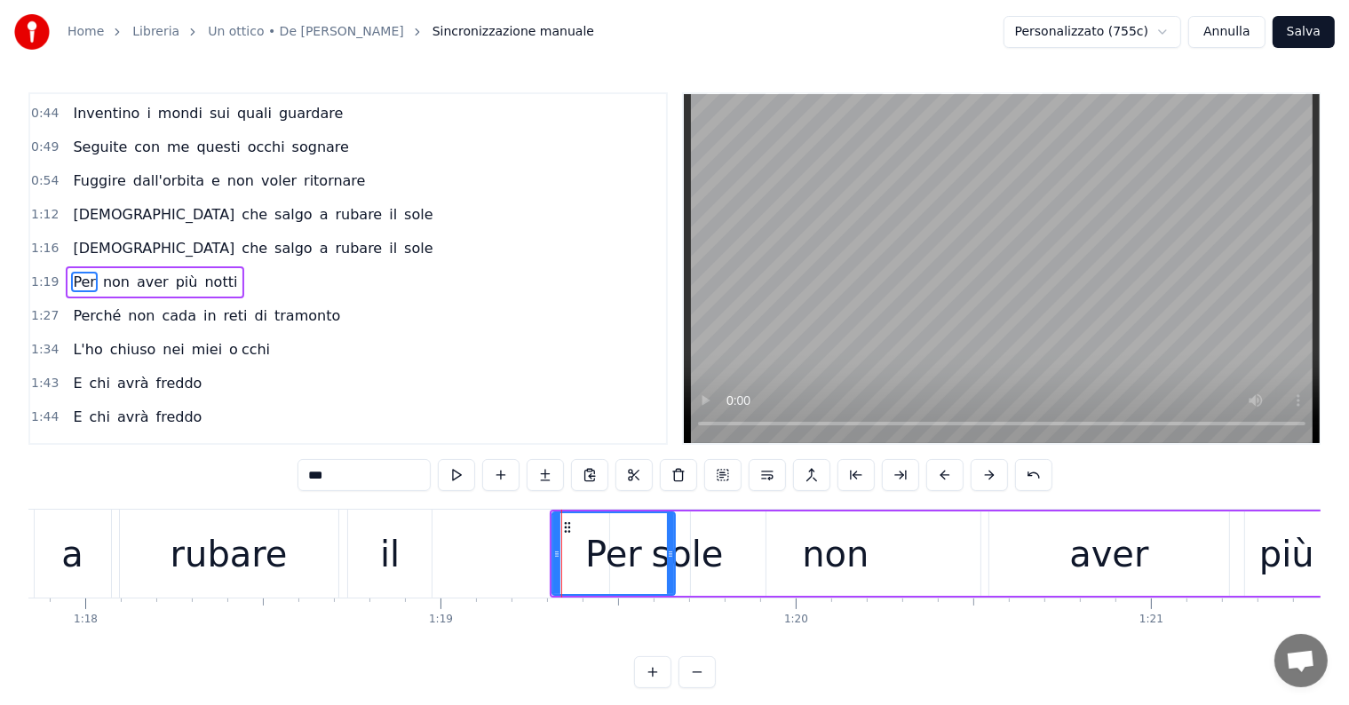
click at [402, 240] on span "sole" at bounding box center [418, 248] width 32 height 20
type input "****"
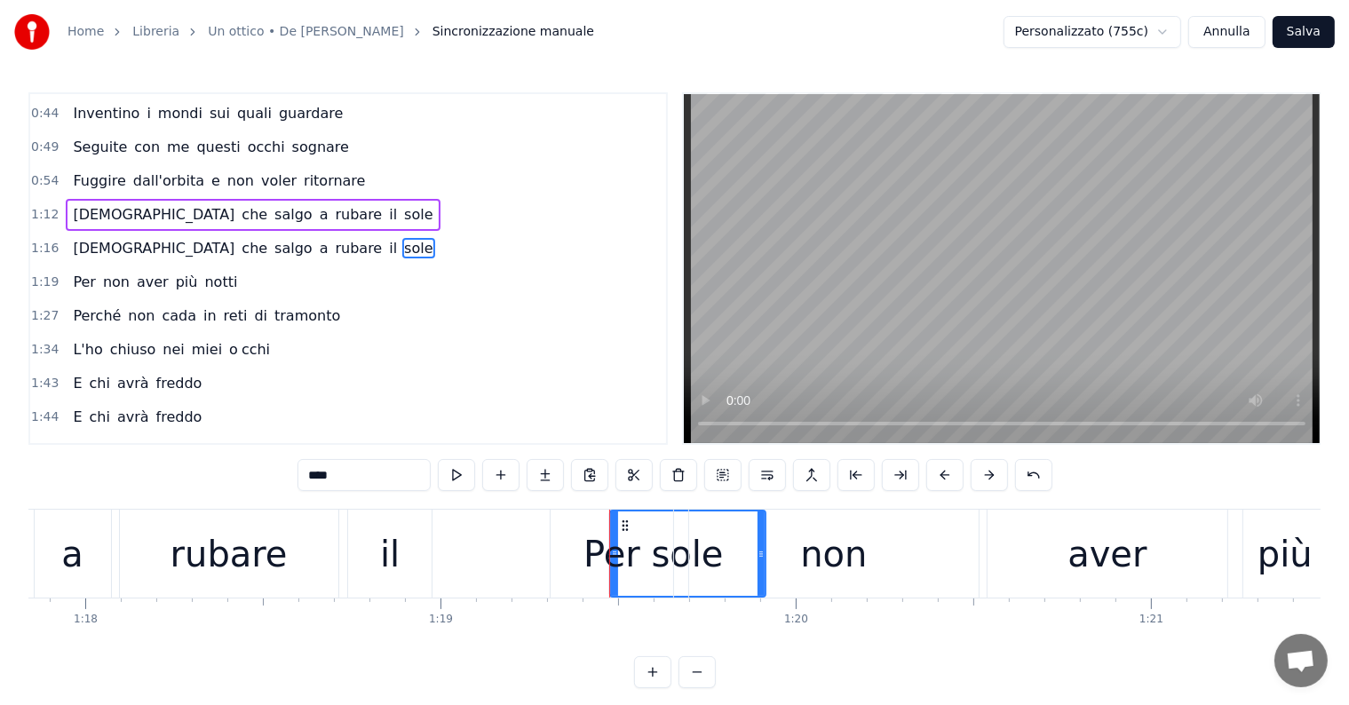
scroll to position [201, 0]
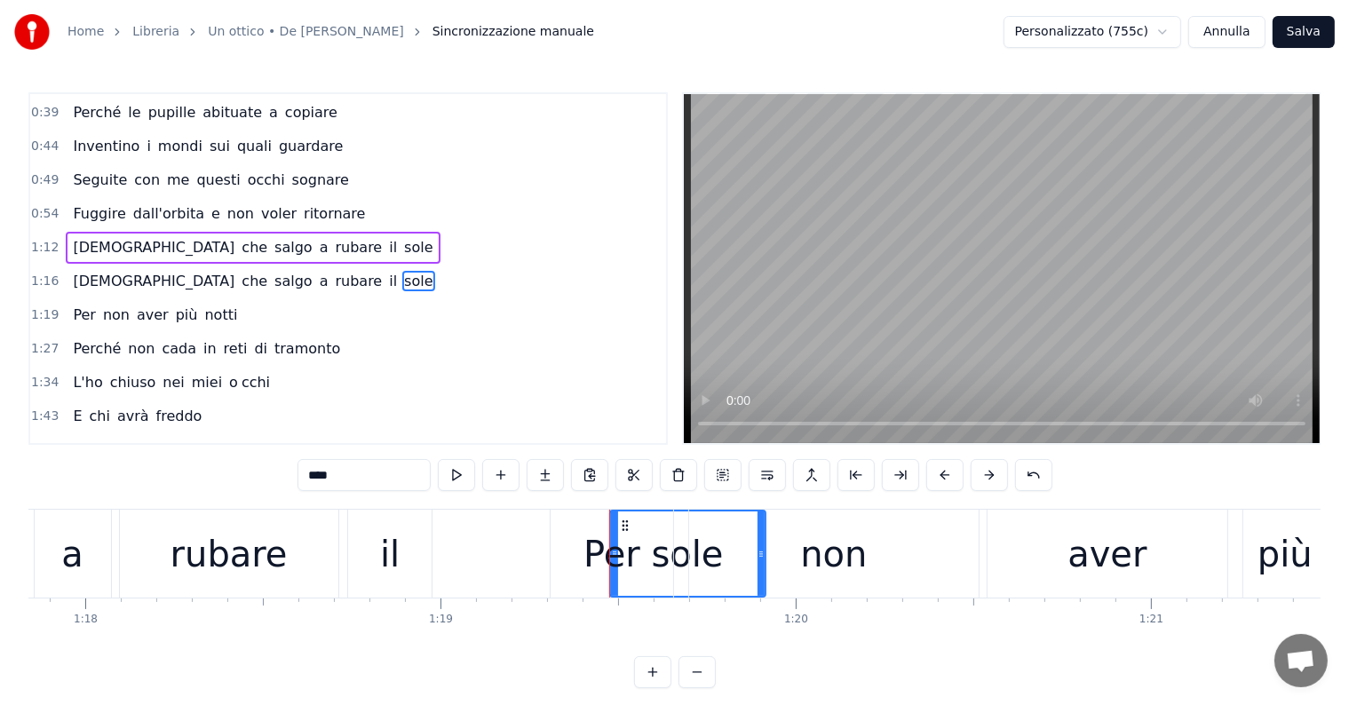
click at [76, 299] on div "Per non aver più notti" at bounding box center [155, 315] width 179 height 32
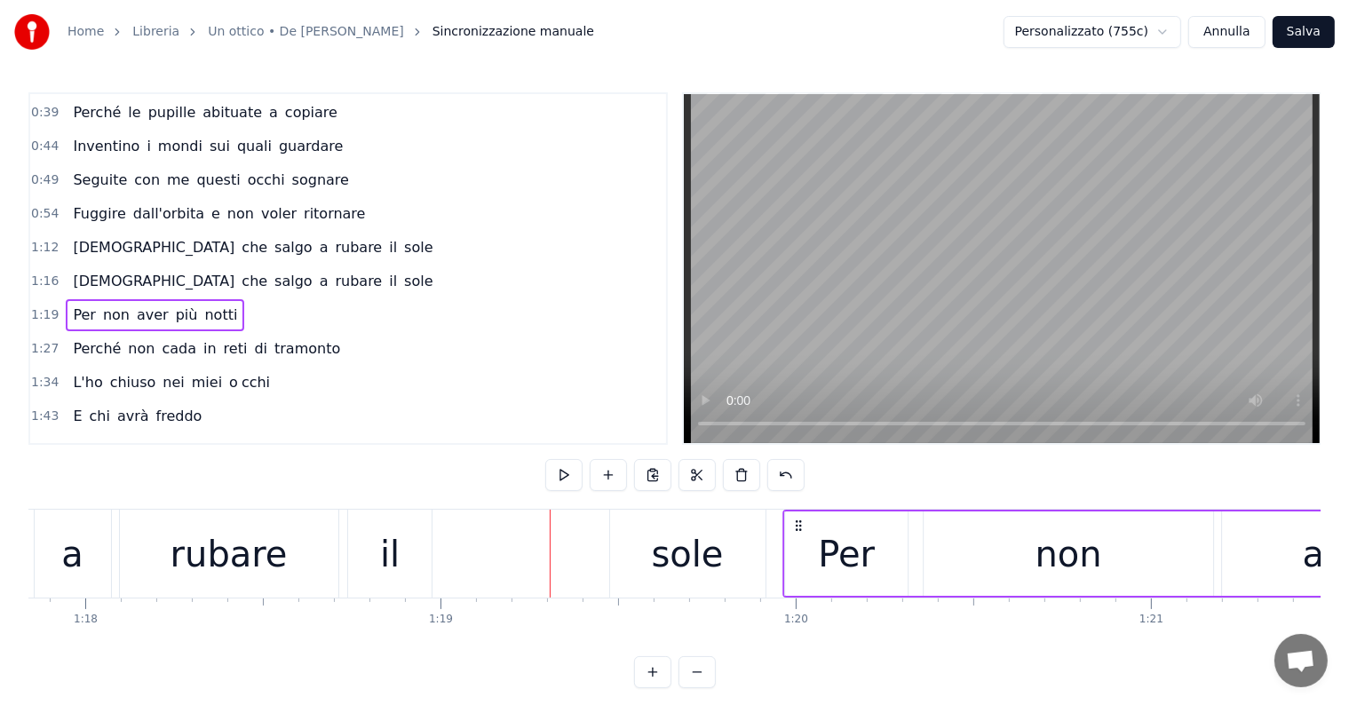
drag, startPoint x: 565, startPoint y: 525, endPoint x: 811, endPoint y: 531, distance: 246.1
click at [806, 531] on icon at bounding box center [798, 526] width 14 height 14
click at [690, 553] on div "sole" at bounding box center [688, 554] width 72 height 53
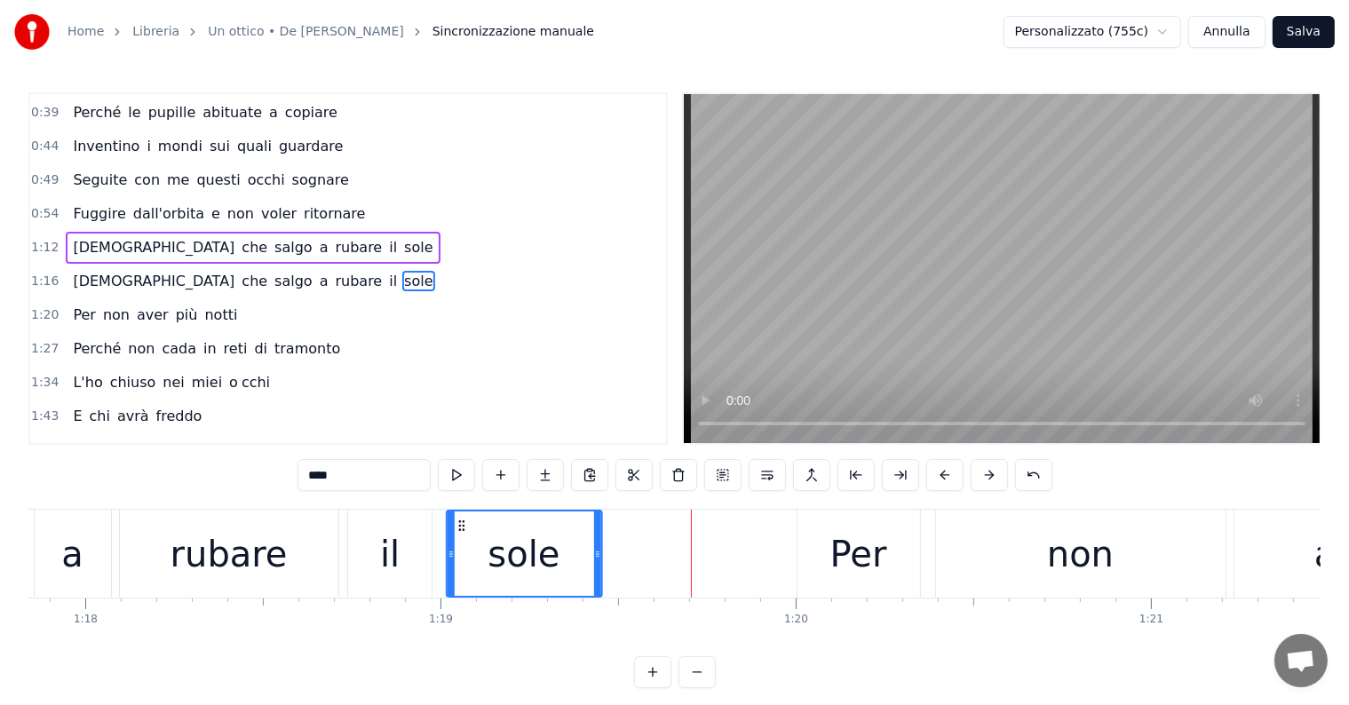
drag, startPoint x: 627, startPoint y: 522, endPoint x: 464, endPoint y: 516, distance: 163.5
click at [464, 516] on div "sole" at bounding box center [525, 554] width 154 height 84
click at [108, 314] on div "Per non aver più notti" at bounding box center [155, 315] width 179 height 32
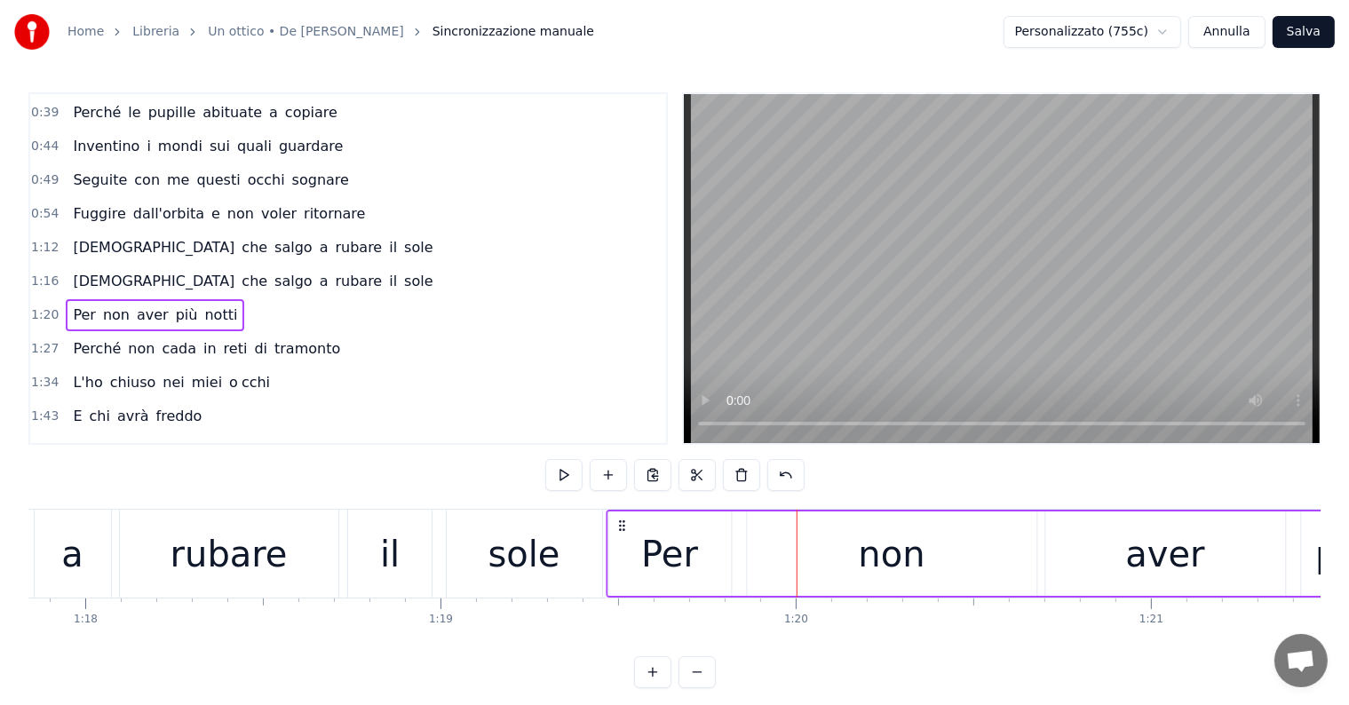
drag, startPoint x: 810, startPoint y: 520, endPoint x: 620, endPoint y: 521, distance: 190.1
click at [620, 521] on icon at bounding box center [622, 526] width 14 height 14
click at [536, 548] on div "sole" at bounding box center [524, 554] width 72 height 53
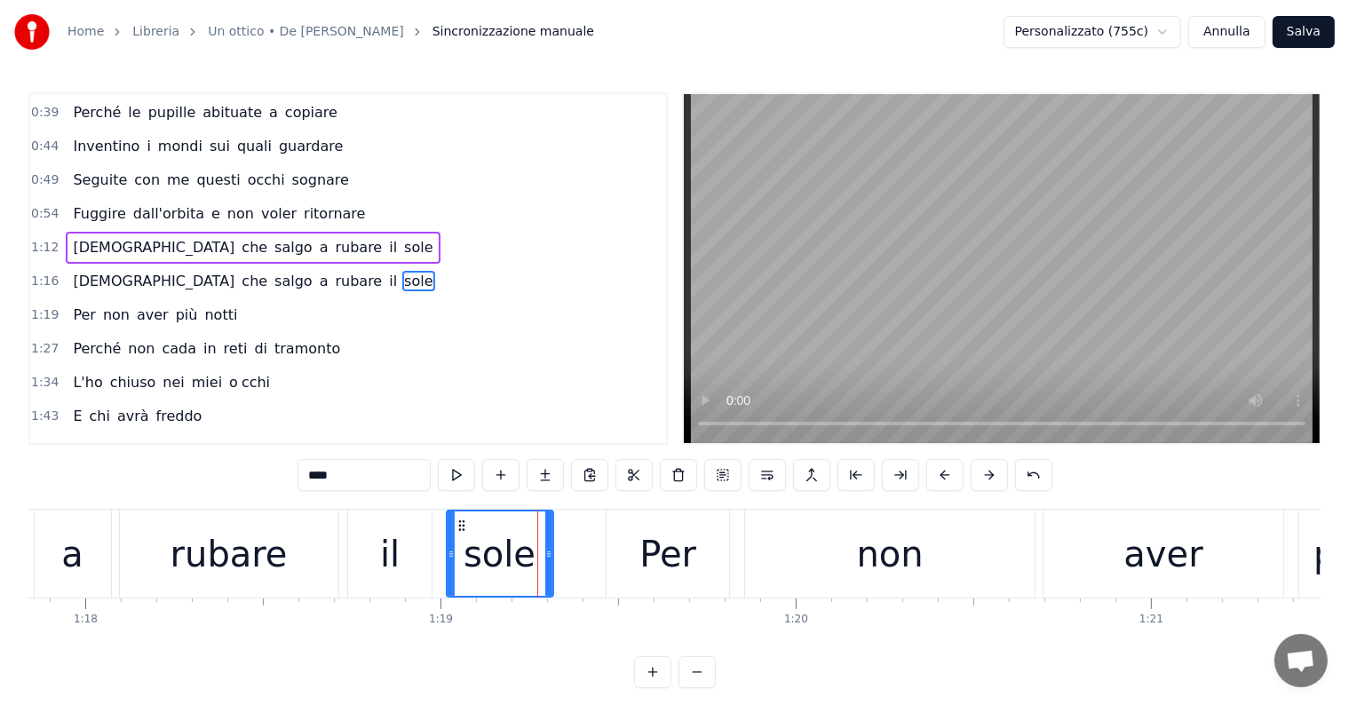
drag, startPoint x: 595, startPoint y: 546, endPoint x: 544, endPoint y: 541, distance: 51.8
click at [545, 541] on div at bounding box center [548, 554] width 7 height 84
click at [255, 551] on div "rubare" at bounding box center [229, 554] width 117 height 53
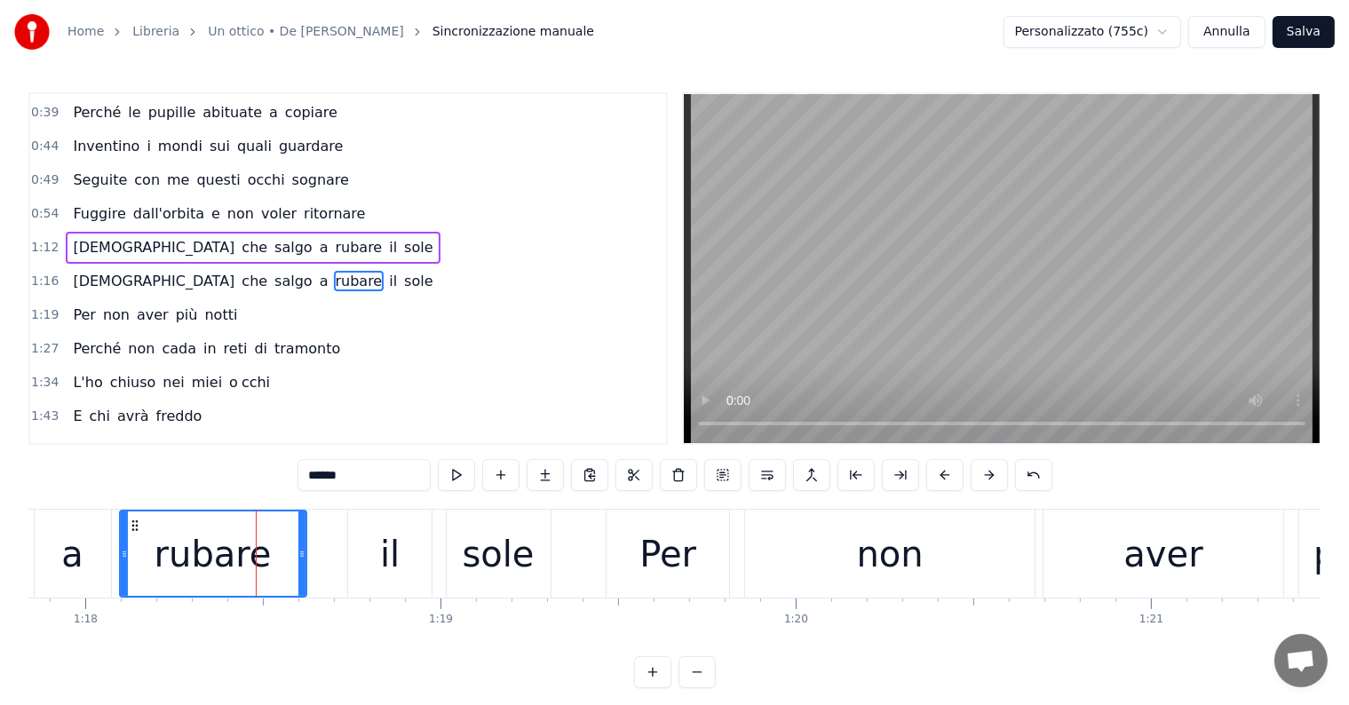
drag, startPoint x: 335, startPoint y: 553, endPoint x: 300, endPoint y: 552, distance: 34.7
click at [300, 552] on icon at bounding box center [301, 554] width 7 height 14
click at [380, 560] on div "il" at bounding box center [390, 554] width 20 height 53
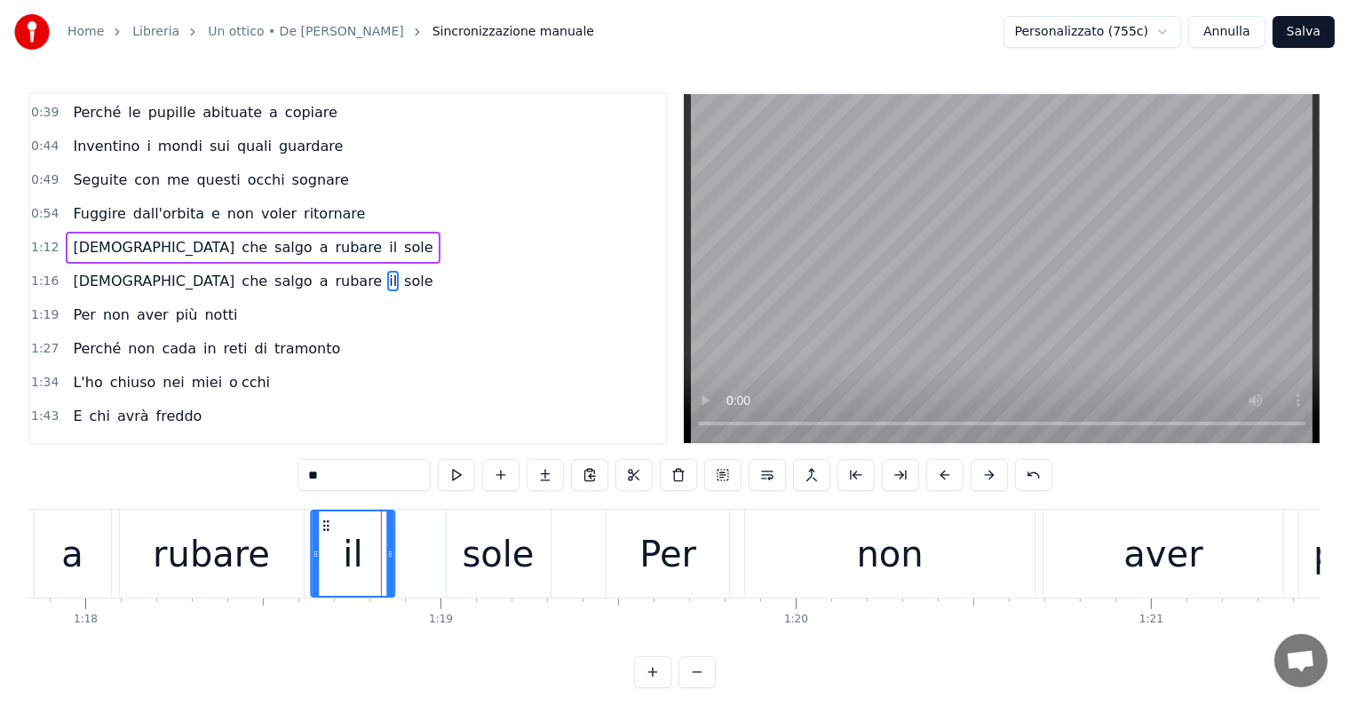
drag, startPoint x: 361, startPoint y: 527, endPoint x: 323, endPoint y: 526, distance: 37.3
click at [323, 526] on icon at bounding box center [327, 526] width 14 height 14
click at [477, 584] on div "sole" at bounding box center [499, 554] width 104 height 88
type input "****"
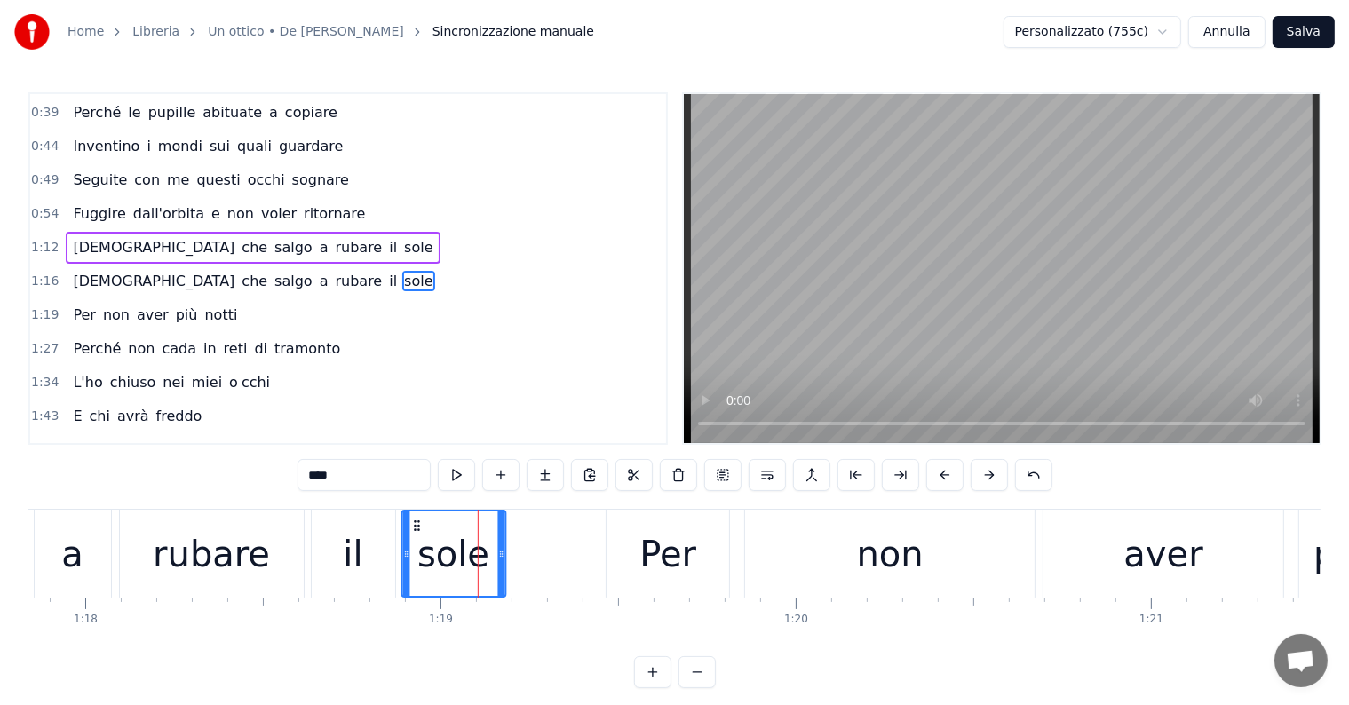
drag, startPoint x: 458, startPoint y: 526, endPoint x: 413, endPoint y: 526, distance: 45.3
click at [413, 526] on icon at bounding box center [416, 526] width 14 height 14
click at [82, 313] on div "Per non aver più notti" at bounding box center [155, 315] width 179 height 32
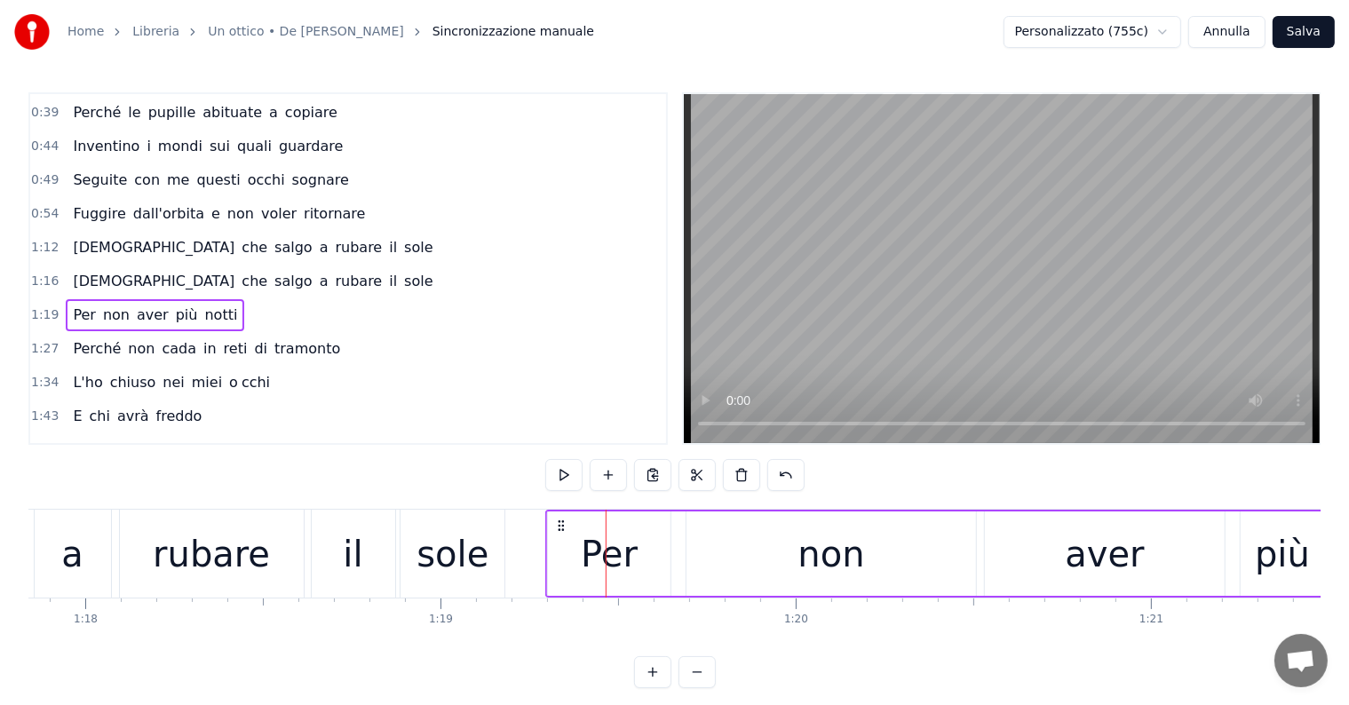
drag, startPoint x: 621, startPoint y: 523, endPoint x: 560, endPoint y: 513, distance: 61.2
click at [82, 248] on div "[DEMOGRAPHIC_DATA] che salgo a rubare il sole" at bounding box center [253, 248] width 374 height 32
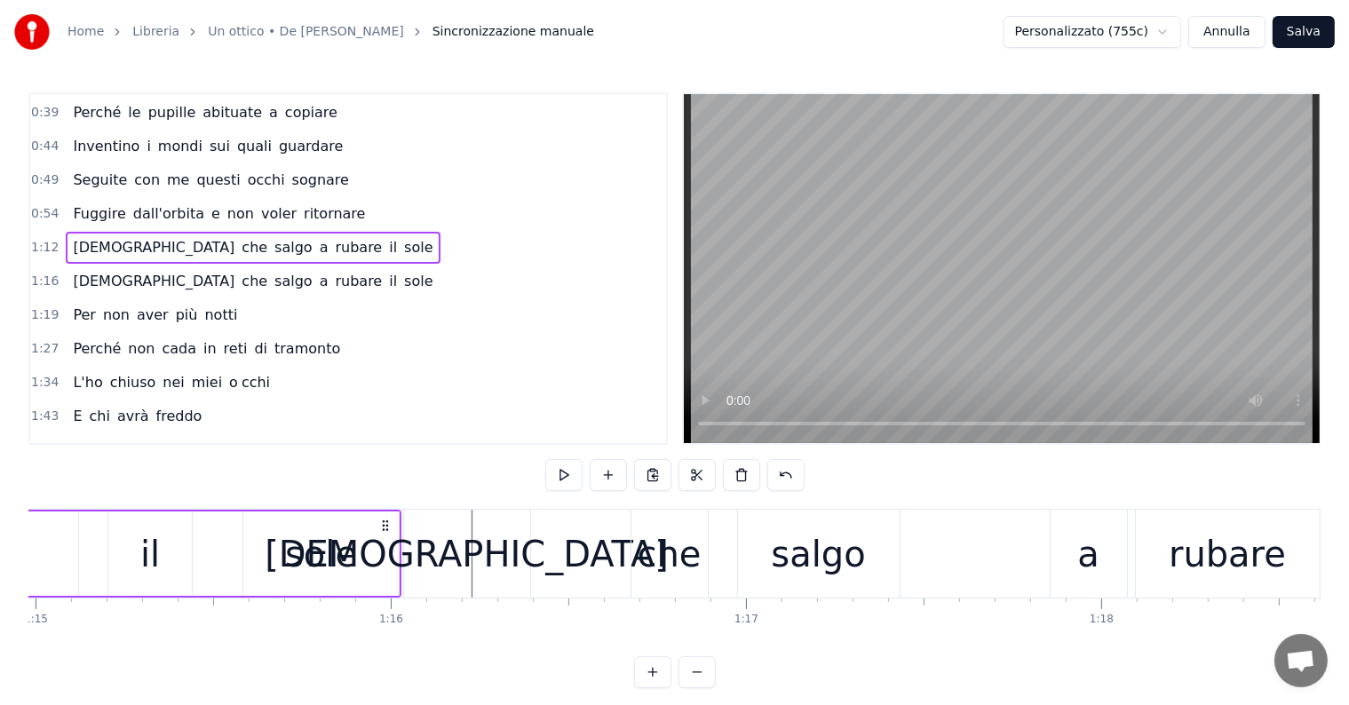
scroll to position [0, 26471]
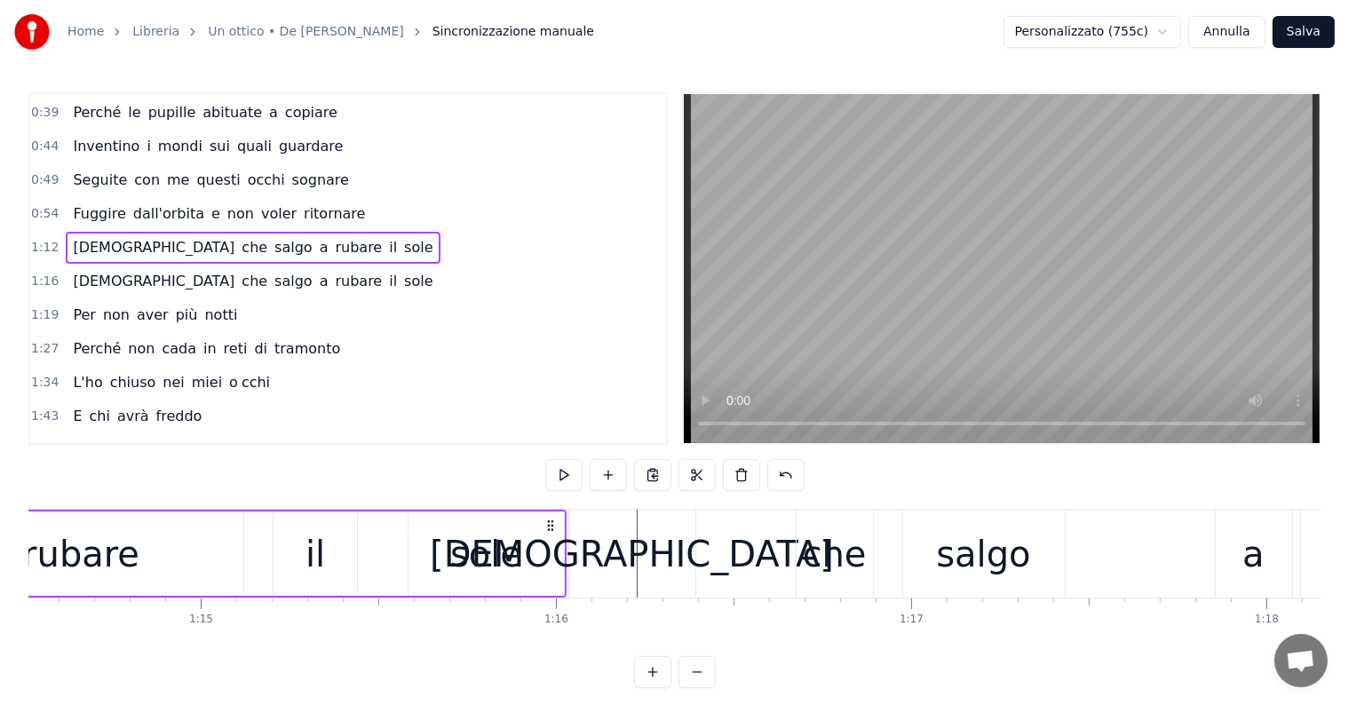
click at [95, 249] on div "[DEMOGRAPHIC_DATA] che salgo a rubare il sole" at bounding box center [253, 248] width 374 height 32
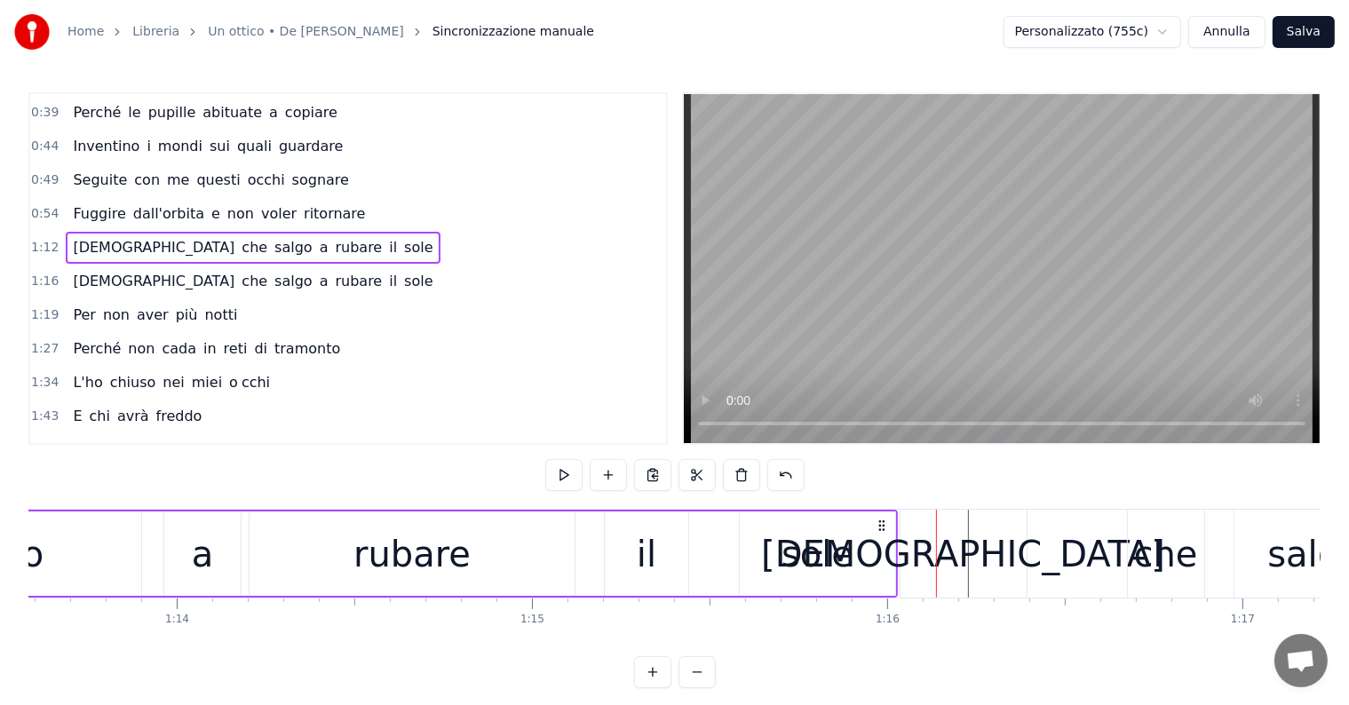
click at [763, 552] on div "sole" at bounding box center [817, 554] width 155 height 84
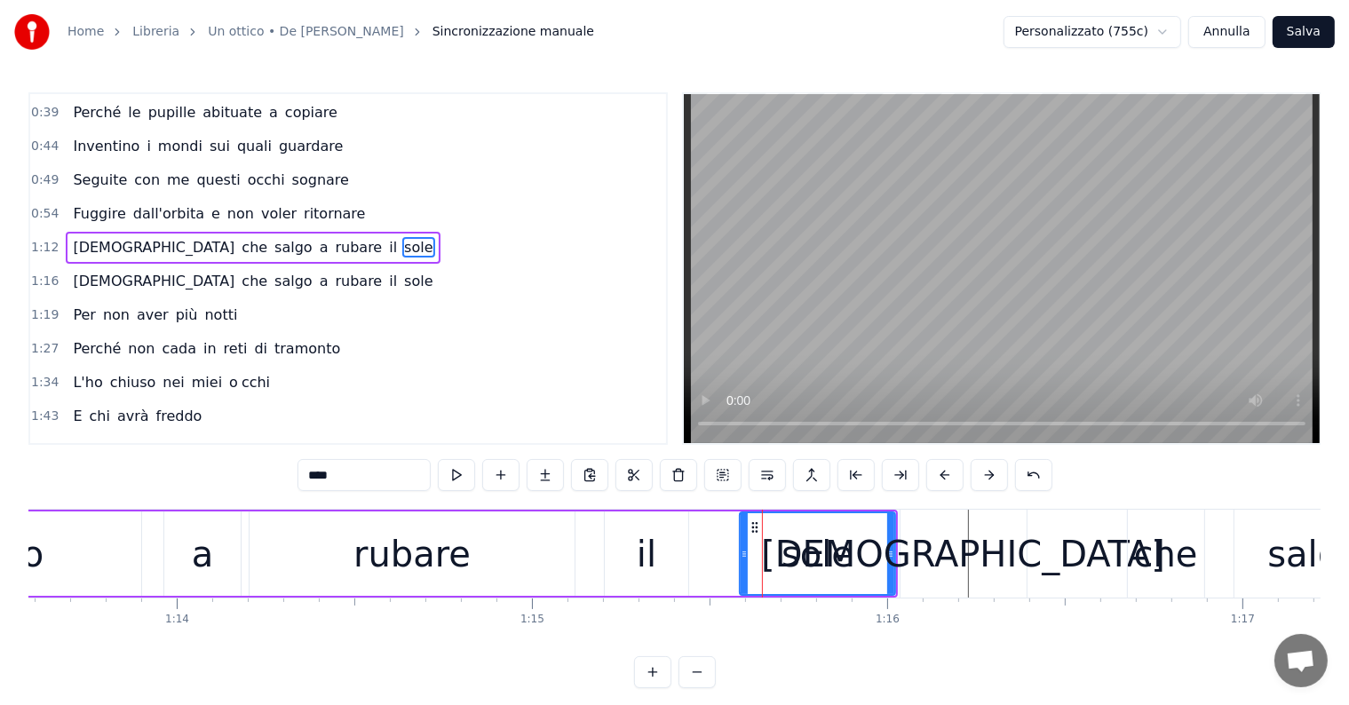
scroll to position [168, 0]
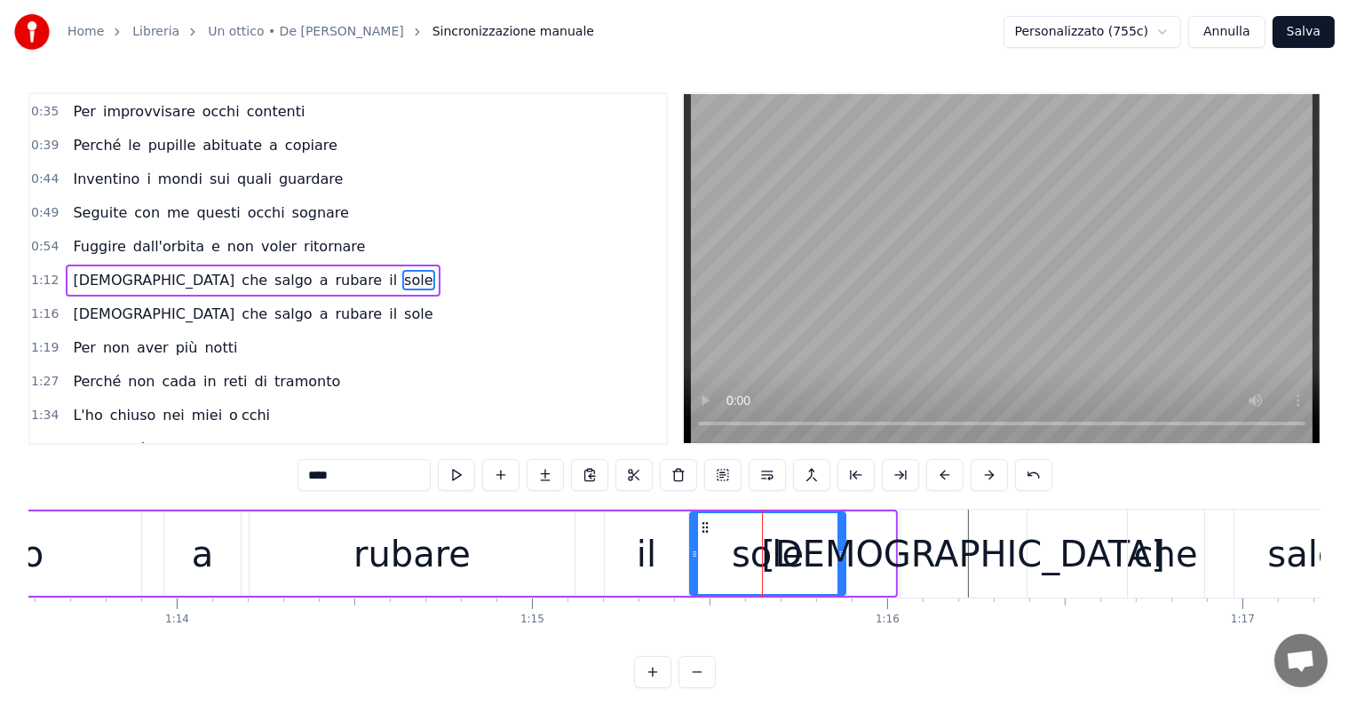
drag, startPoint x: 753, startPoint y: 526, endPoint x: 703, endPoint y: 526, distance: 49.7
click at [703, 526] on icon at bounding box center [705, 527] width 14 height 14
click at [71, 315] on div "[DEMOGRAPHIC_DATA] che salgo a rubare il sole" at bounding box center [253, 314] width 374 height 32
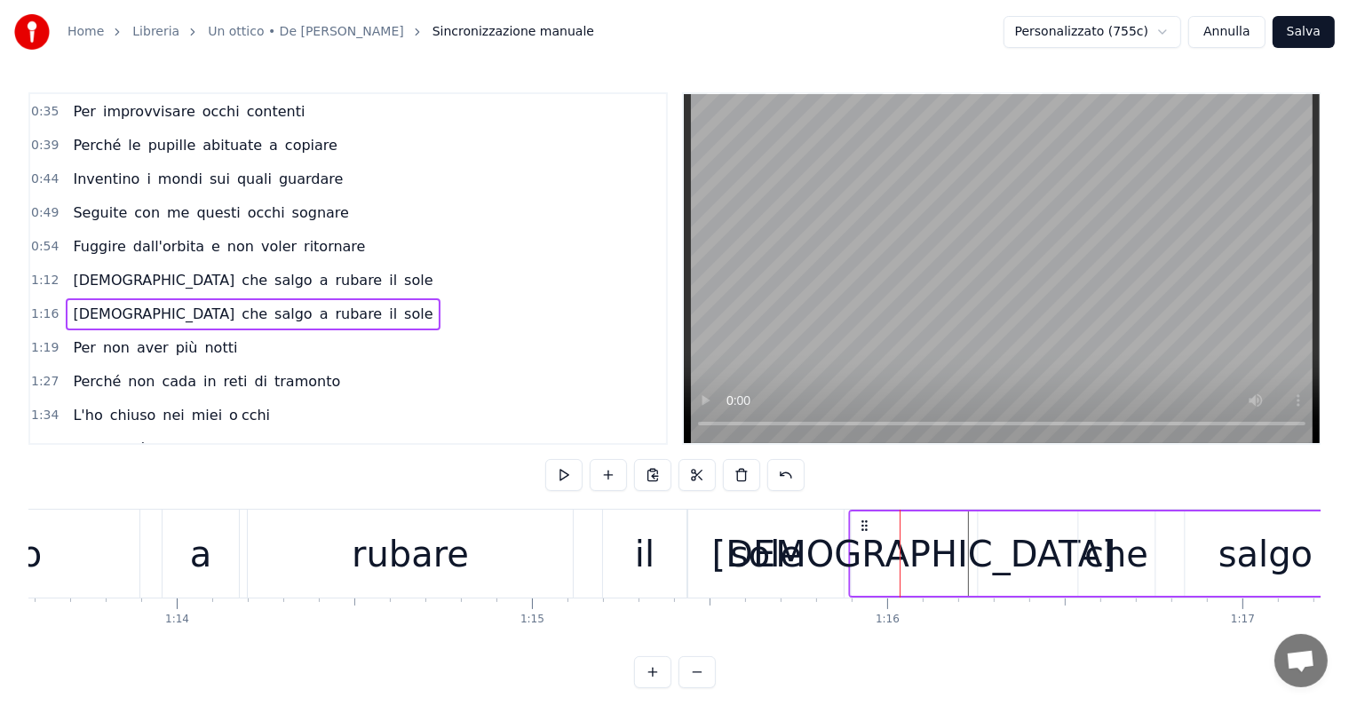
drag, startPoint x: 914, startPoint y: 519, endPoint x: 863, endPoint y: 519, distance: 50.6
click at [863, 519] on icon at bounding box center [864, 526] width 14 height 14
click at [189, 559] on div "a" at bounding box center [201, 554] width 76 height 88
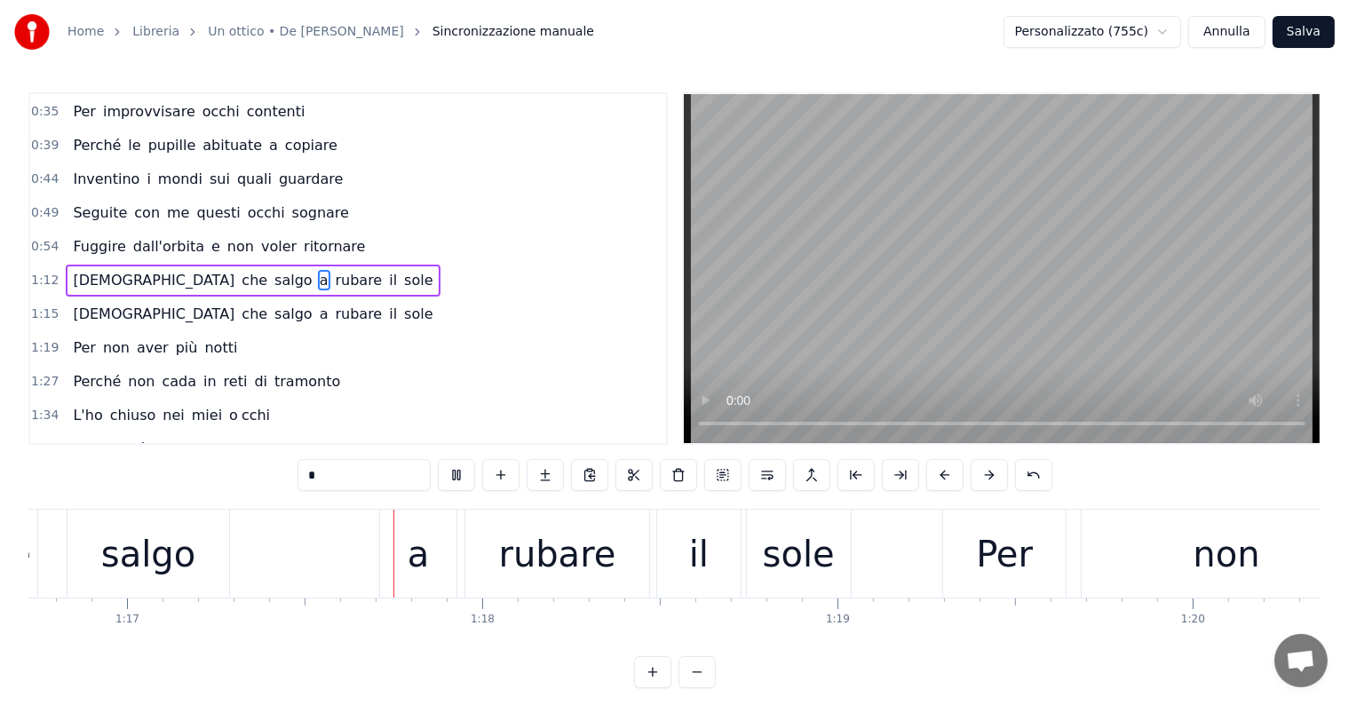
scroll to position [0, 27322]
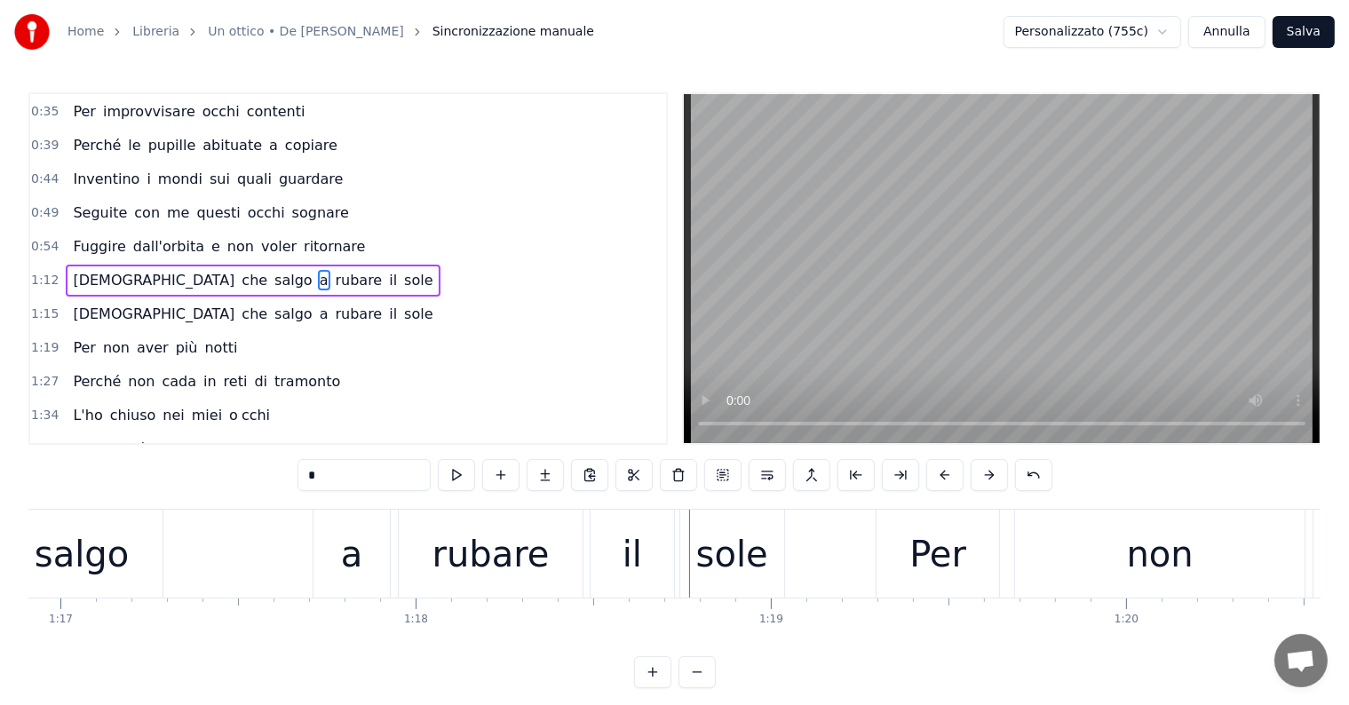
click at [371, 543] on div "a" at bounding box center [352, 554] width 76 height 88
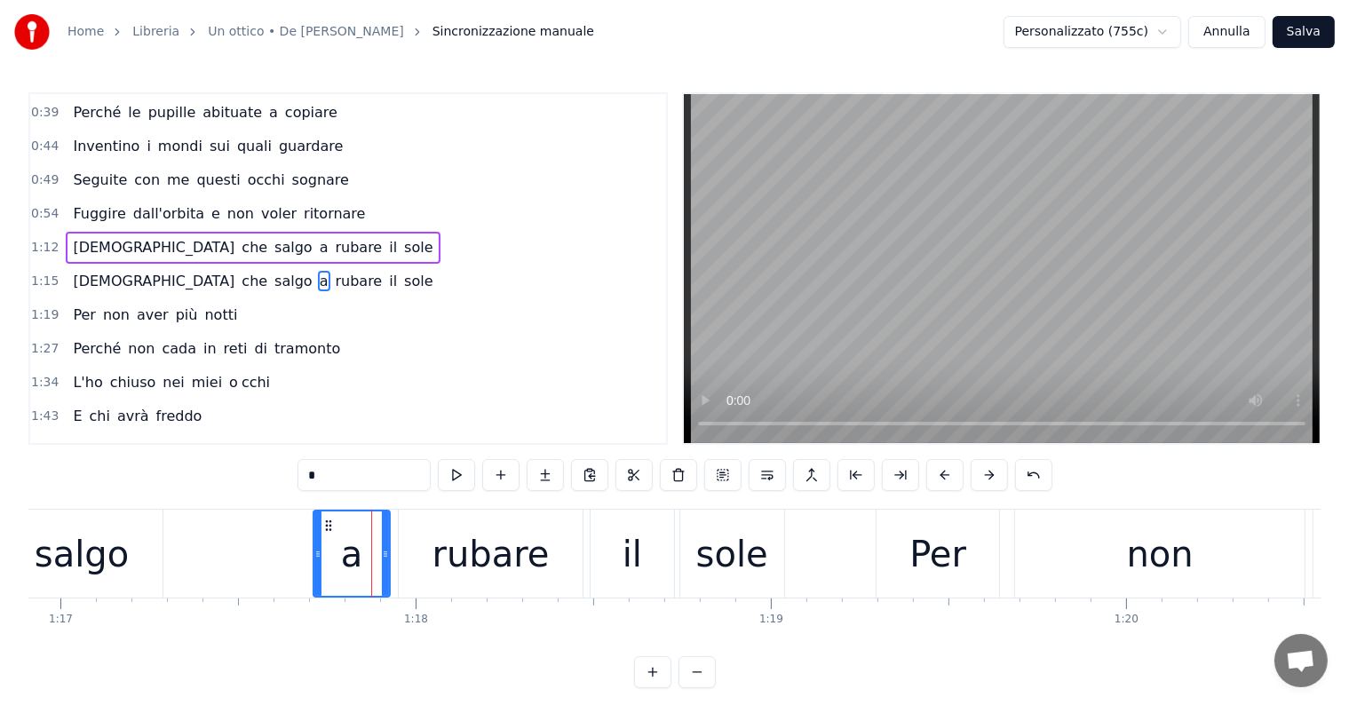
click at [446, 553] on div "rubare" at bounding box center [491, 554] width 117 height 53
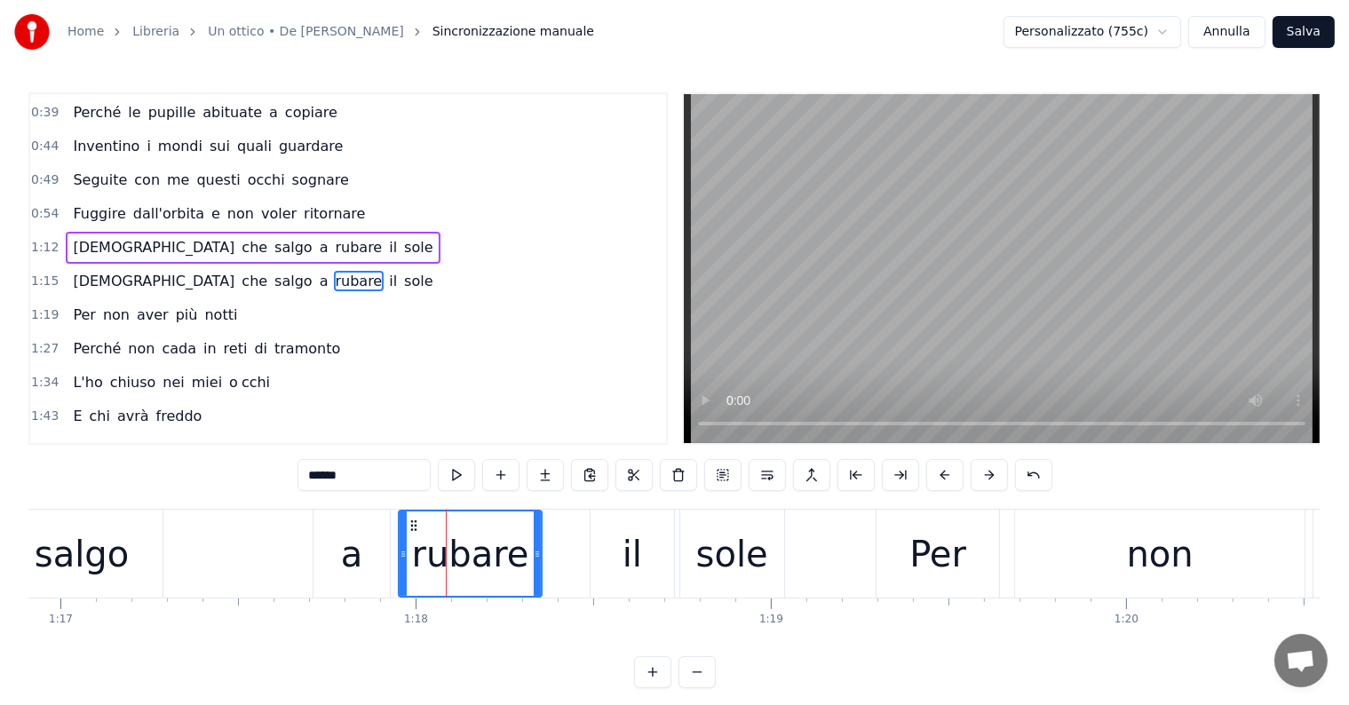
drag, startPoint x: 579, startPoint y: 546, endPoint x: 537, endPoint y: 544, distance: 41.8
click at [537, 544] on div at bounding box center [537, 554] width 7 height 84
click at [618, 554] on div "il" at bounding box center [632, 554] width 83 height 88
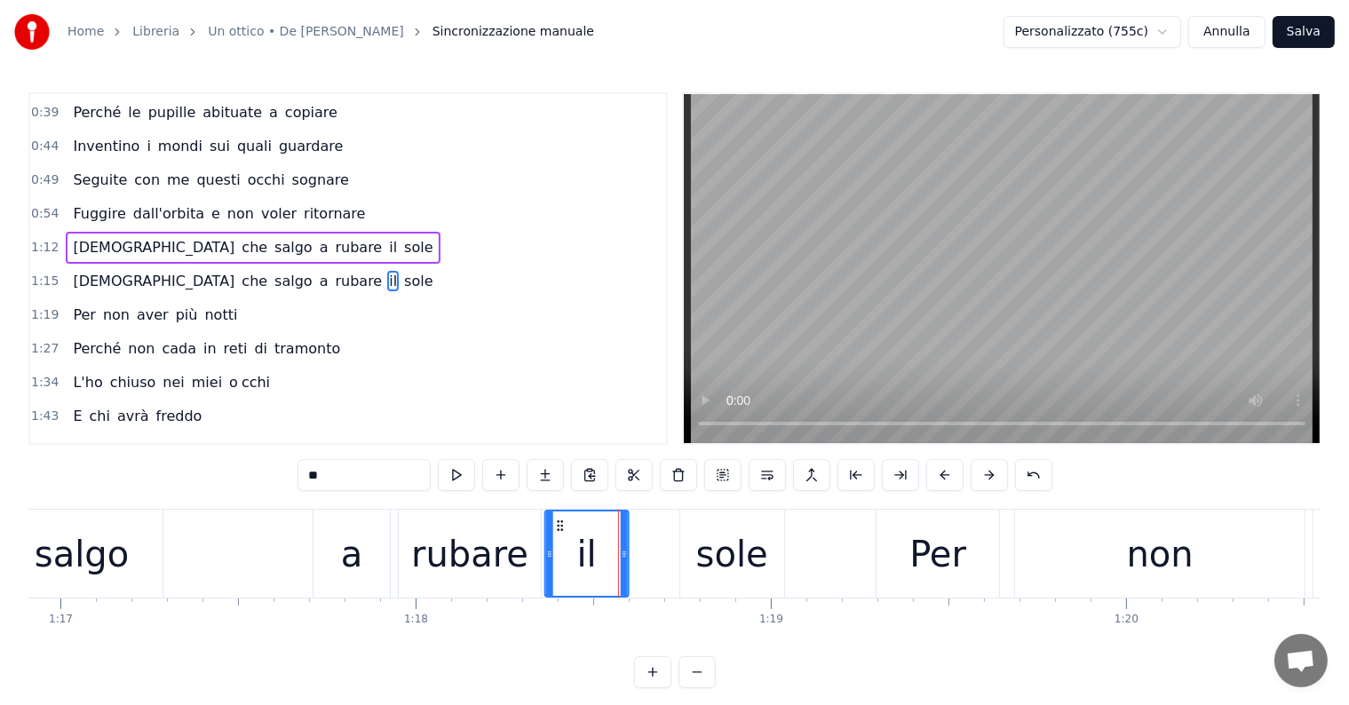
drag, startPoint x: 607, startPoint y: 520, endPoint x: 562, endPoint y: 520, distance: 45.3
click at [562, 521] on circle at bounding box center [561, 521] width 1 height 1
click at [734, 575] on div "sole" at bounding box center [732, 554] width 72 height 53
type input "****"
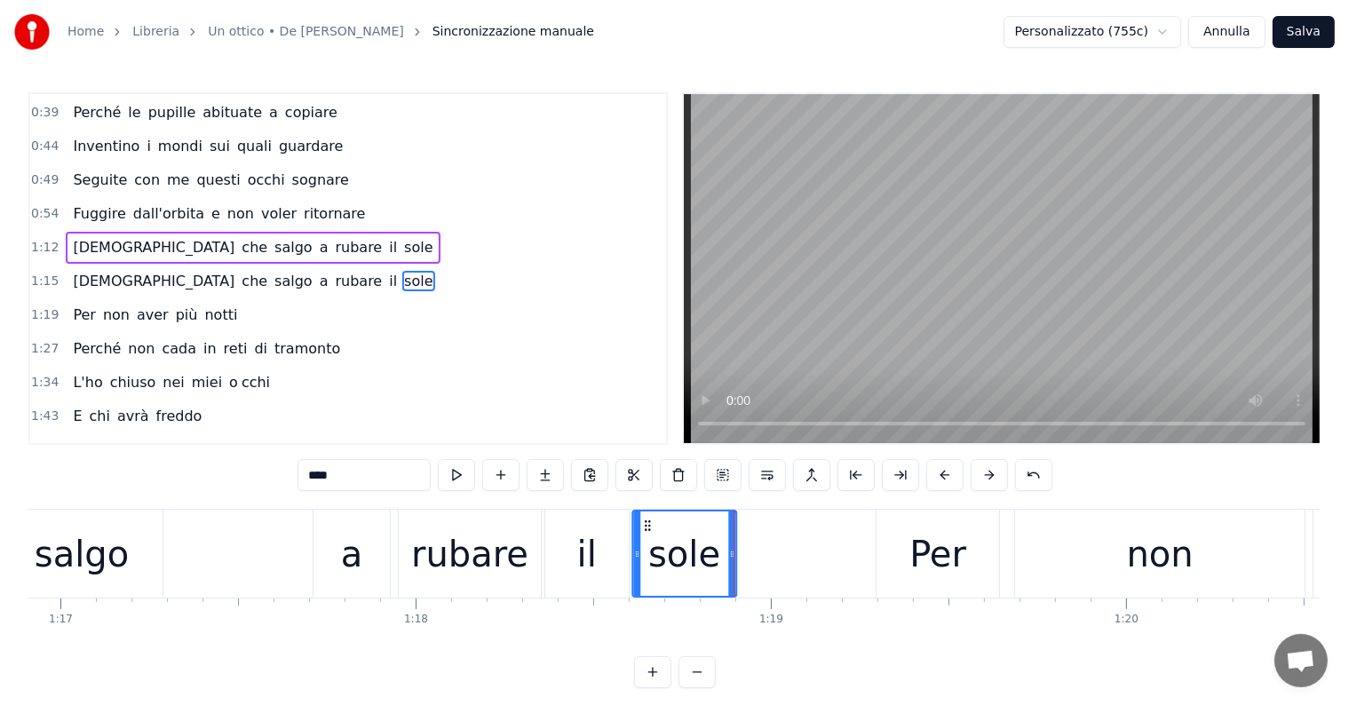
drag, startPoint x: 695, startPoint y: 525, endPoint x: 647, endPoint y: 524, distance: 48.0
click at [647, 524] on icon at bounding box center [647, 526] width 14 height 14
click at [91, 249] on div "[DEMOGRAPHIC_DATA] che salgo a rubare il sole" at bounding box center [253, 248] width 374 height 32
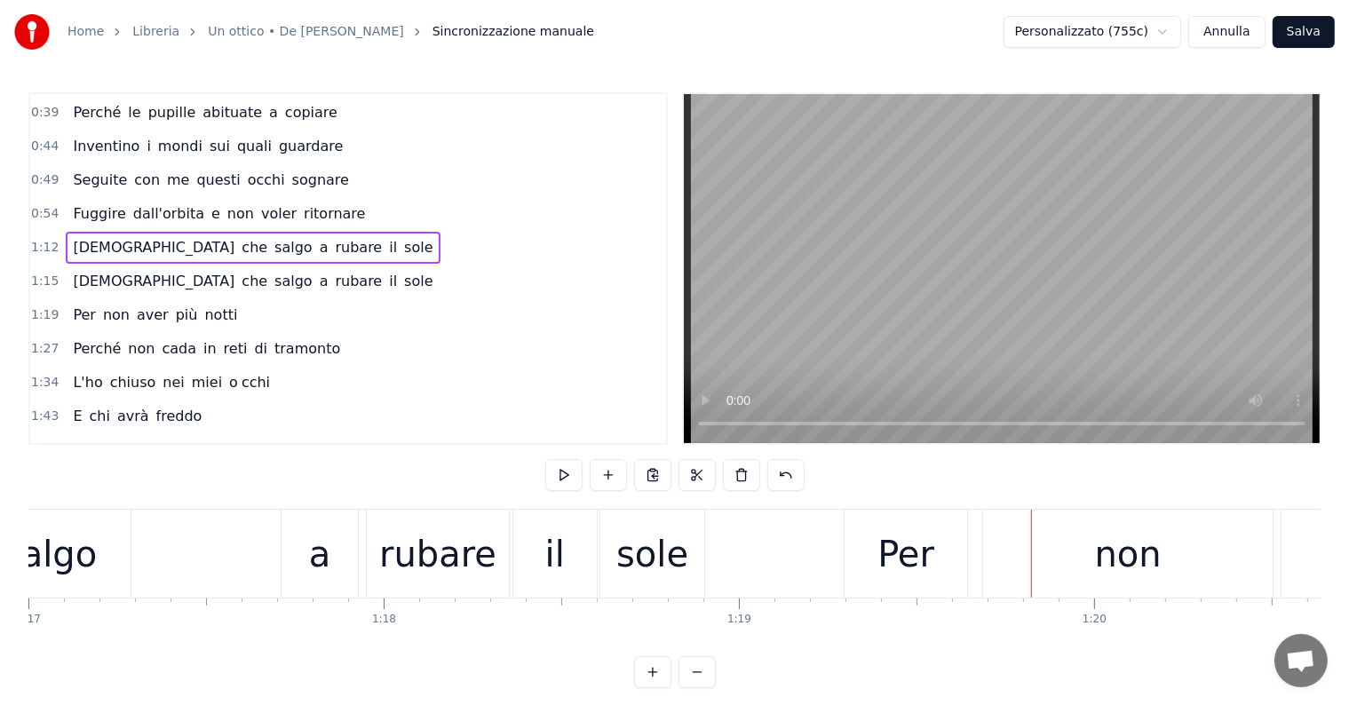
scroll to position [0, 27244]
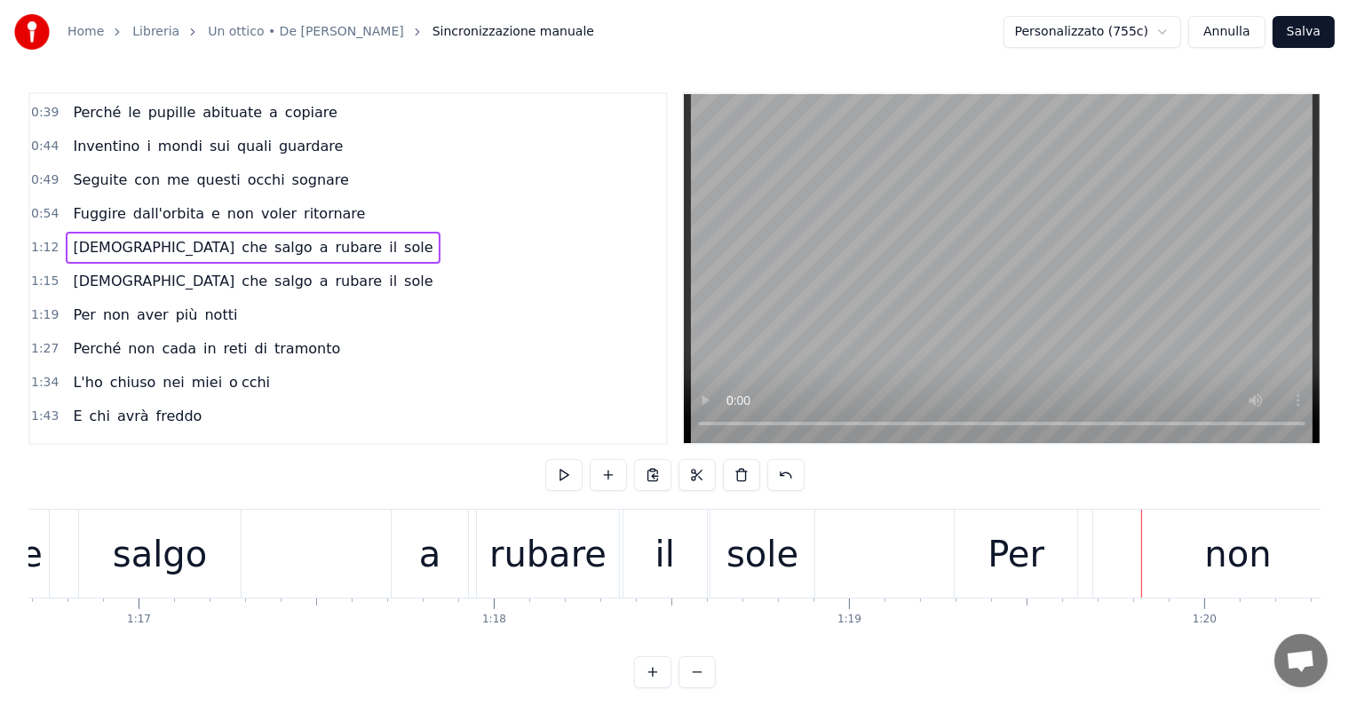
click at [745, 568] on div "sole" at bounding box center [762, 554] width 72 height 53
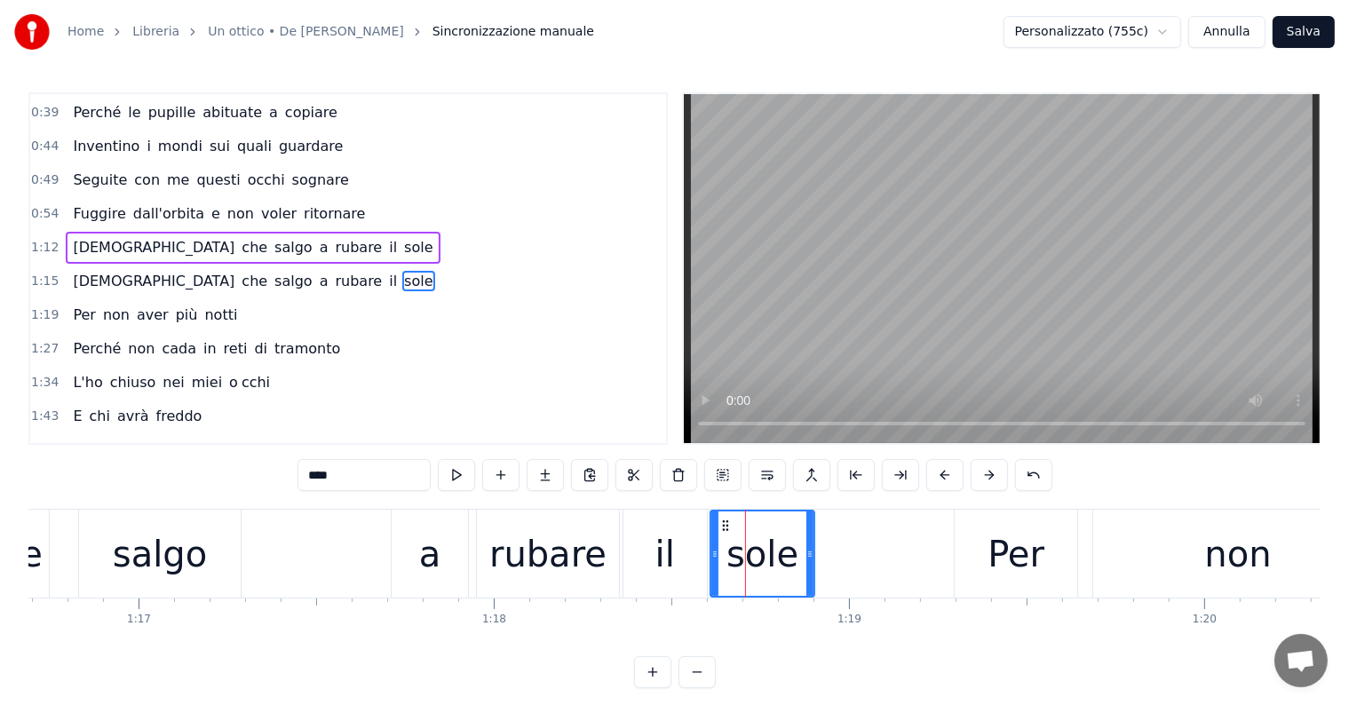
click at [977, 552] on div "Per" at bounding box center [1016, 554] width 123 height 88
type input "***"
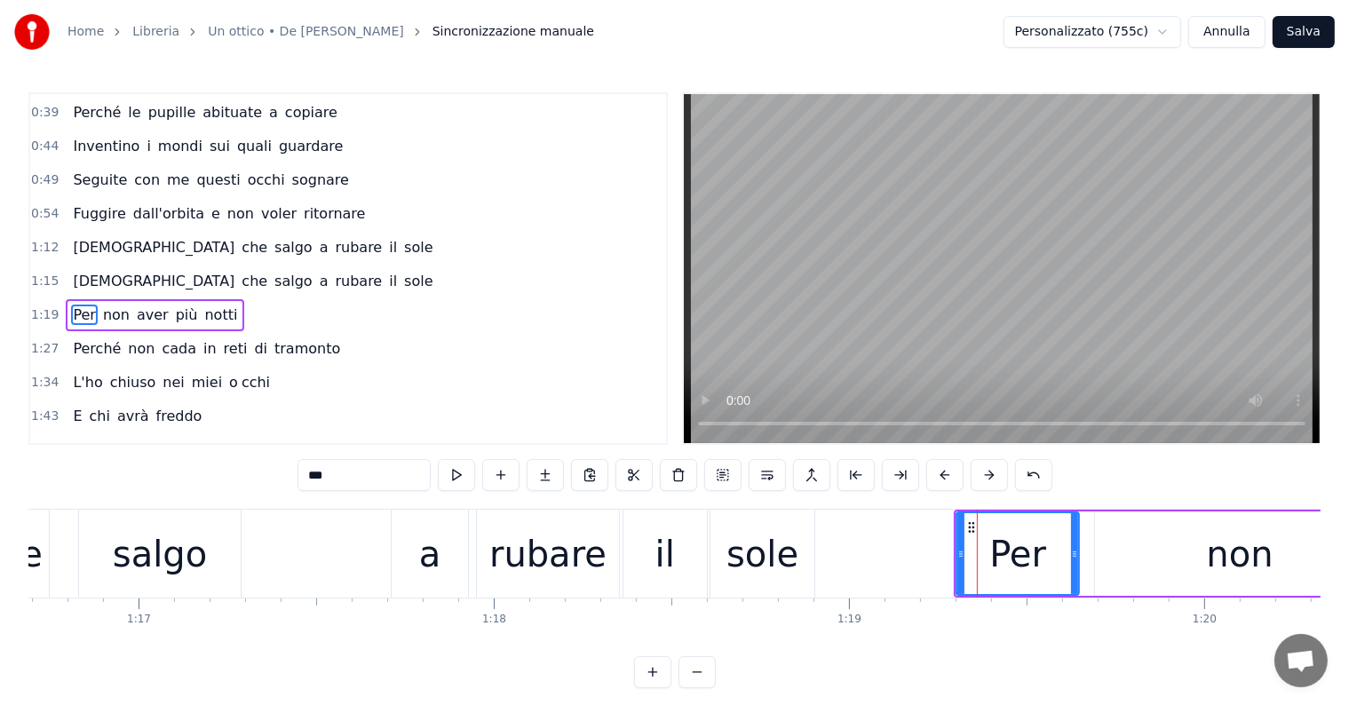
scroll to position [234, 0]
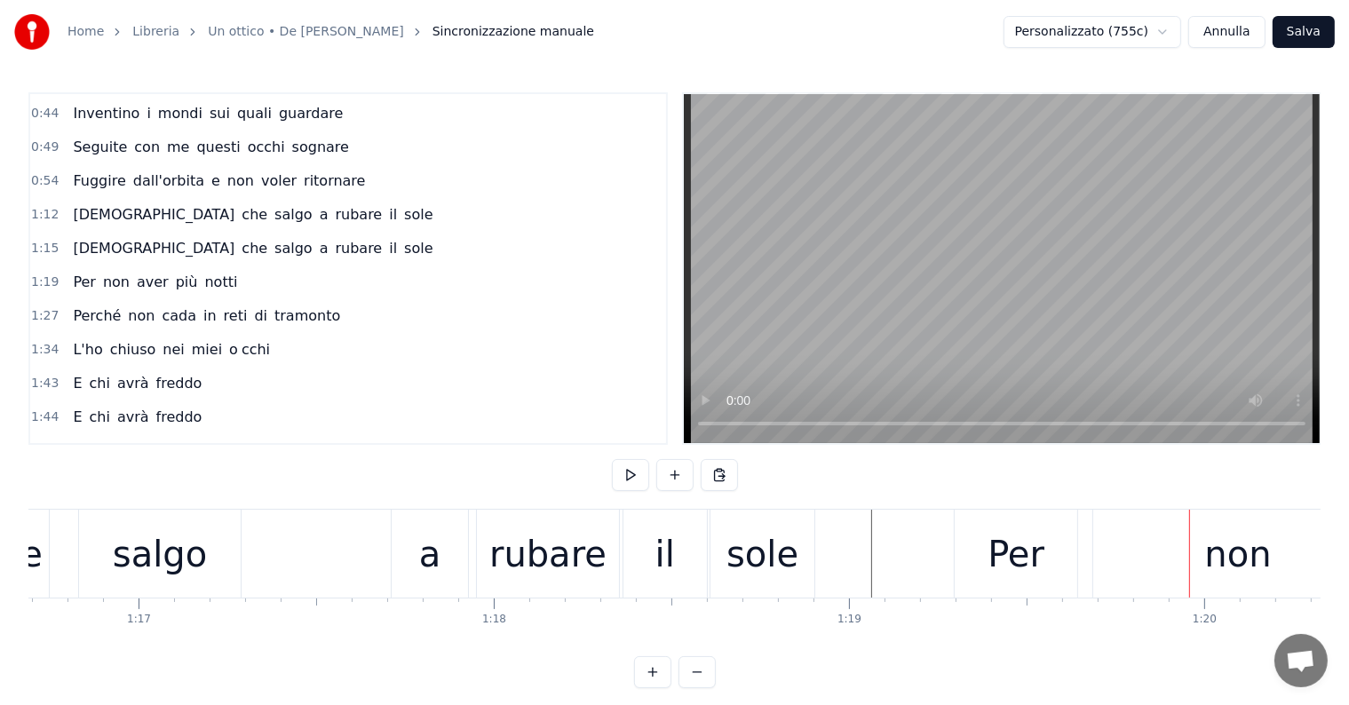
click at [758, 572] on div "sole" at bounding box center [762, 554] width 72 height 53
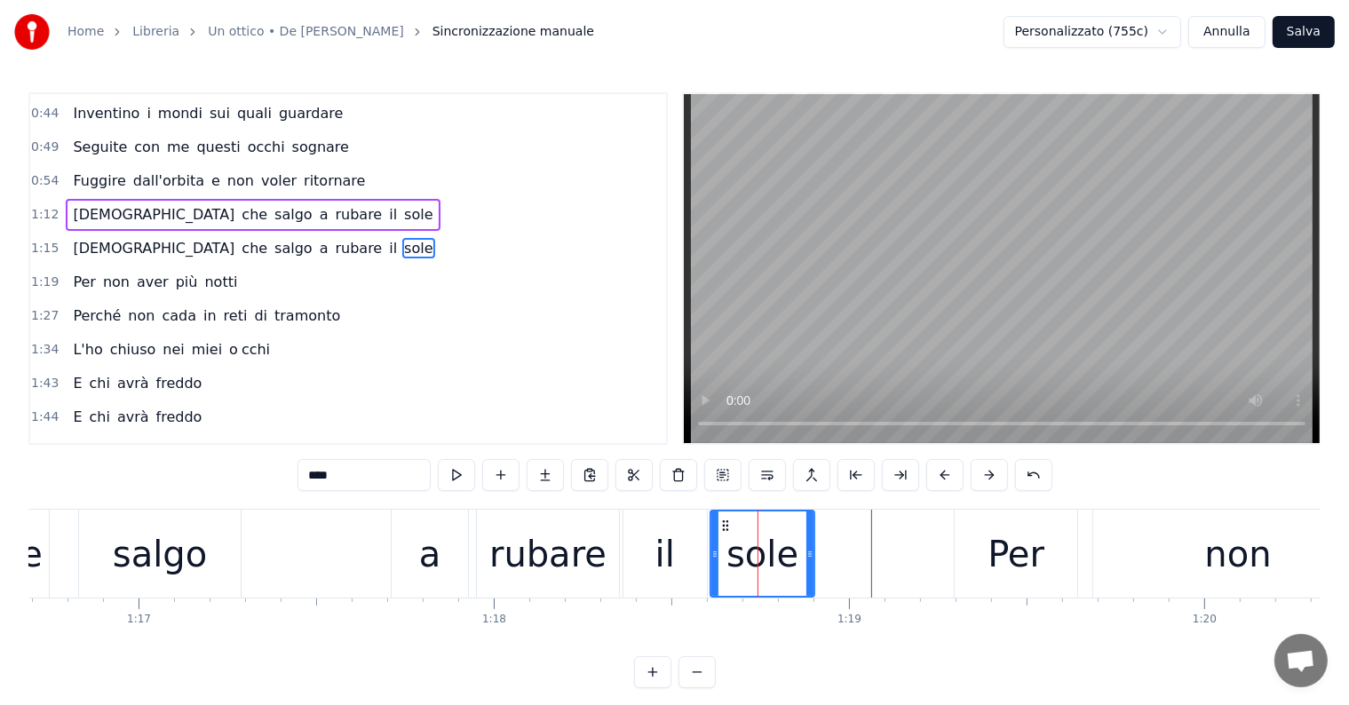
scroll to position [201, 0]
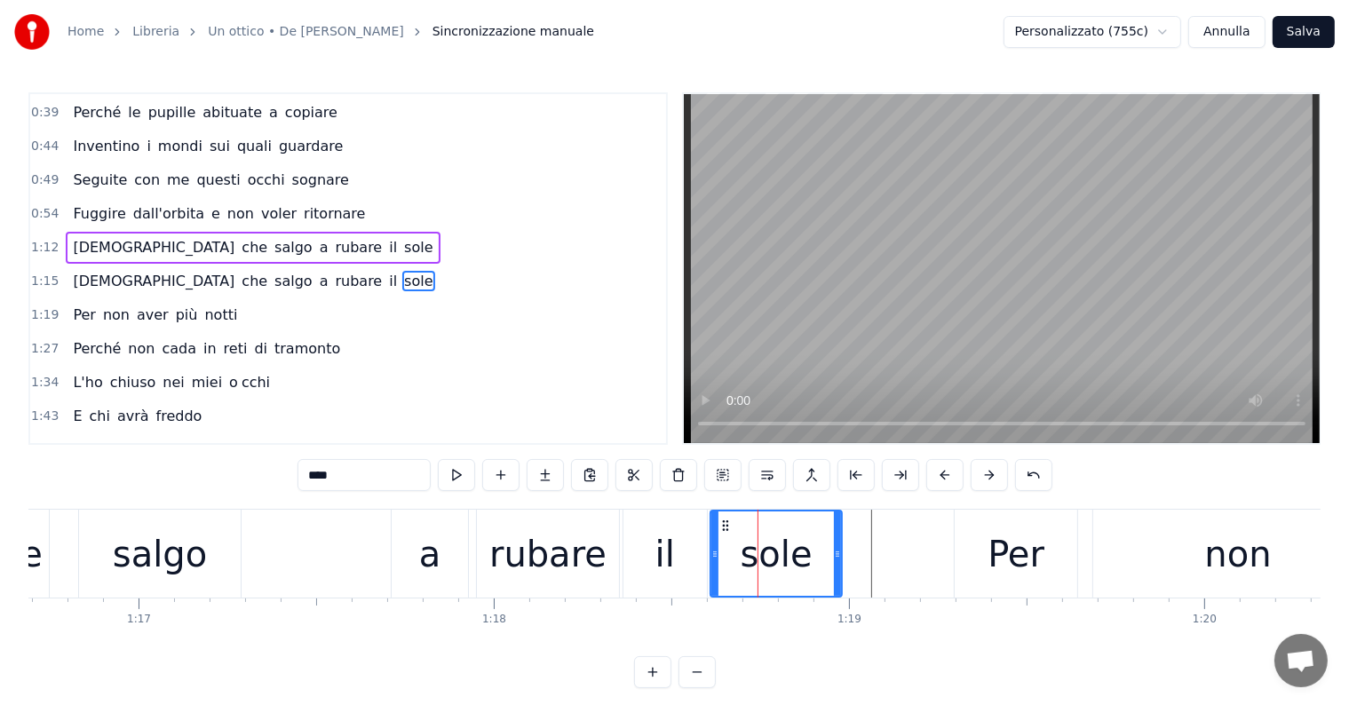
drag, startPoint x: 813, startPoint y: 541, endPoint x: 840, endPoint y: 544, distance: 27.7
click at [840, 544] on div at bounding box center [837, 554] width 7 height 84
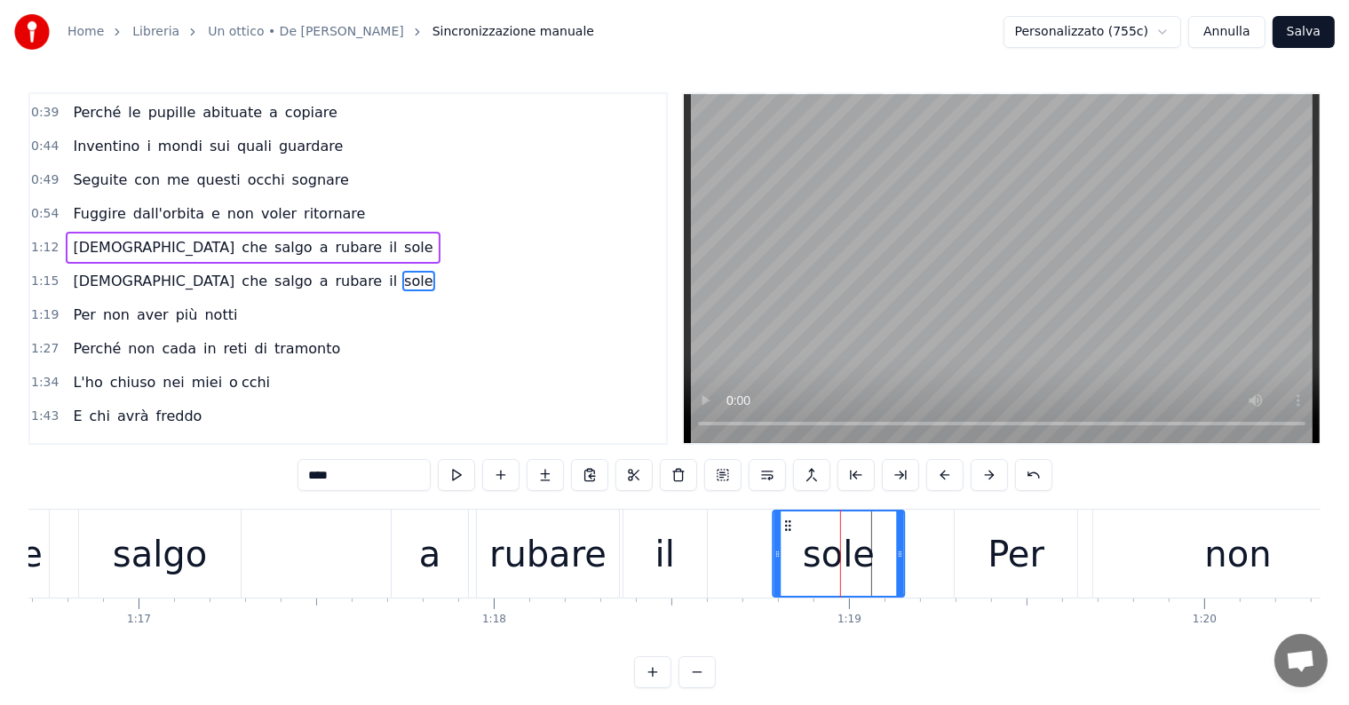
drag, startPoint x: 726, startPoint y: 524, endPoint x: 789, endPoint y: 532, distance: 63.6
click at [789, 532] on div "sole" at bounding box center [839, 554] width 130 height 84
click at [686, 548] on div "il" at bounding box center [664, 554] width 83 height 88
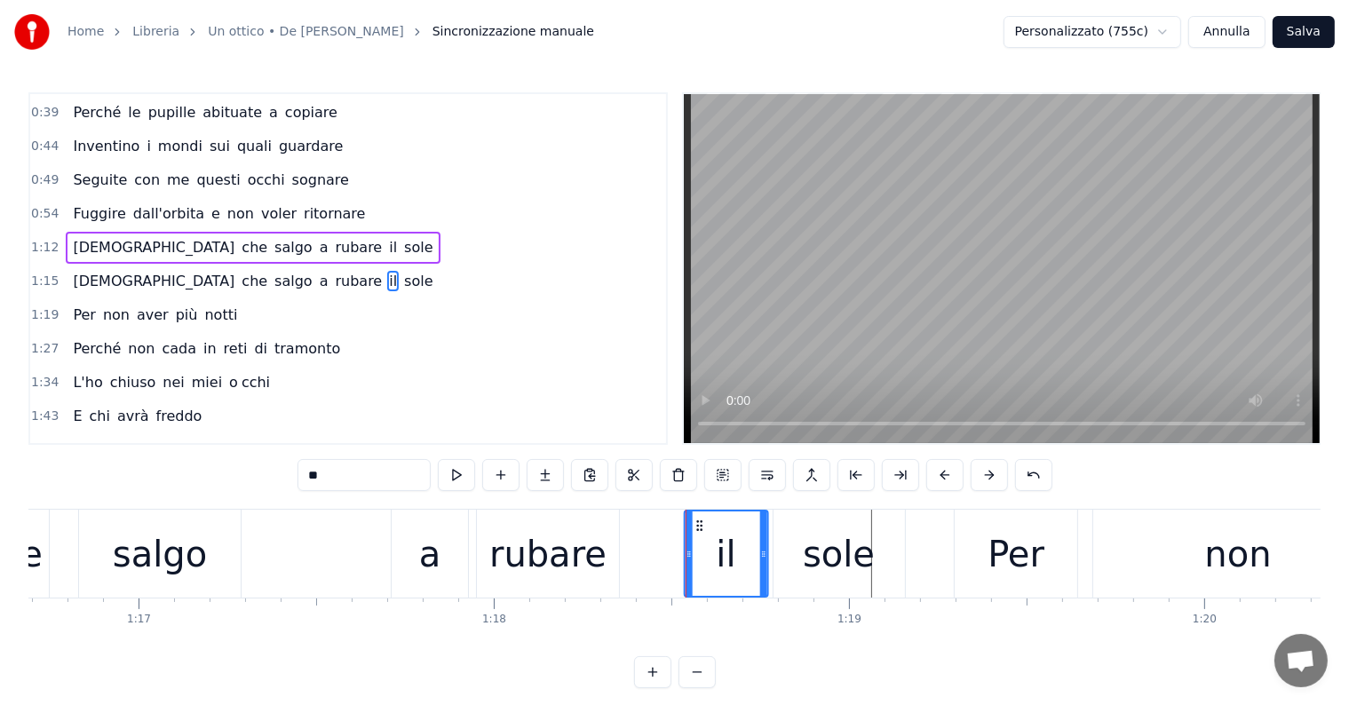
drag, startPoint x: 636, startPoint y: 521, endPoint x: 697, endPoint y: 527, distance: 61.5
click at [697, 527] on icon at bounding box center [700, 526] width 14 height 14
click at [561, 572] on div "rubare" at bounding box center [547, 554] width 117 height 53
type input "******"
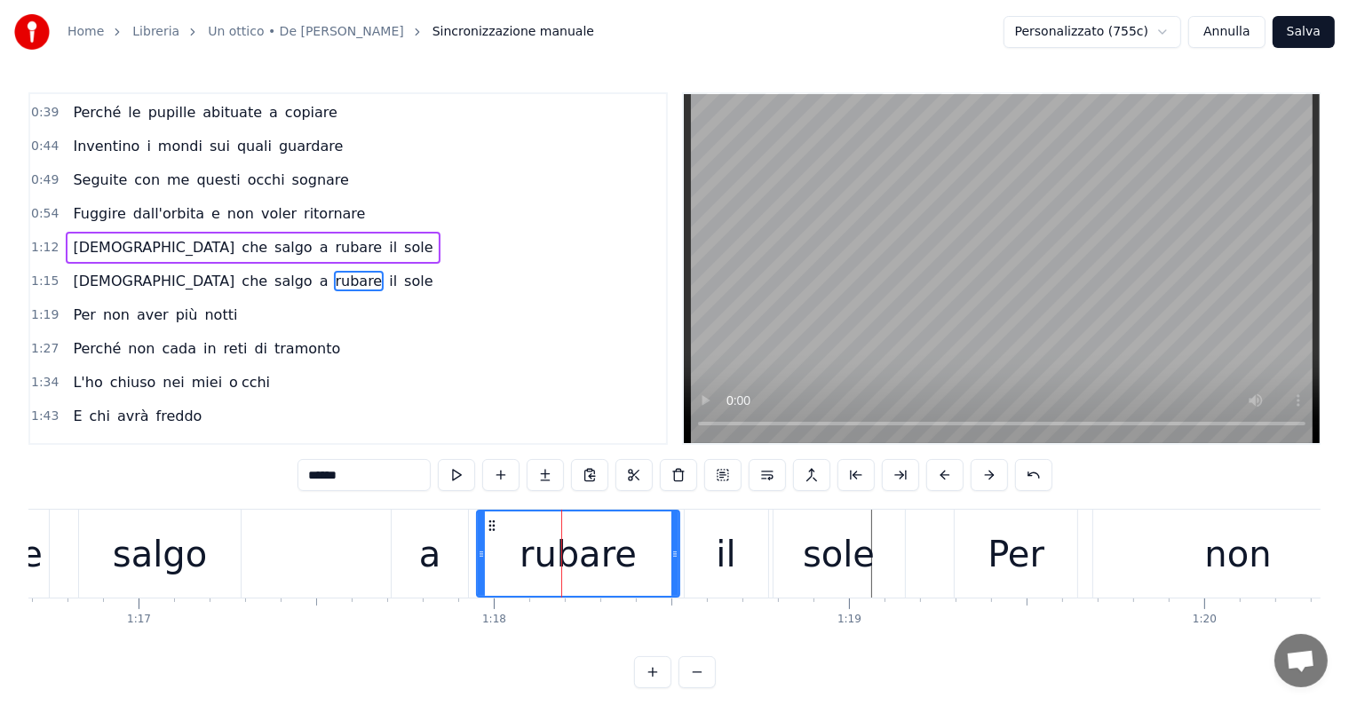
drag, startPoint x: 615, startPoint y: 551, endPoint x: 675, endPoint y: 551, distance: 60.4
click at [675, 551] on icon at bounding box center [674, 554] width 7 height 14
click at [79, 231] on div "1:12 Vedo che salgo a rubare il sole" at bounding box center [348, 248] width 636 height 34
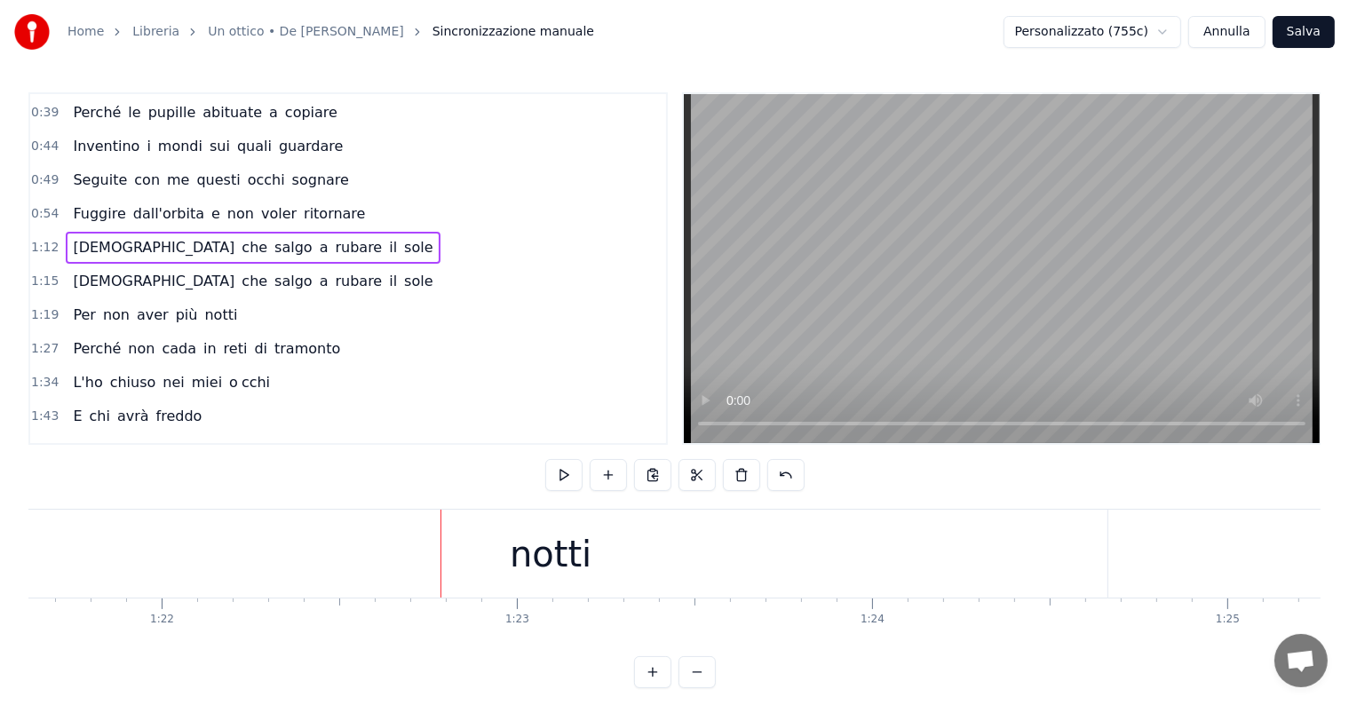
scroll to position [0, 28402]
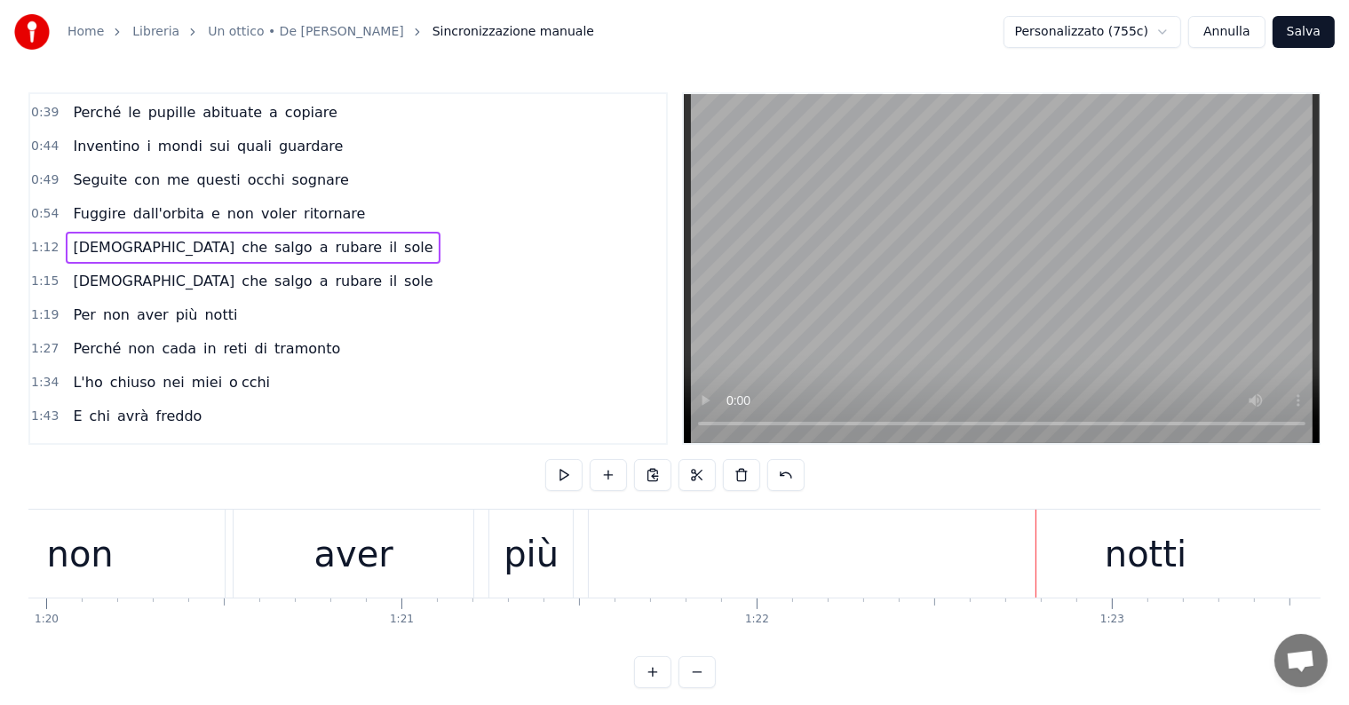
click at [431, 568] on div "aver" at bounding box center [354, 554] width 240 height 88
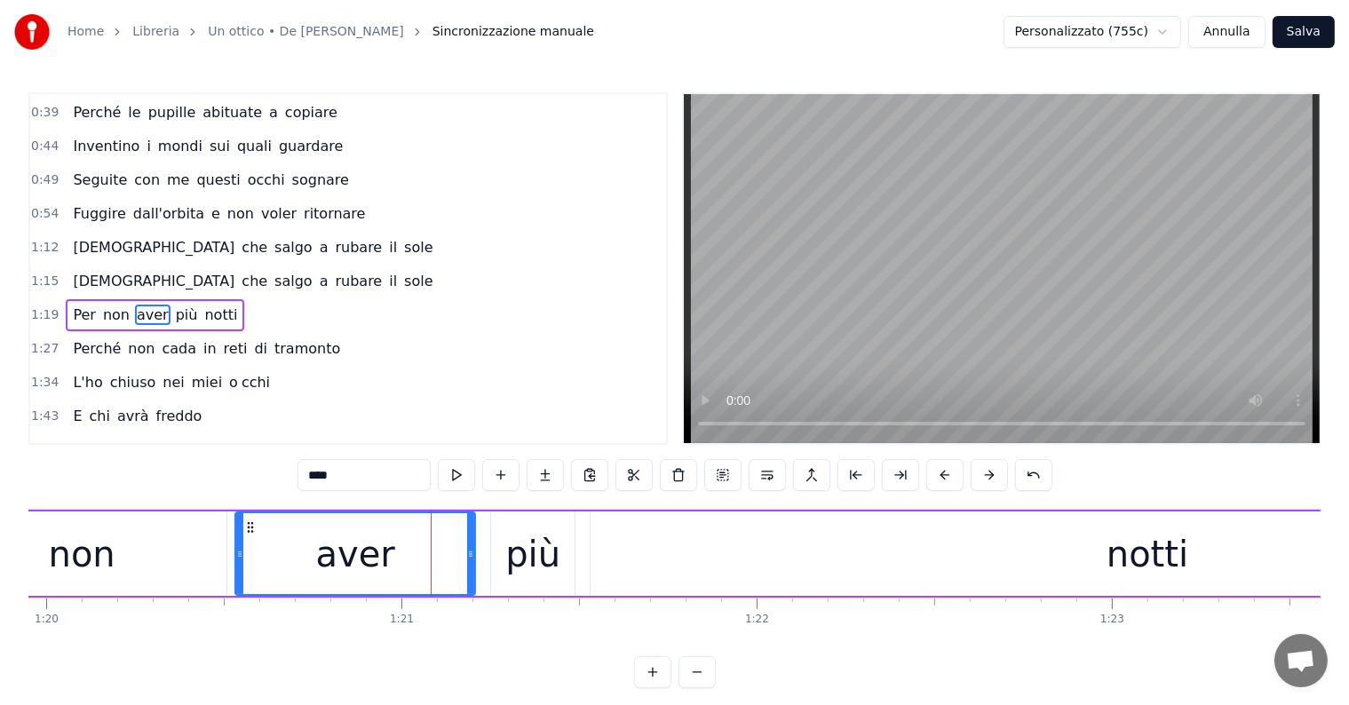
scroll to position [234, 0]
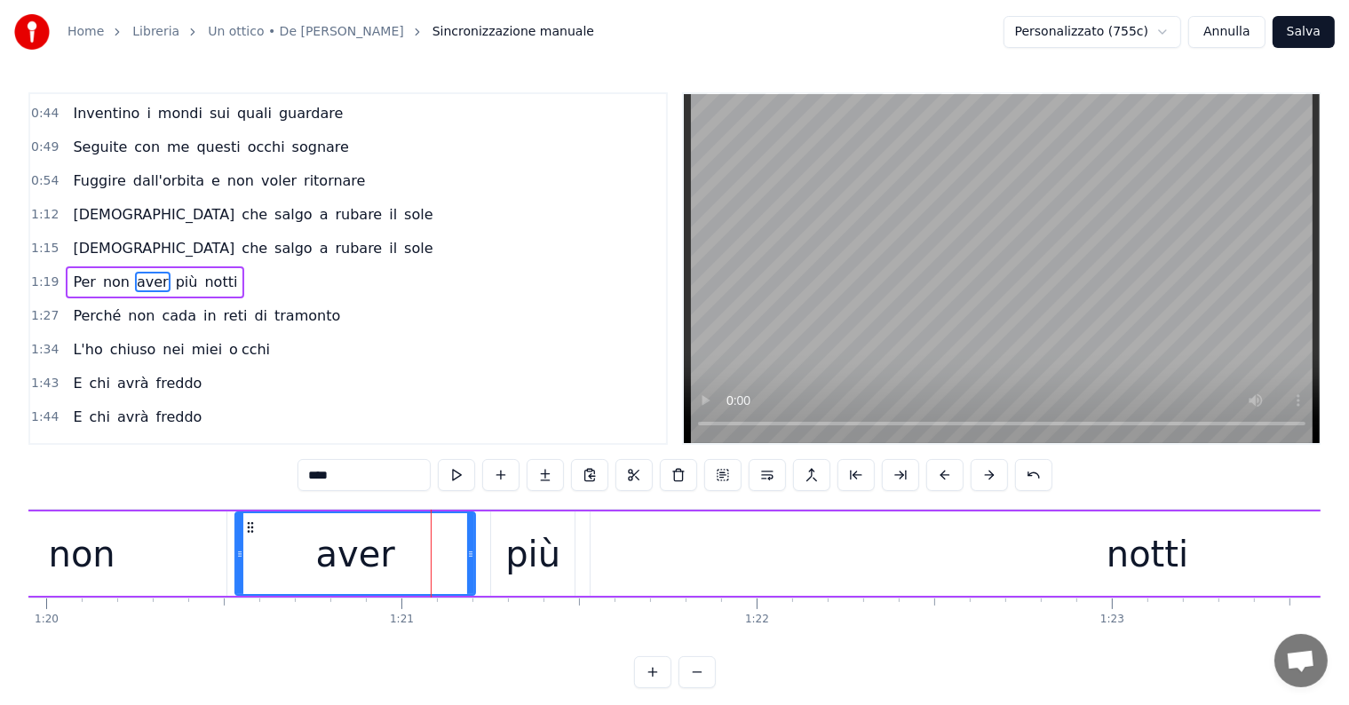
click at [96, 564] on div "non" at bounding box center [82, 554] width 67 height 53
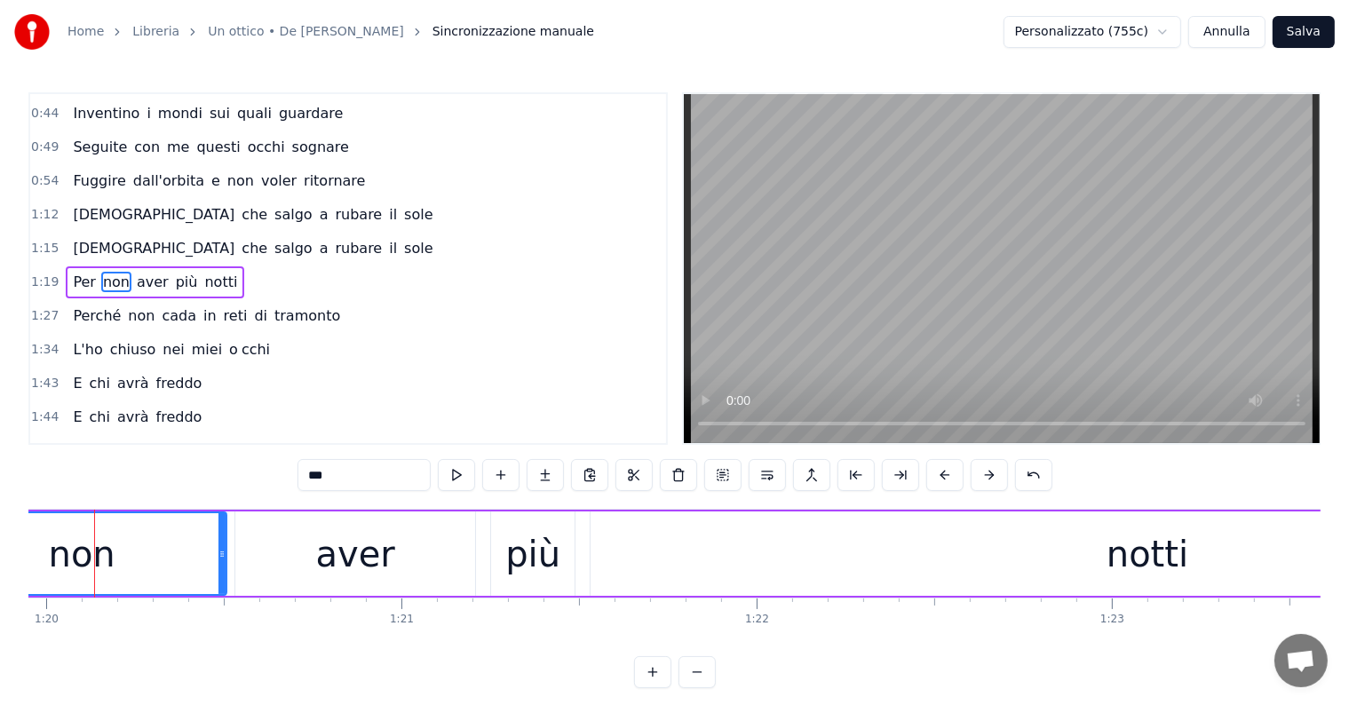
scroll to position [0, 28379]
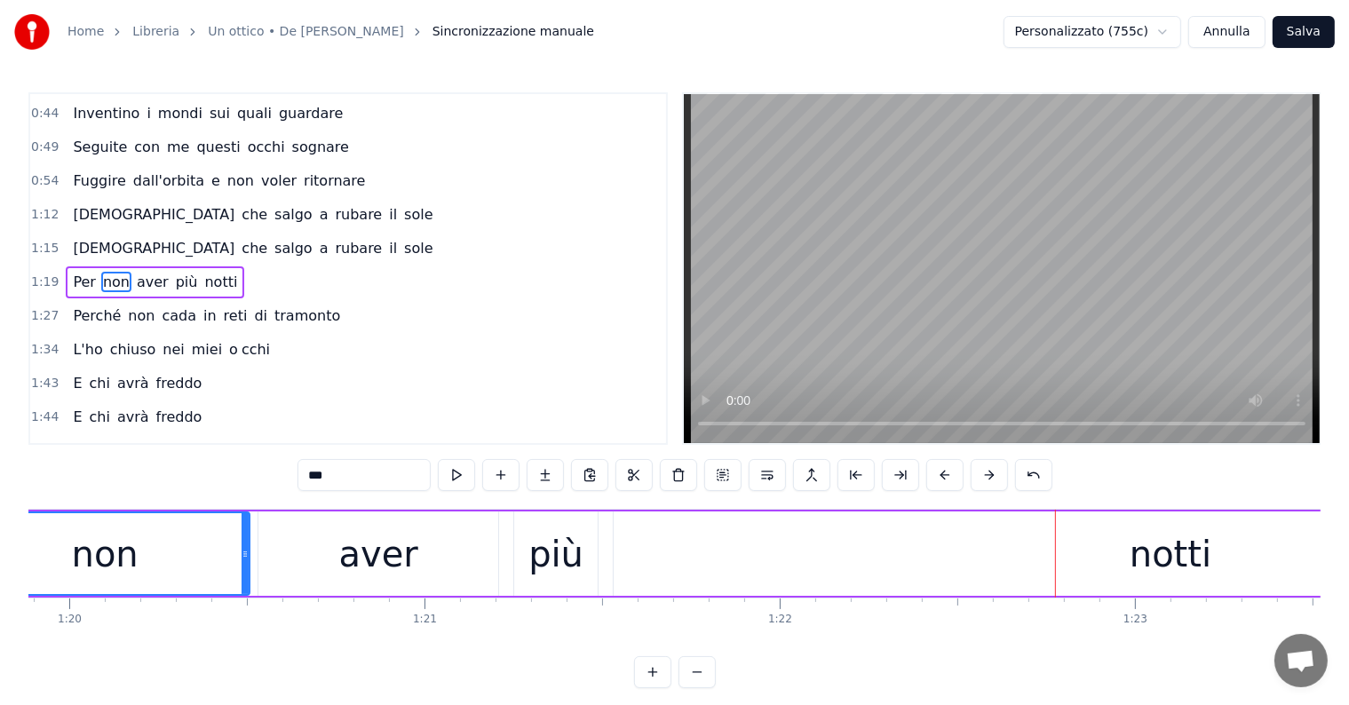
click at [474, 543] on div "aver" at bounding box center [378, 554] width 240 height 84
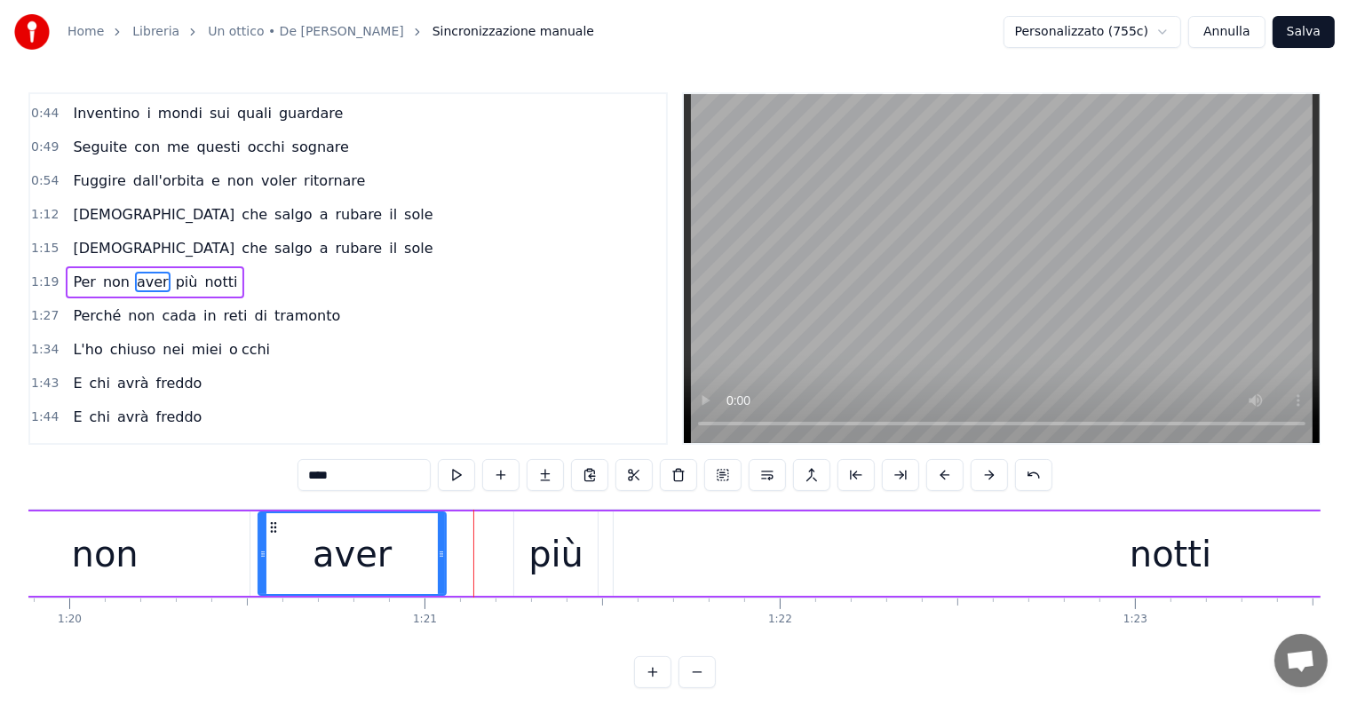
drag, startPoint x: 495, startPoint y: 547, endPoint x: 441, endPoint y: 540, distance: 54.6
click at [441, 540] on div at bounding box center [441, 553] width 7 height 81
click at [568, 560] on div "più" at bounding box center [555, 554] width 55 height 53
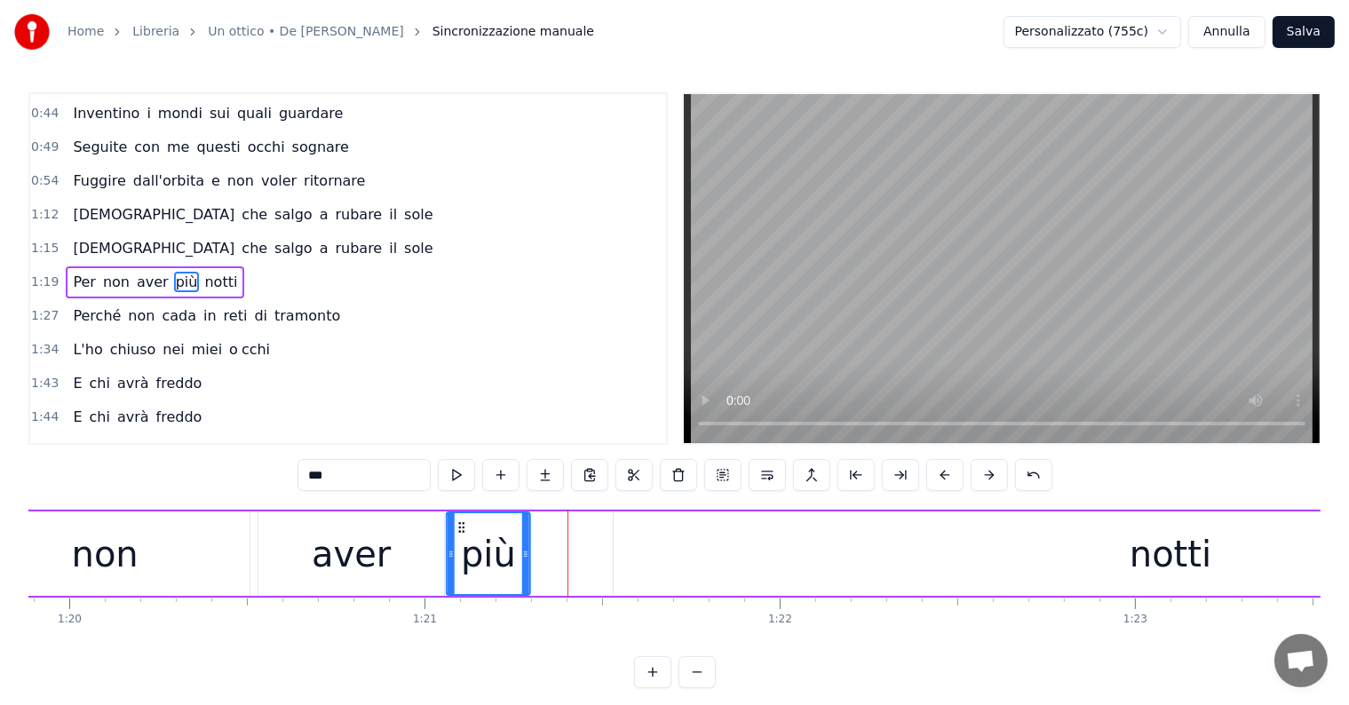
drag, startPoint x: 528, startPoint y: 523, endPoint x: 460, endPoint y: 520, distance: 68.4
click at [460, 520] on icon at bounding box center [462, 527] width 14 height 14
click at [765, 540] on div "notti" at bounding box center [1171, 554] width 1114 height 84
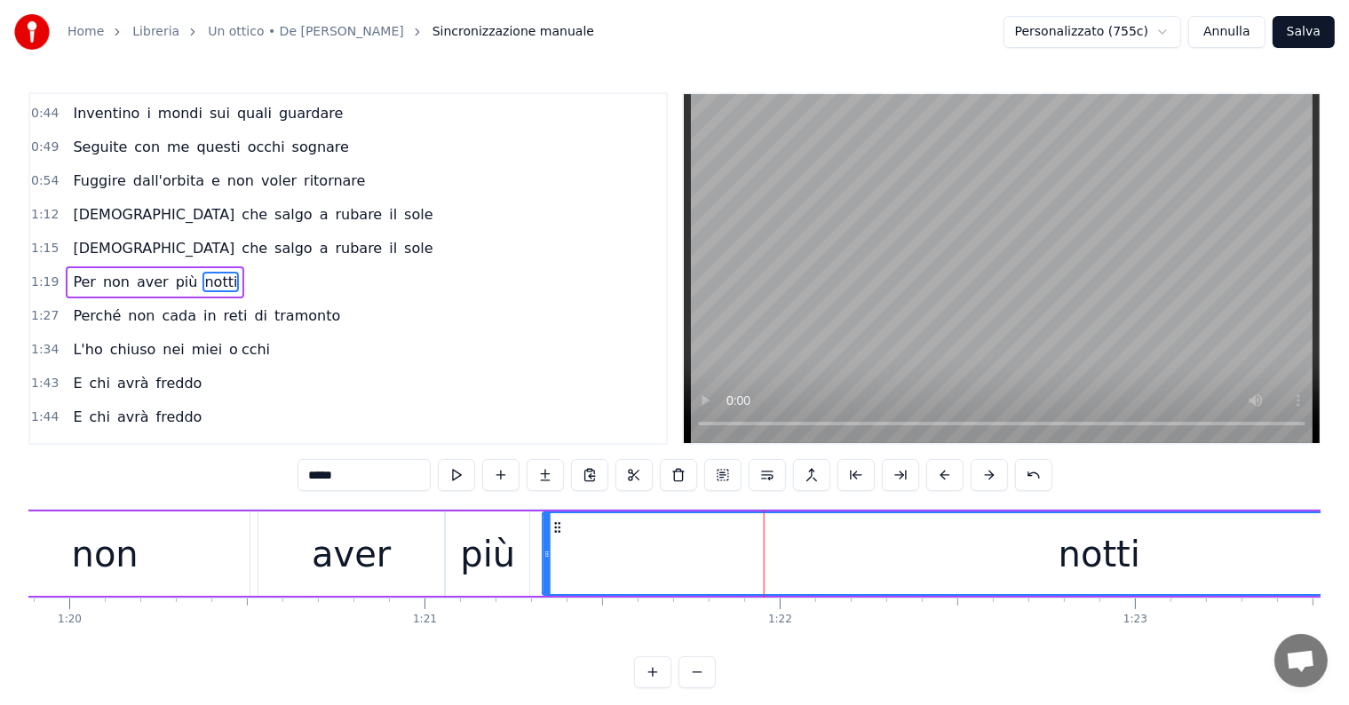
drag, startPoint x: 625, startPoint y: 522, endPoint x: 554, endPoint y: 508, distance: 72.5
click at [136, 553] on div "non" at bounding box center [105, 554] width 290 height 84
type input "***"
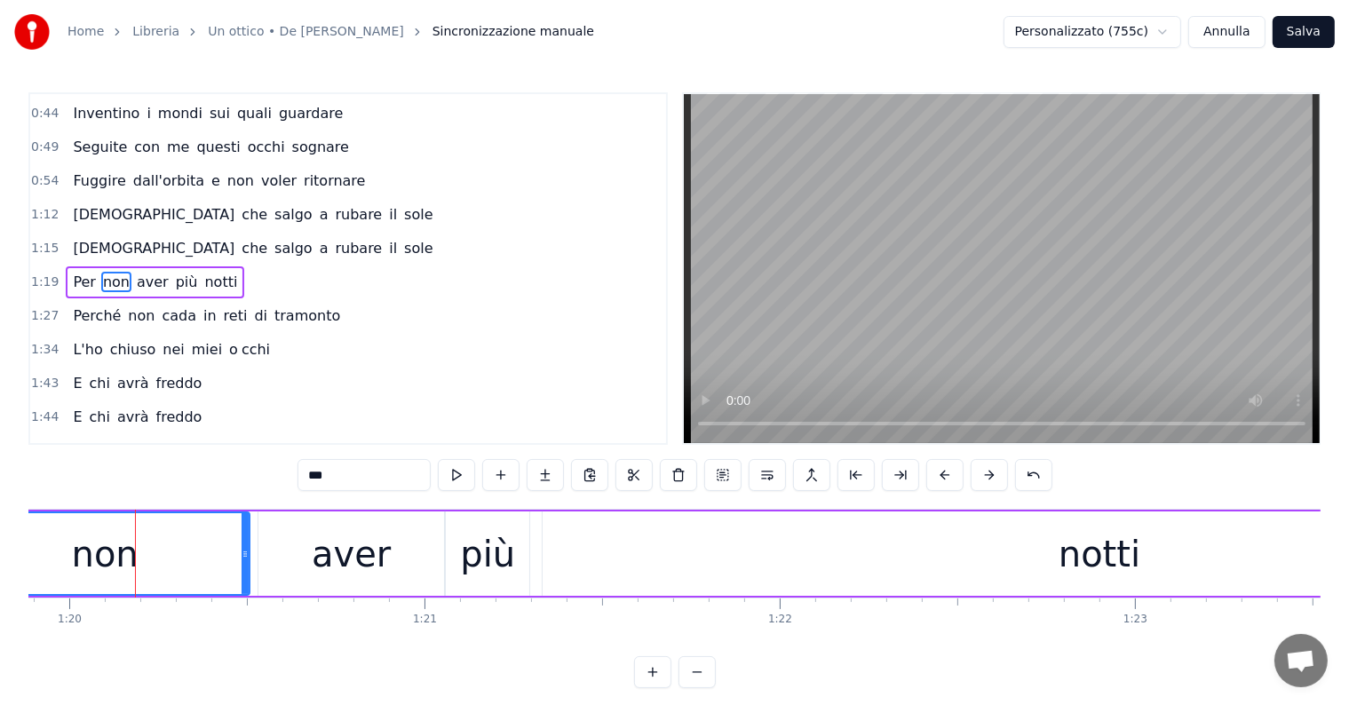
click at [88, 266] on div "Per non aver più notti" at bounding box center [155, 282] width 179 height 32
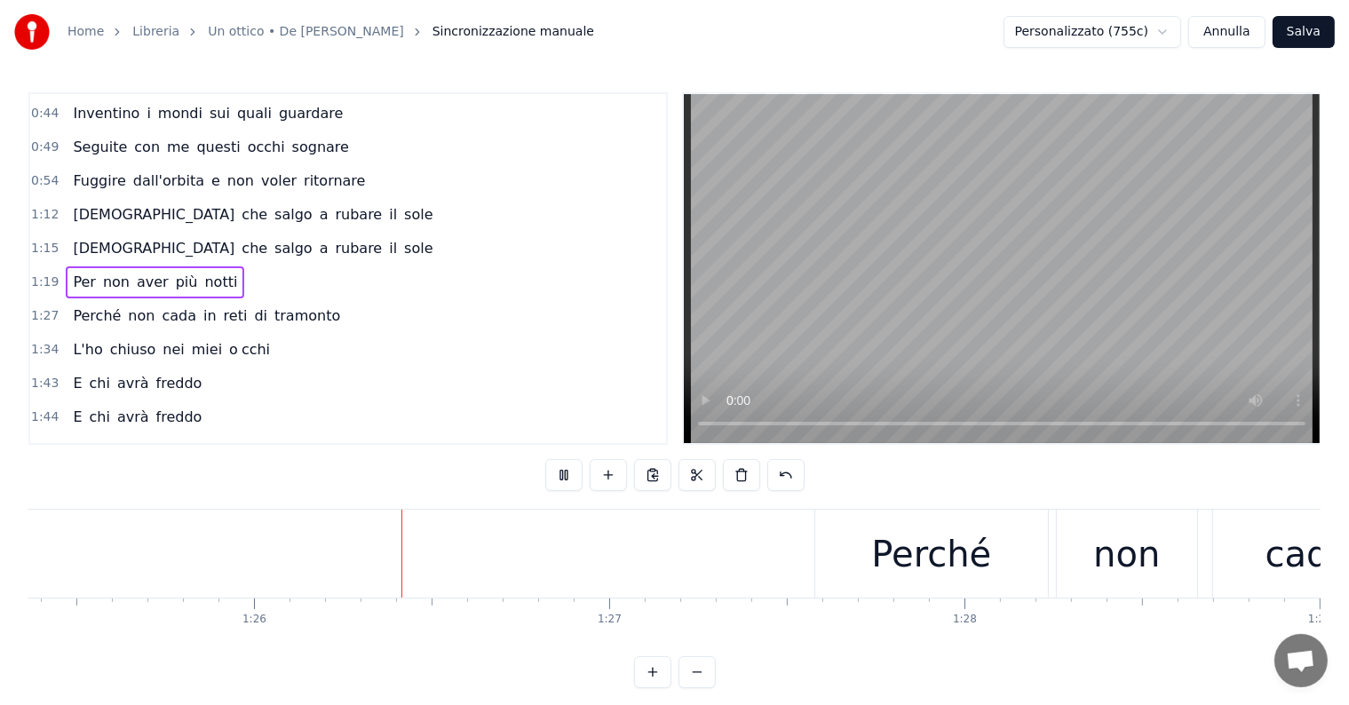
scroll to position [0, 30436]
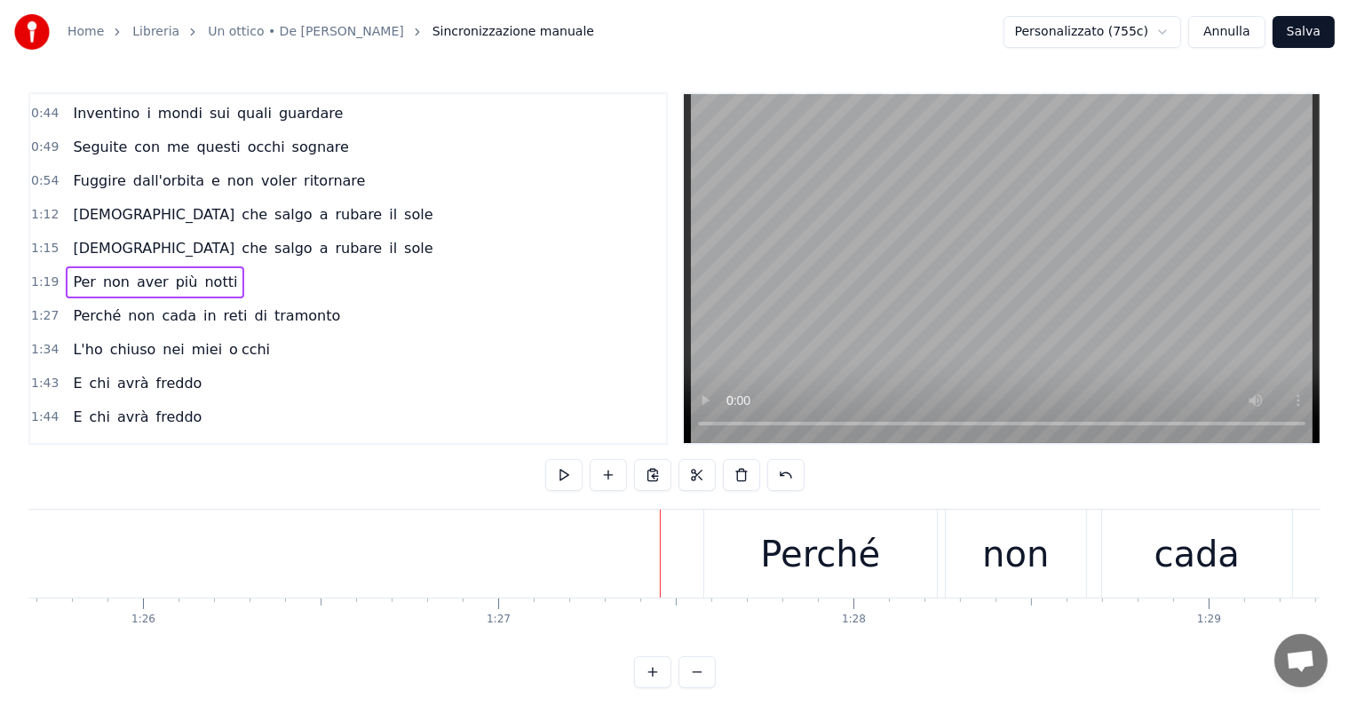
click at [81, 283] on div "Per non aver più notti" at bounding box center [155, 282] width 179 height 32
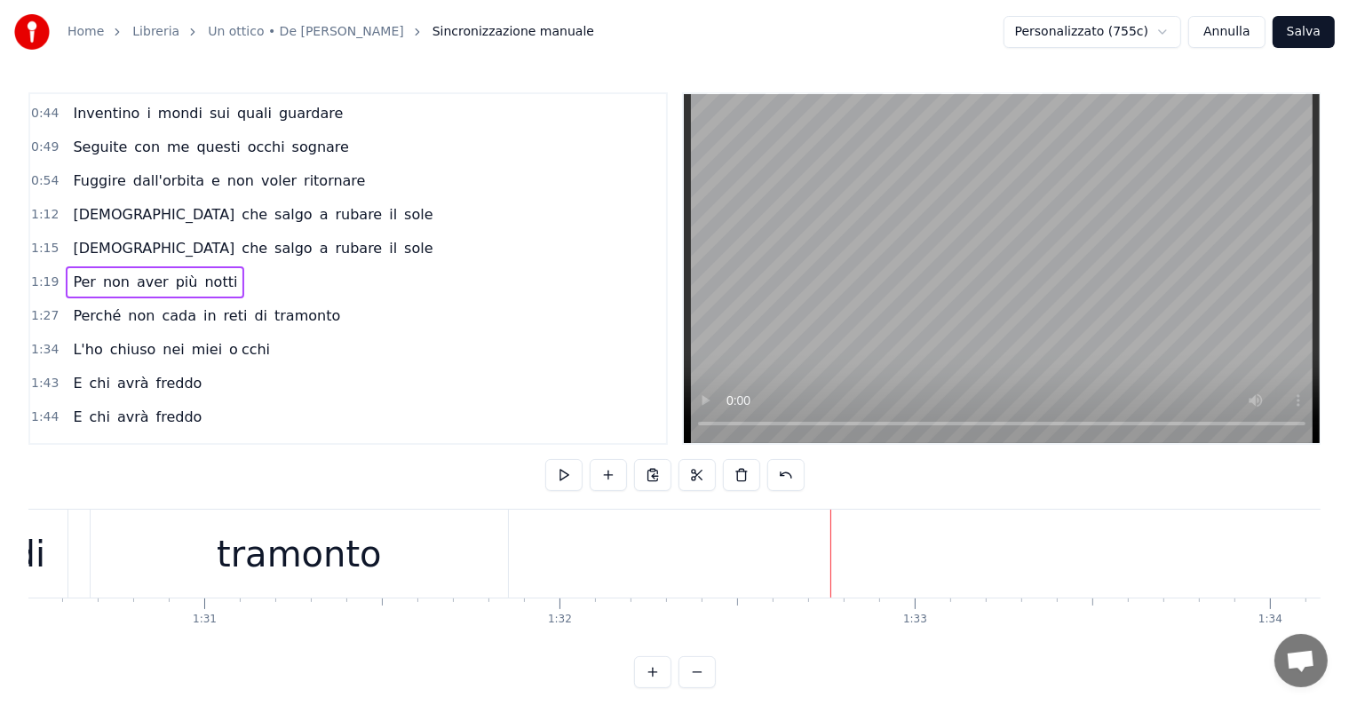
scroll to position [0, 31986]
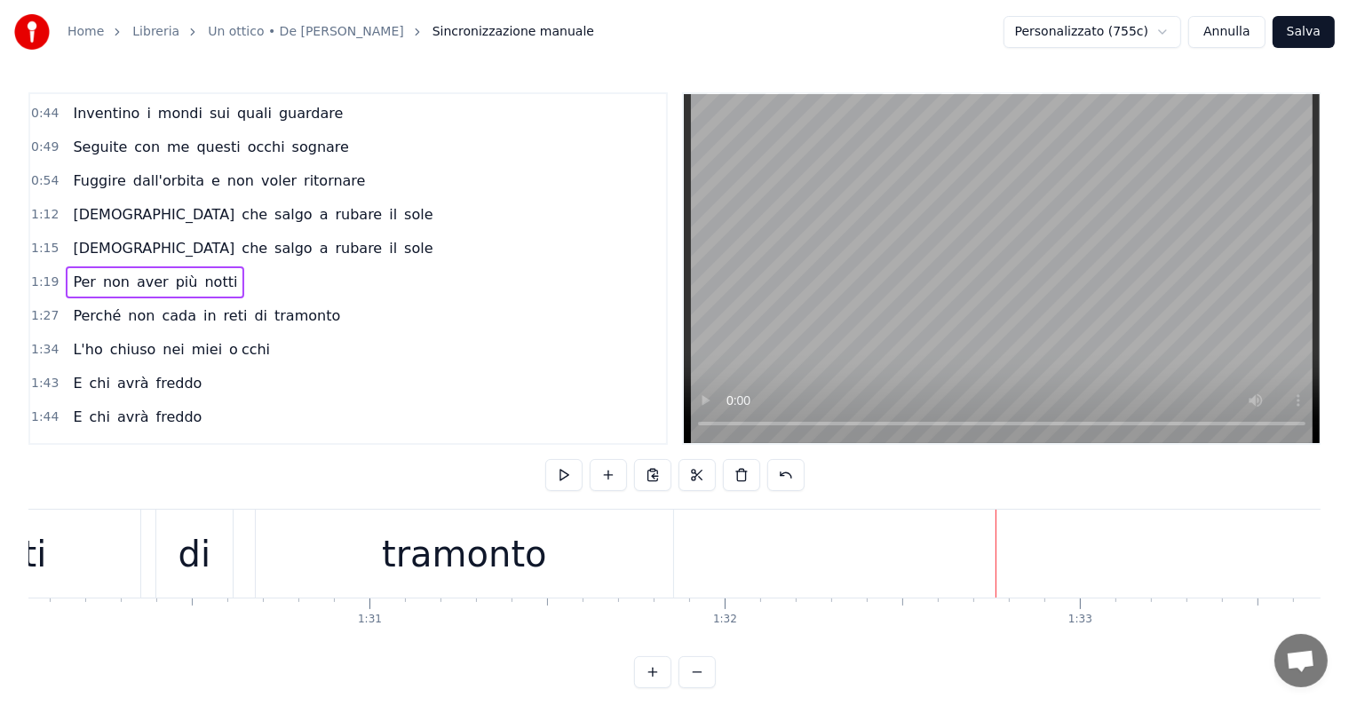
click at [119, 314] on div "Perché non cada in reti di tramonto" at bounding box center [207, 316] width 282 height 32
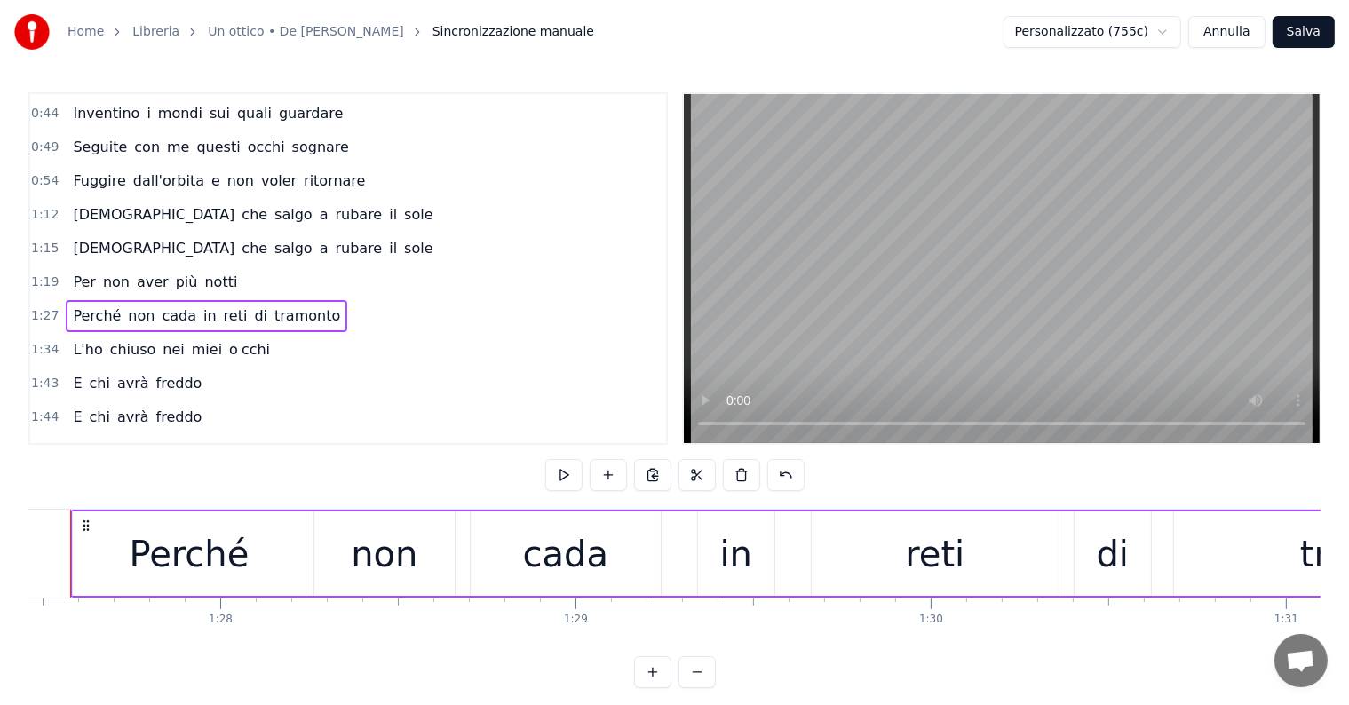
scroll to position [0, 31022]
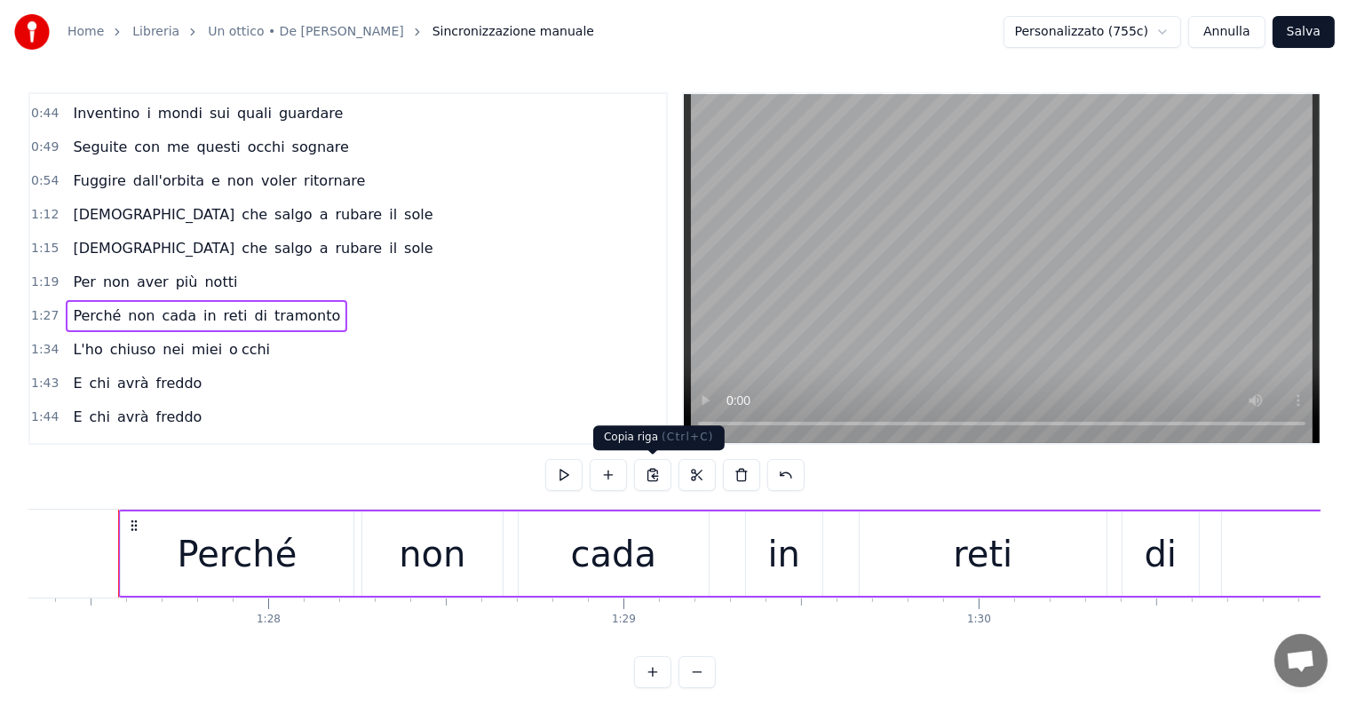
click at [654, 476] on button at bounding box center [652, 475] width 37 height 32
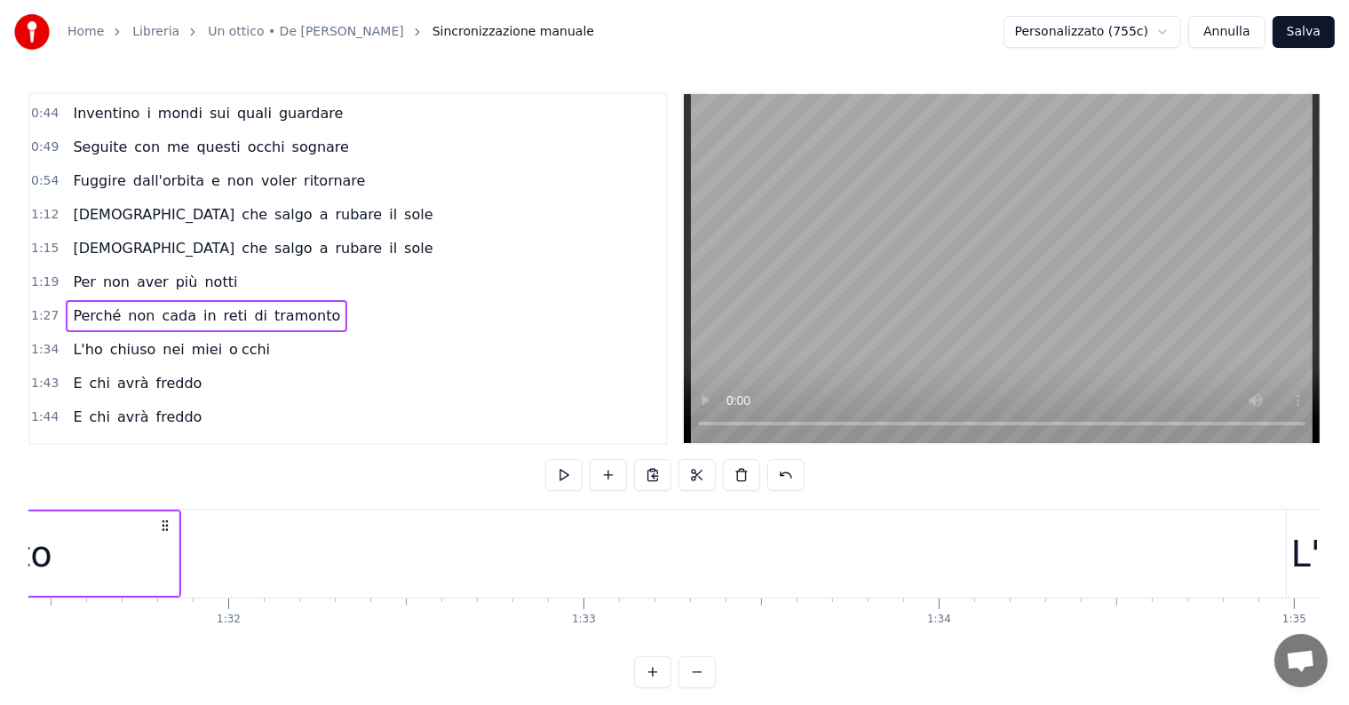
scroll to position [0, 32372]
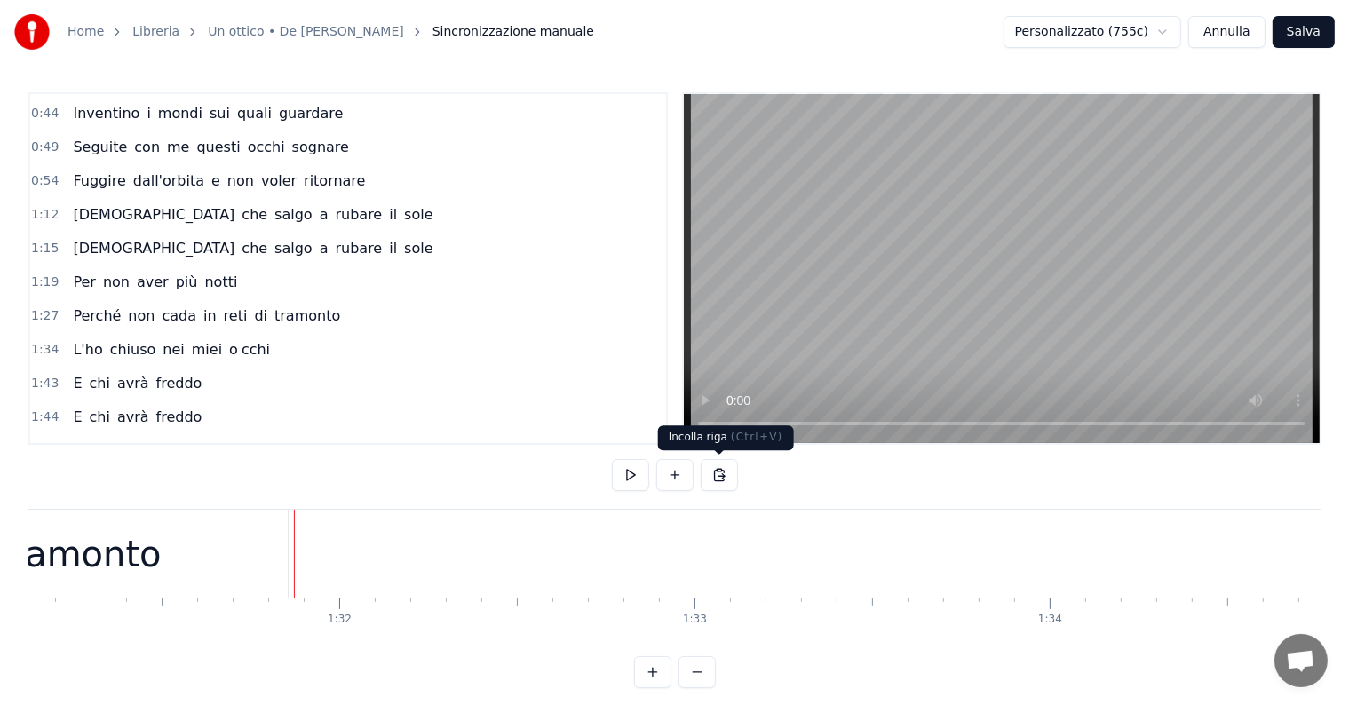
click at [719, 473] on button at bounding box center [719, 475] width 37 height 32
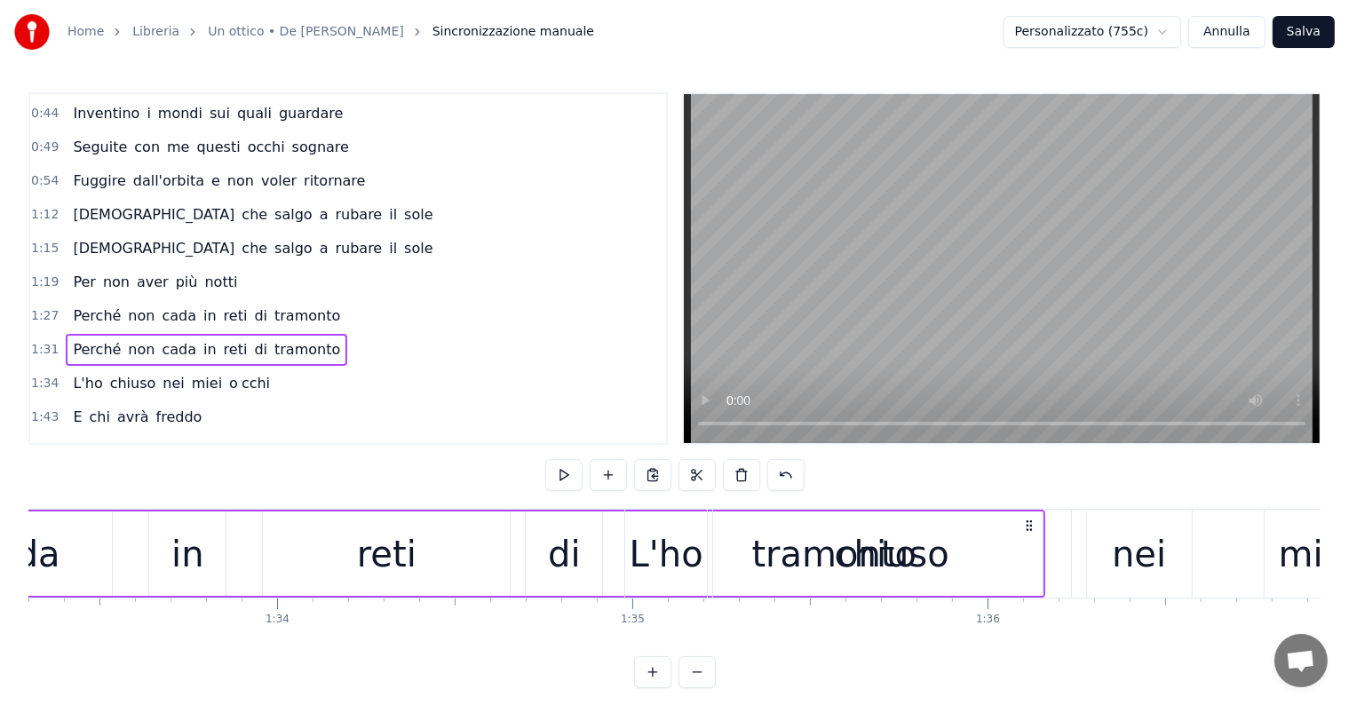
scroll to position [0, 32648]
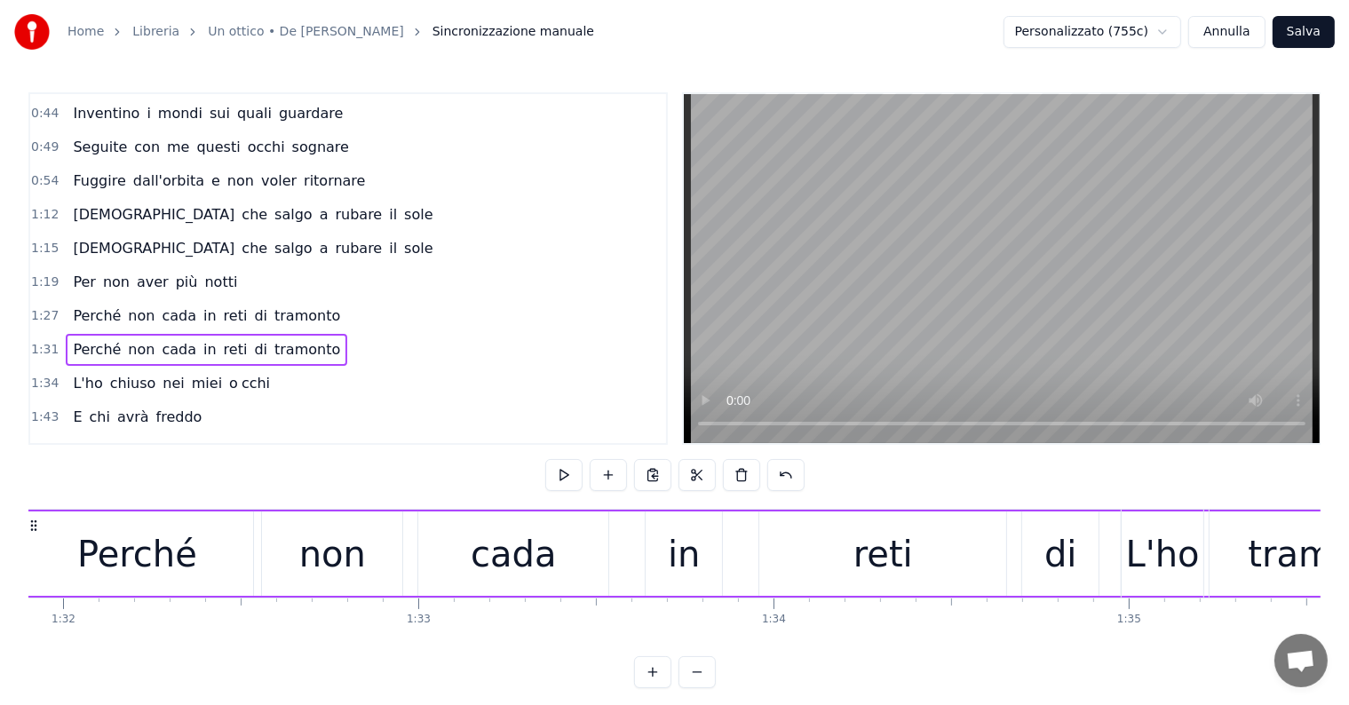
click at [92, 315] on div "Perché non cada in reti di tramonto" at bounding box center [207, 316] width 282 height 32
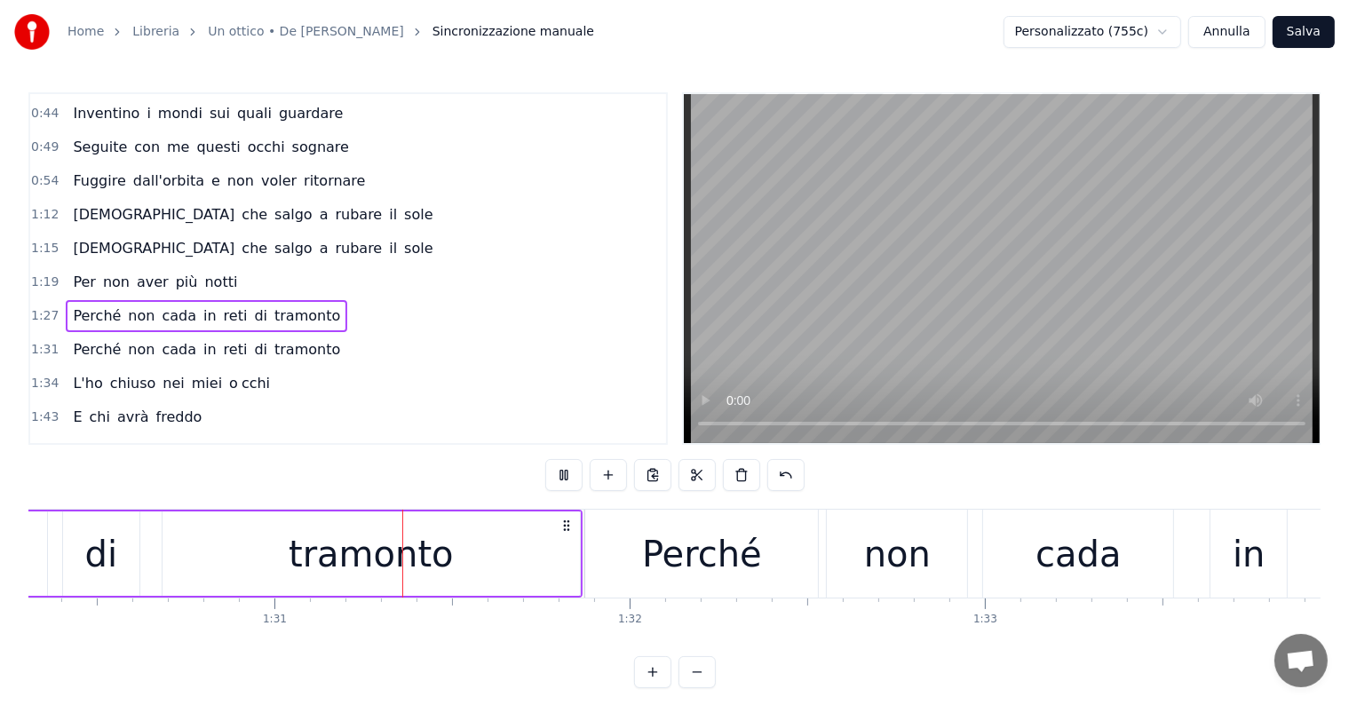
scroll to position [0, 32185]
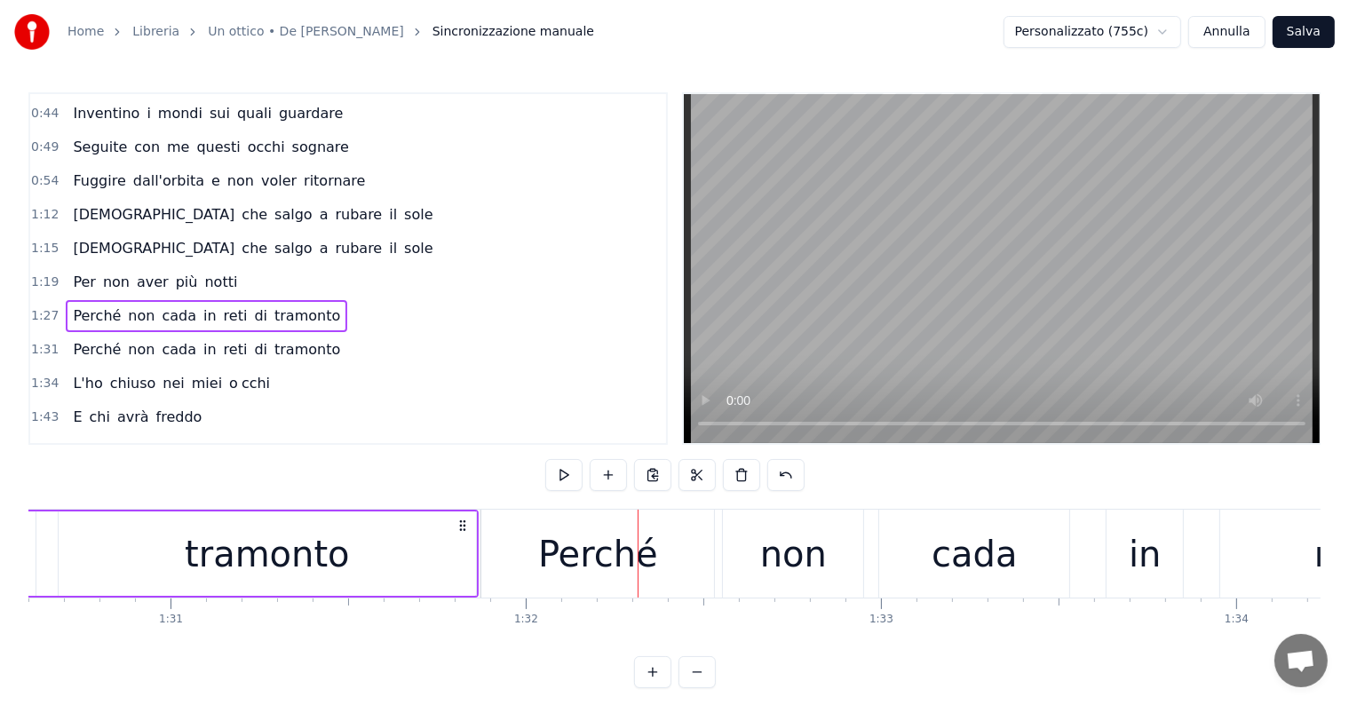
click at [78, 314] on div "Perché non cada in reti di tramonto" at bounding box center [207, 316] width 282 height 32
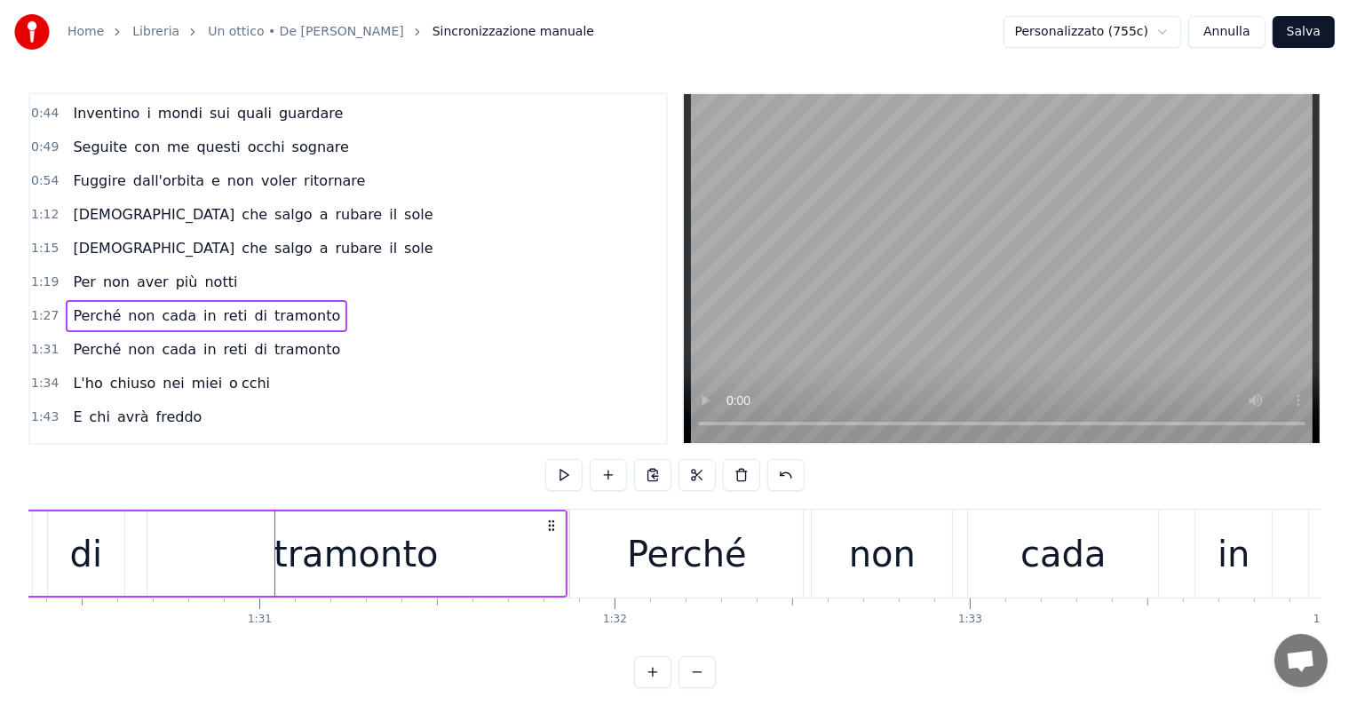
scroll to position [0, 31876]
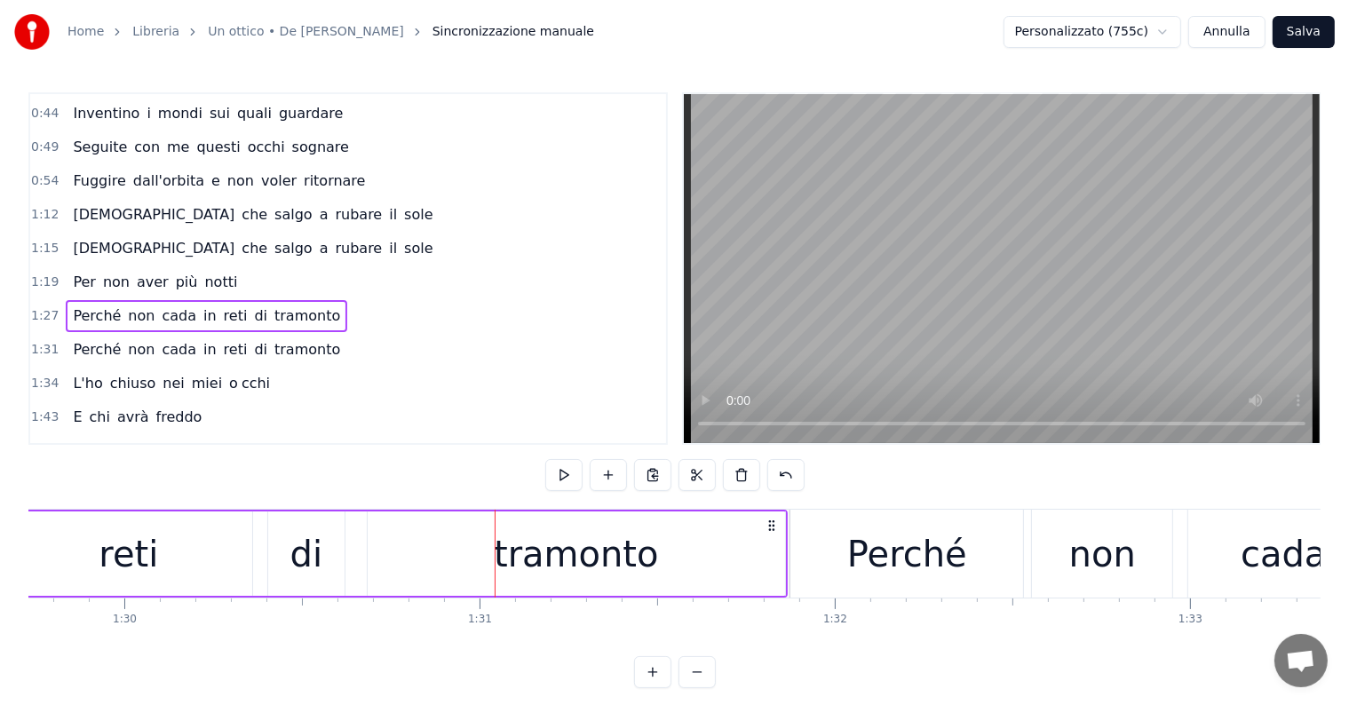
click at [83, 345] on div "Perché non cada in reti di tramonto" at bounding box center [207, 350] width 282 height 32
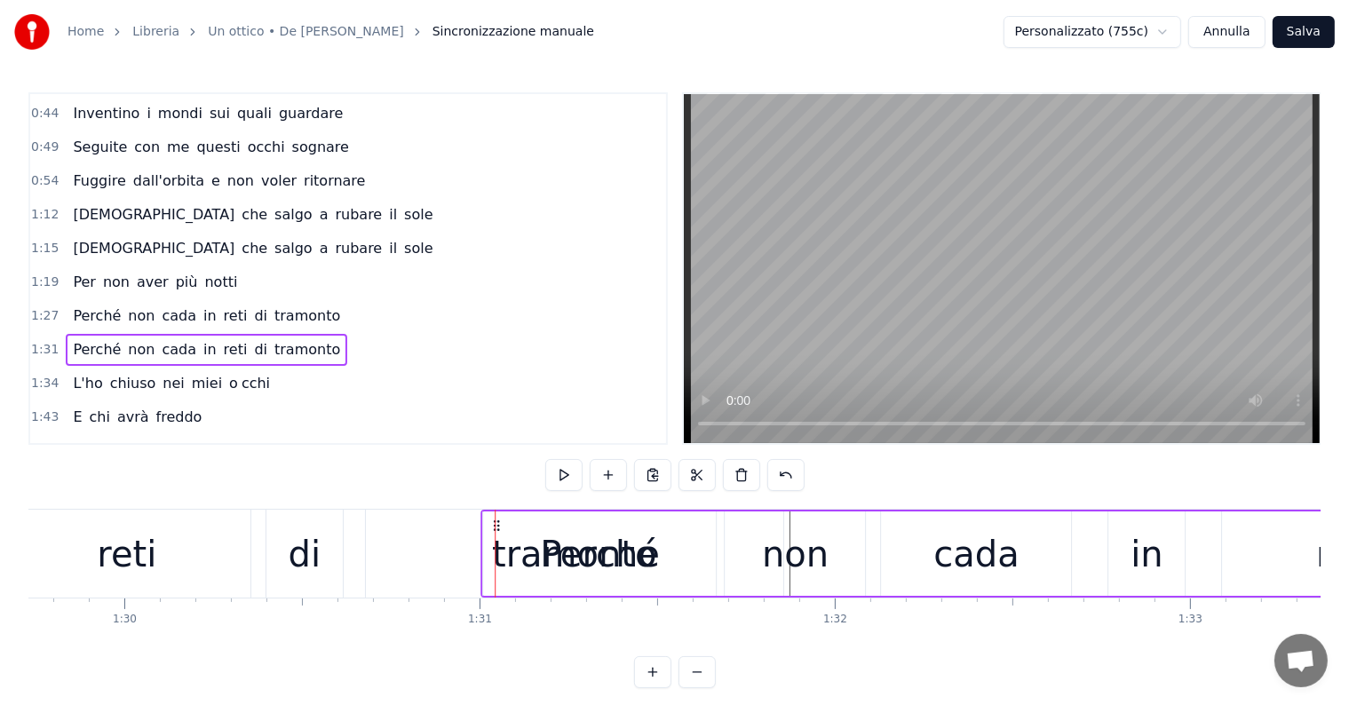
drag, startPoint x: 804, startPoint y: 520, endPoint x: 495, endPoint y: 528, distance: 309.1
click at [75, 300] on div "Perché non cada in reti di tramonto" at bounding box center [207, 316] width 282 height 32
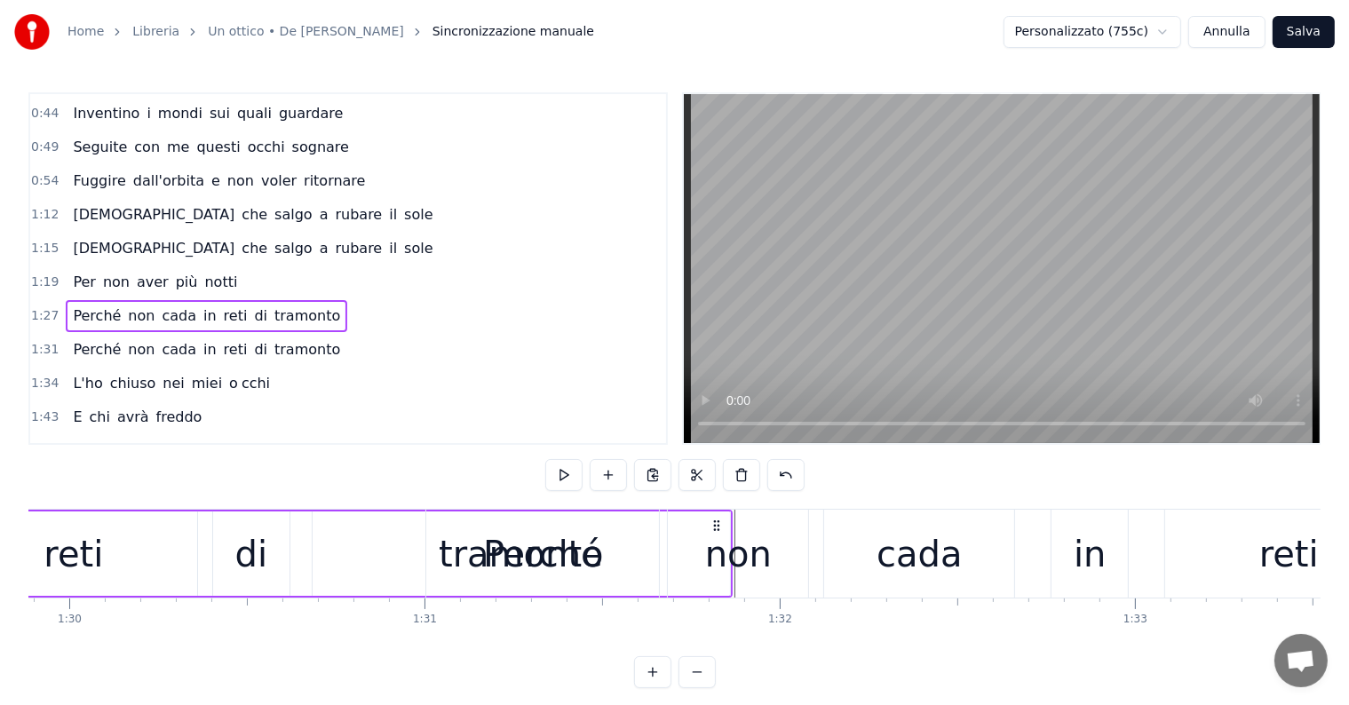
scroll to position [0, 31766]
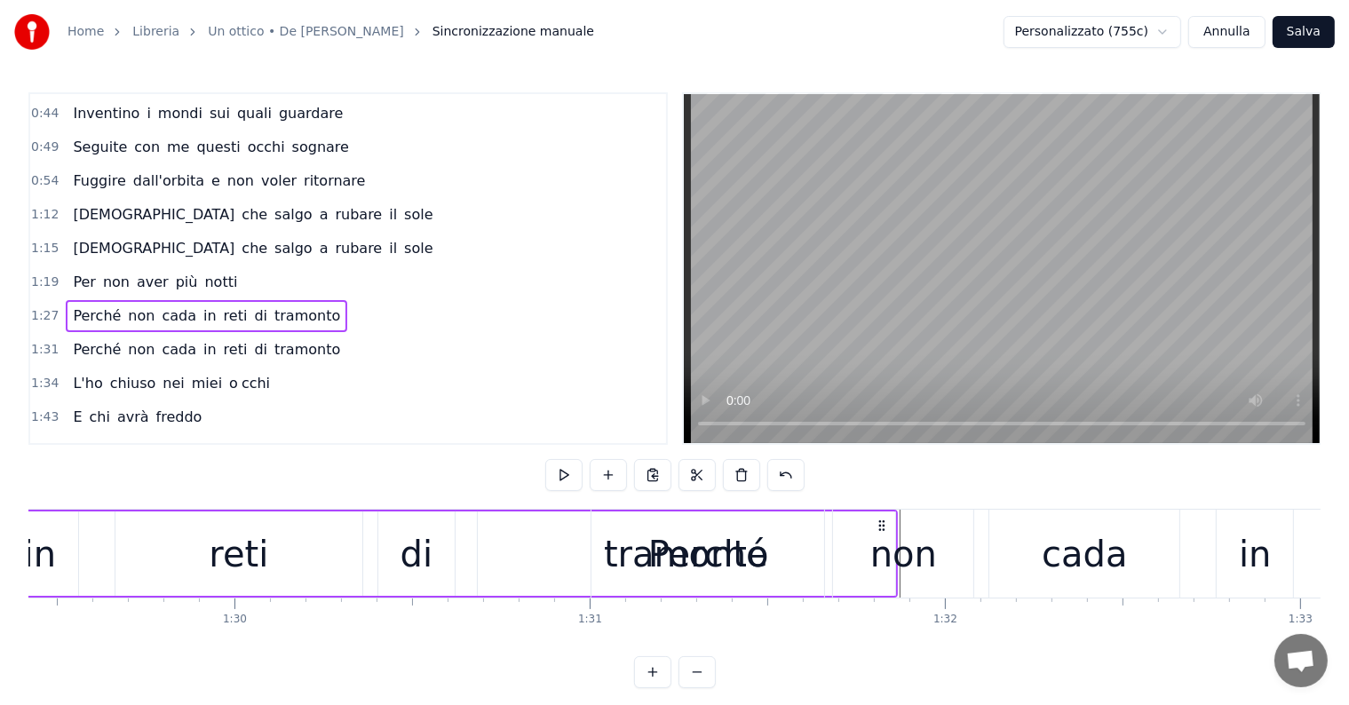
click at [75, 300] on div "Perché non cada in reti di tramonto" at bounding box center [207, 316] width 282 height 32
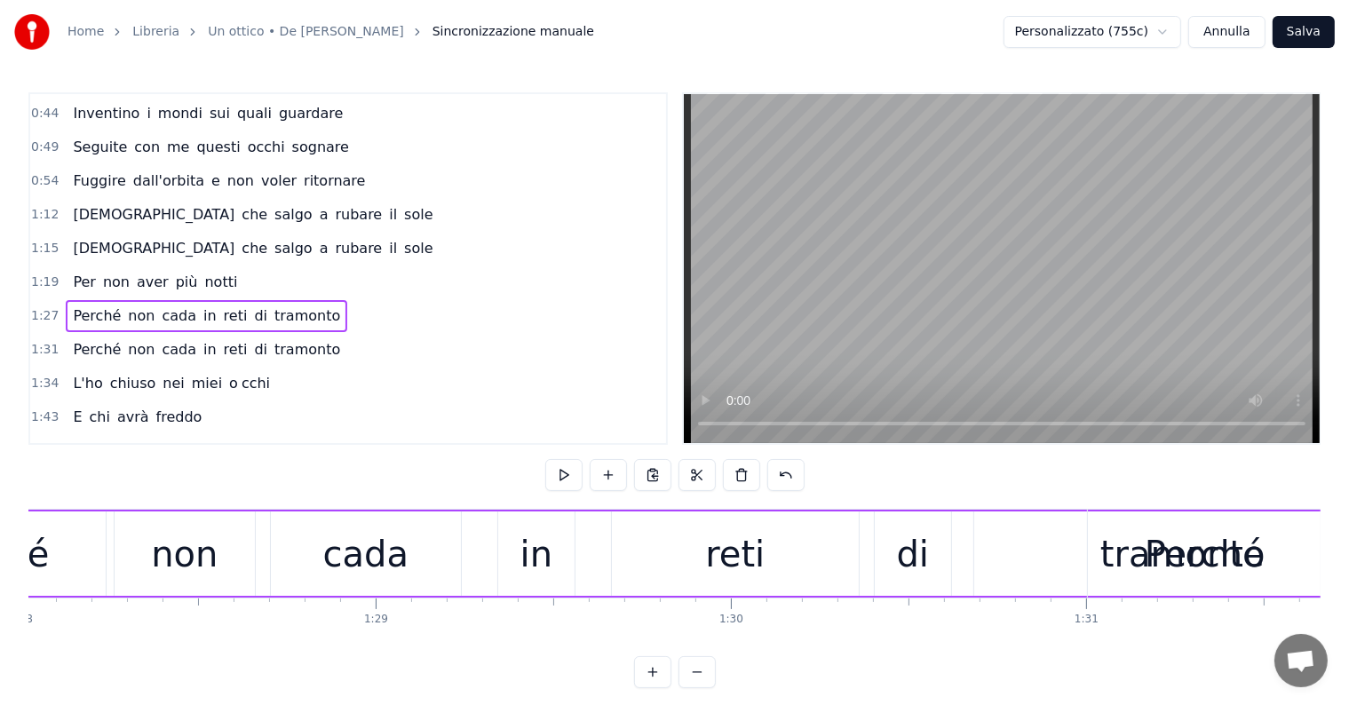
scroll to position [0, 31213]
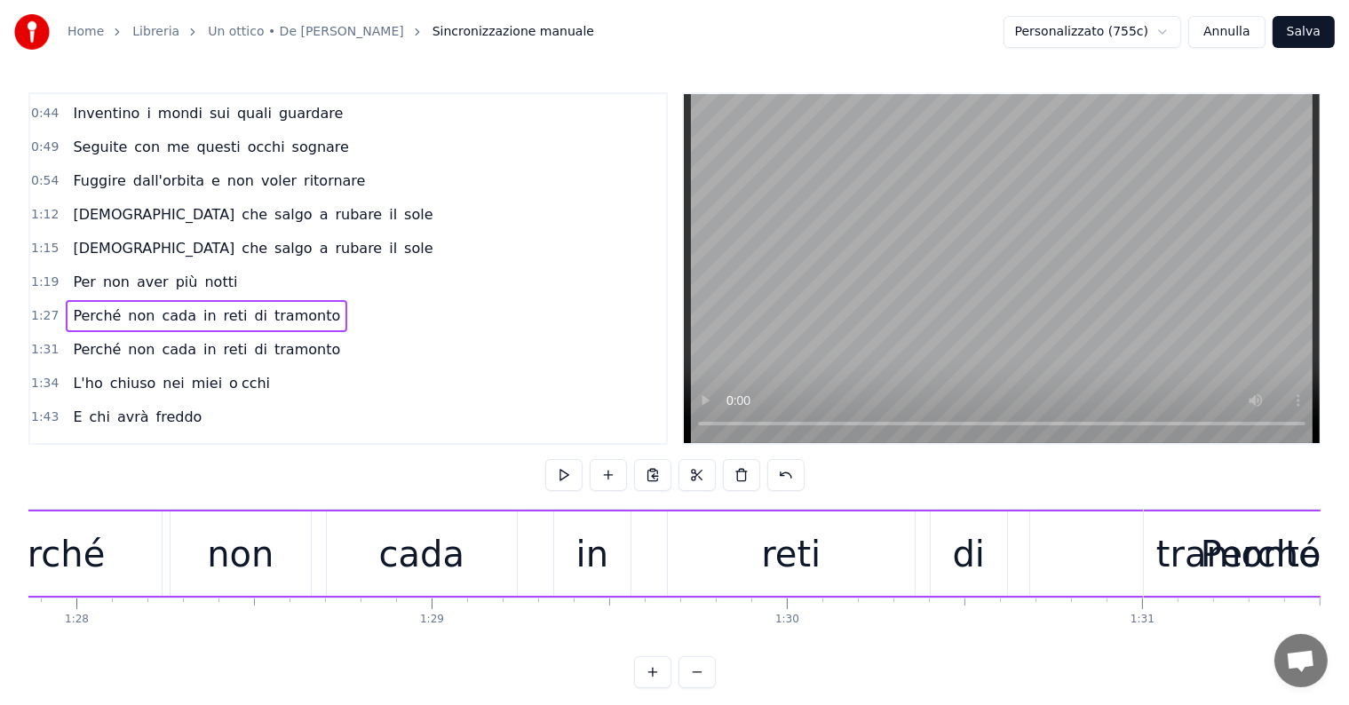
click at [91, 299] on div "1:27 Perché non cada in reti di tramonto" at bounding box center [348, 316] width 636 height 34
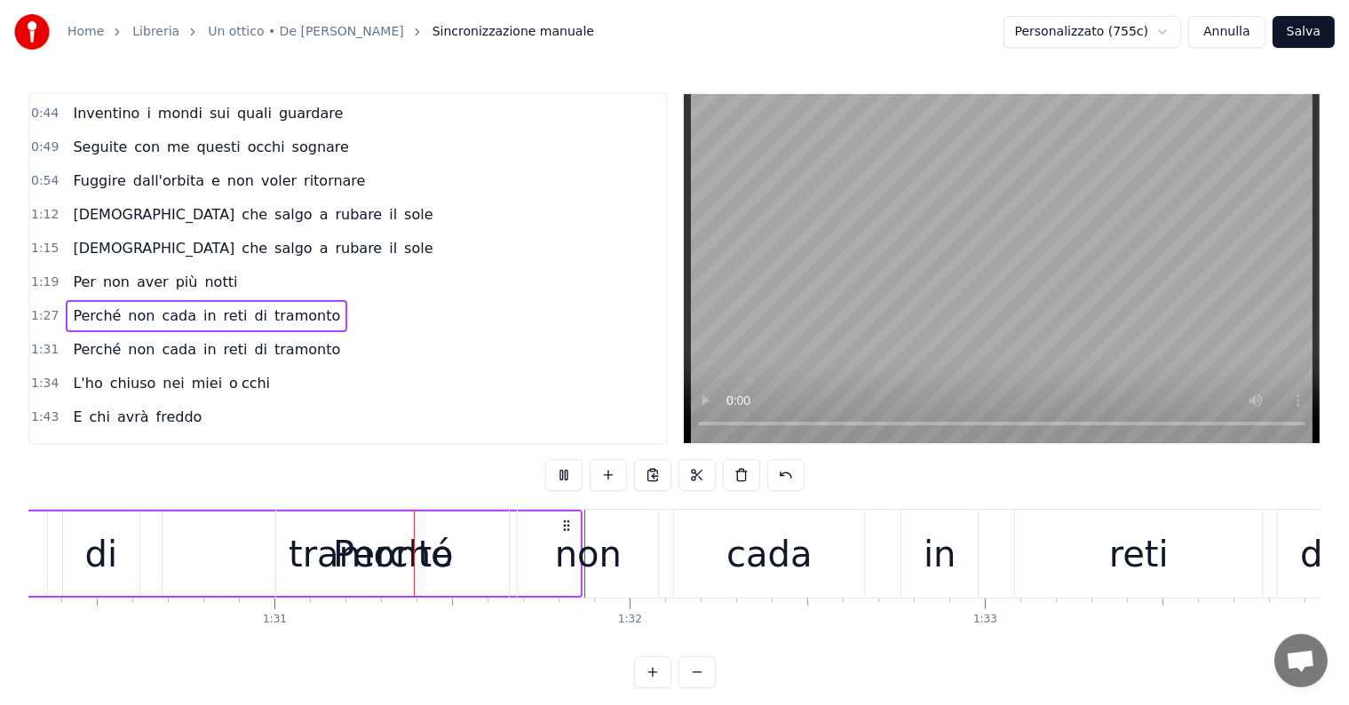
scroll to position [0, 32186]
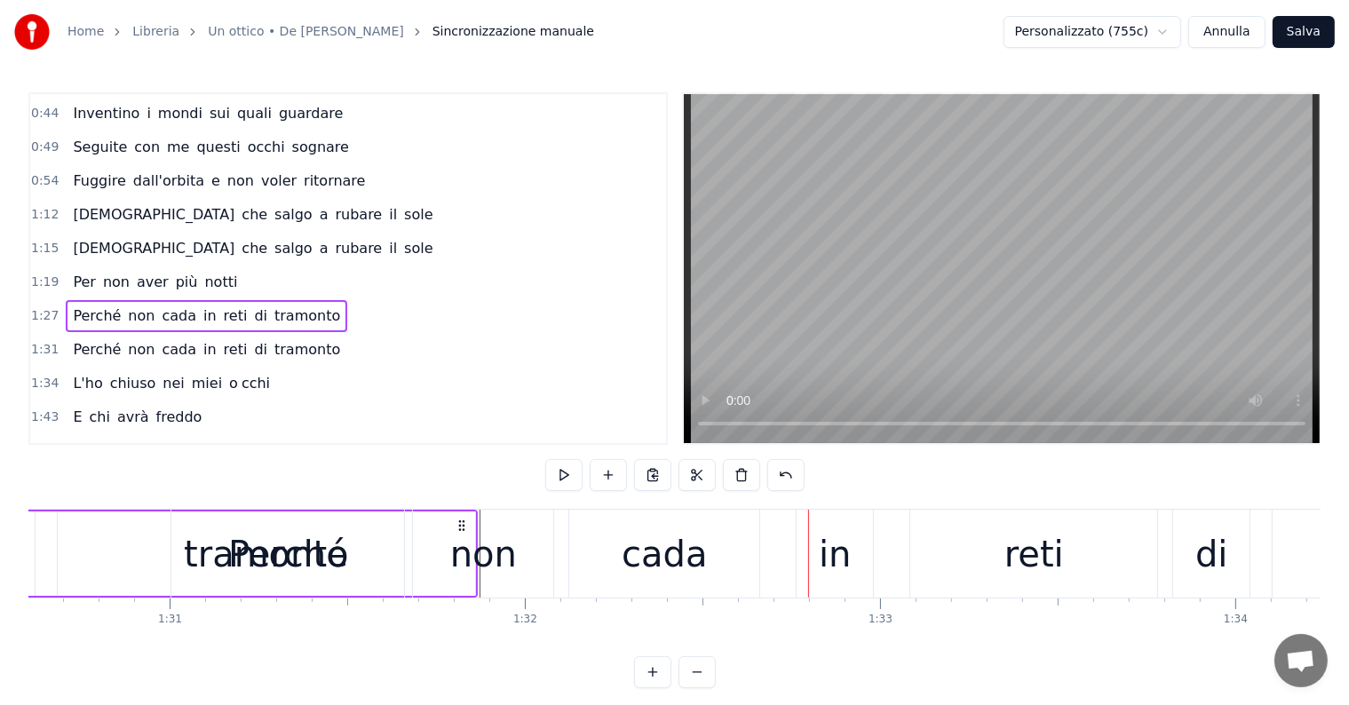
click at [517, 556] on div "non" at bounding box center [483, 554] width 140 height 88
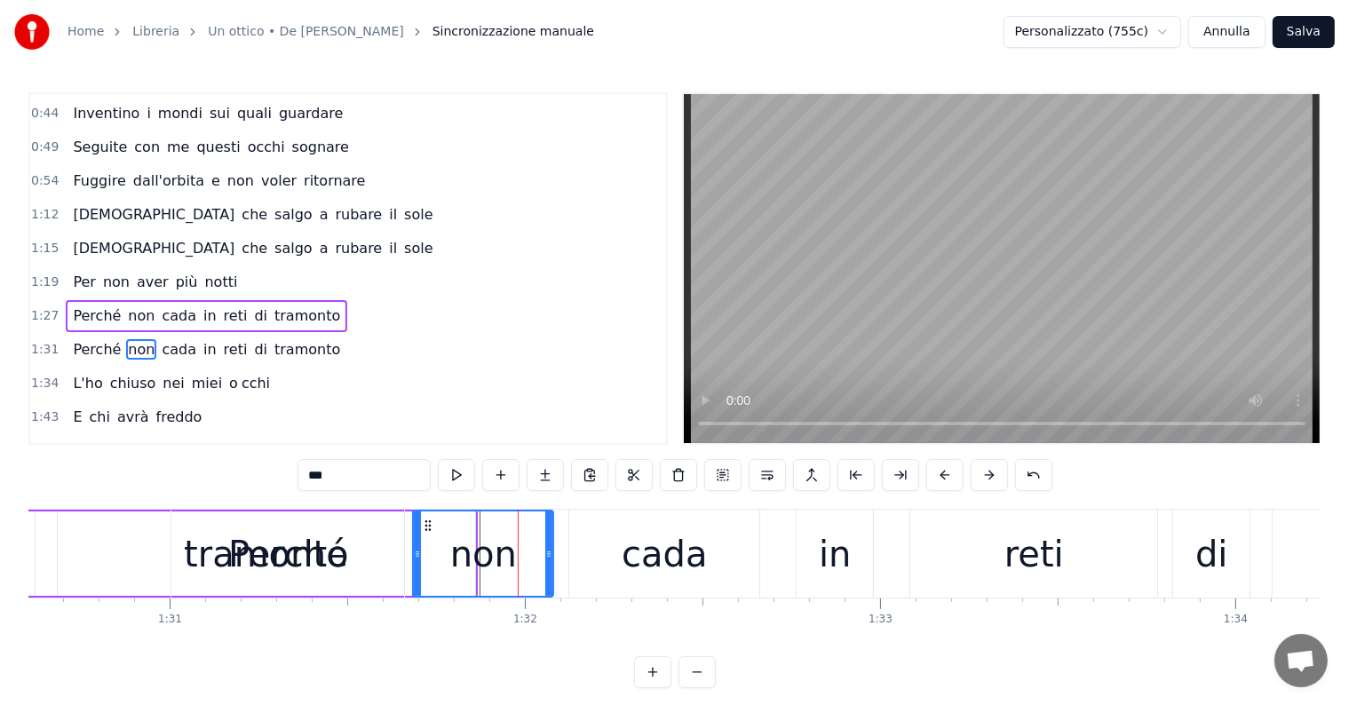
scroll to position [298, 0]
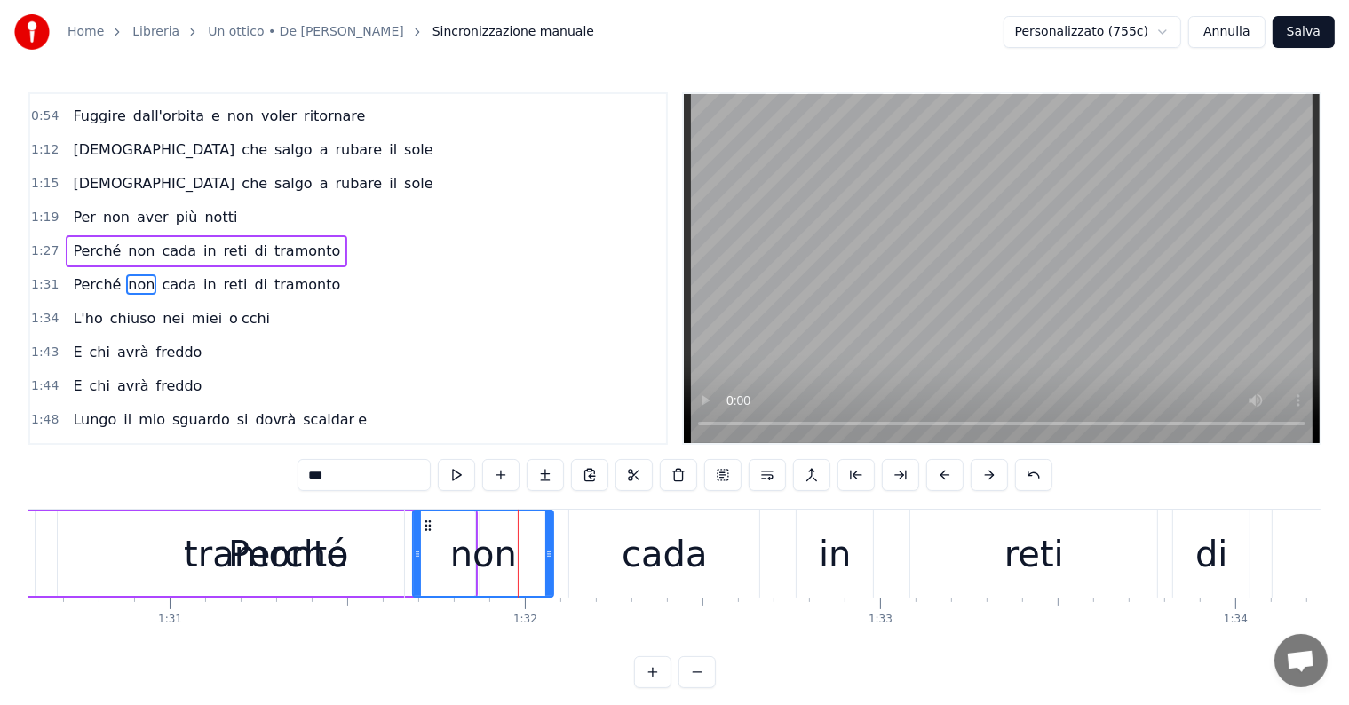
click at [85, 274] on span "Perché" at bounding box center [97, 284] width 52 height 20
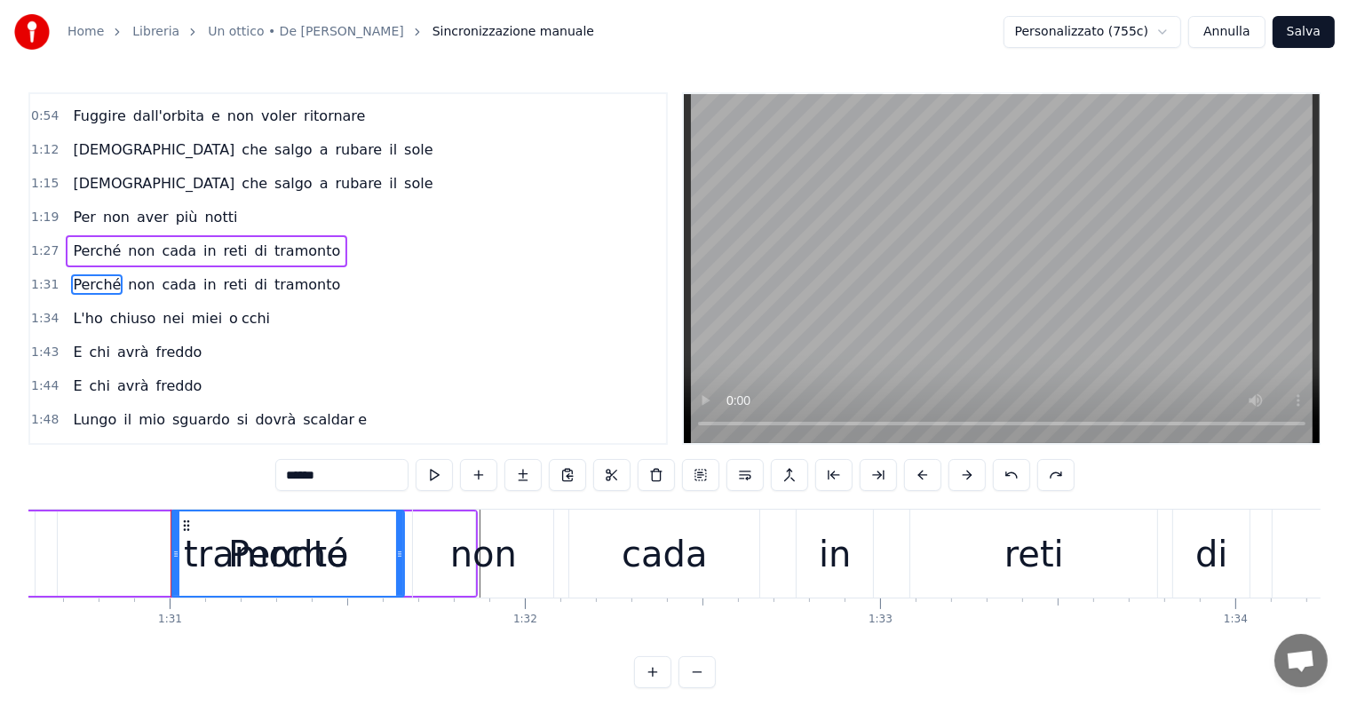
click at [293, 532] on div "Perché" at bounding box center [288, 554] width 120 height 53
click at [105, 546] on div "tramonto" at bounding box center [266, 554] width 417 height 84
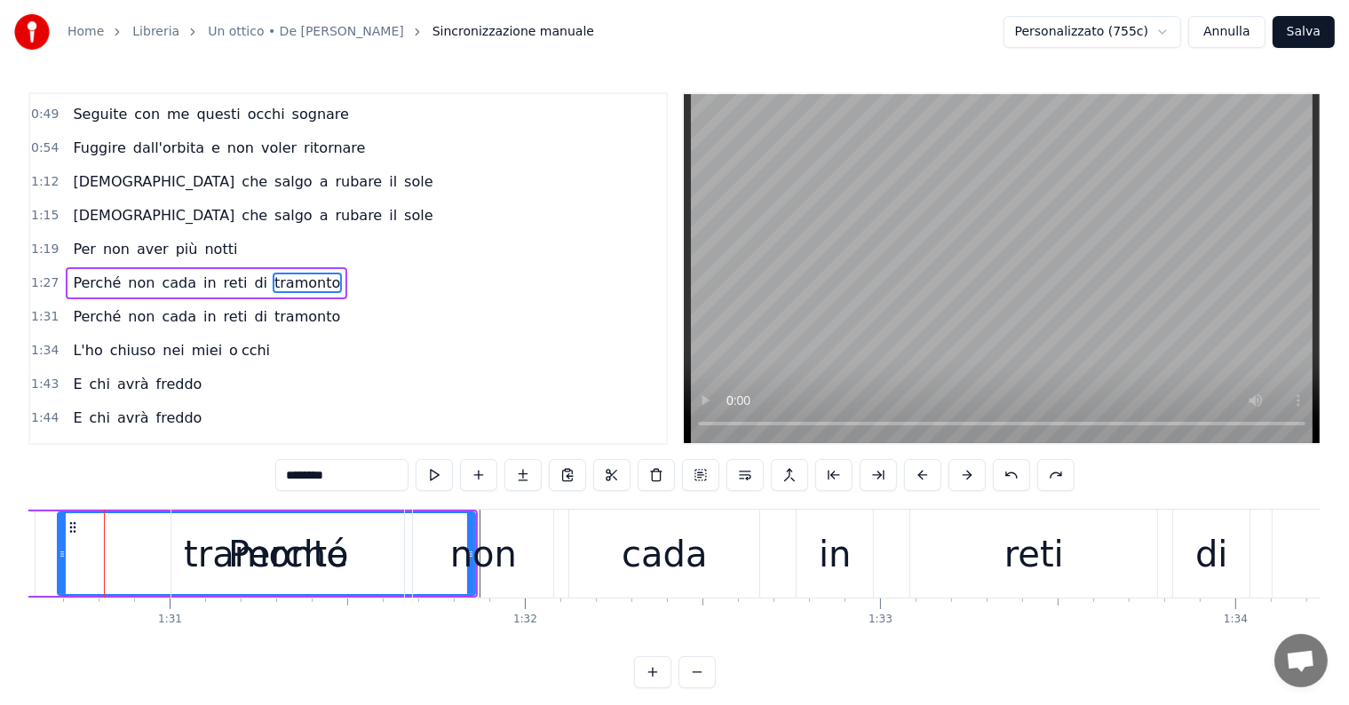
scroll to position [0, 32172]
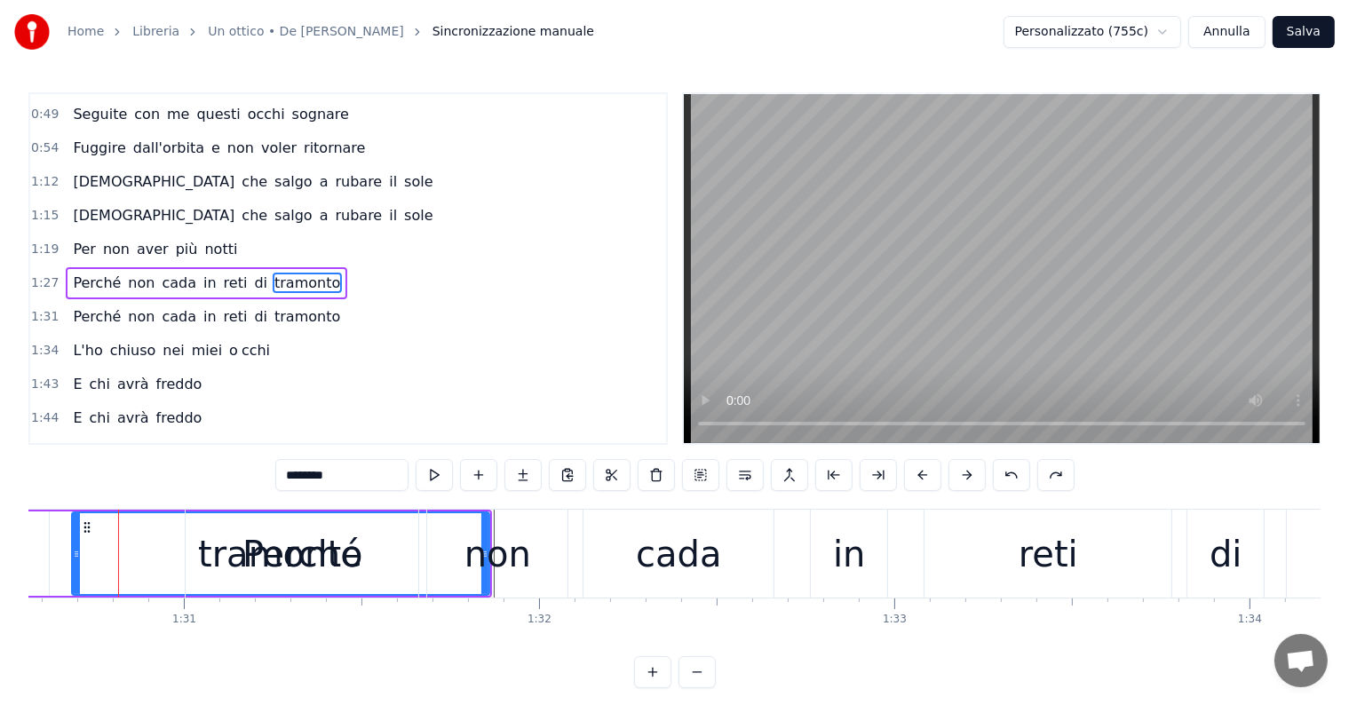
click at [88, 306] on span "Perché" at bounding box center [97, 316] width 52 height 20
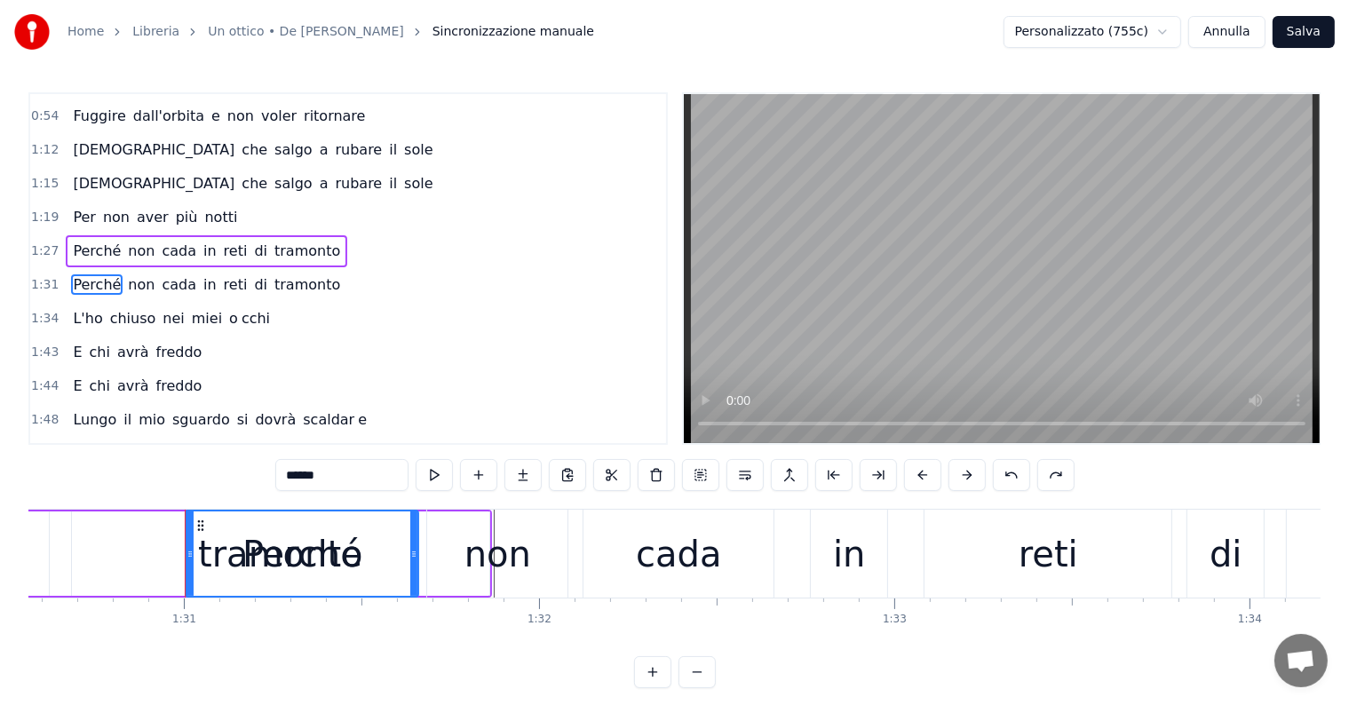
click at [99, 274] on span "Perché" at bounding box center [97, 284] width 52 height 20
click at [345, 472] on input "******" at bounding box center [341, 475] width 133 height 32
type input "*"
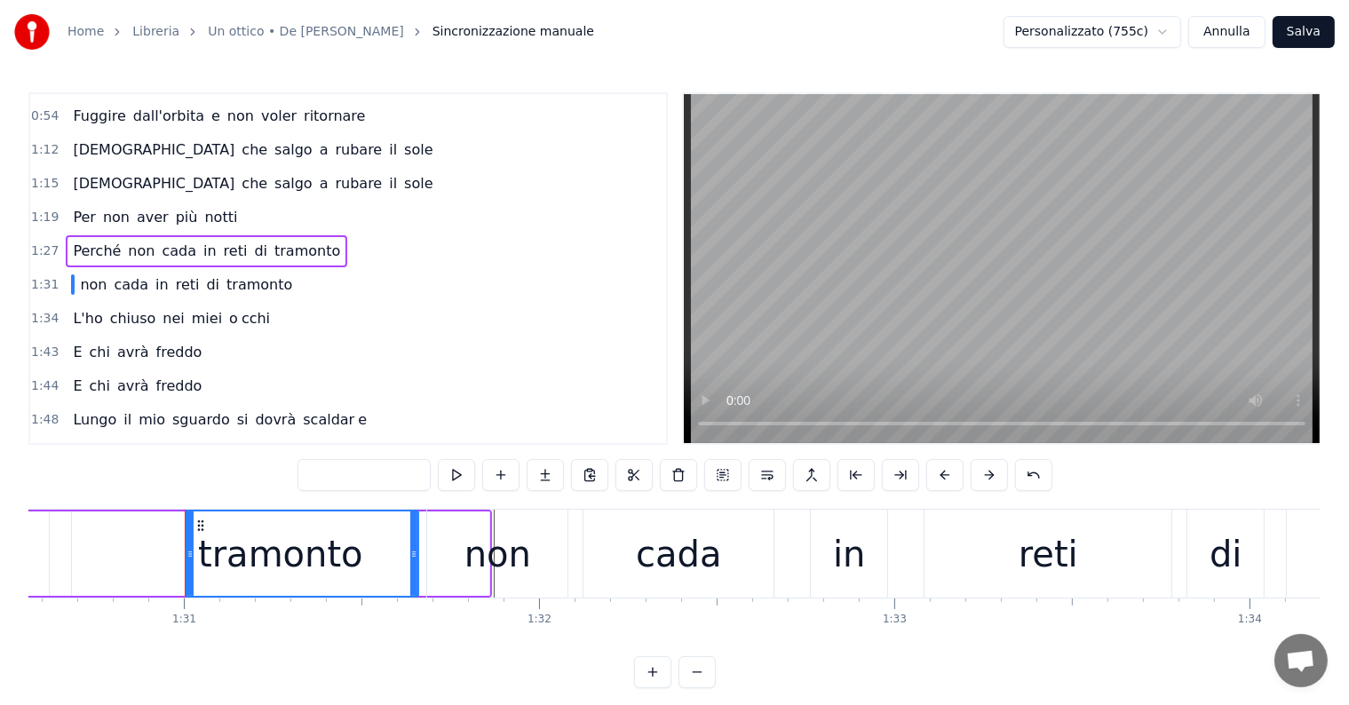
click at [68, 235] on div "Perché non cada in reti di tramonto" at bounding box center [207, 251] width 282 height 32
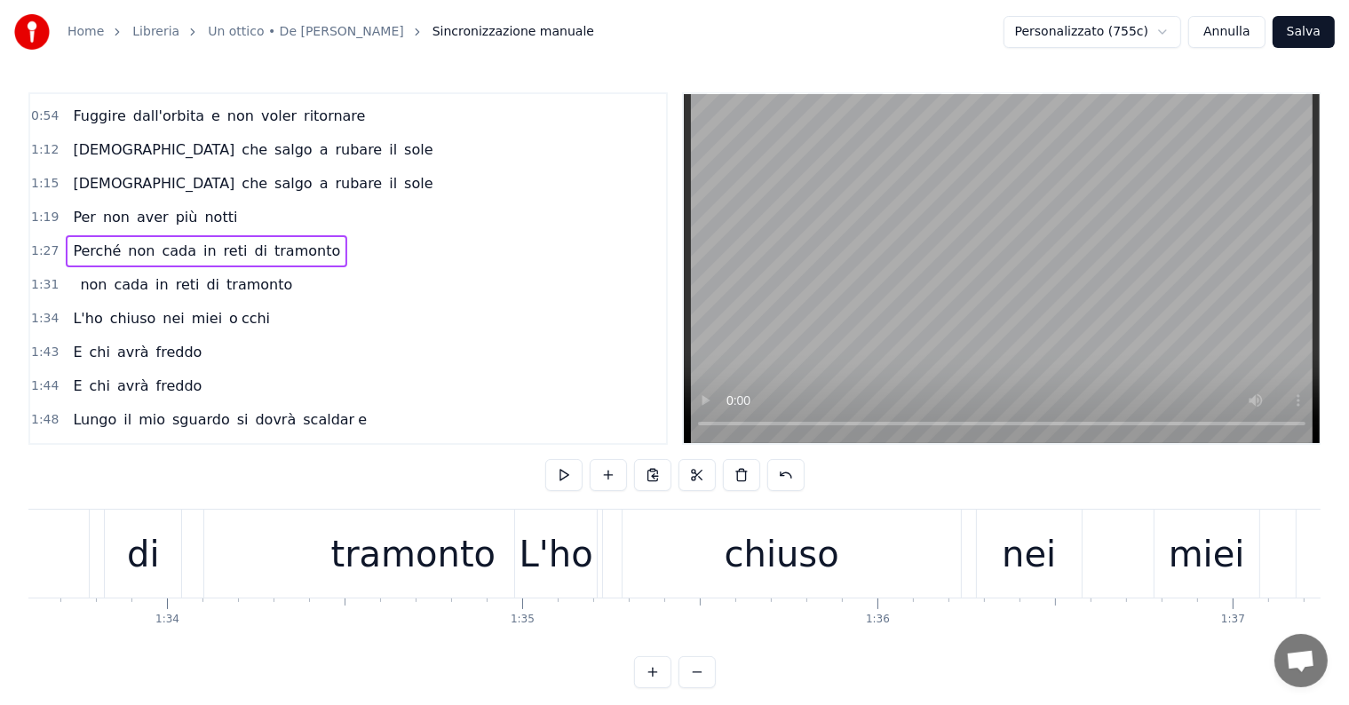
scroll to position [0, 33144]
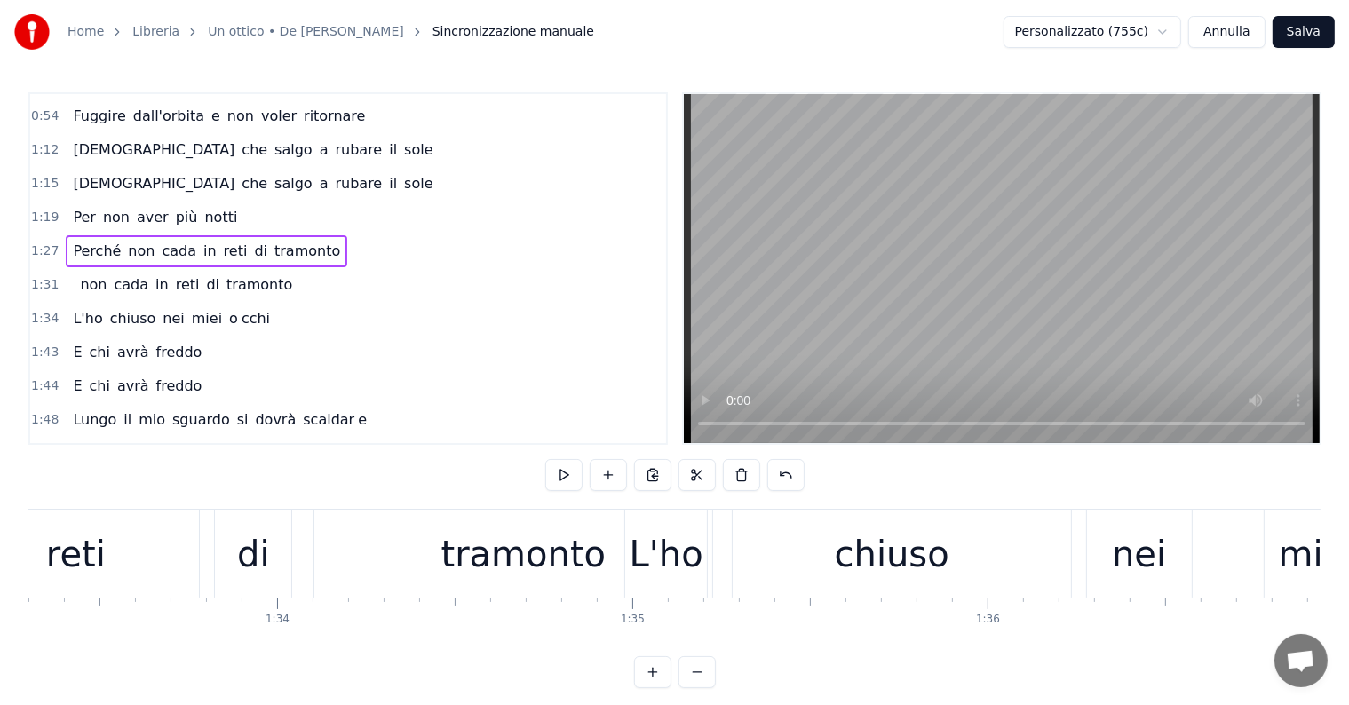
click at [471, 548] on div "tramonto" at bounding box center [523, 554] width 165 height 53
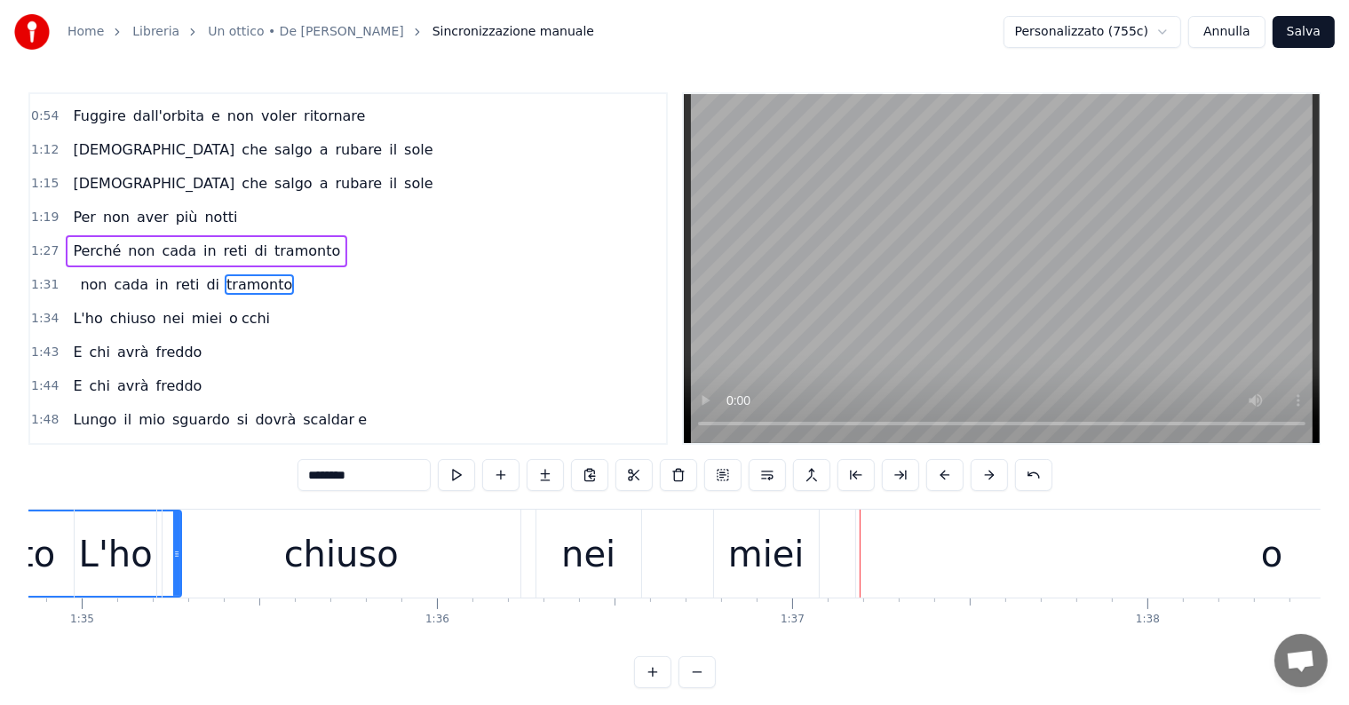
scroll to position [0, 33531]
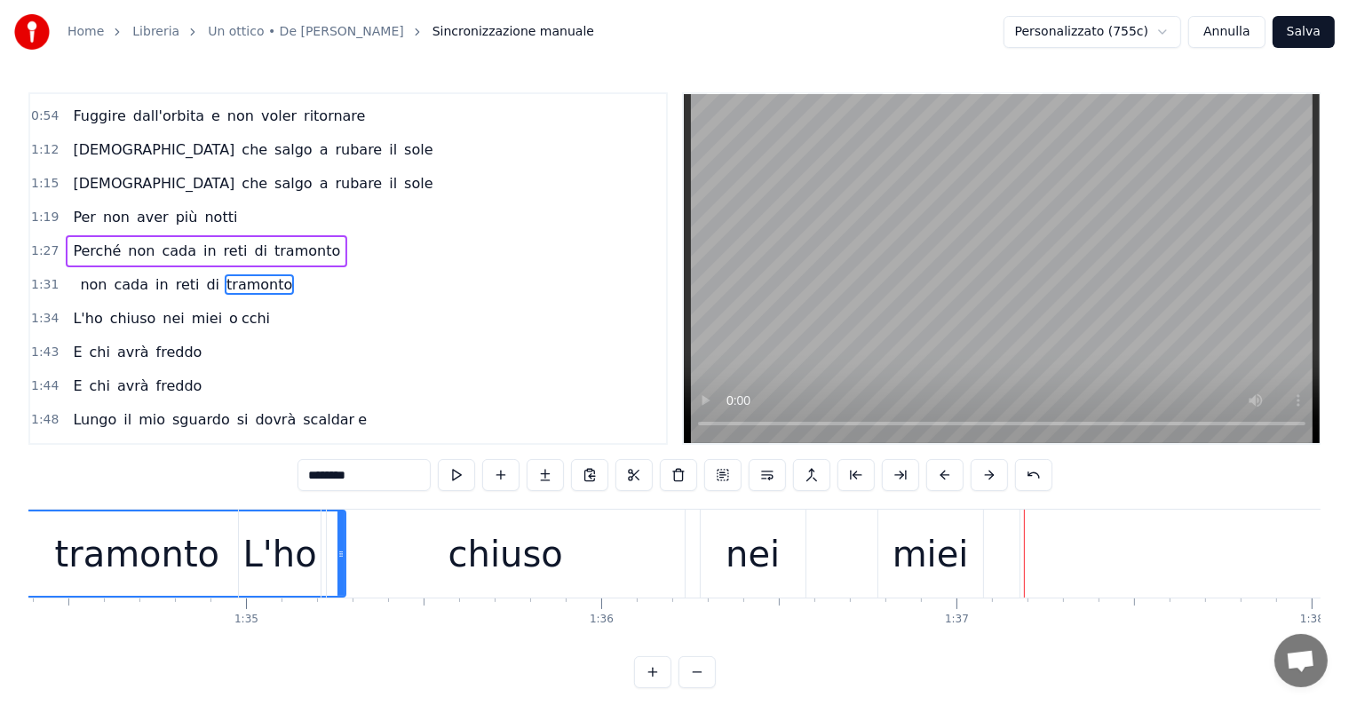
click at [519, 568] on div "chiuso" at bounding box center [505, 554] width 115 height 53
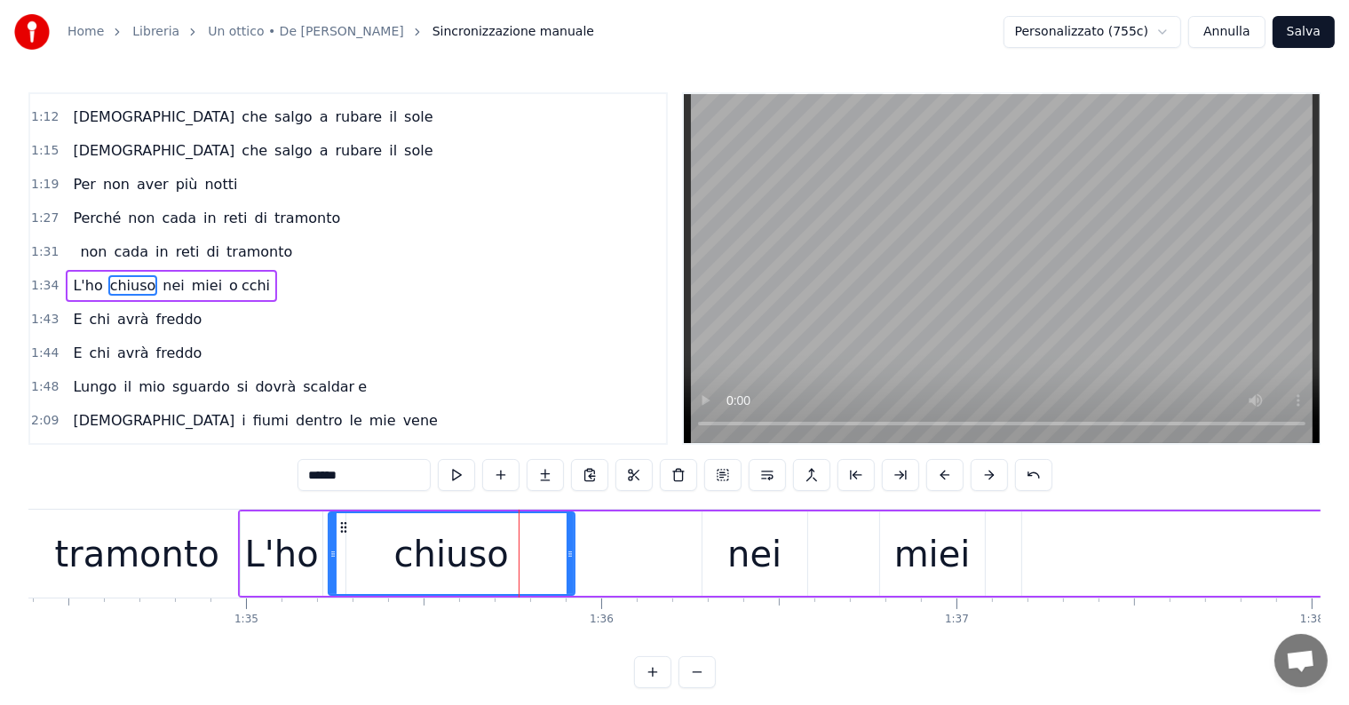
drag, startPoint x: 684, startPoint y: 552, endPoint x: 572, endPoint y: 547, distance: 112.0
click at [572, 547] on icon at bounding box center [570, 554] width 7 height 14
click at [732, 551] on div "nei" at bounding box center [754, 554] width 54 height 53
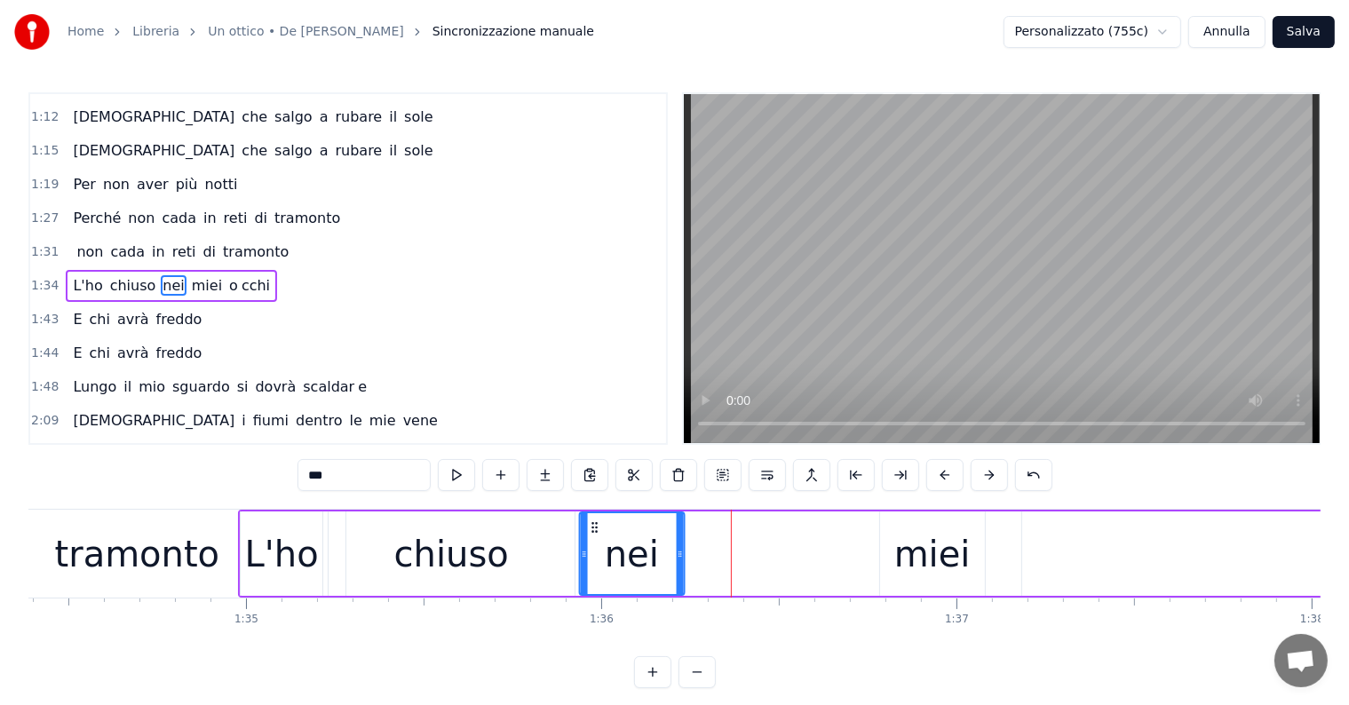
drag, startPoint x: 718, startPoint y: 524, endPoint x: 595, endPoint y: 520, distance: 122.6
click at [595, 520] on icon at bounding box center [594, 527] width 14 height 14
click at [885, 580] on div "miei" at bounding box center [932, 554] width 105 height 84
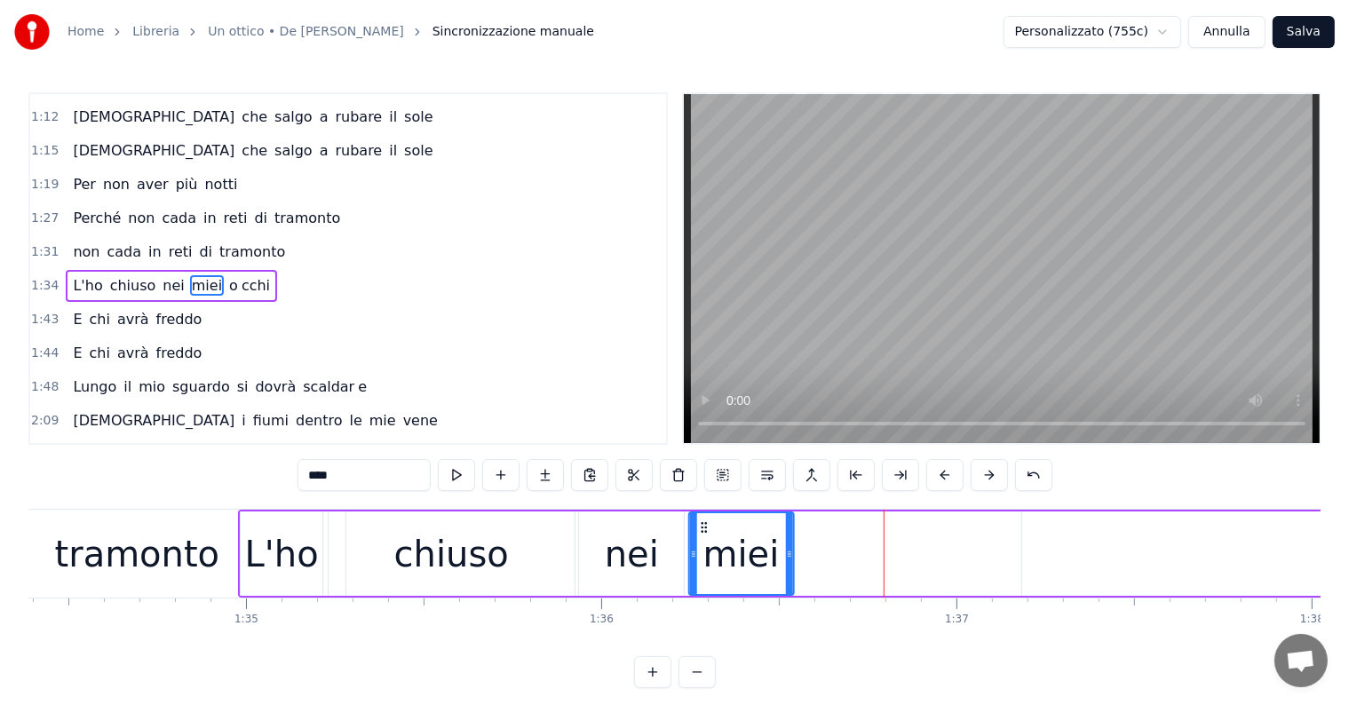
drag, startPoint x: 892, startPoint y: 527, endPoint x: 701, endPoint y: 539, distance: 191.3
click at [701, 539] on div "miei" at bounding box center [741, 553] width 103 height 81
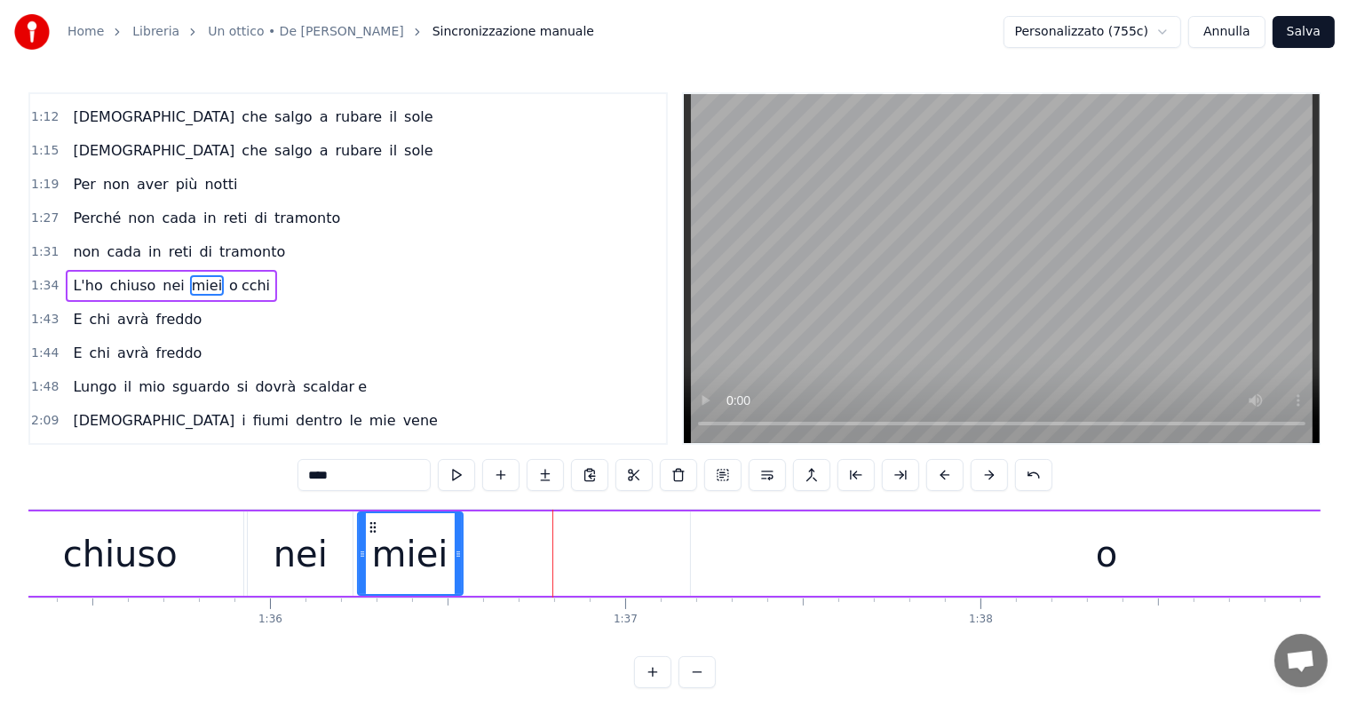
click at [845, 537] on div "o" at bounding box center [1107, 554] width 832 height 84
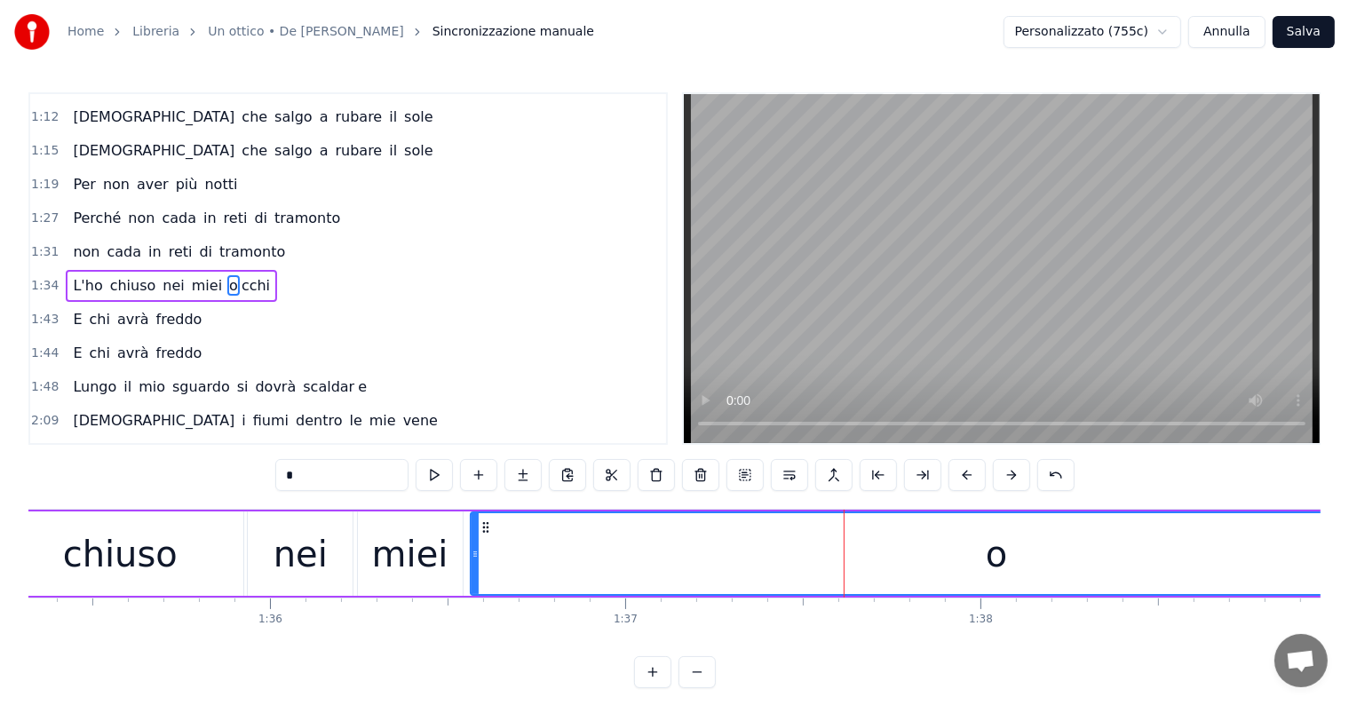
drag, startPoint x: 692, startPoint y: 536, endPoint x: 472, endPoint y: 541, distance: 220.3
click at [472, 541] on div at bounding box center [475, 553] width 7 height 81
click at [118, 558] on div "chiuso" at bounding box center [120, 554] width 115 height 53
type input "******"
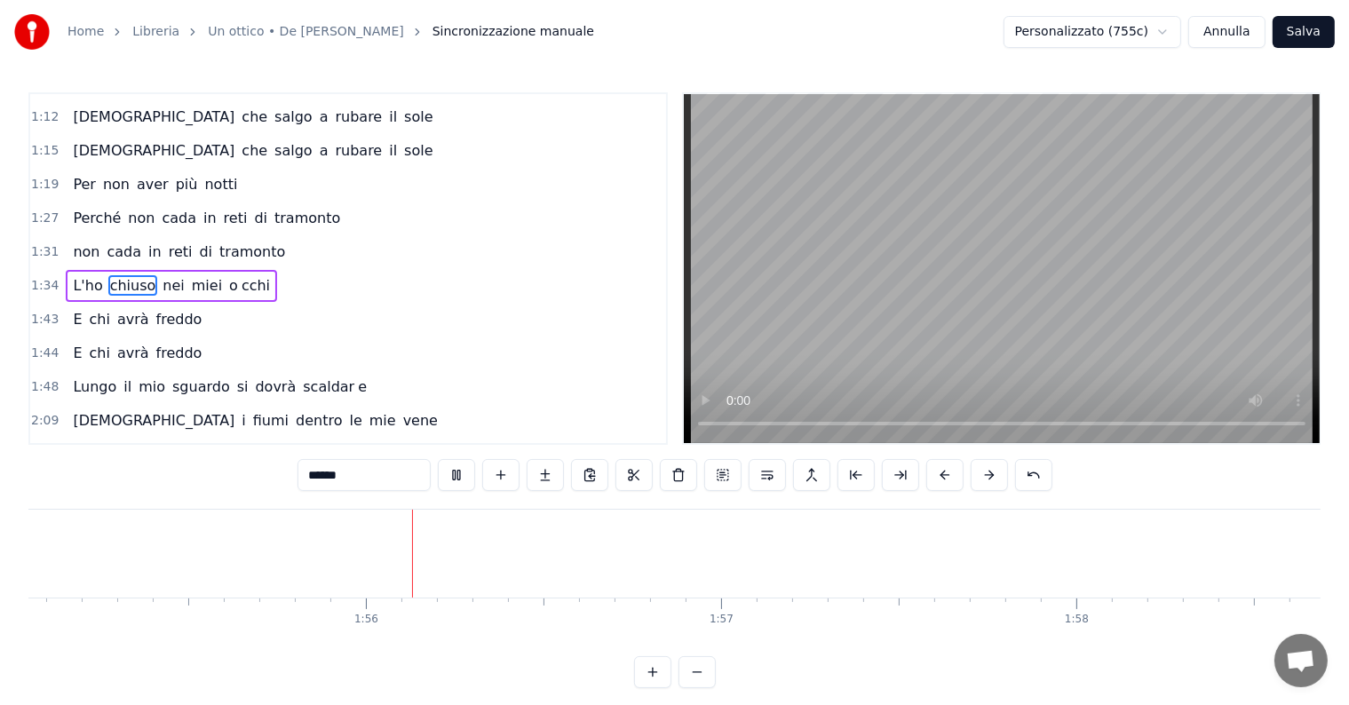
scroll to position [0, 40875]
click at [1314, 28] on button "Salva" at bounding box center [1304, 32] width 62 height 32
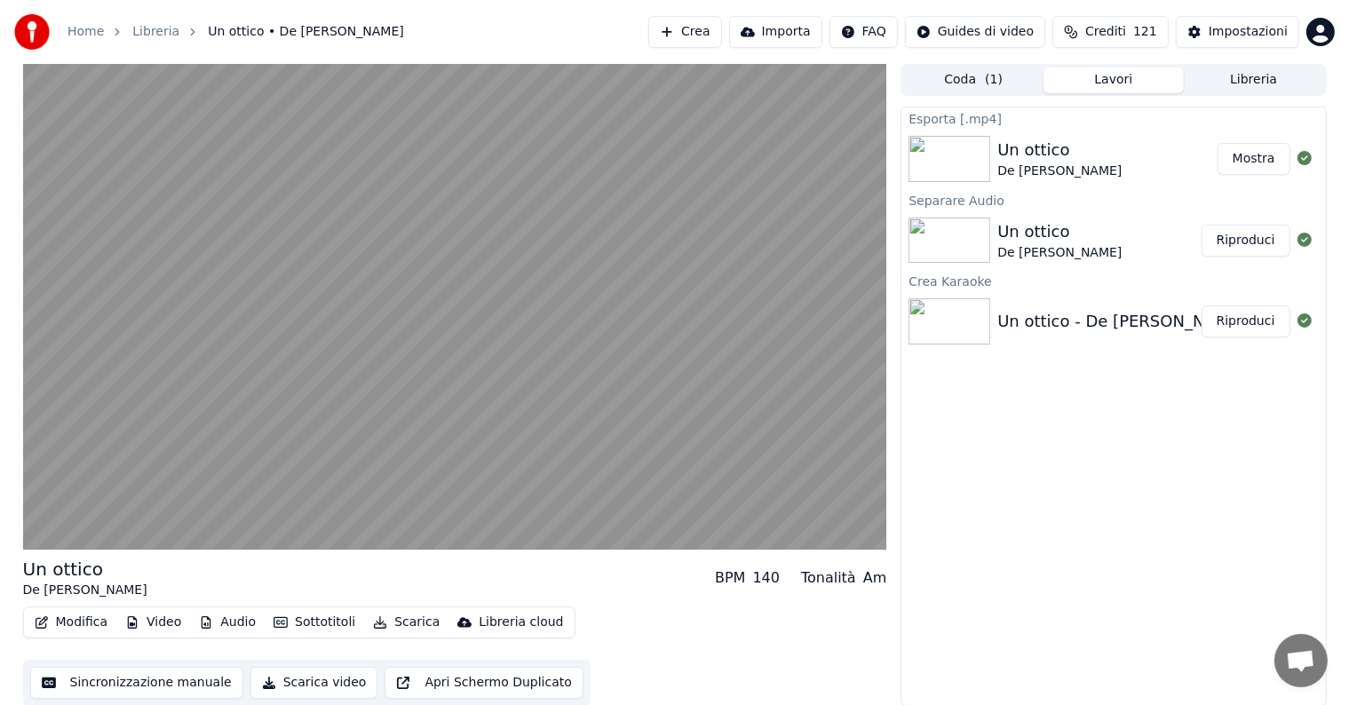
click at [1251, 308] on button "Riproduci" at bounding box center [1246, 322] width 89 height 32
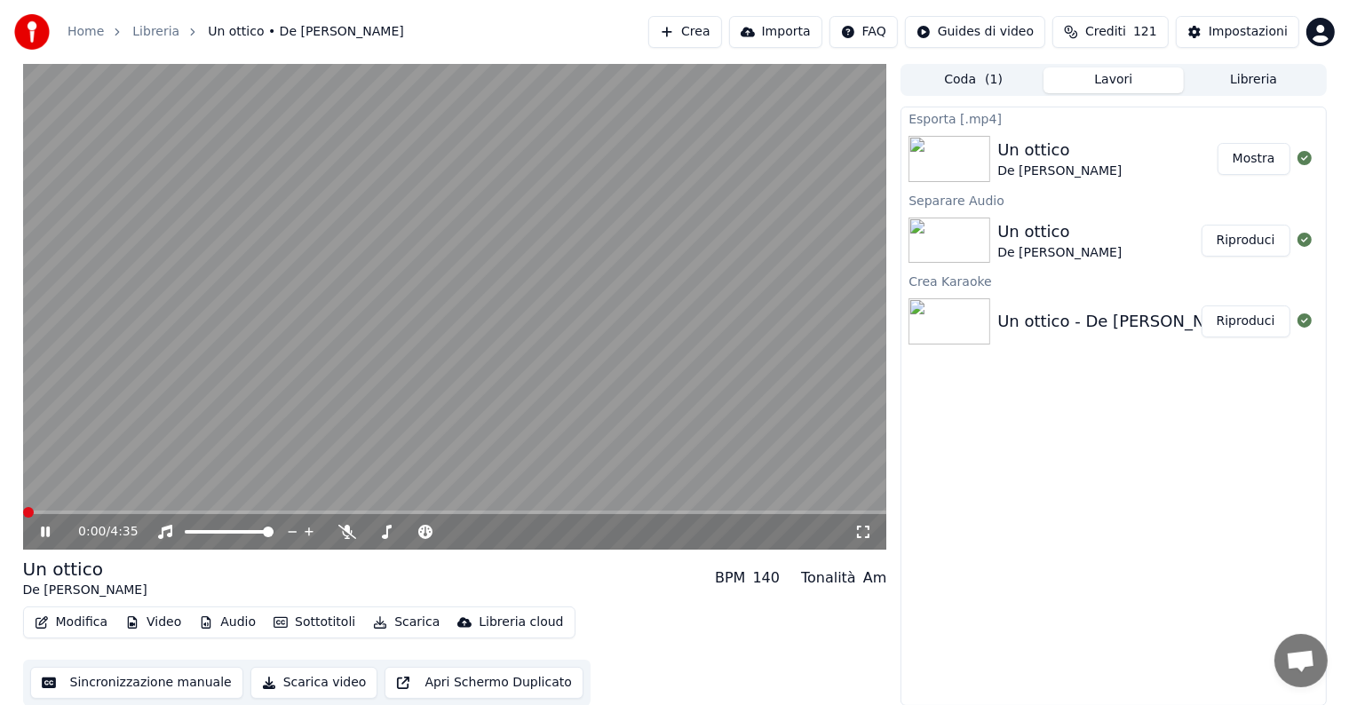
click at [45, 529] on icon at bounding box center [58, 532] width 42 height 14
click at [226, 626] on button "Audio" at bounding box center [227, 622] width 71 height 25
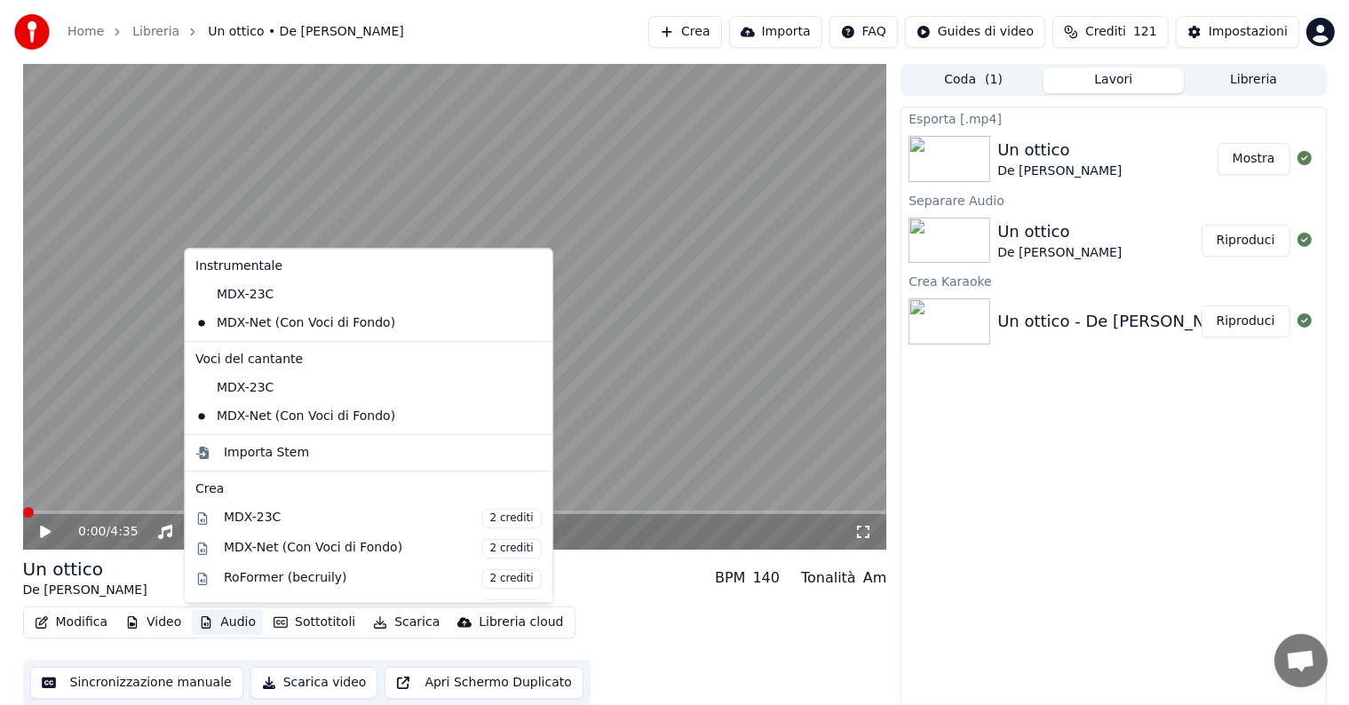
click at [657, 613] on div "Modifica Video Audio Sottotitoli Scarica Libreria cloud Sincronizzazione manual…" at bounding box center [455, 656] width 864 height 99
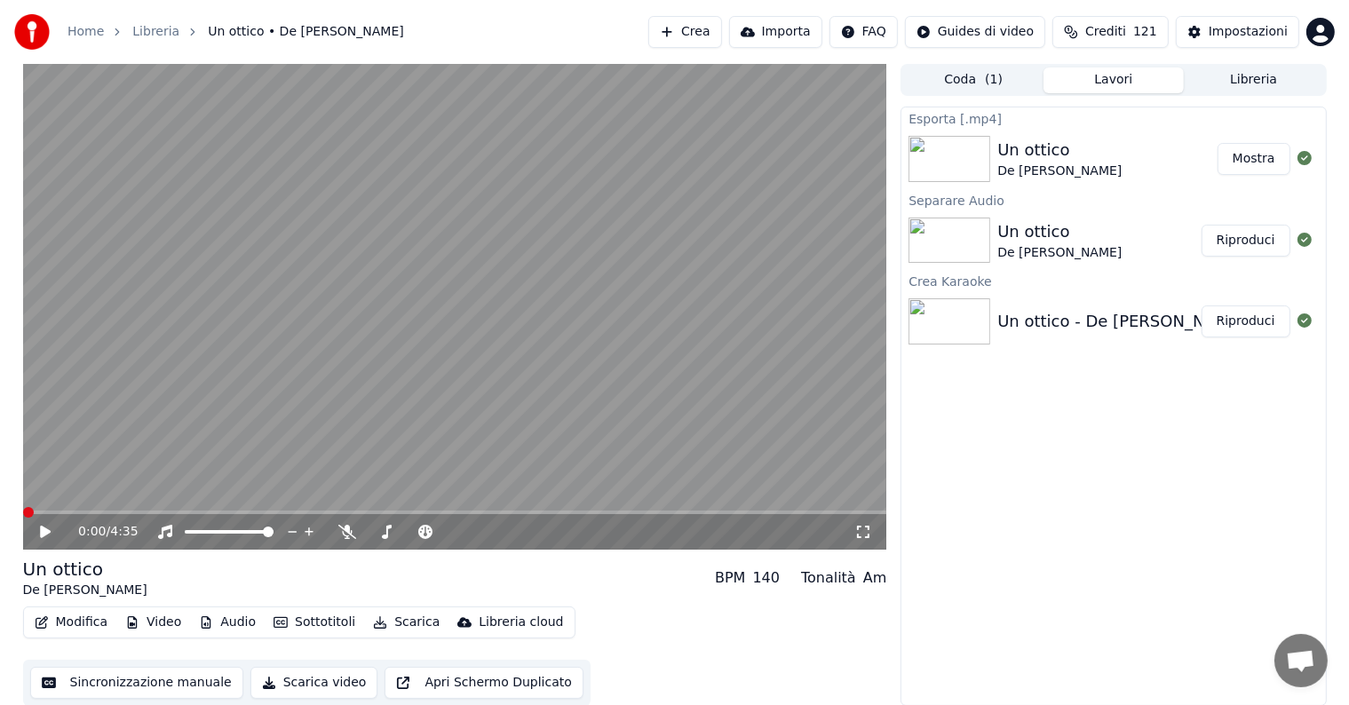
click at [402, 622] on button "Scarica" at bounding box center [406, 622] width 81 height 25
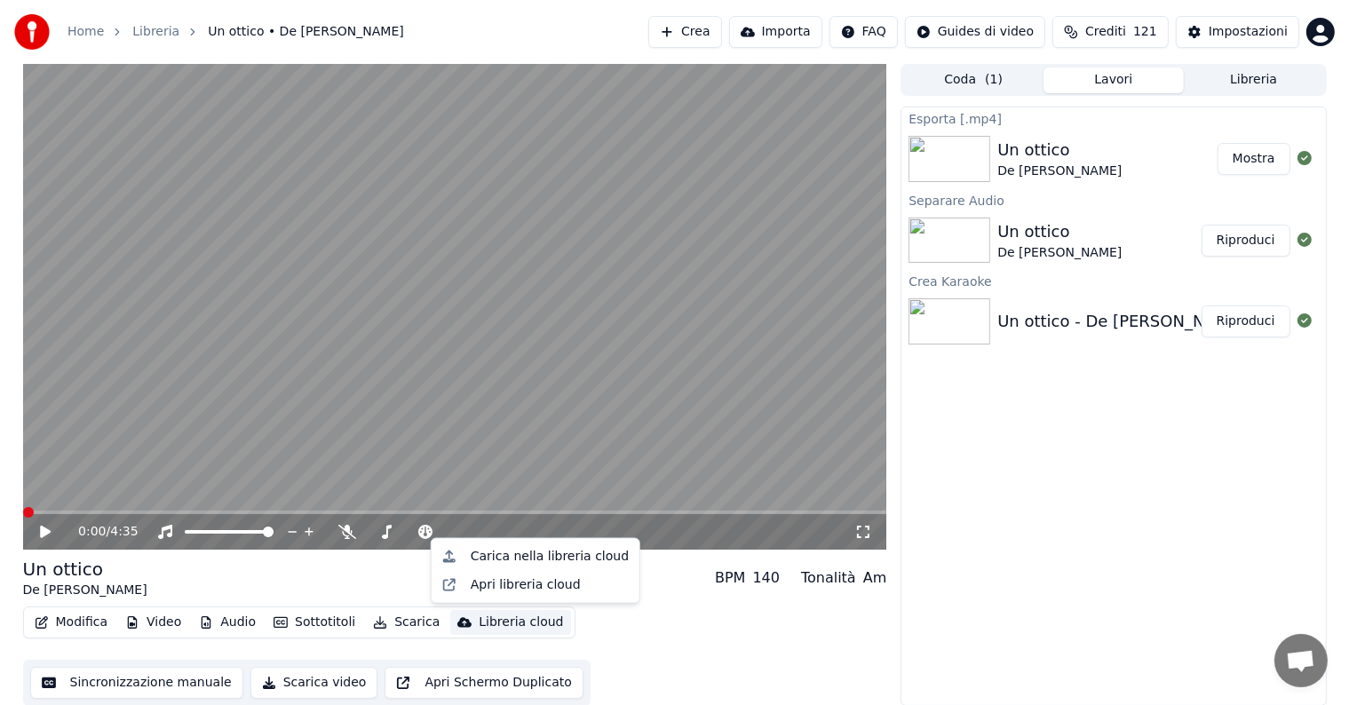
click at [651, 588] on div "Un ottico De [PERSON_NAME] BPM 140 Tonalità Am" at bounding box center [455, 578] width 864 height 43
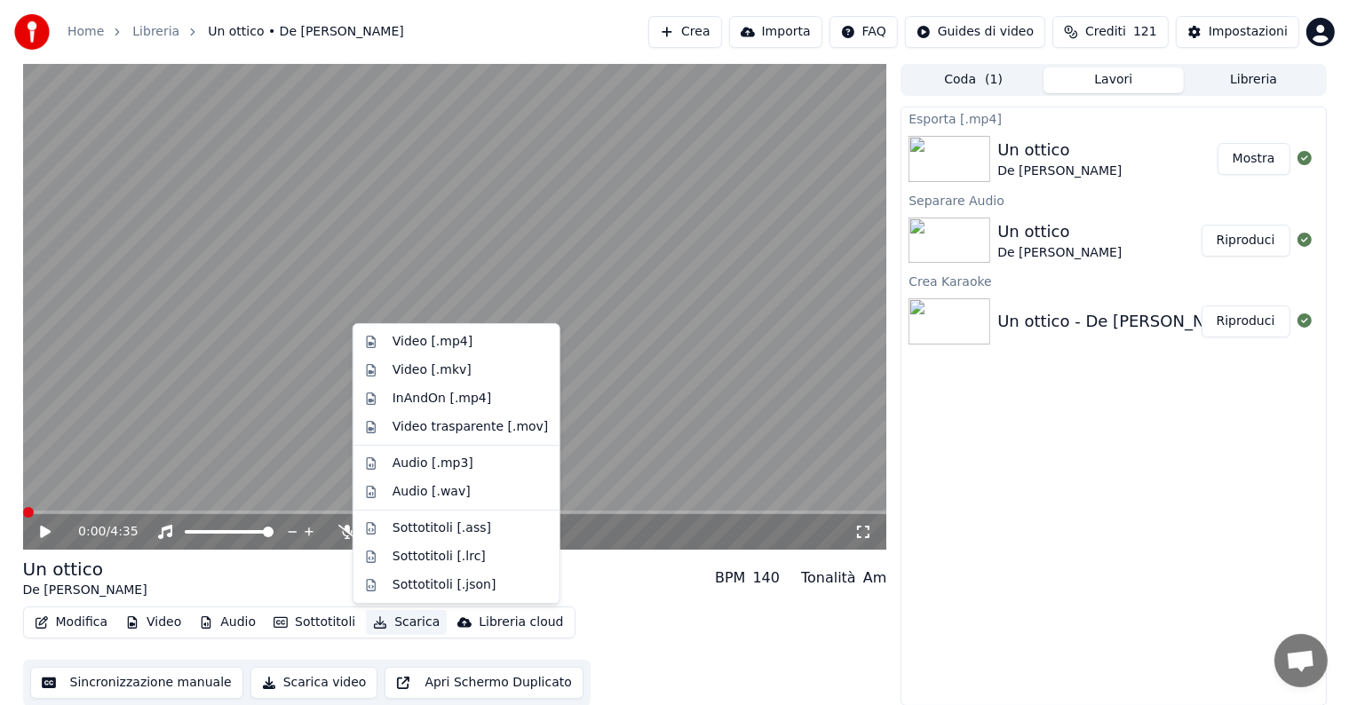
click at [400, 617] on button "Scarica" at bounding box center [406, 622] width 81 height 25
click at [439, 336] on div "Video [.mp4]" at bounding box center [433, 342] width 80 height 18
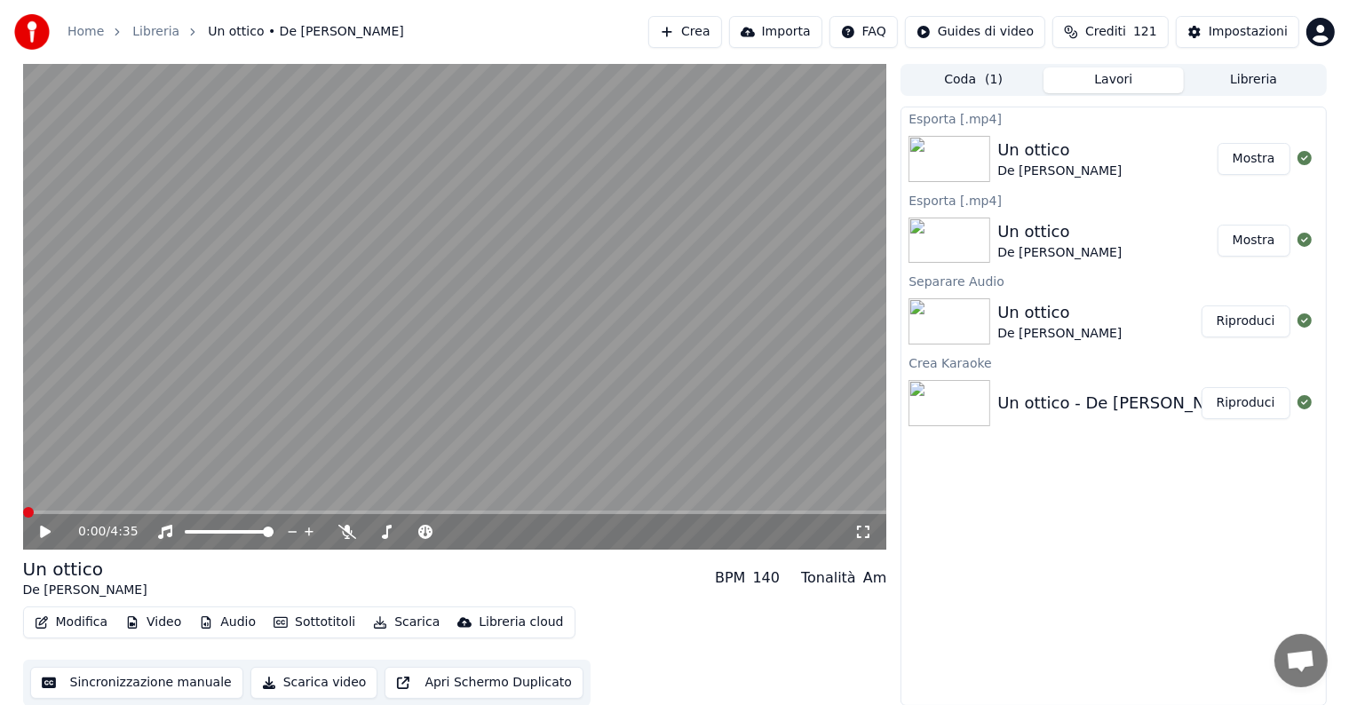
click at [1273, 158] on button "Mostra" at bounding box center [1254, 159] width 73 height 32
click at [86, 628] on button "Modifica" at bounding box center [72, 622] width 88 height 25
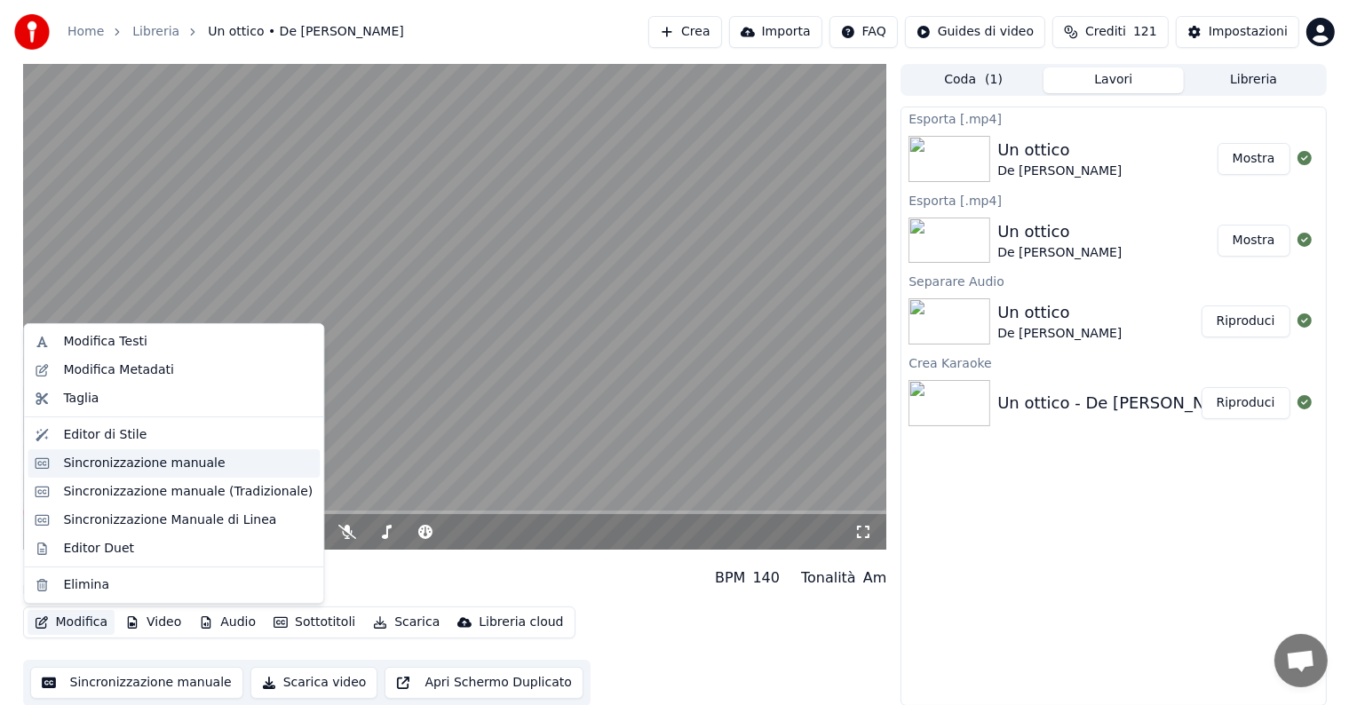
click at [183, 465] on div "Sincronizzazione manuale" at bounding box center [144, 464] width 162 height 18
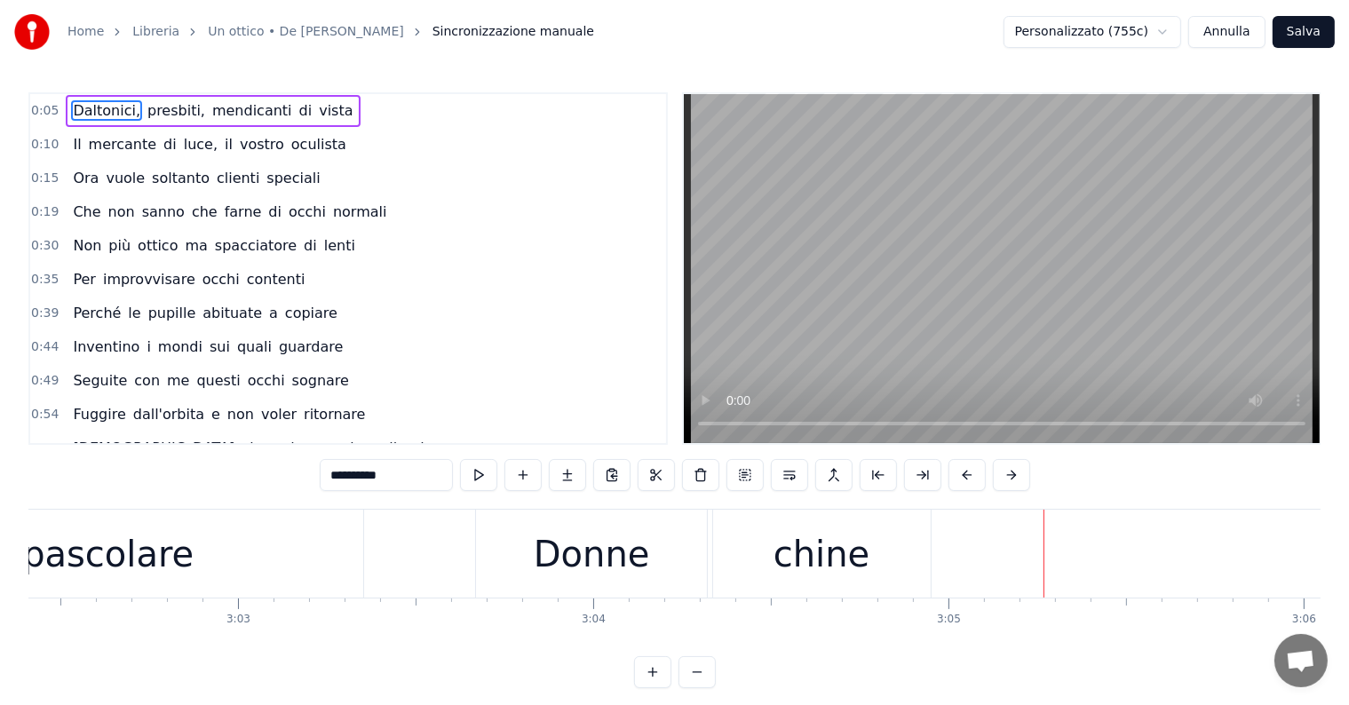
scroll to position [0, 64524]
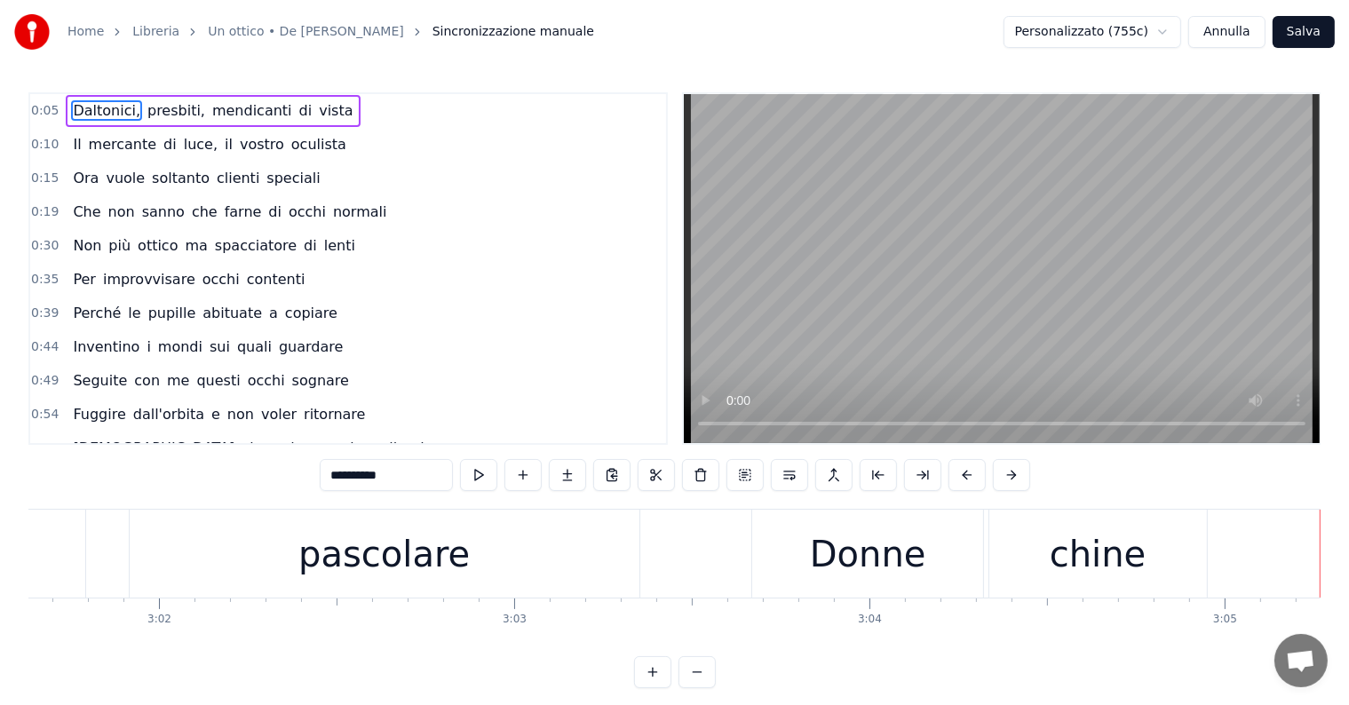
click at [601, 566] on div "pascolare" at bounding box center [385, 554] width 510 height 88
type input "*********"
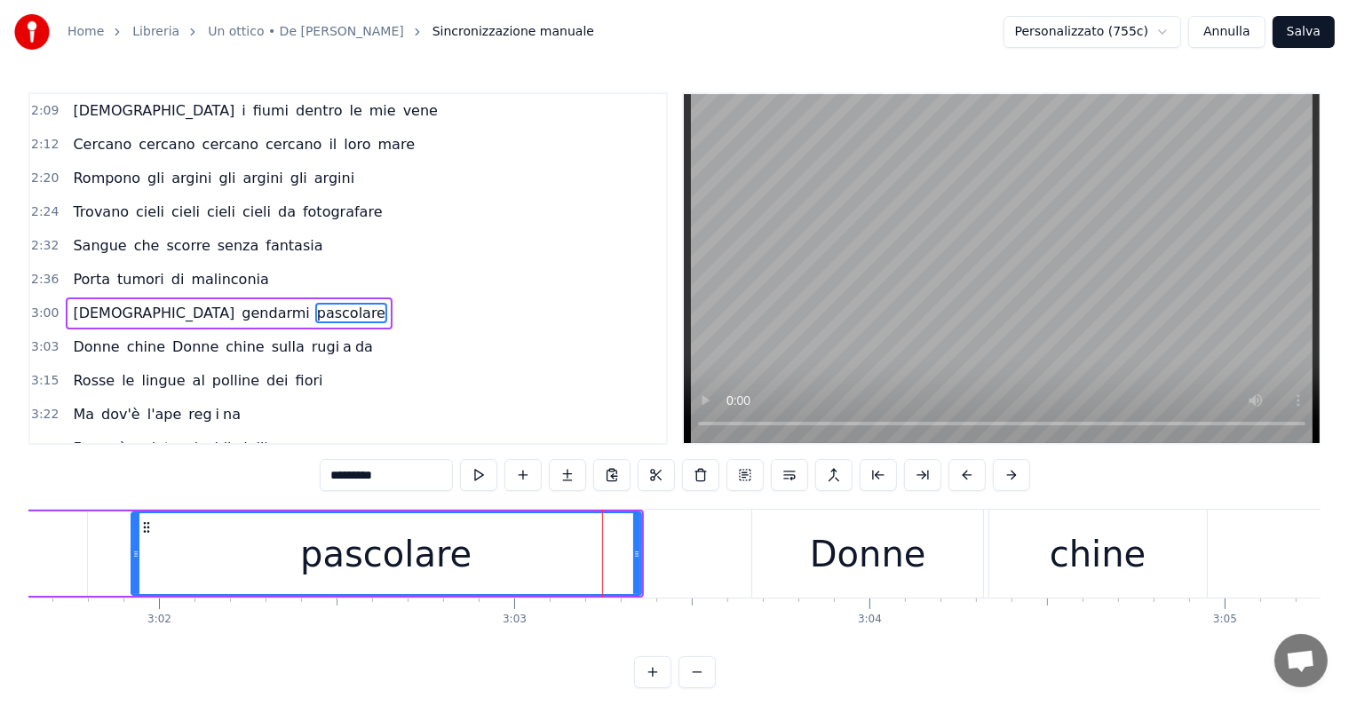
scroll to position [658, 0]
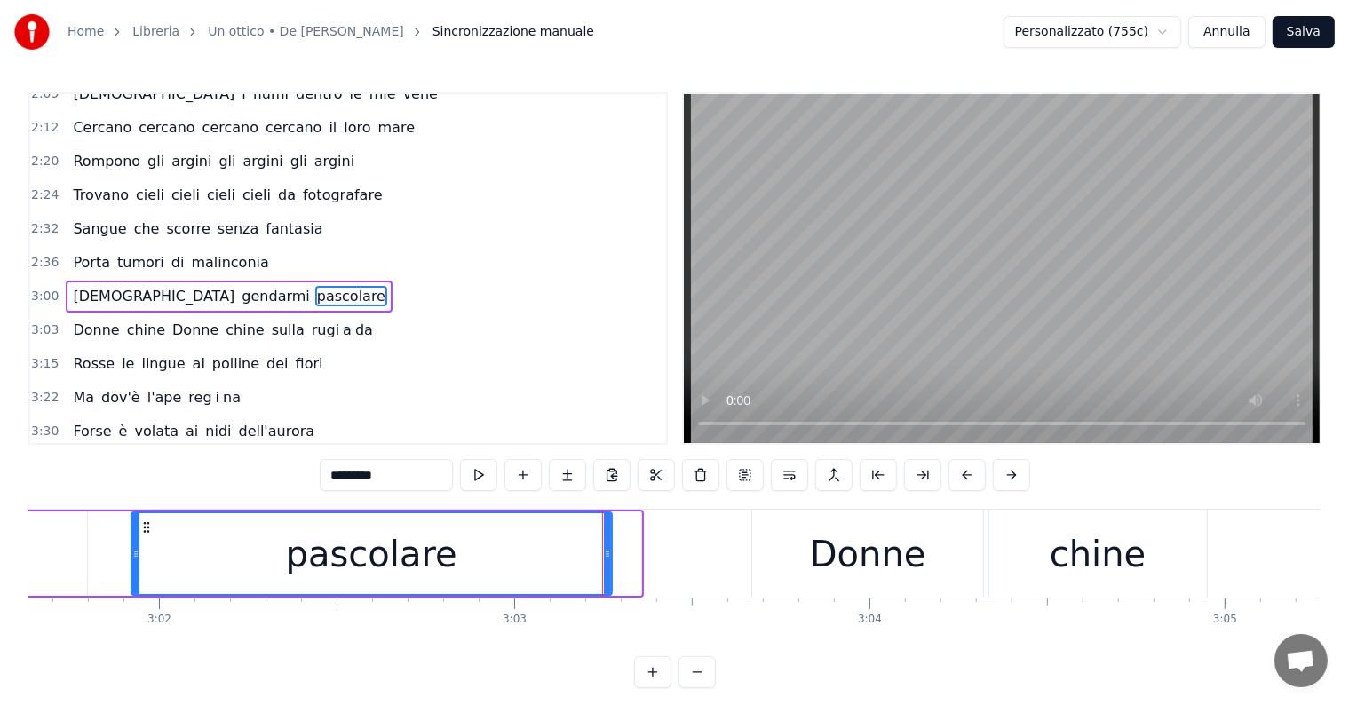
drag, startPoint x: 637, startPoint y: 553, endPoint x: 607, endPoint y: 555, distance: 29.4
click at [607, 555] on icon at bounding box center [607, 554] width 7 height 14
click at [66, 281] on div "Vedo gendarmi pascolare" at bounding box center [229, 297] width 327 height 32
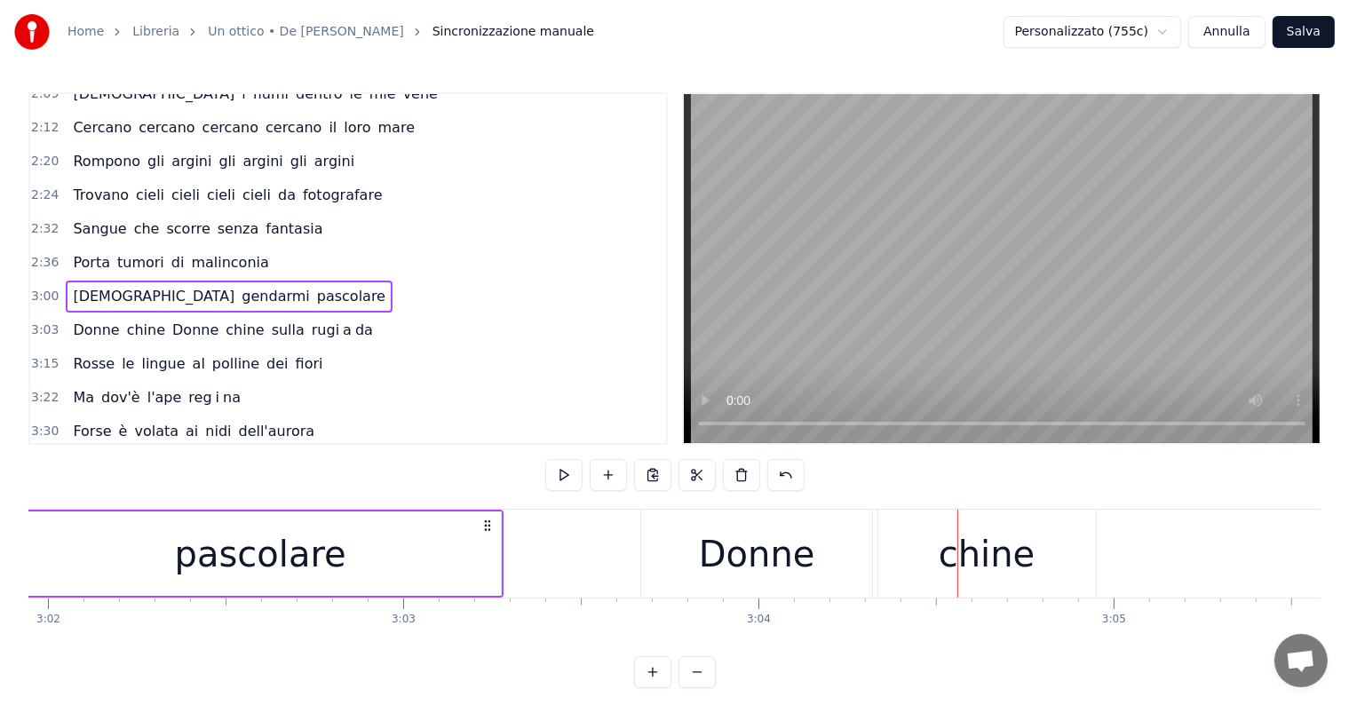
scroll to position [0, 64579]
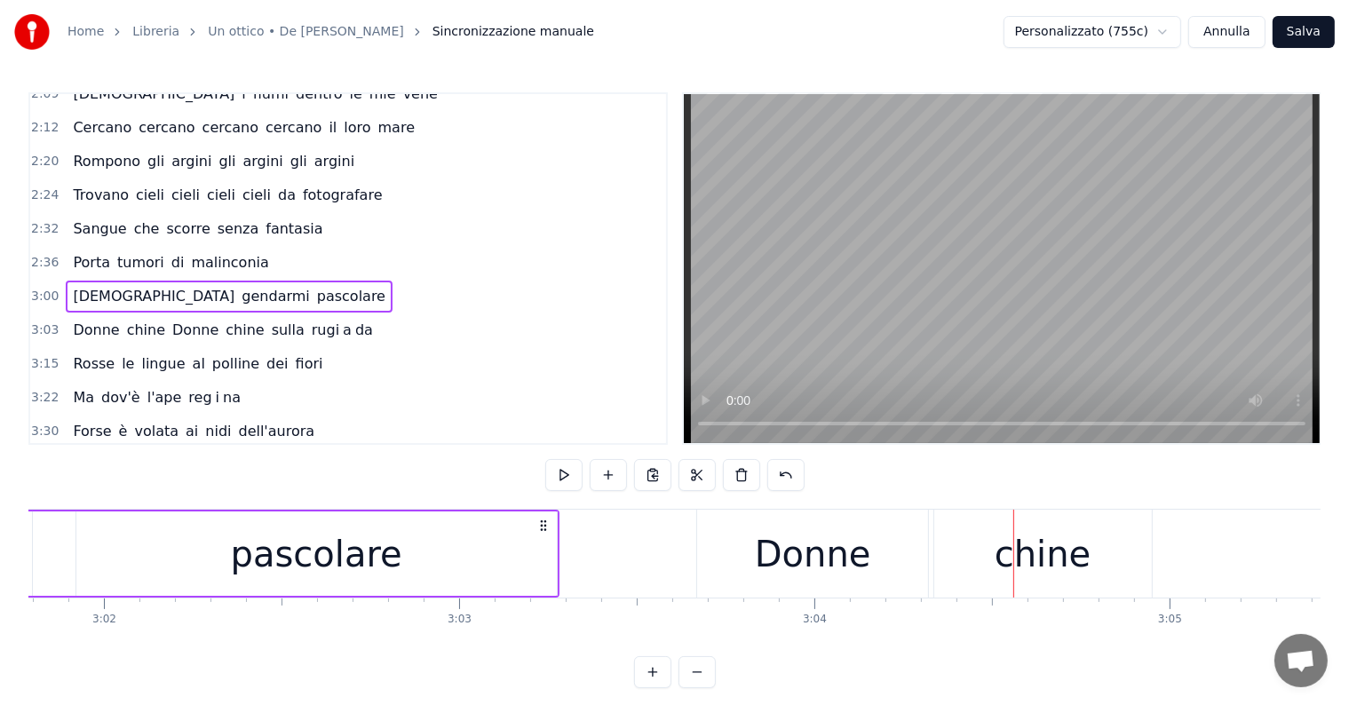
click at [833, 570] on div "Donne" at bounding box center [813, 554] width 116 height 53
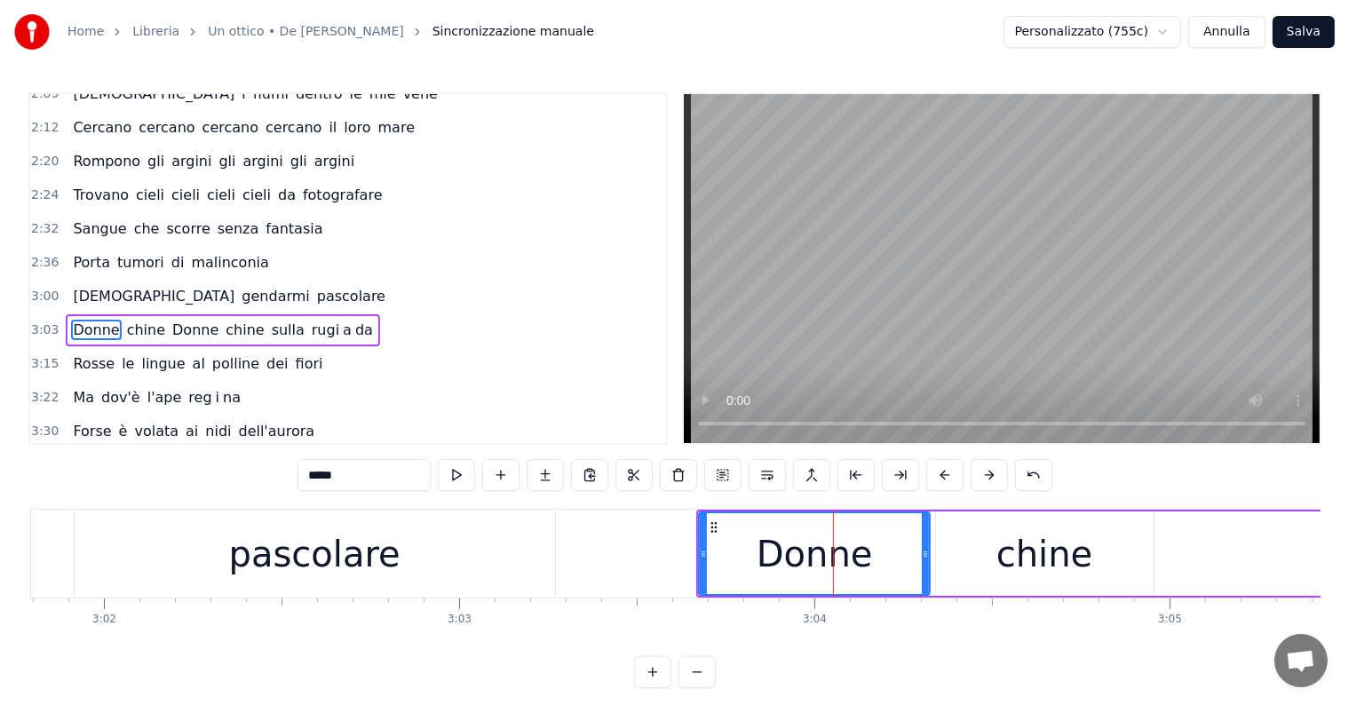
scroll to position [691, 0]
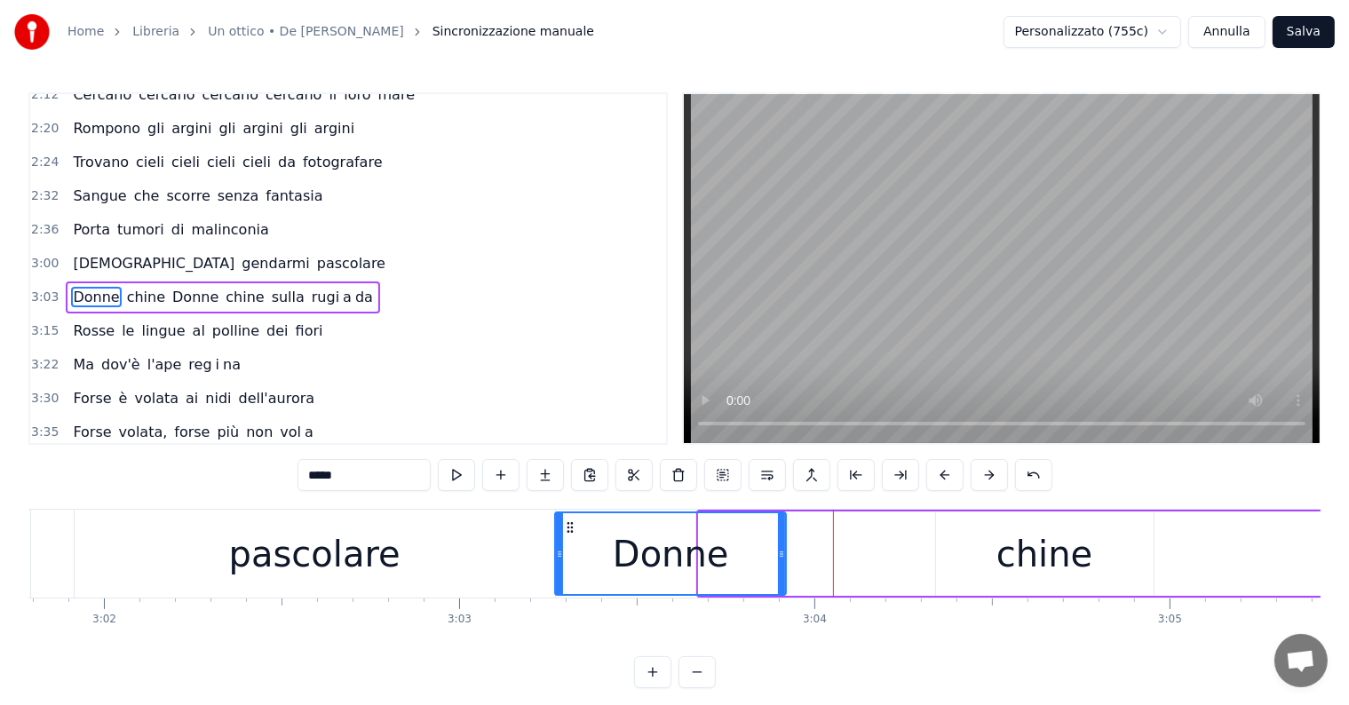
drag, startPoint x: 714, startPoint y: 524, endPoint x: 570, endPoint y: 529, distance: 144.0
click at [570, 529] on icon at bounding box center [570, 527] width 14 height 14
click at [146, 532] on div "pascolare" at bounding box center [315, 554] width 480 height 88
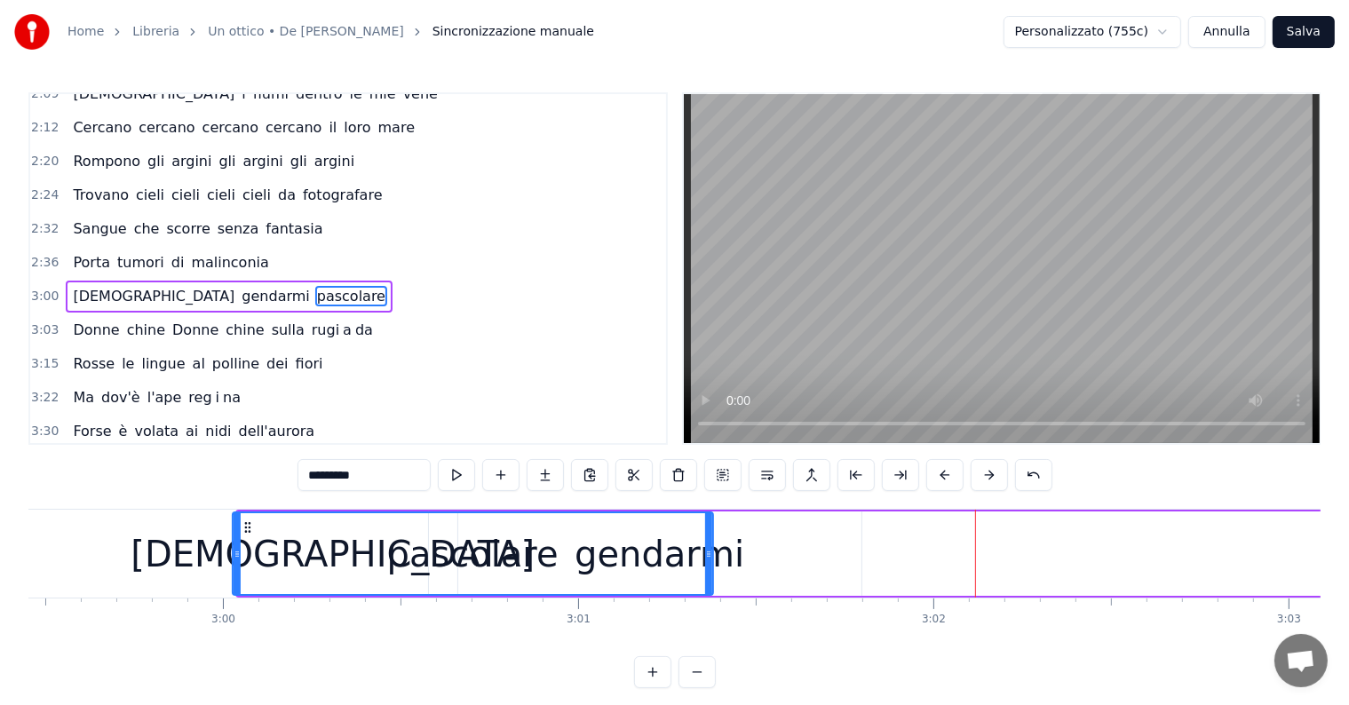
scroll to position [0, 63742]
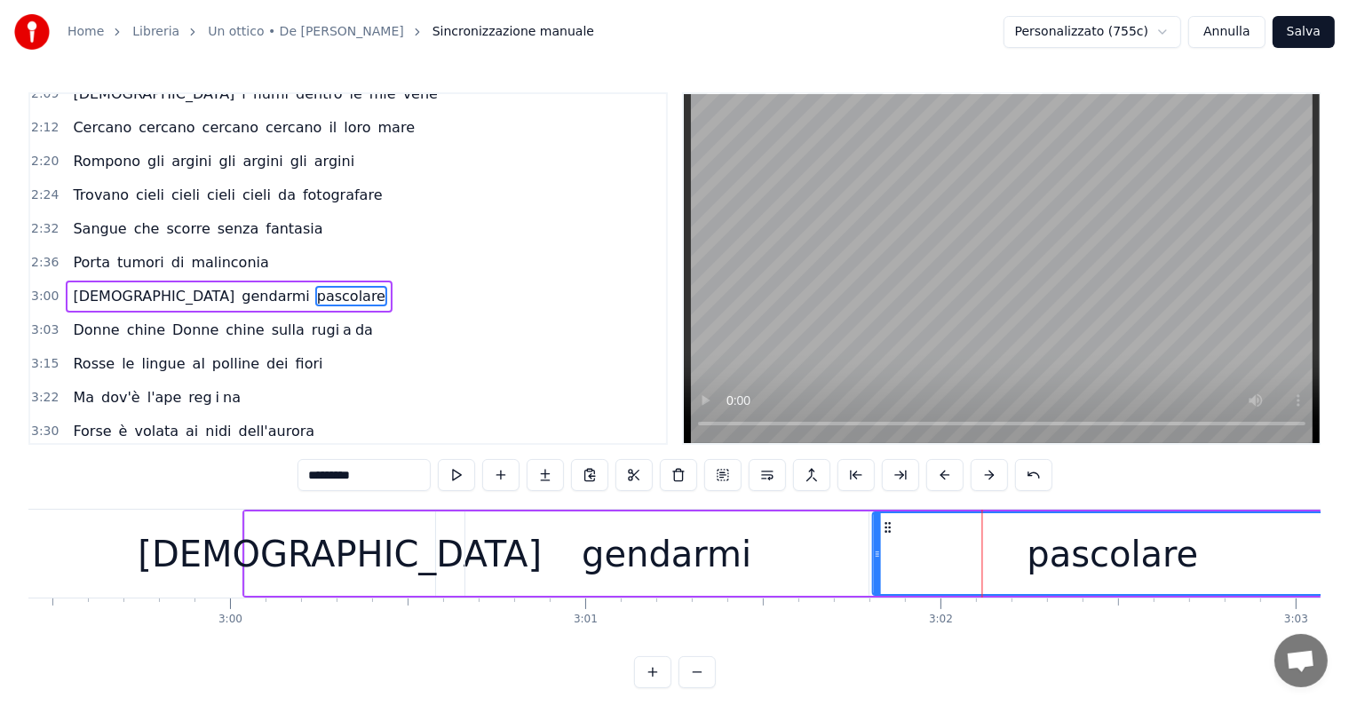
drag, startPoint x: 90, startPoint y: 526, endPoint x: 886, endPoint y: 562, distance: 797.5
click at [886, 562] on div "pascolare" at bounding box center [1113, 553] width 479 height 81
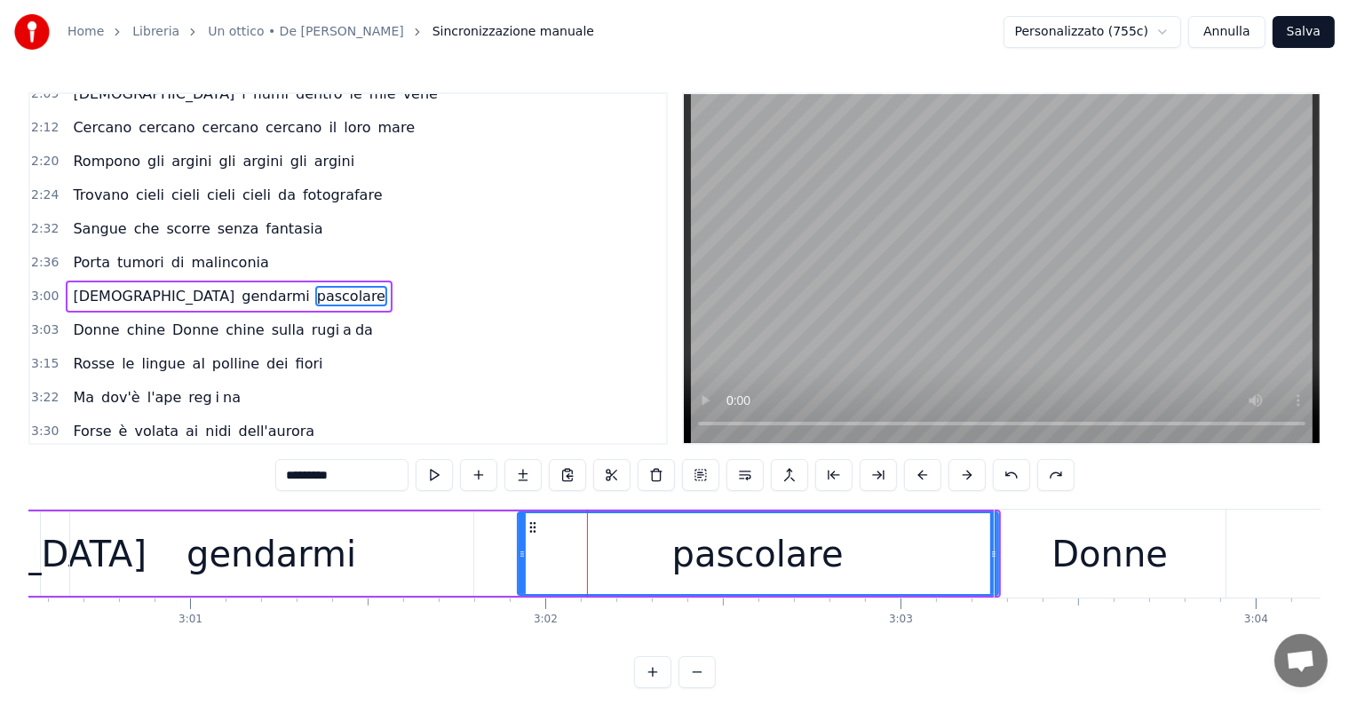
scroll to position [0, 64248]
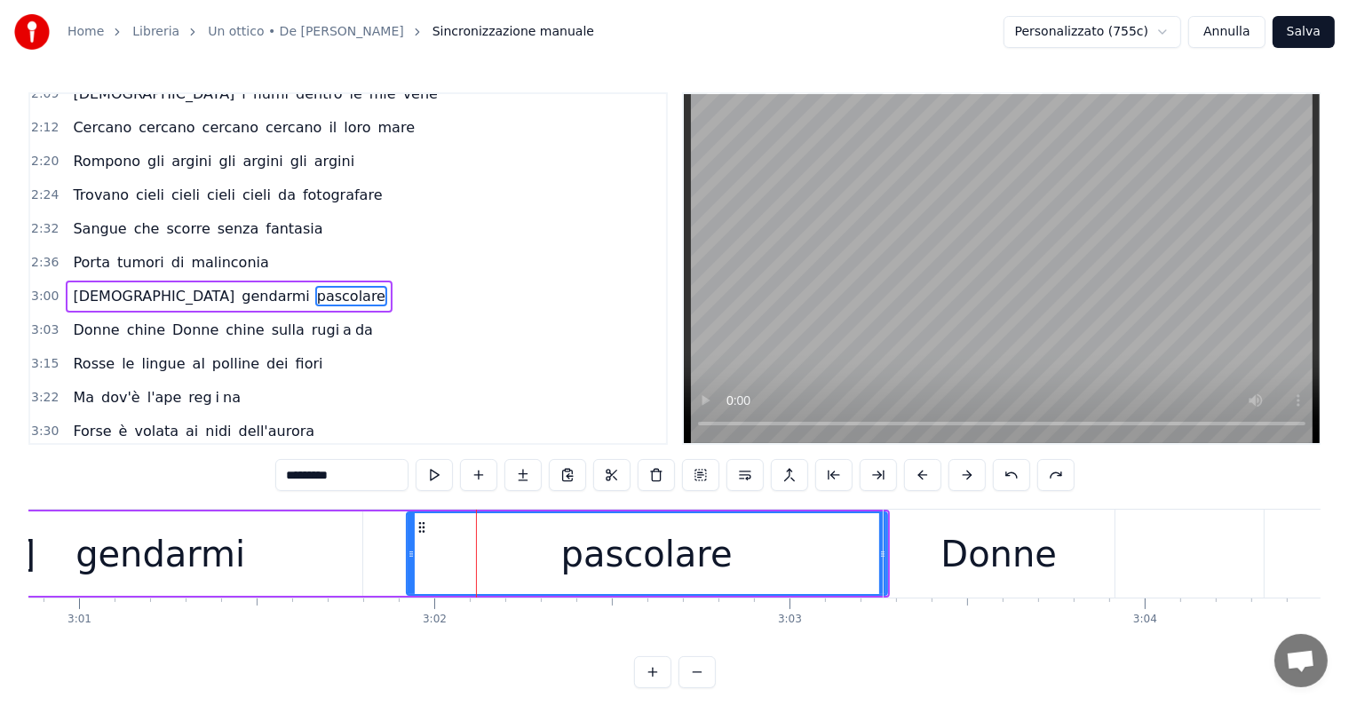
click at [179, 555] on div "gendarmi" at bounding box center [160, 554] width 170 height 53
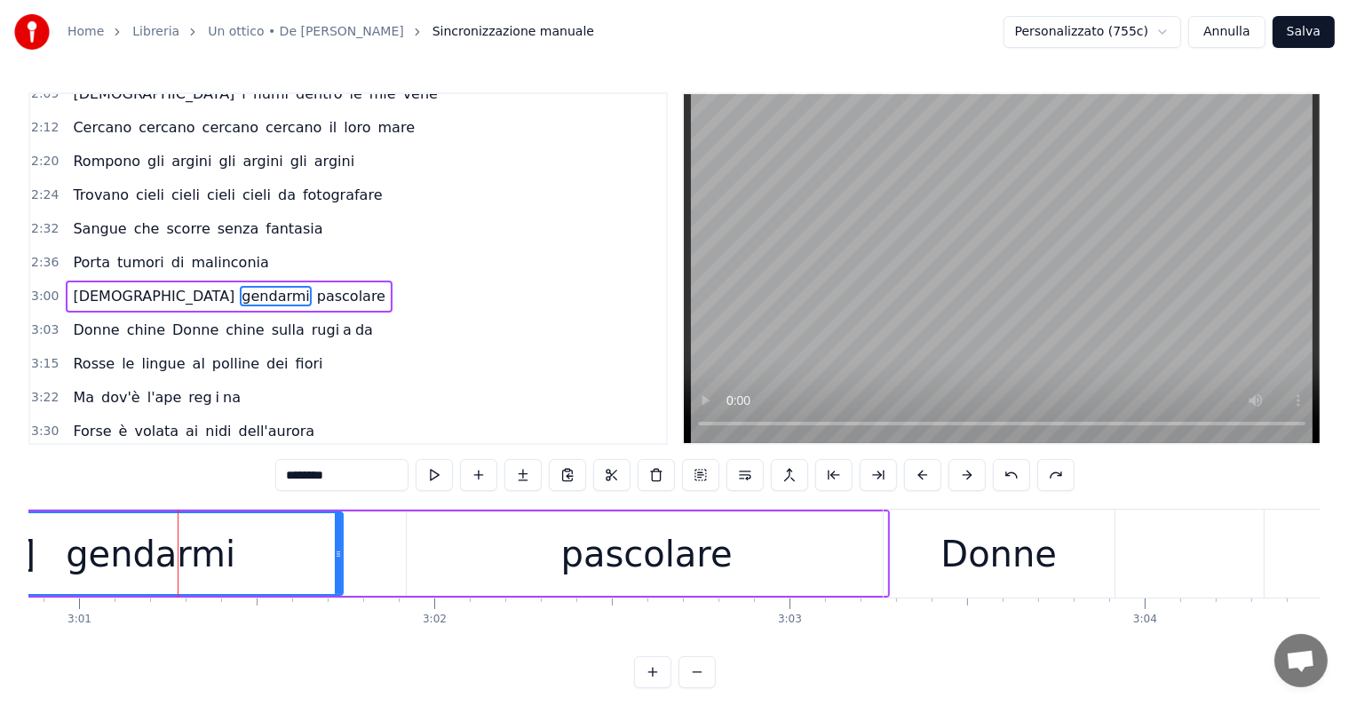
drag, startPoint x: 360, startPoint y: 536, endPoint x: 337, endPoint y: 536, distance: 23.1
click at [337, 536] on div at bounding box center [338, 553] width 7 height 81
click at [444, 545] on div "pascolare" at bounding box center [647, 554] width 480 height 84
type input "*********"
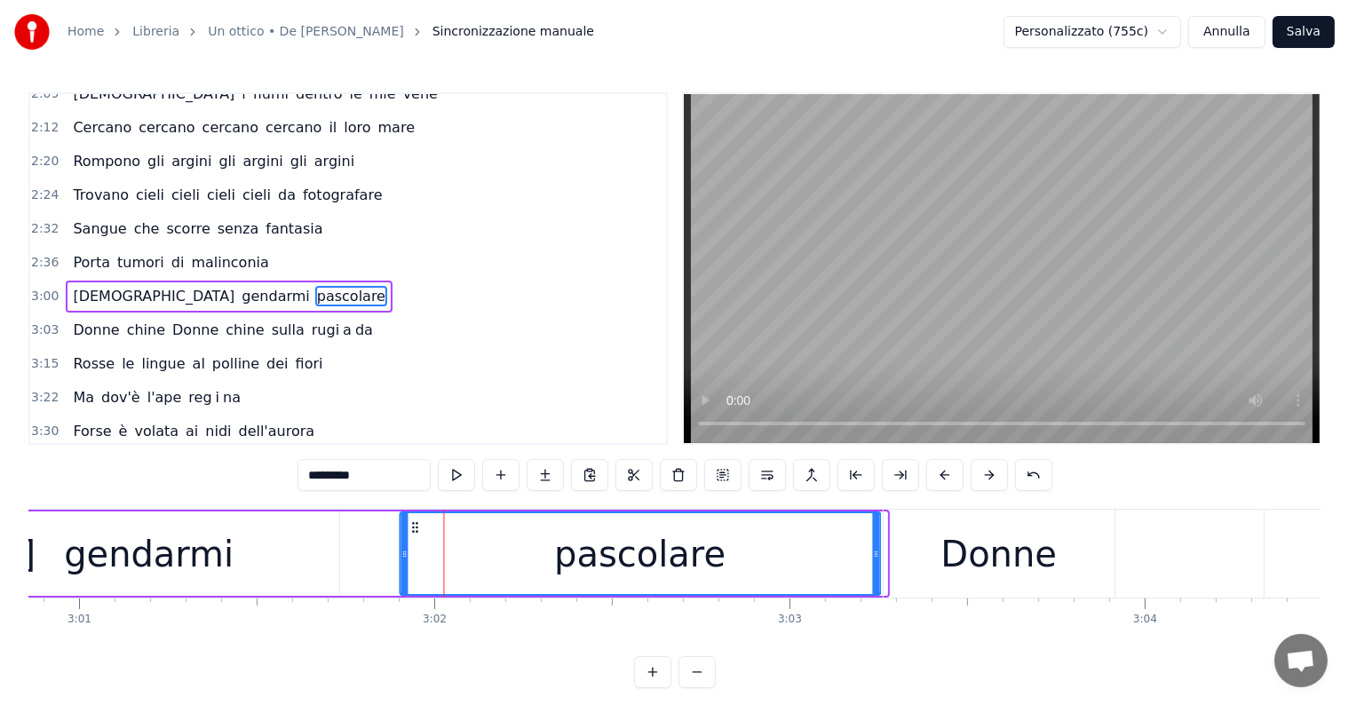
click at [412, 523] on circle at bounding box center [412, 523] width 1 height 1
click at [75, 281] on div "Vedo gendarmi pascolare" at bounding box center [229, 297] width 327 height 32
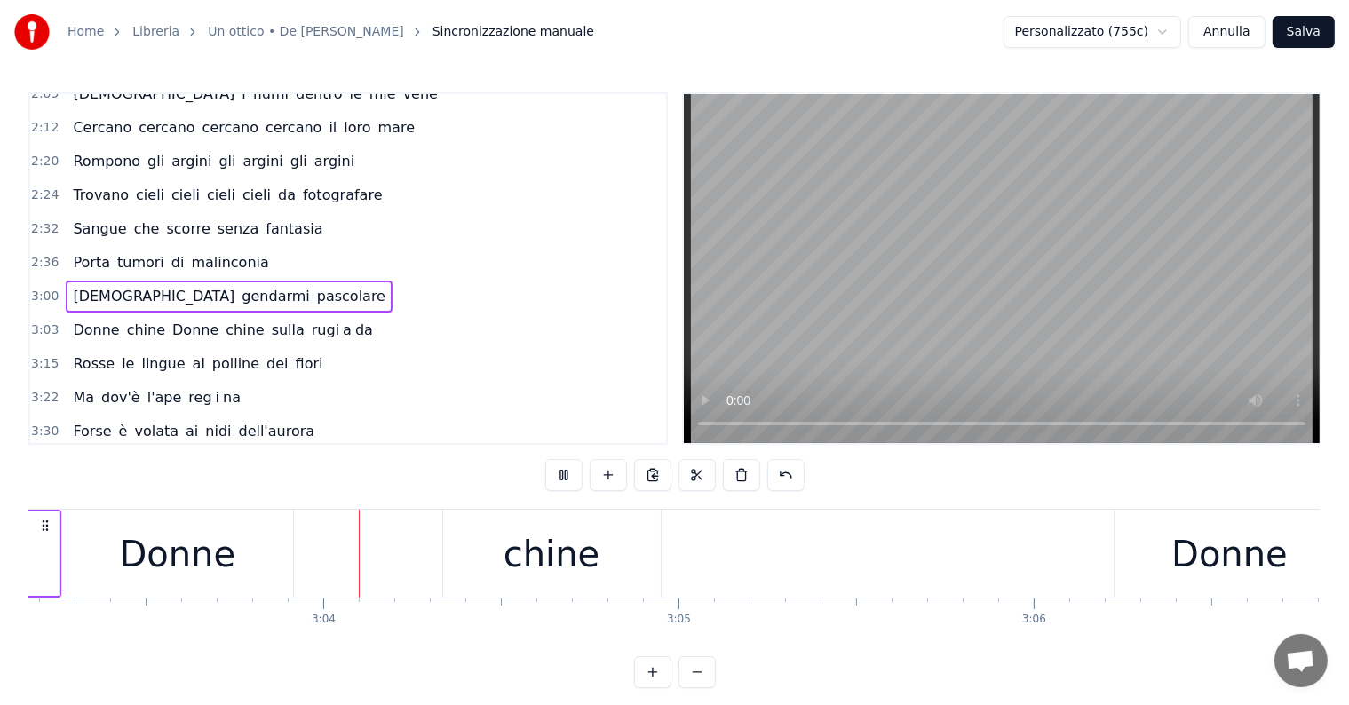
scroll to position [0, 65073]
click at [590, 555] on div "chine" at bounding box center [549, 554] width 96 height 53
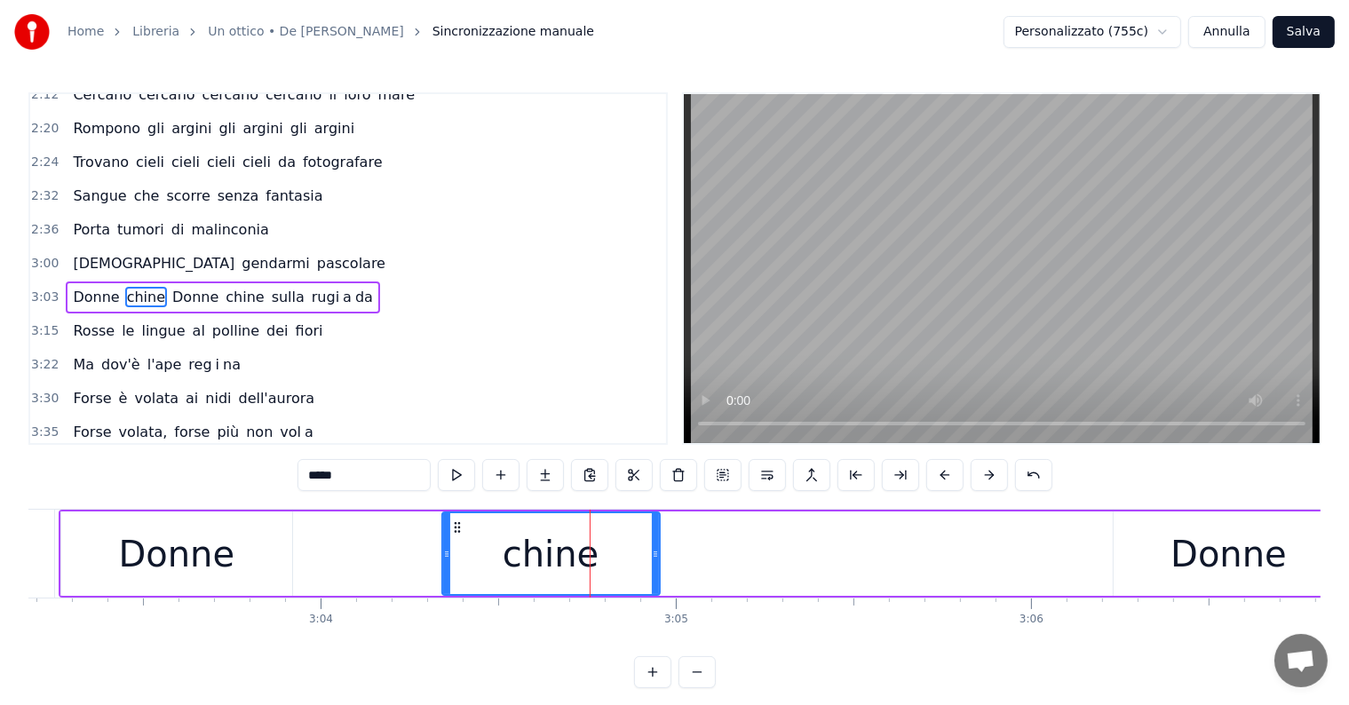
click at [195, 558] on div "Donne" at bounding box center [176, 554] width 116 height 53
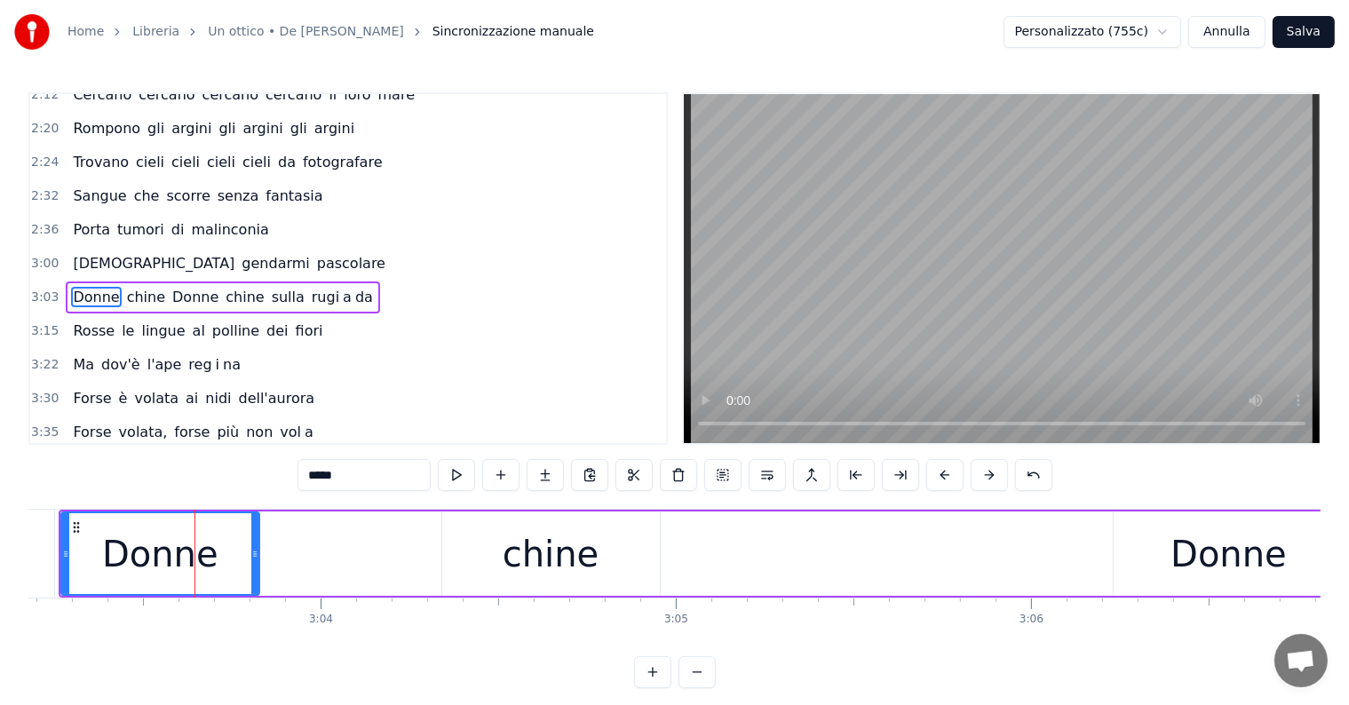
drag, startPoint x: 285, startPoint y: 548, endPoint x: 252, endPoint y: 544, distance: 33.2
click at [252, 544] on div at bounding box center [254, 553] width 7 height 81
click at [533, 546] on div "chine" at bounding box center [551, 554] width 96 height 53
type input "*****"
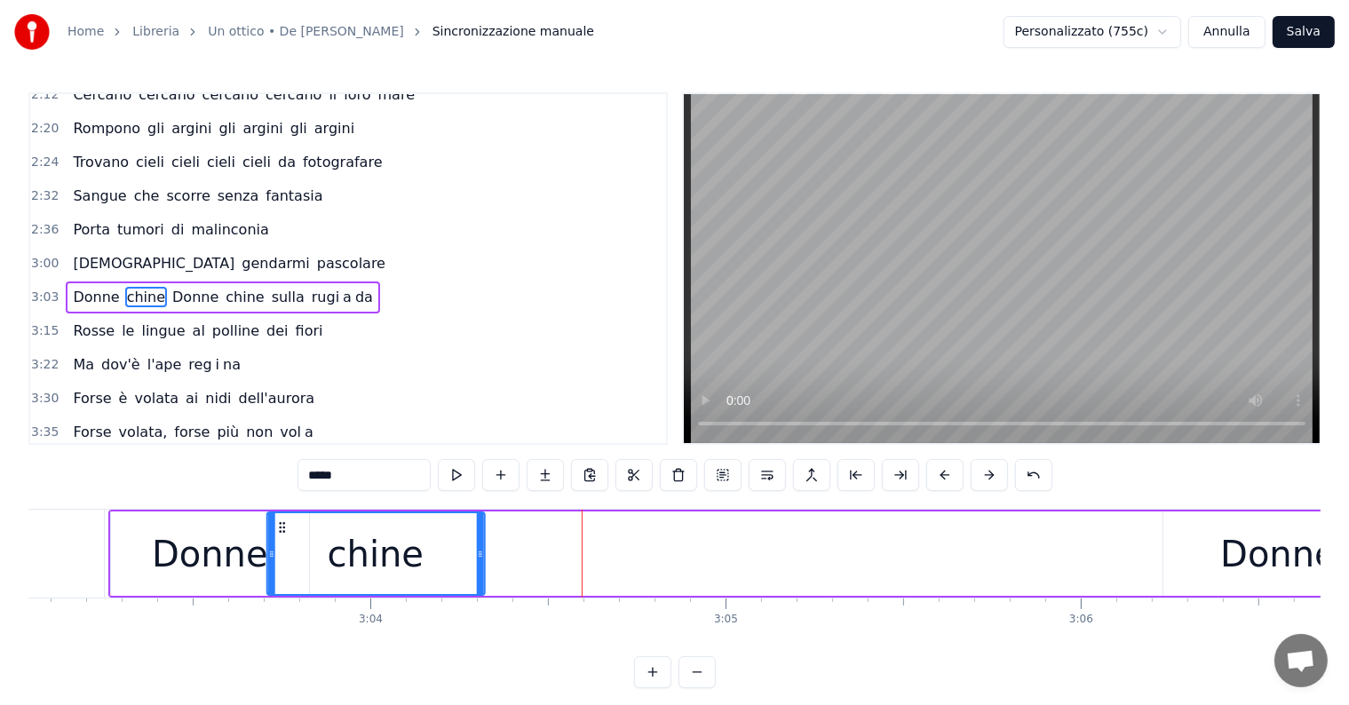
scroll to position [0, 65018]
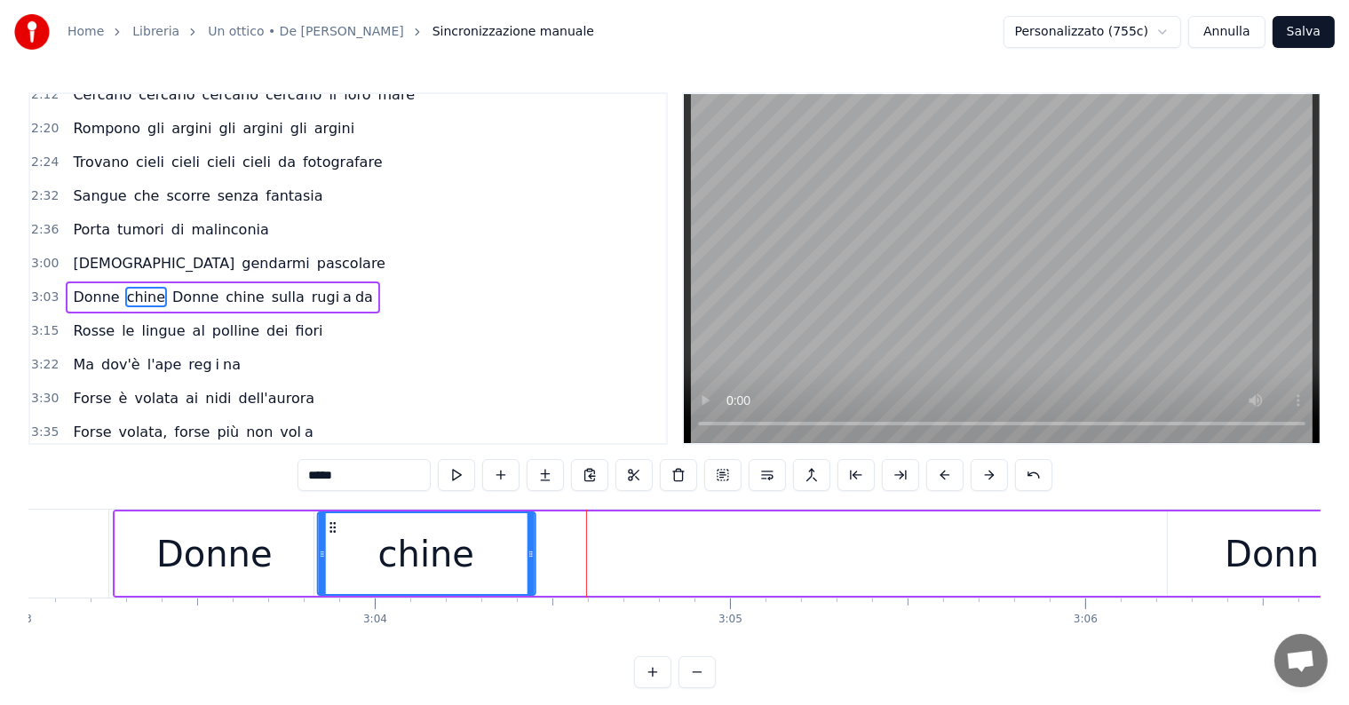
drag, startPoint x: 459, startPoint y: 526, endPoint x: 334, endPoint y: 525, distance: 125.2
click at [334, 525] on icon at bounding box center [332, 527] width 14 height 14
click at [73, 248] on div "Vedo gendarmi pascolare" at bounding box center [229, 264] width 327 height 32
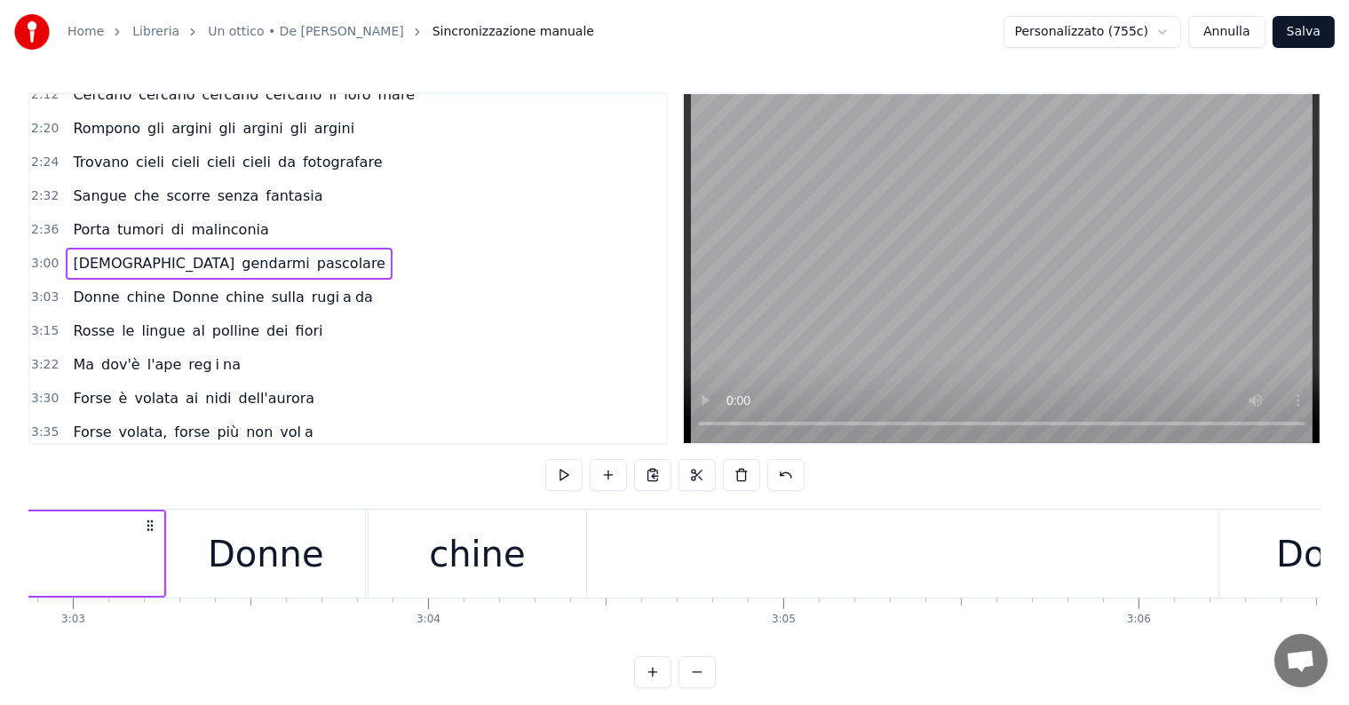
scroll to position [0, 65240]
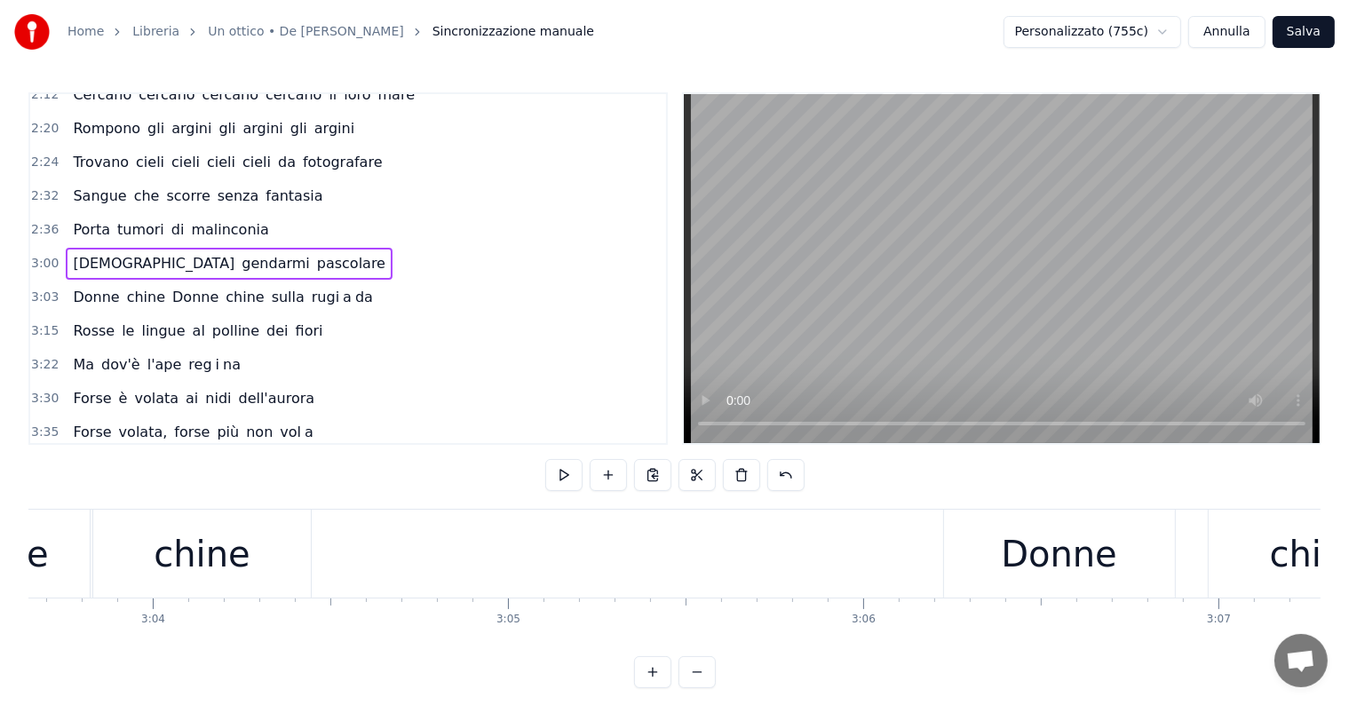
click at [190, 553] on div "chine" at bounding box center [202, 554] width 96 height 53
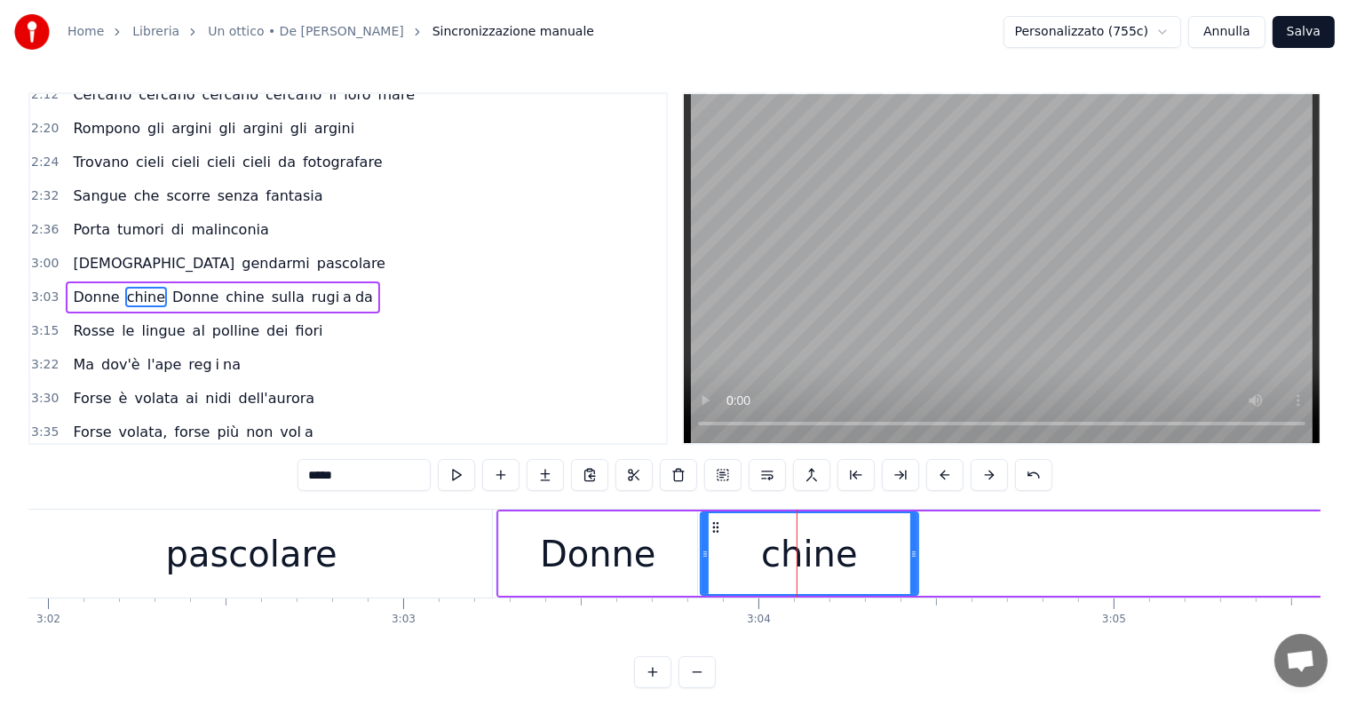
scroll to position [0, 64524]
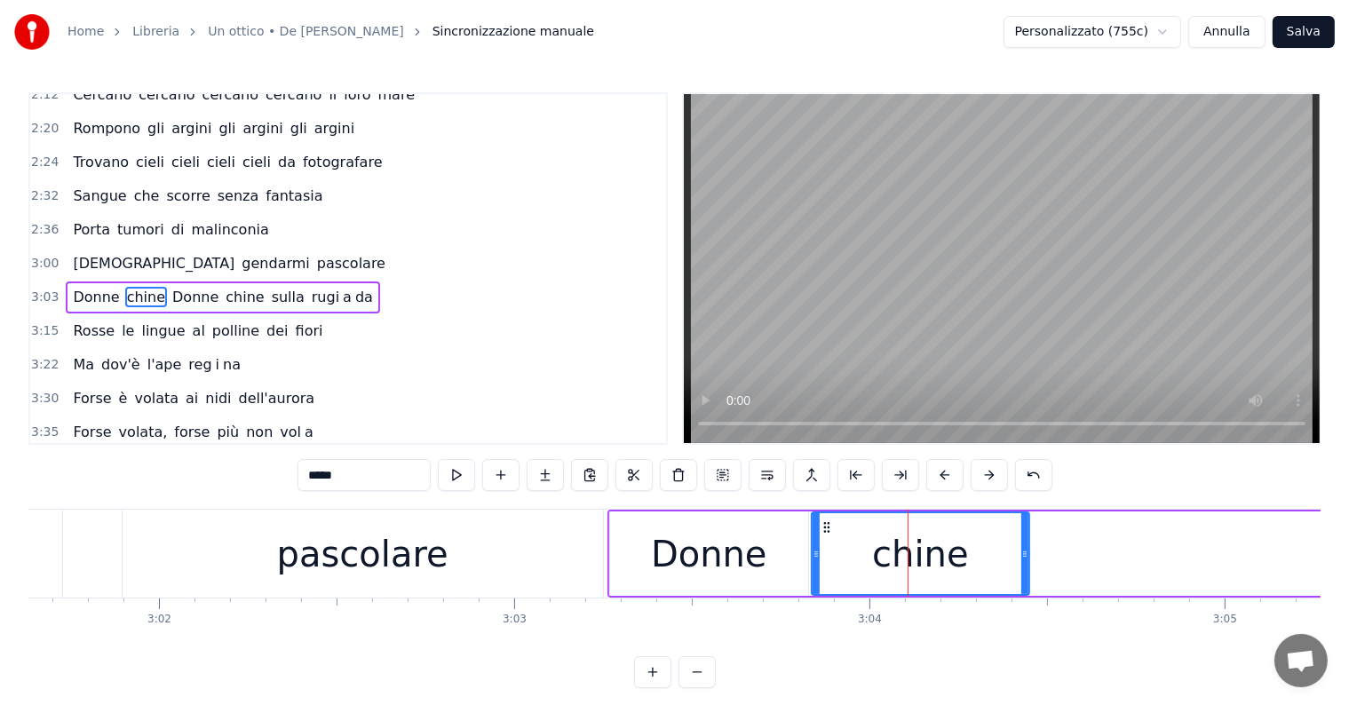
click at [314, 554] on div "pascolare" at bounding box center [362, 554] width 171 height 53
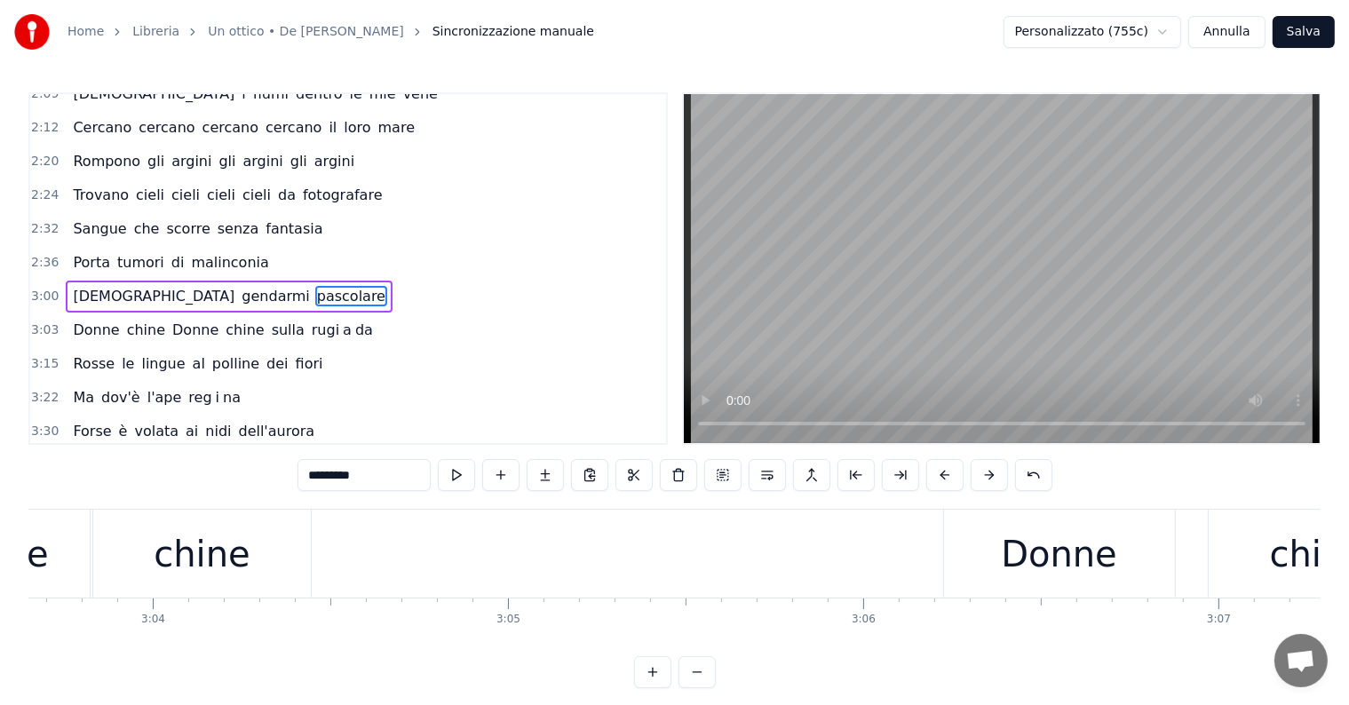
scroll to position [0, 65130]
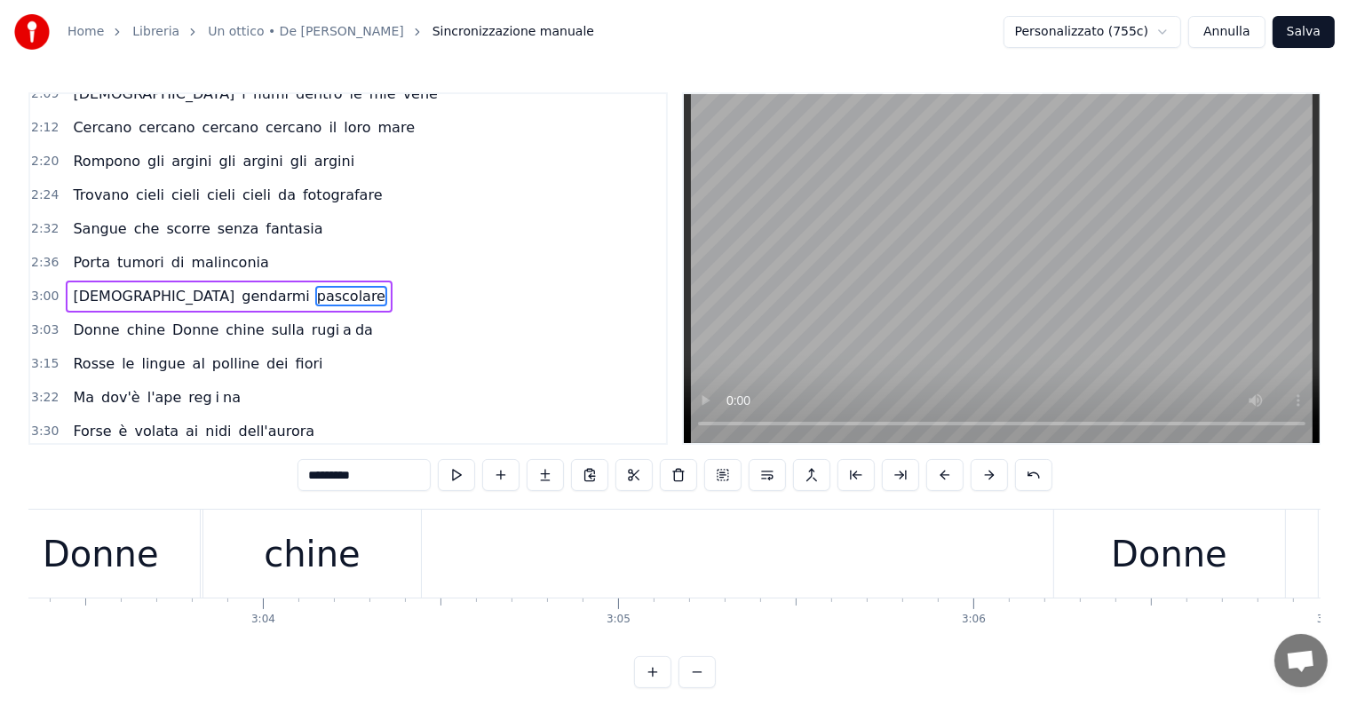
click at [160, 561] on div "Donne" at bounding box center [101, 554] width 198 height 88
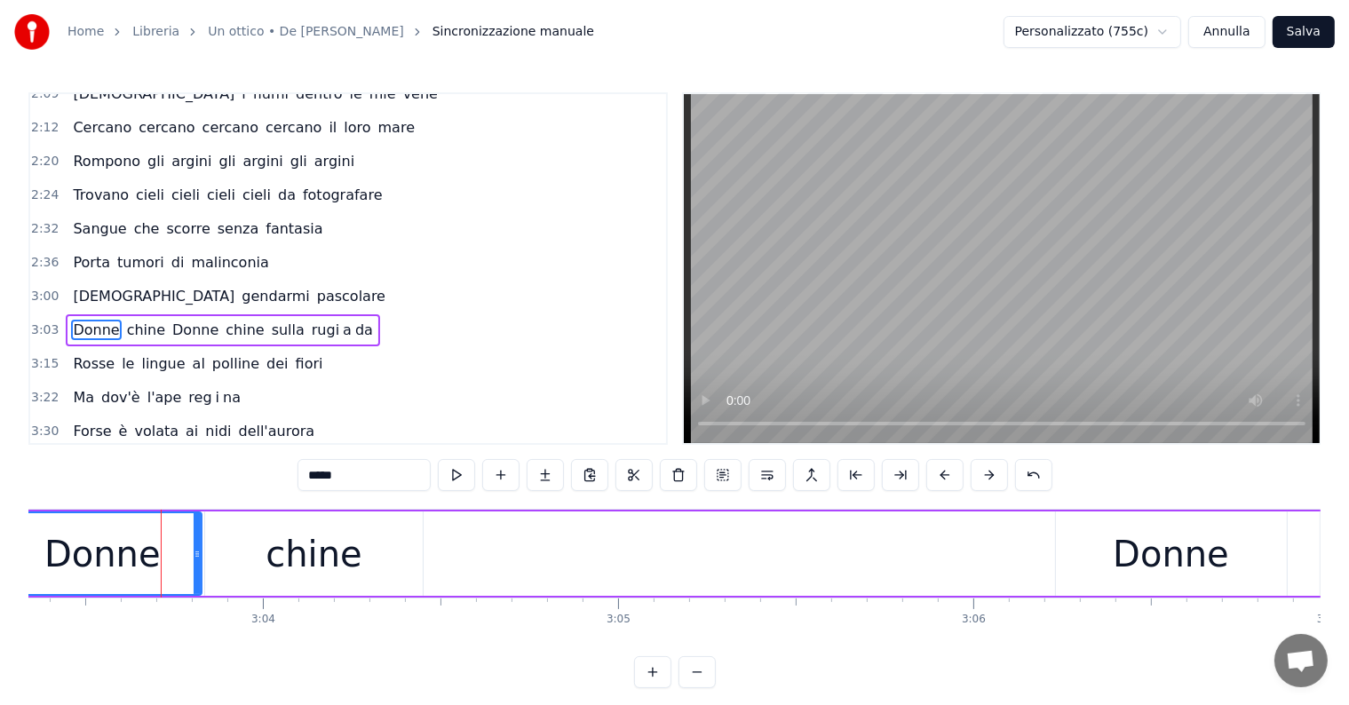
scroll to position [691, 0]
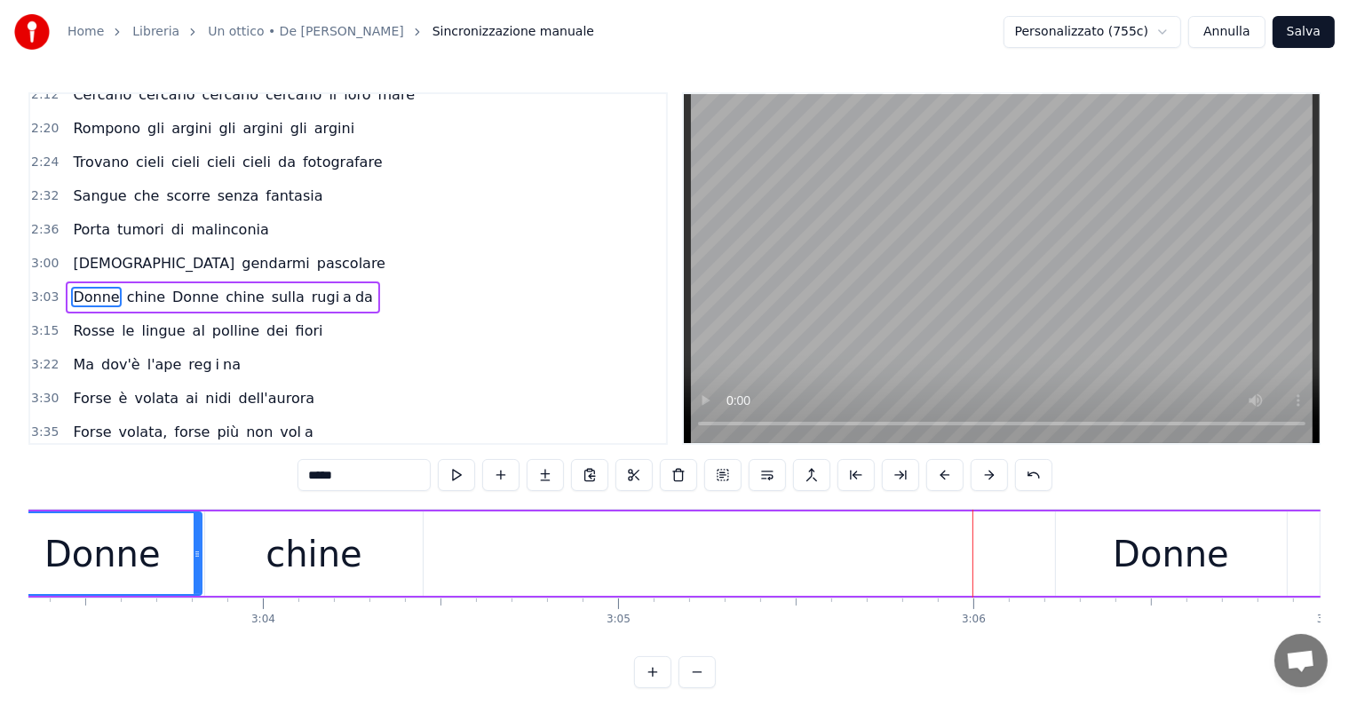
click at [96, 561] on div "Donne" at bounding box center [102, 554] width 116 height 53
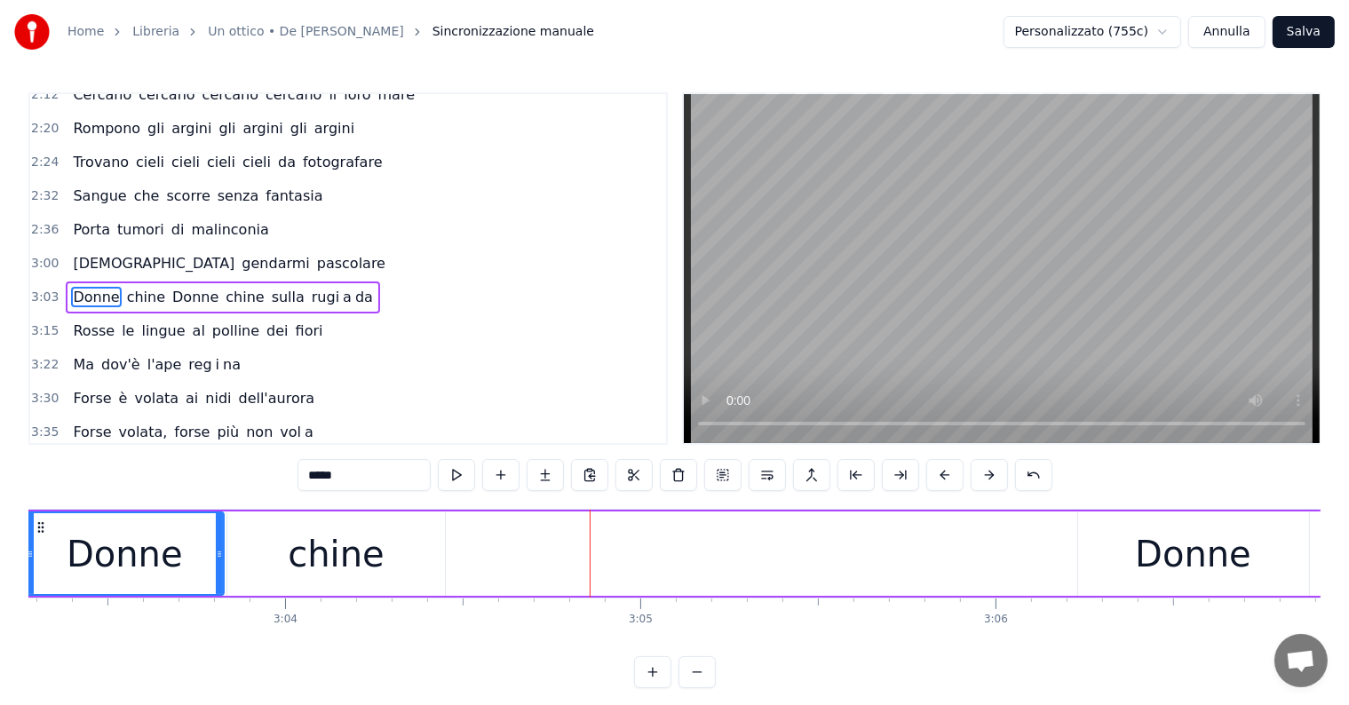
click at [439, 561] on div "chine" at bounding box center [336, 554] width 218 height 84
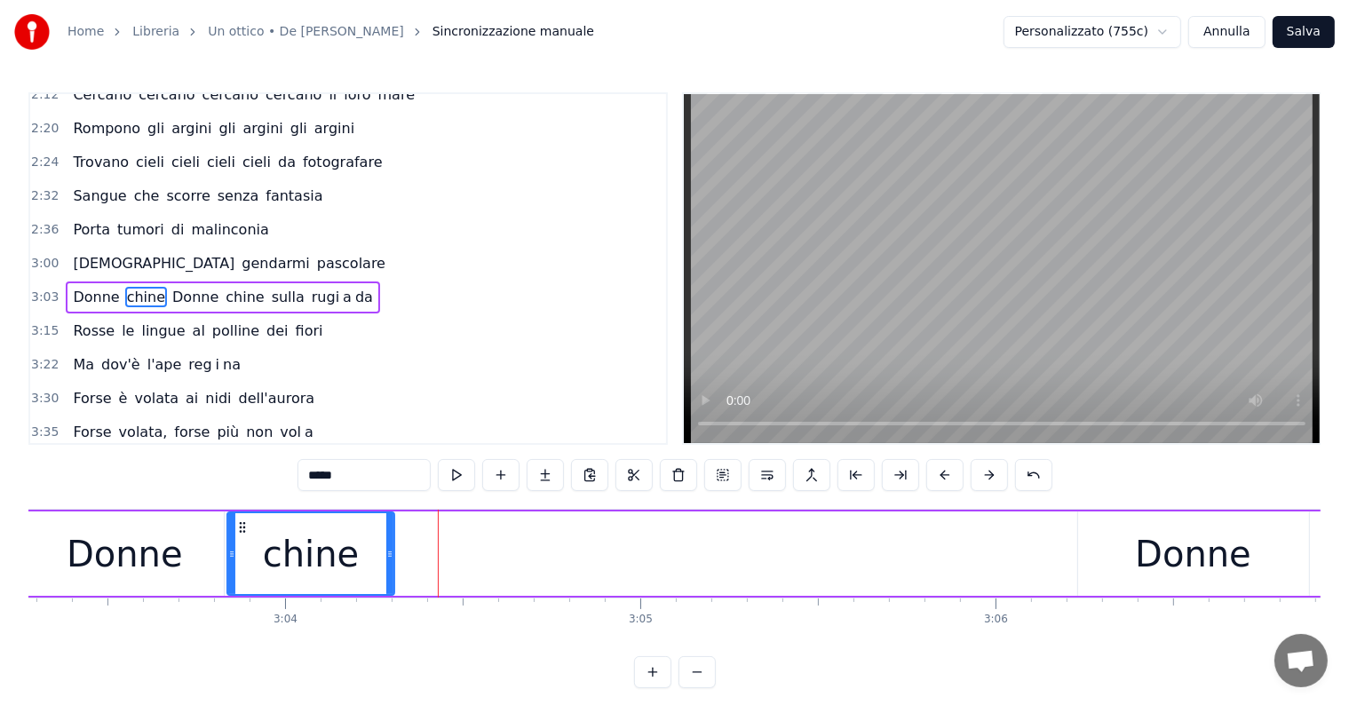
drag, startPoint x: 441, startPoint y: 556, endPoint x: 391, endPoint y: 556, distance: 50.6
click at [391, 556] on icon at bounding box center [389, 554] width 7 height 14
click at [156, 548] on div "Donne" at bounding box center [125, 554] width 116 height 53
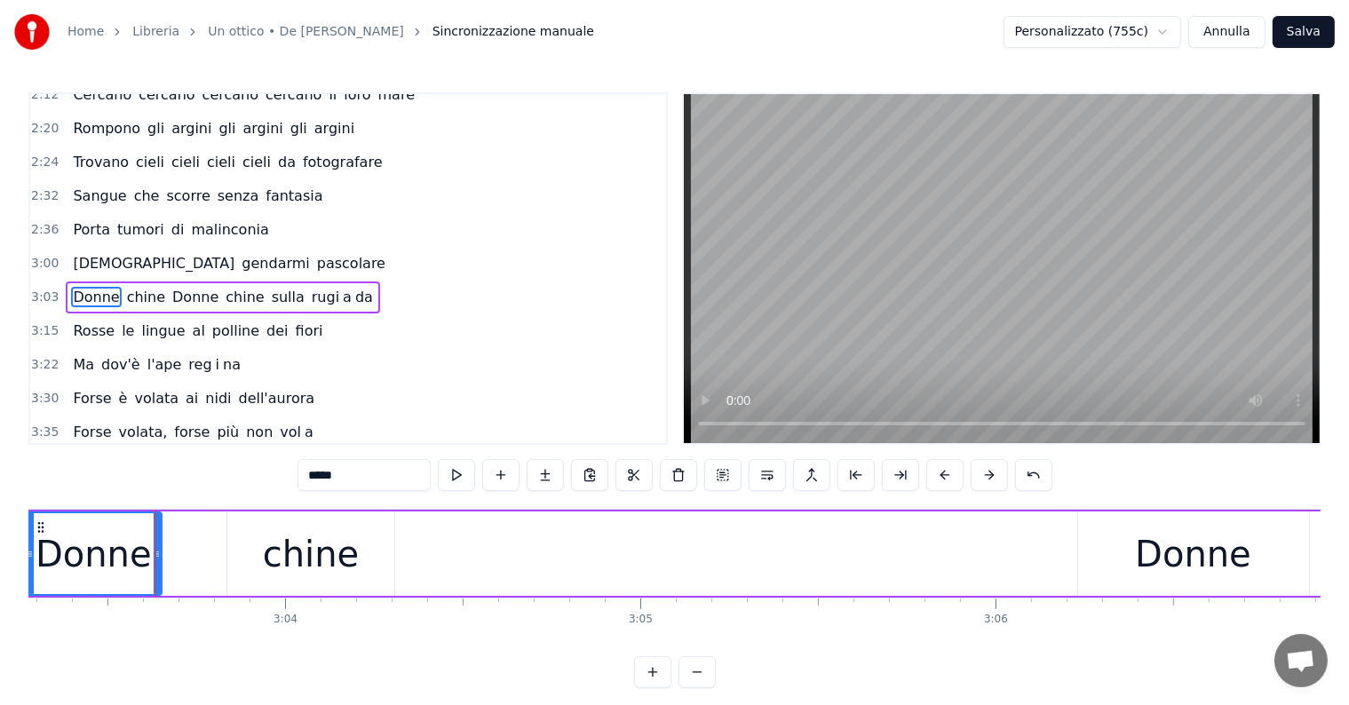
drag, startPoint x: 220, startPoint y: 550, endPoint x: 158, endPoint y: 540, distance: 62.9
click at [158, 540] on div at bounding box center [157, 553] width 7 height 81
click at [286, 553] on div "chine" at bounding box center [311, 554] width 96 height 53
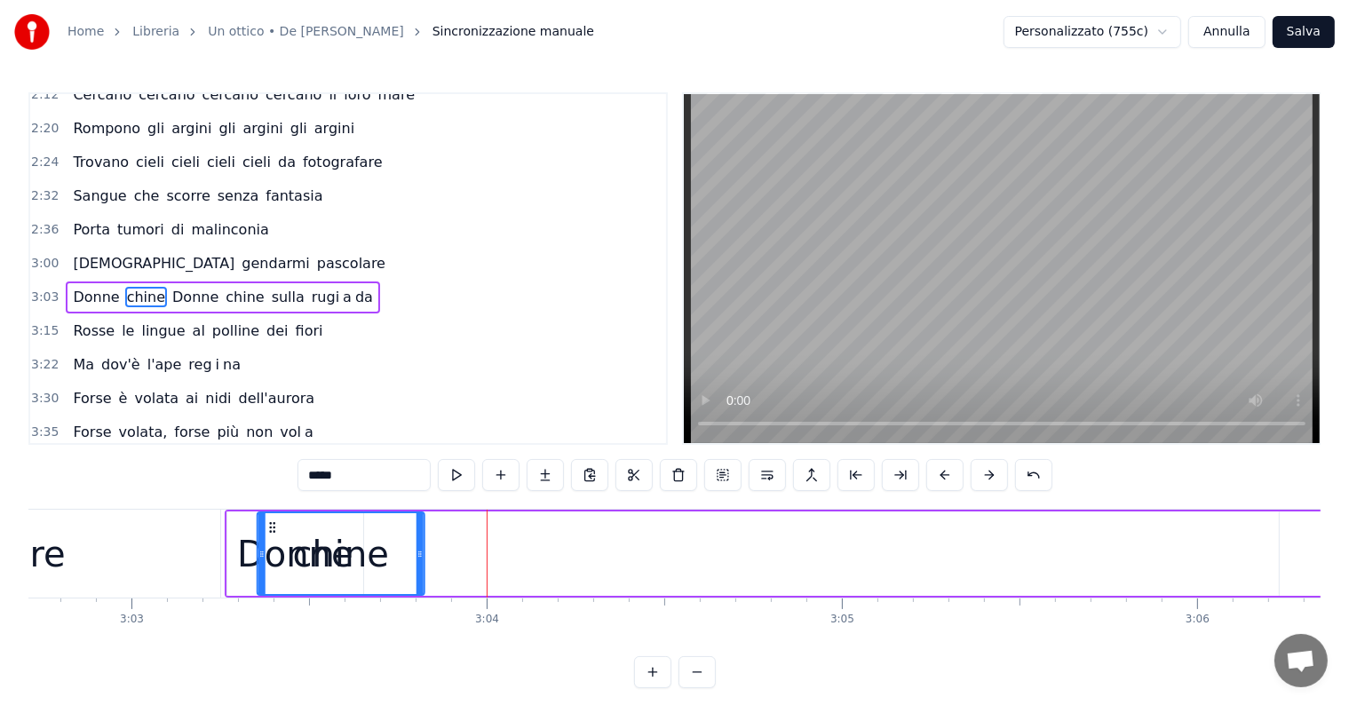
scroll to position [0, 64903]
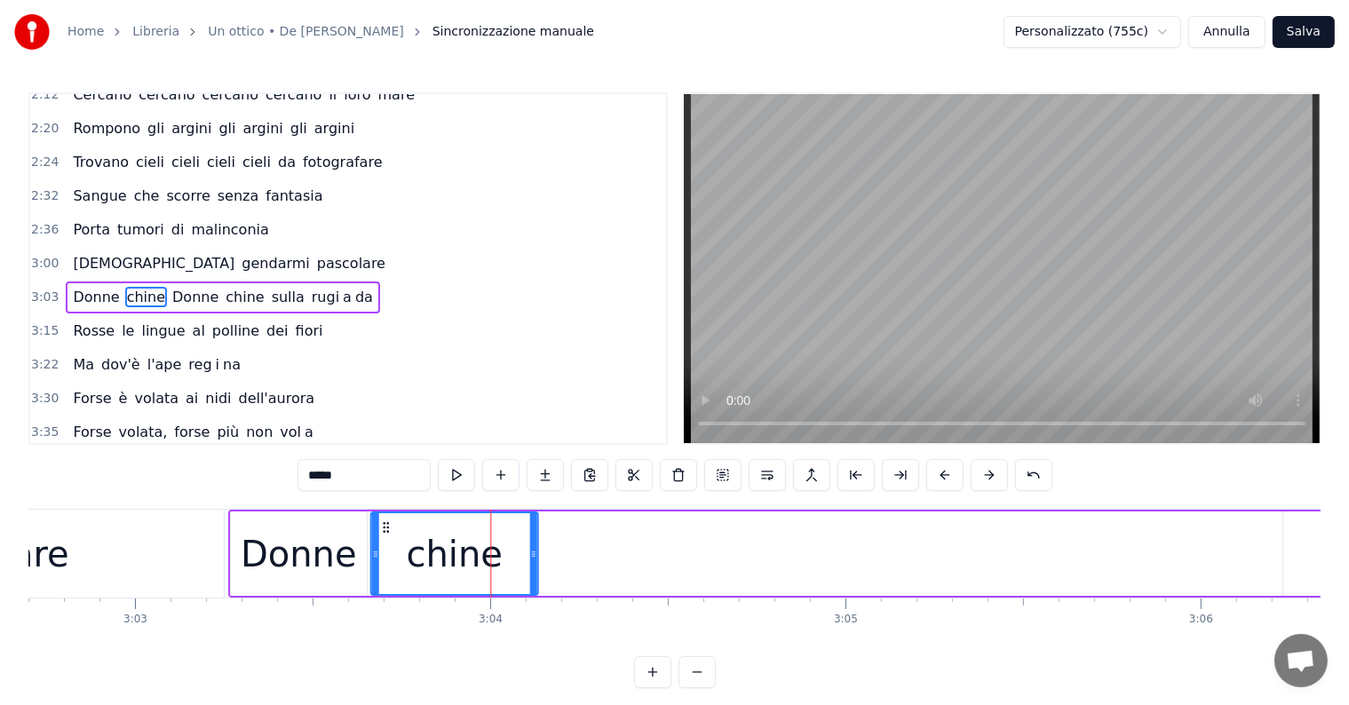
drag, startPoint x: 244, startPoint y: 529, endPoint x: 387, endPoint y: 543, distance: 143.6
click at [387, 543] on div "chine" at bounding box center [453, 553] width 165 height 81
drag, startPoint x: 533, startPoint y: 540, endPoint x: 486, endPoint y: 544, distance: 47.3
click at [486, 544] on div at bounding box center [485, 553] width 7 height 81
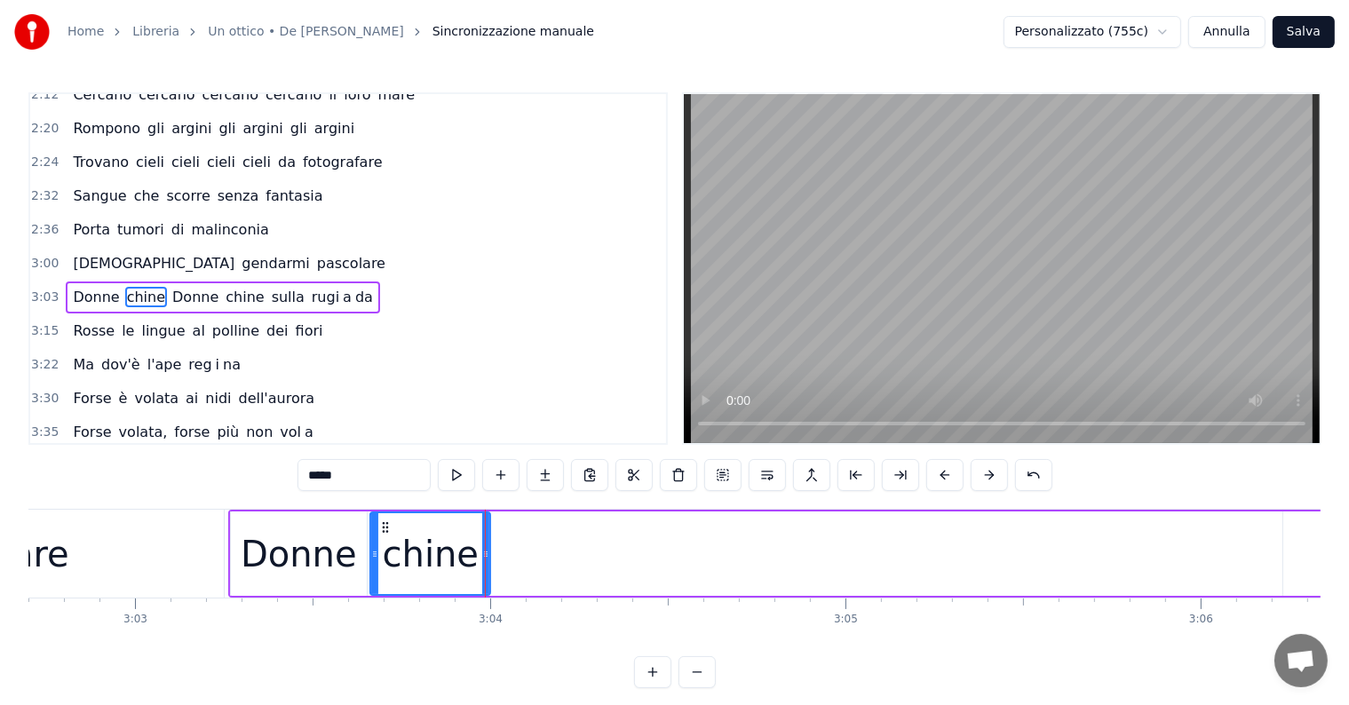
type input "*********"
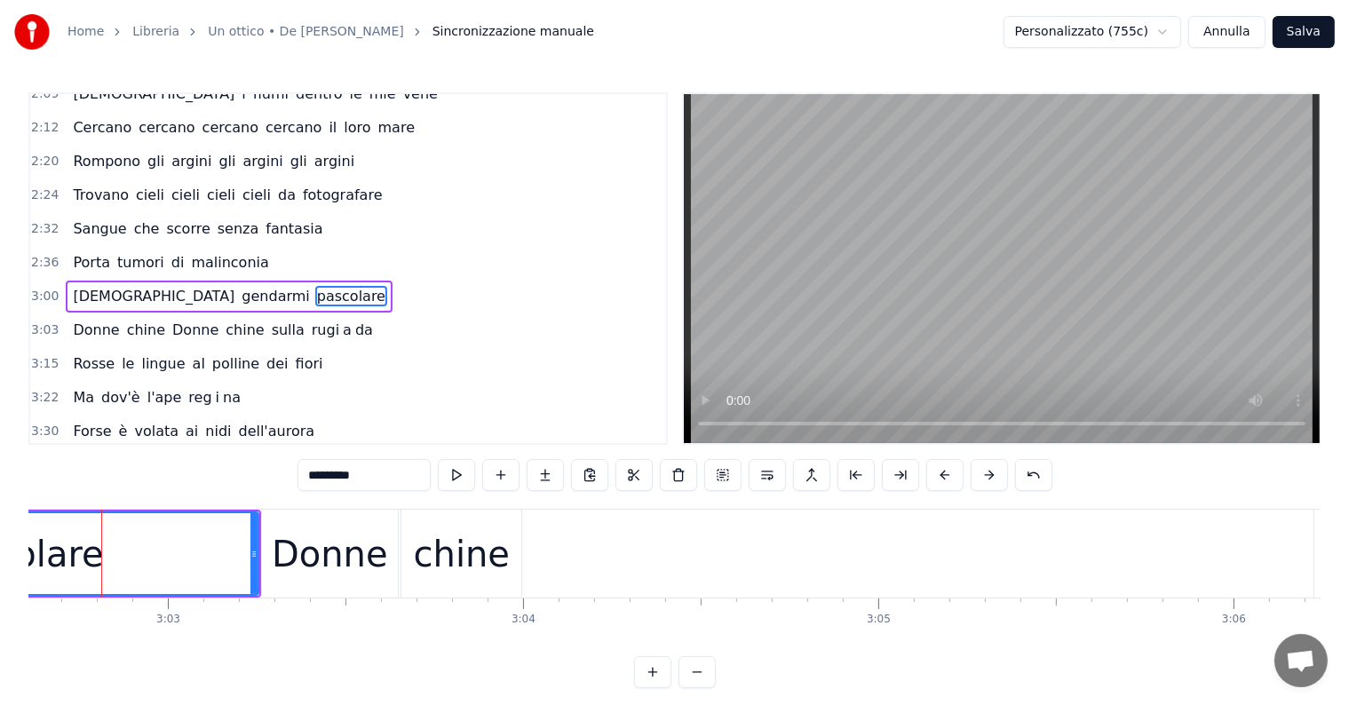
scroll to position [0, 64853]
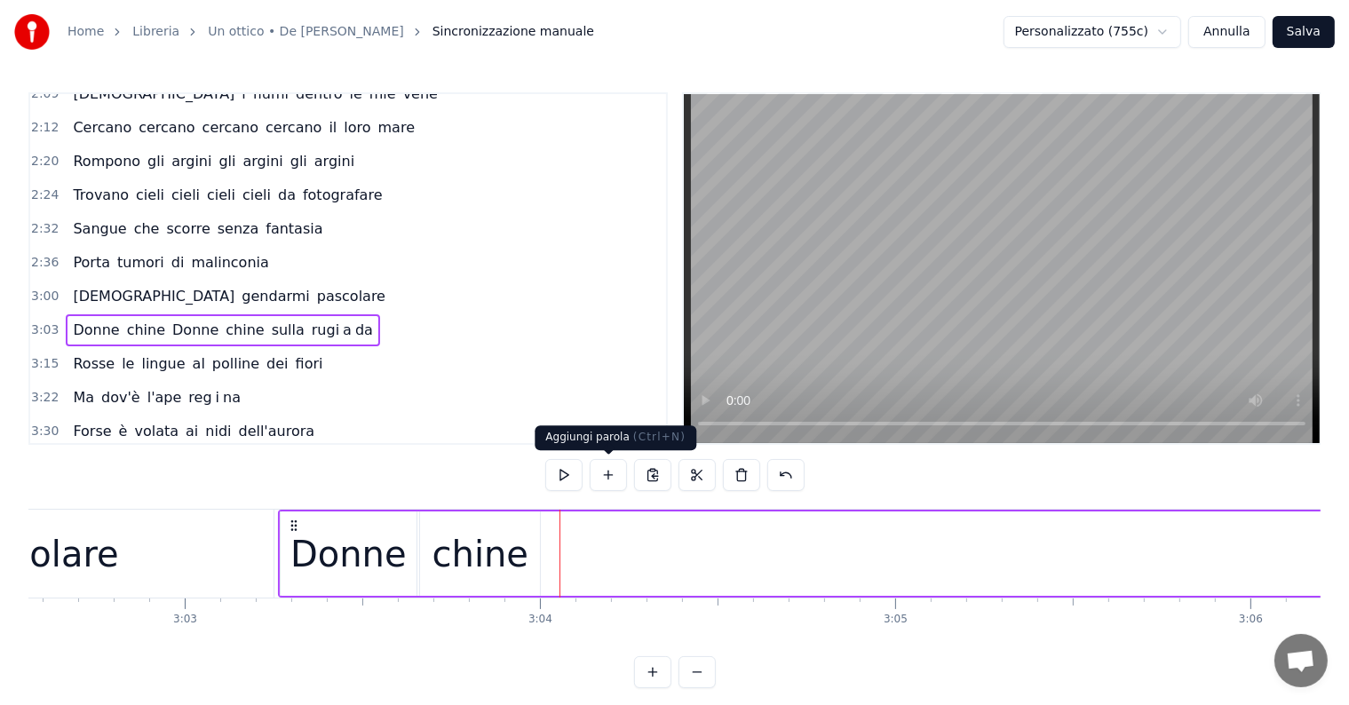
click at [616, 468] on button at bounding box center [608, 475] width 37 height 32
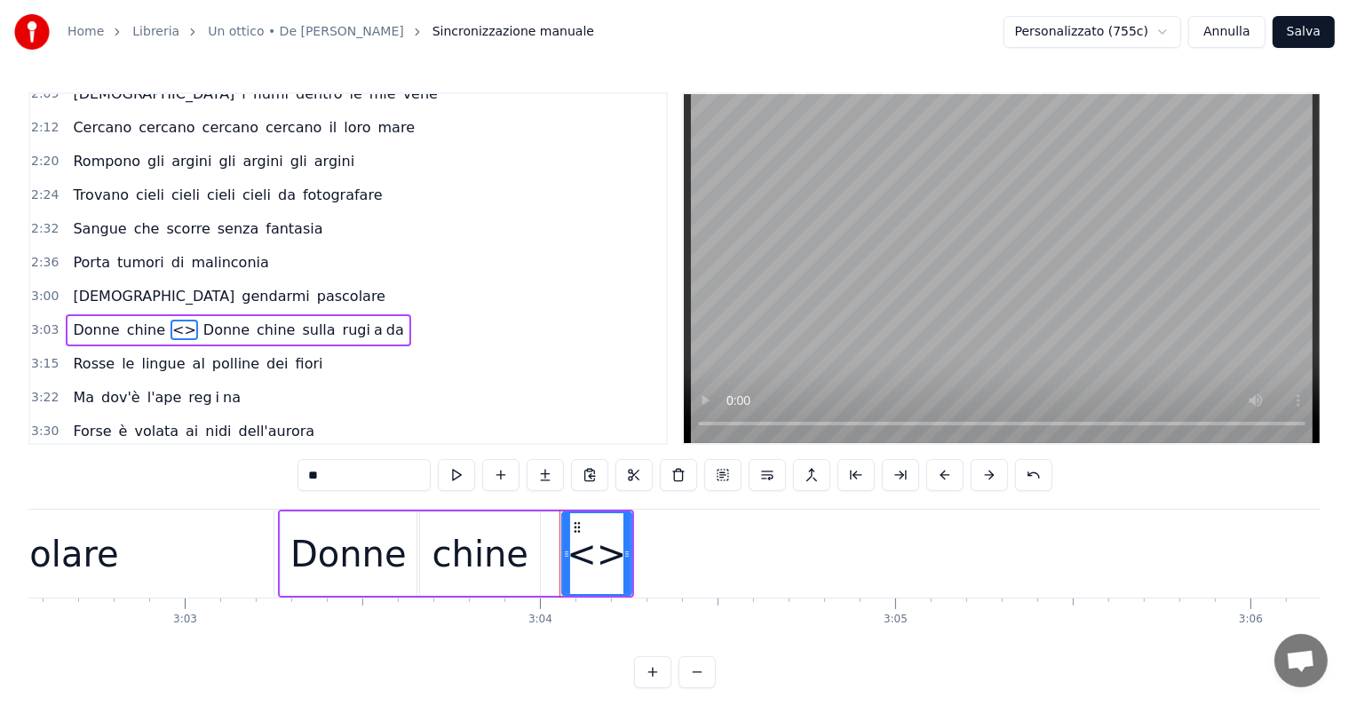
scroll to position [691, 0]
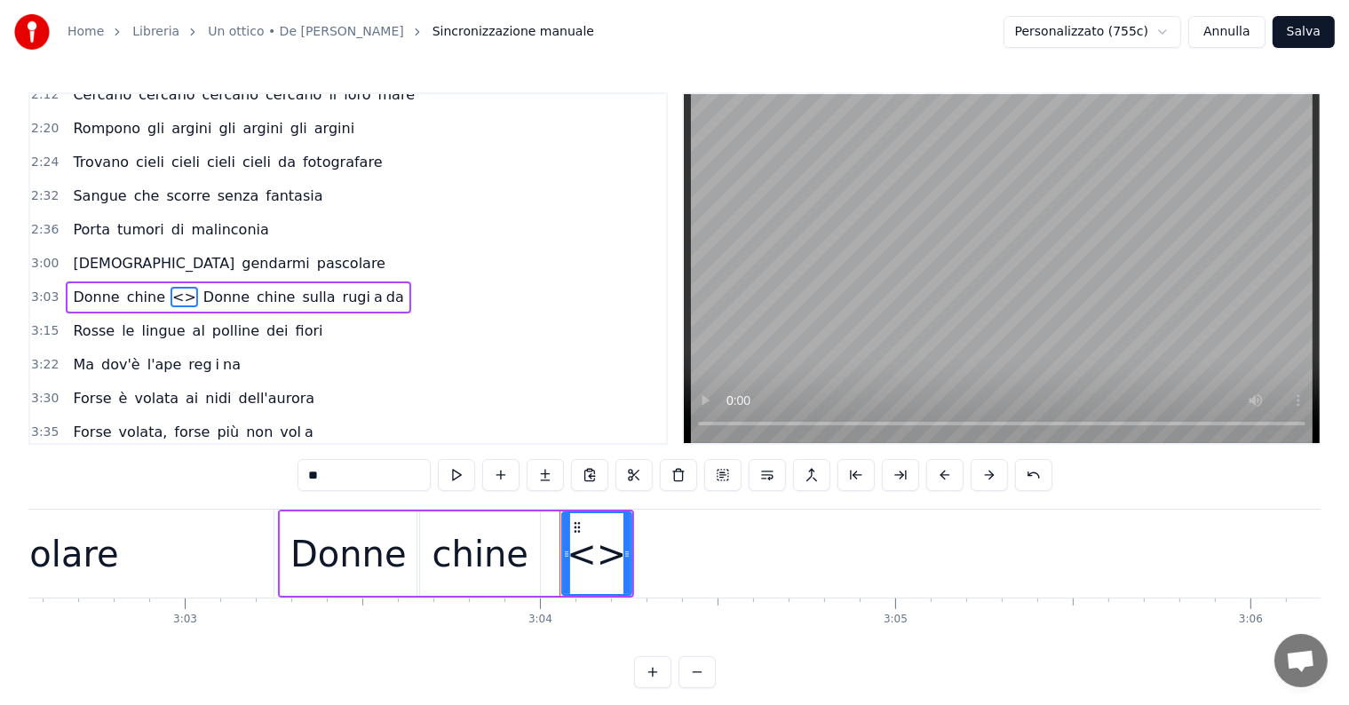
click at [351, 472] on input "**" at bounding box center [364, 475] width 133 height 32
type input "*"
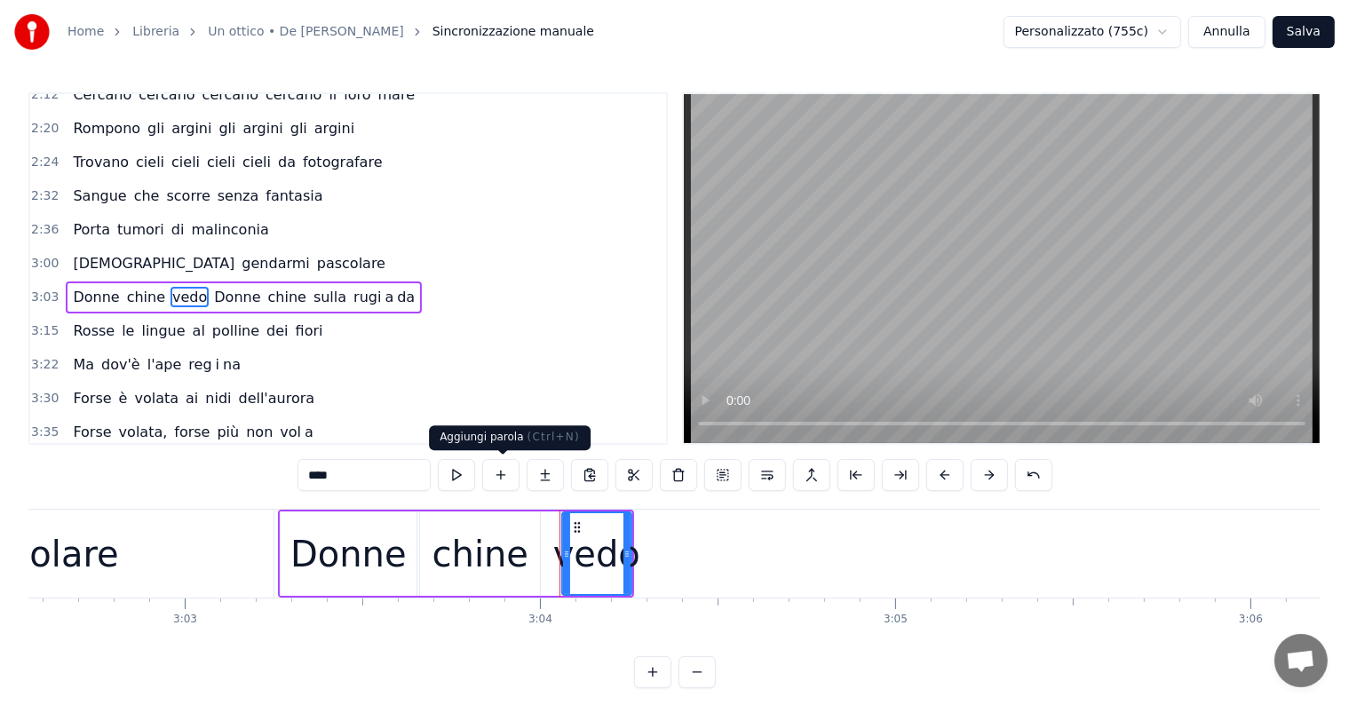
type input "****"
click at [502, 470] on button at bounding box center [500, 475] width 37 height 32
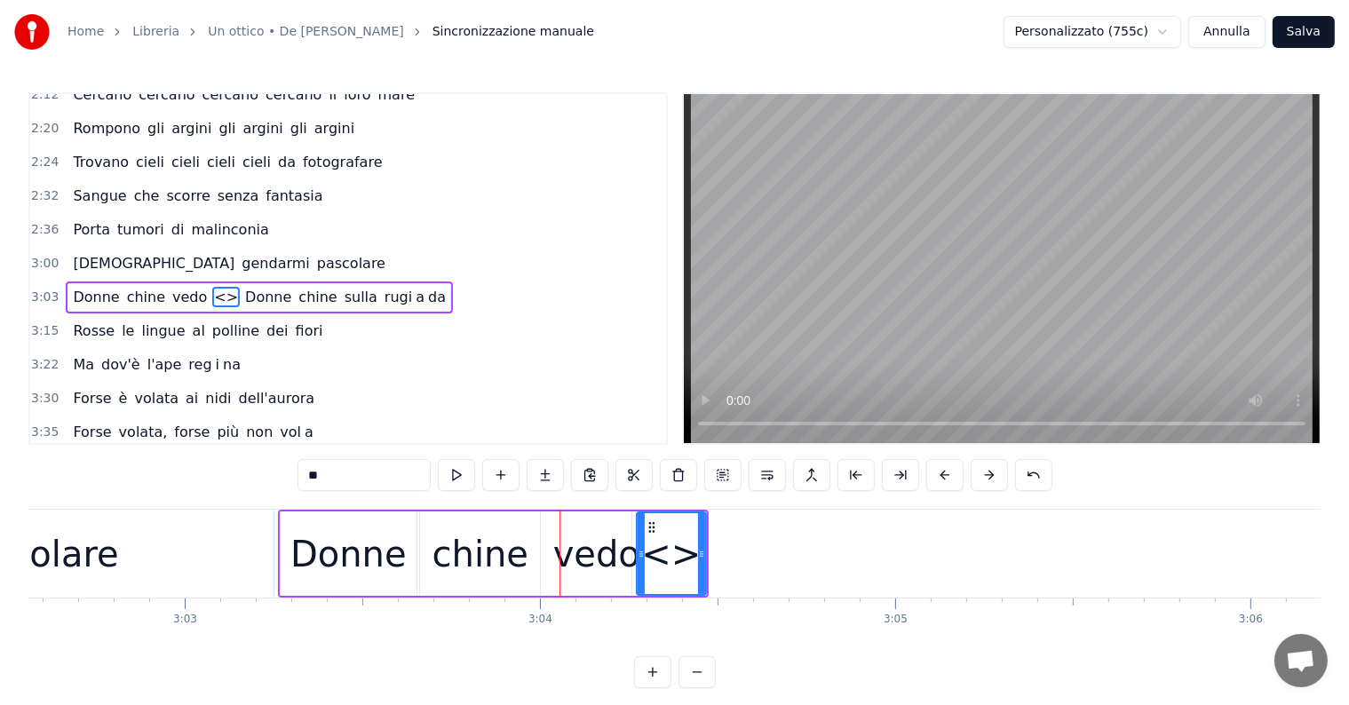
click at [377, 480] on input "**" at bounding box center [364, 475] width 133 height 32
type input "*"
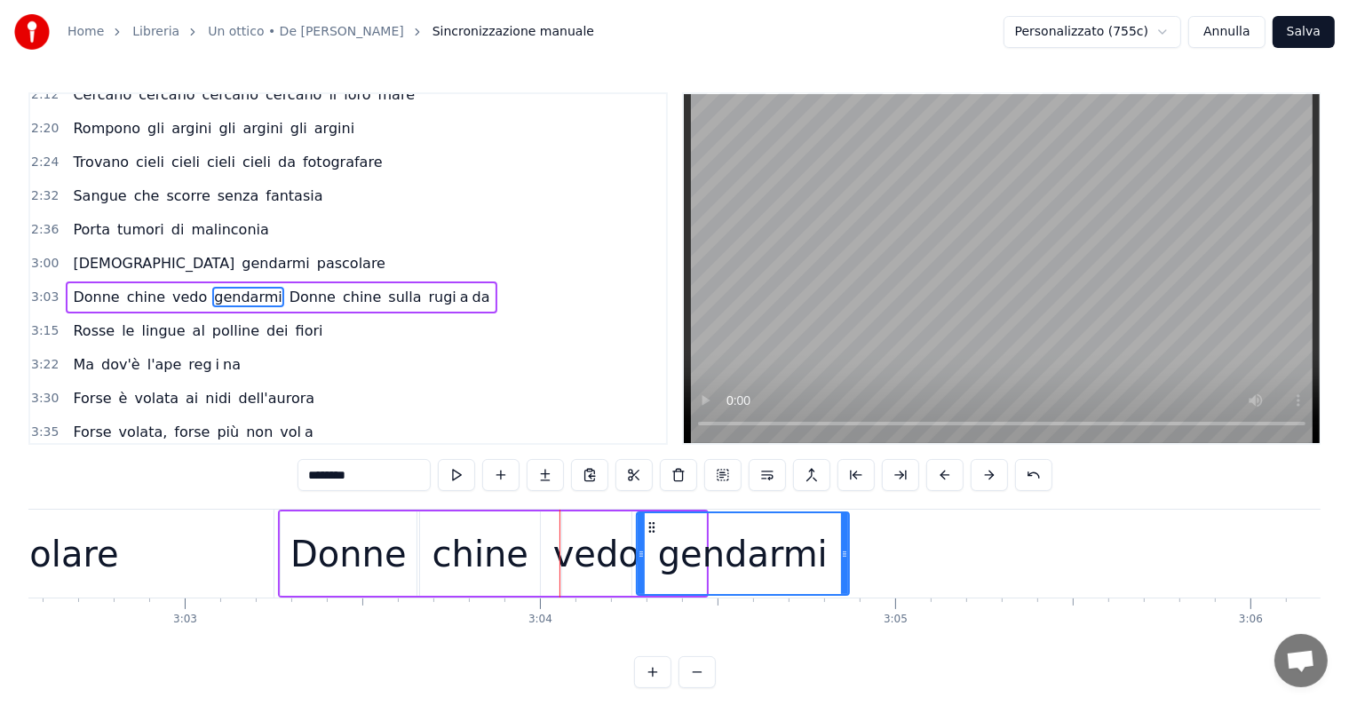
drag, startPoint x: 701, startPoint y: 531, endPoint x: 844, endPoint y: 530, distance: 143.0
click at [844, 530] on div at bounding box center [844, 553] width 7 height 81
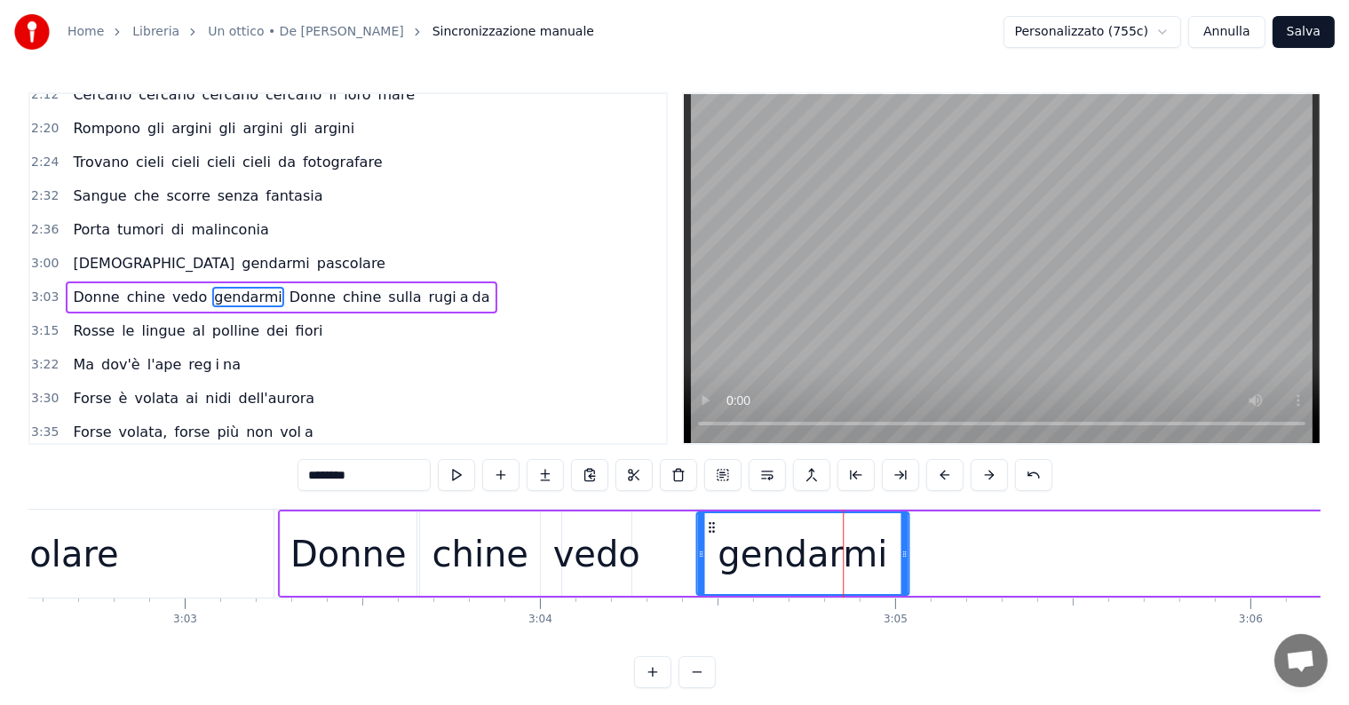
drag, startPoint x: 649, startPoint y: 520, endPoint x: 709, endPoint y: 519, distance: 59.5
click at [709, 519] on div "gendarmi" at bounding box center [802, 553] width 210 height 81
click at [603, 536] on div "vedo" at bounding box center [596, 554] width 87 height 53
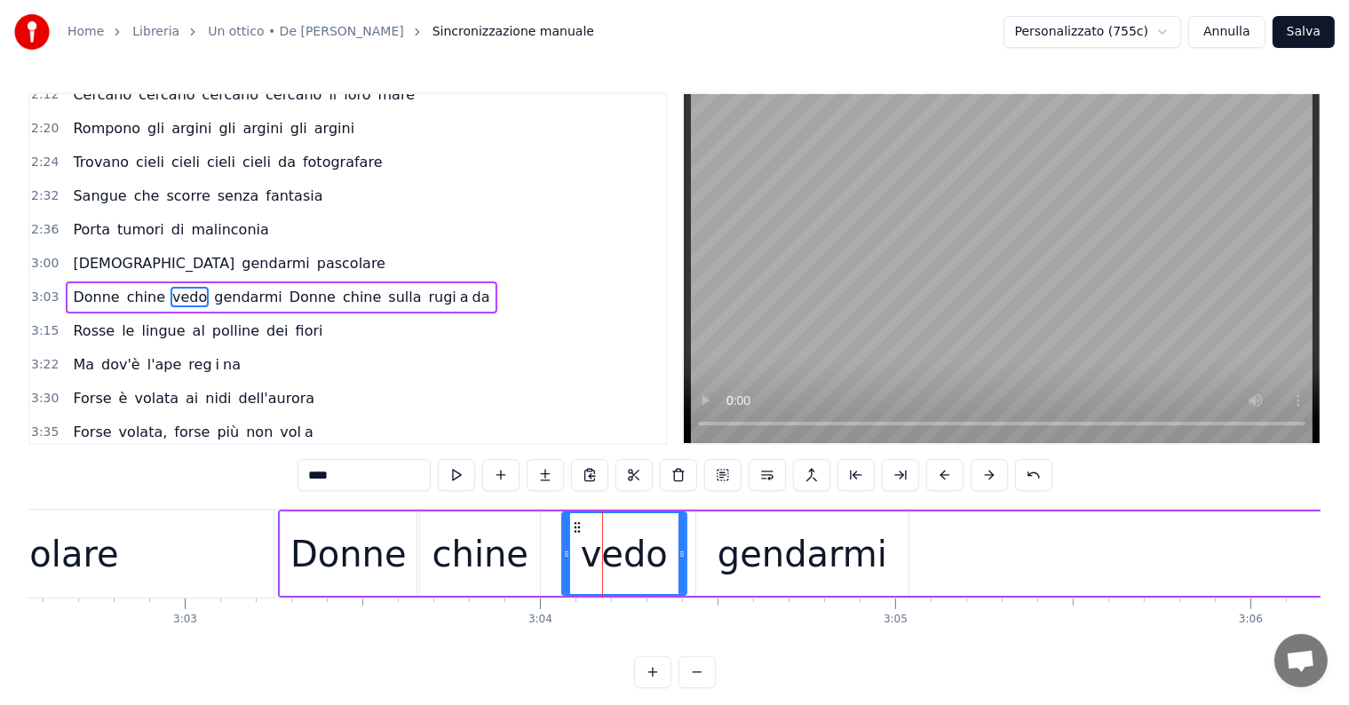
drag, startPoint x: 628, startPoint y: 537, endPoint x: 683, endPoint y: 537, distance: 55.1
click at [683, 537] on div at bounding box center [682, 553] width 7 height 81
click at [807, 536] on div "gendarmi" at bounding box center [803, 554] width 170 height 53
type input "********"
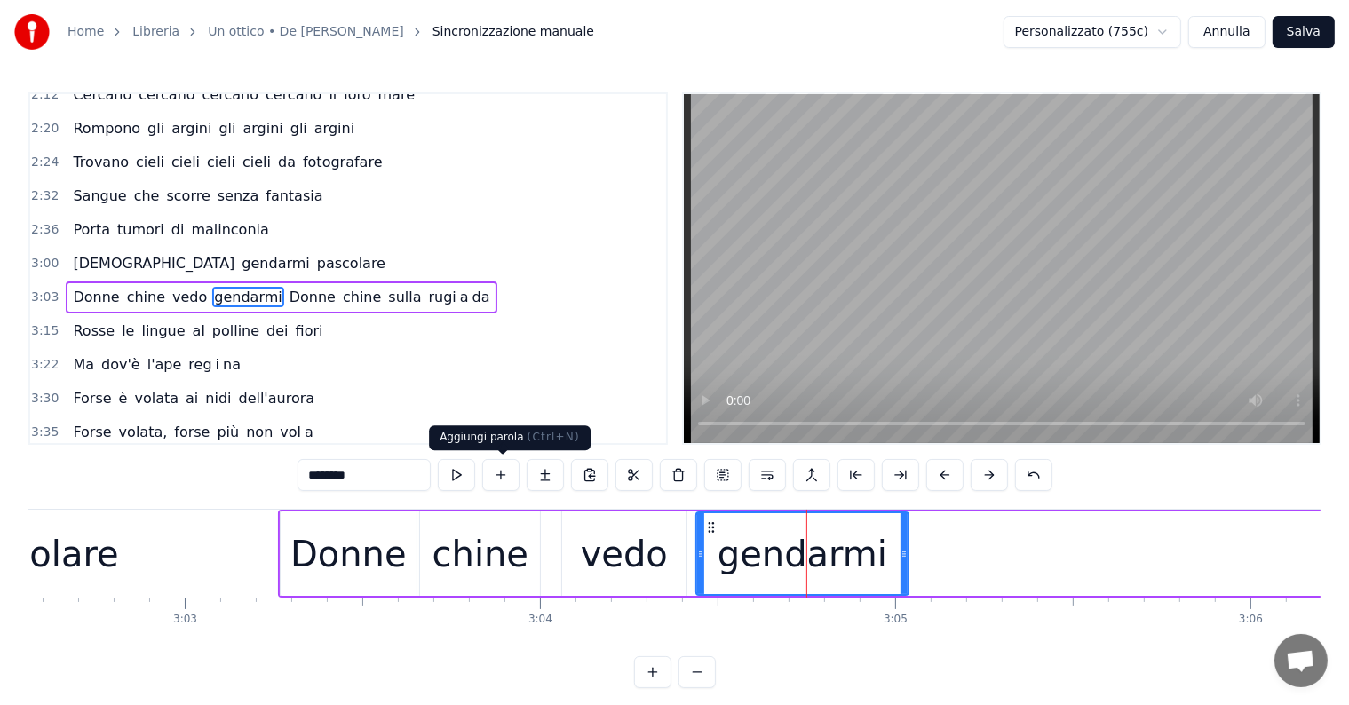
click at [504, 477] on button at bounding box center [500, 475] width 37 height 32
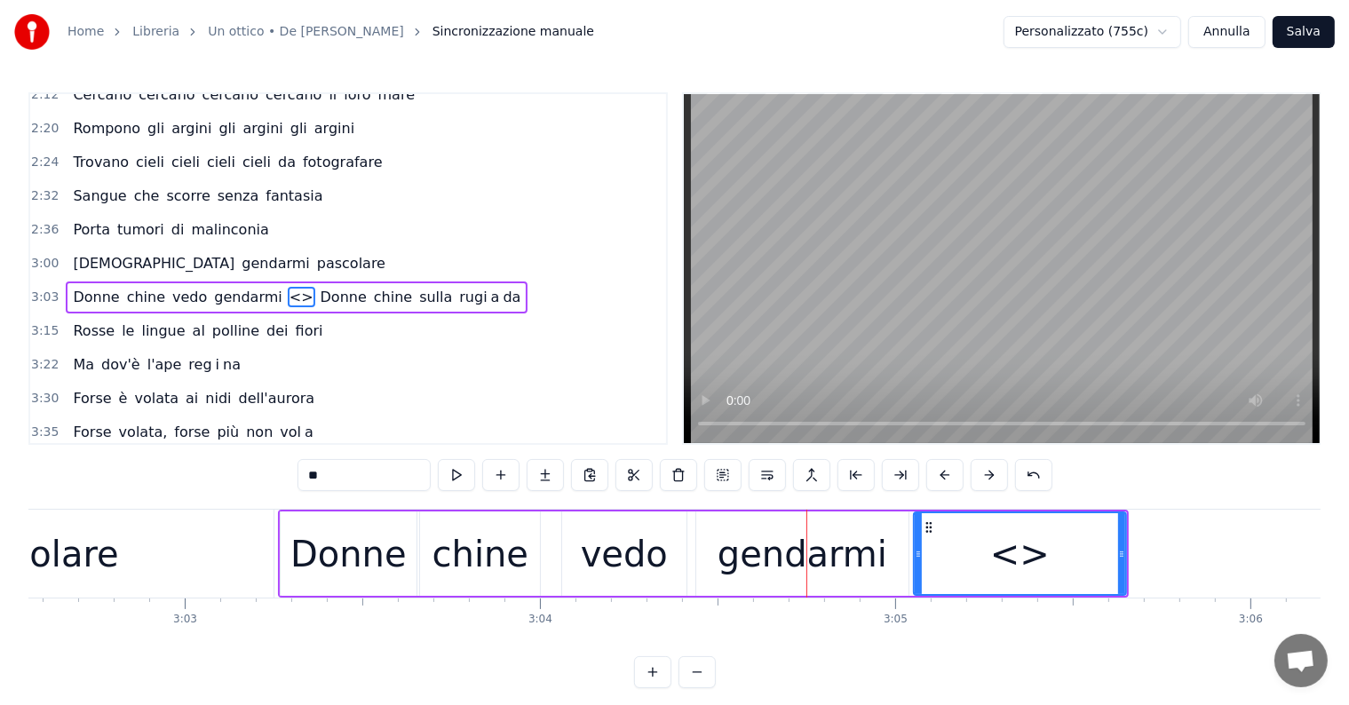
click at [374, 472] on input "**" at bounding box center [364, 475] width 133 height 32
type input "*"
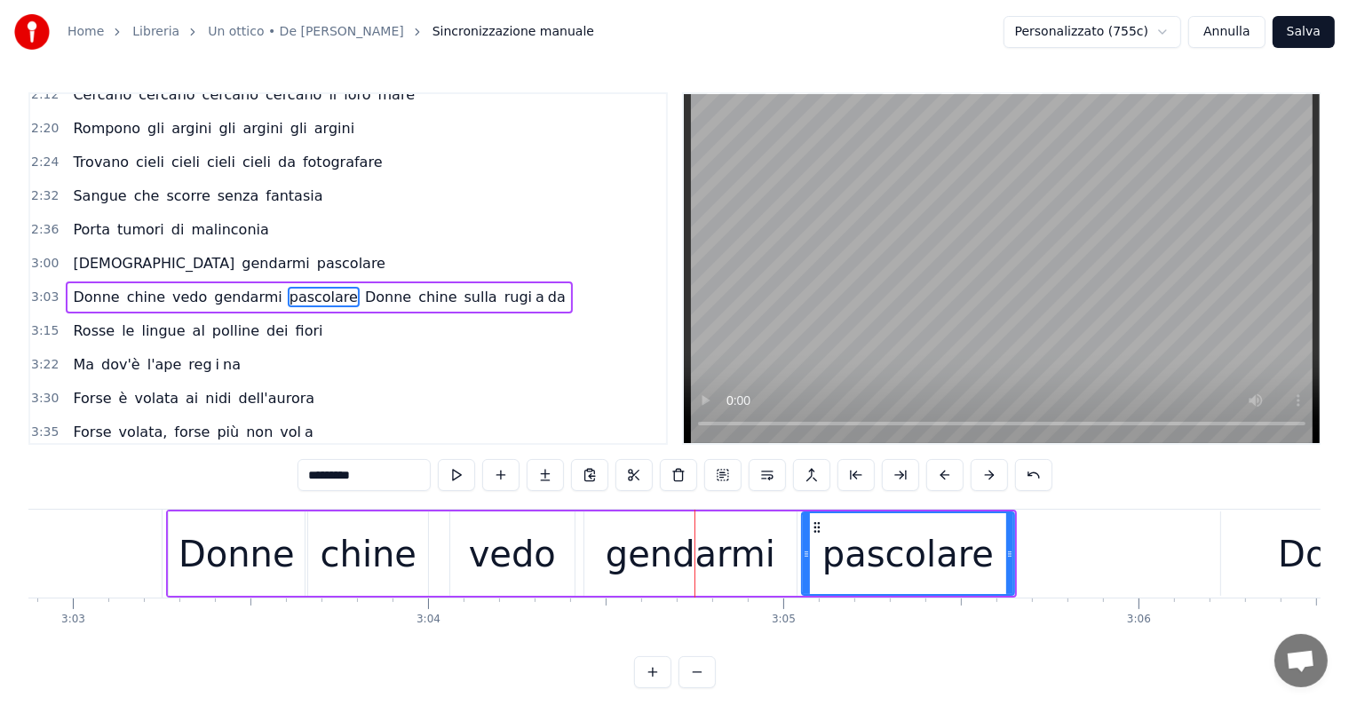
scroll to position [0, 65351]
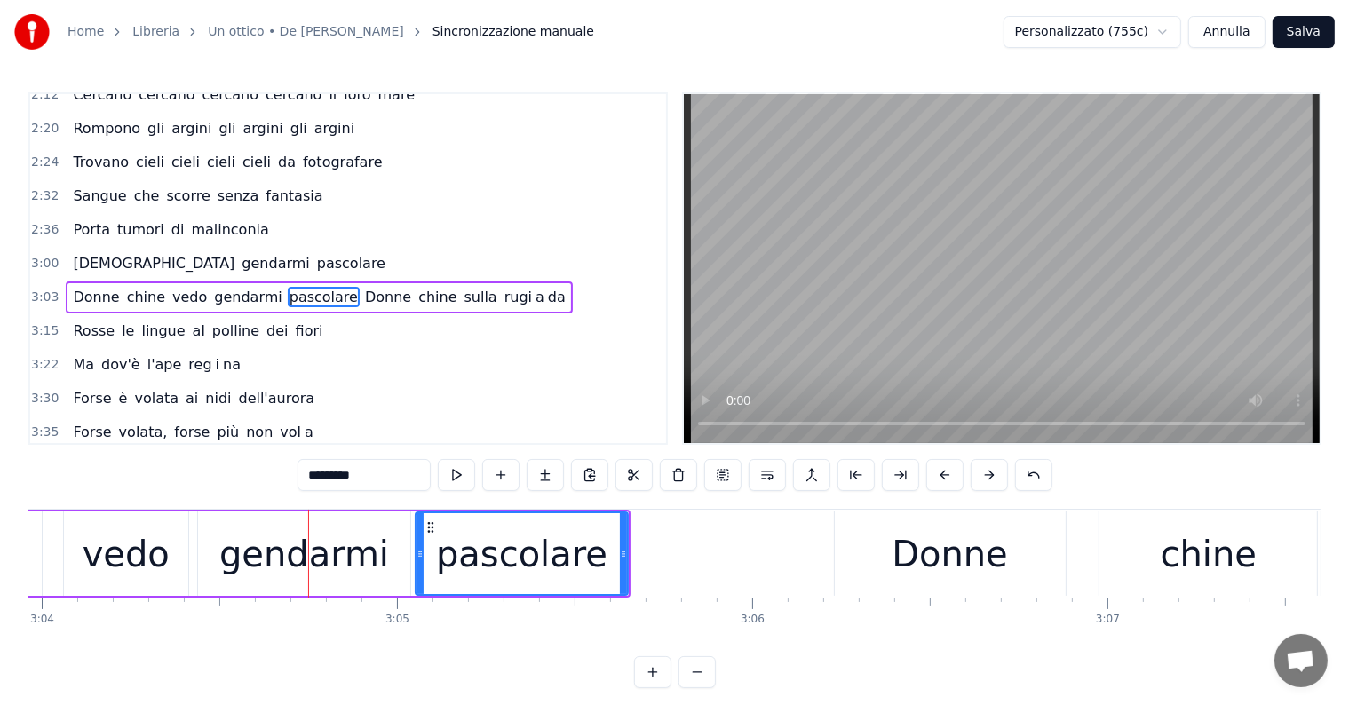
click at [565, 558] on div "pascolare" at bounding box center [521, 554] width 171 height 53
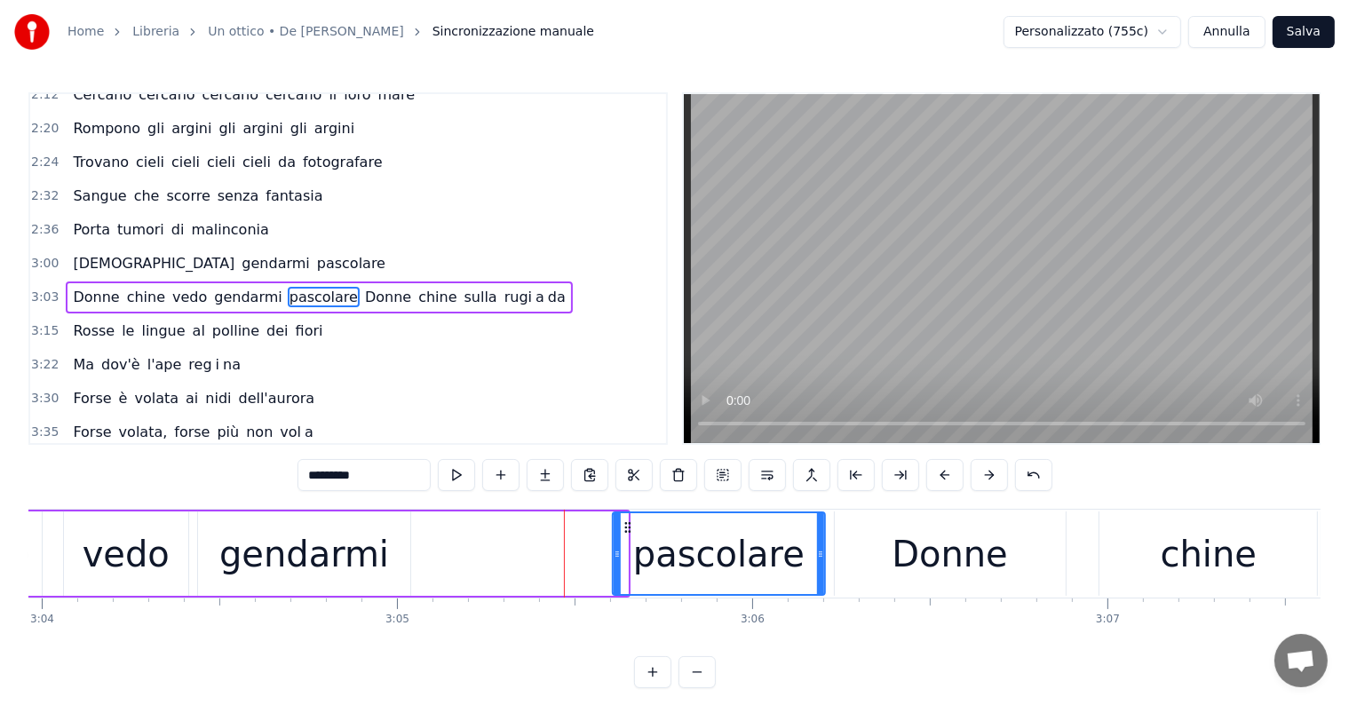
drag, startPoint x: 426, startPoint y: 522, endPoint x: 623, endPoint y: 536, distance: 197.7
click at [623, 536] on div "pascolare" at bounding box center [719, 553] width 210 height 81
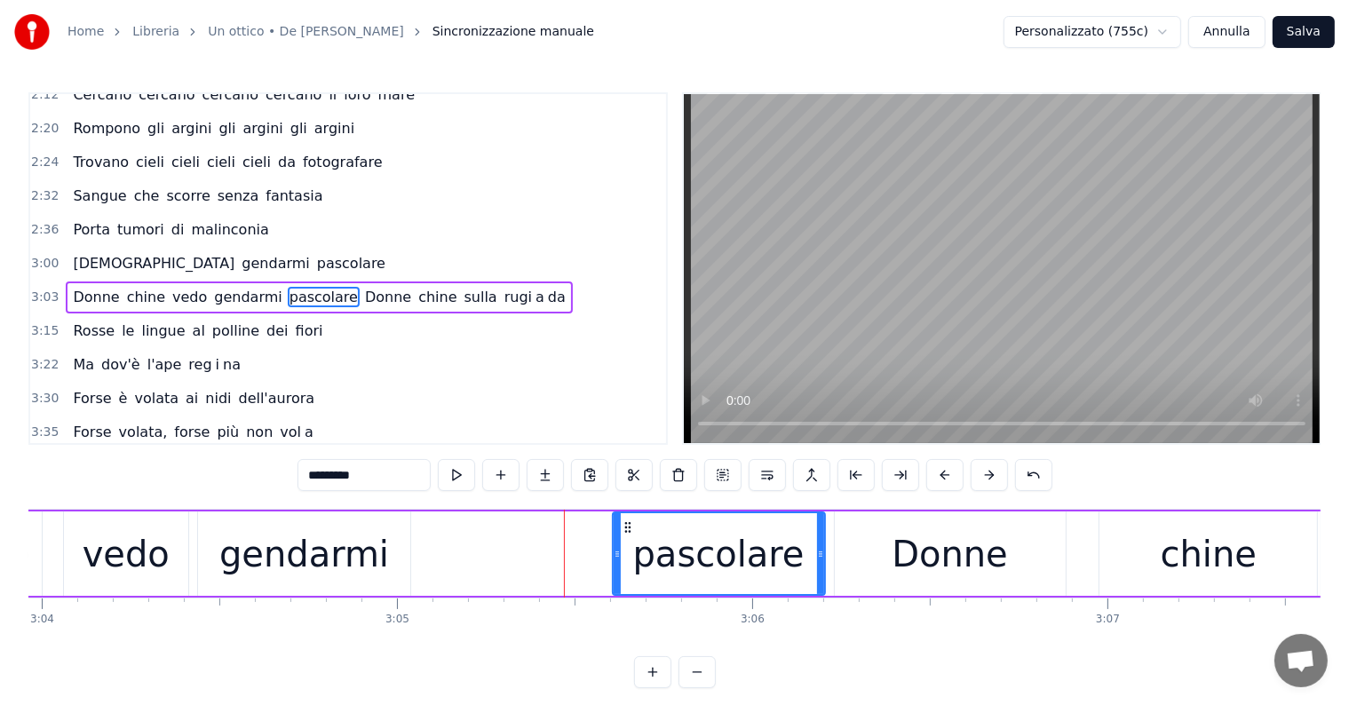
click at [298, 544] on div "gendarmi" at bounding box center [304, 554] width 170 height 53
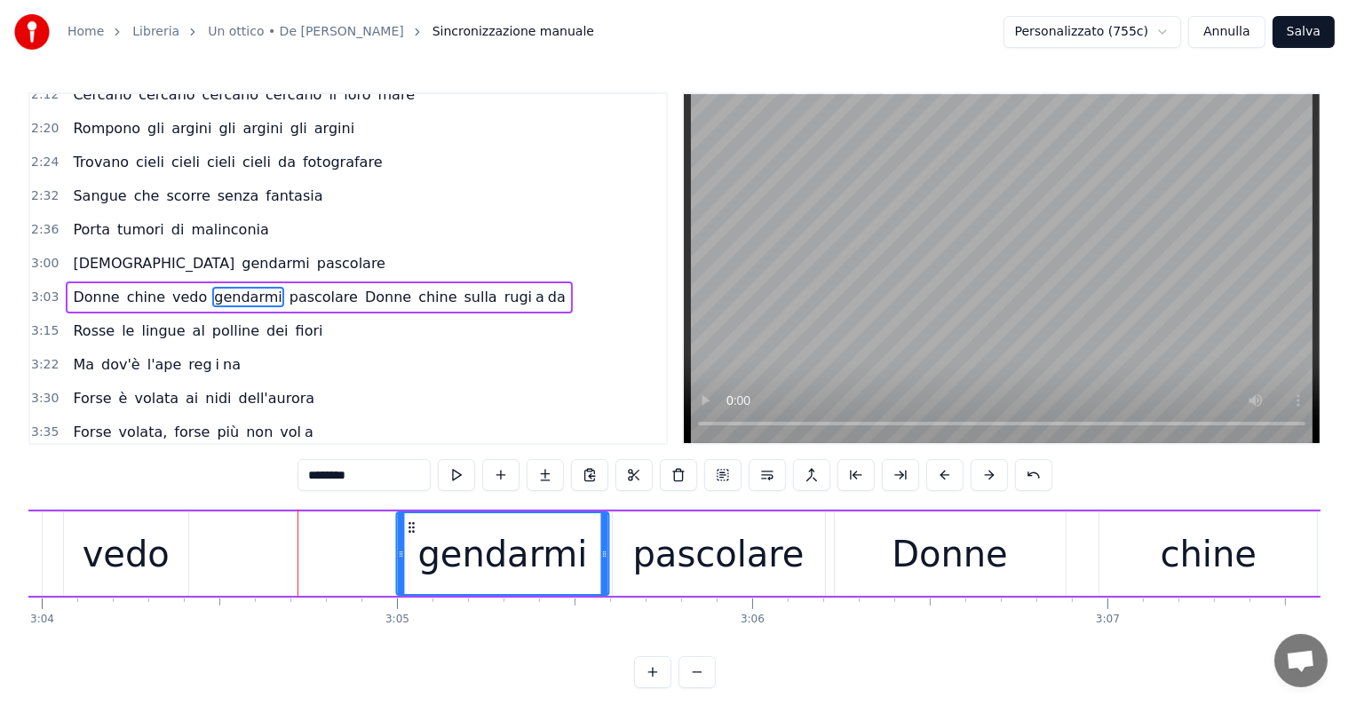
drag, startPoint x: 210, startPoint y: 526, endPoint x: 409, endPoint y: 525, distance: 198.1
click at [409, 525] on icon at bounding box center [411, 527] width 14 height 14
drag, startPoint x: 401, startPoint y: 546, endPoint x: 425, endPoint y: 546, distance: 24.9
click at [425, 547] on icon at bounding box center [425, 554] width 7 height 14
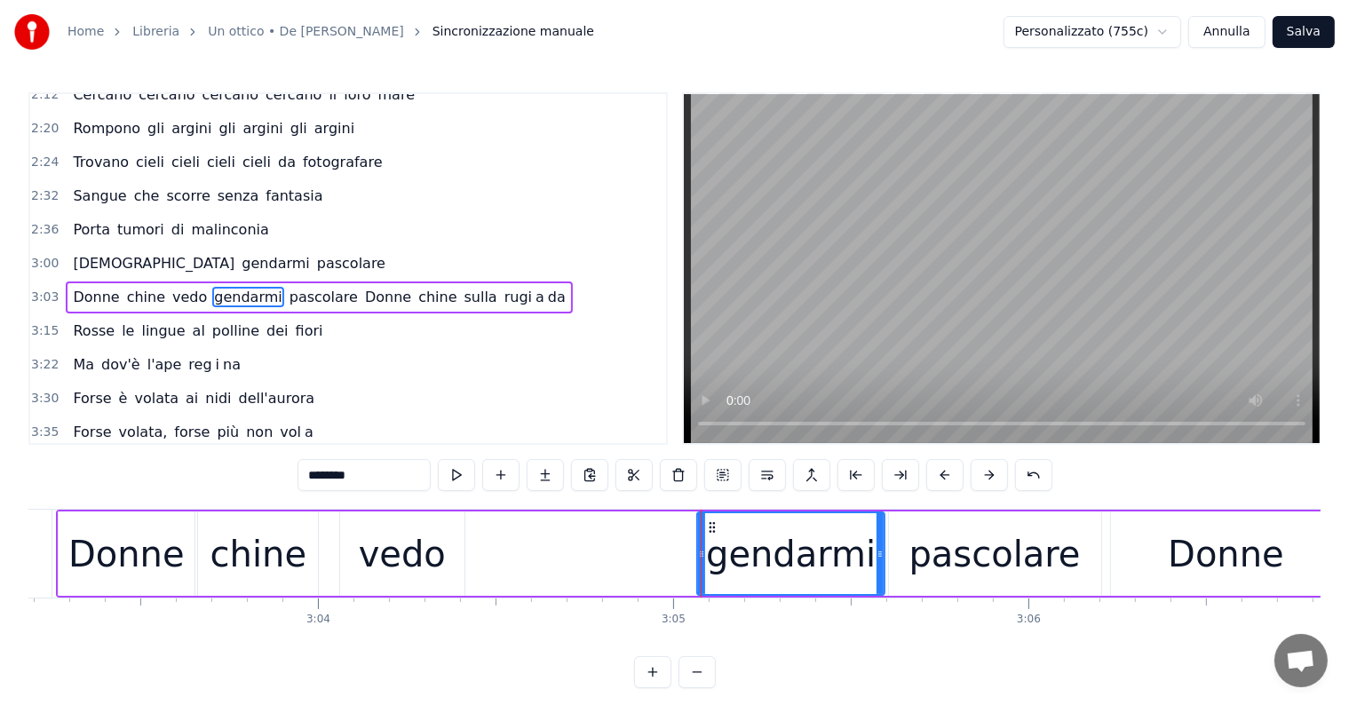
scroll to position [0, 64855]
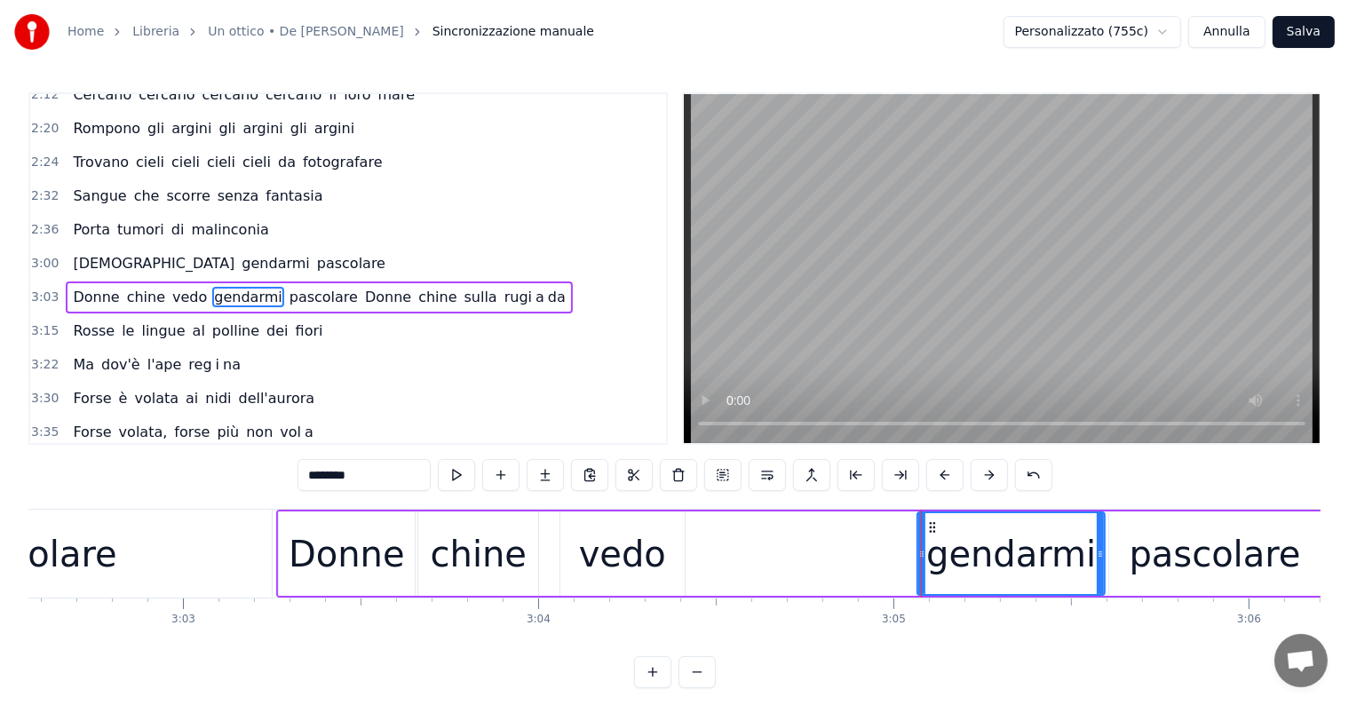
click at [635, 575] on div "vedo" at bounding box center [622, 554] width 87 height 53
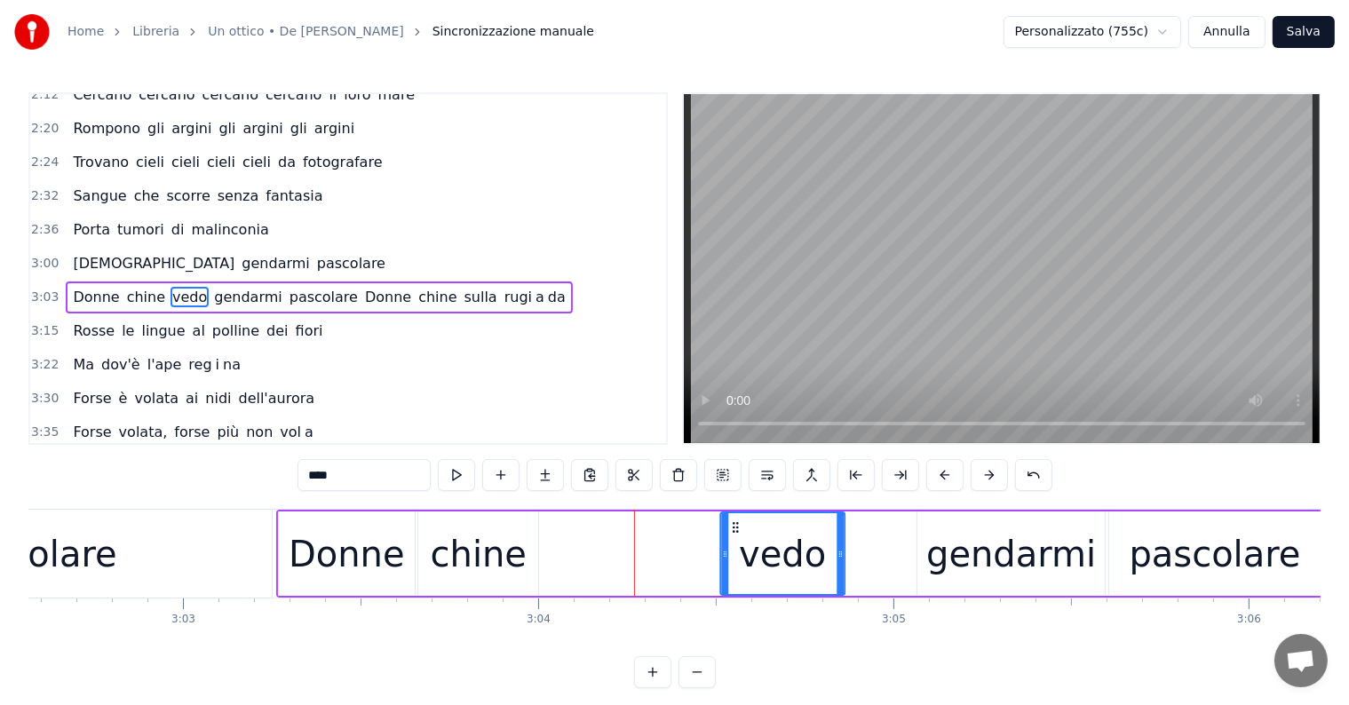
drag, startPoint x: 572, startPoint y: 522, endPoint x: 732, endPoint y: 536, distance: 160.5
click at [732, 536] on div "vedo" at bounding box center [782, 553] width 123 height 81
drag, startPoint x: 723, startPoint y: 552, endPoint x: 675, endPoint y: 550, distance: 48.0
click at [675, 550] on icon at bounding box center [676, 554] width 7 height 14
click at [513, 566] on div "chine" at bounding box center [479, 554] width 96 height 53
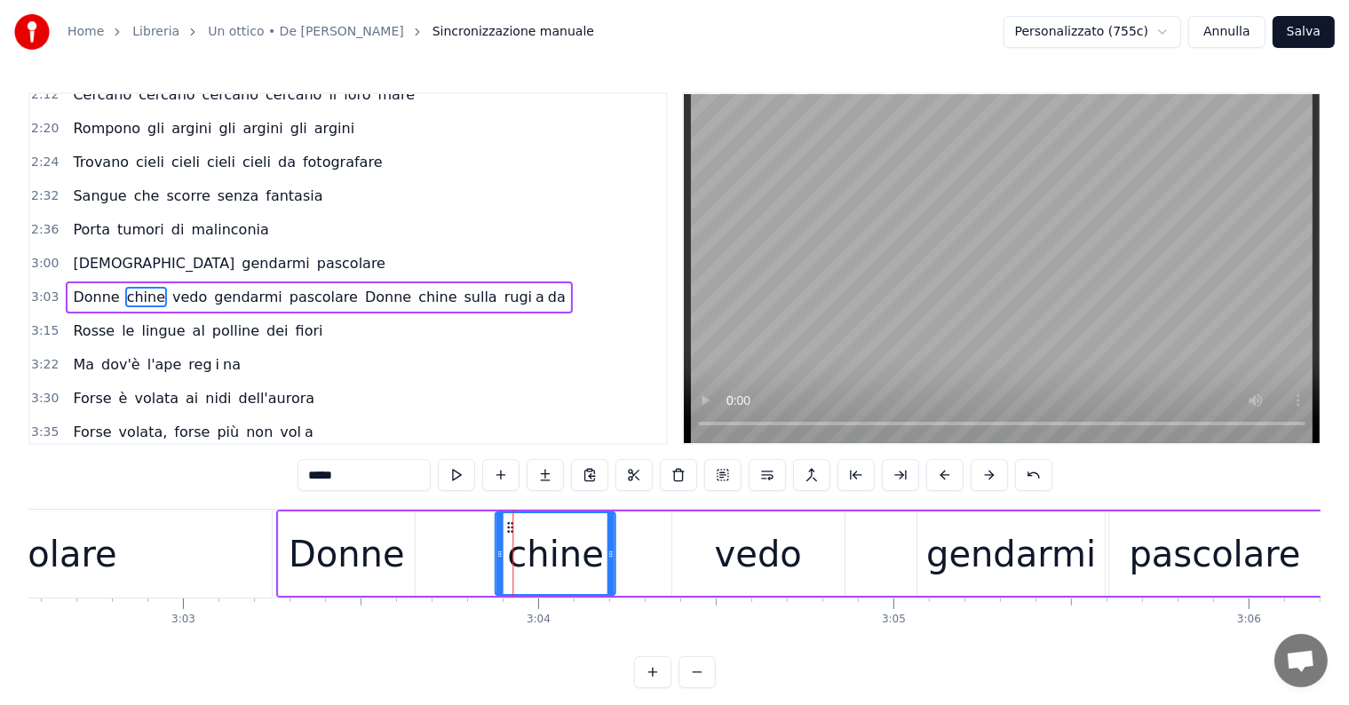
drag, startPoint x: 433, startPoint y: 523, endPoint x: 511, endPoint y: 533, distance: 77.9
click at [511, 533] on div "chine" at bounding box center [555, 553] width 118 height 81
drag, startPoint x: 610, startPoint y: 537, endPoint x: 655, endPoint y: 537, distance: 44.4
click at [655, 537] on div at bounding box center [654, 553] width 7 height 81
click at [391, 569] on div "Donne" at bounding box center [347, 554] width 116 height 53
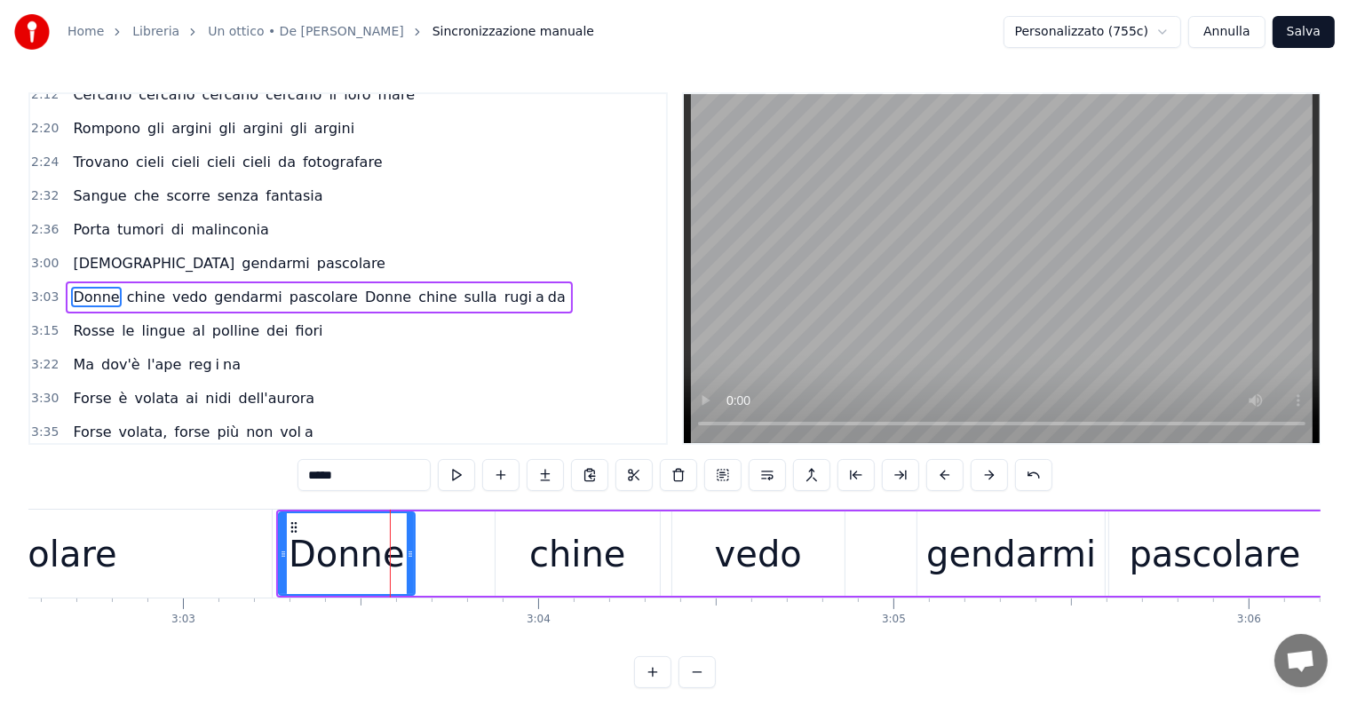
click at [413, 549] on div "Donne" at bounding box center [347, 554] width 138 height 84
drag, startPoint x: 409, startPoint y: 551, endPoint x: 478, endPoint y: 551, distance: 69.3
click at [478, 552] on circle at bounding box center [478, 552] width 1 height 1
click at [88, 253] on span "[DEMOGRAPHIC_DATA]" at bounding box center [153, 263] width 165 height 20
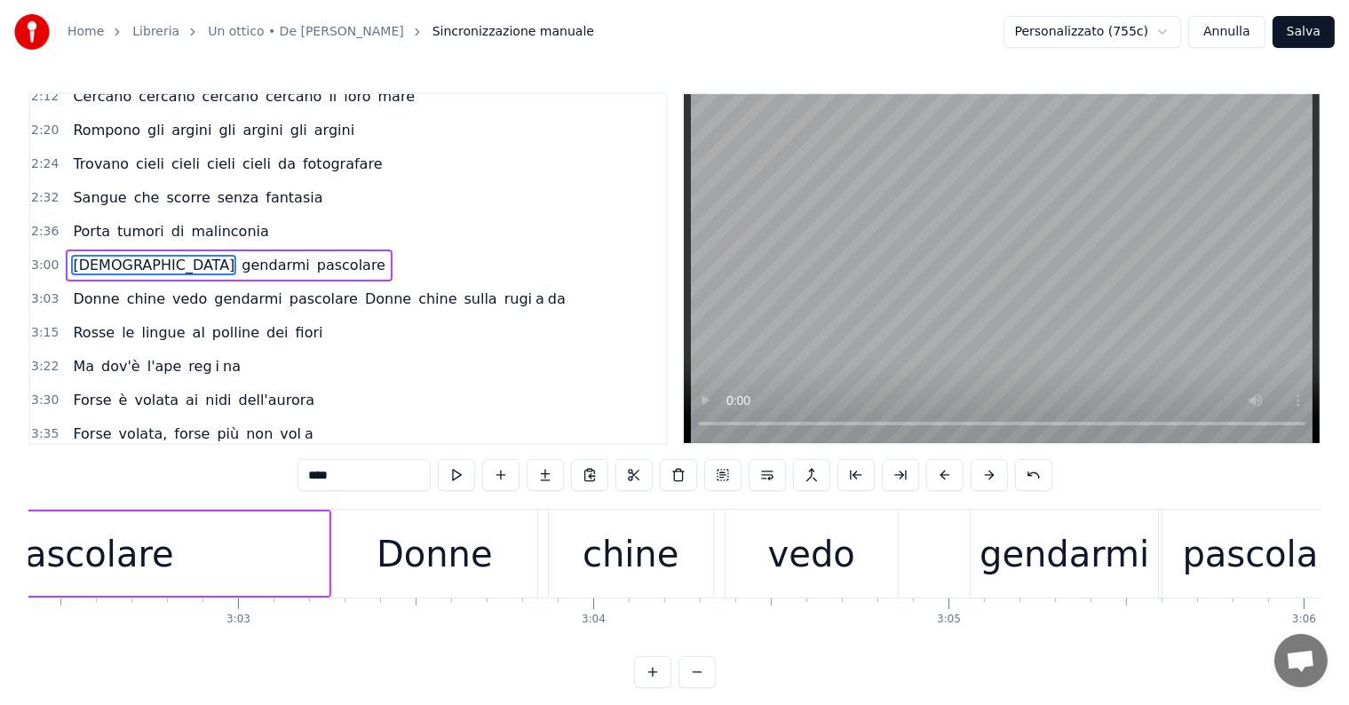
scroll to position [0, 64634]
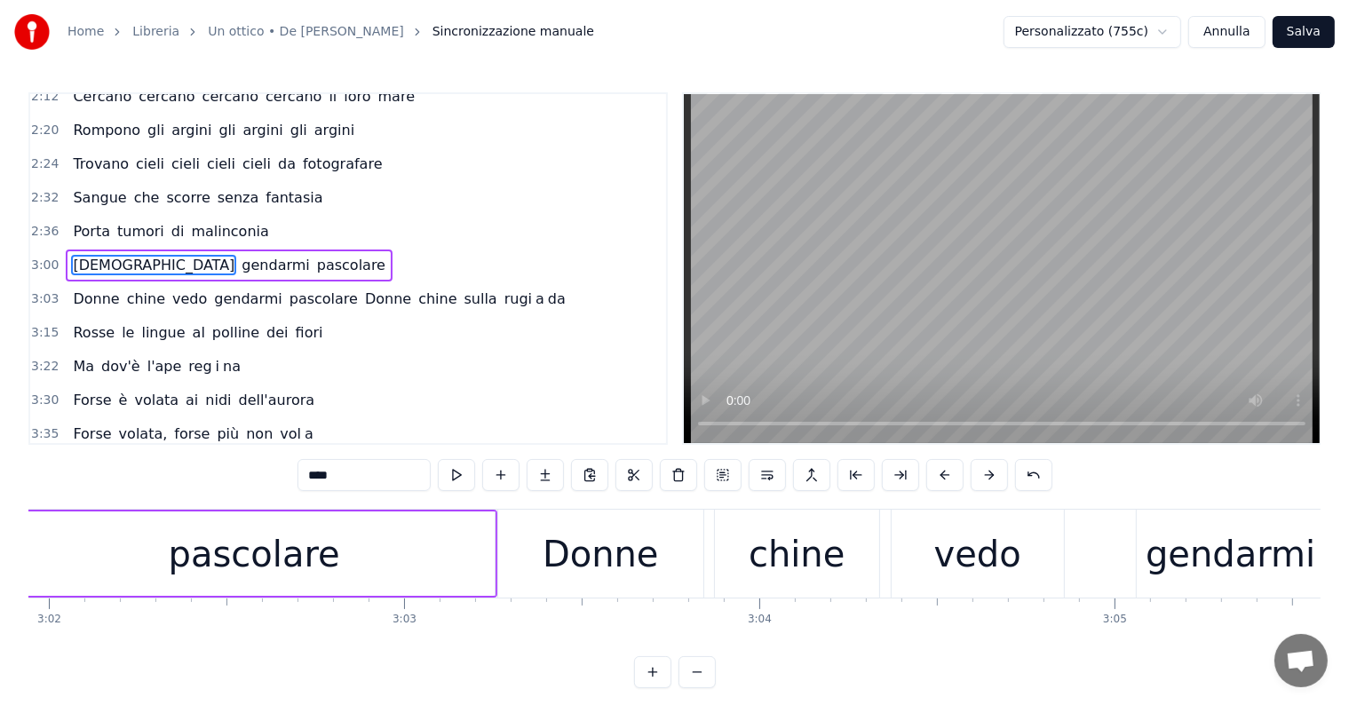
click at [929, 554] on div "vedo" at bounding box center [978, 554] width 172 height 88
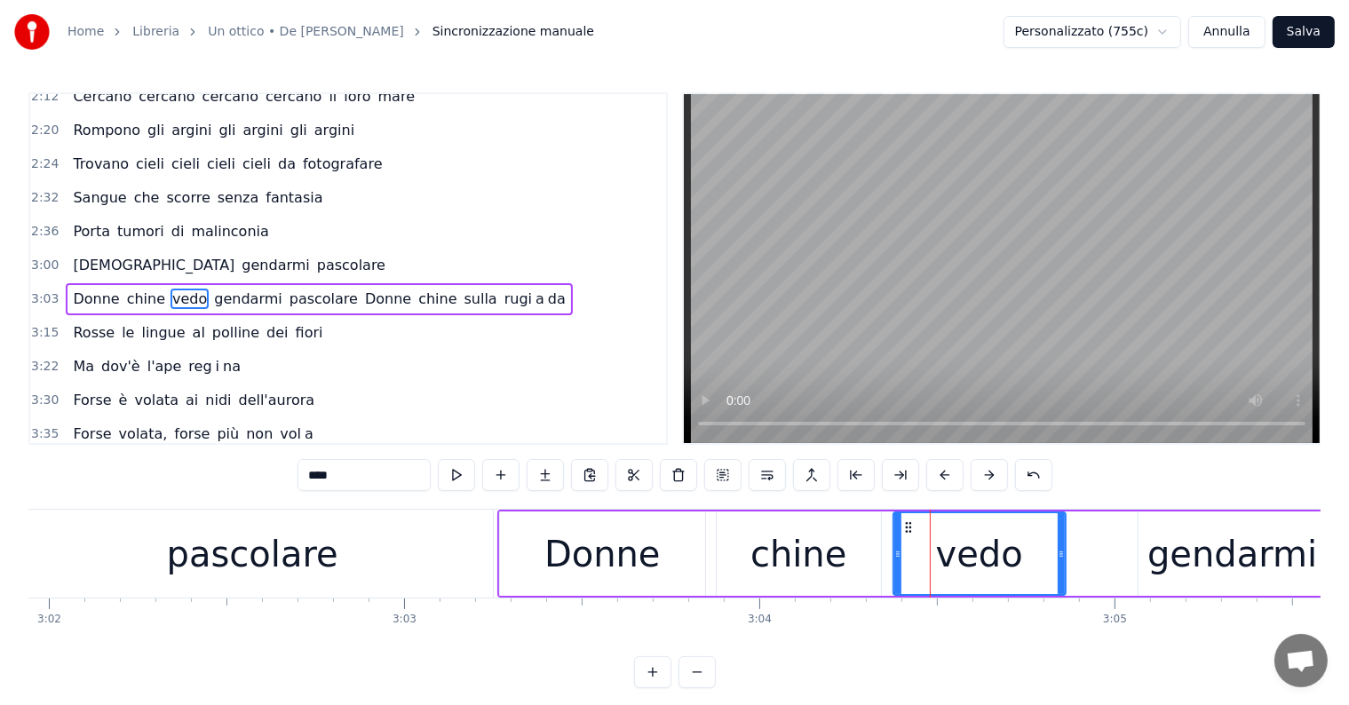
scroll to position [691, 0]
click at [305, 569] on div "pascolare" at bounding box center [252, 554] width 171 height 53
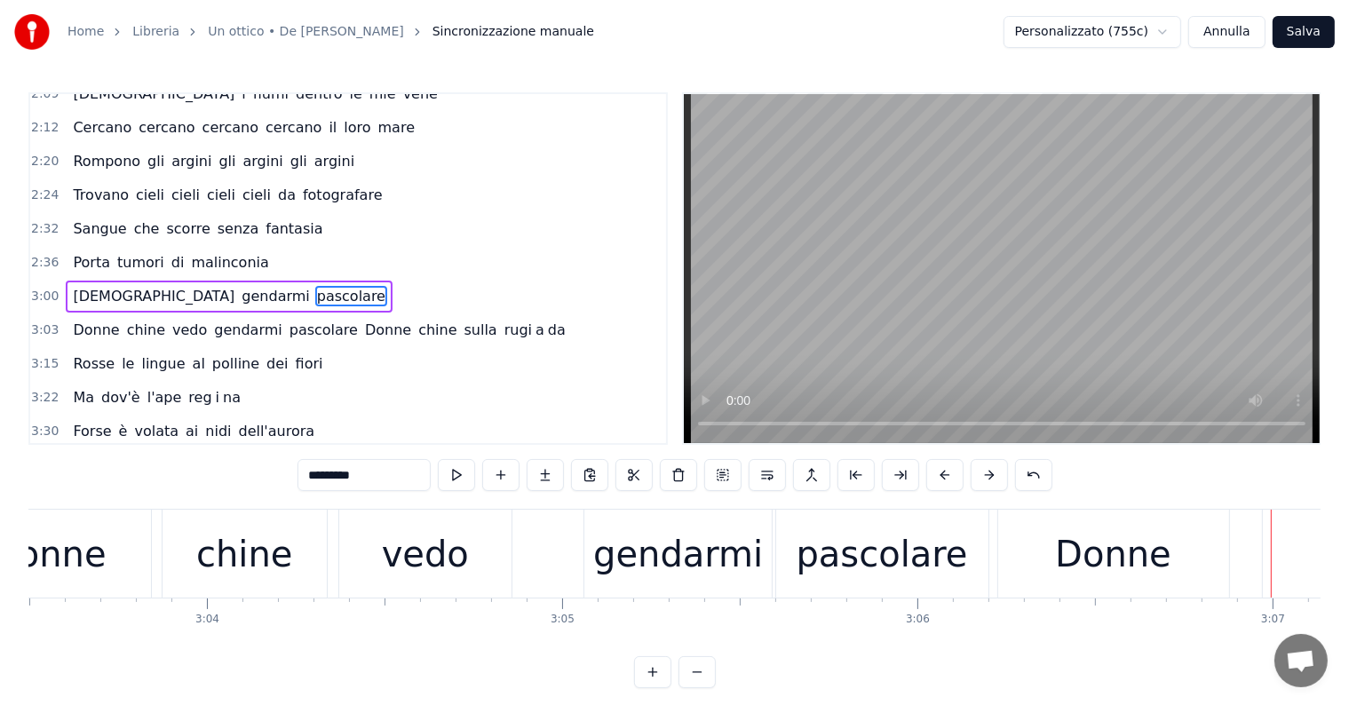
scroll to position [0, 65020]
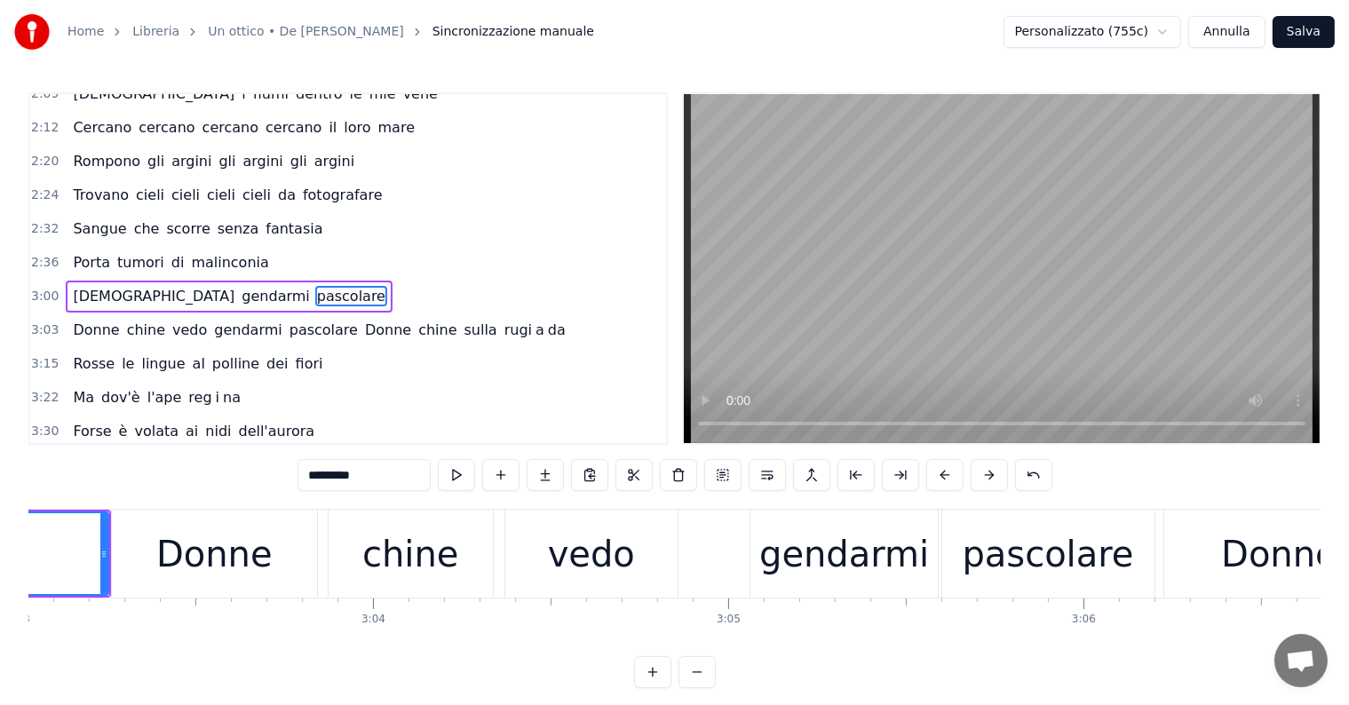
click at [759, 550] on div "gendarmi" at bounding box center [843, 554] width 187 height 88
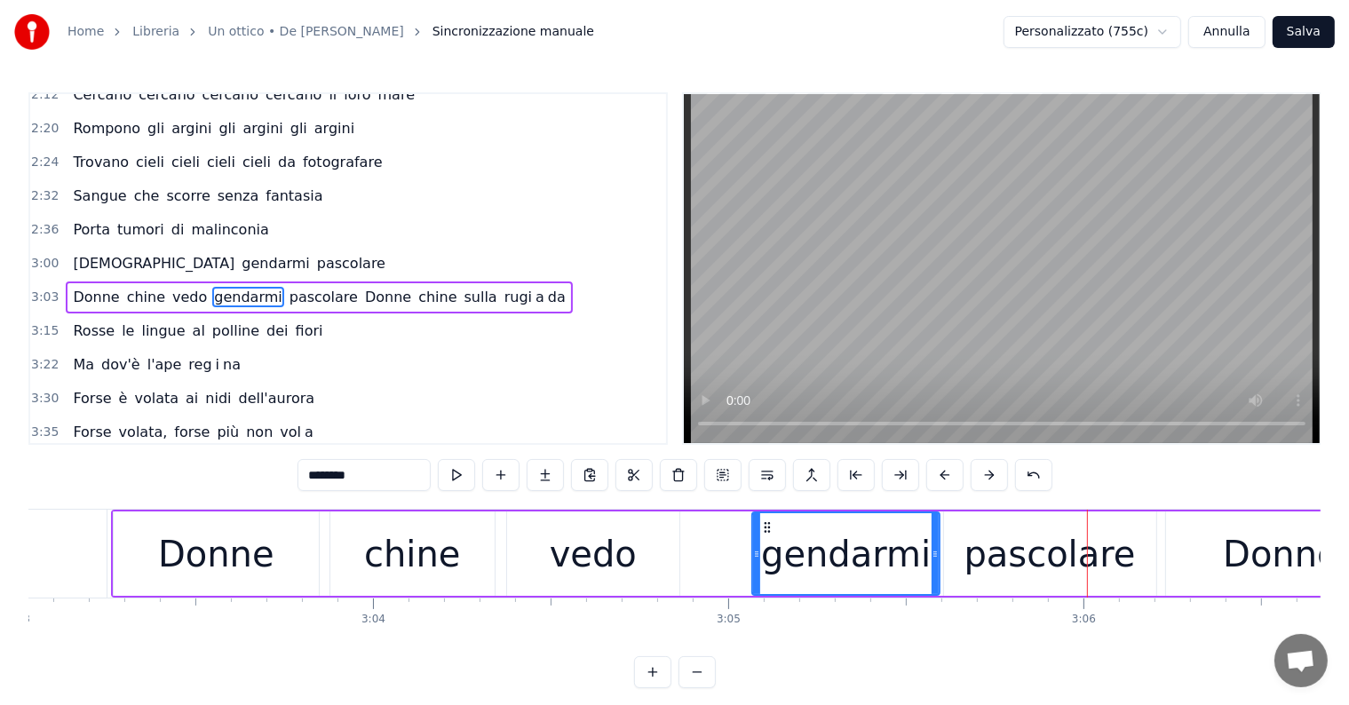
click at [645, 569] on div "vedo" at bounding box center [593, 554] width 172 height 84
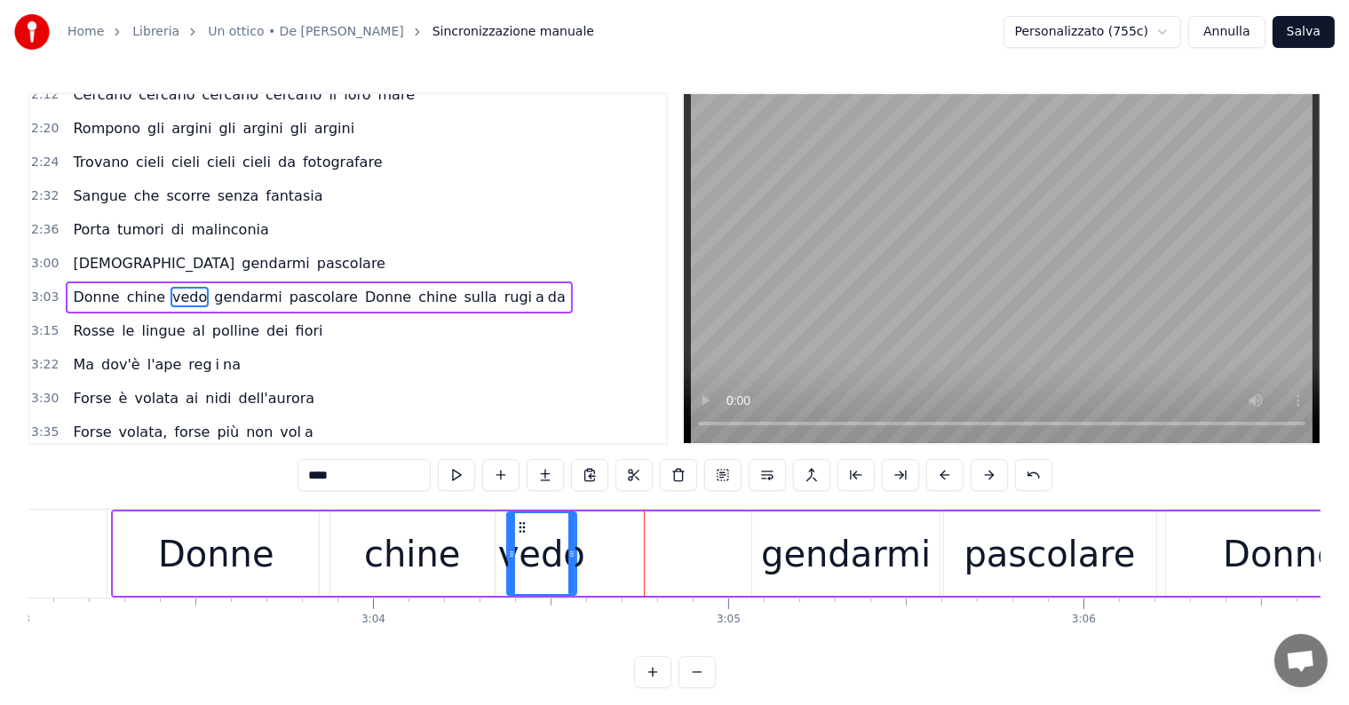
drag, startPoint x: 673, startPoint y: 549, endPoint x: 570, endPoint y: 554, distance: 103.2
click at [570, 554] on icon at bounding box center [571, 554] width 7 height 14
click at [441, 559] on div "chine" at bounding box center [412, 554] width 96 height 53
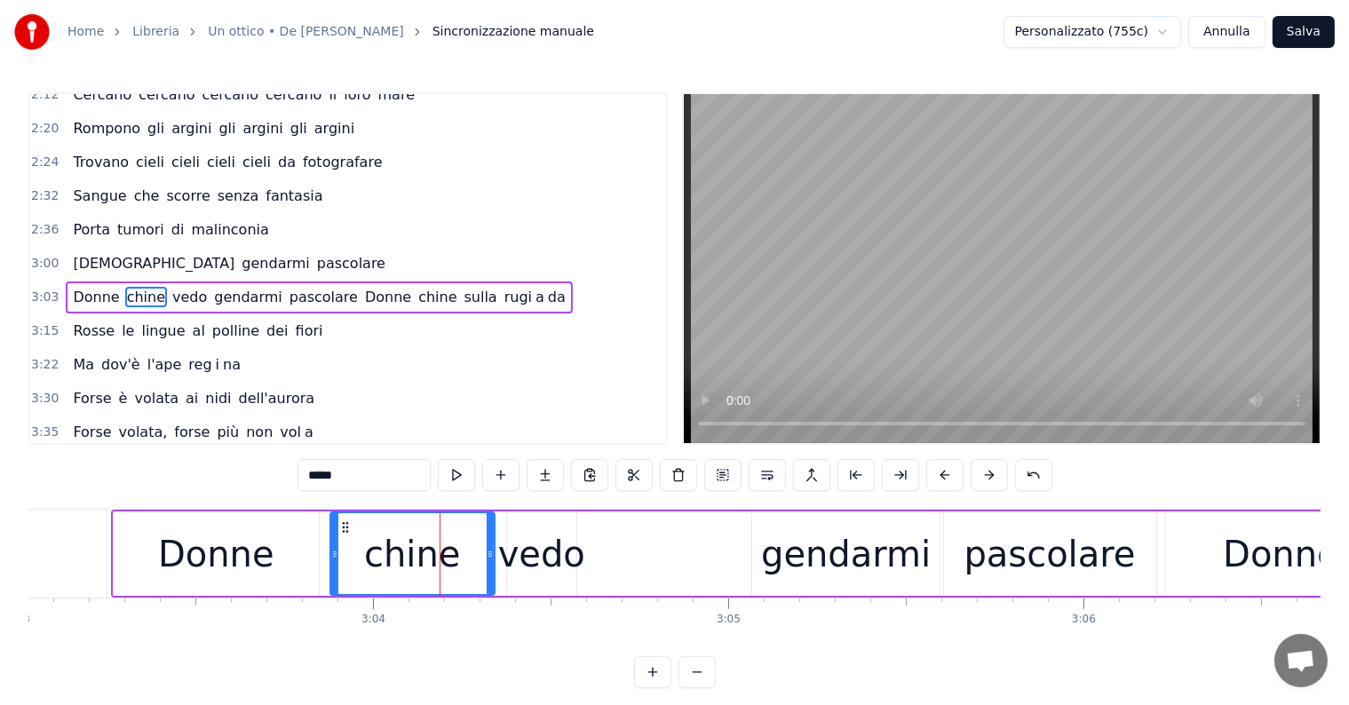
click at [522, 532] on div "vedo" at bounding box center [541, 554] width 87 height 53
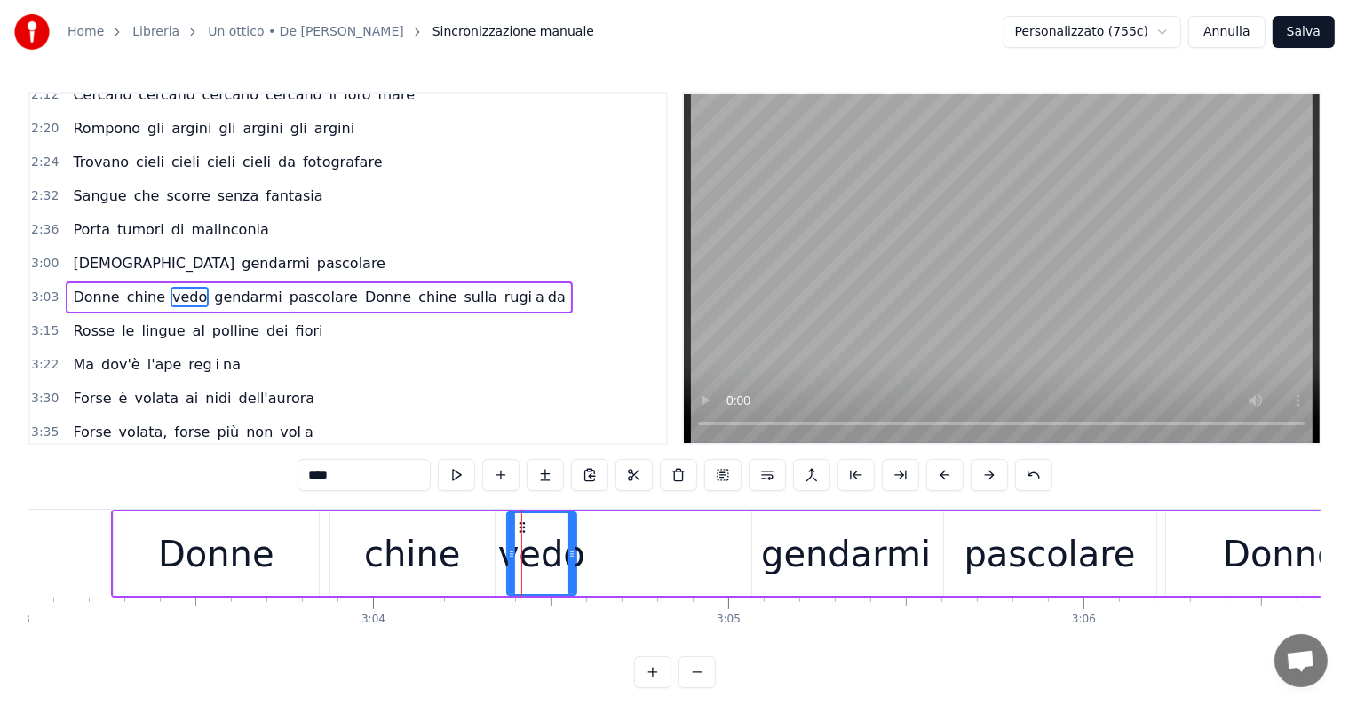
click at [778, 560] on div "gendarmi" at bounding box center [846, 554] width 170 height 53
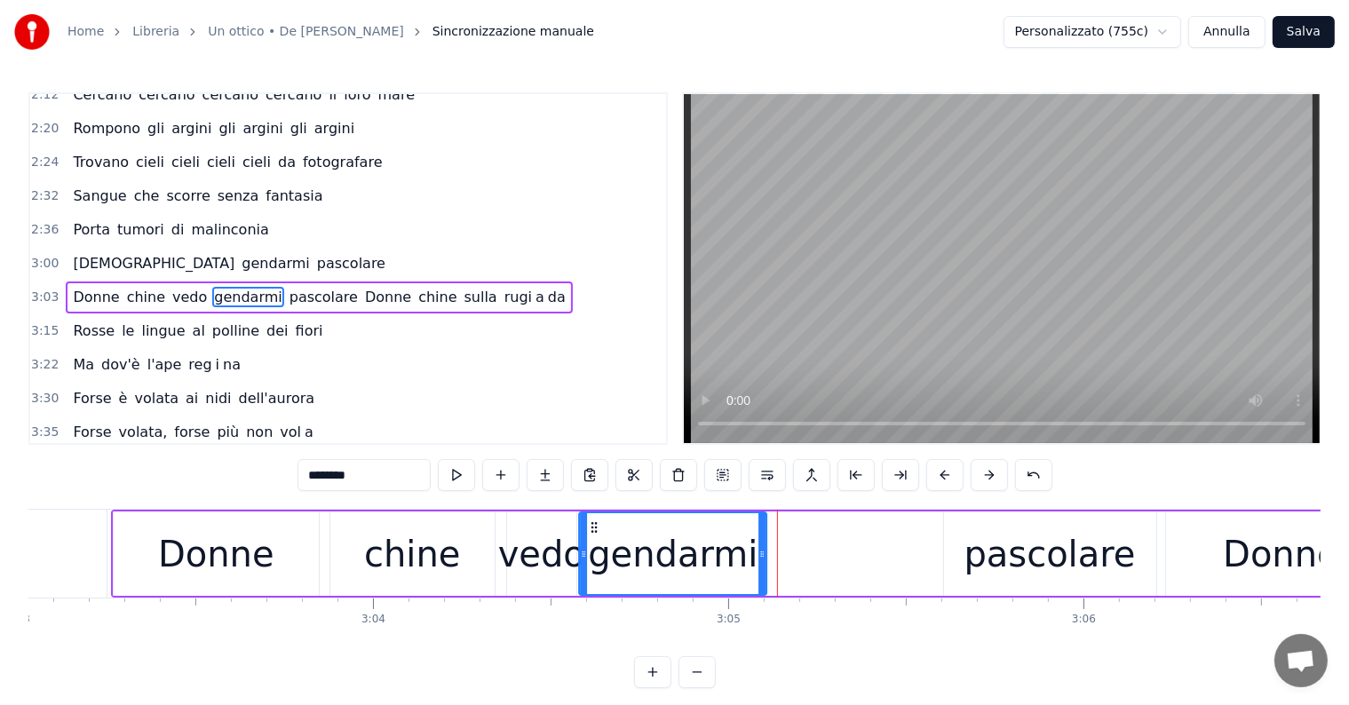
drag, startPoint x: 767, startPoint y: 522, endPoint x: 593, endPoint y: 540, distance: 175.0
click at [593, 540] on div "gendarmi" at bounding box center [673, 553] width 186 height 81
drag, startPoint x: 582, startPoint y: 541, endPoint x: 595, endPoint y: 541, distance: 13.3
click at [595, 541] on div at bounding box center [596, 553] width 7 height 81
click at [601, 529] on icon at bounding box center [601, 527] width 14 height 14
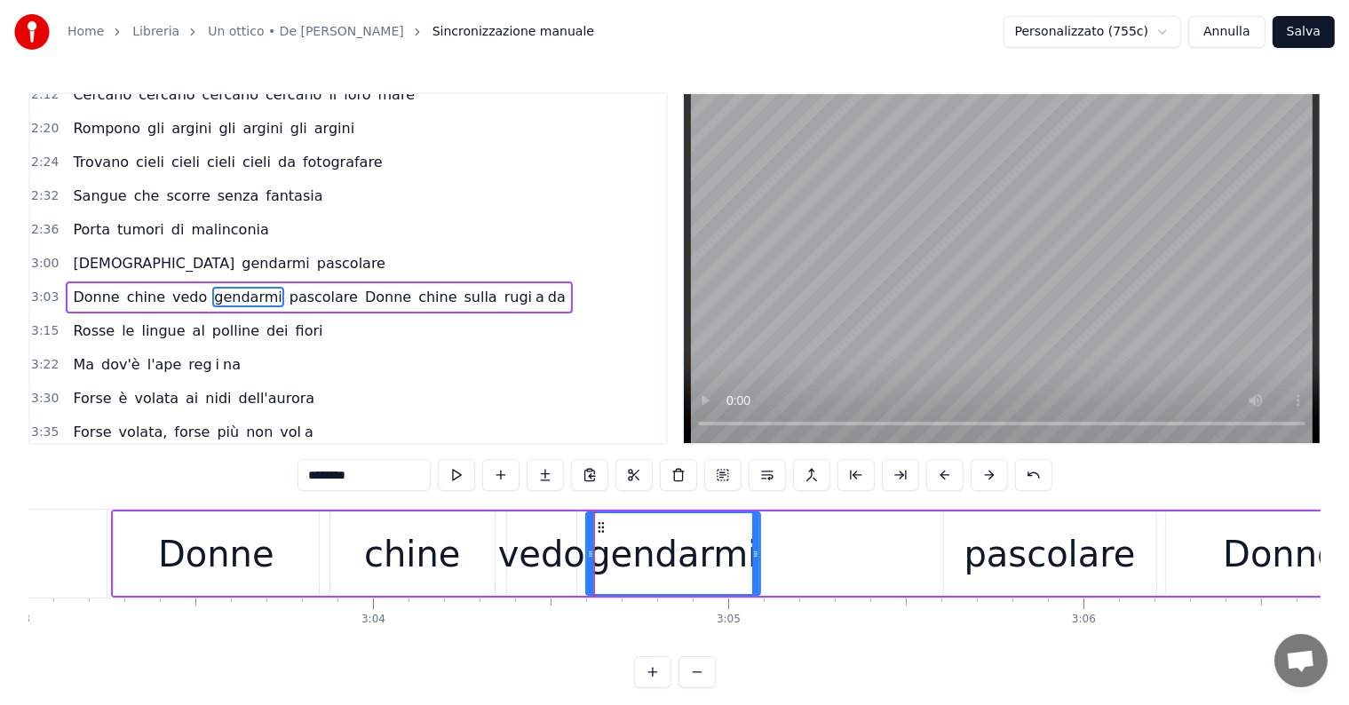
click at [981, 570] on div "pascolare" at bounding box center [1049, 554] width 171 height 53
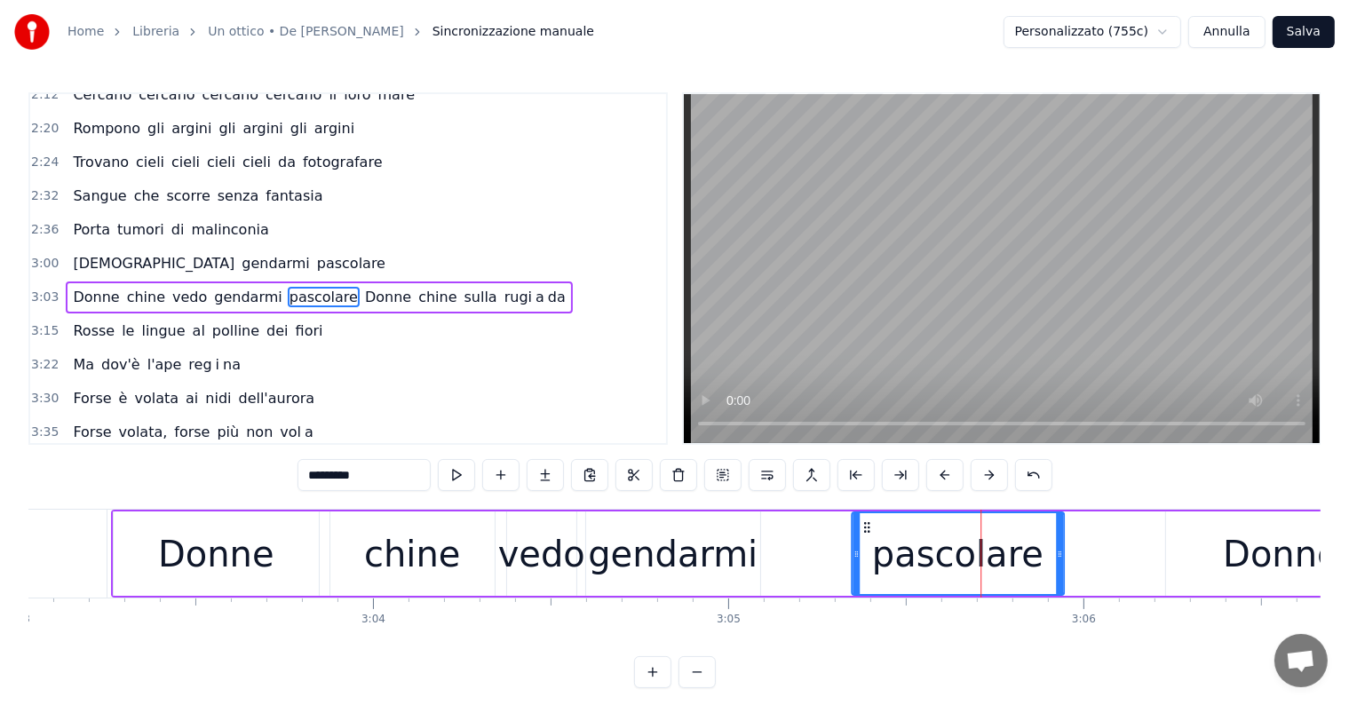
drag, startPoint x: 958, startPoint y: 524, endPoint x: 866, endPoint y: 538, distance: 93.4
click at [866, 538] on div "pascolare" at bounding box center [958, 553] width 210 height 81
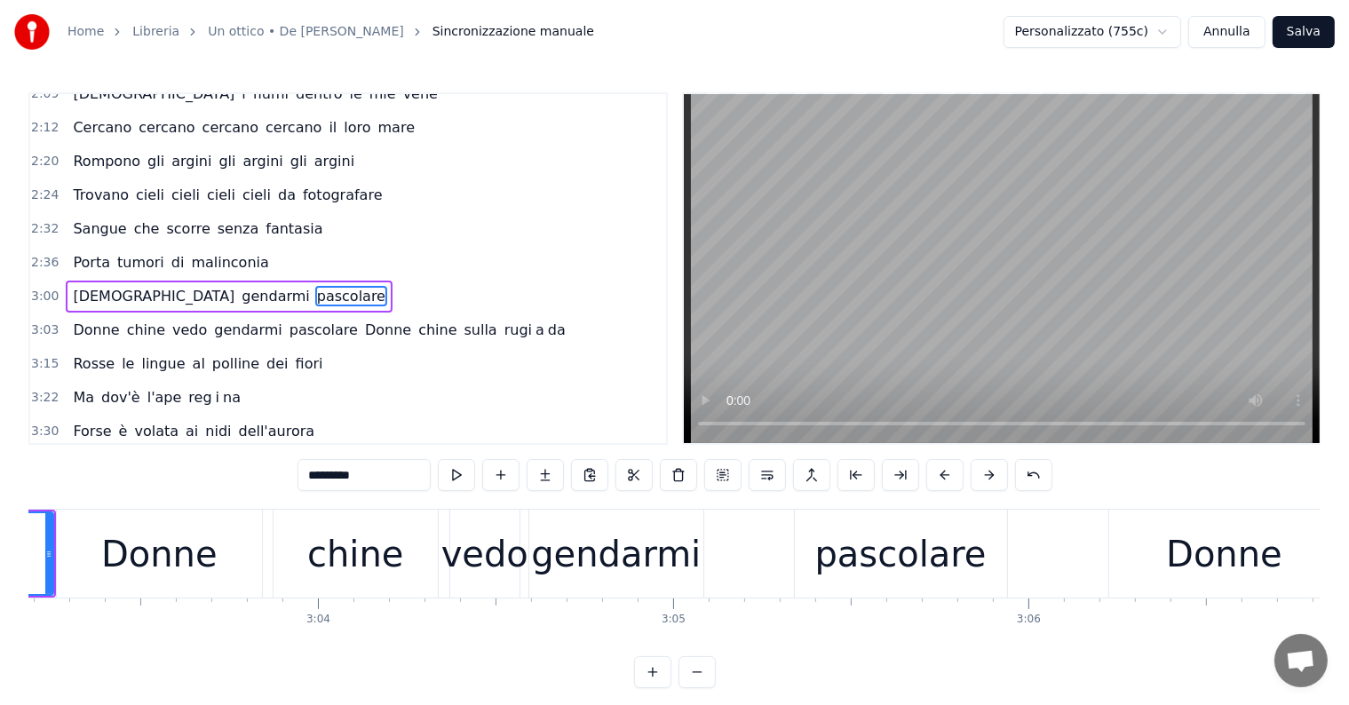
scroll to position [0, 64965]
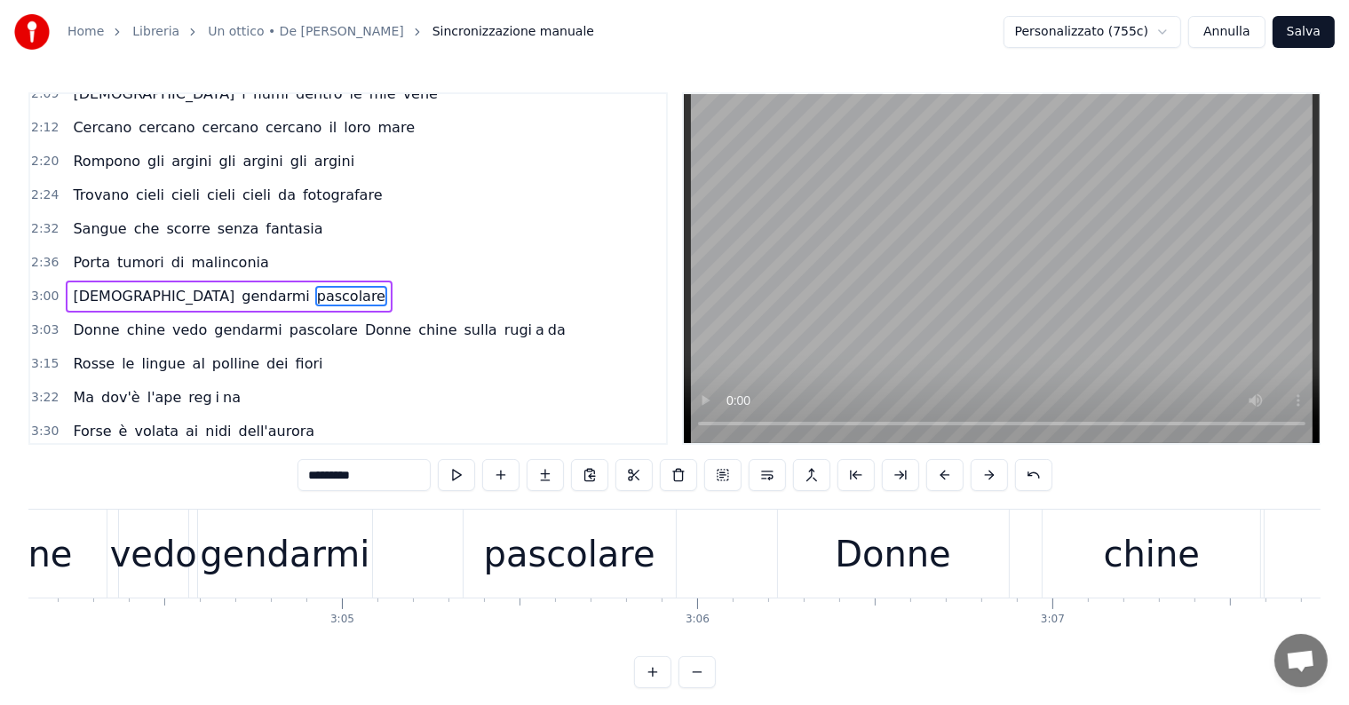
scroll to position [0, 64800]
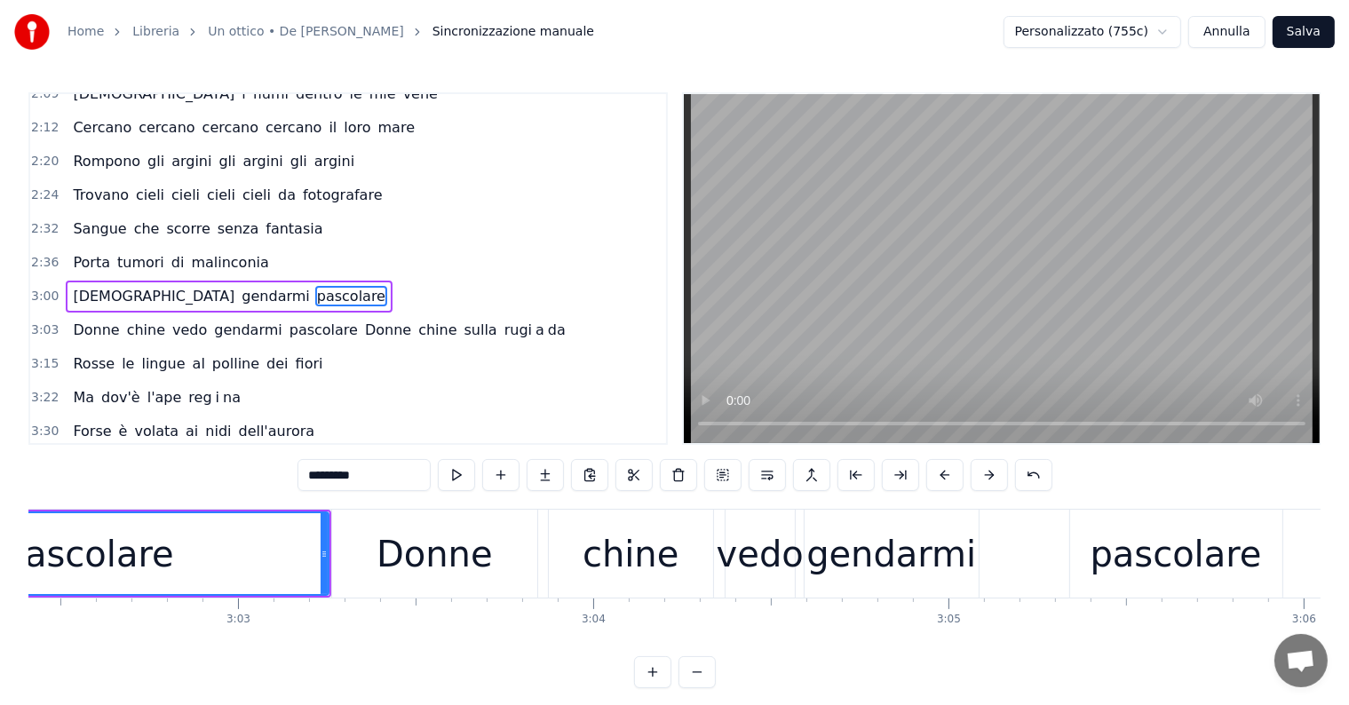
click at [273, 555] on div "pascolare" at bounding box center [88, 553] width 479 height 81
click at [750, 552] on div "vedo" at bounding box center [760, 554] width 87 height 53
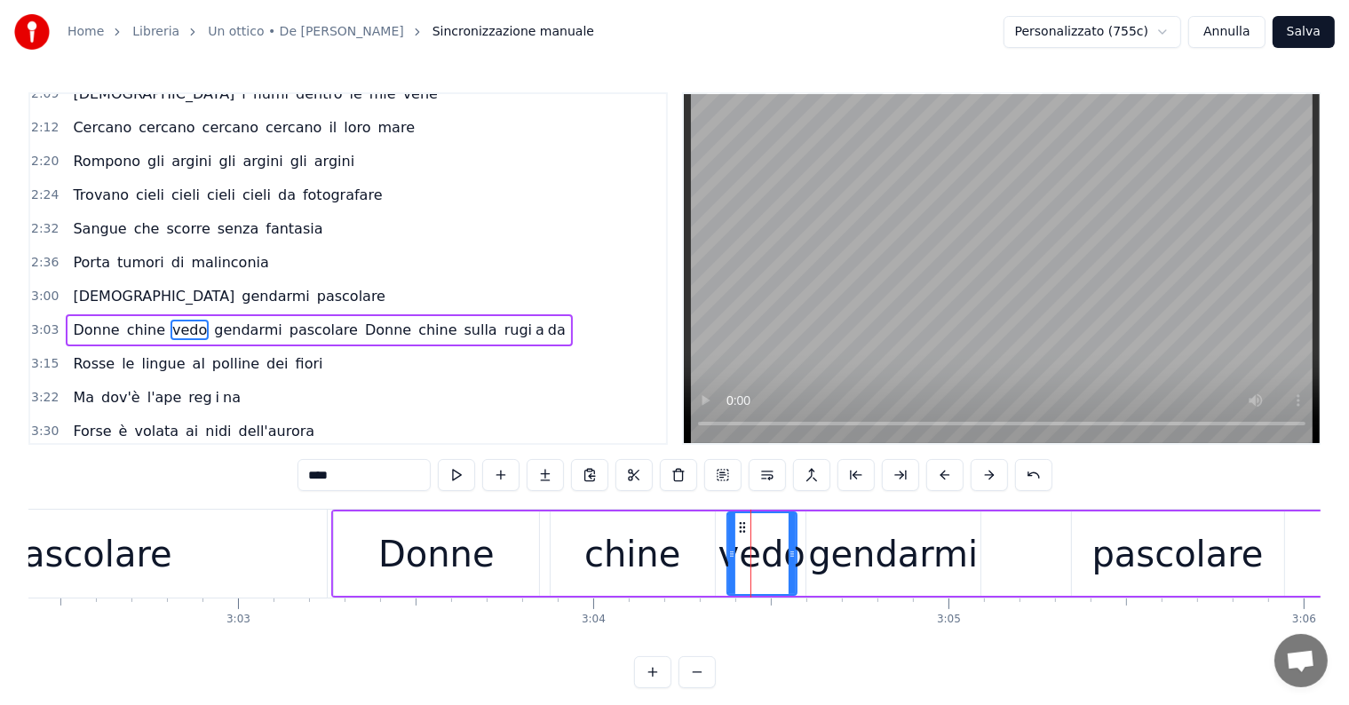
scroll to position [691, 0]
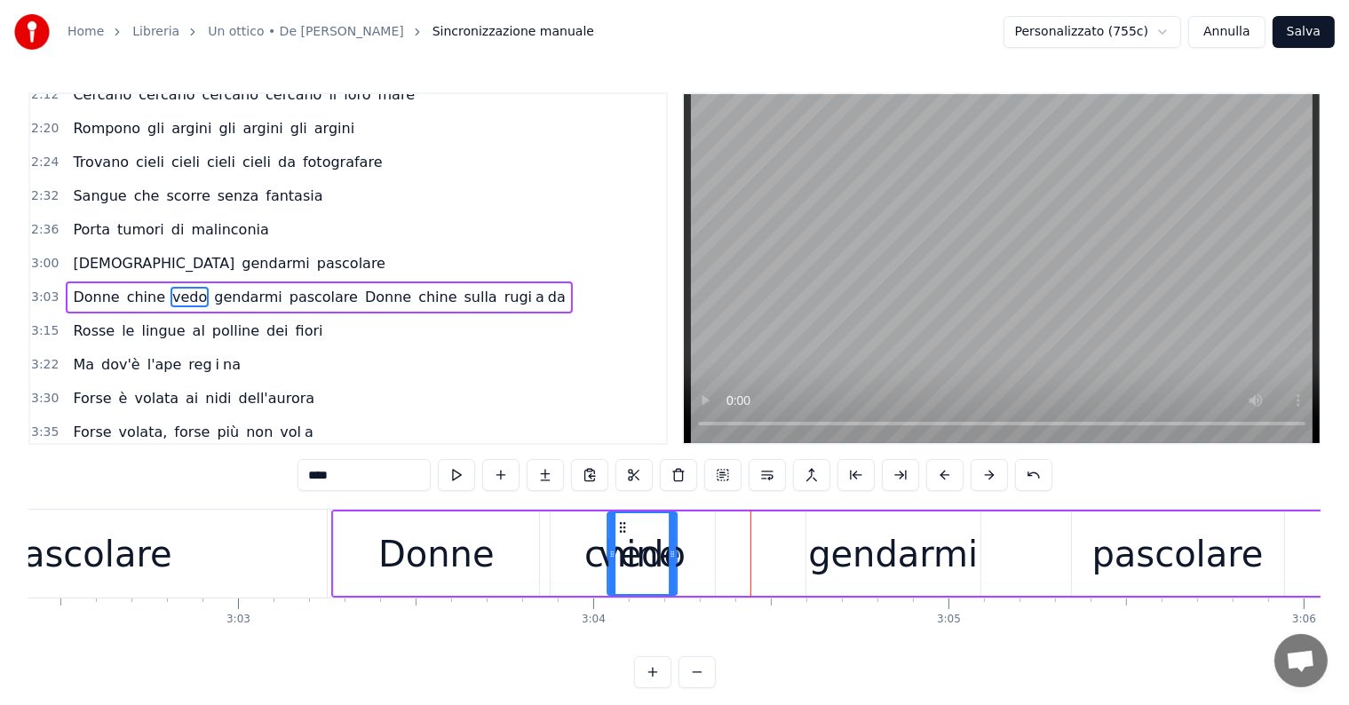
drag, startPoint x: 742, startPoint y: 525, endPoint x: 622, endPoint y: 525, distance: 119.9
click at [622, 525] on icon at bounding box center [622, 527] width 14 height 14
click at [145, 565] on div "pascolare" at bounding box center [86, 554] width 171 height 53
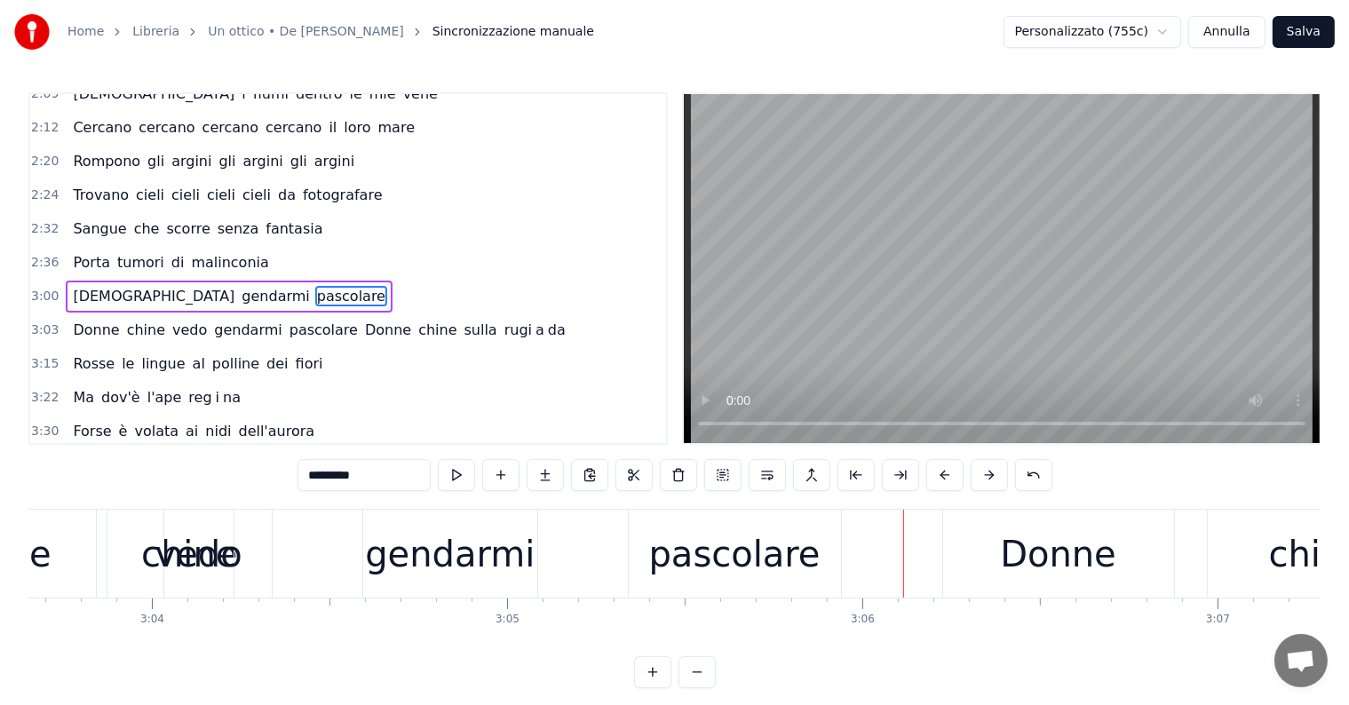
scroll to position [0, 65185]
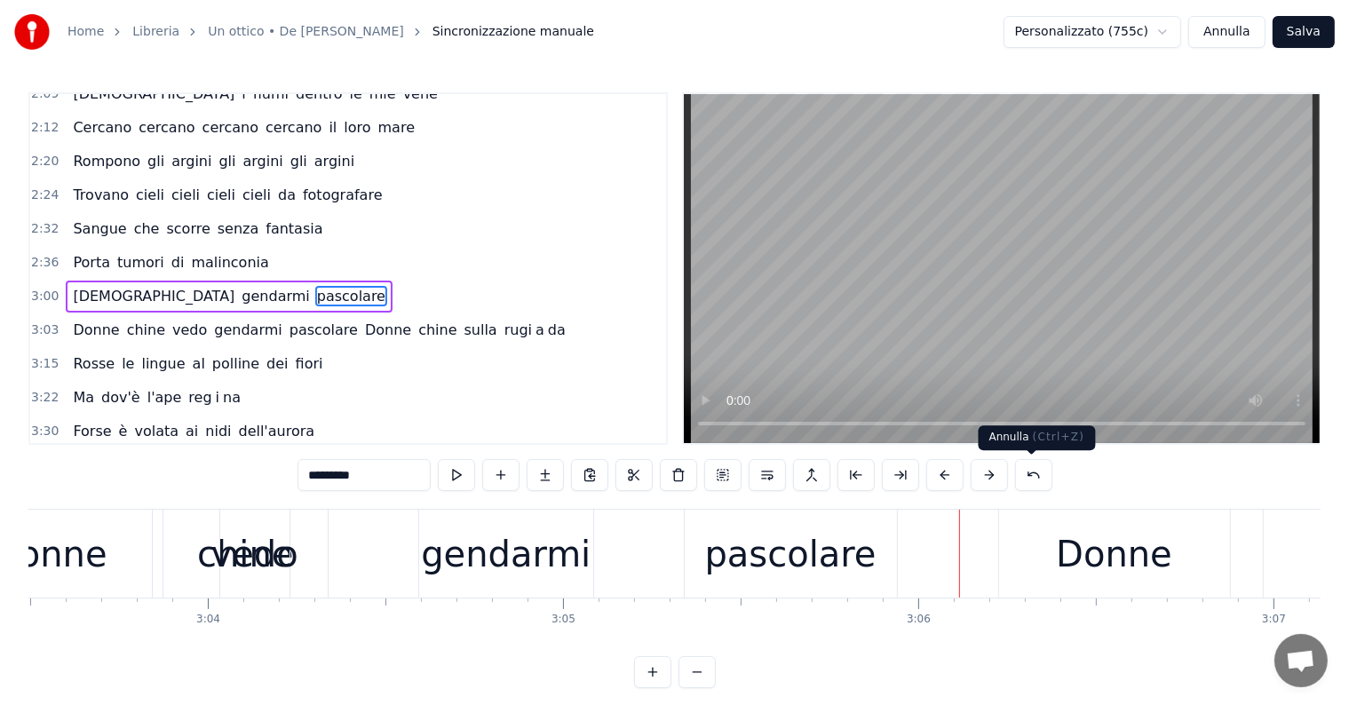
click at [1021, 469] on button at bounding box center [1033, 475] width 37 height 32
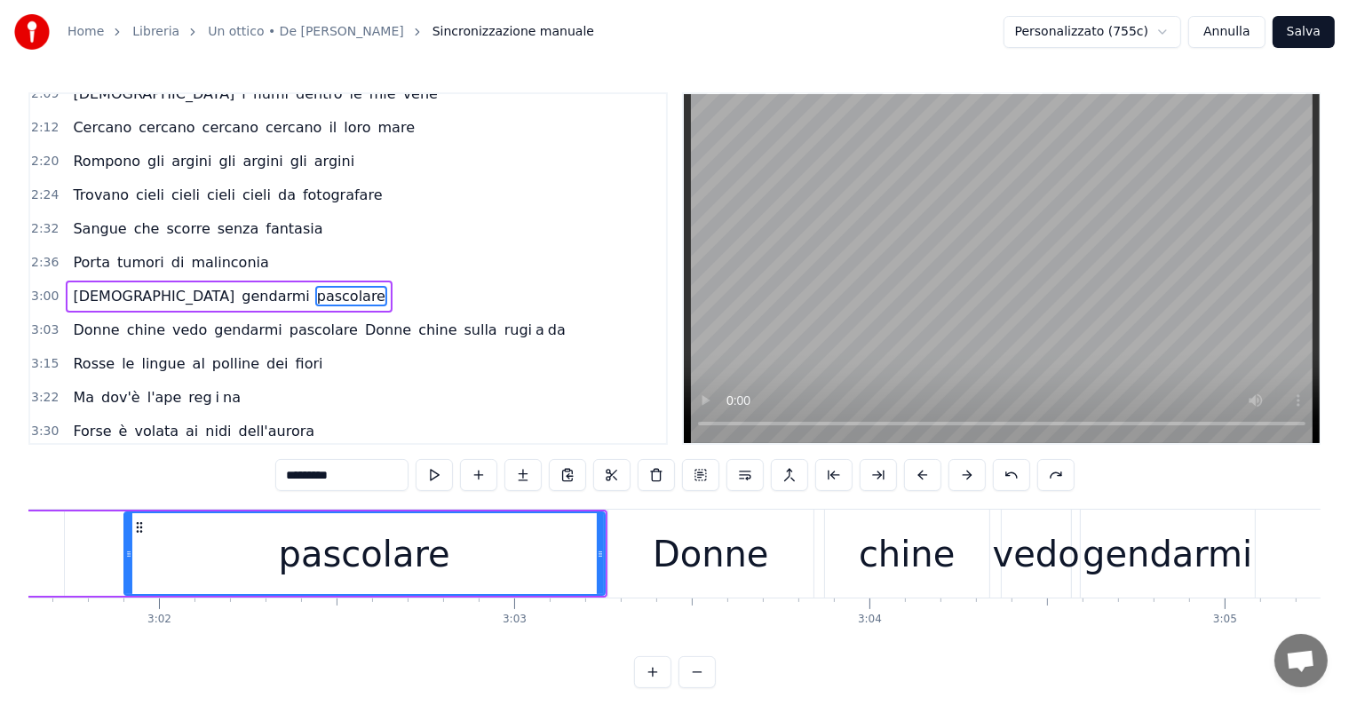
scroll to position [0, 64303]
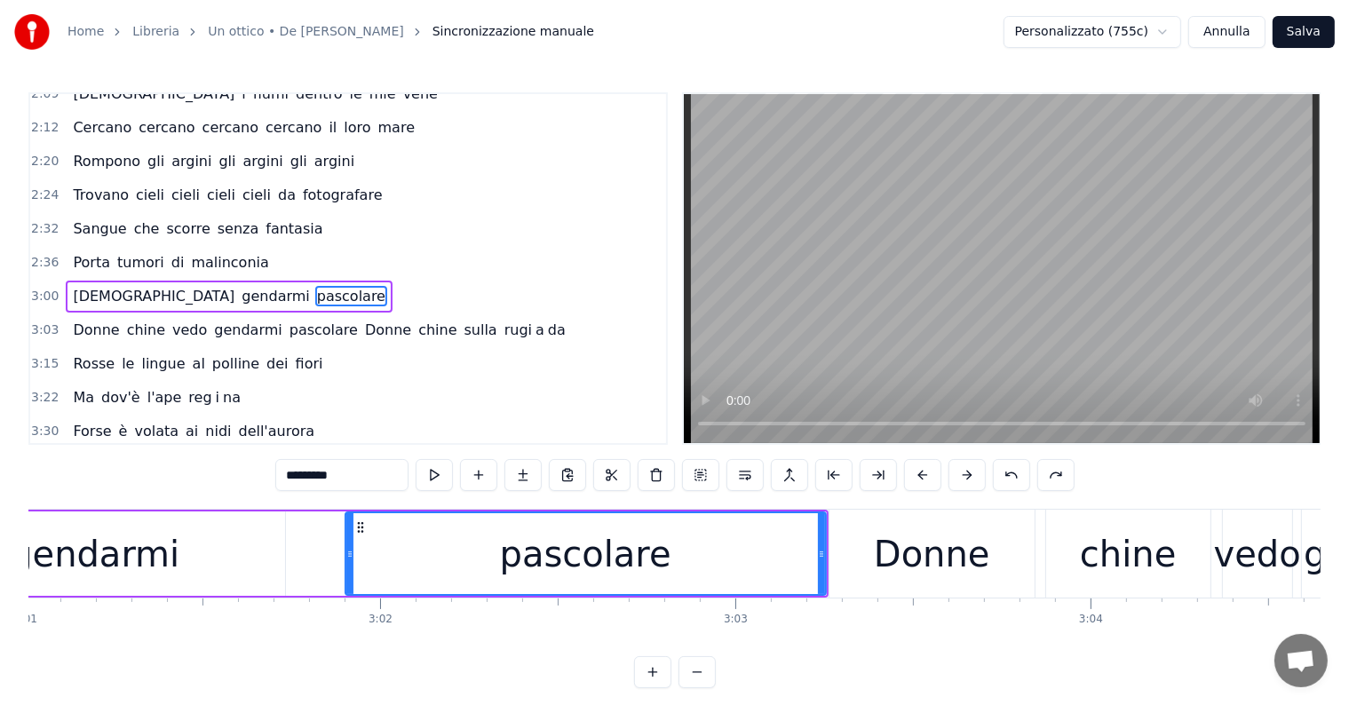
click at [163, 572] on div "gendarmi" at bounding box center [95, 554] width 170 height 53
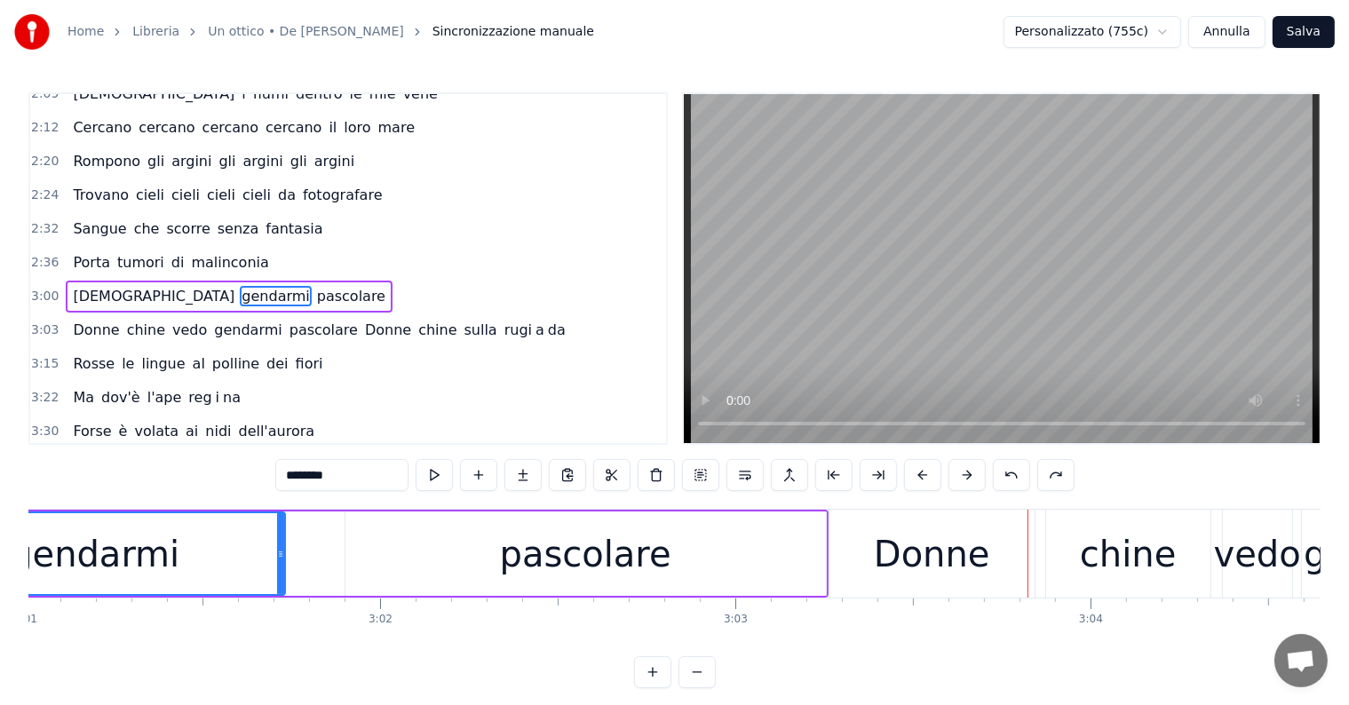
click at [898, 566] on div "Donne" at bounding box center [932, 554] width 116 height 53
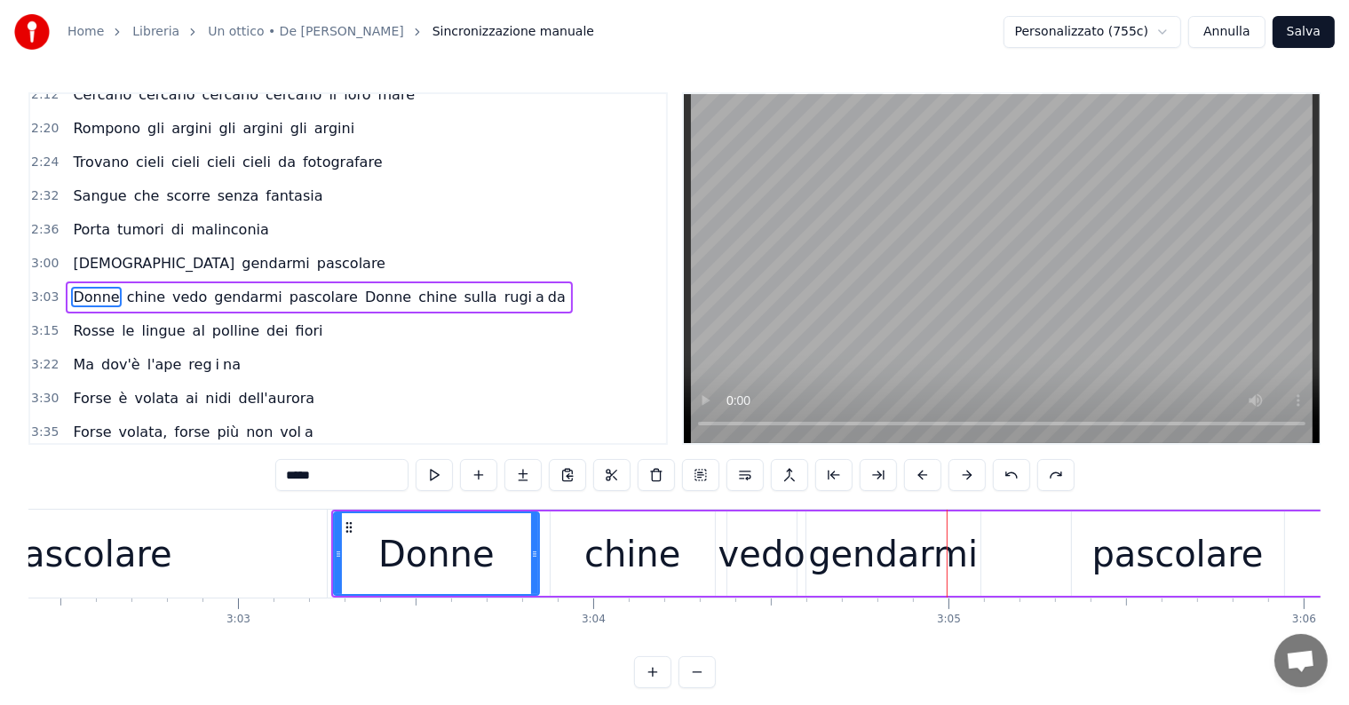
scroll to position [0, 64635]
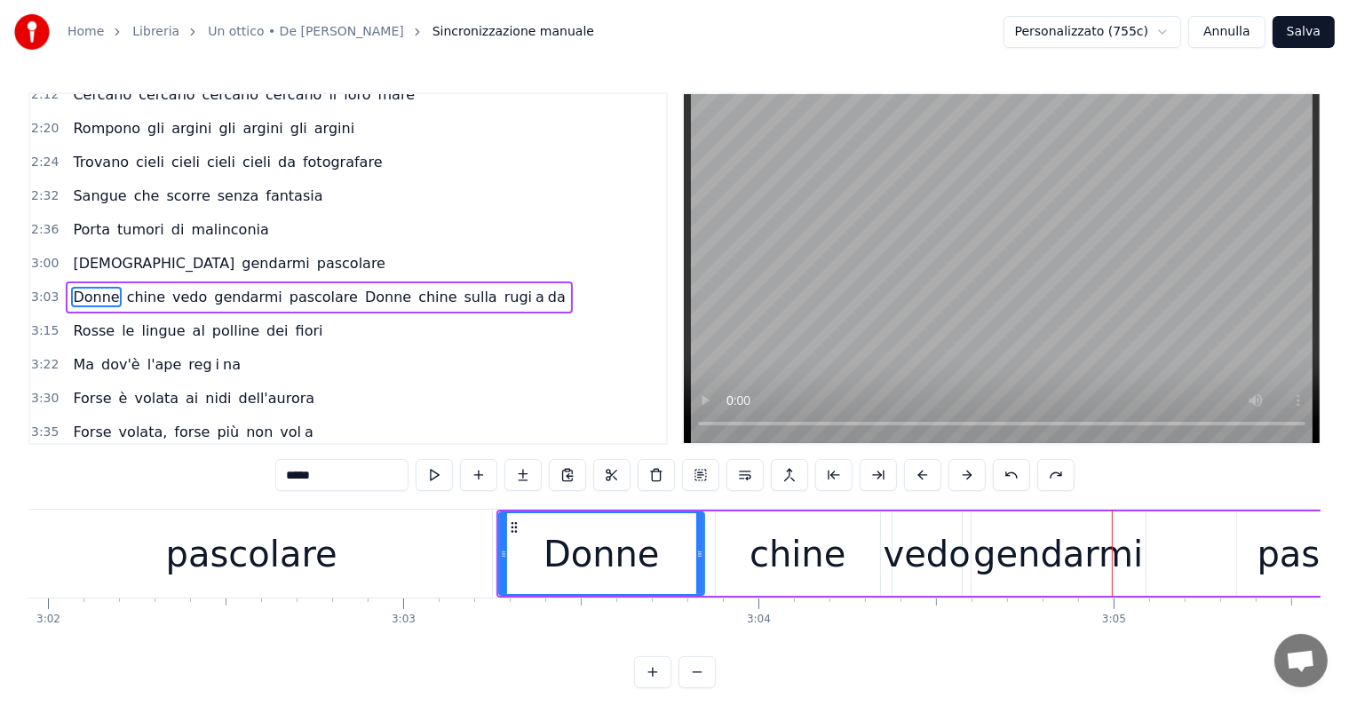
click at [600, 558] on div "Donne" at bounding box center [602, 554] width 116 height 53
click at [374, 550] on div "pascolare" at bounding box center [252, 554] width 480 height 88
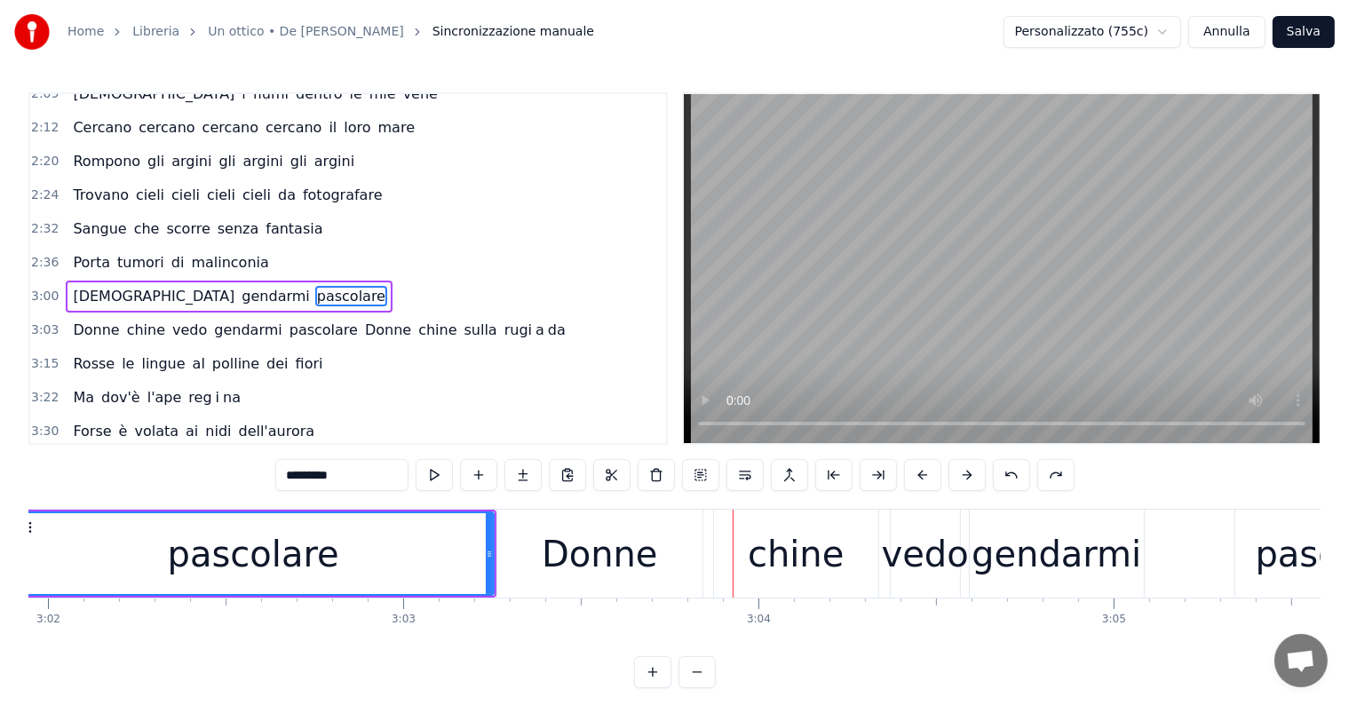
click at [931, 562] on div "vedo" at bounding box center [925, 554] width 87 height 53
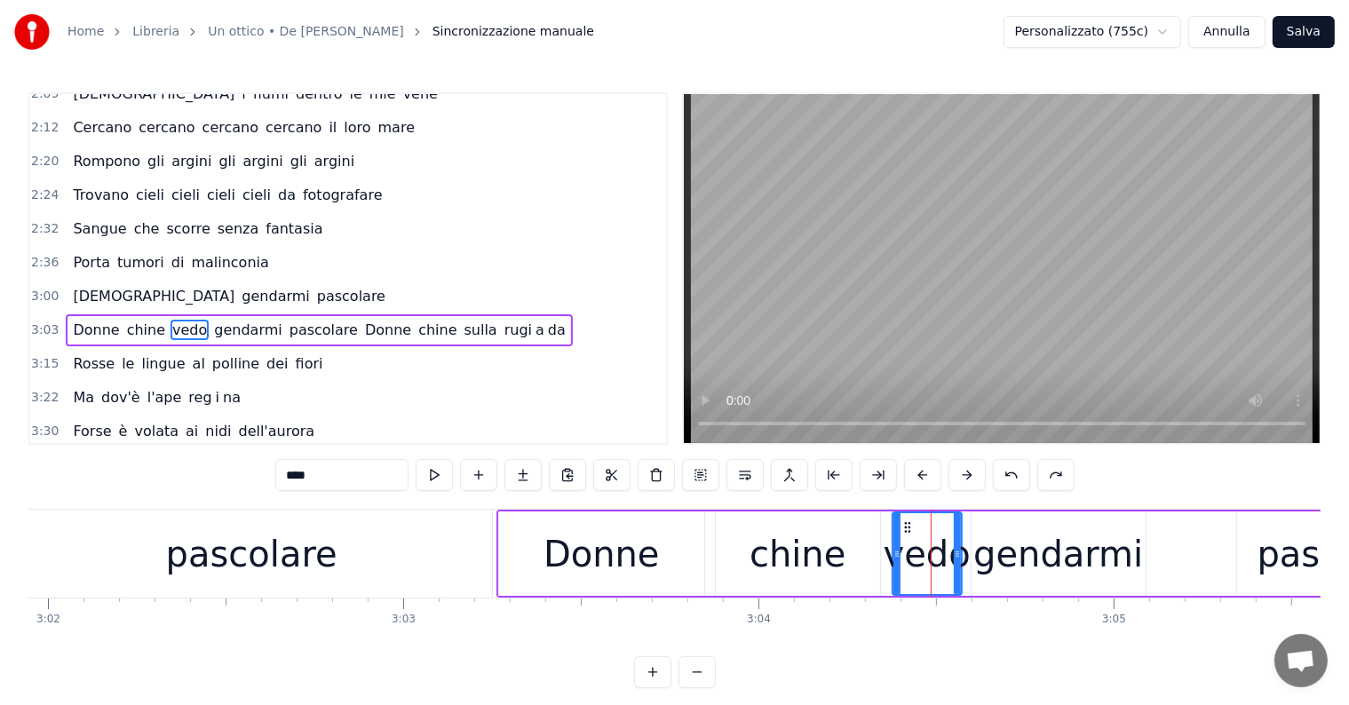
scroll to position [691, 0]
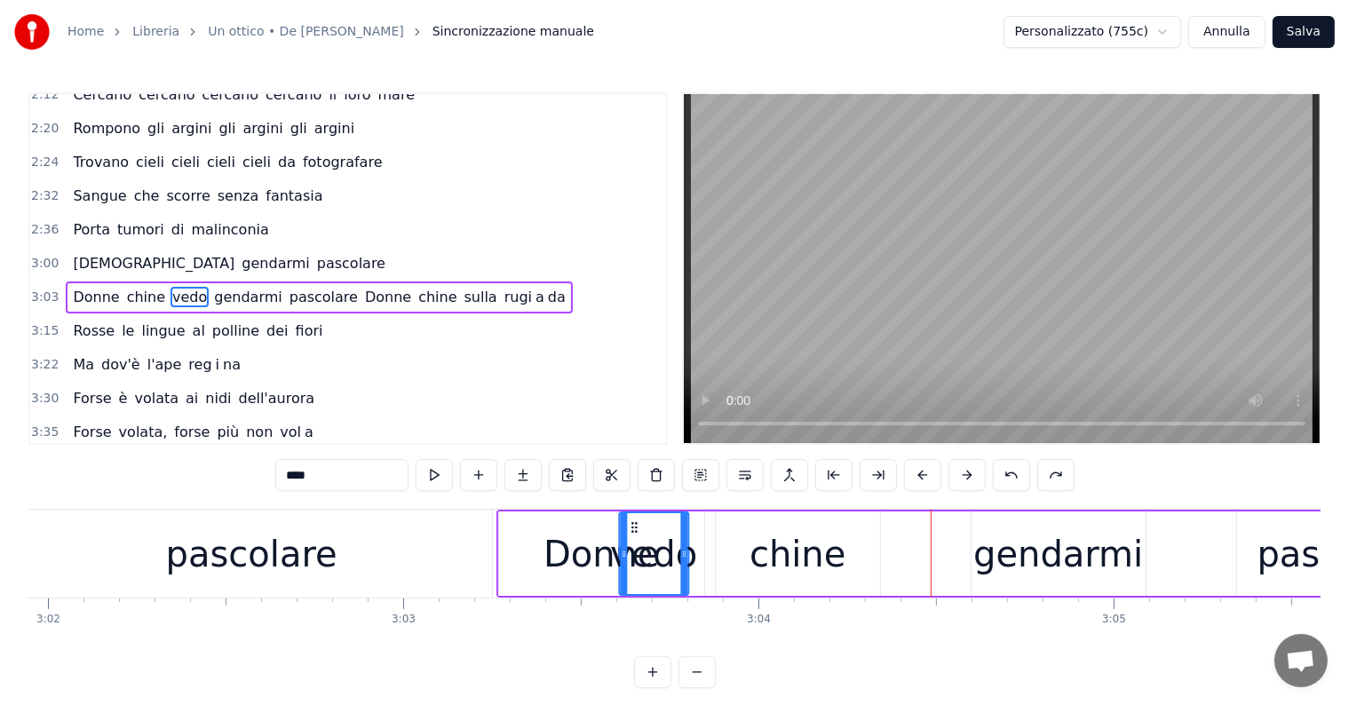
drag, startPoint x: 906, startPoint y: 523, endPoint x: 632, endPoint y: 551, distance: 274.9
click at [632, 551] on div "vedo" at bounding box center [653, 553] width 67 height 81
click at [1016, 565] on div "gendarmi" at bounding box center [1058, 554] width 170 height 53
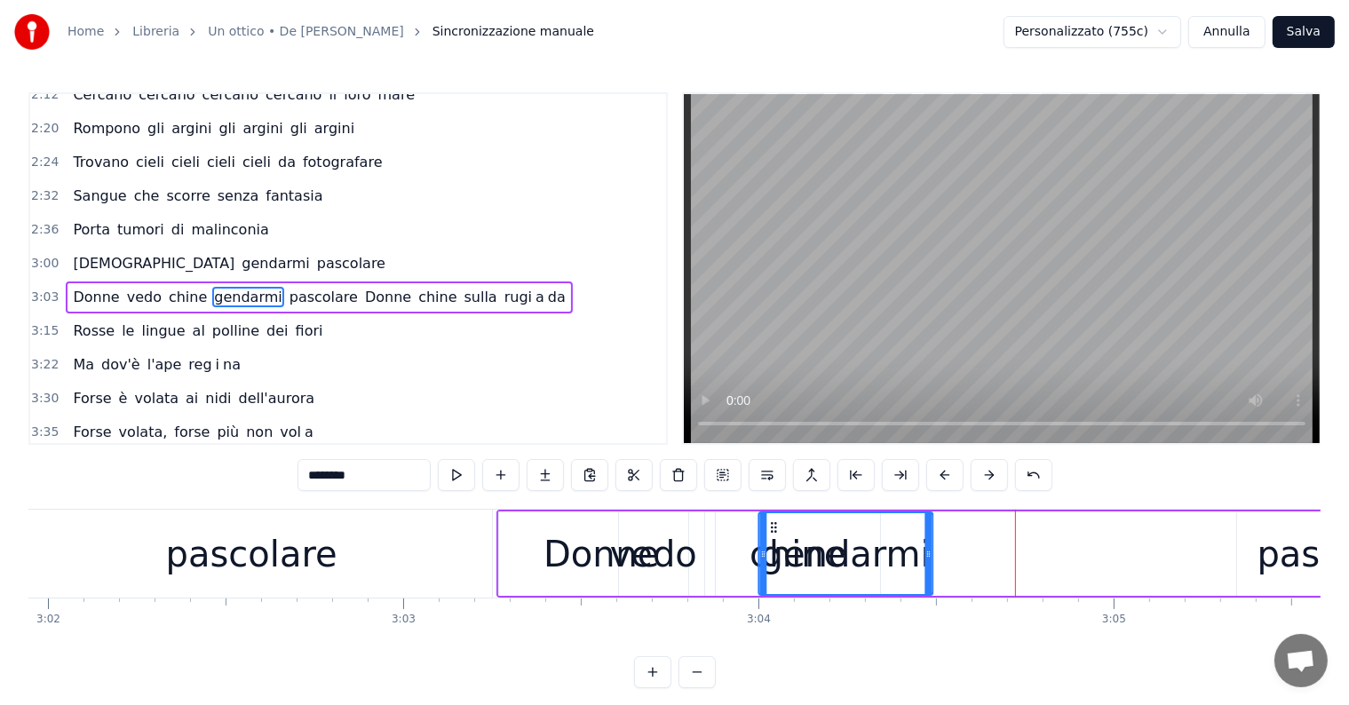
drag, startPoint x: 986, startPoint y: 523, endPoint x: 773, endPoint y: 544, distance: 214.1
click at [773, 544] on div "gendarmi" at bounding box center [845, 553] width 172 height 81
click at [289, 566] on div "pascolare" at bounding box center [251, 554] width 171 height 53
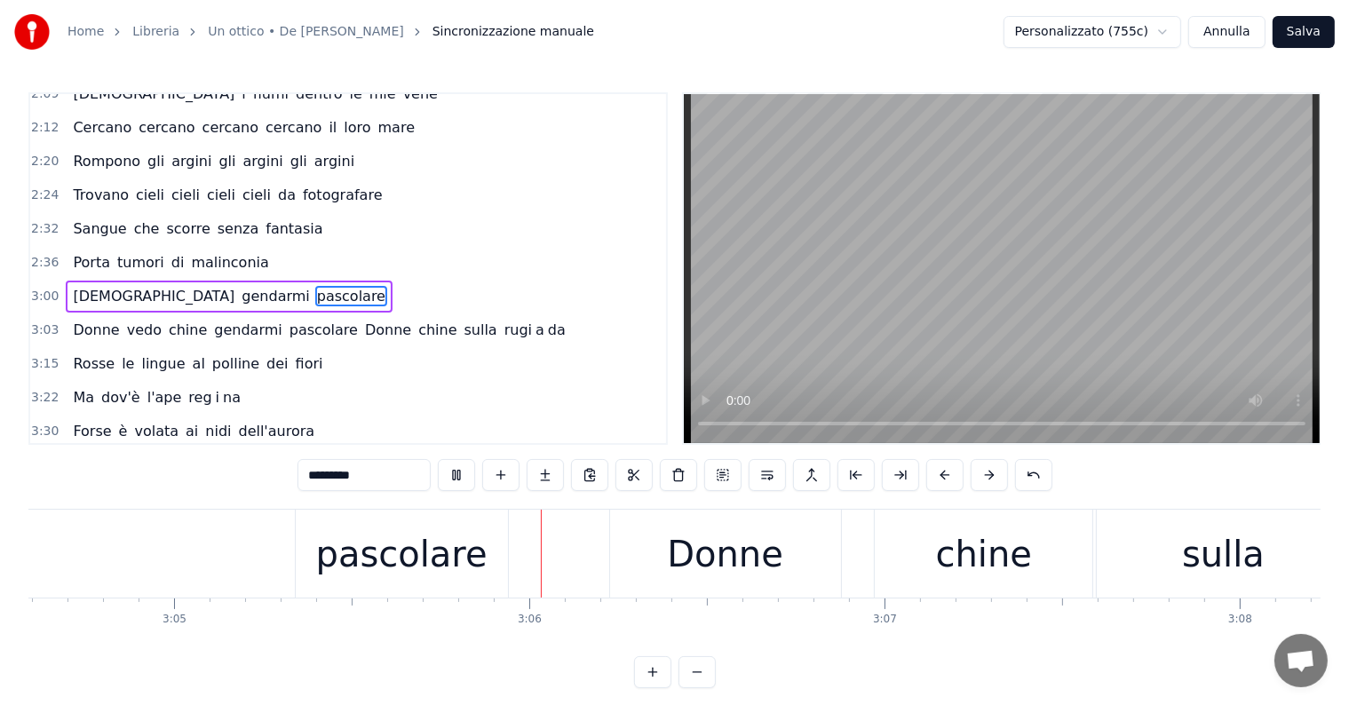
scroll to position [0, 65819]
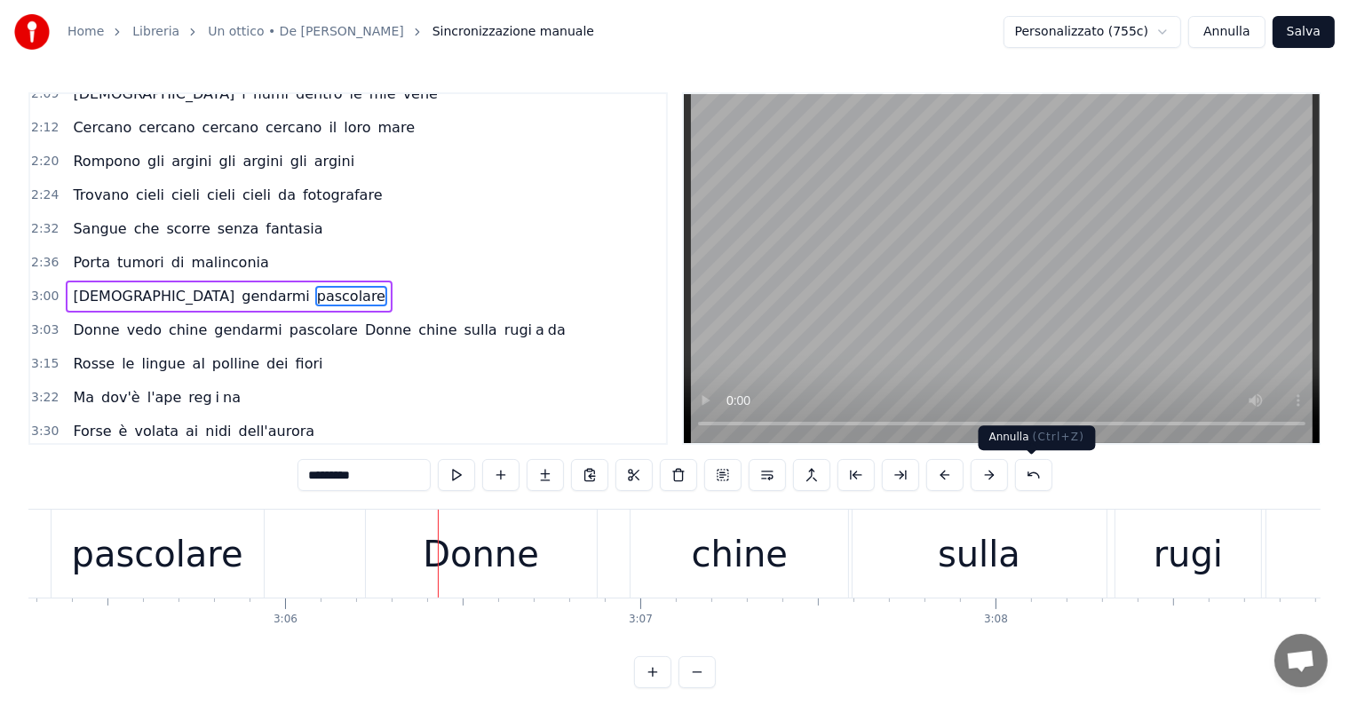
click at [1029, 482] on button at bounding box center [1033, 475] width 37 height 32
click at [1014, 476] on button at bounding box center [1011, 475] width 37 height 32
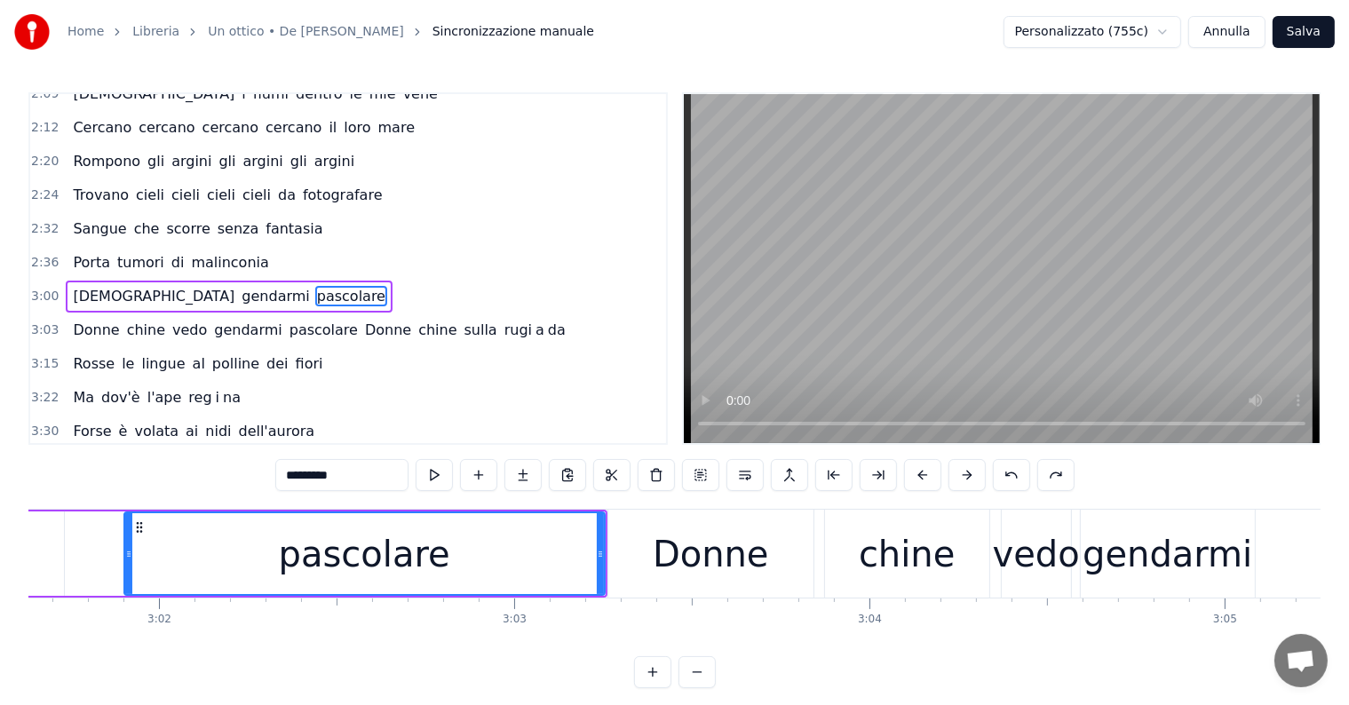
scroll to position [0, 64359]
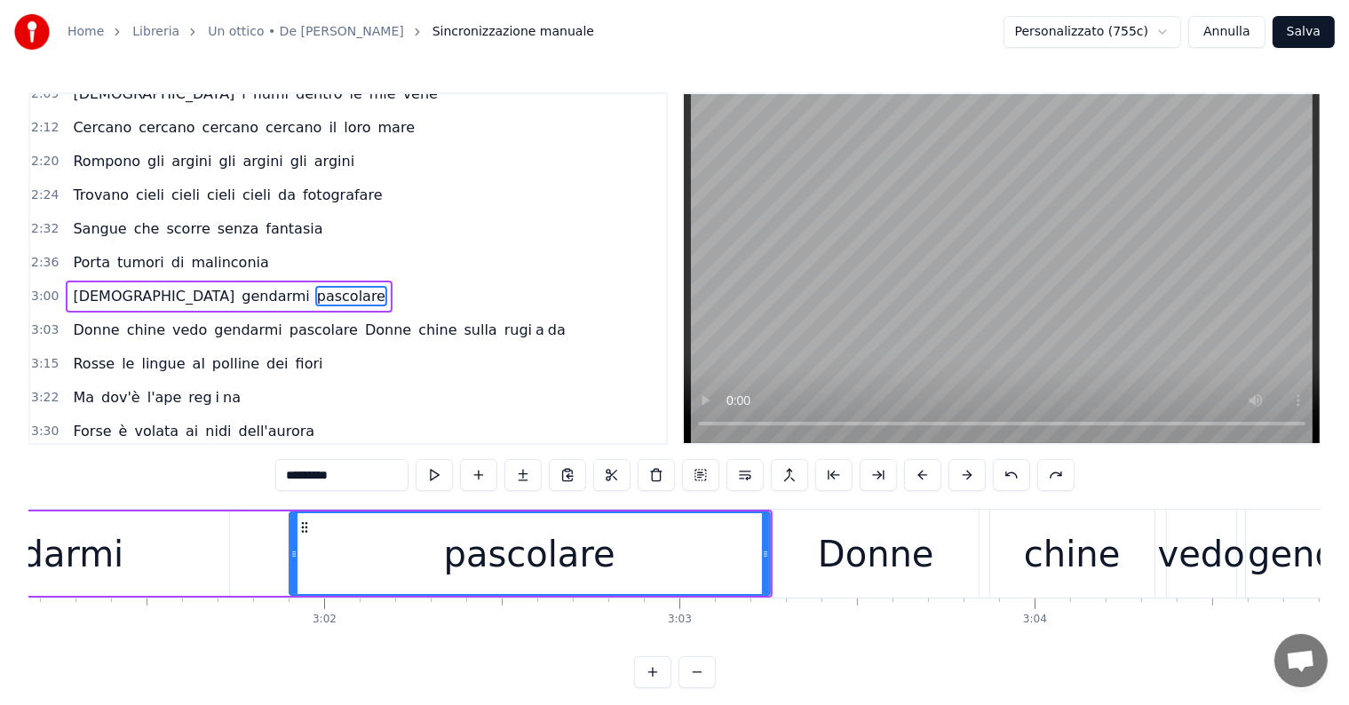
click at [451, 557] on div "pascolare" at bounding box center [529, 553] width 479 height 81
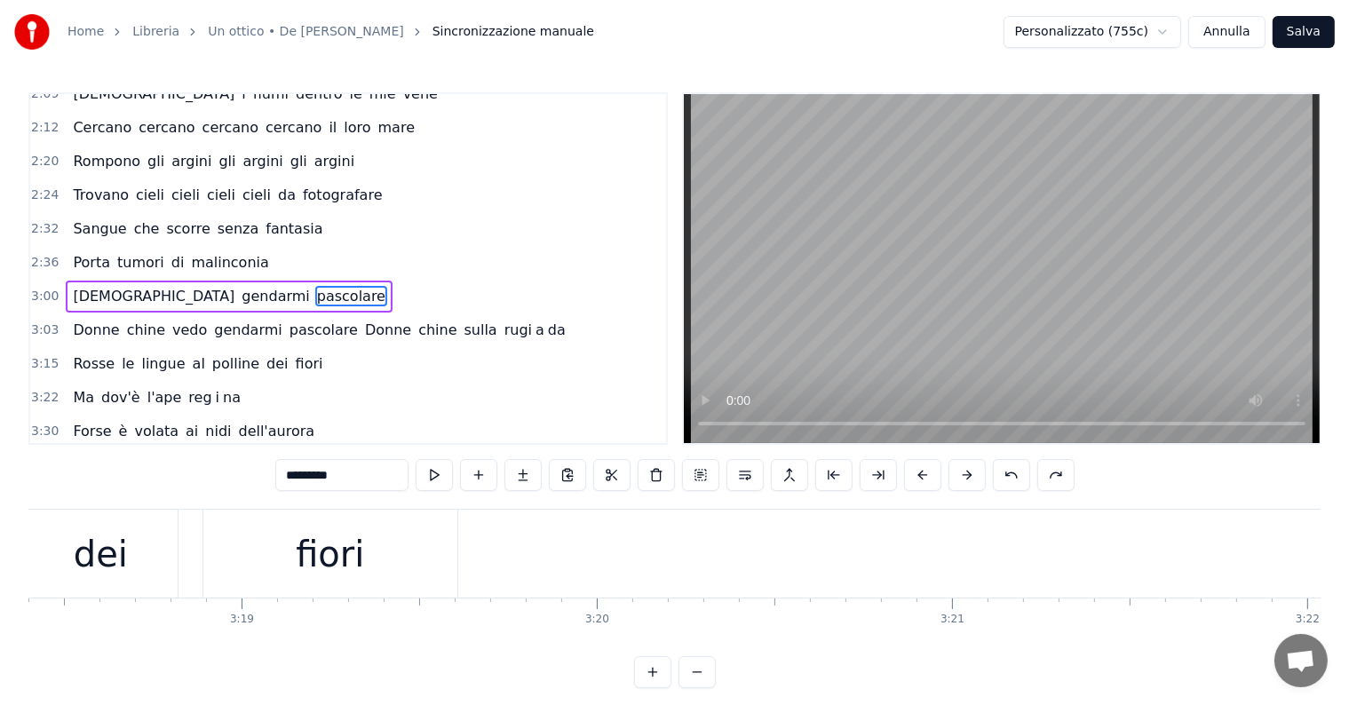
scroll to position [0, 70314]
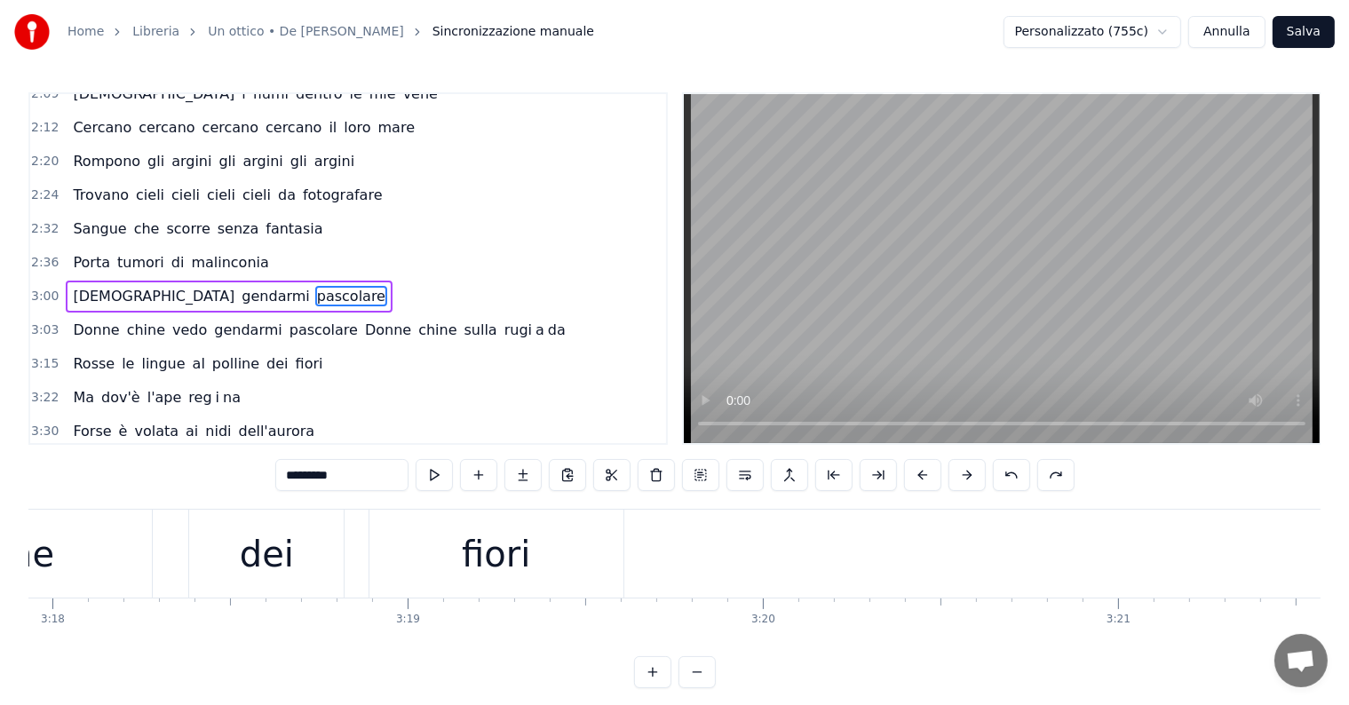
click at [255, 560] on div "dei" at bounding box center [267, 554] width 54 height 53
type input "***"
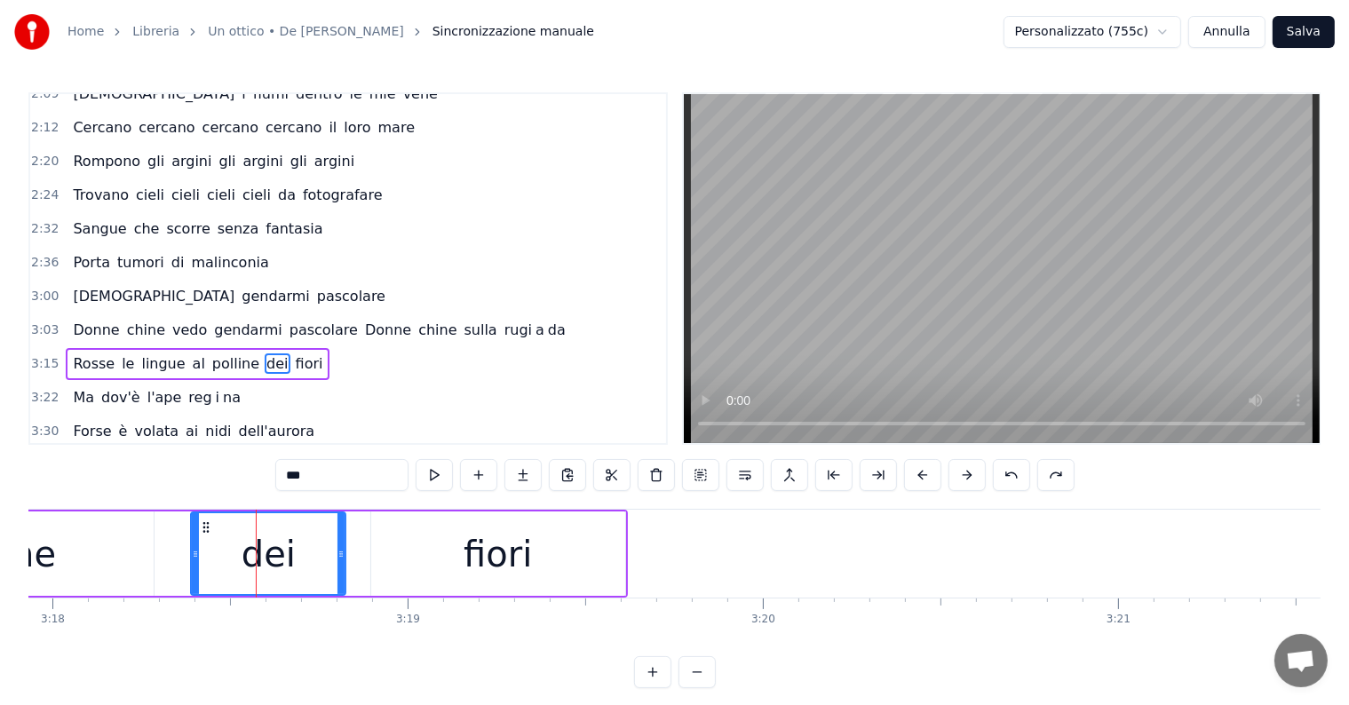
scroll to position [724, 0]
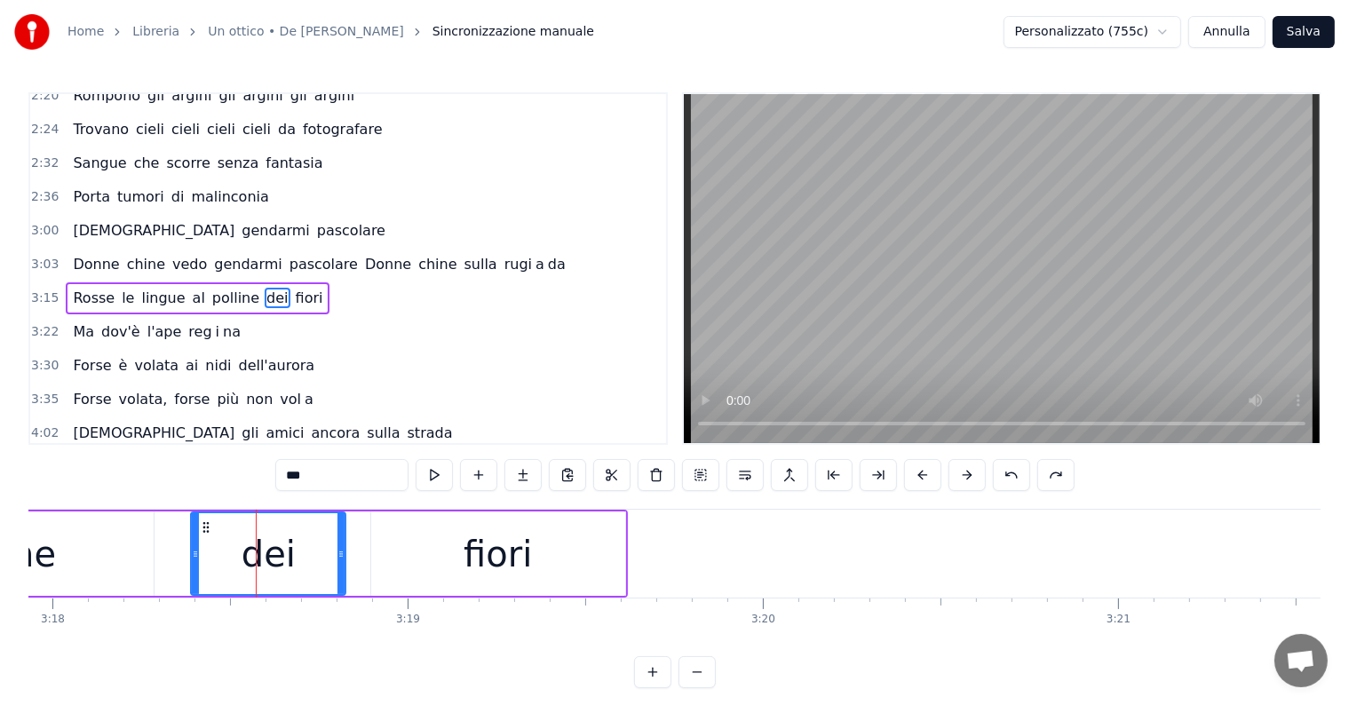
click at [88, 284] on div "3:15 Rosse le lingue al polline dei fiori" at bounding box center [348, 299] width 636 height 34
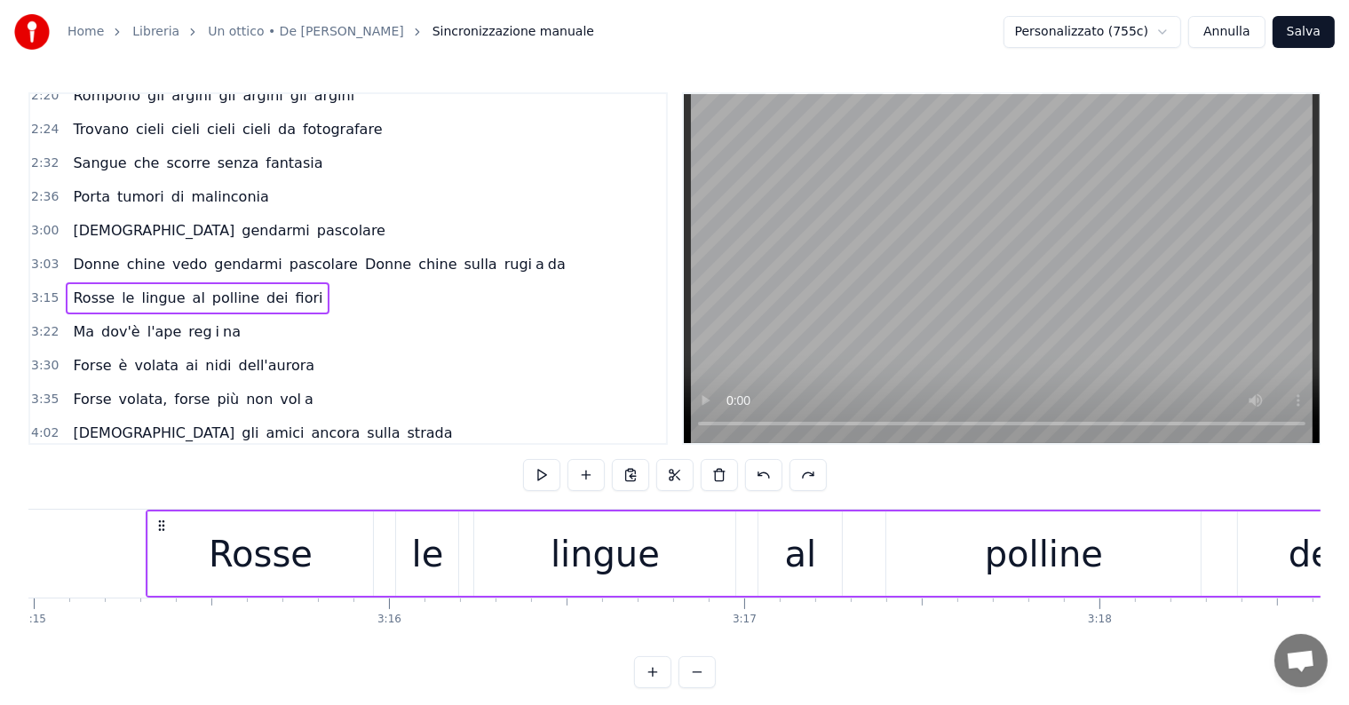
scroll to position [0, 69156]
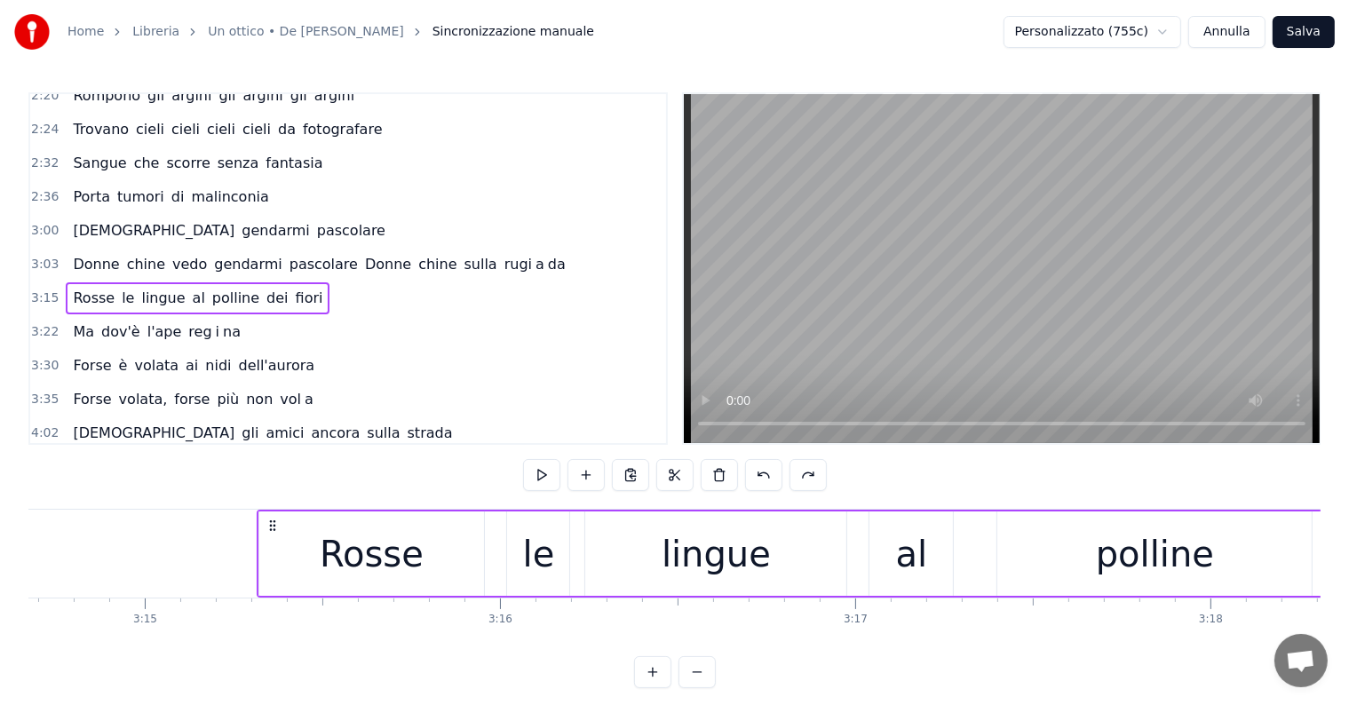
click at [67, 282] on div "Rosse le lingue al polline dei fiori" at bounding box center [198, 298] width 264 height 32
click at [633, 471] on button at bounding box center [630, 475] width 37 height 32
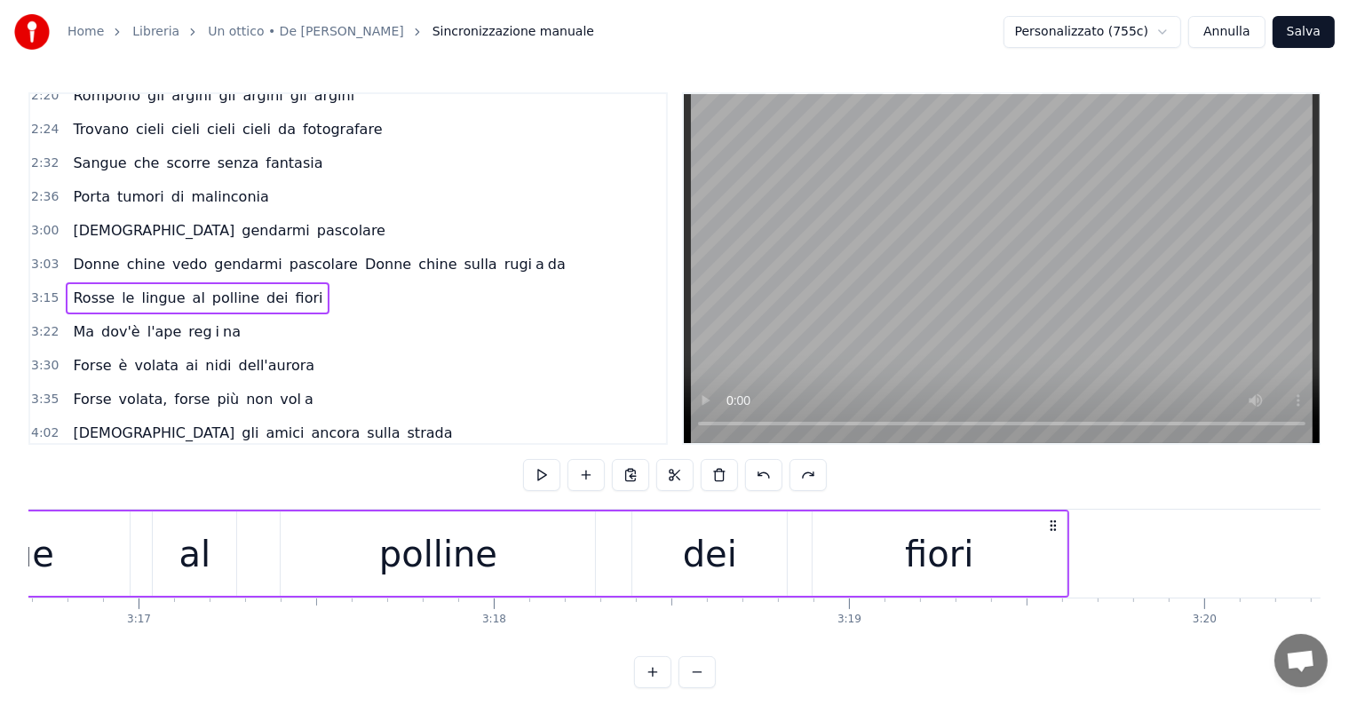
scroll to position [0, 70204]
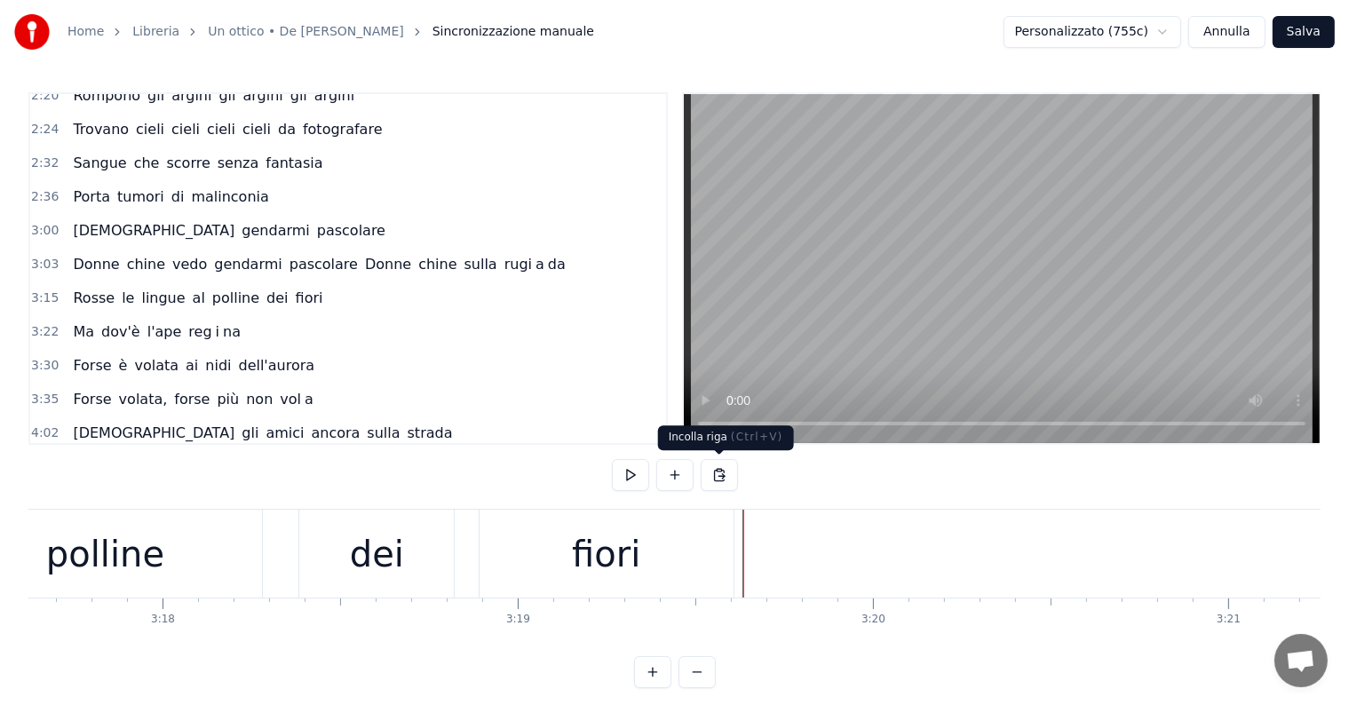
click at [718, 473] on button at bounding box center [719, 475] width 37 height 32
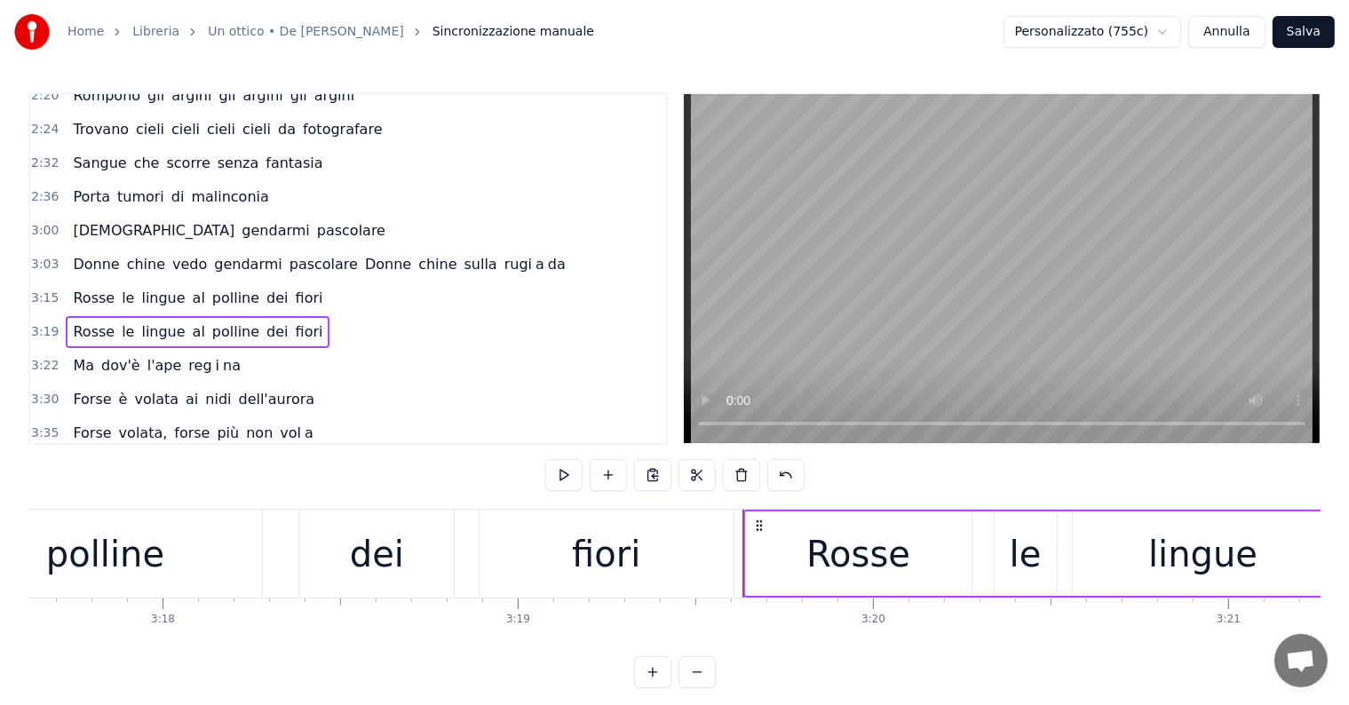
click at [347, 533] on div "dei" at bounding box center [376, 554] width 155 height 88
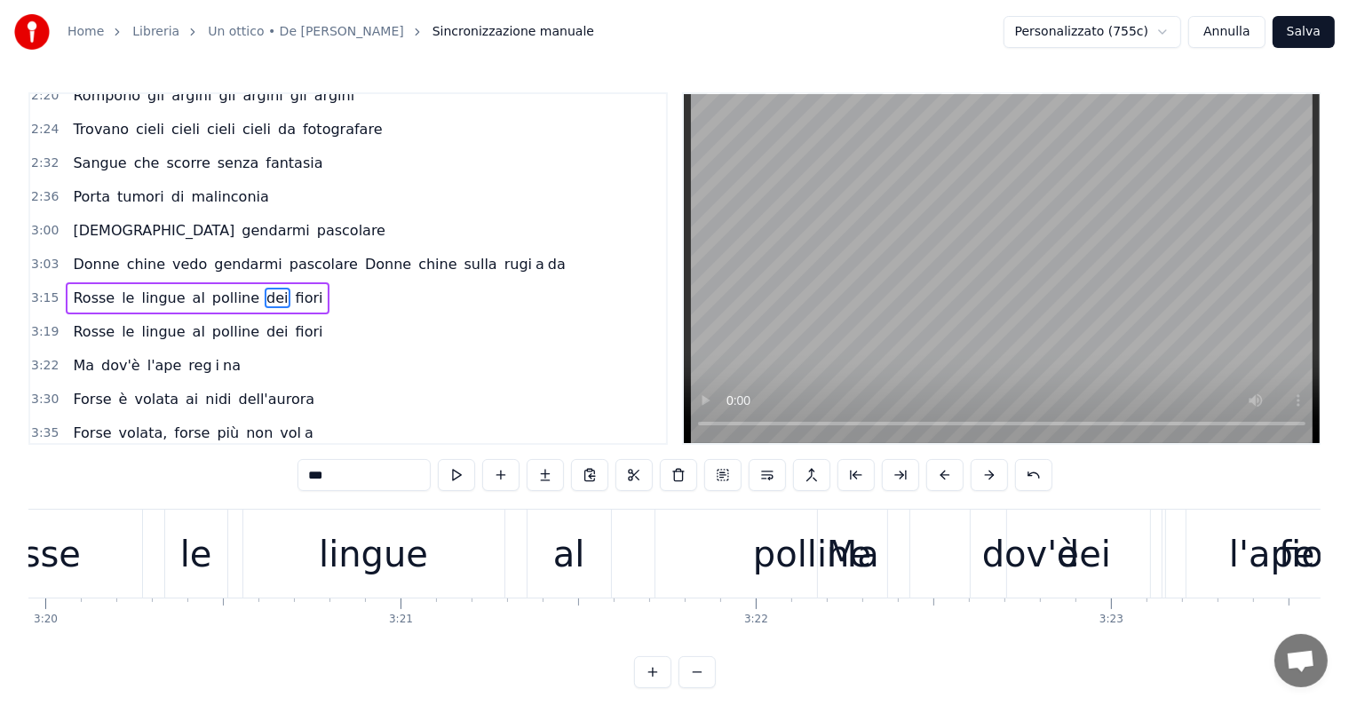
scroll to position [0, 70867]
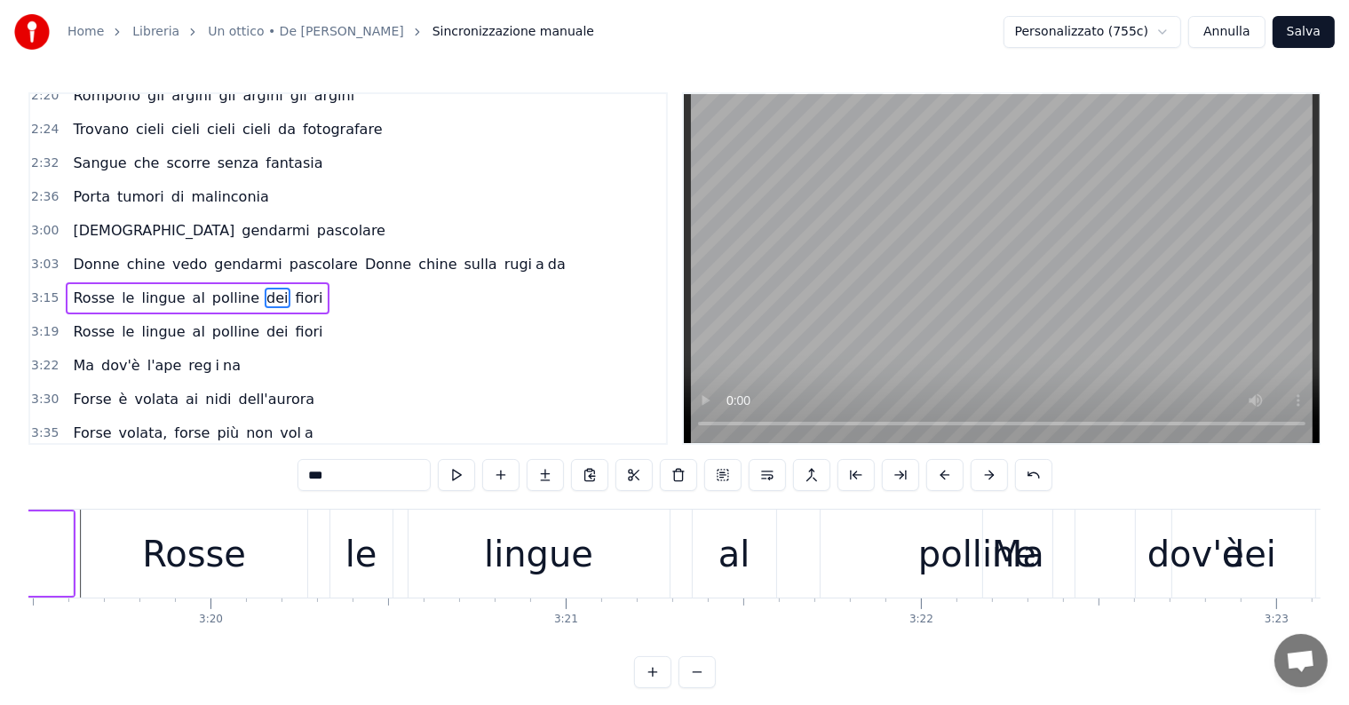
type input "*****"
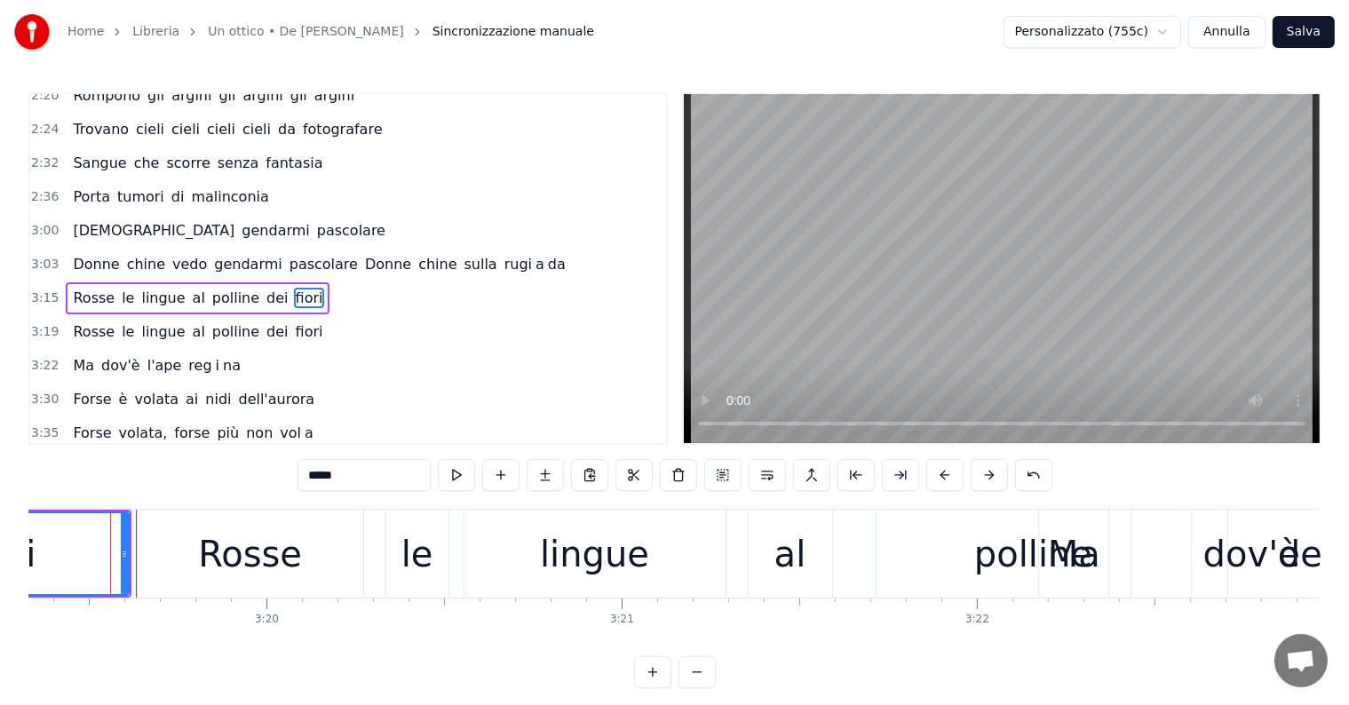
scroll to position [0, 70803]
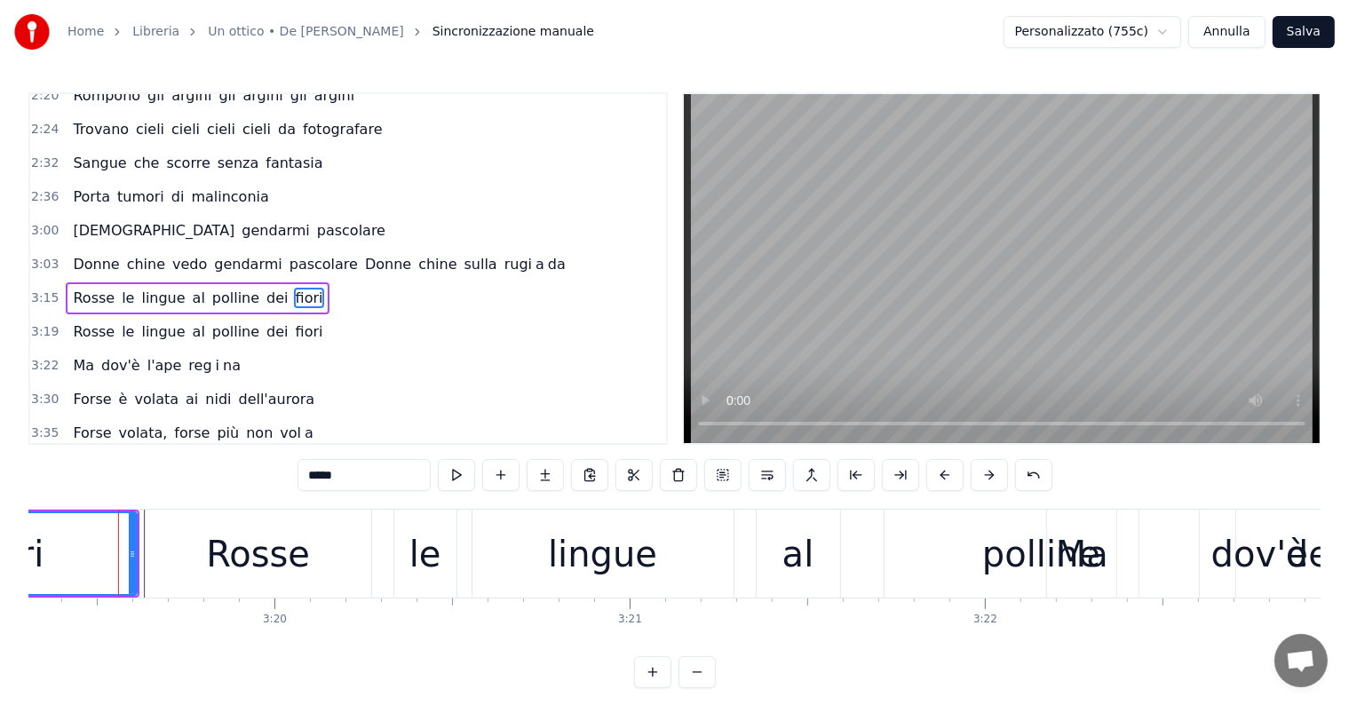
click at [67, 282] on div "Rosse le lingue al polline dei fiori" at bounding box center [198, 298] width 264 height 32
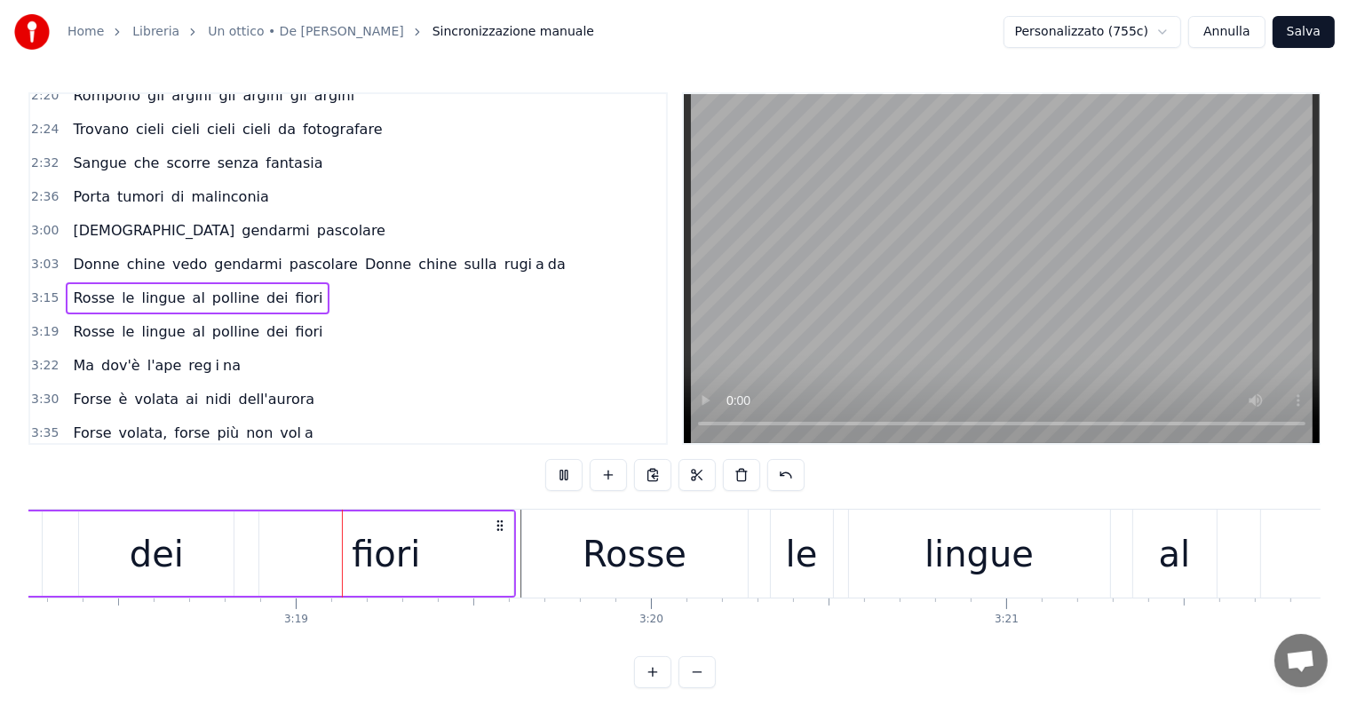
scroll to position [0, 70502]
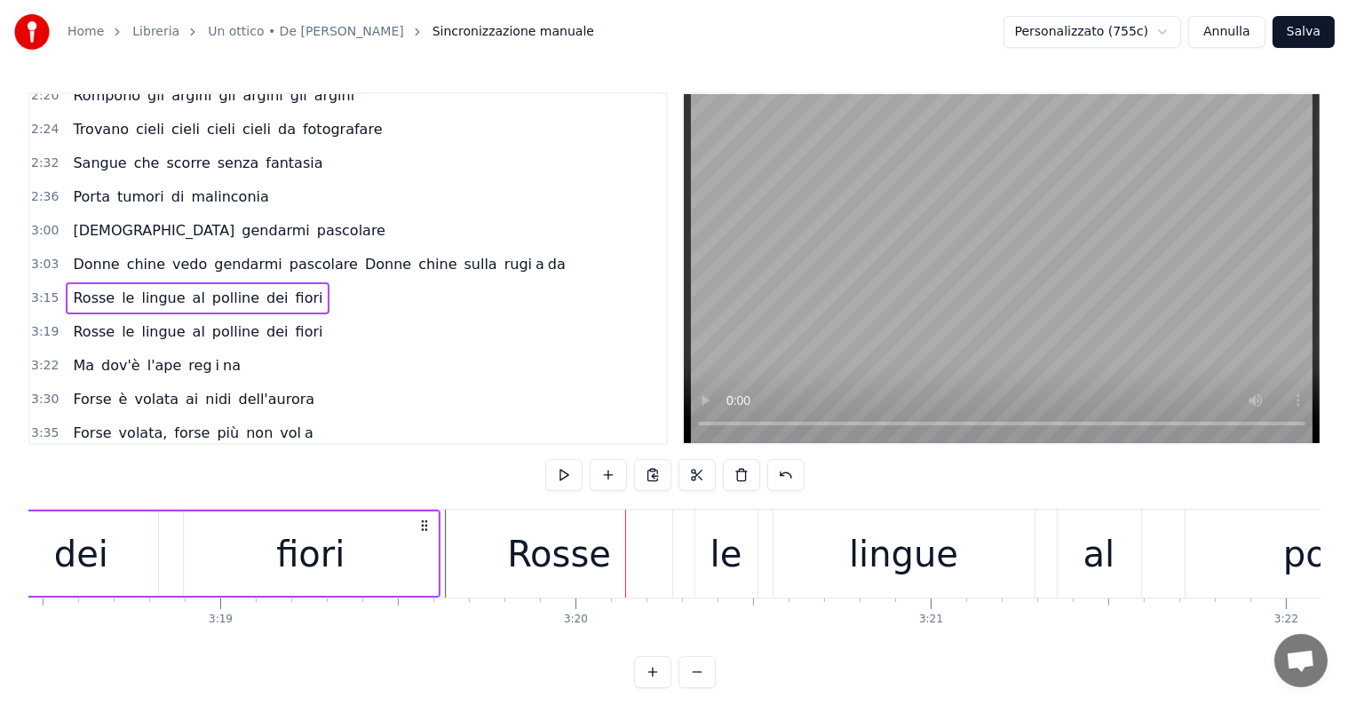
click at [537, 548] on div "Rosse" at bounding box center [559, 554] width 104 height 53
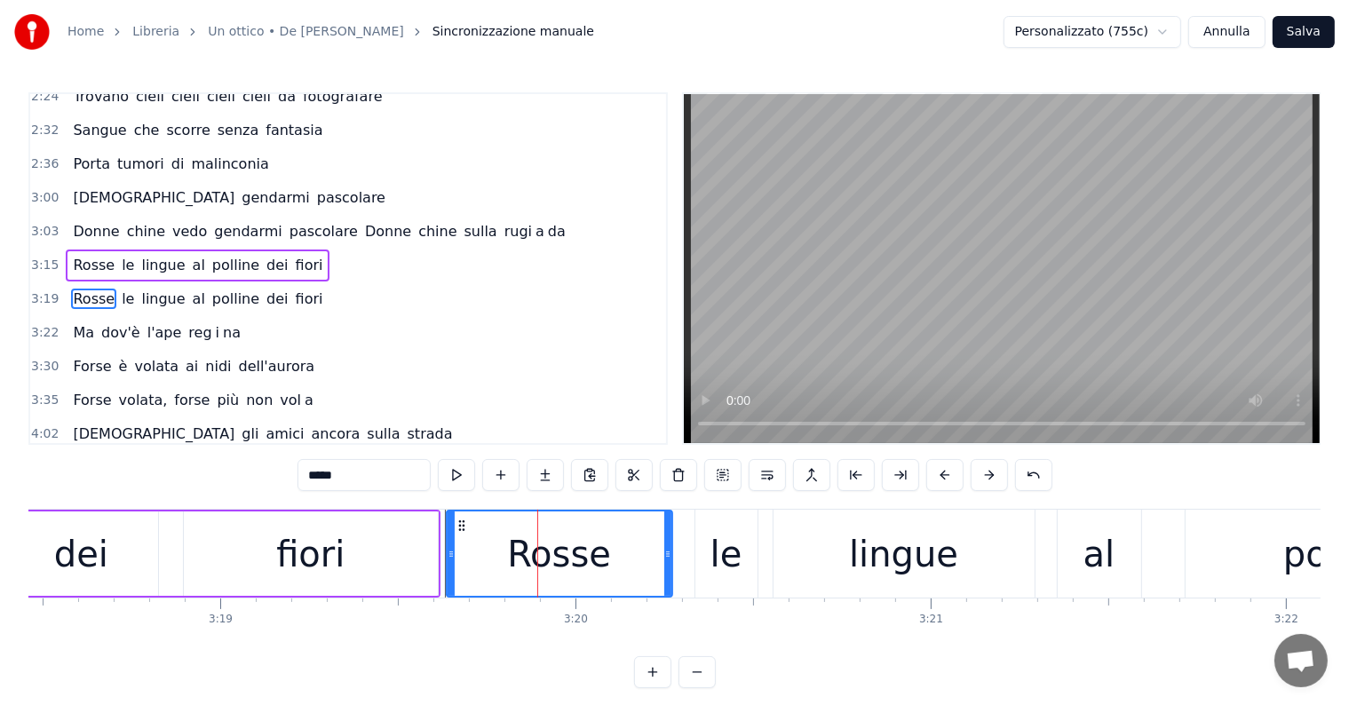
click at [379, 560] on div "fiori" at bounding box center [311, 554] width 254 height 84
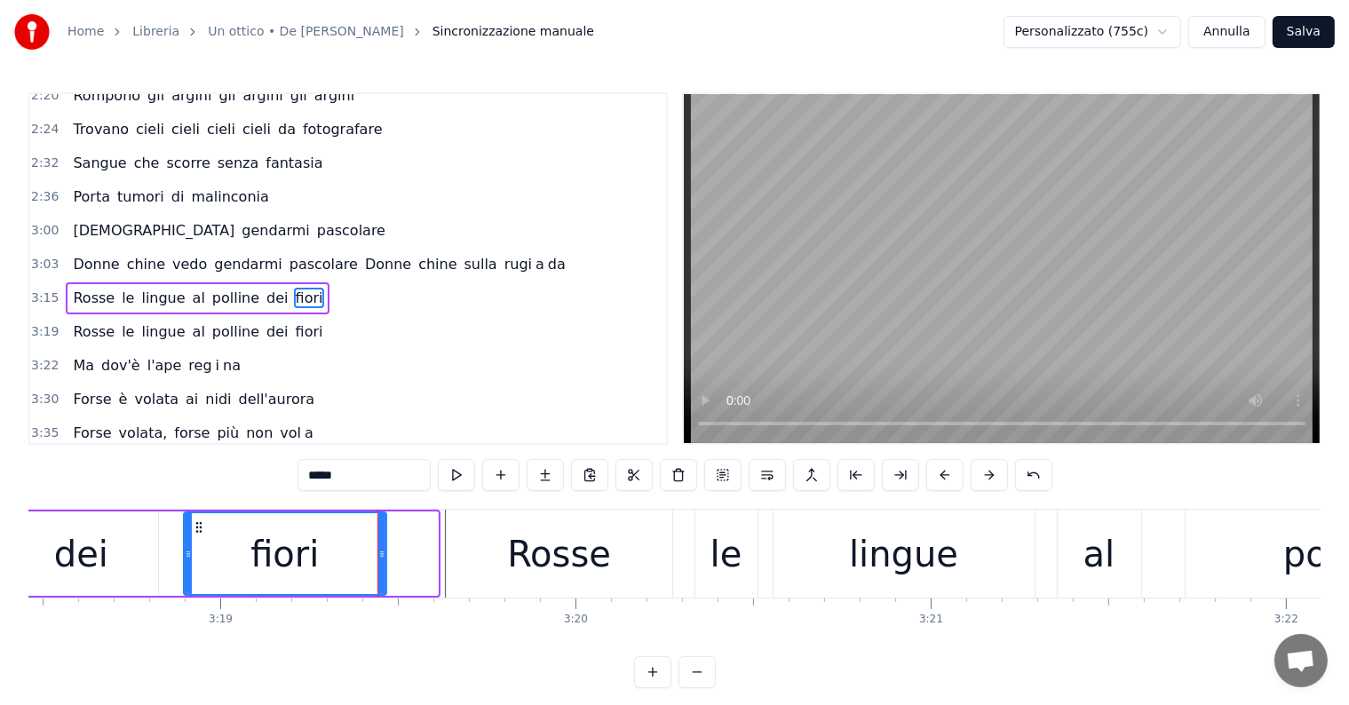
drag, startPoint x: 433, startPoint y: 544, endPoint x: 373, endPoint y: 540, distance: 60.6
click at [378, 540] on div at bounding box center [381, 553] width 7 height 81
click at [491, 564] on div "Rosse" at bounding box center [560, 554] width 226 height 88
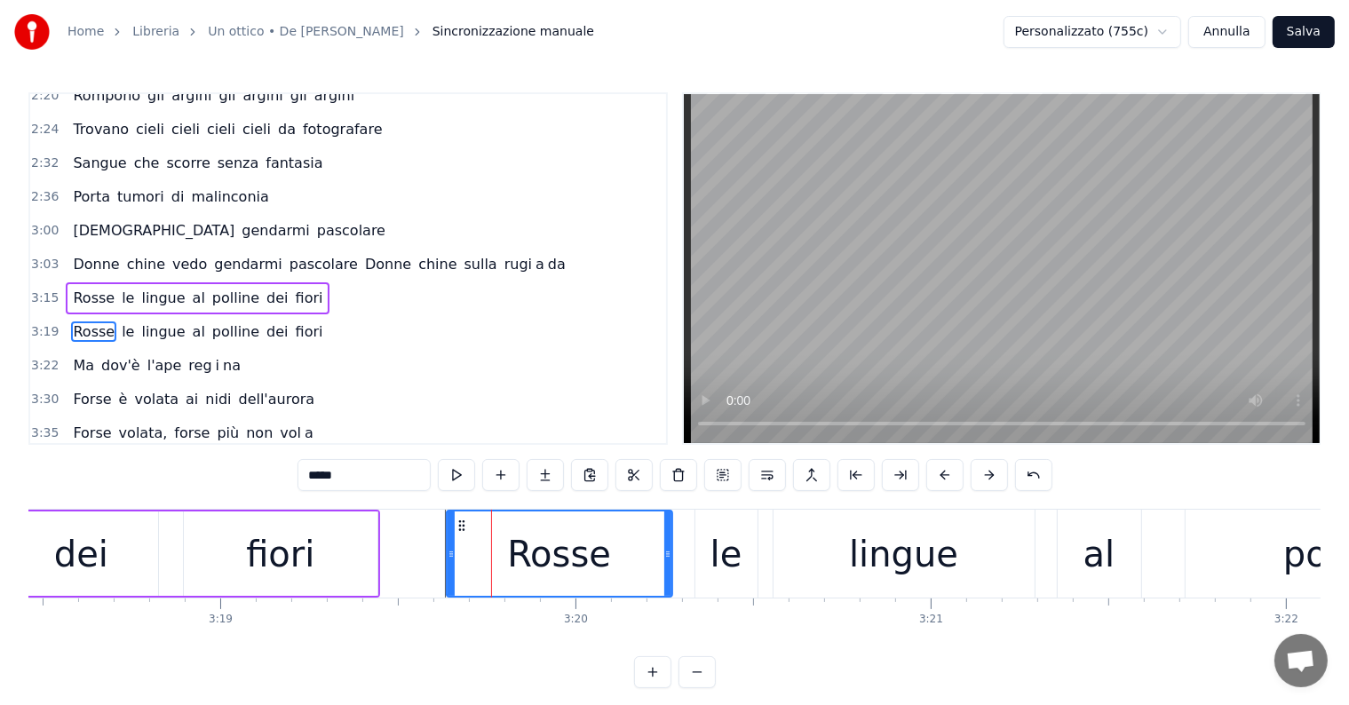
scroll to position [757, 0]
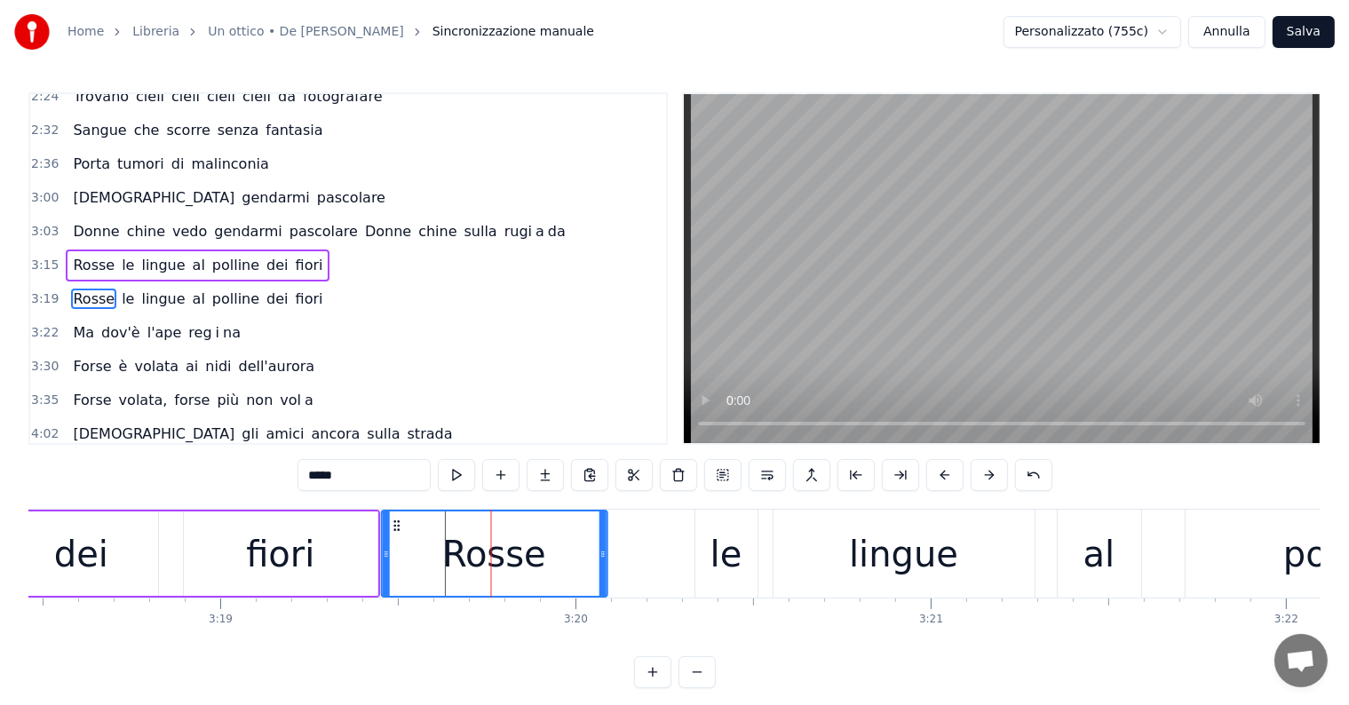
drag, startPoint x: 463, startPoint y: 526, endPoint x: 398, endPoint y: 523, distance: 64.9
click at [398, 523] on icon at bounding box center [397, 526] width 14 height 14
drag, startPoint x: 602, startPoint y: 545, endPoint x: 540, endPoint y: 537, distance: 62.7
click at [540, 537] on div at bounding box center [542, 554] width 7 height 84
click at [721, 575] on div "le" at bounding box center [726, 554] width 32 height 53
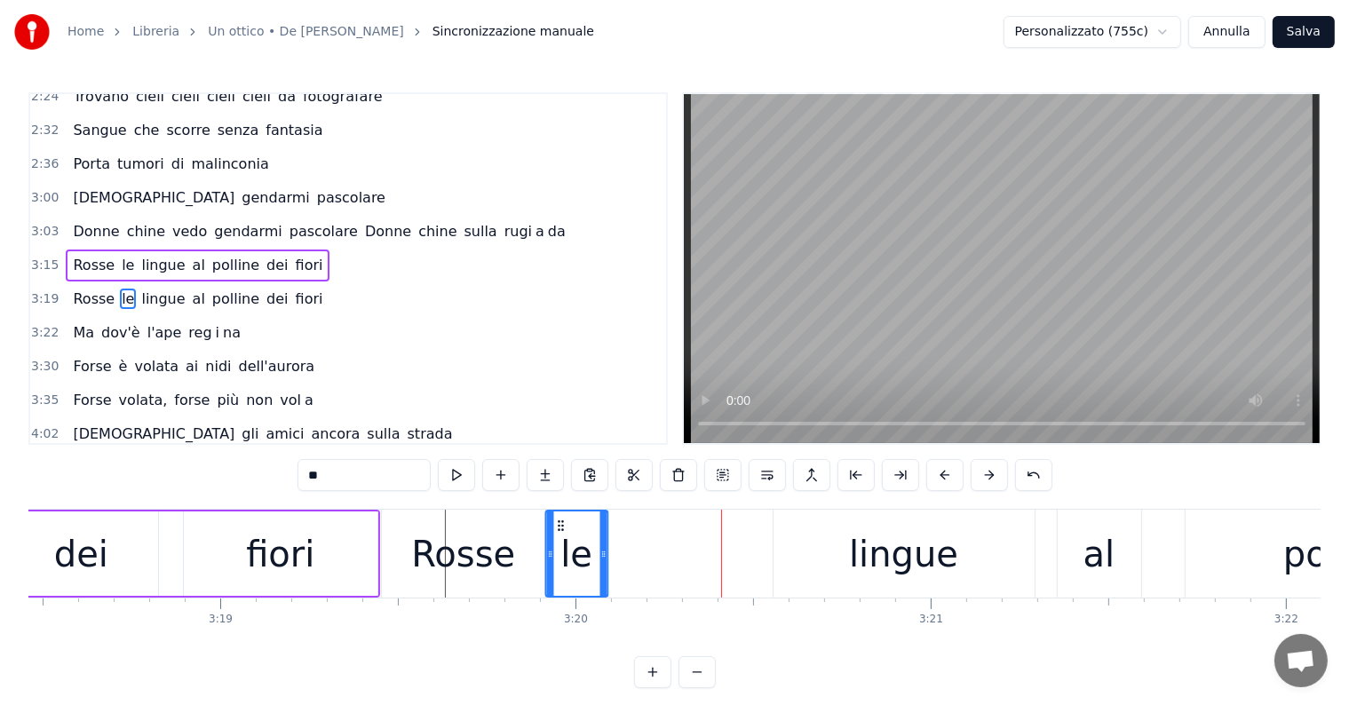
drag, startPoint x: 712, startPoint y: 522, endPoint x: 563, endPoint y: 524, distance: 149.2
click at [563, 524] on icon at bounding box center [561, 526] width 14 height 14
click at [83, 543] on div "dei" at bounding box center [81, 554] width 54 height 53
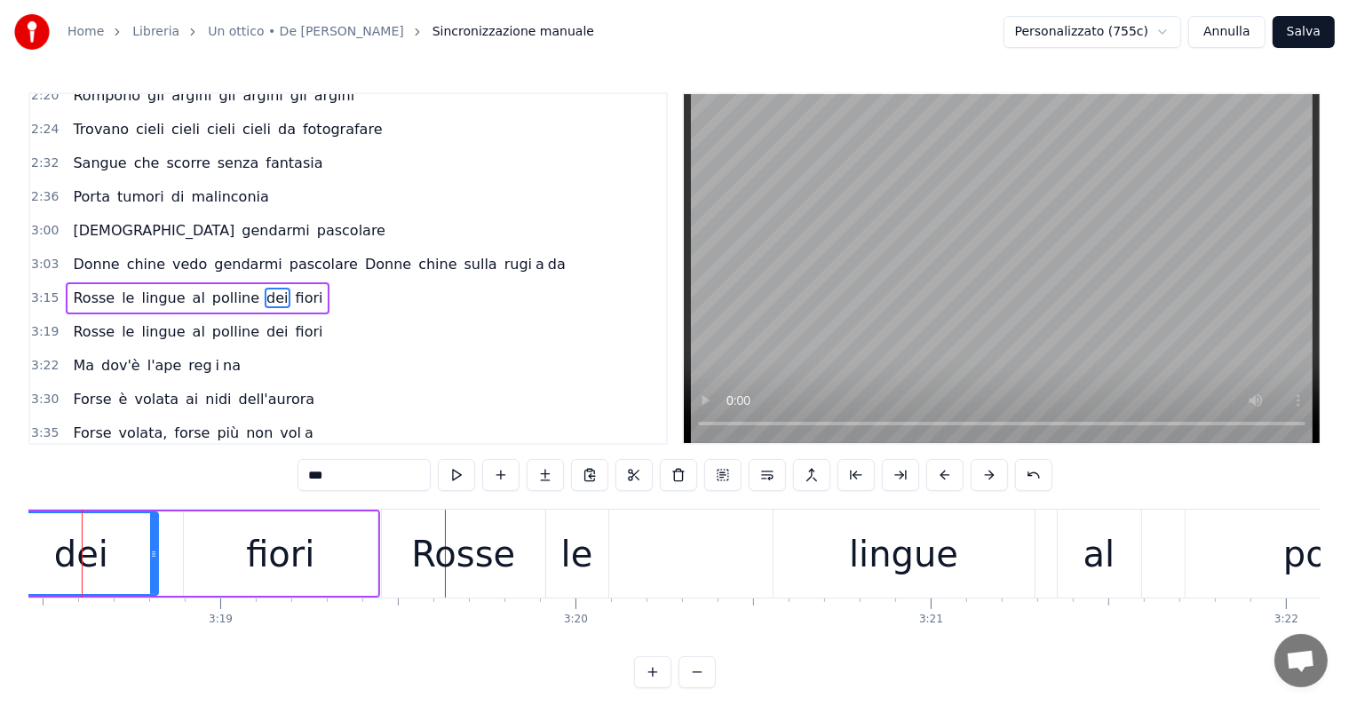
scroll to position [0, 70466]
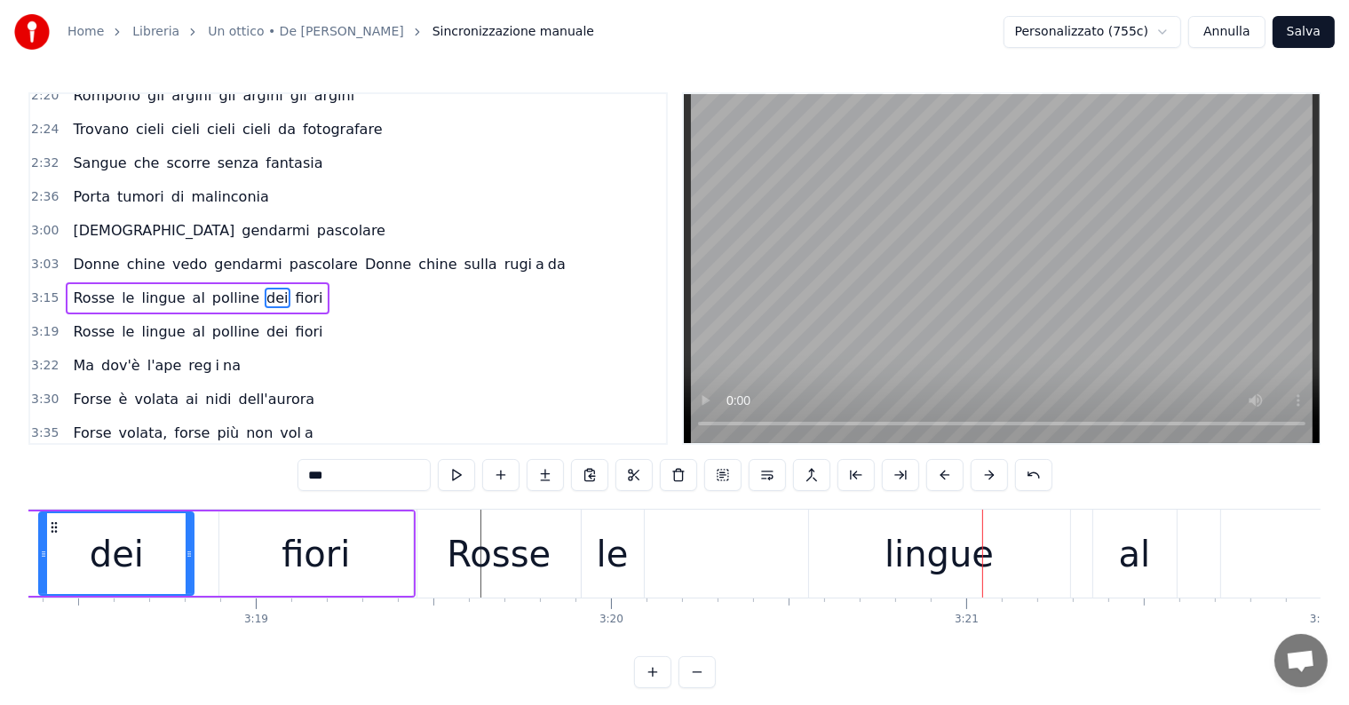
click at [880, 557] on div "lingue" at bounding box center [939, 554] width 261 height 88
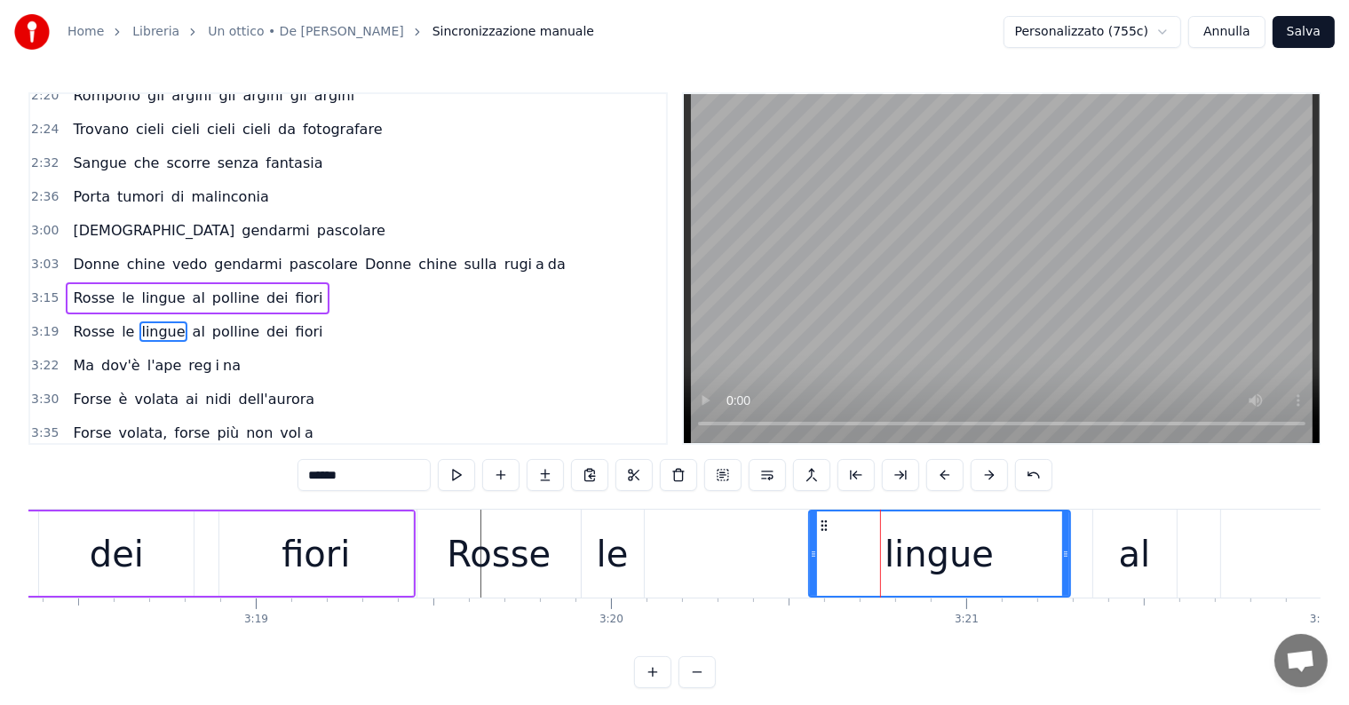
scroll to position [757, 0]
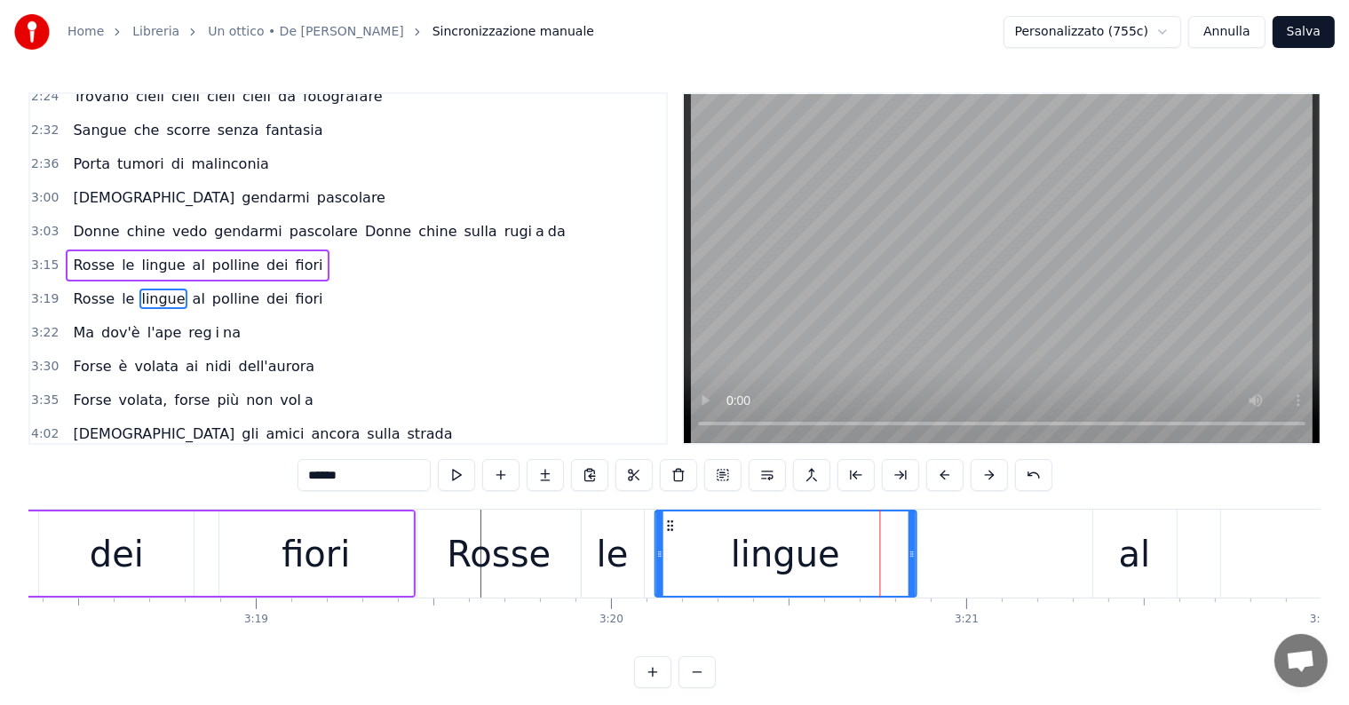
drag, startPoint x: 824, startPoint y: 522, endPoint x: 671, endPoint y: 521, distance: 153.6
click at [671, 521] on icon at bounding box center [670, 526] width 14 height 14
click at [103, 560] on div "dei" at bounding box center [117, 554] width 54 height 53
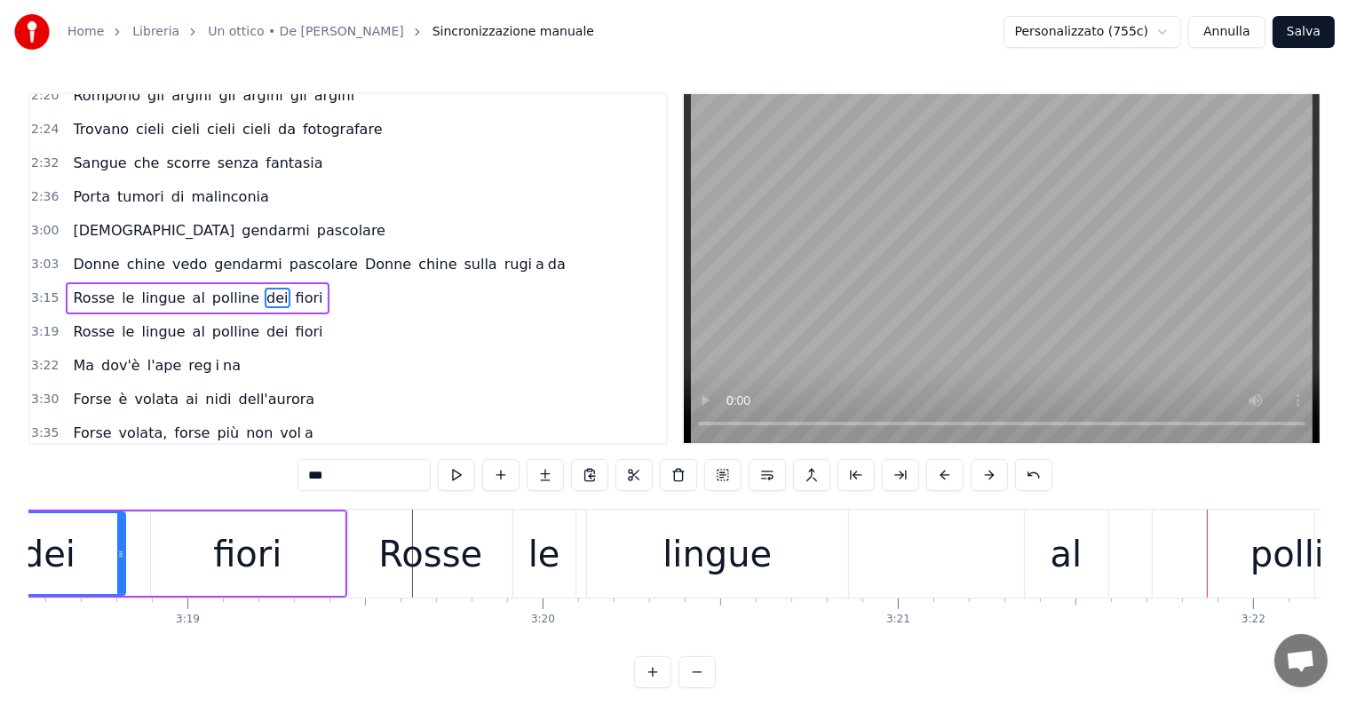
scroll to position [0, 70811]
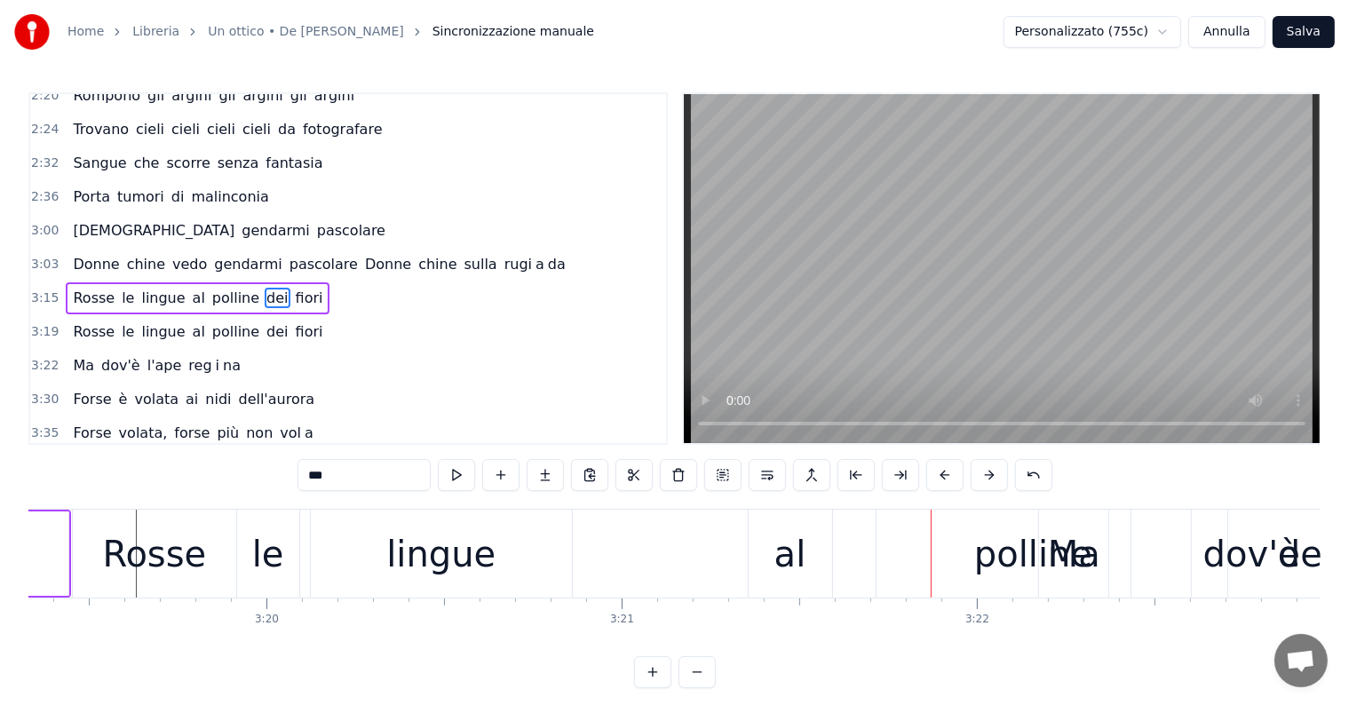
click at [788, 560] on div "al" at bounding box center [790, 554] width 32 height 53
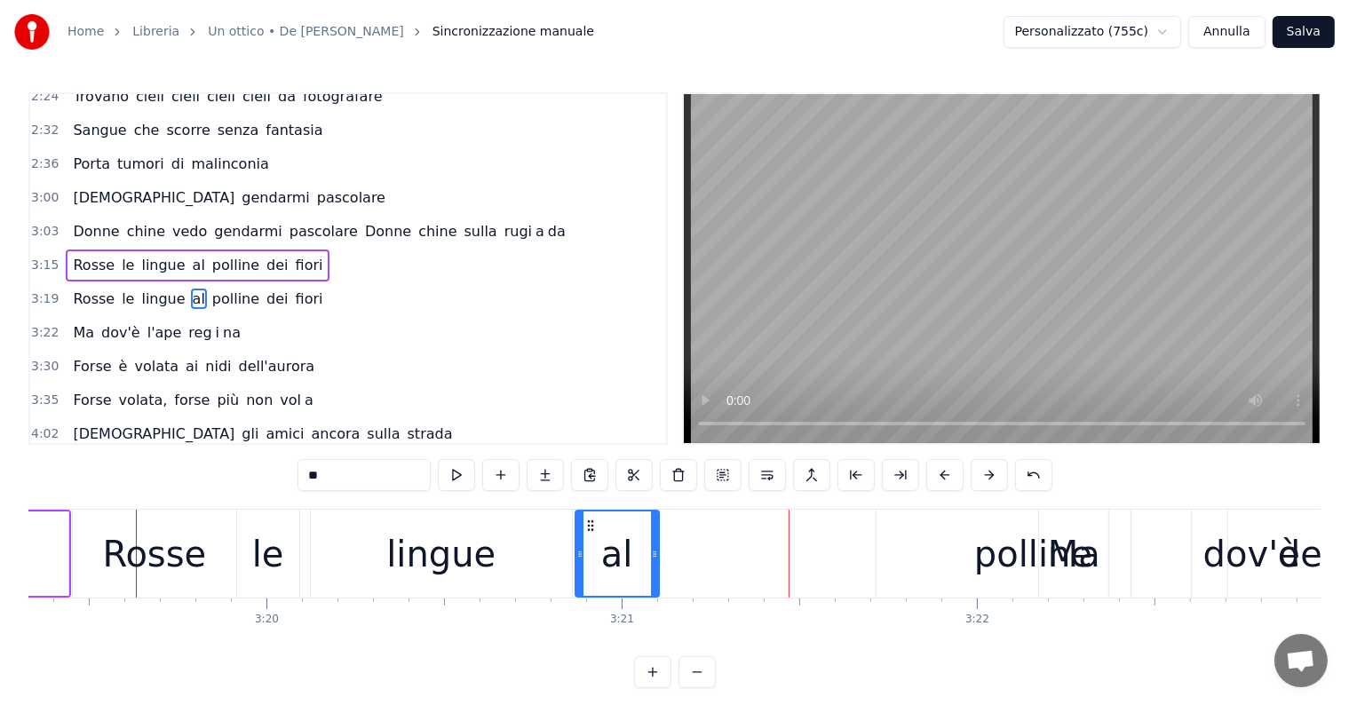
drag, startPoint x: 760, startPoint y: 526, endPoint x: 587, endPoint y: 529, distance: 173.2
click at [587, 529] on icon at bounding box center [590, 526] width 14 height 14
click at [952, 579] on div "polline" at bounding box center [1034, 554] width 314 height 88
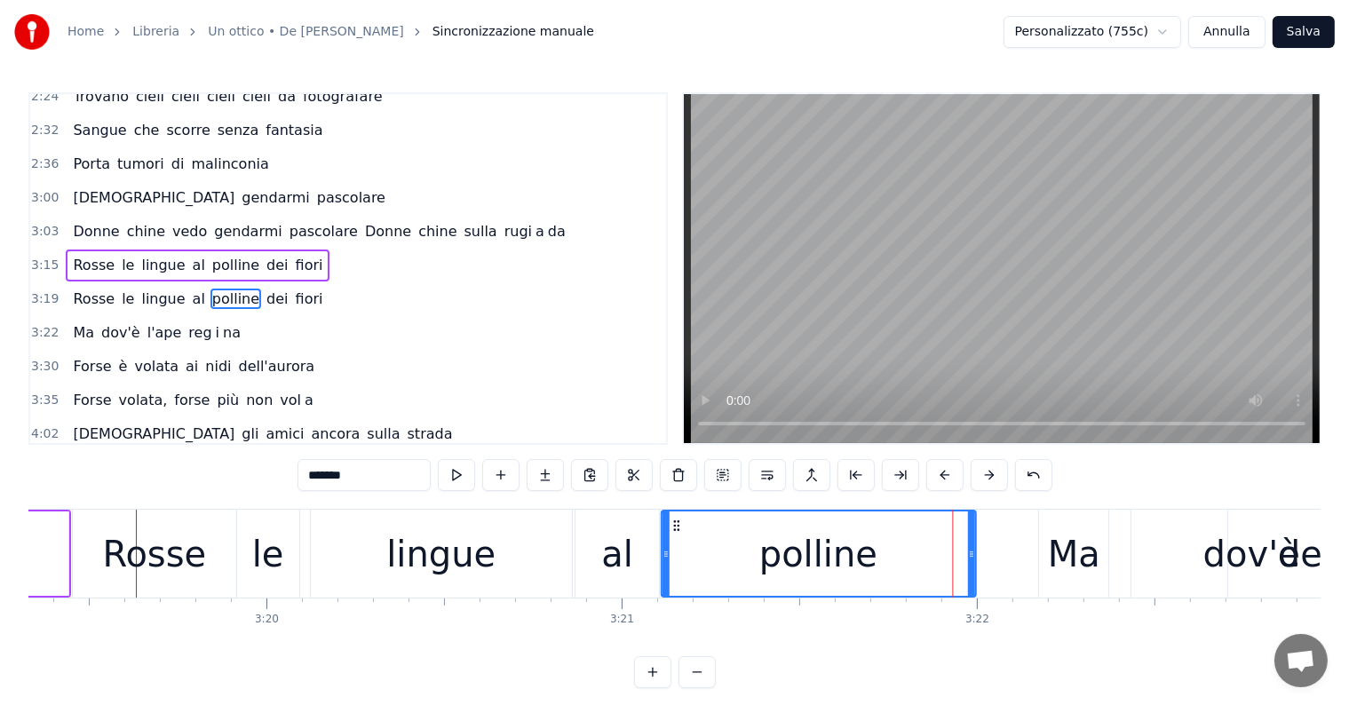
drag, startPoint x: 885, startPoint y: 522, endPoint x: 671, endPoint y: 540, distance: 214.8
click at [671, 540] on div "polline" at bounding box center [819, 554] width 313 height 84
drag, startPoint x: 970, startPoint y: 551, endPoint x: 867, endPoint y: 550, distance: 103.0
click at [867, 550] on icon at bounding box center [868, 554] width 7 height 14
click at [265, 289] on span "dei" at bounding box center [277, 299] width 25 height 20
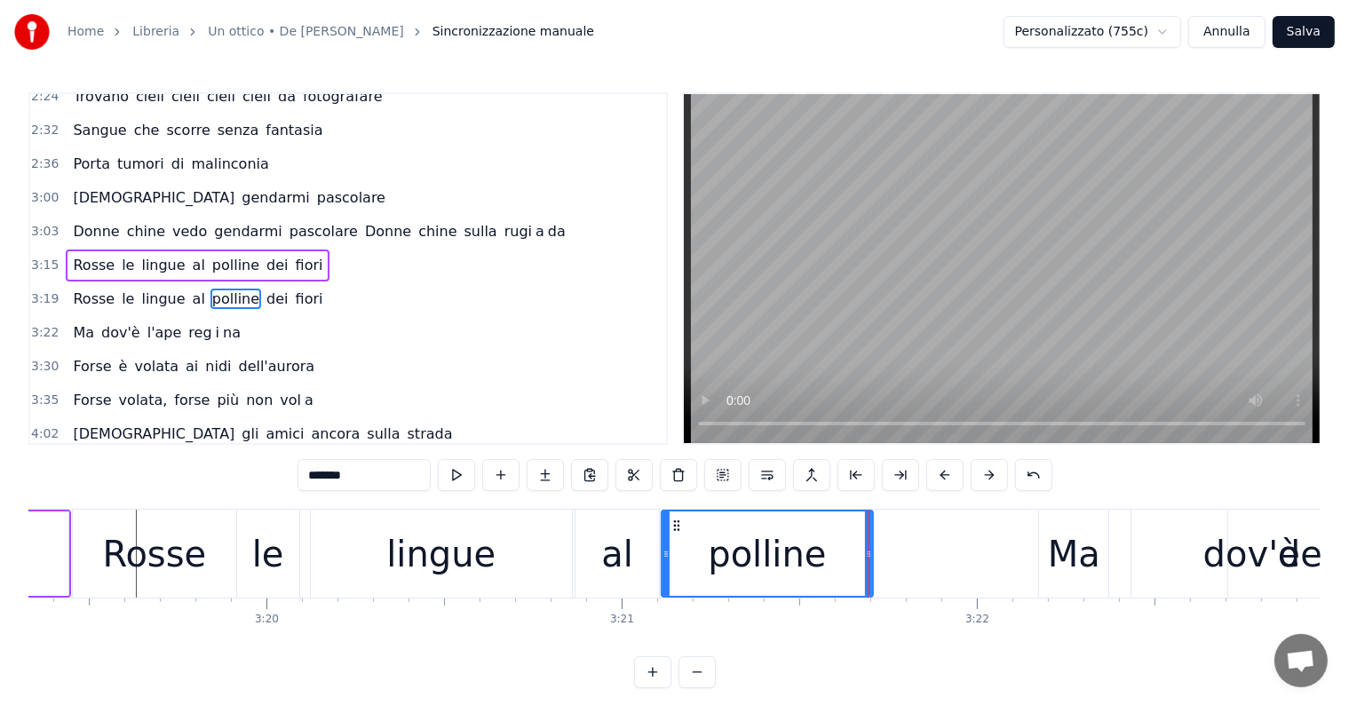
type input "***"
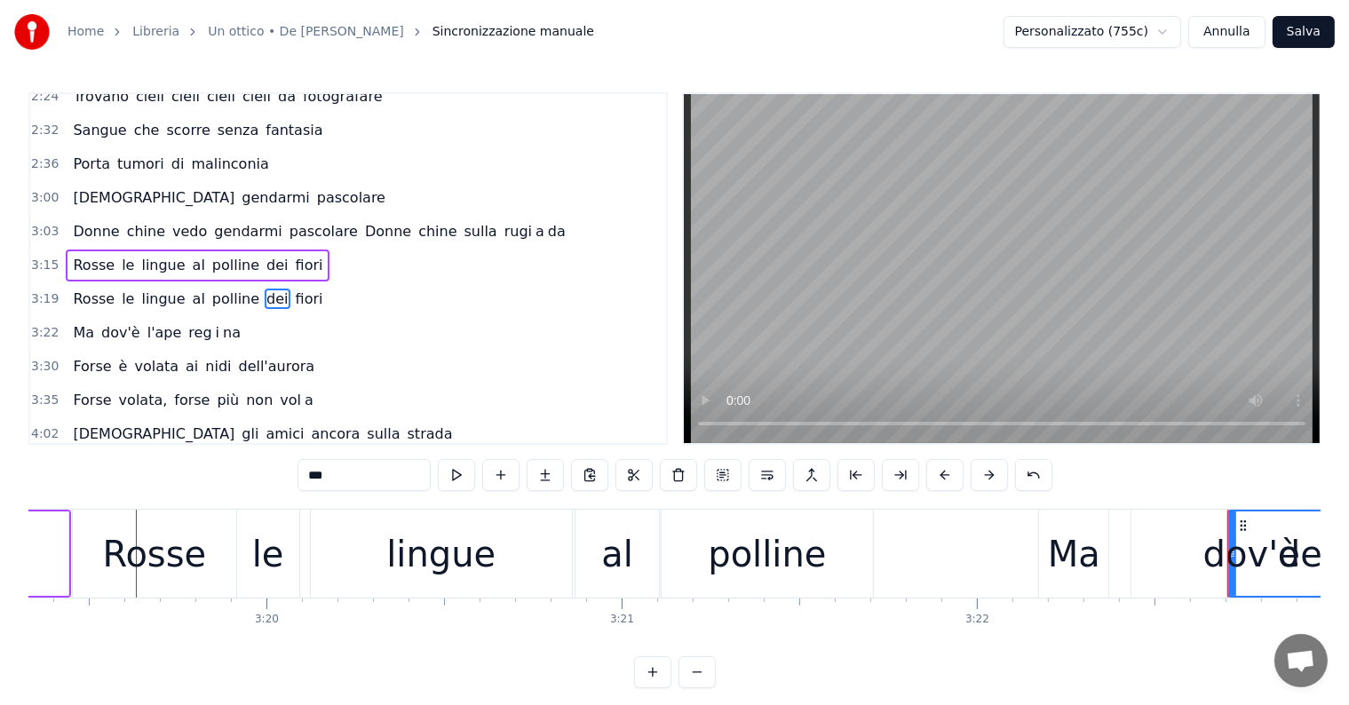
drag, startPoint x: 1240, startPoint y: 524, endPoint x: 1026, endPoint y: 522, distance: 214.0
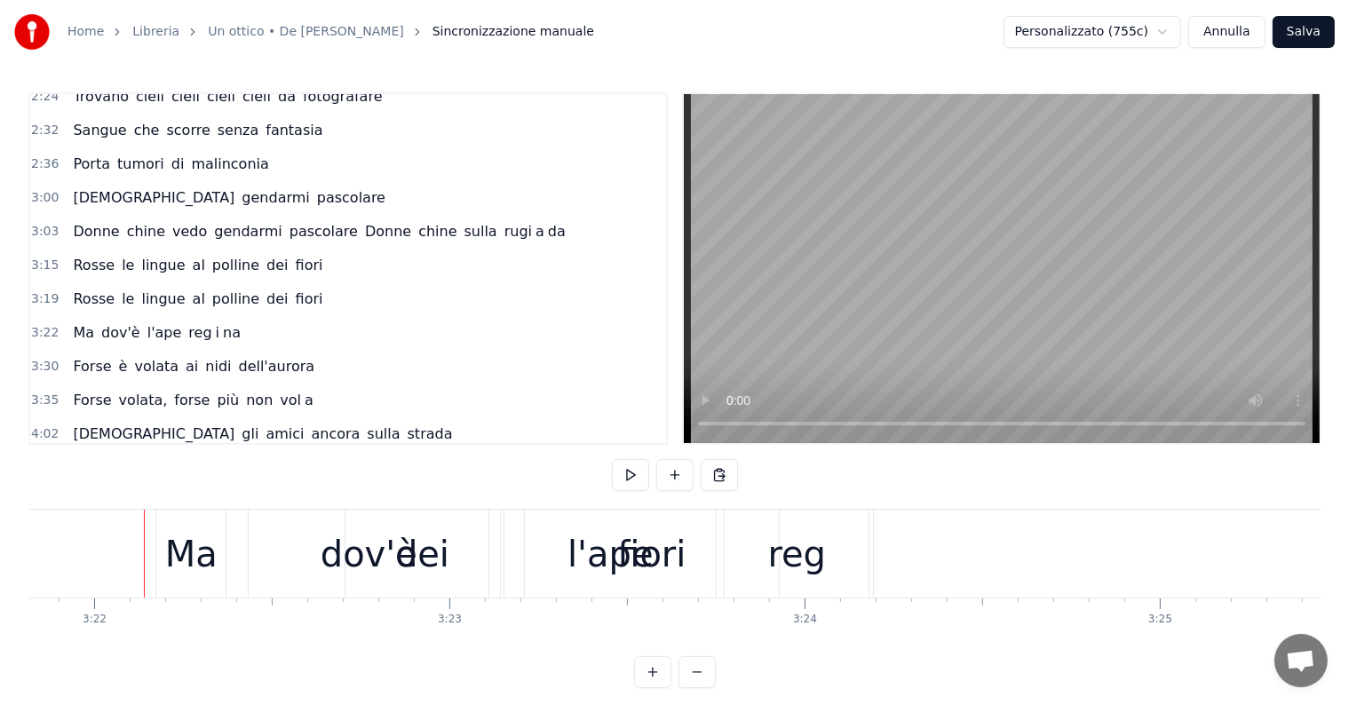
scroll to position [0, 71141]
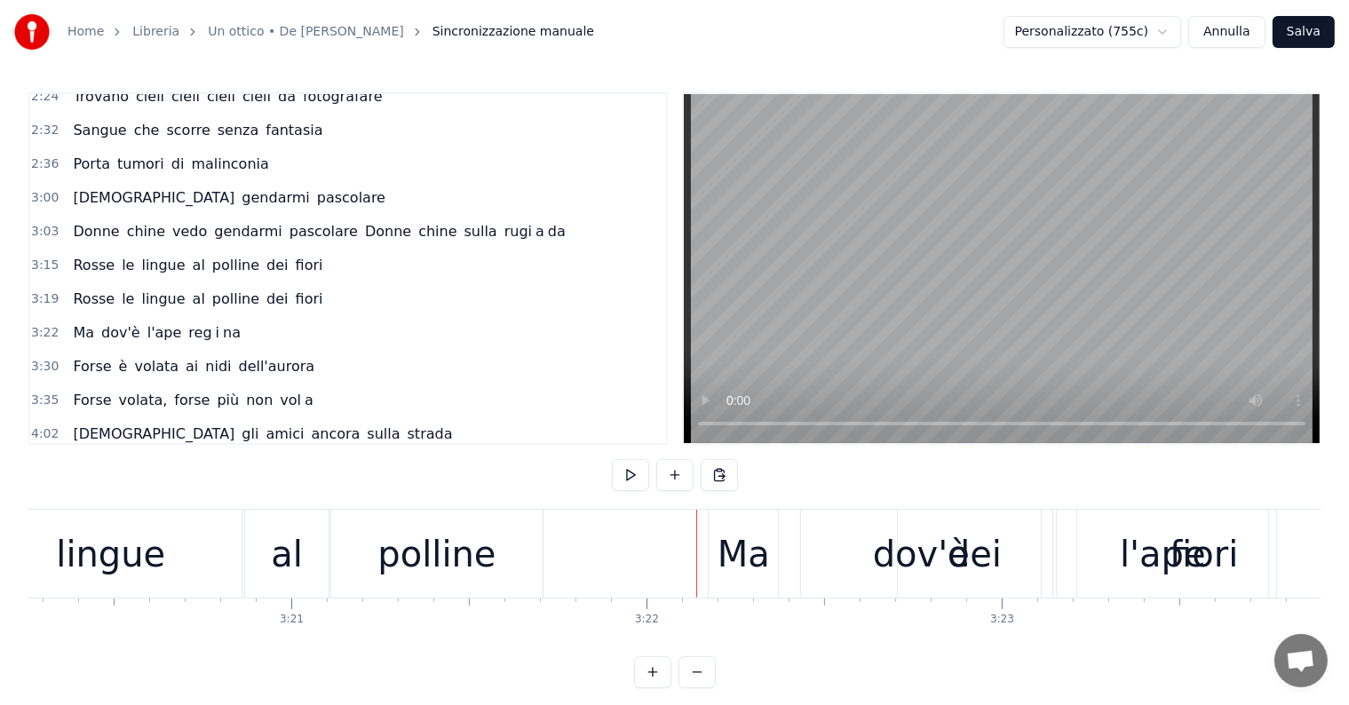
click at [265, 289] on span "dei" at bounding box center [277, 299] width 25 height 20
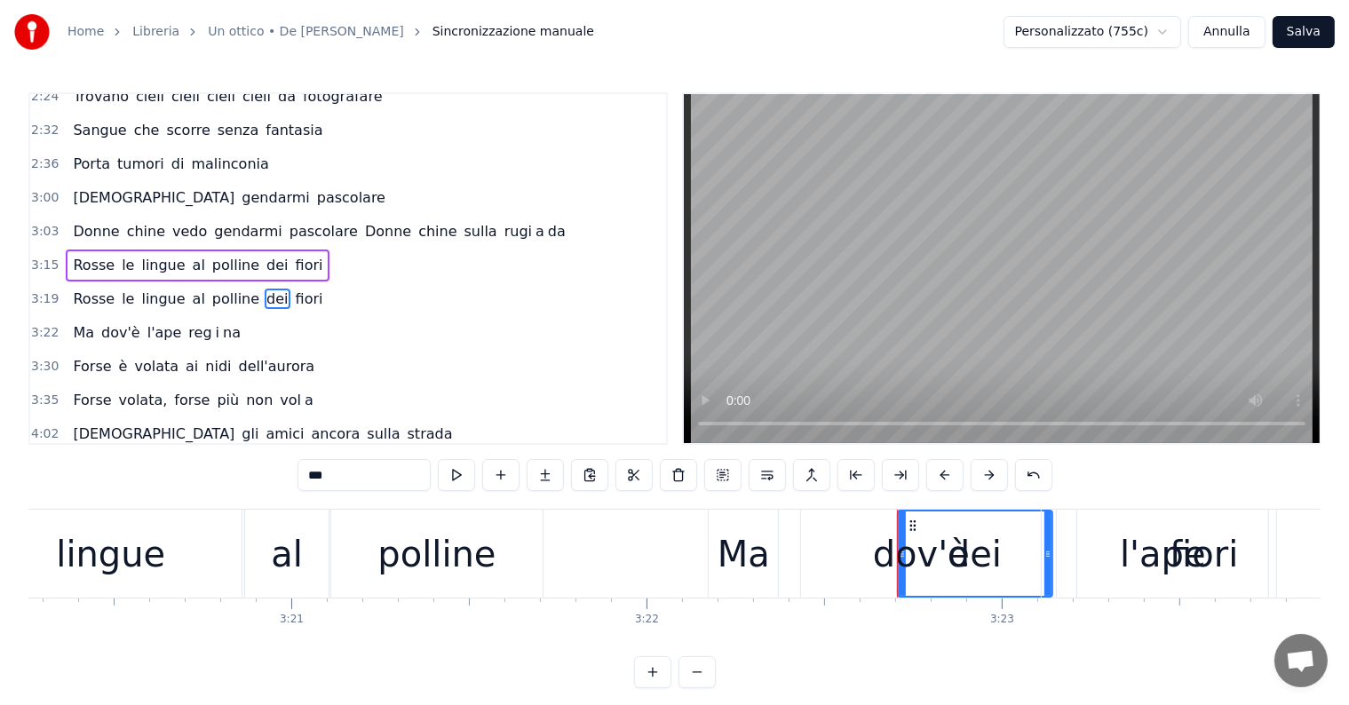
drag, startPoint x: 912, startPoint y: 523, endPoint x: 909, endPoint y: 612, distance: 88.9
click at [909, 612] on div "Daltonici, presbiti, mendicanti di vista Il mercante di luce, il vostro oculist…" at bounding box center [674, 575] width 1292 height 133
drag, startPoint x: 899, startPoint y: 587, endPoint x: 898, endPoint y: 622, distance: 34.6
click at [898, 622] on div "Daltonici, presbiti, mendicanti di vista Il mercante di luce, il vostro oculist…" at bounding box center [674, 575] width 1292 height 133
click at [725, 556] on div "Ma" at bounding box center [744, 554] width 52 height 53
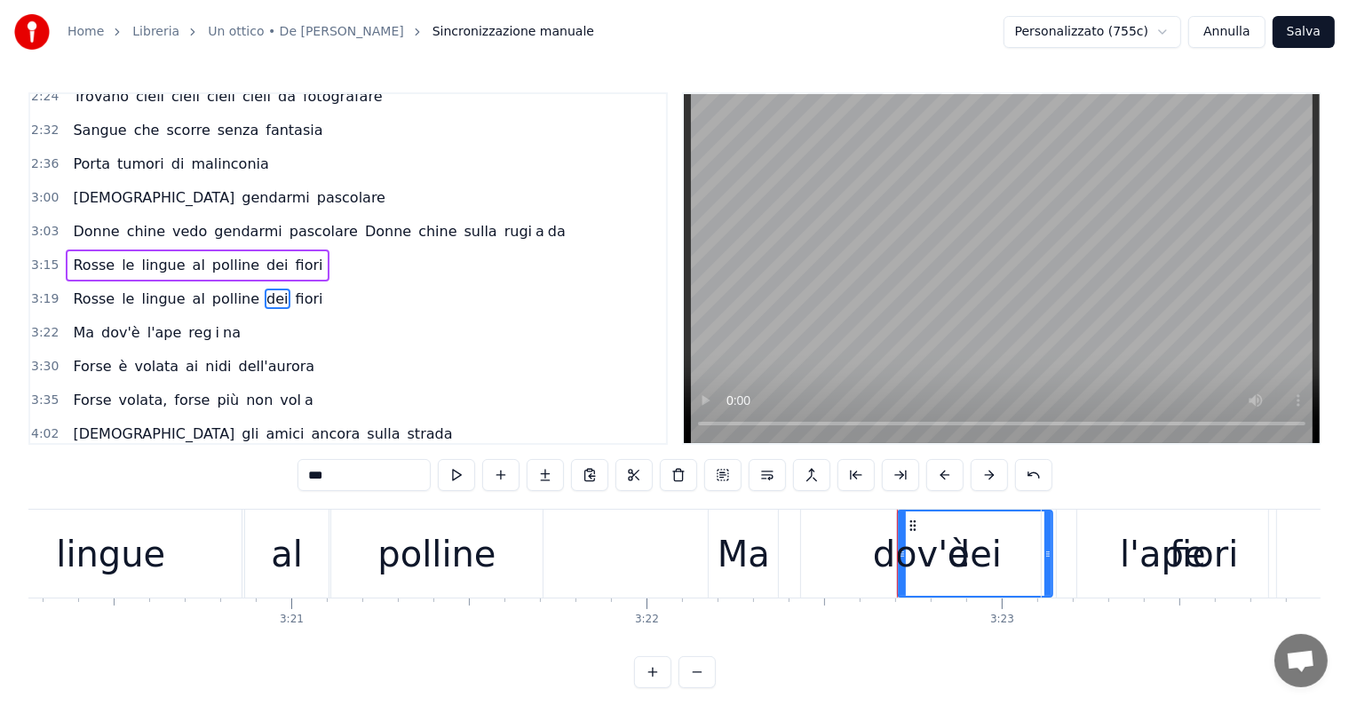
type input "**"
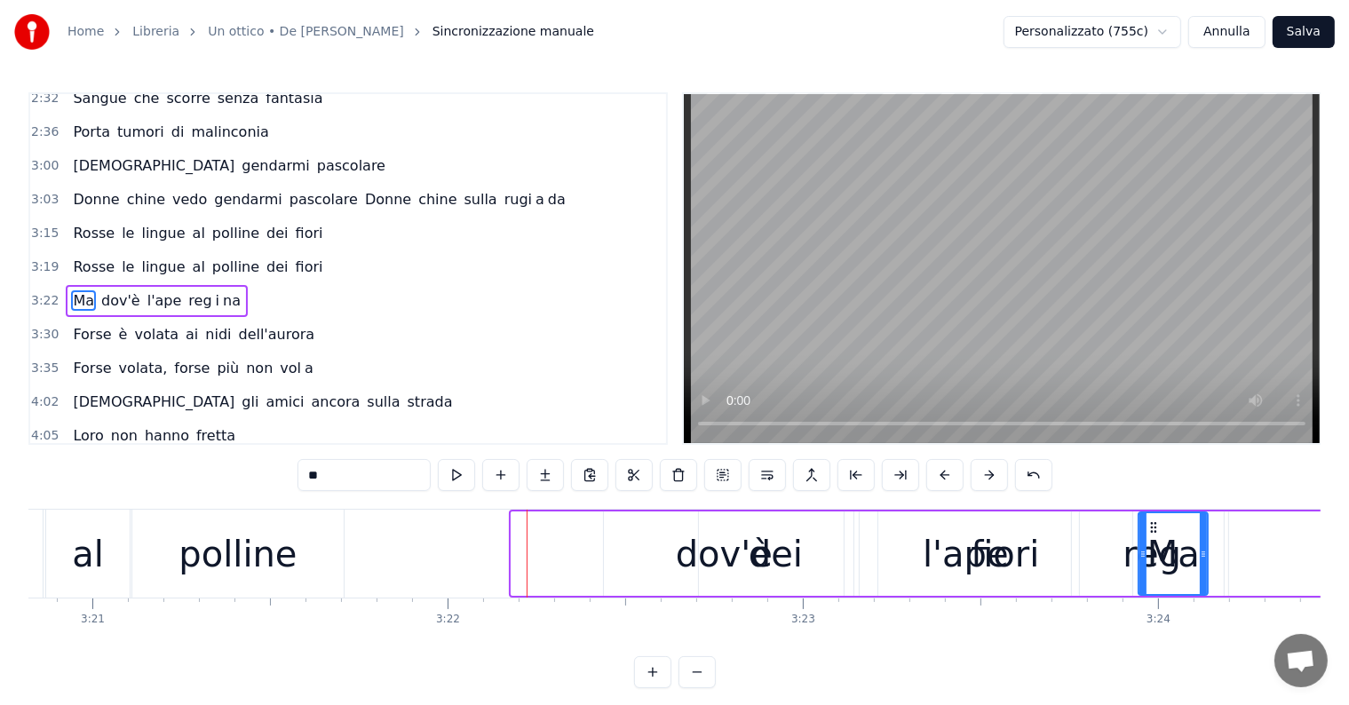
scroll to position [0, 71367]
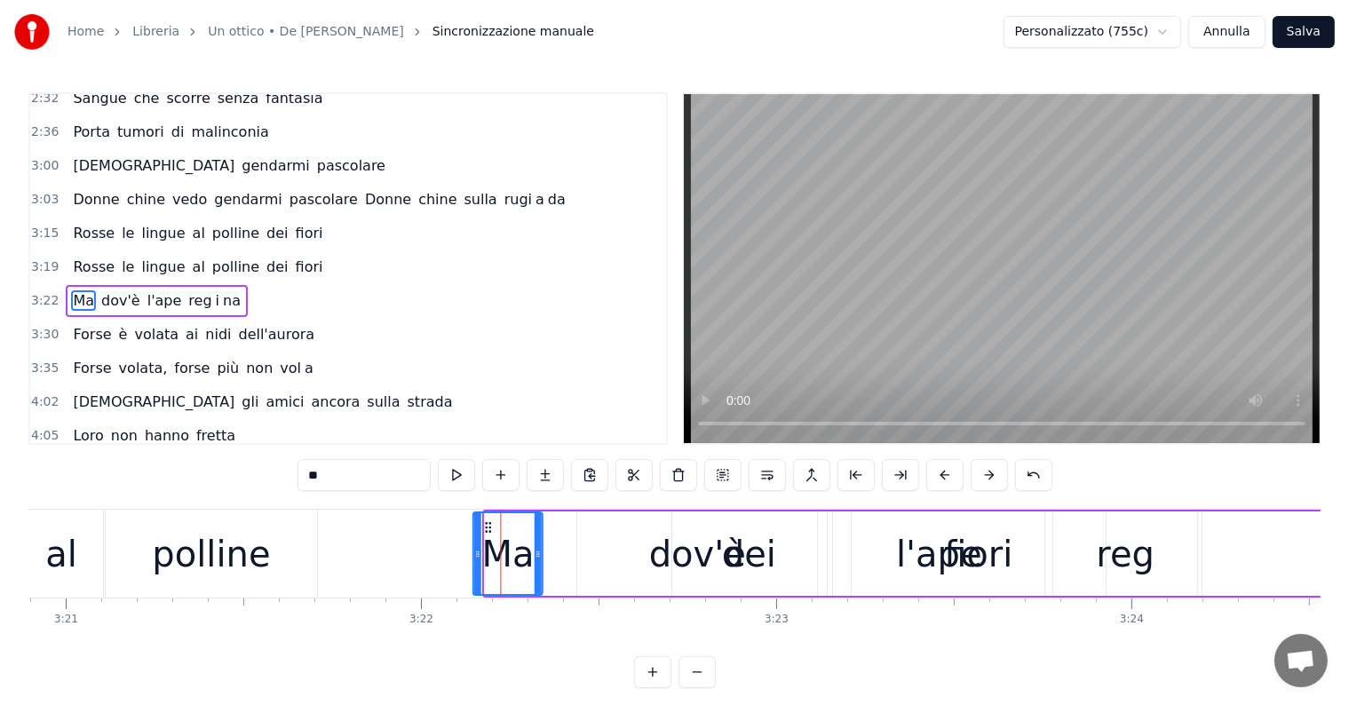
drag, startPoint x: 721, startPoint y: 522, endPoint x: 484, endPoint y: 537, distance: 237.6
click at [484, 537] on div "Ma" at bounding box center [507, 553] width 67 height 81
click at [1026, 472] on button at bounding box center [1033, 475] width 37 height 32
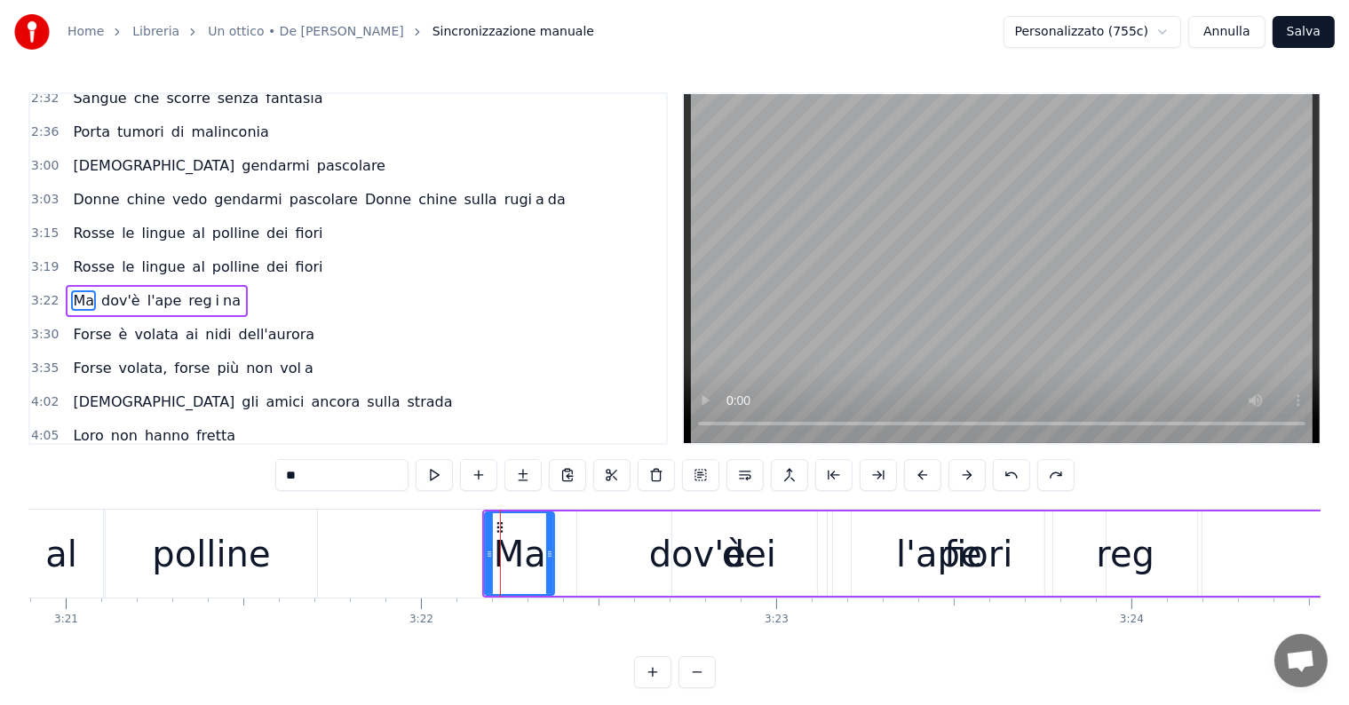
click at [92, 251] on div "3:19 Rosse le lingue al polline dei fiori" at bounding box center [348, 267] width 636 height 34
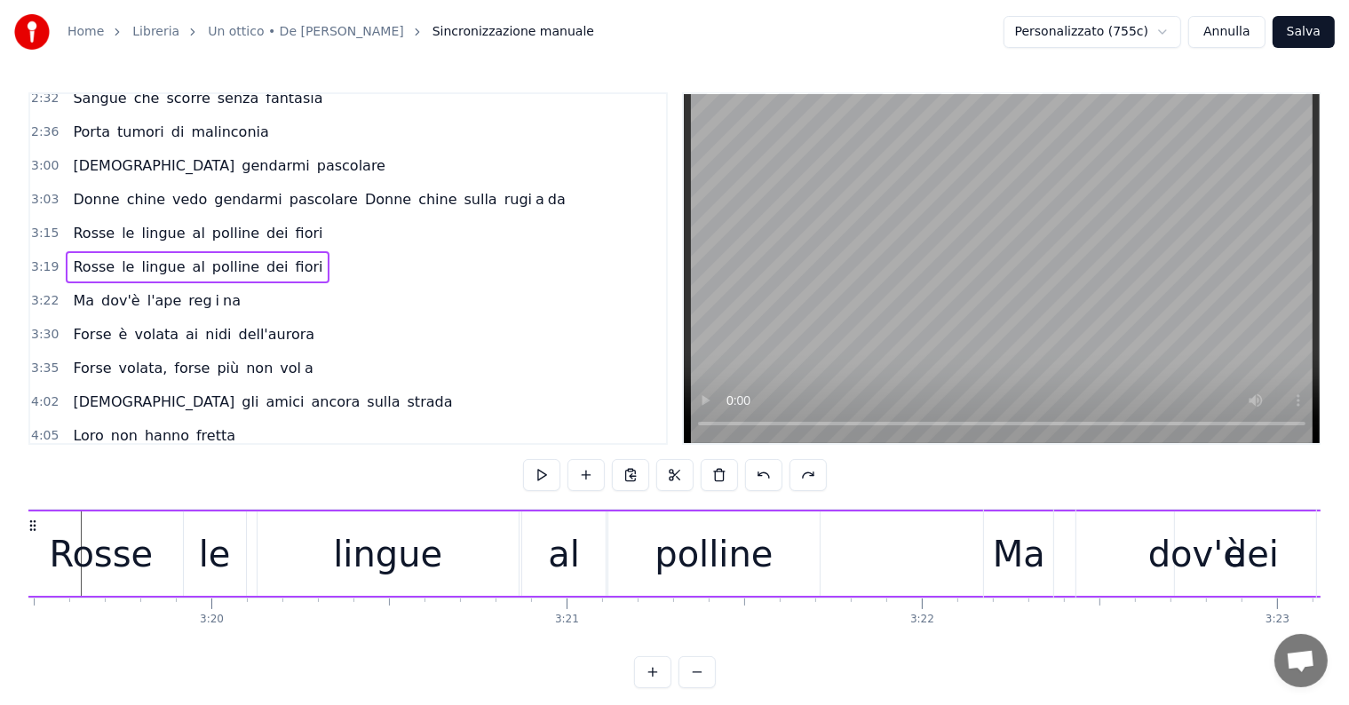
scroll to position [0, 70645]
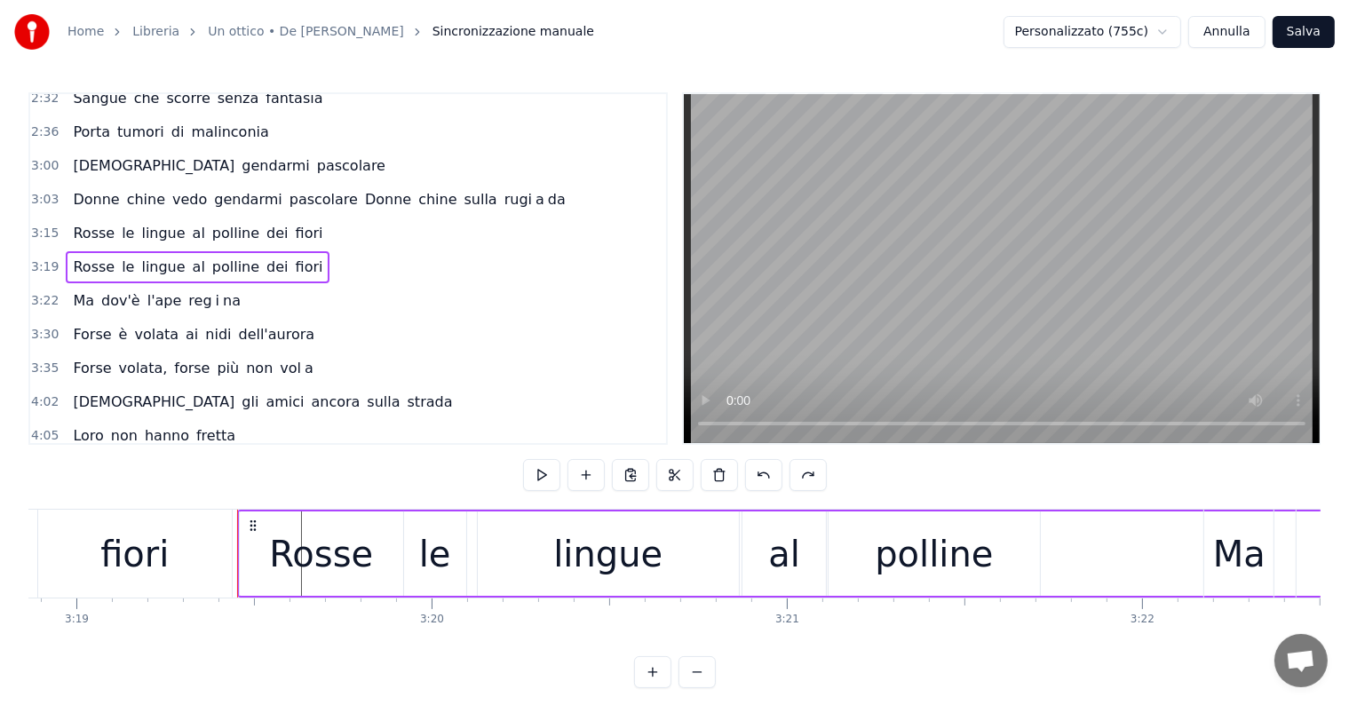
click at [117, 285] on div "Ma dov'è l'ape reg i na" at bounding box center [157, 301] width 182 height 32
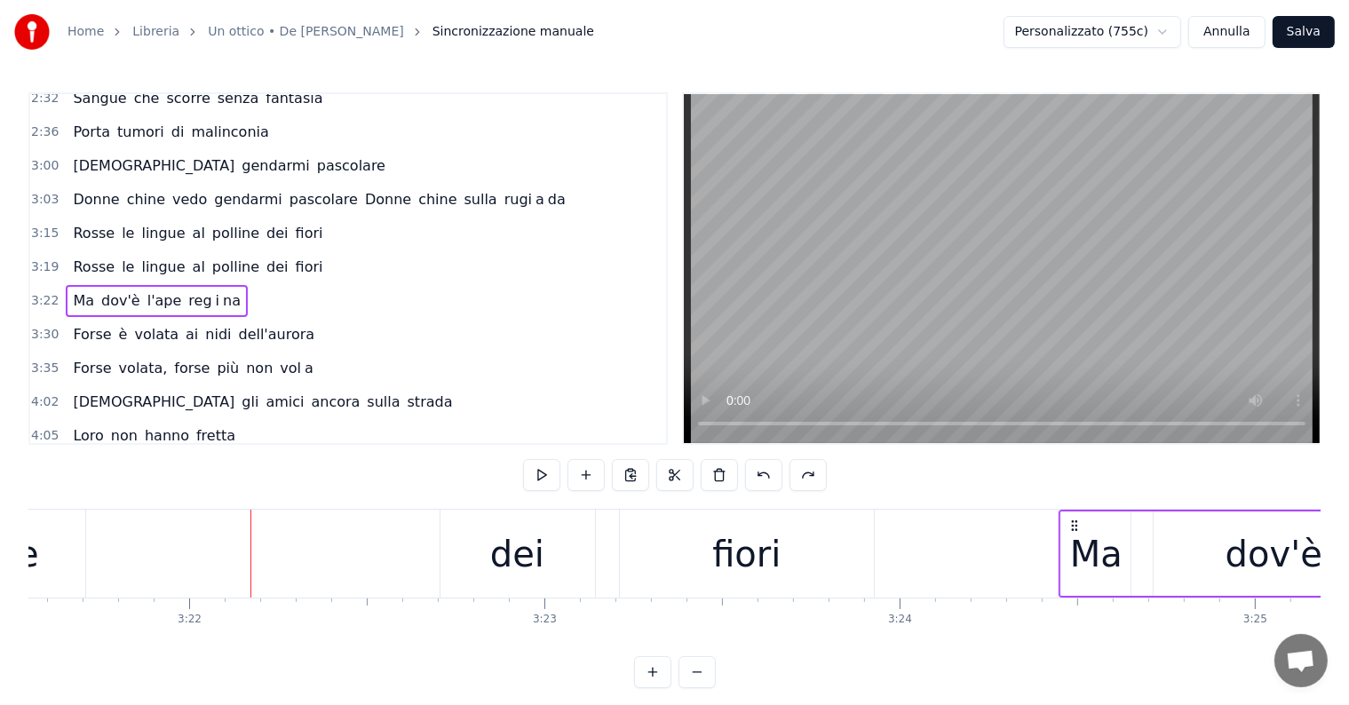
scroll to position [0, 71600]
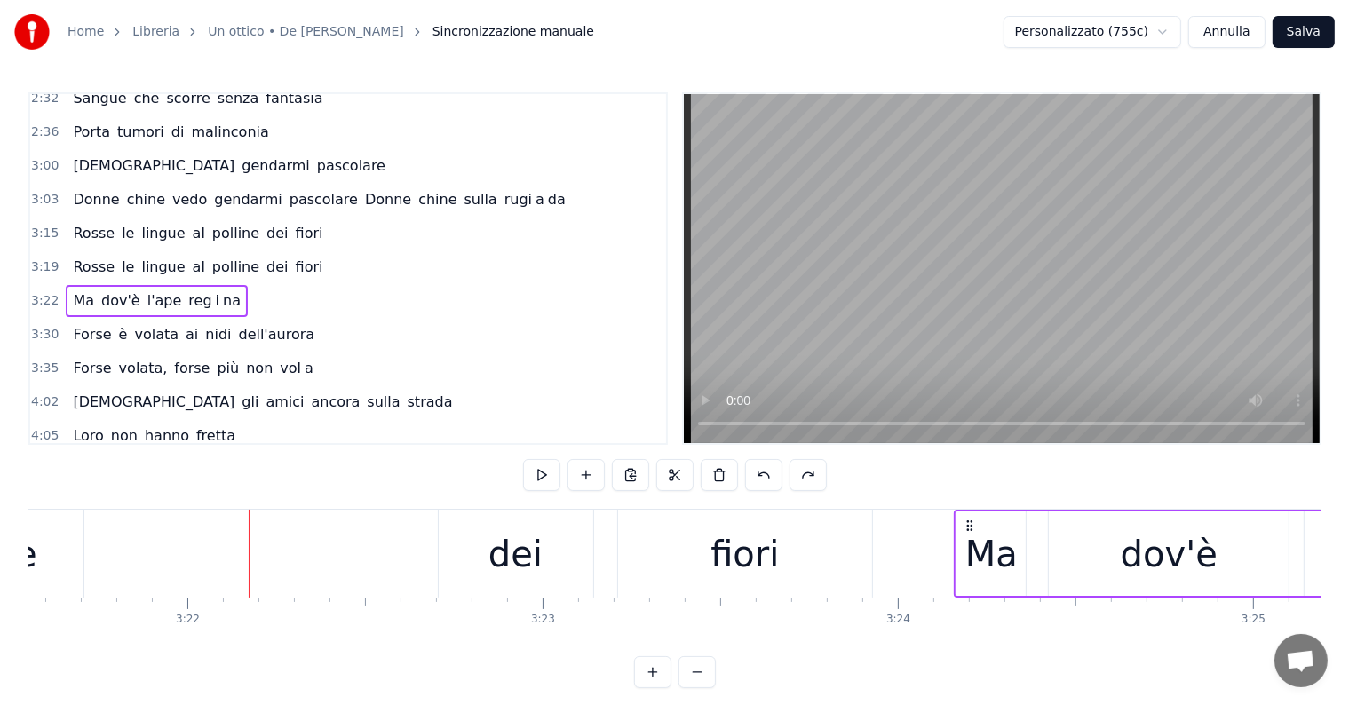
drag, startPoint x: 556, startPoint y: 525, endPoint x: 968, endPoint y: 549, distance: 412.8
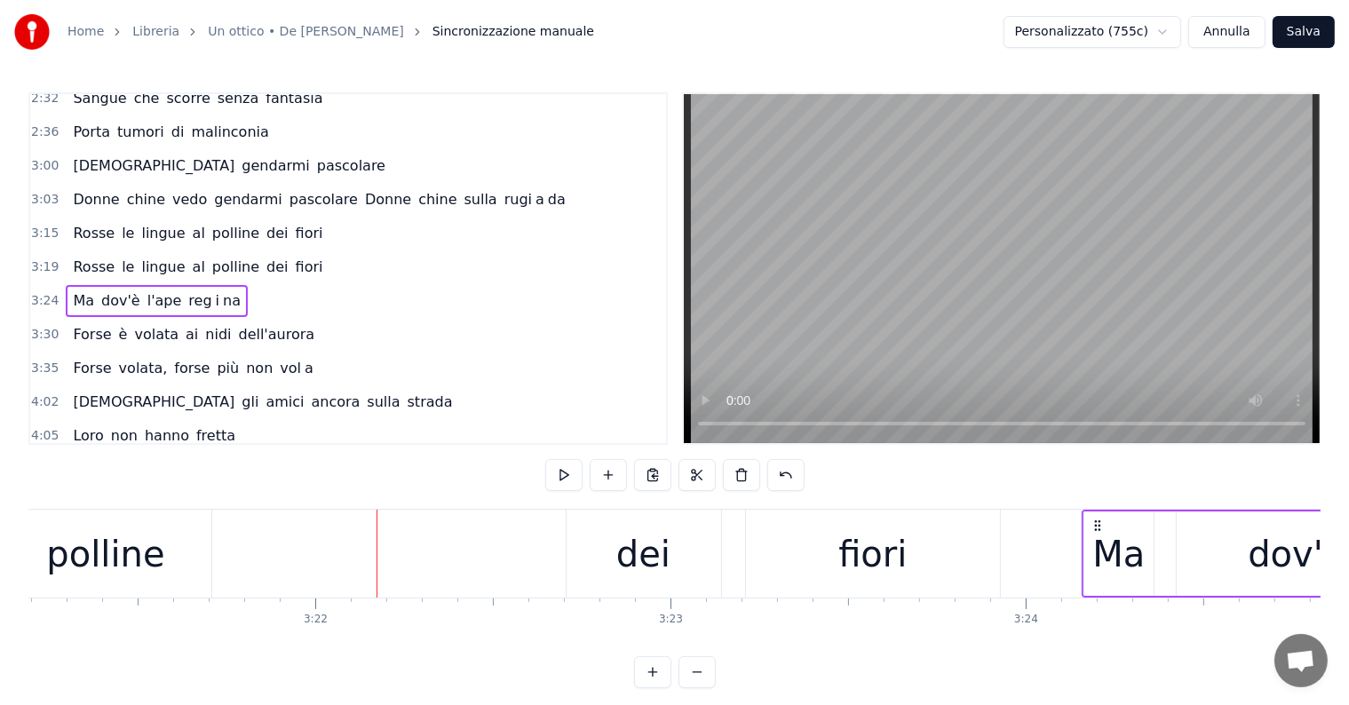
scroll to position [0, 71362]
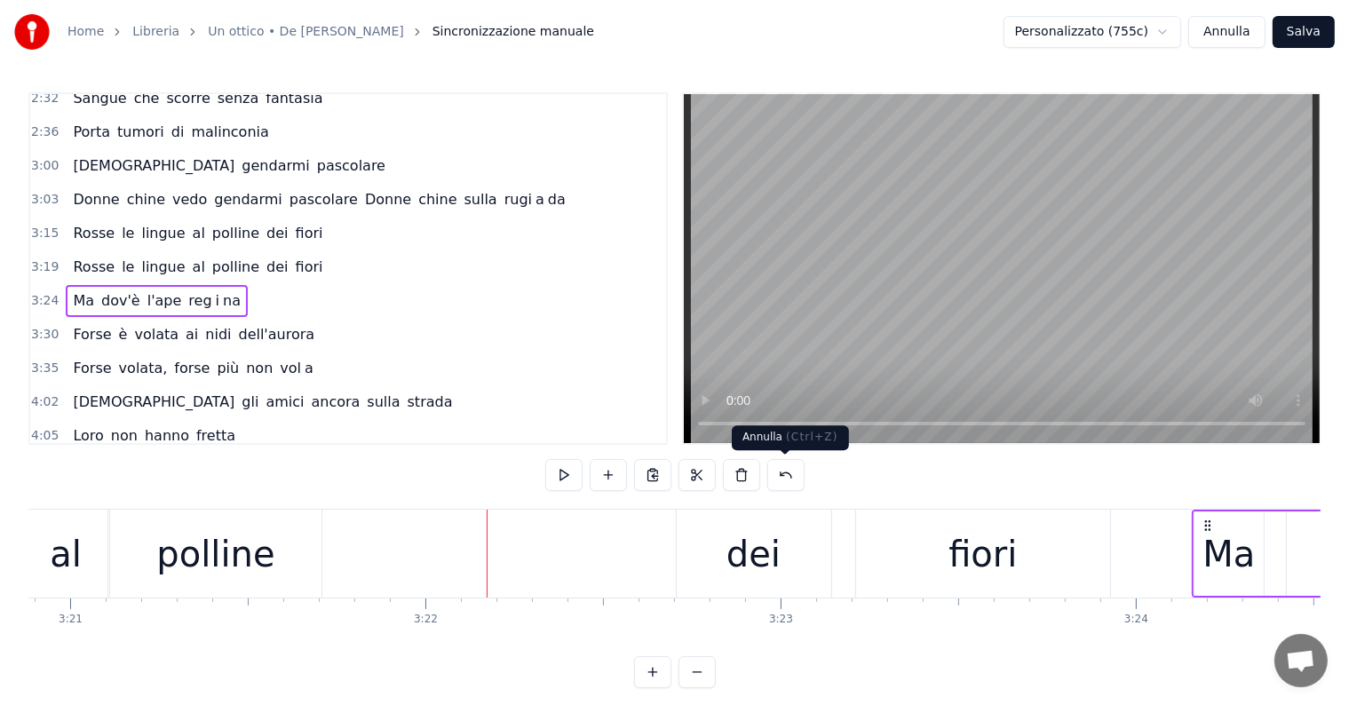
click at [768, 473] on button at bounding box center [785, 475] width 37 height 32
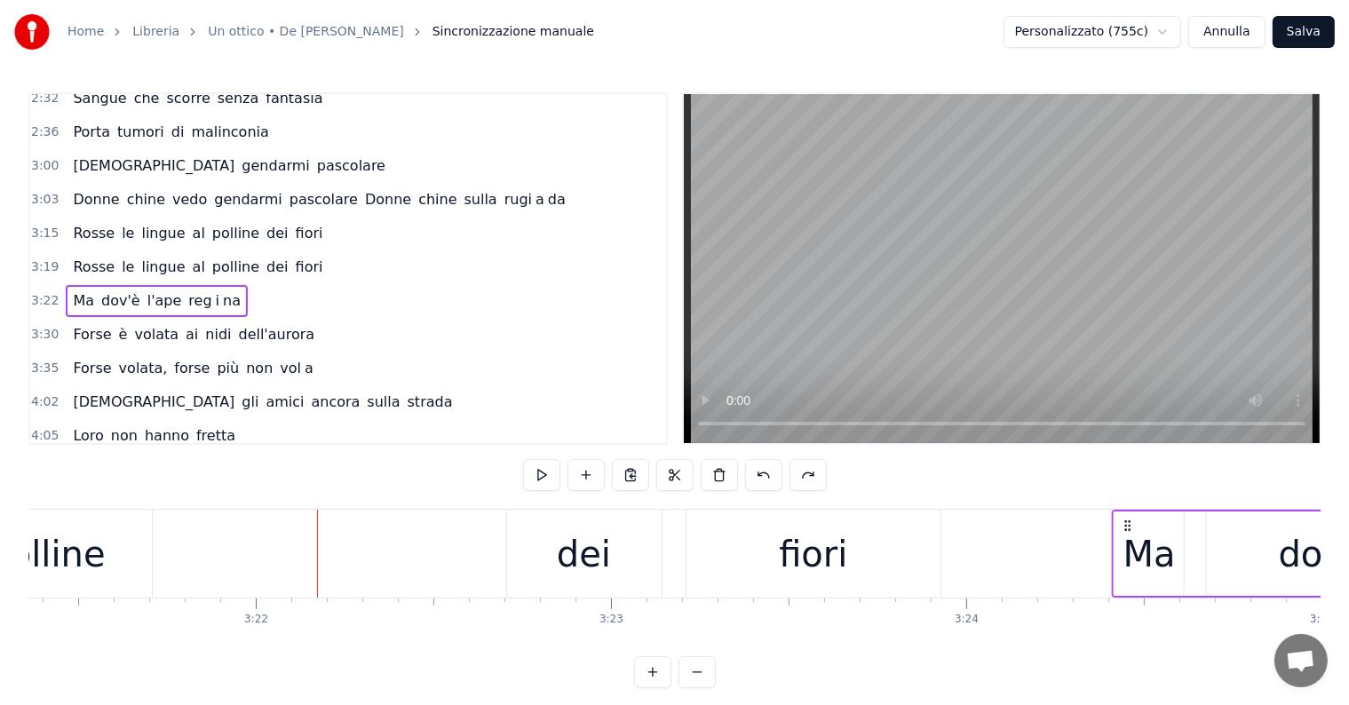
scroll to position [0, 71546]
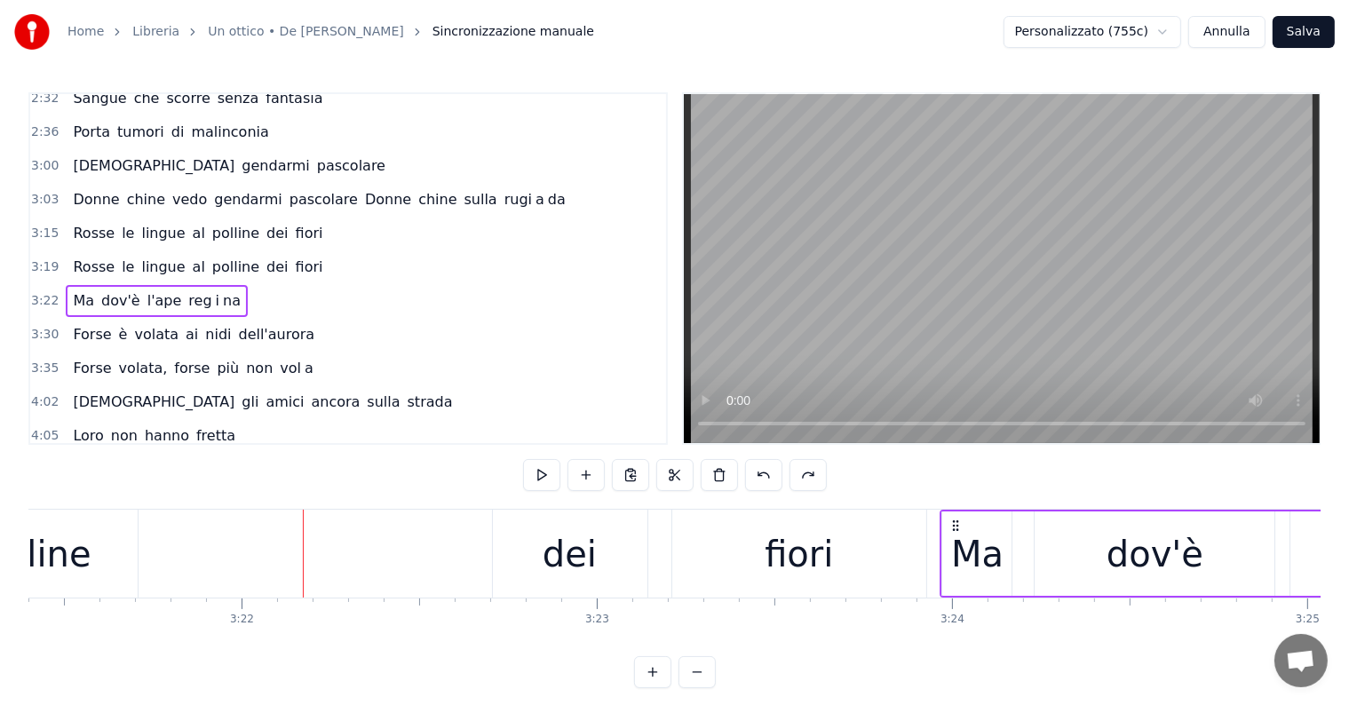
drag, startPoint x: 504, startPoint y: 526, endPoint x: 956, endPoint y: 513, distance: 452.2
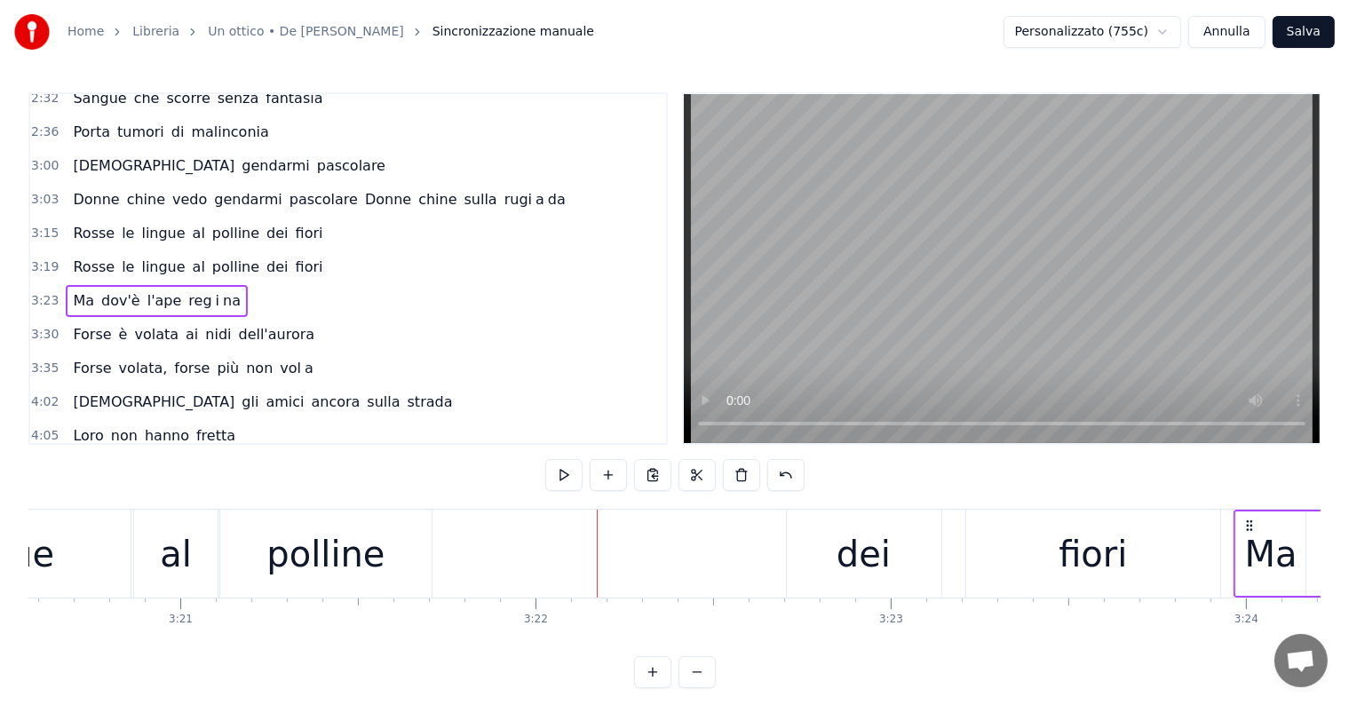
scroll to position [0, 71087]
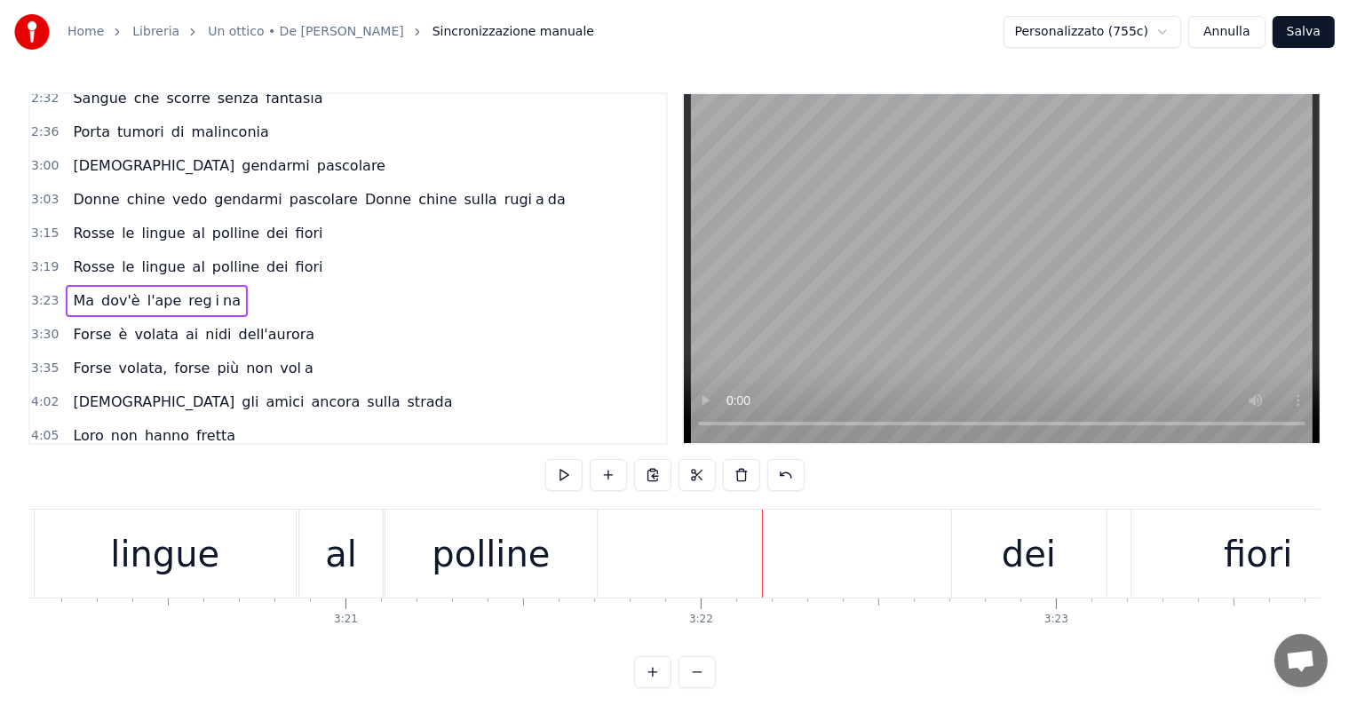
click at [1021, 565] on div "dei" at bounding box center [1029, 554] width 54 height 53
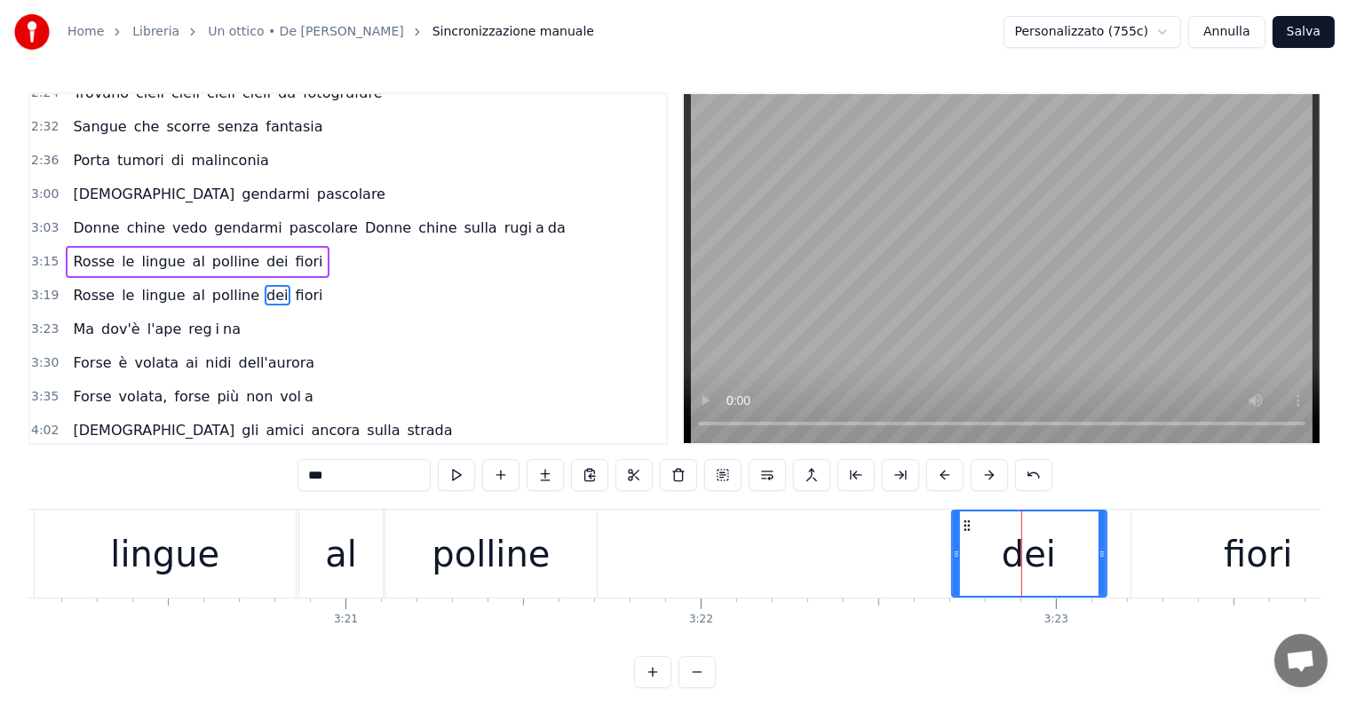
scroll to position [757, 0]
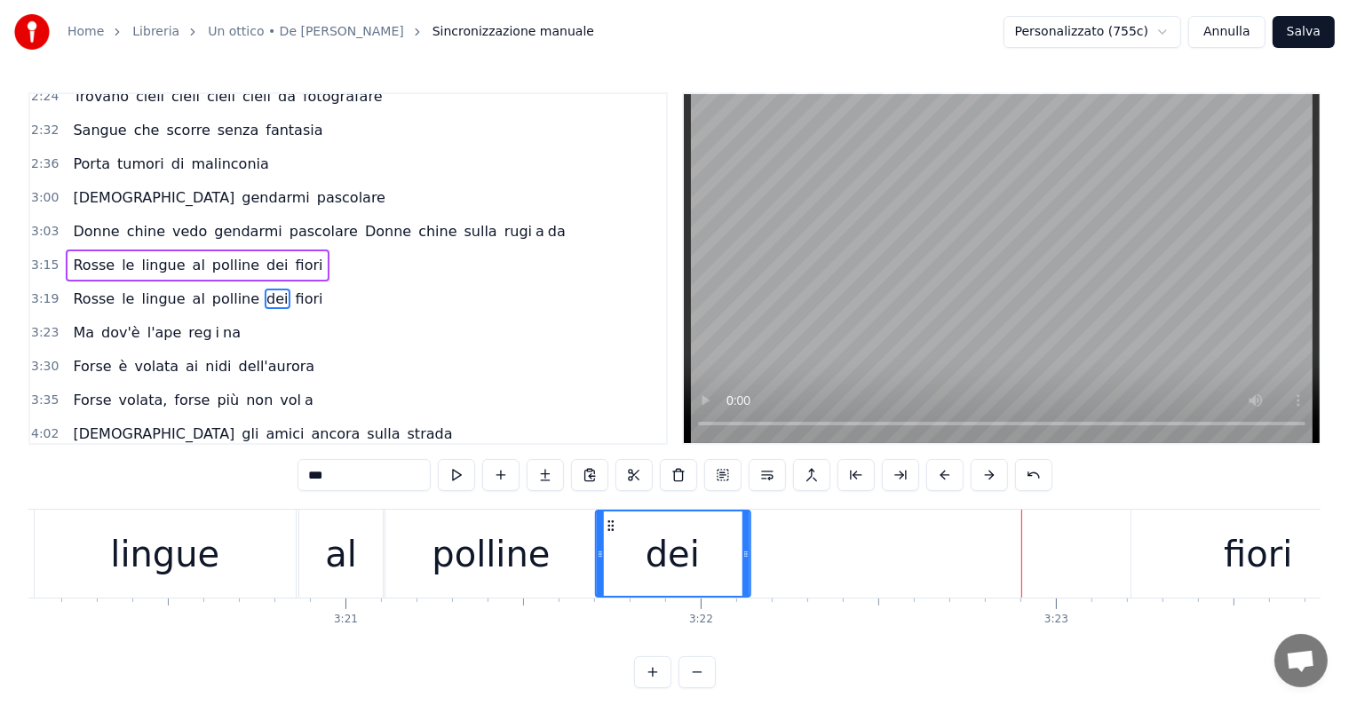
drag, startPoint x: 965, startPoint y: 523, endPoint x: 608, endPoint y: 527, distance: 357.0
click at [608, 527] on icon at bounding box center [610, 526] width 14 height 14
click at [1222, 568] on div "fiori" at bounding box center [1258, 554] width 254 height 88
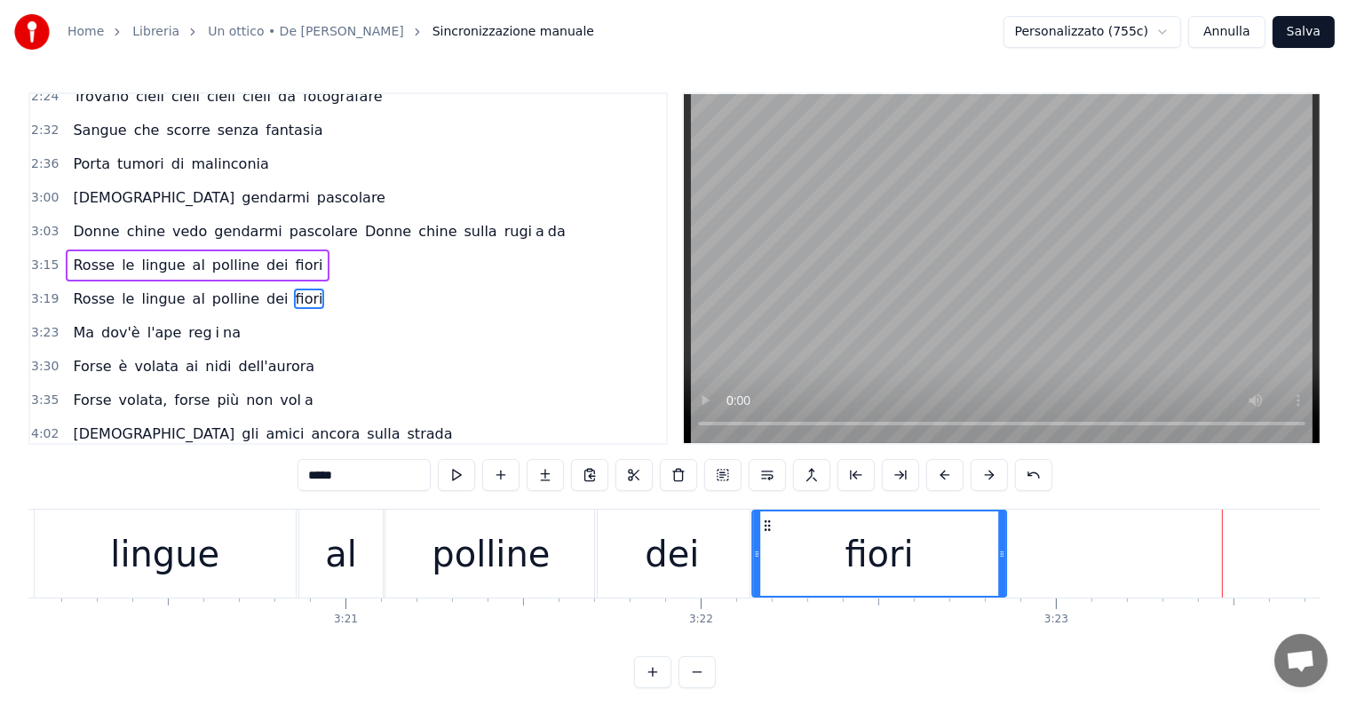
drag, startPoint x: 1147, startPoint y: 522, endPoint x: 768, endPoint y: 532, distance: 379.3
click at [768, 532] on div "fiori" at bounding box center [879, 554] width 252 height 84
click at [549, 560] on div "polline" at bounding box center [490, 554] width 211 height 88
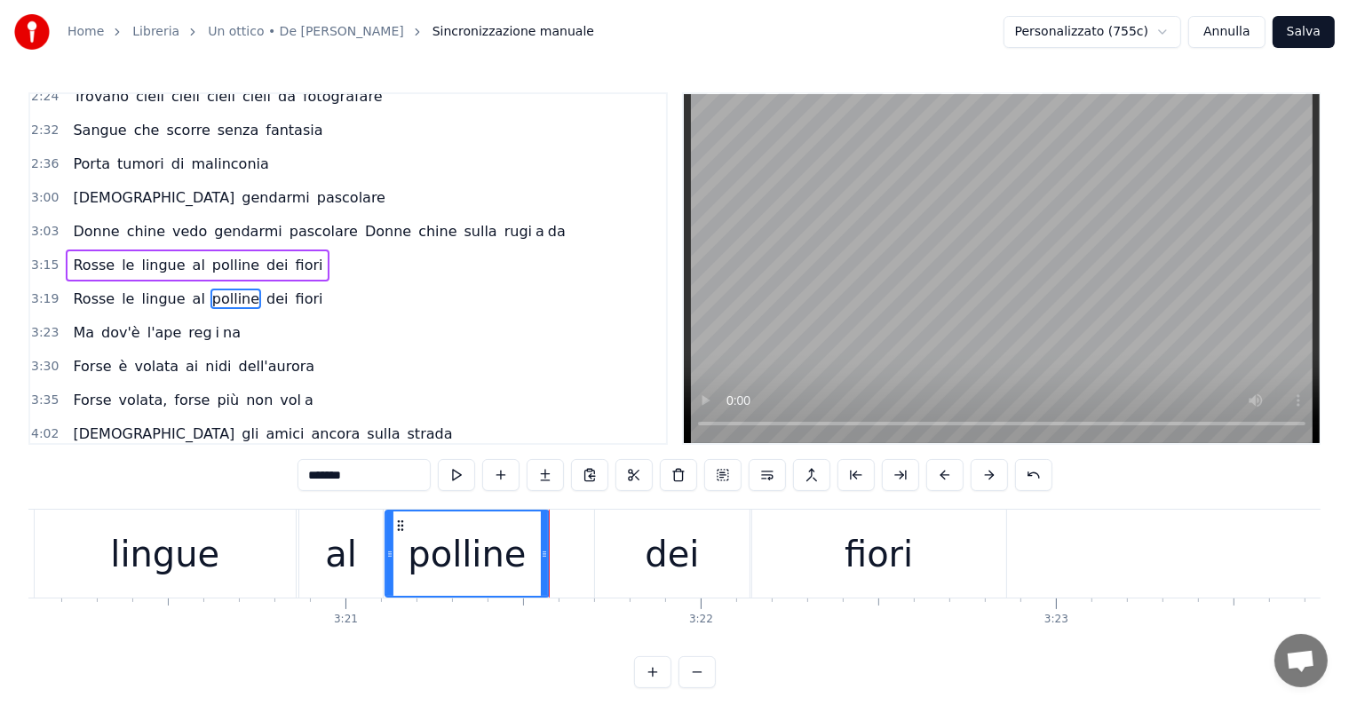
drag, startPoint x: 595, startPoint y: 539, endPoint x: 545, endPoint y: 539, distance: 49.7
click at [545, 539] on div at bounding box center [544, 554] width 7 height 84
click at [652, 561] on div "dei" at bounding box center [672, 554] width 54 height 53
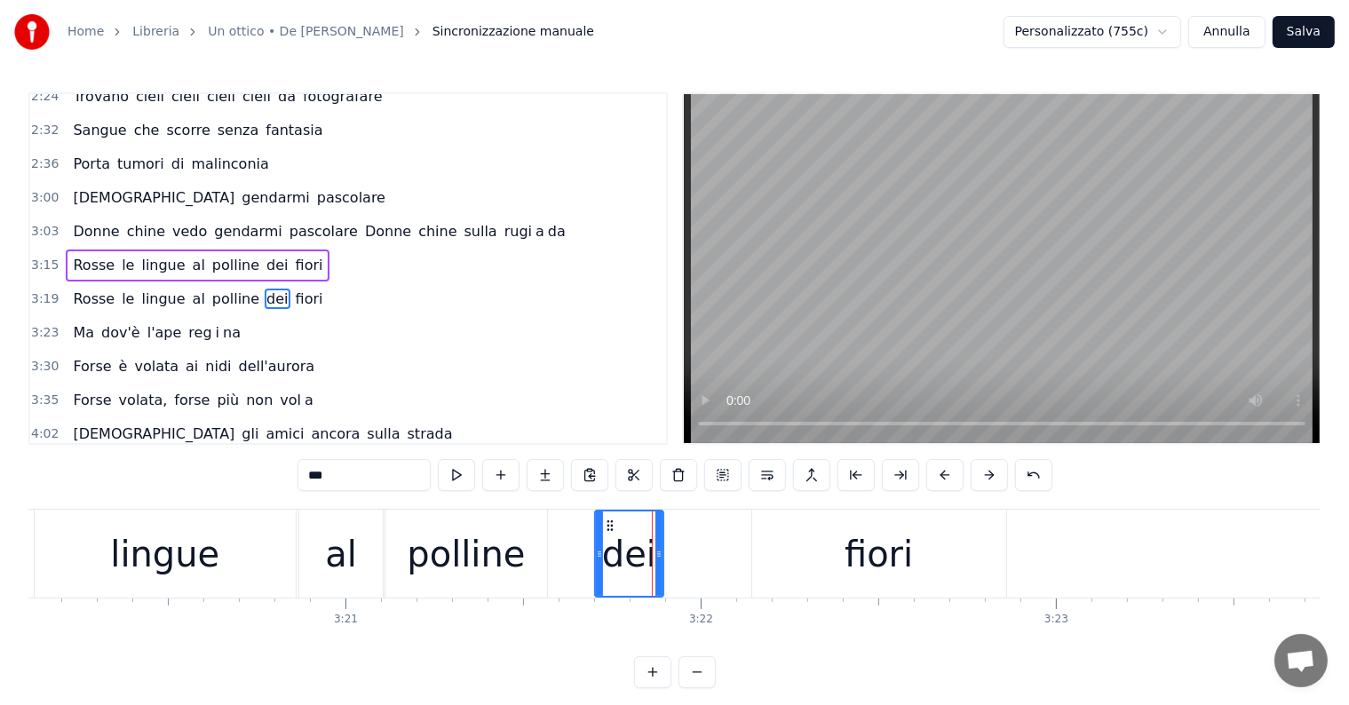
drag, startPoint x: 746, startPoint y: 534, endPoint x: 660, endPoint y: 534, distance: 86.1
click at [660, 534] on div at bounding box center [658, 554] width 7 height 84
drag, startPoint x: 607, startPoint y: 522, endPoint x: 565, endPoint y: 522, distance: 42.6
click at [565, 522] on icon at bounding box center [568, 526] width 14 height 14
click at [870, 559] on div "fiori" at bounding box center [879, 554] width 68 height 53
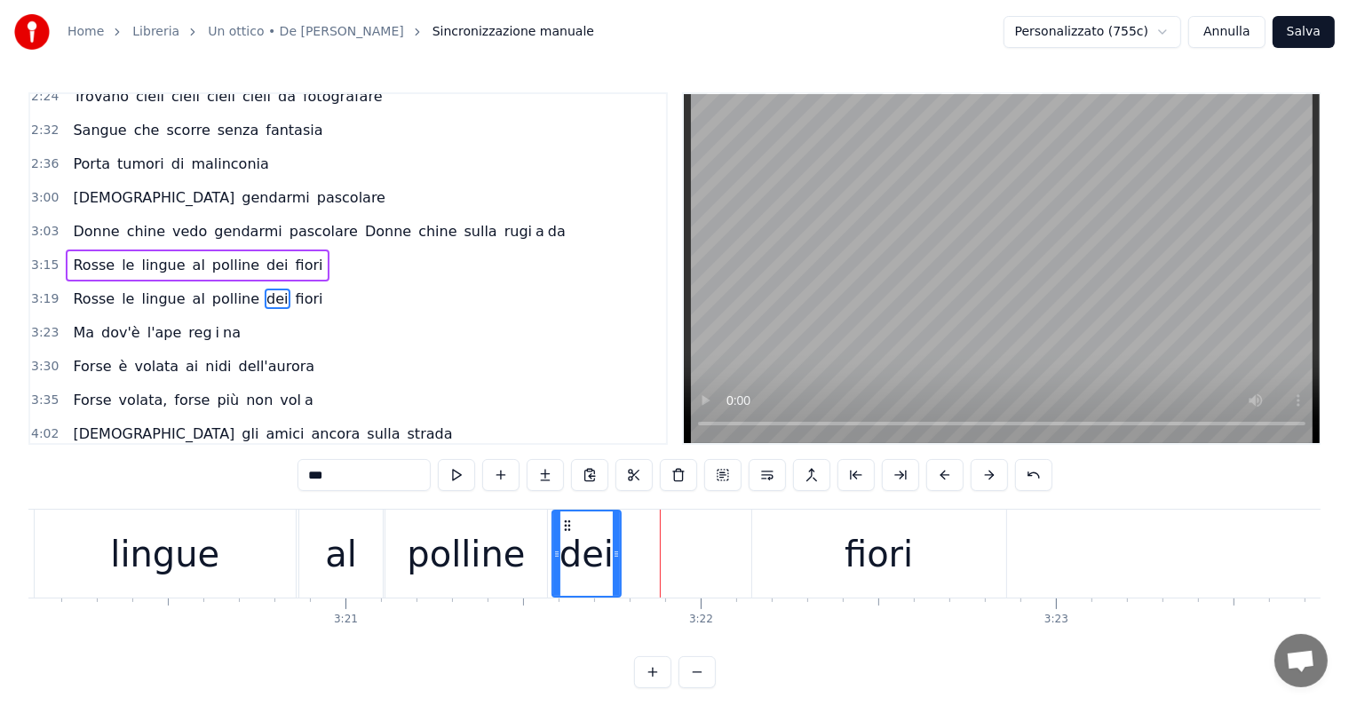
type input "*****"
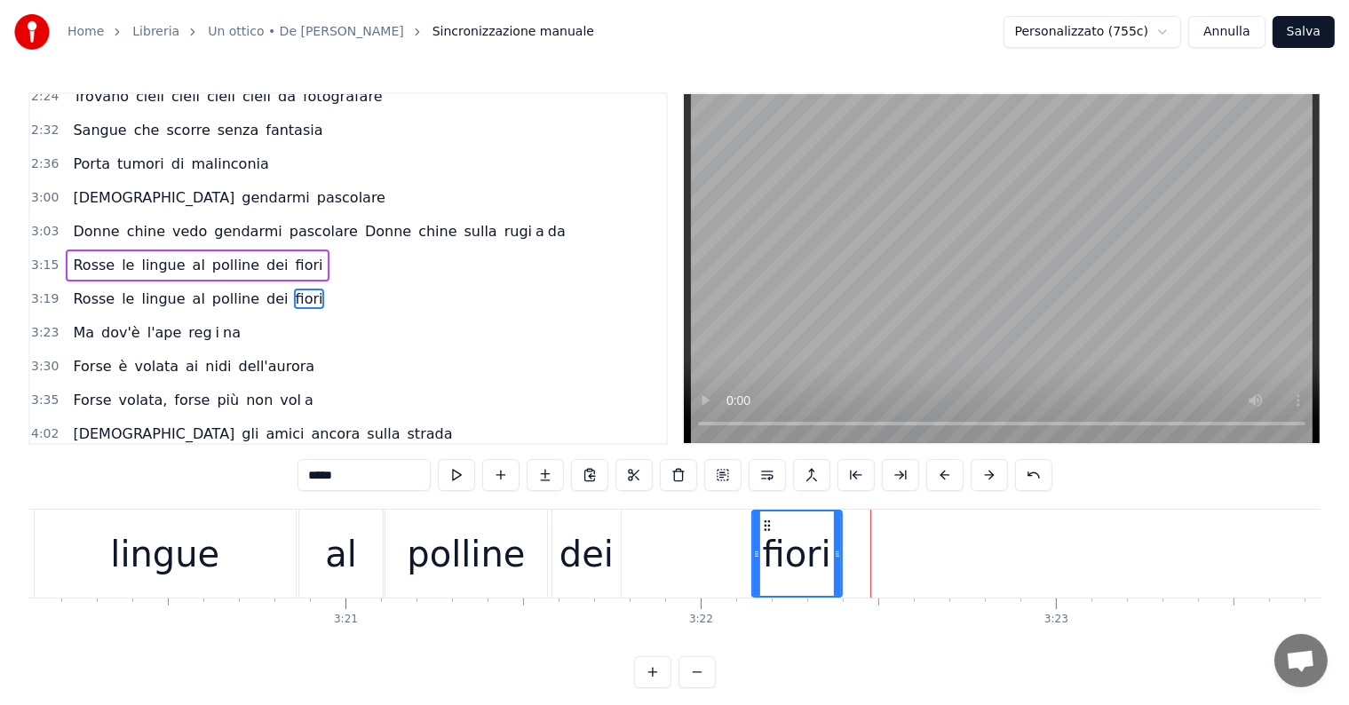
drag, startPoint x: 1003, startPoint y: 530, endPoint x: 838, endPoint y: 547, distance: 165.2
click at [838, 547] on div at bounding box center [837, 554] width 7 height 84
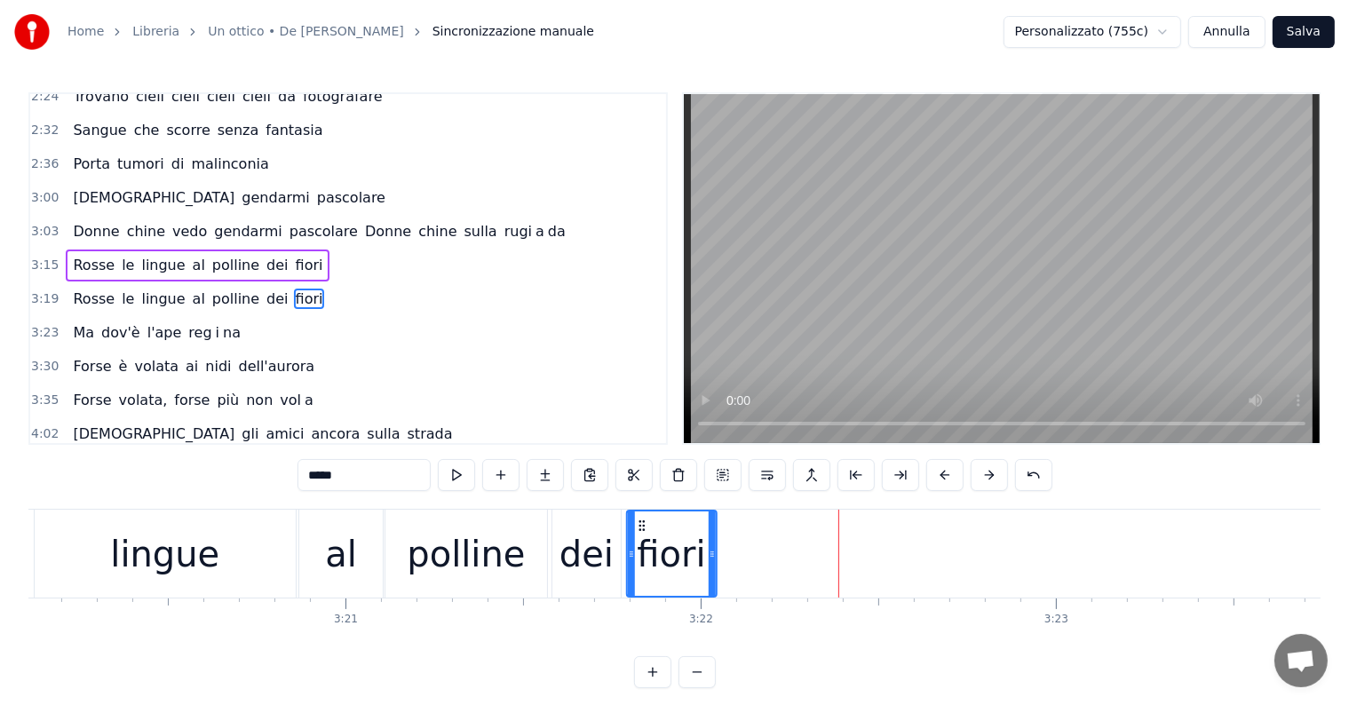
drag, startPoint x: 764, startPoint y: 522, endPoint x: 639, endPoint y: 522, distance: 125.2
click at [639, 522] on icon at bounding box center [641, 526] width 14 height 14
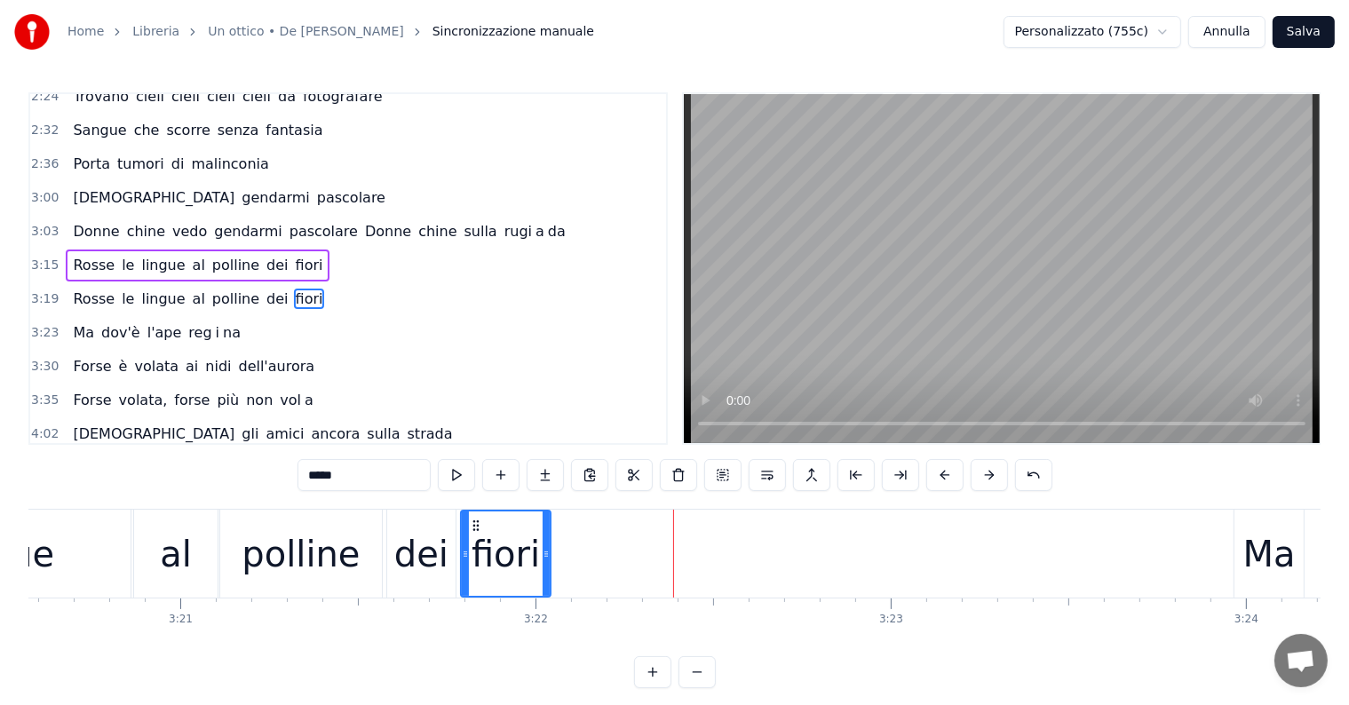
click at [123, 317] on div "Ma dov'è l'ape reg i na" at bounding box center [157, 333] width 182 height 32
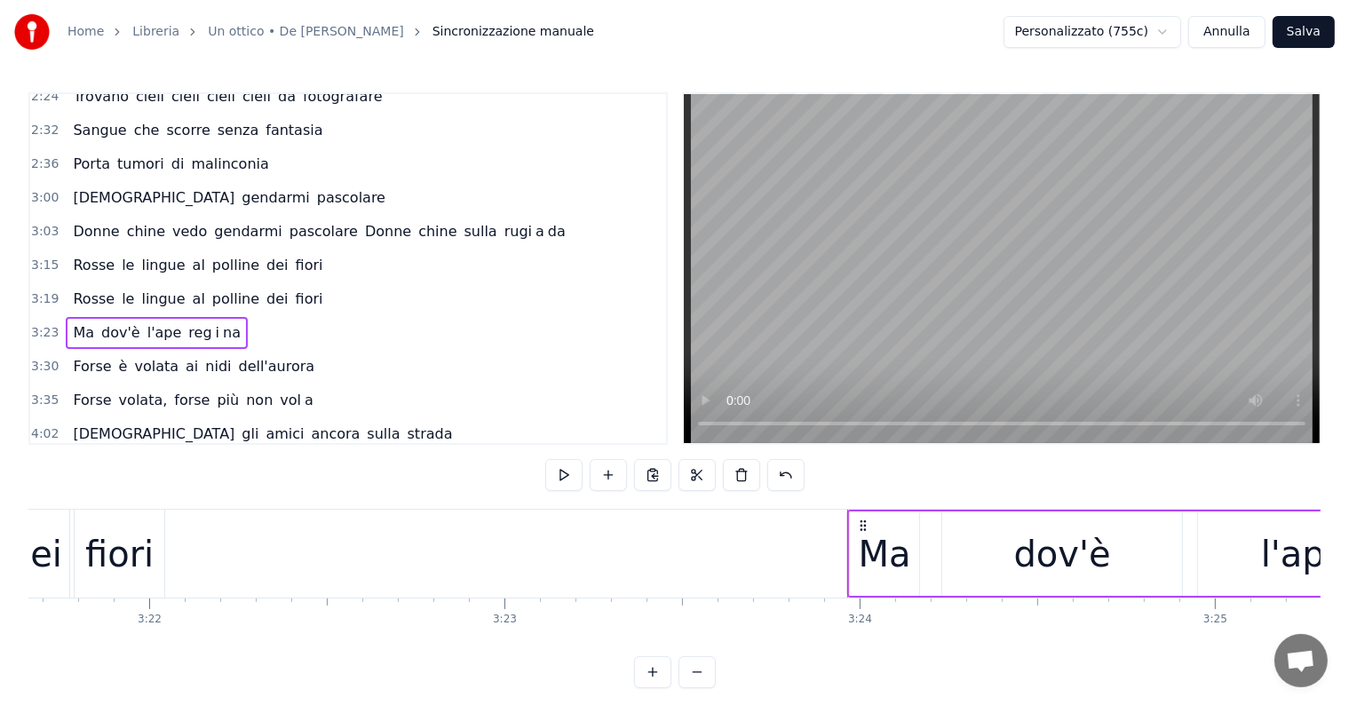
scroll to position [0, 71528]
